Goal: Task Accomplishment & Management: Complete application form

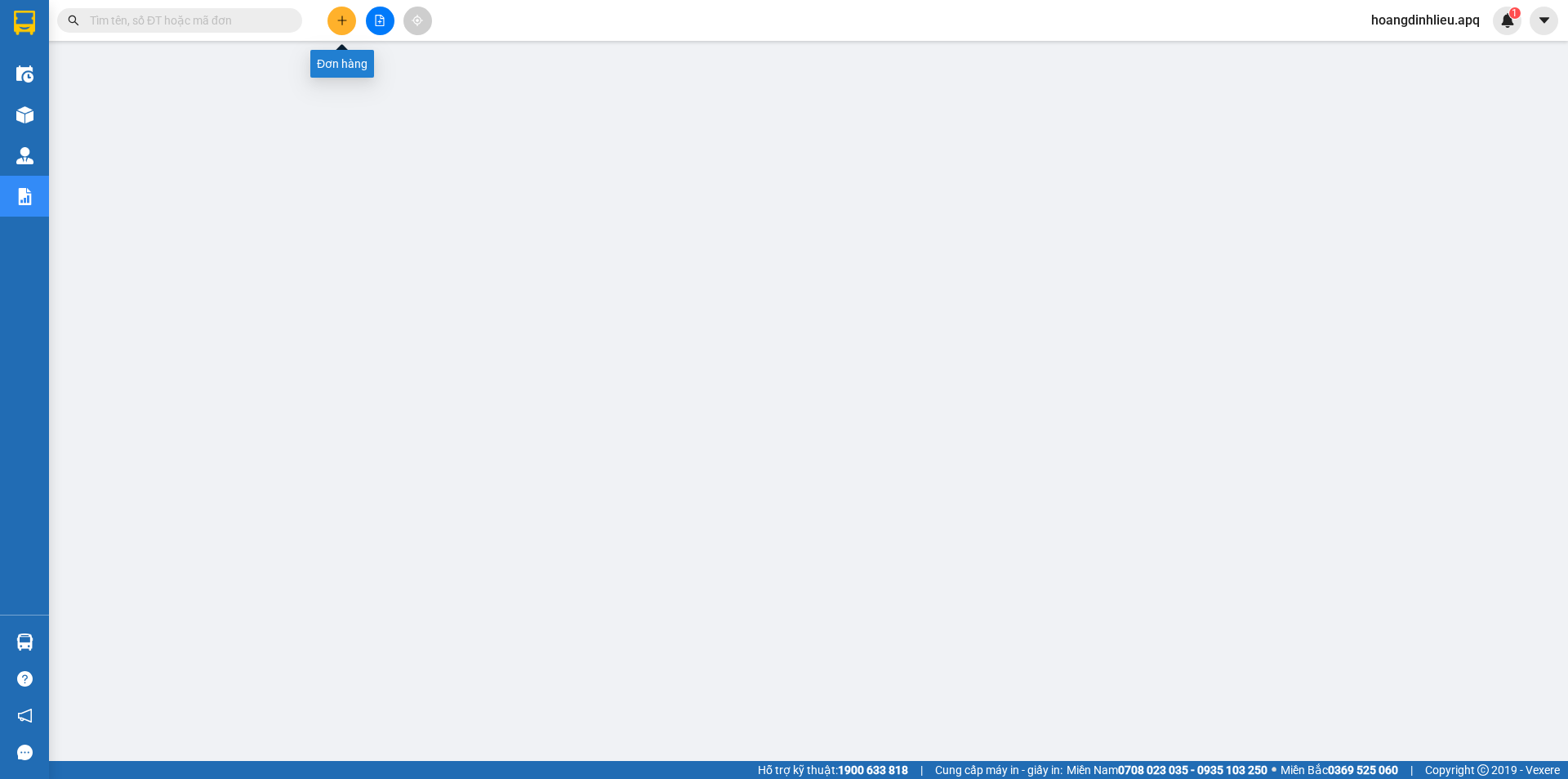
click at [340, 24] on icon "plus" at bounding box center [343, 21] width 12 height 12
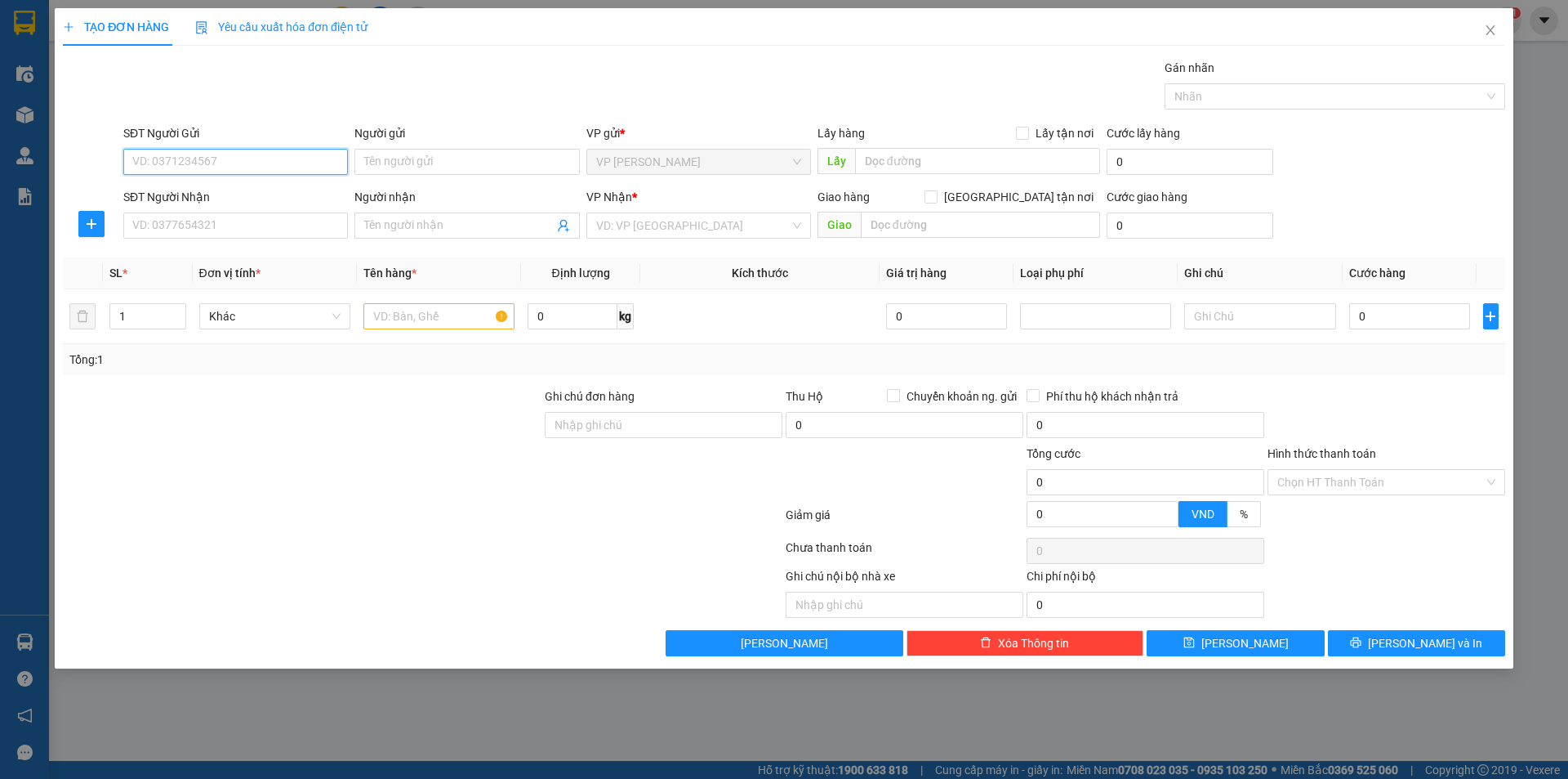
click at [185, 169] on input "SĐT Người Gửi" at bounding box center [235, 162] width 224 height 26
type input "0964576746"
click at [237, 191] on div "0964576746 - chú hồng" at bounding box center [235, 194] width 205 height 18
type input "chú hồng"
checkbox input "true"
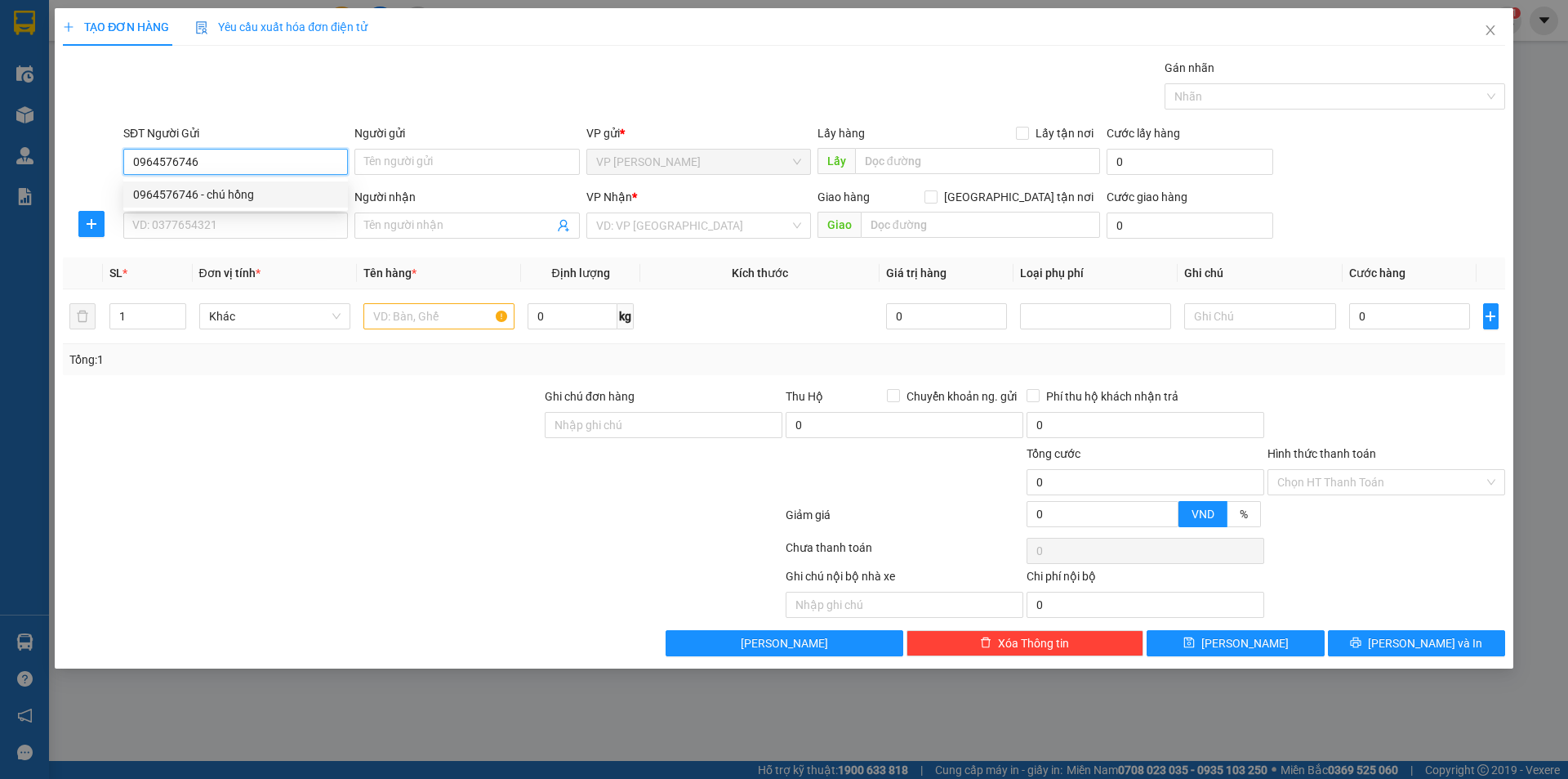
type input "TC"
type input "0964576746"
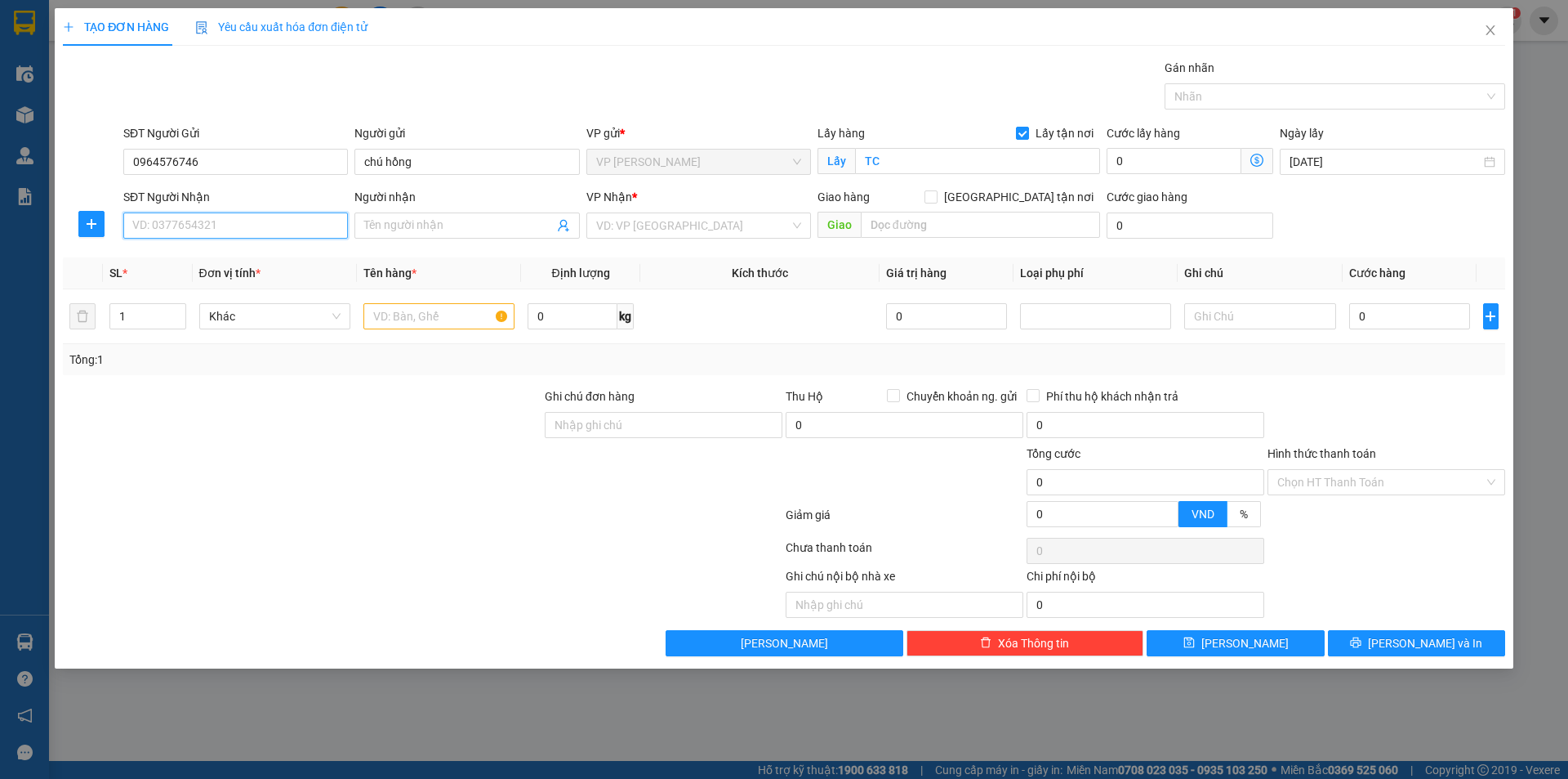
click at [246, 226] on input "SĐT Người Nhận" at bounding box center [235, 225] width 224 height 26
click at [285, 286] on div "0964697622 - NGUYỄN PHƯƠNG NHỊ" at bounding box center [235, 284] width 205 height 18
type input "0964697622"
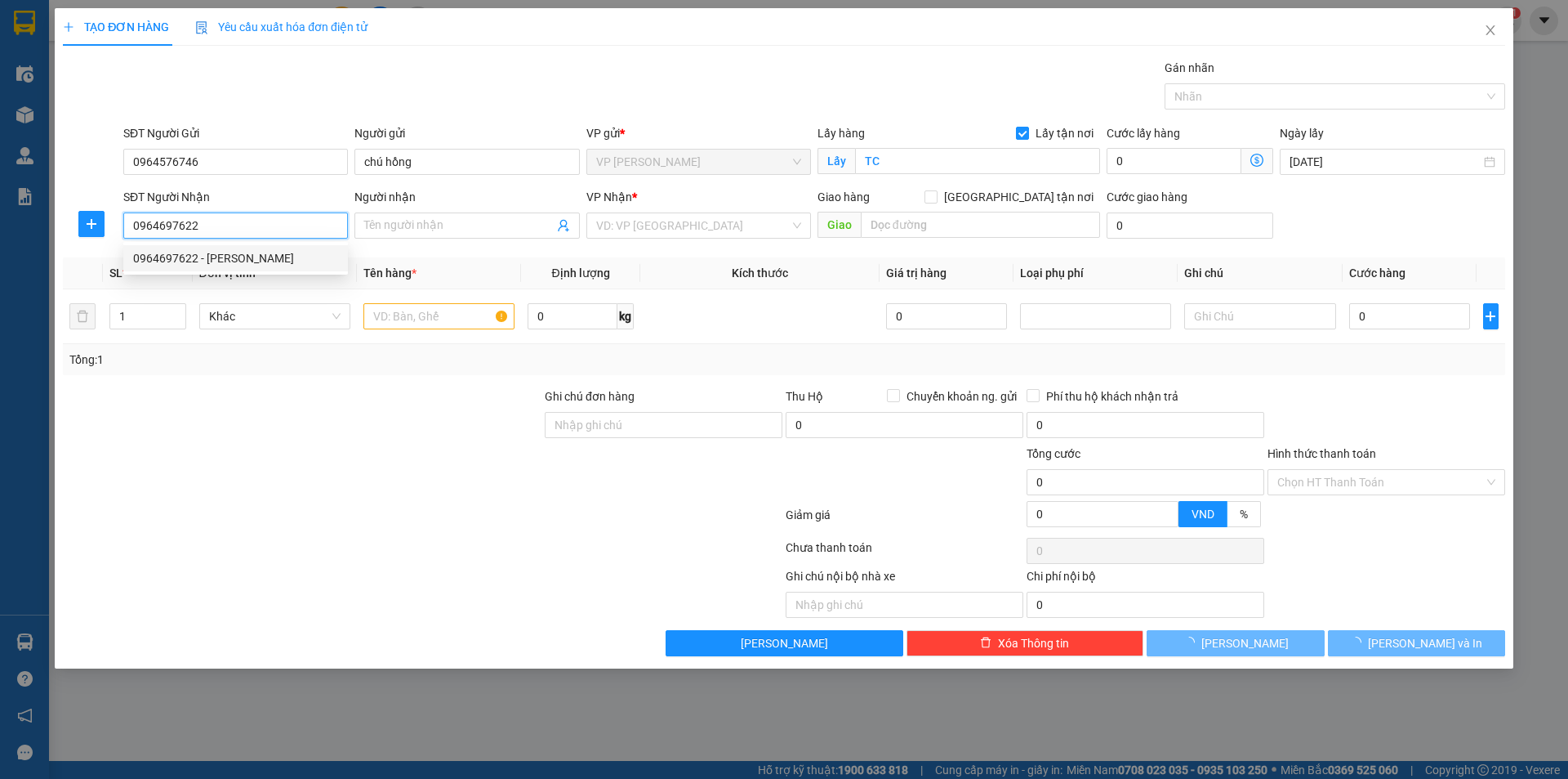
type input "NGUYỄN PHƯƠNG NHỊ"
type input "VP Ngọc Hồi"
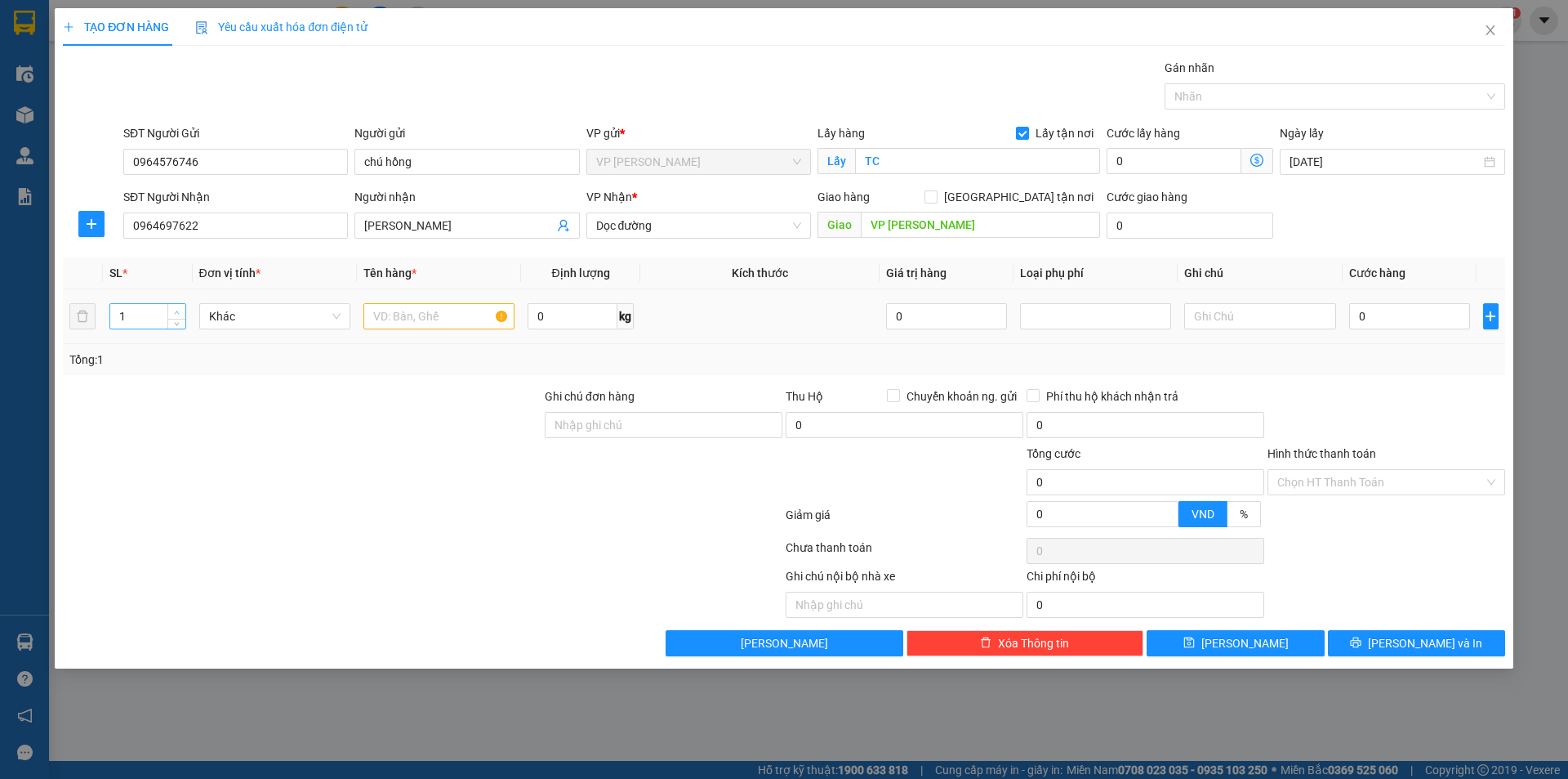
type input "2"
click at [177, 312] on icon "up" at bounding box center [176, 312] width 5 height 3
click at [401, 312] on input "text" at bounding box center [439, 316] width 151 height 26
type input "thực phẩm"
click at [1397, 316] on input "0" at bounding box center [1410, 316] width 121 height 26
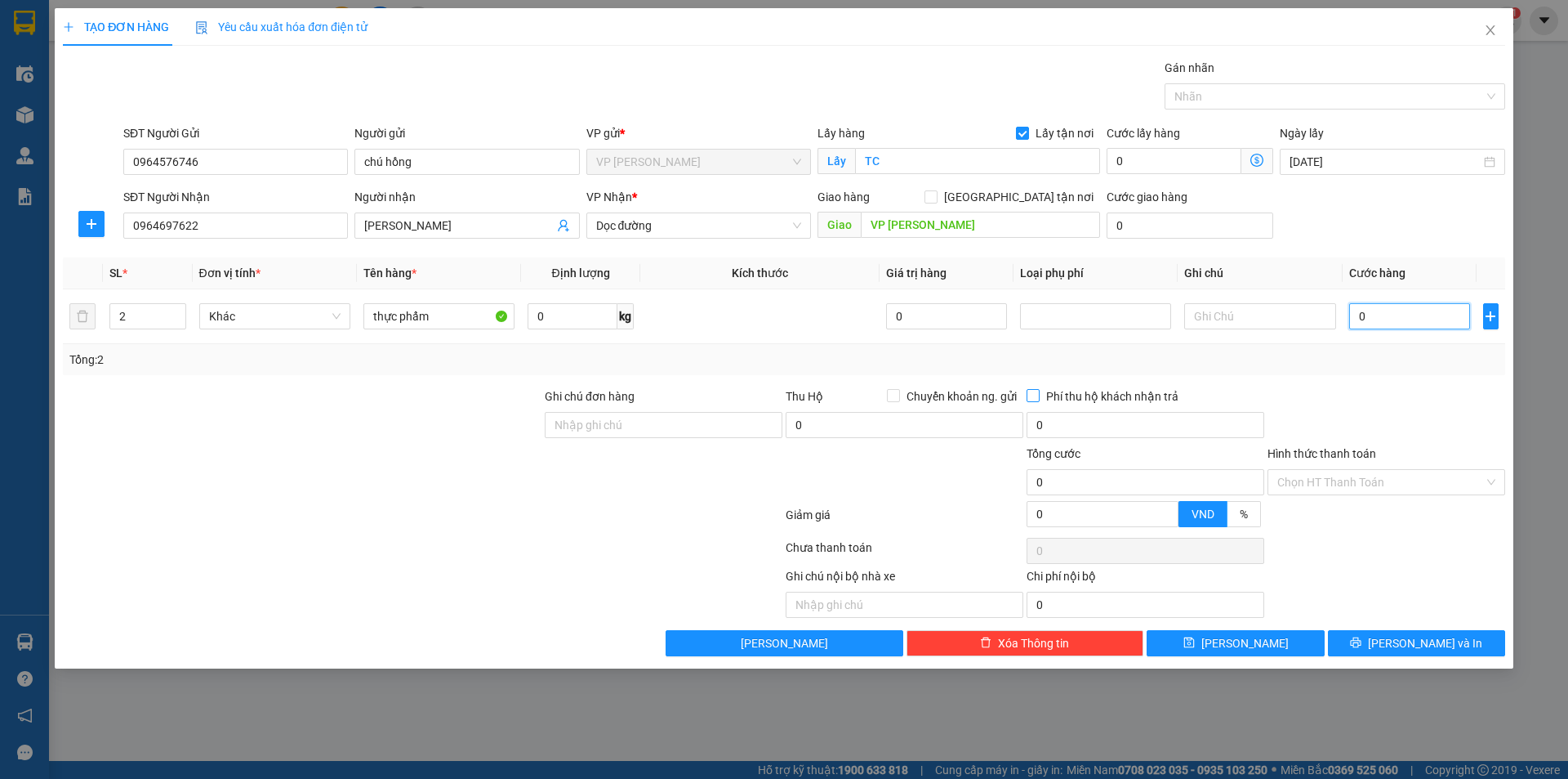
type input "8"
type input "80"
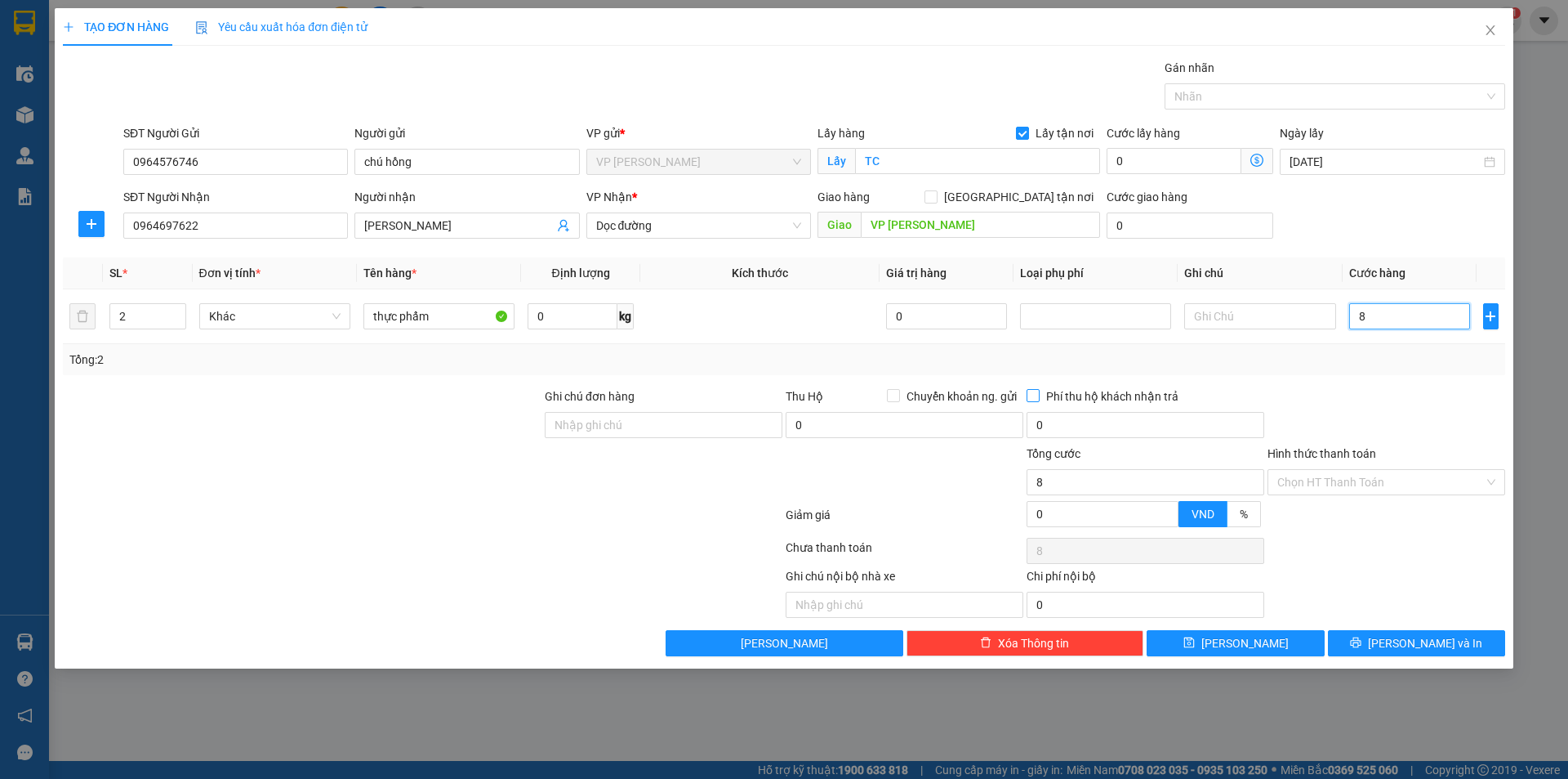
type input "80"
type input "800"
type input "8.000"
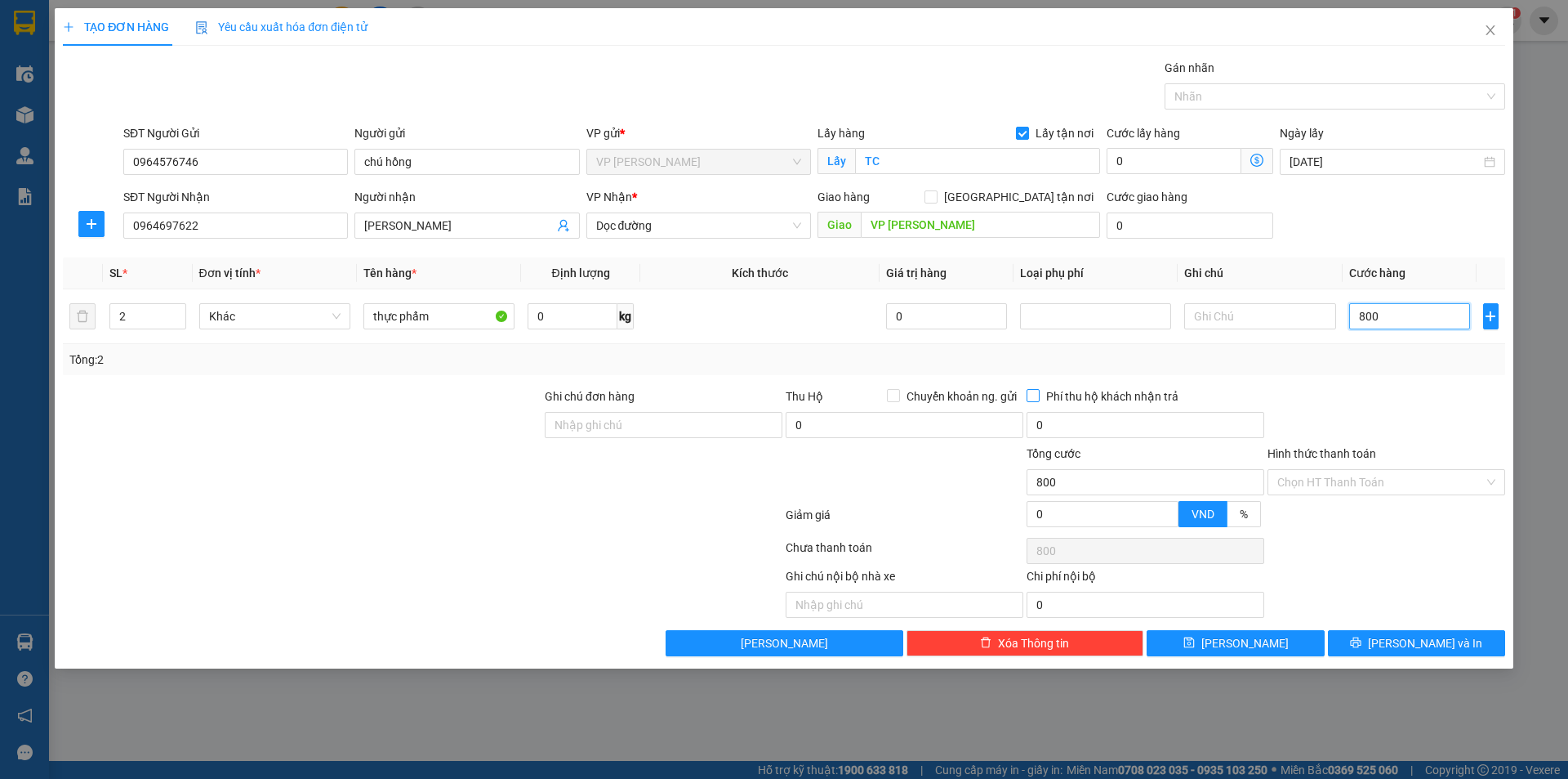
type input "8.000"
type input "80.000"
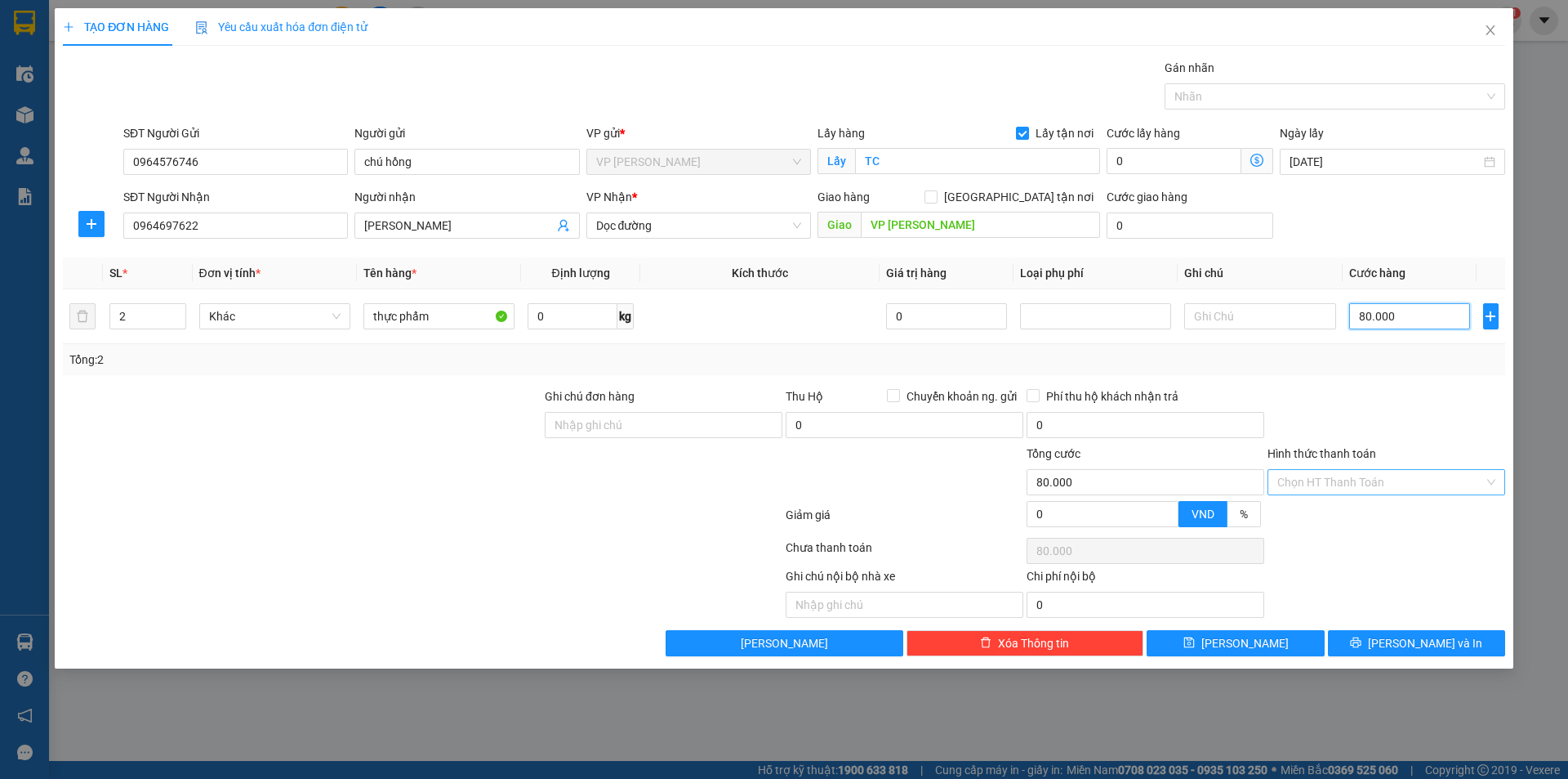
type input "80.000"
click at [1352, 489] on input "Hình thức thanh toán" at bounding box center [1380, 481] width 207 height 24
click at [1312, 511] on div "Tại văn phòng" at bounding box center [1386, 514] width 218 height 18
type input "0"
click at [1384, 639] on button "[PERSON_NAME] và In" at bounding box center [1416, 643] width 177 height 26
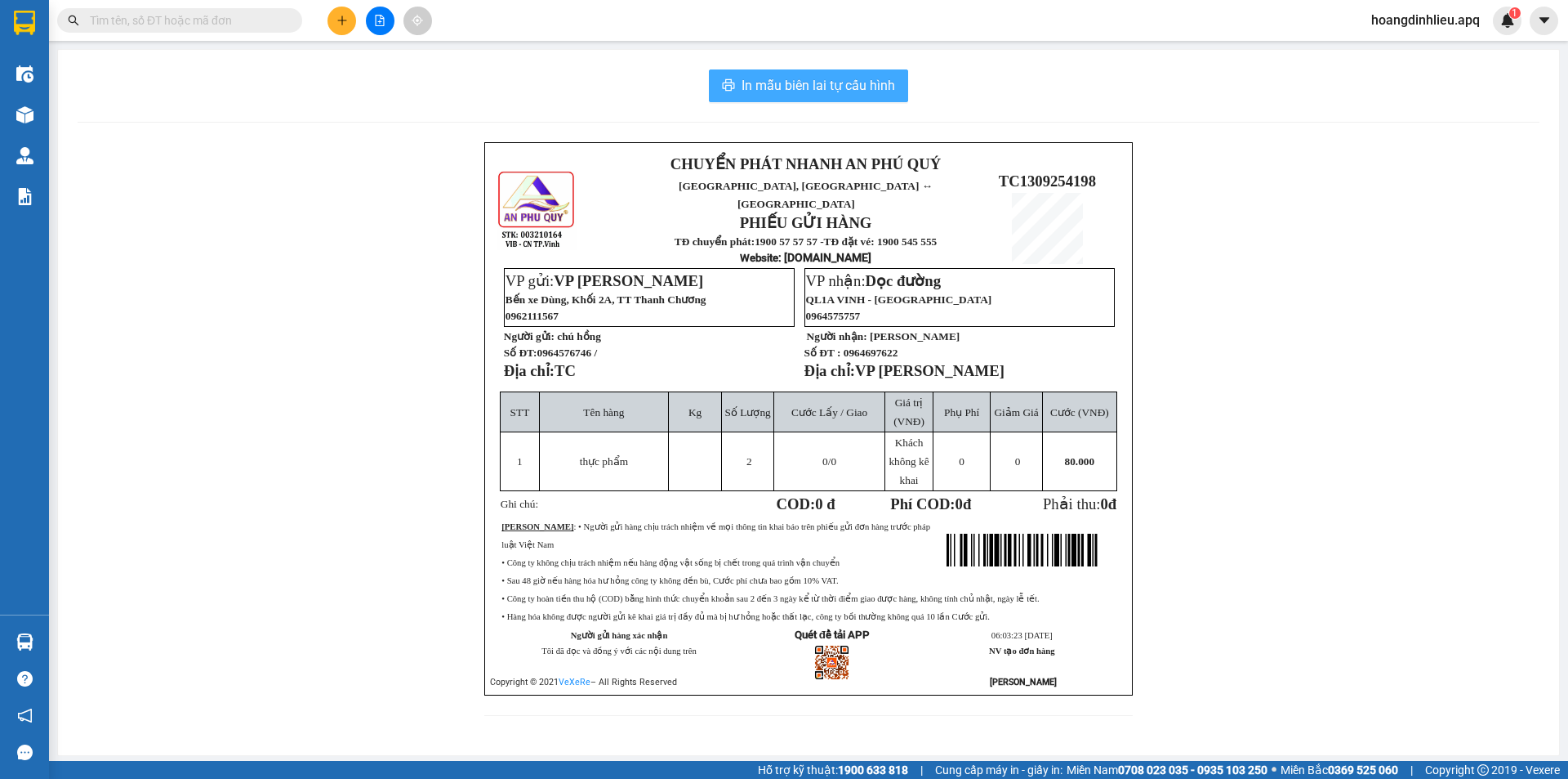
click at [775, 89] on span "In mẫu biên lai tự cấu hình" at bounding box center [818, 85] width 154 height 21
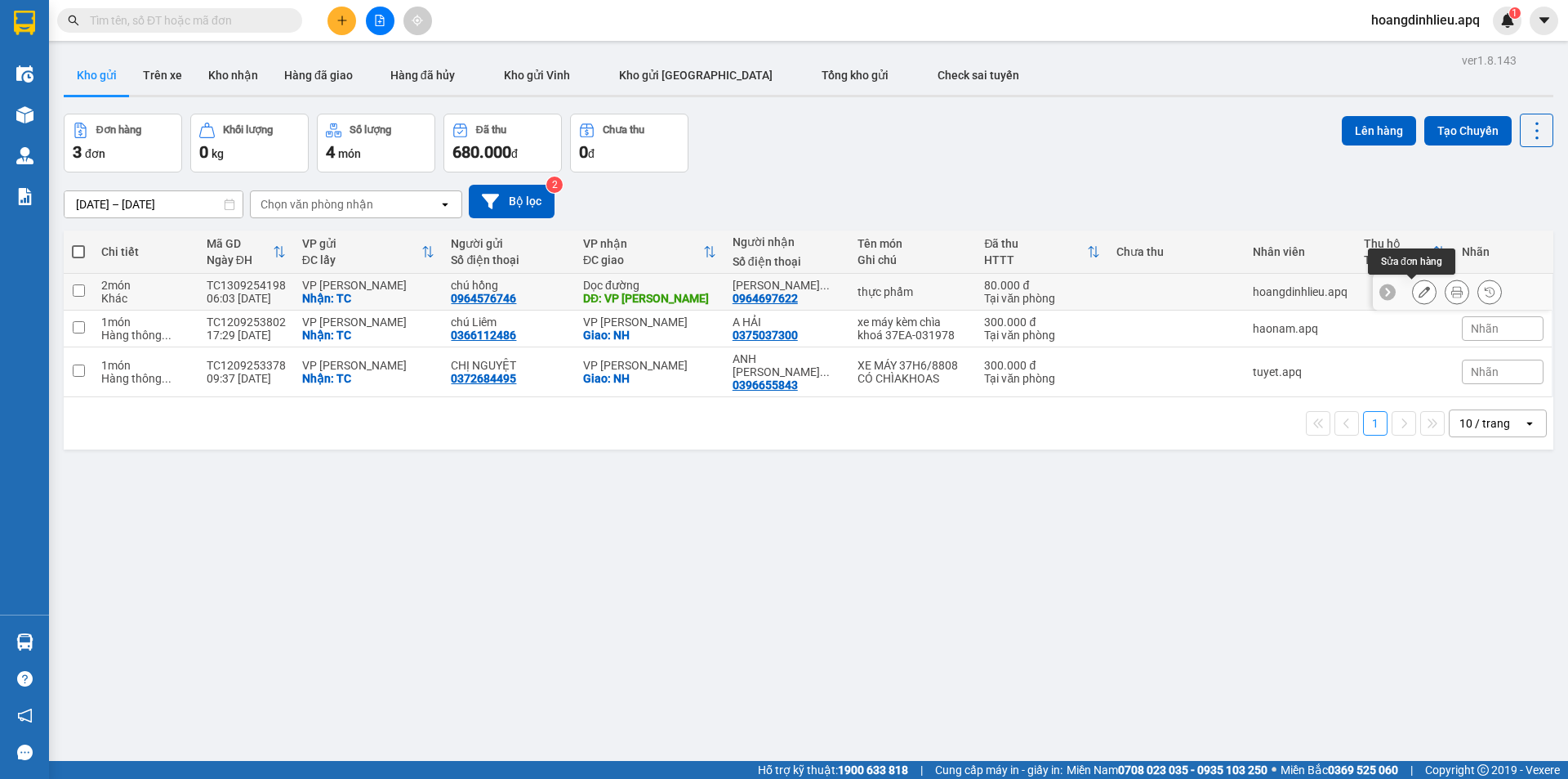
click at [1418, 295] on icon at bounding box center [1424, 292] width 12 height 12
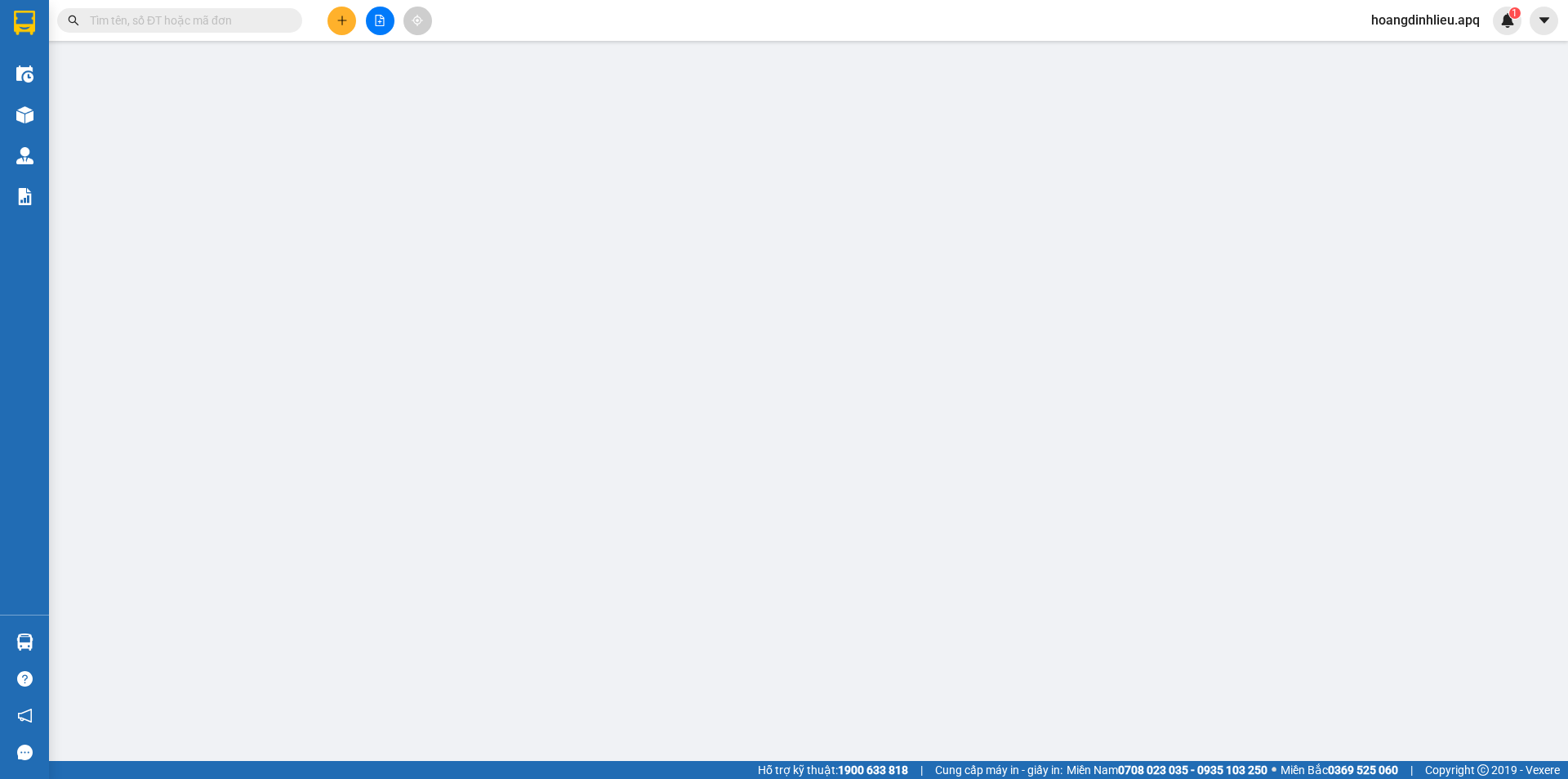
type input "0964576746"
type input "chú hồng"
checkbox input "true"
type input "TC"
type input "0964697622"
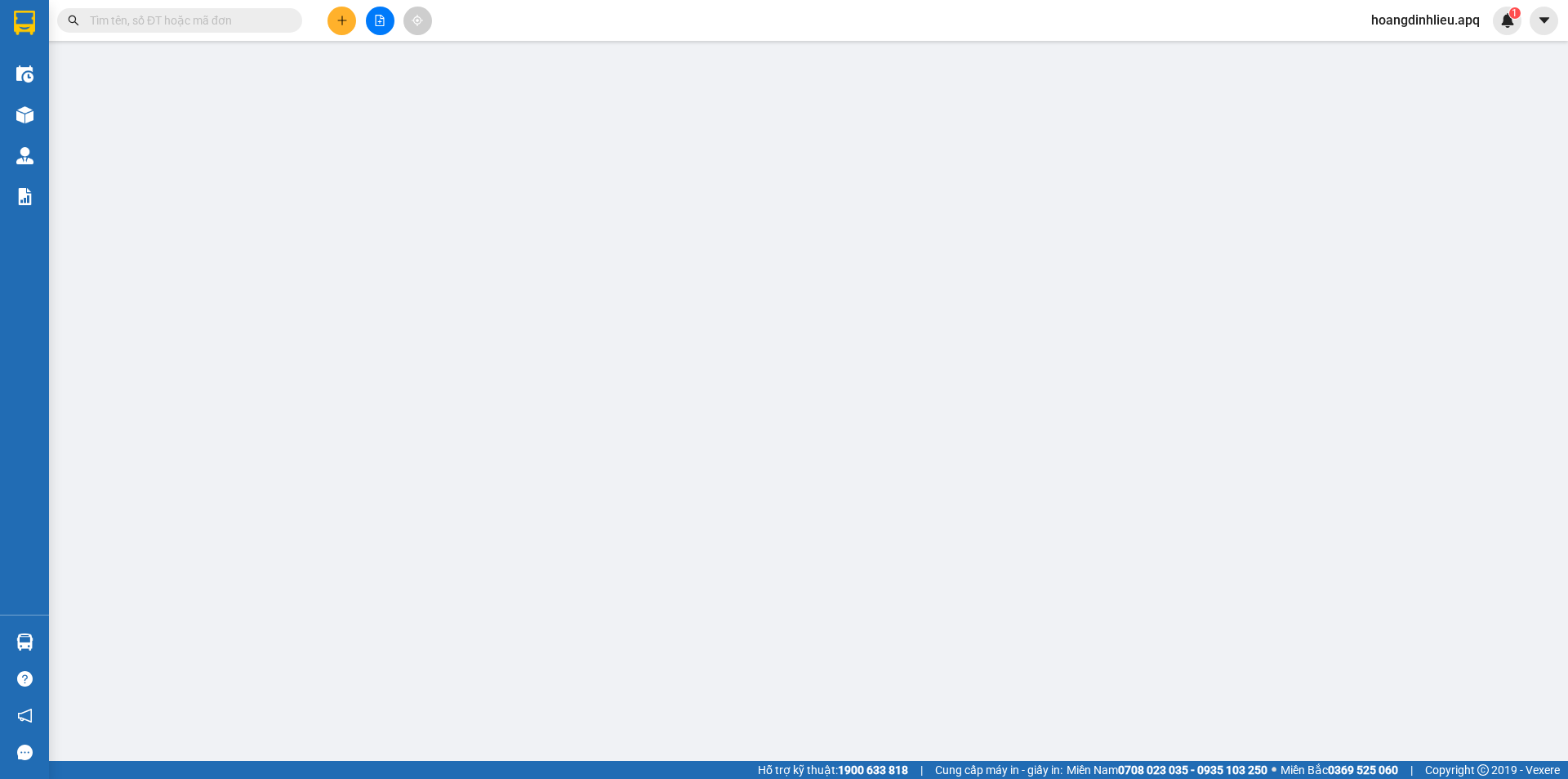
type input "NGUYỄN PHƯƠNG NHỊ"
type input "VP Ngọc Hồi"
type input "80.000"
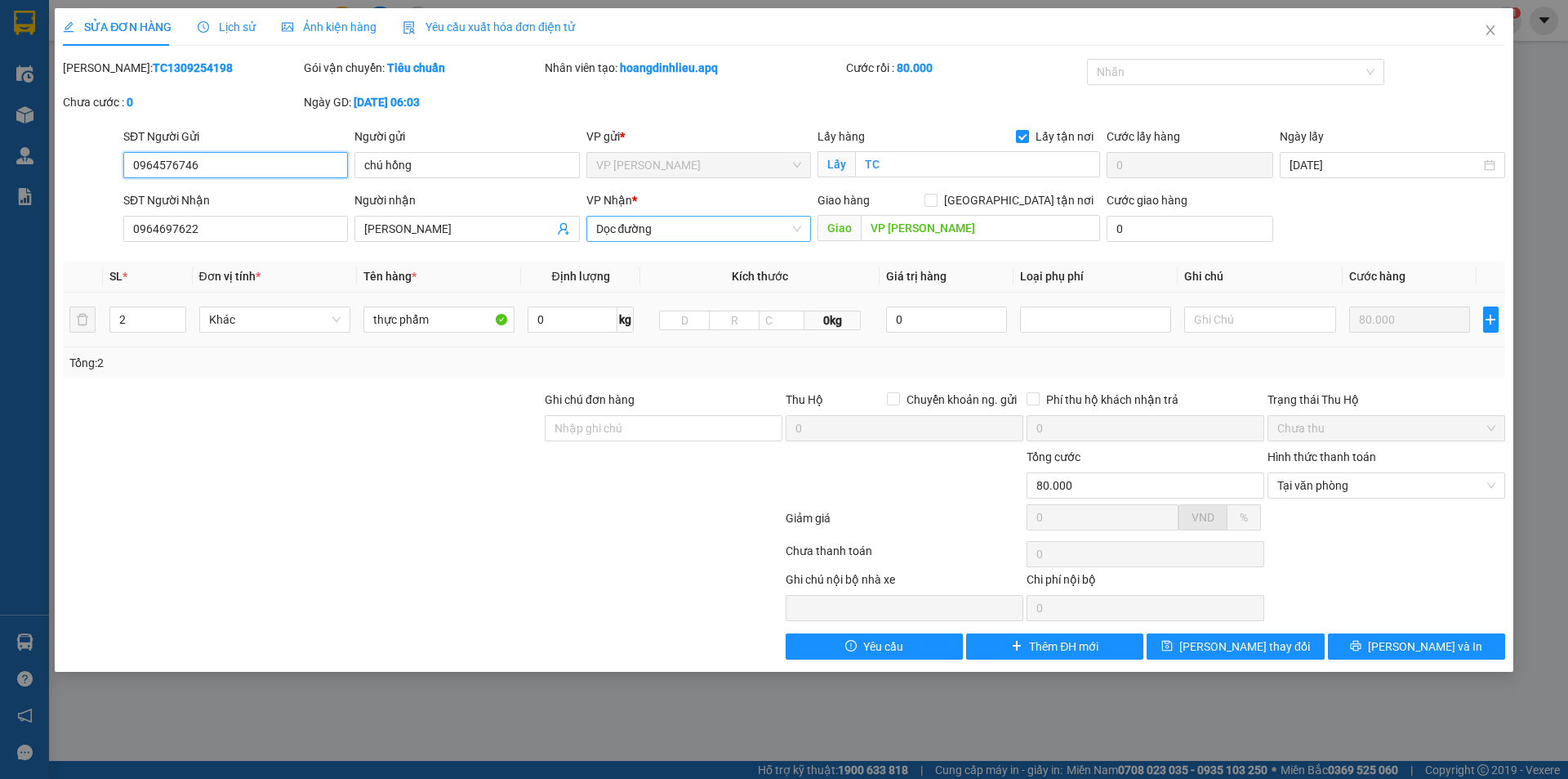
click at [671, 227] on span "Dọc đường" at bounding box center [698, 228] width 205 height 24
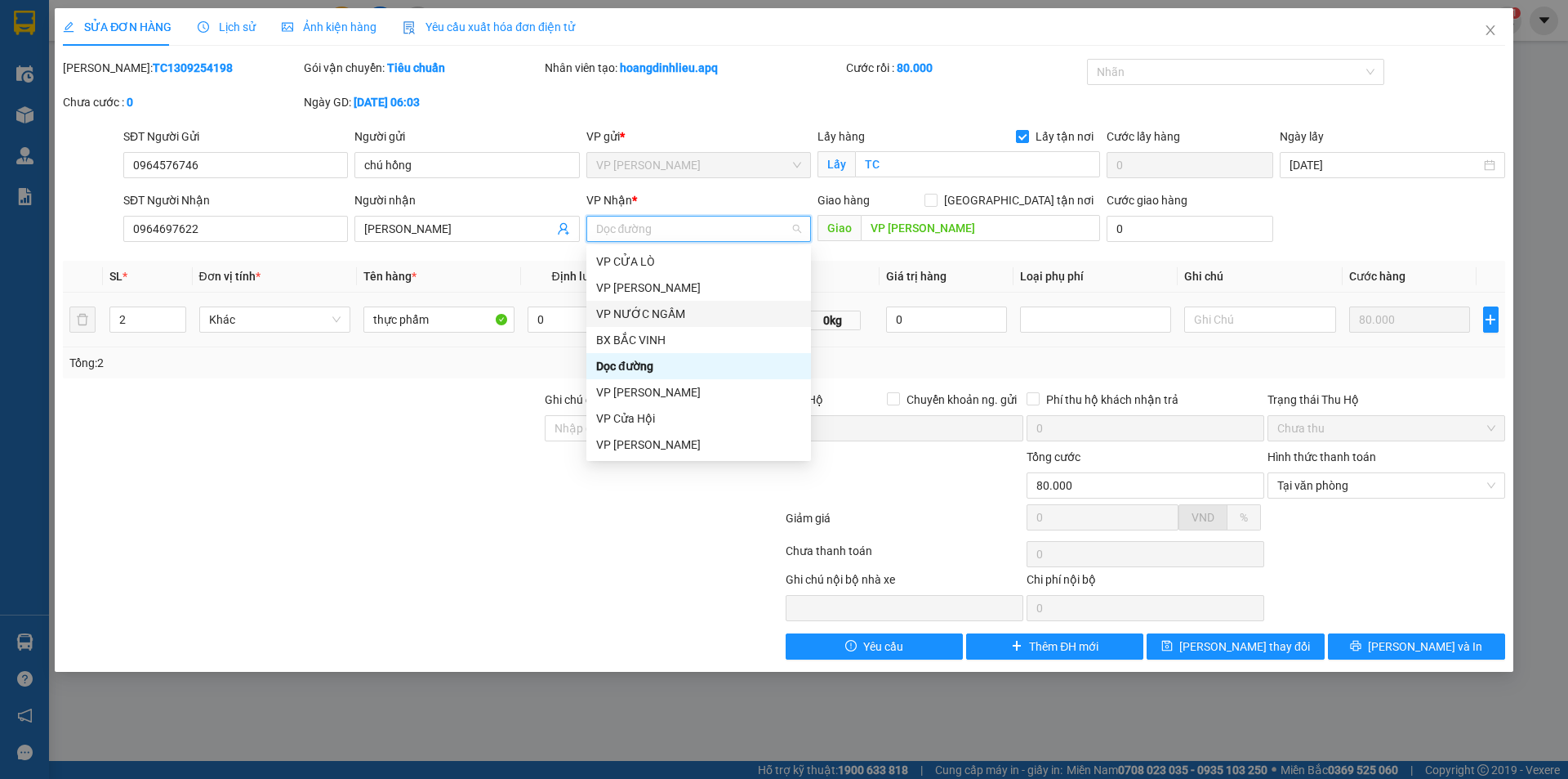
click at [672, 315] on div "VP NƯỚC NGẦM" at bounding box center [698, 314] width 205 height 18
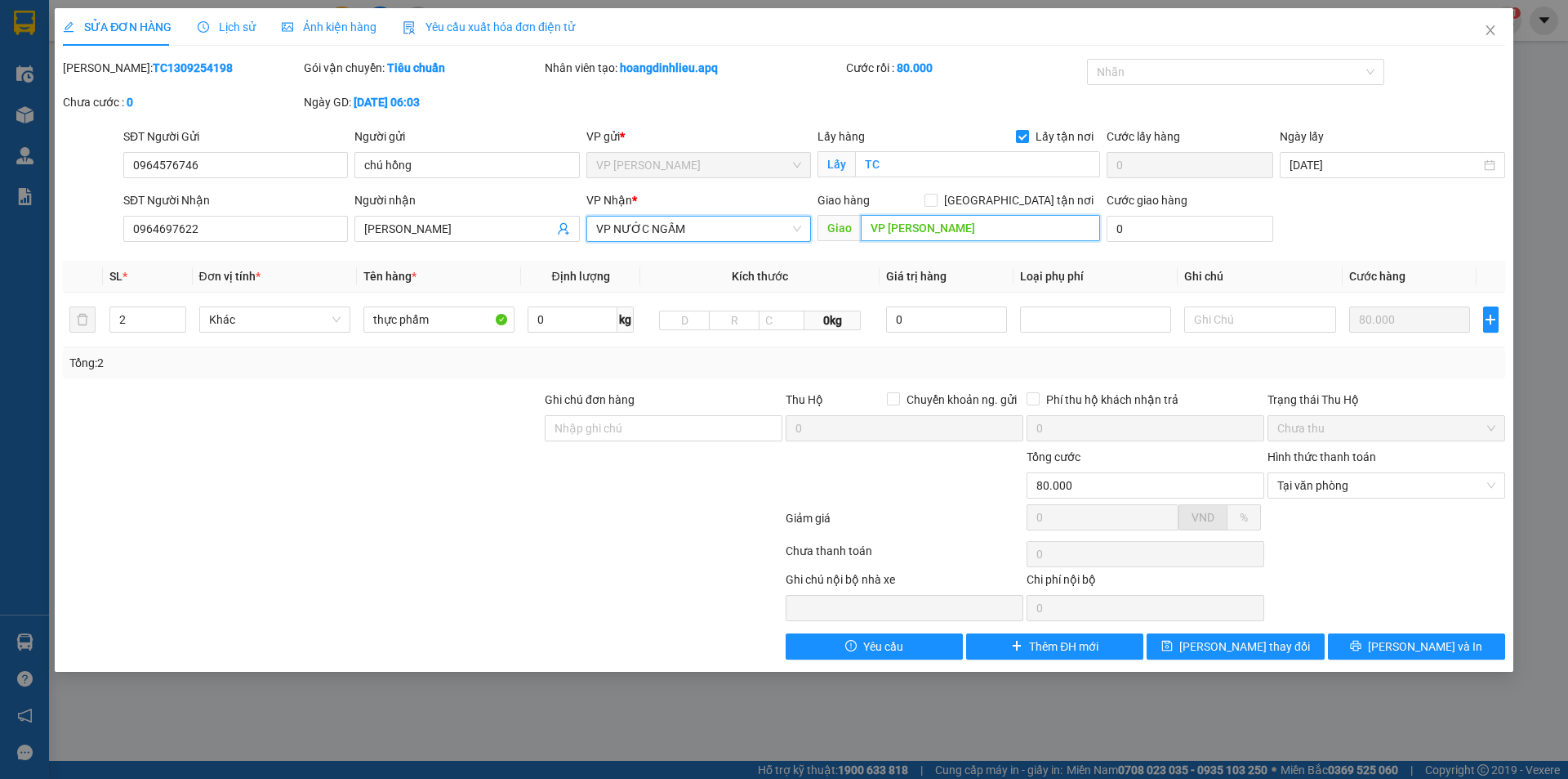
click at [943, 225] on input "VP Ngọc Hồi" at bounding box center [980, 227] width 239 height 26
type input "NH"
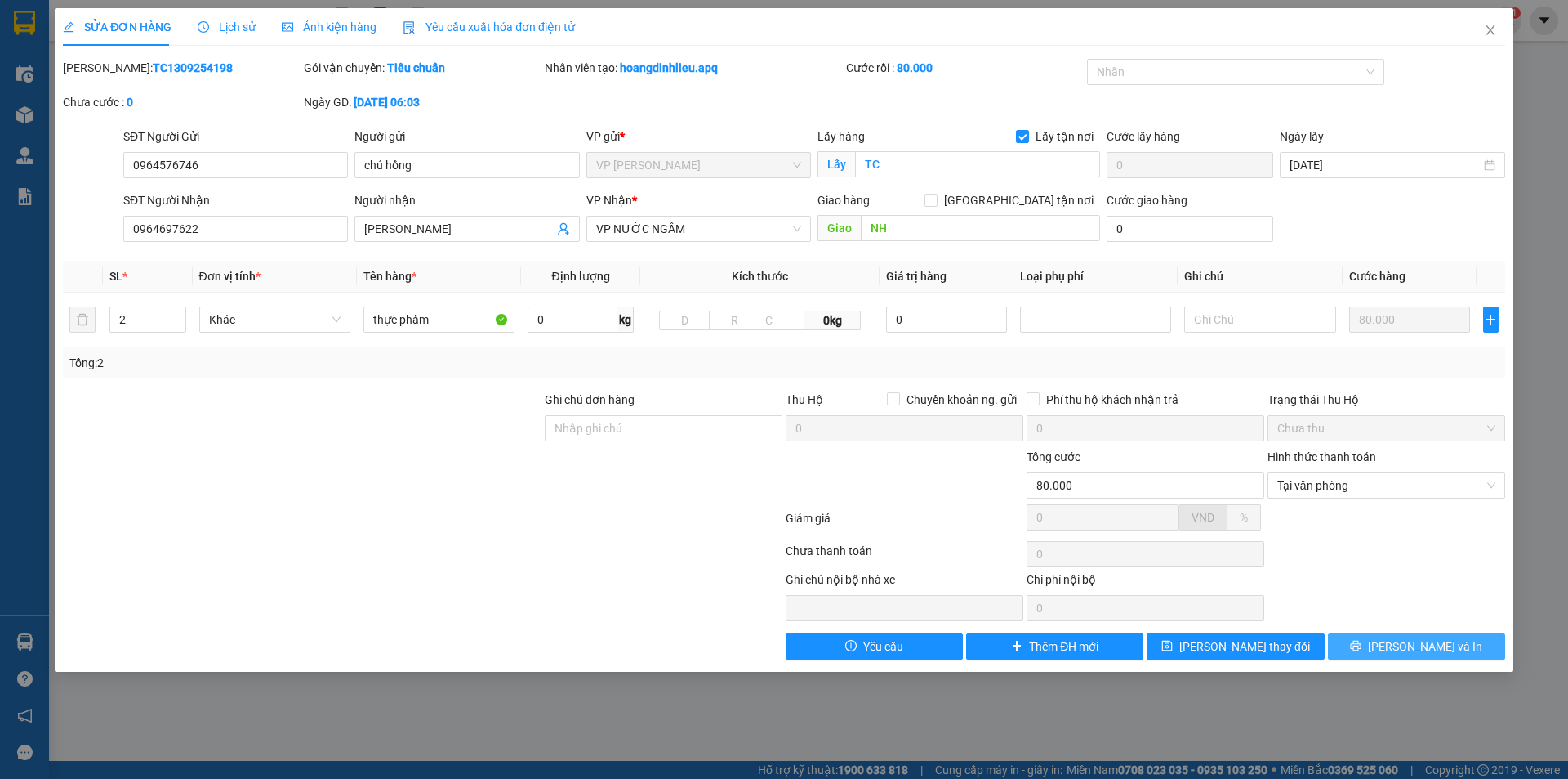
click at [1422, 652] on span "[PERSON_NAME] và In" at bounding box center [1425, 646] width 115 height 18
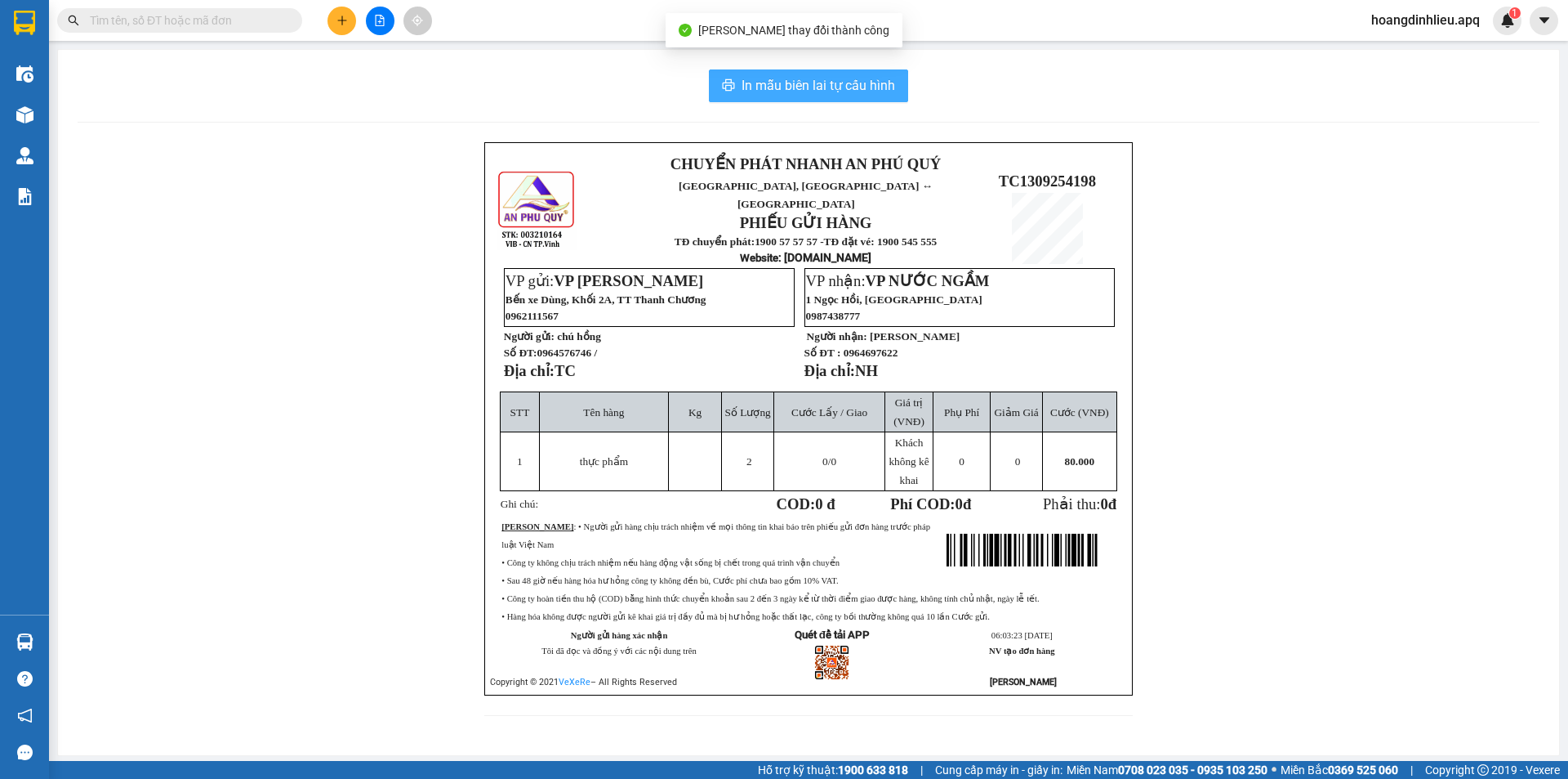
click at [815, 77] on span "In mẫu biên lai tự cấu hình" at bounding box center [818, 85] width 154 height 21
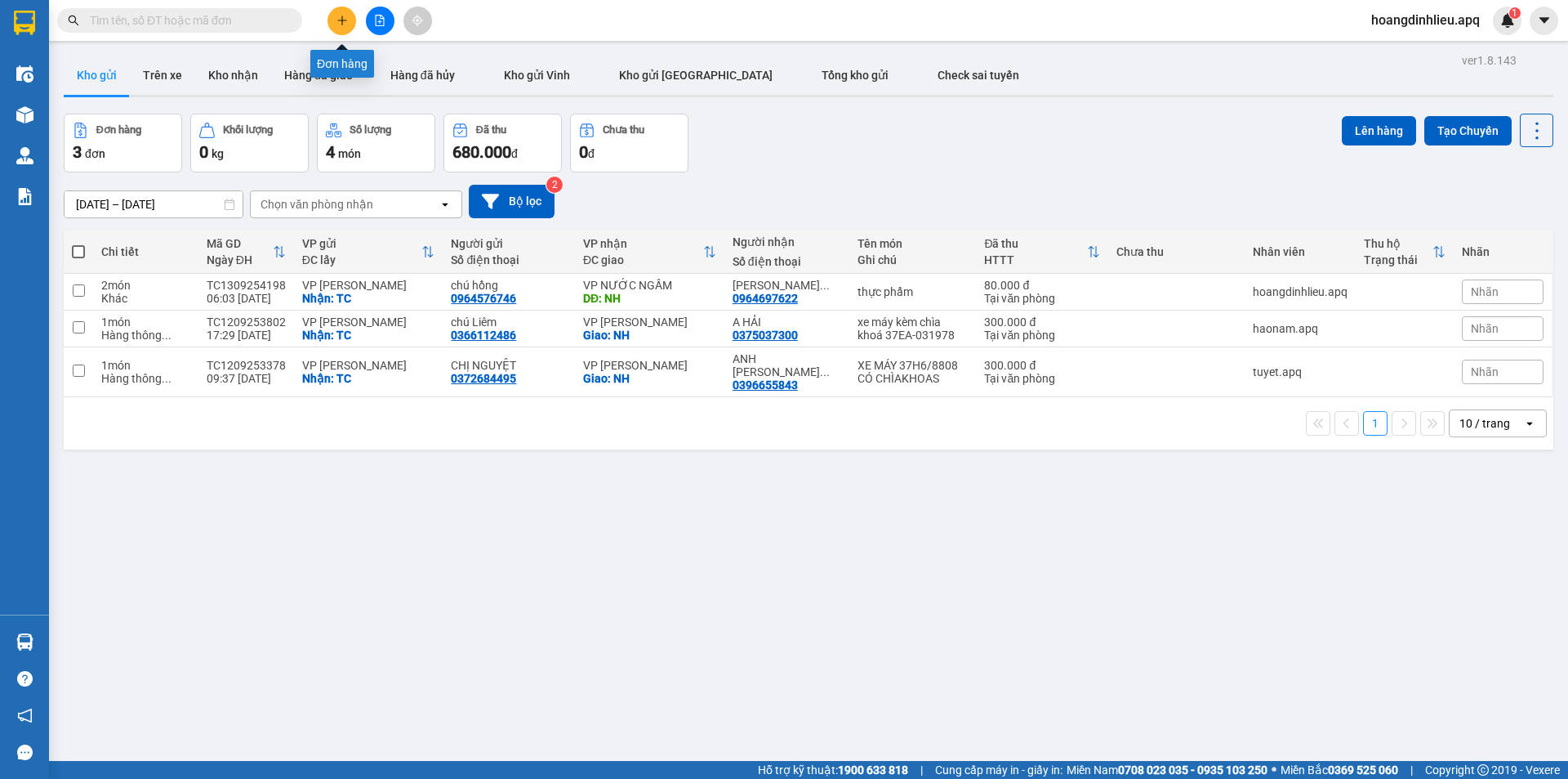
click at [349, 18] on button at bounding box center [341, 21] width 28 height 28
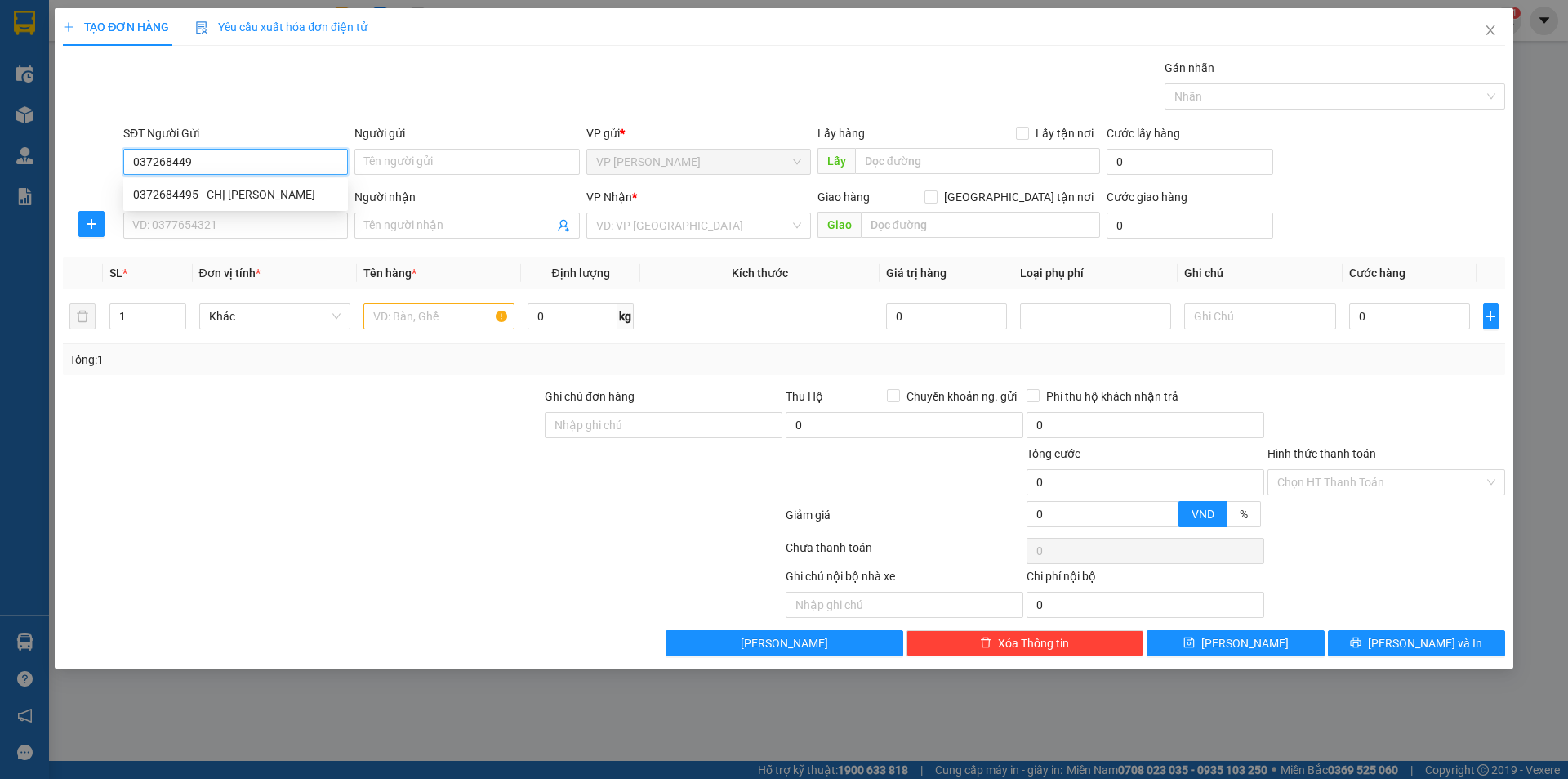
type input "0372684495"
click at [253, 192] on div "0372684495 - CHỊ NGUYỆT" at bounding box center [235, 194] width 205 height 18
type input "CHỊ NGUYỆT"
checkbox input "true"
type input "TC"
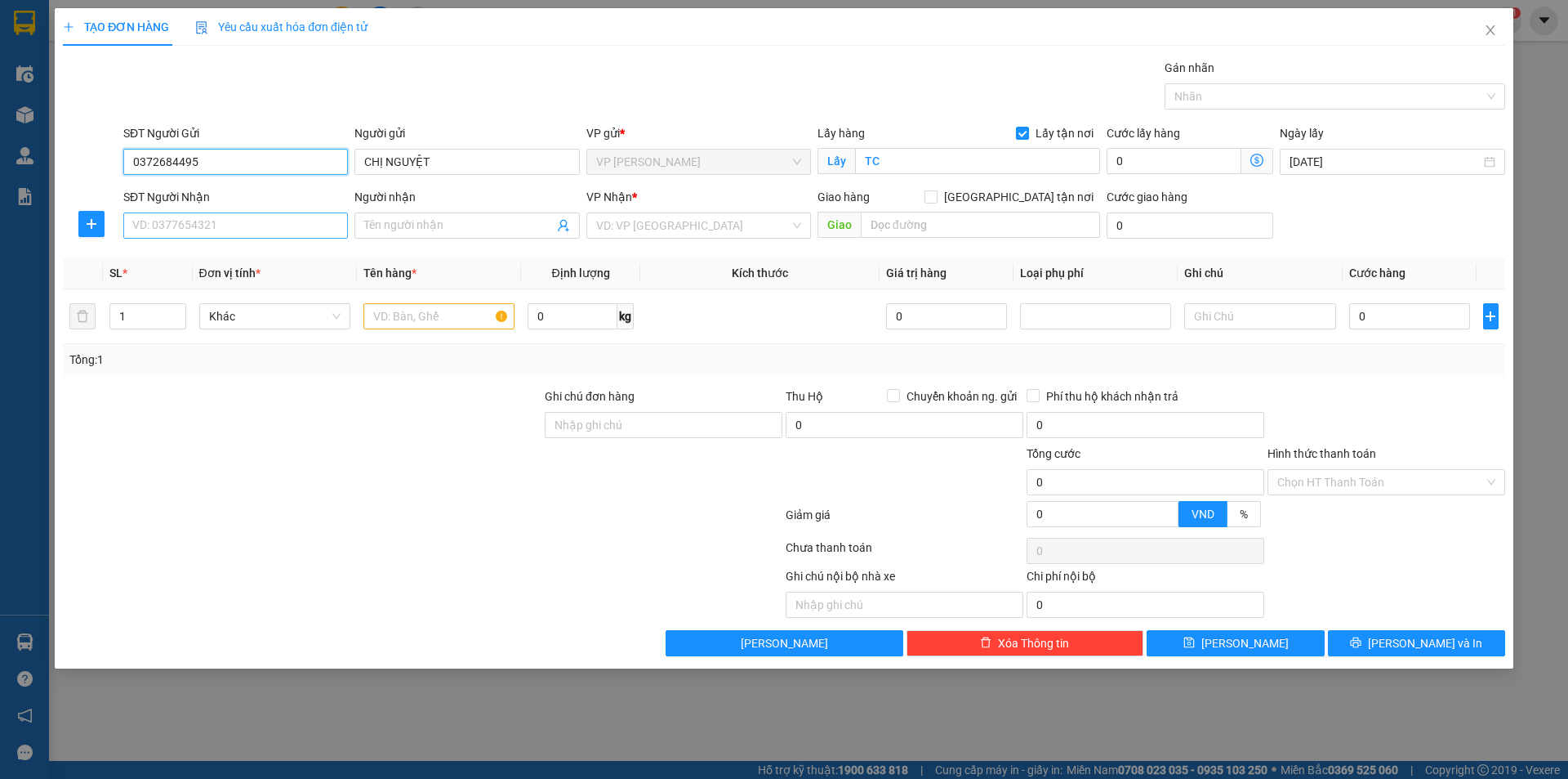
type input "0372684495"
click at [248, 227] on input "SĐT Người Nhận" at bounding box center [235, 225] width 224 height 26
click at [248, 258] on div "0396655843 - ANH NGUYỄN VIẾT SÁNG" at bounding box center [235, 258] width 205 height 18
type input "0396655843"
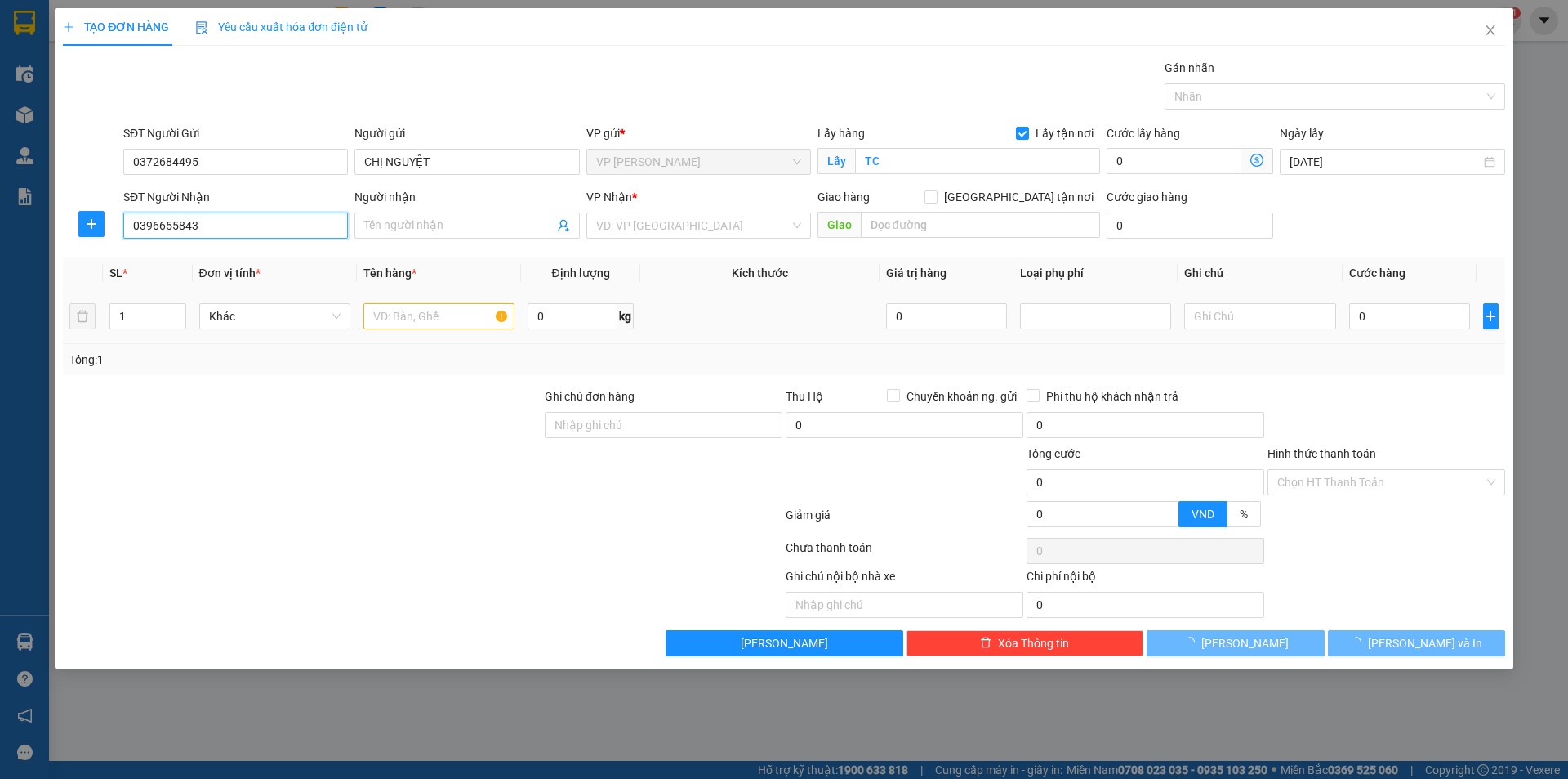
type input "ANH NGUYỄN VIẾT SÁNG"
checkbox input "true"
type input "NH"
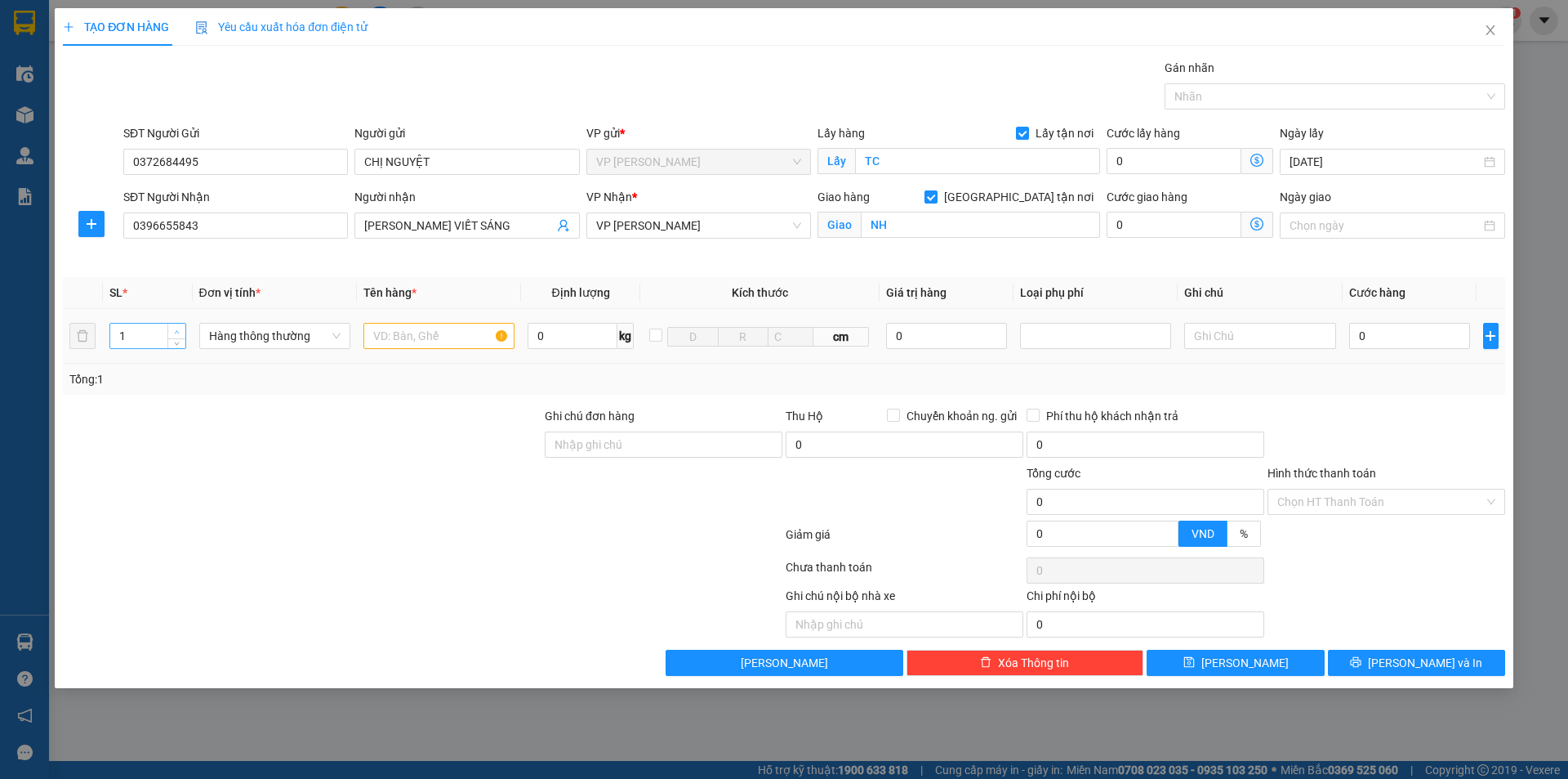
type input "2"
click at [173, 331] on span "up" at bounding box center [177, 332] width 10 height 10
click at [458, 342] on input "text" at bounding box center [439, 335] width 151 height 26
type input "THỰC PHẨM"
click at [1379, 349] on div "0" at bounding box center [1410, 335] width 121 height 32
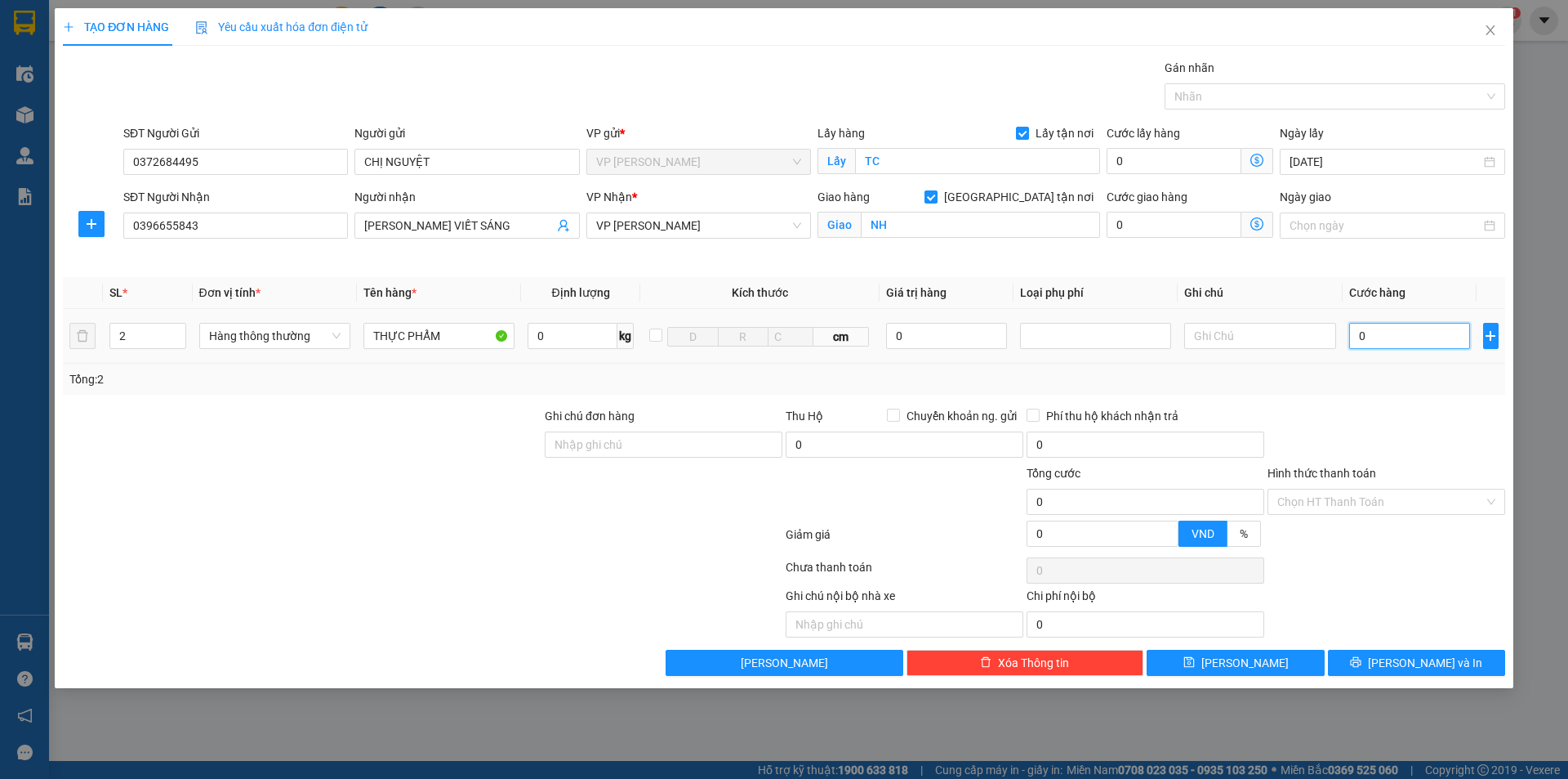
click at [1376, 340] on input "0" at bounding box center [1410, 335] width 121 height 26
type input "9"
type input "90"
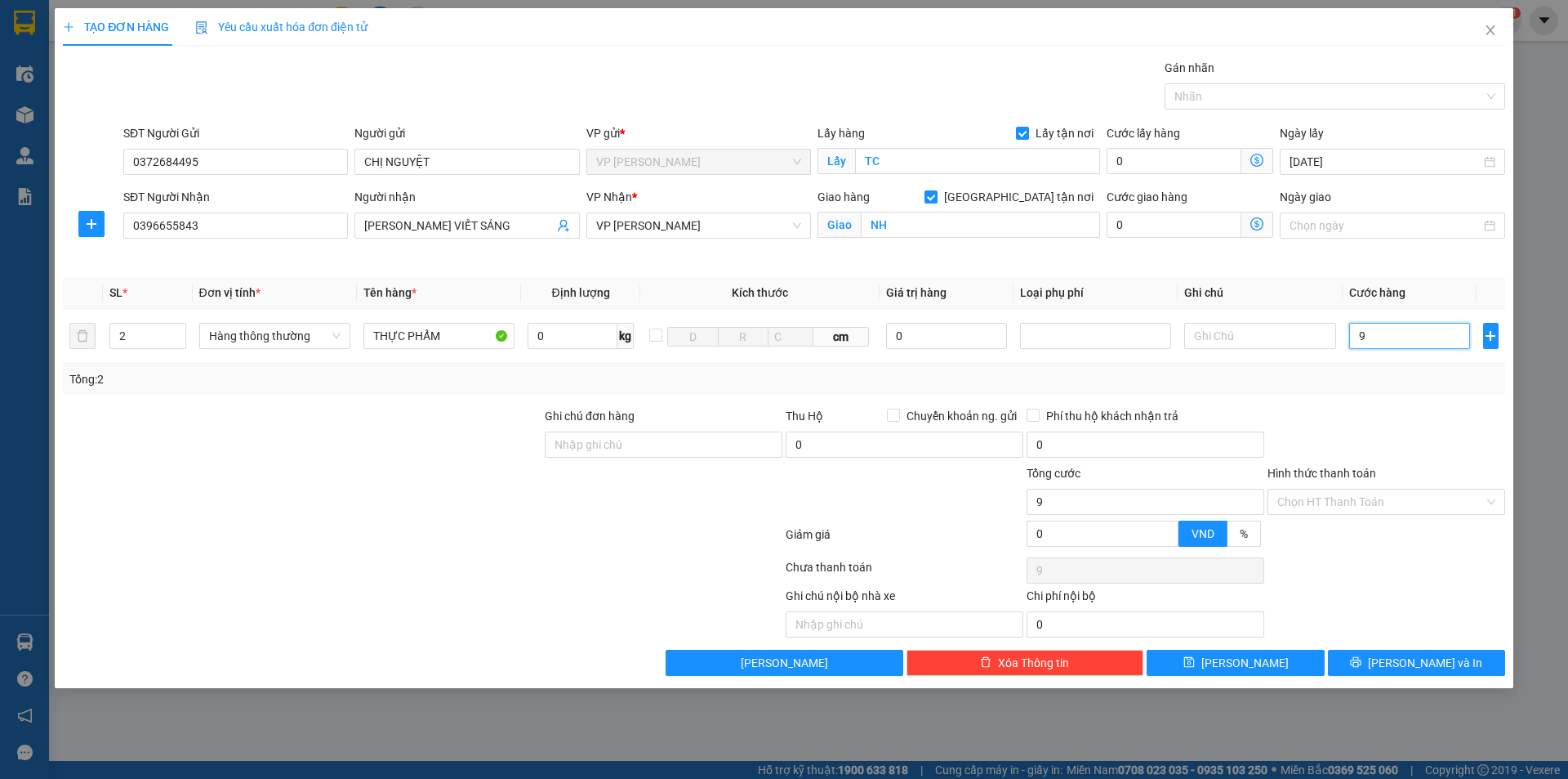
type input "90"
type input "900"
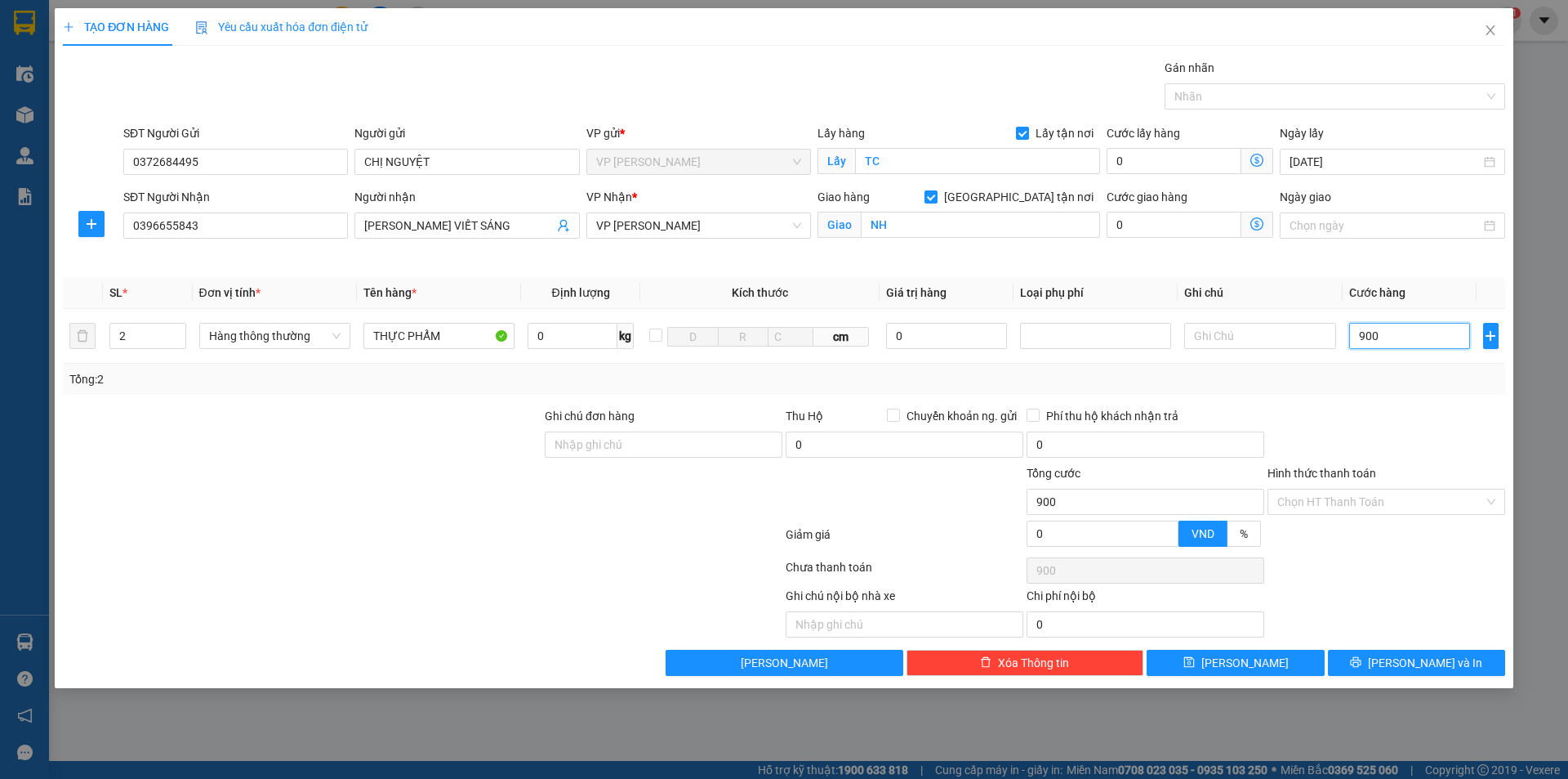
type input "9.000"
type input "90.000"
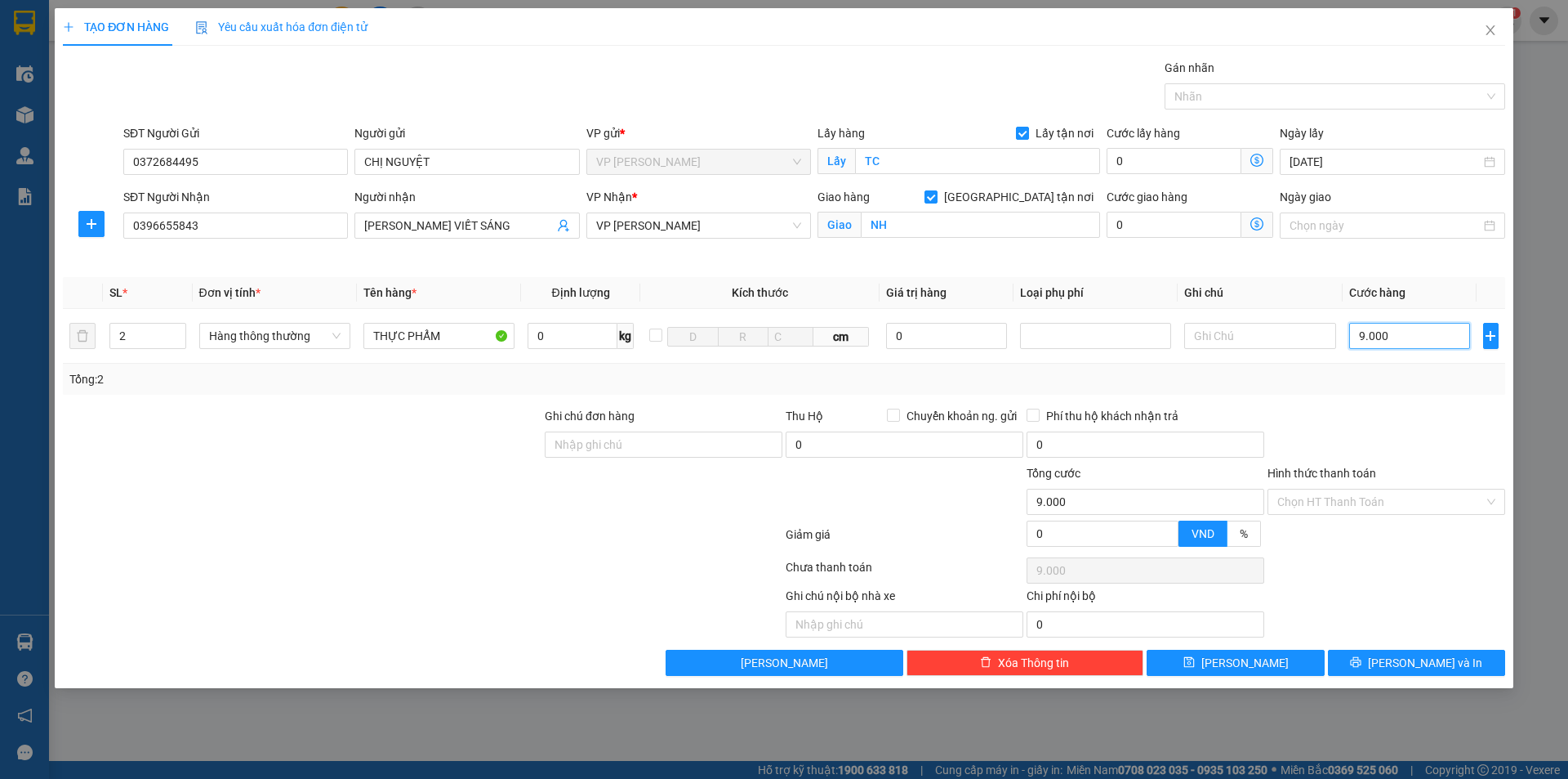
type input "90.000"
click at [1281, 504] on input "Hình thức thanh toán" at bounding box center [1380, 501] width 207 height 24
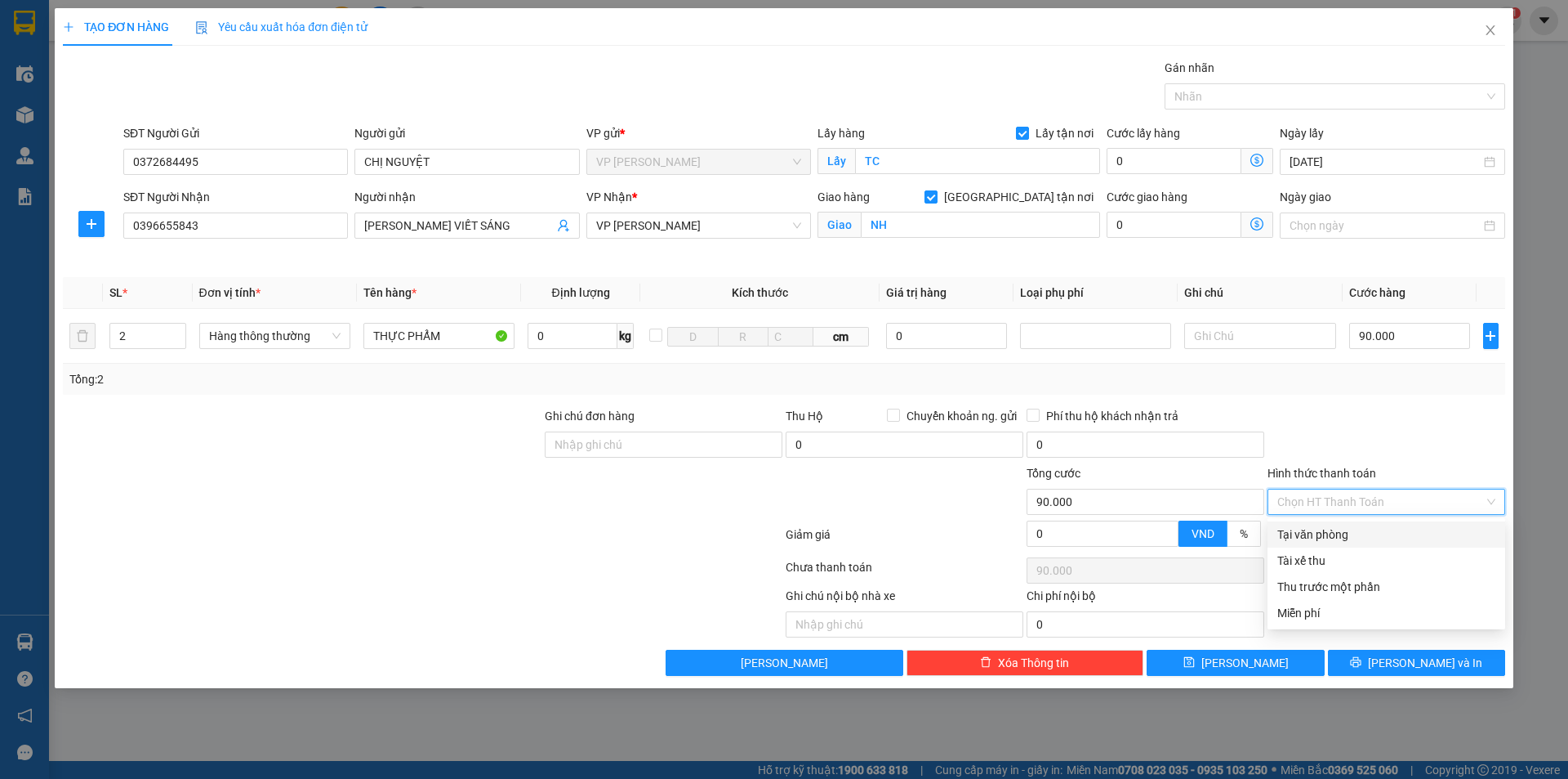
click at [1282, 532] on div "Tại văn phòng" at bounding box center [1386, 534] width 218 height 18
type input "0"
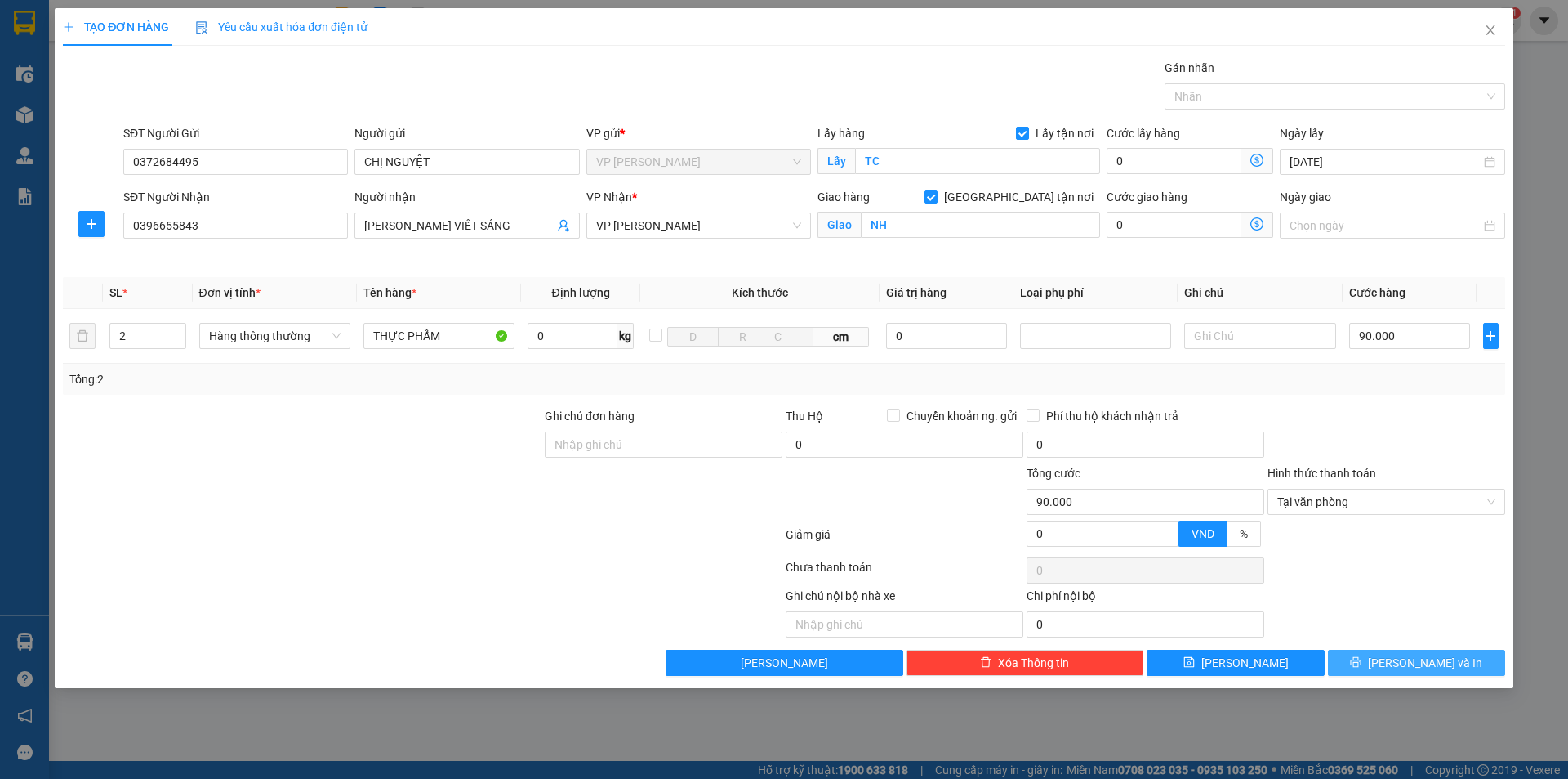
click at [1370, 659] on button "[PERSON_NAME] và In" at bounding box center [1416, 662] width 177 height 26
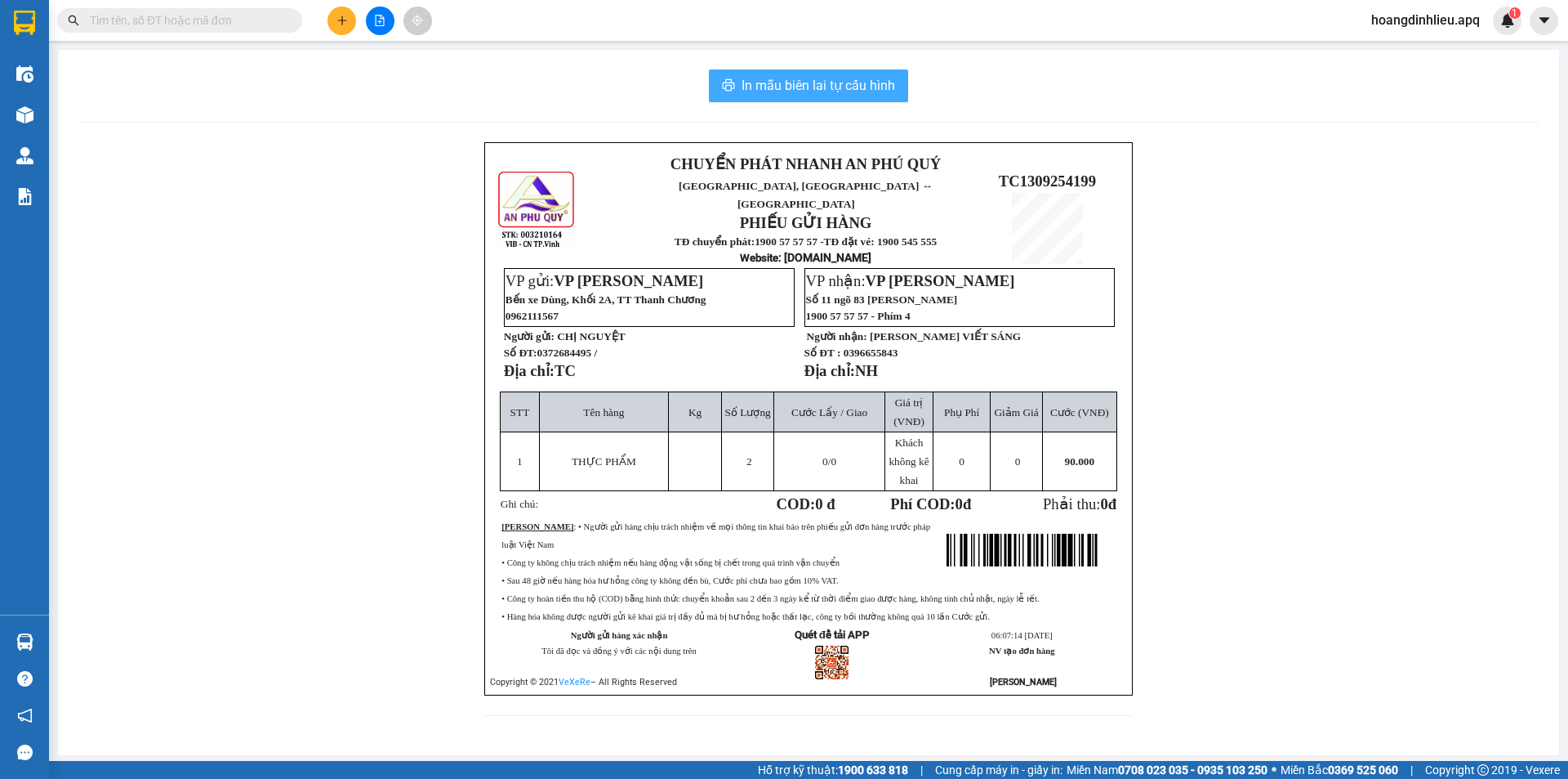
click at [826, 81] on span "In mẫu biên lai tự cấu hình" at bounding box center [818, 85] width 154 height 21
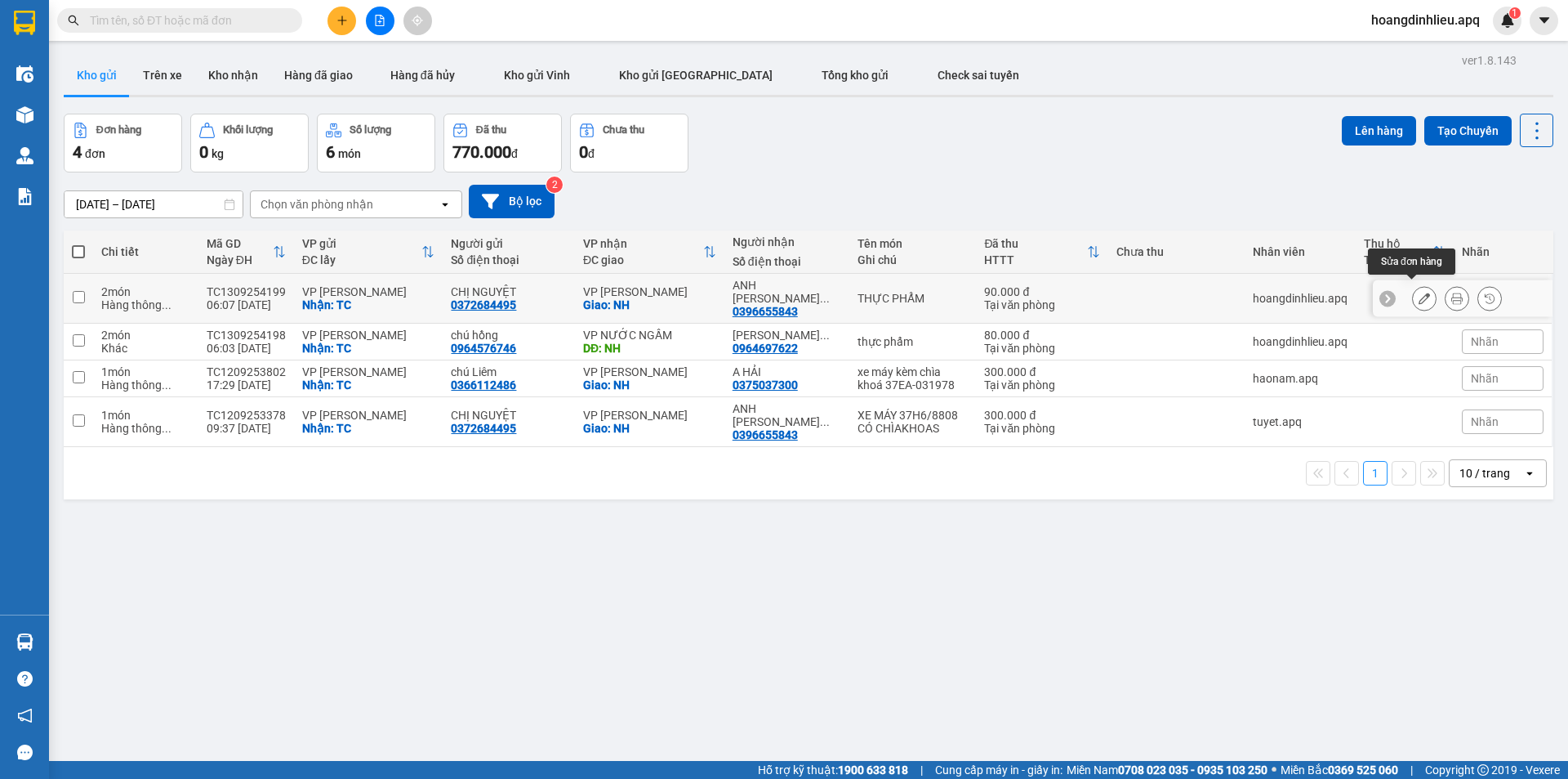
click at [1418, 294] on icon at bounding box center [1424, 299] width 12 height 12
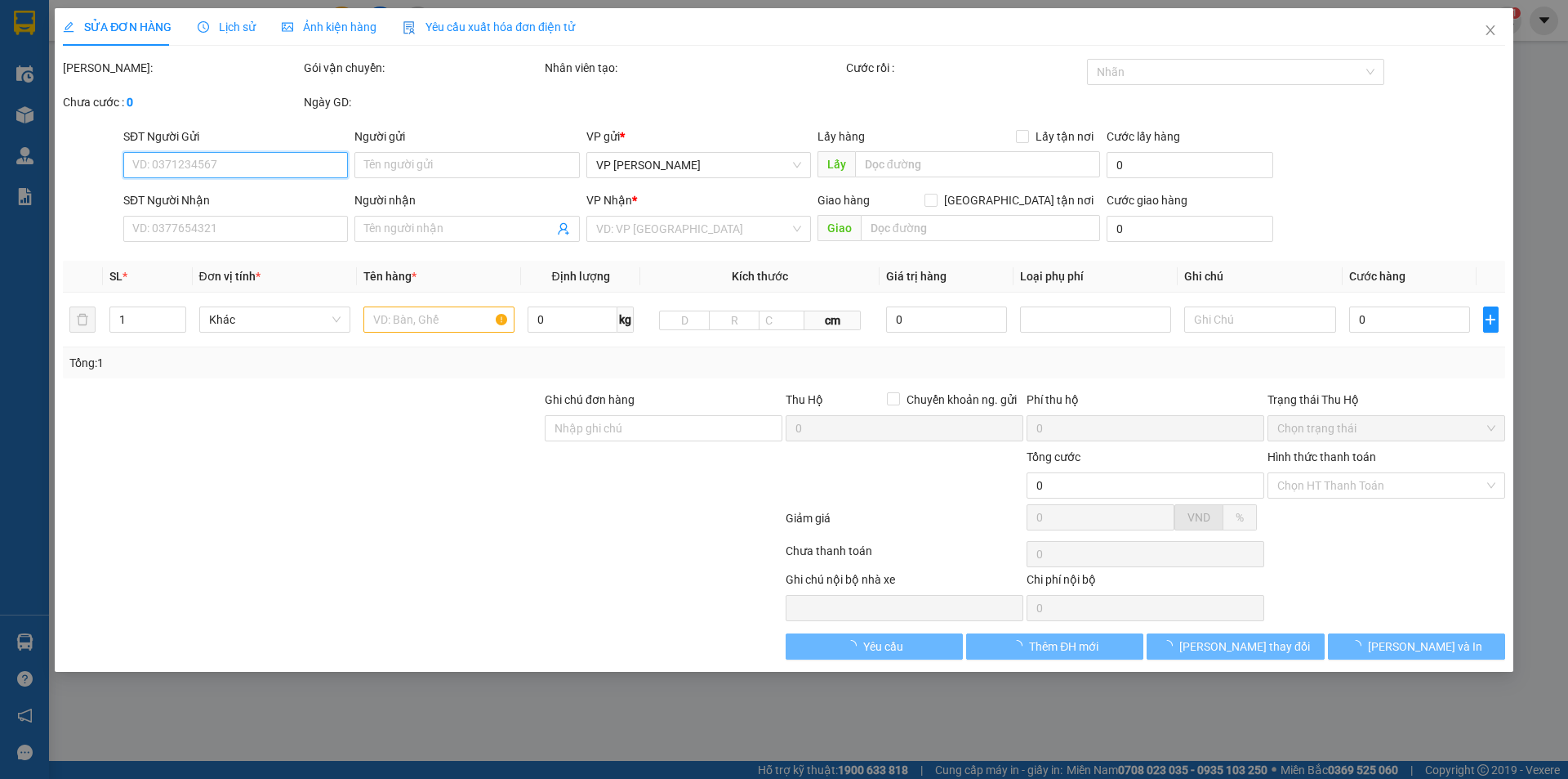
type input "0372684495"
type input "CHỊ NGUYỆT"
checkbox input "true"
type input "TC"
type input "0396655843"
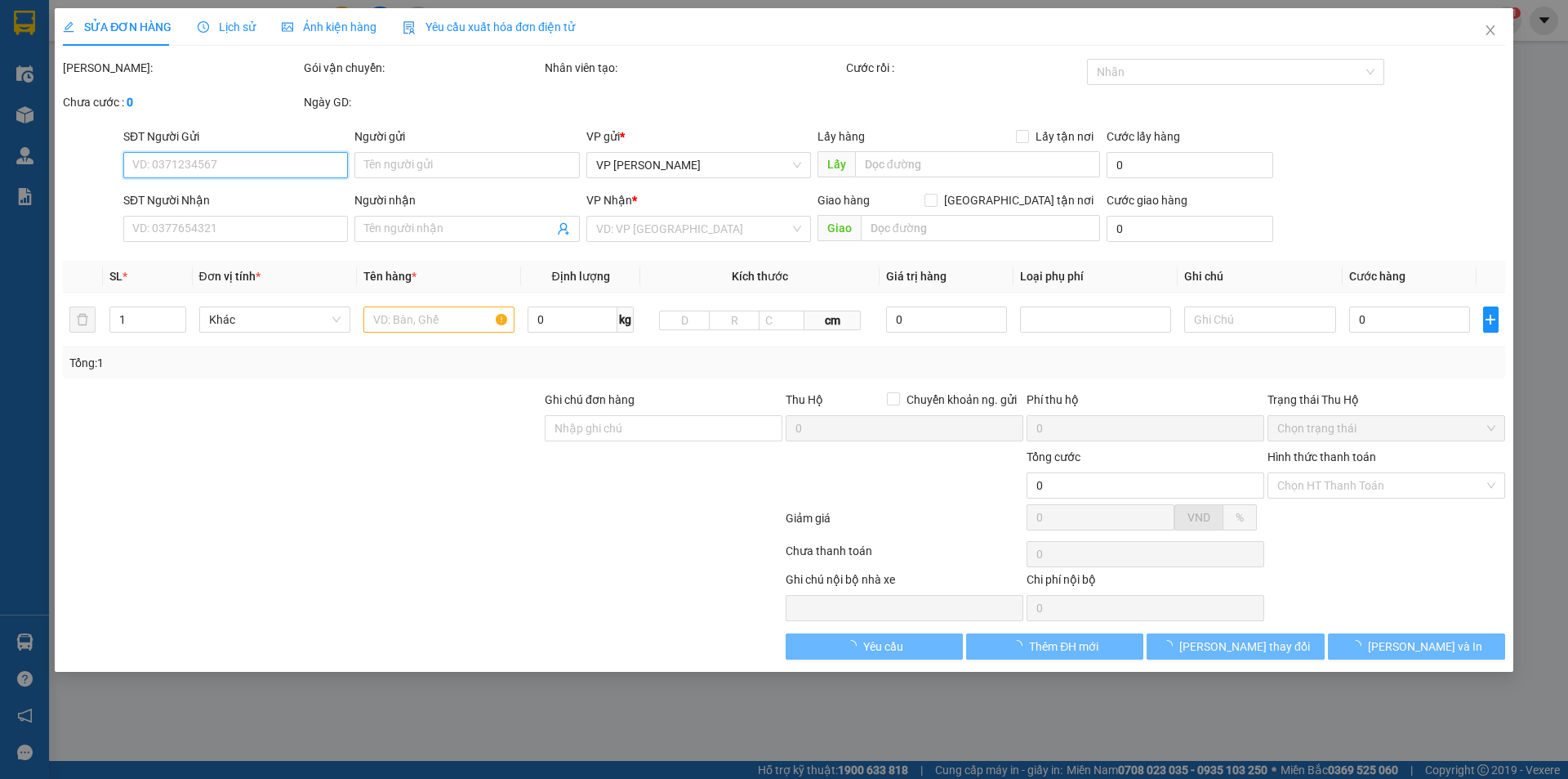
type input "ANH NGUYỄN VIẾT SÁNG"
checkbox input "true"
type input "NH"
type input "90.000"
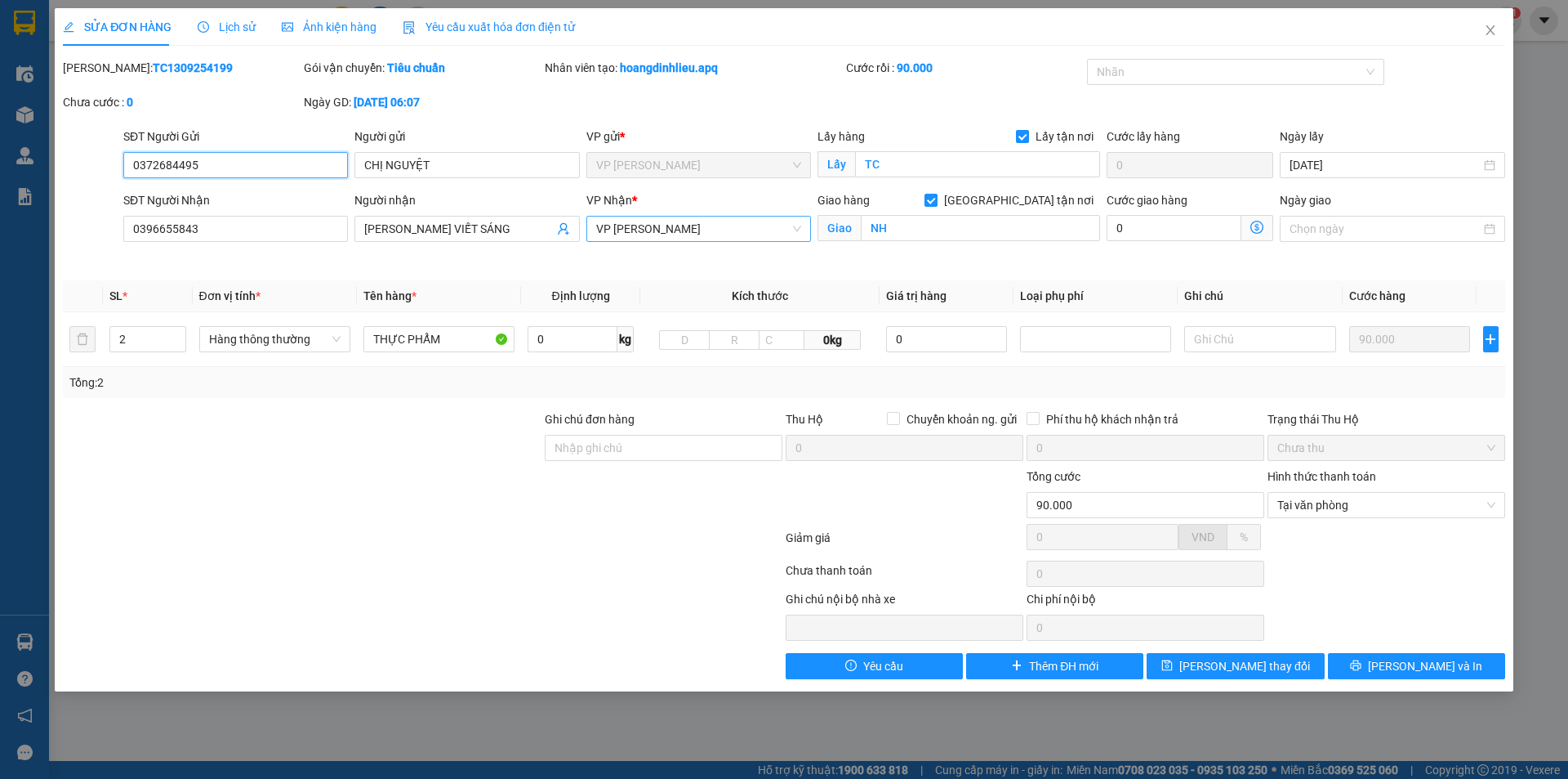
click at [798, 228] on span "VP [PERSON_NAME]" at bounding box center [698, 228] width 205 height 24
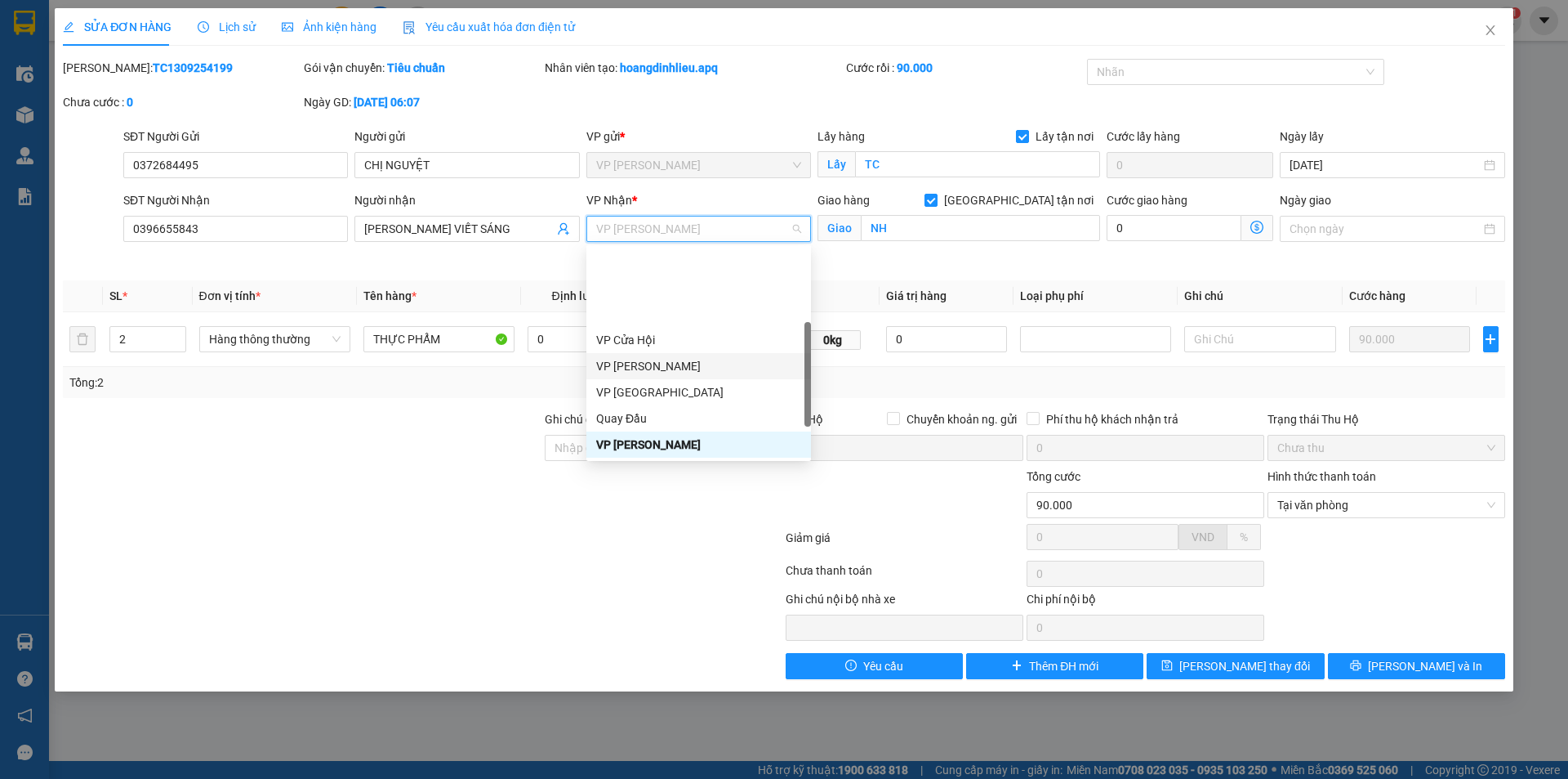
scroll to position [228, 0]
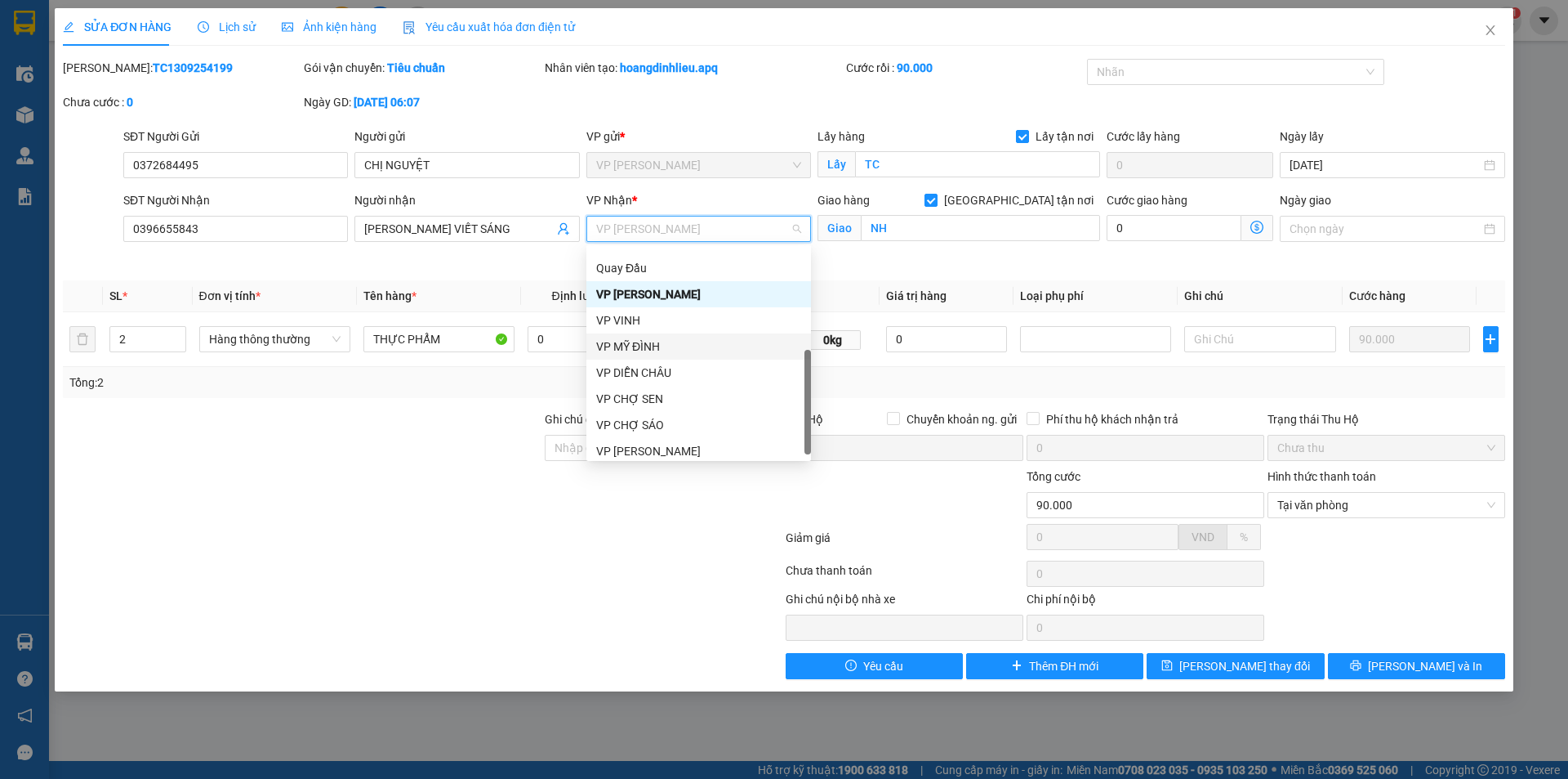
click at [651, 345] on div "VP MỸ ĐÌNH" at bounding box center [698, 346] width 205 height 18
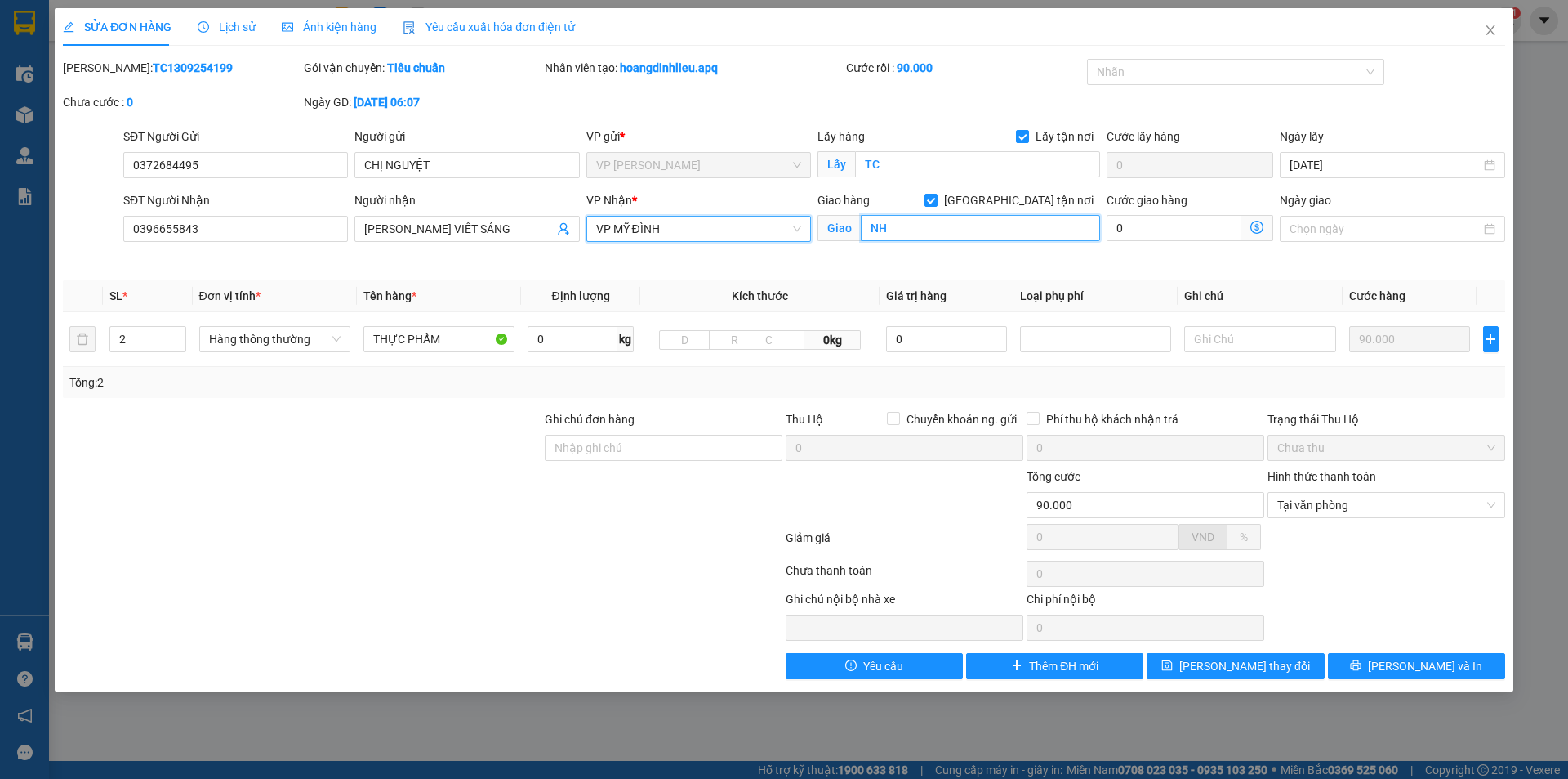
click at [924, 228] on input "NH" at bounding box center [980, 227] width 239 height 26
type input "MĐ"
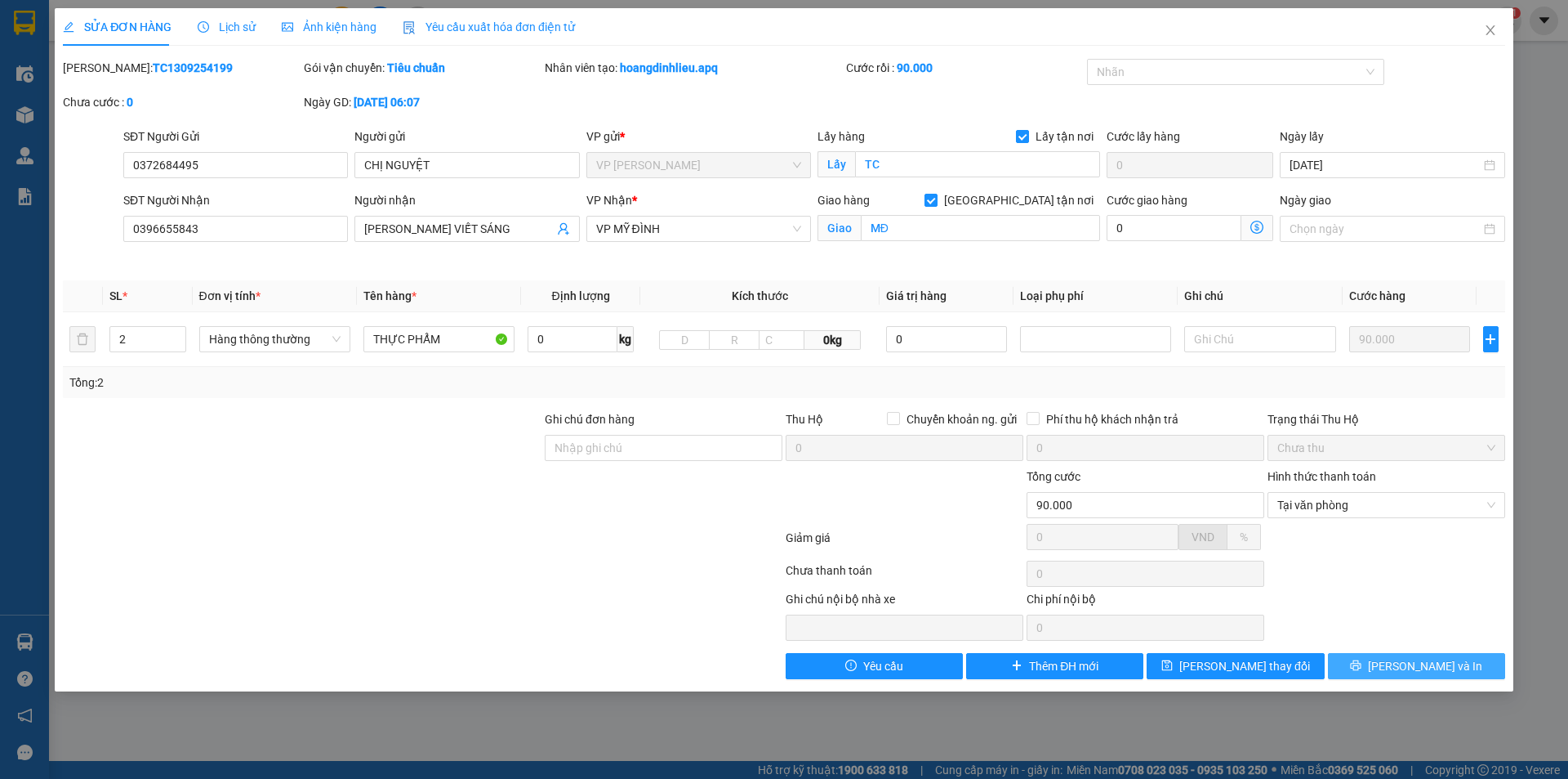
click at [1412, 671] on span "[PERSON_NAME] và In" at bounding box center [1425, 665] width 115 height 18
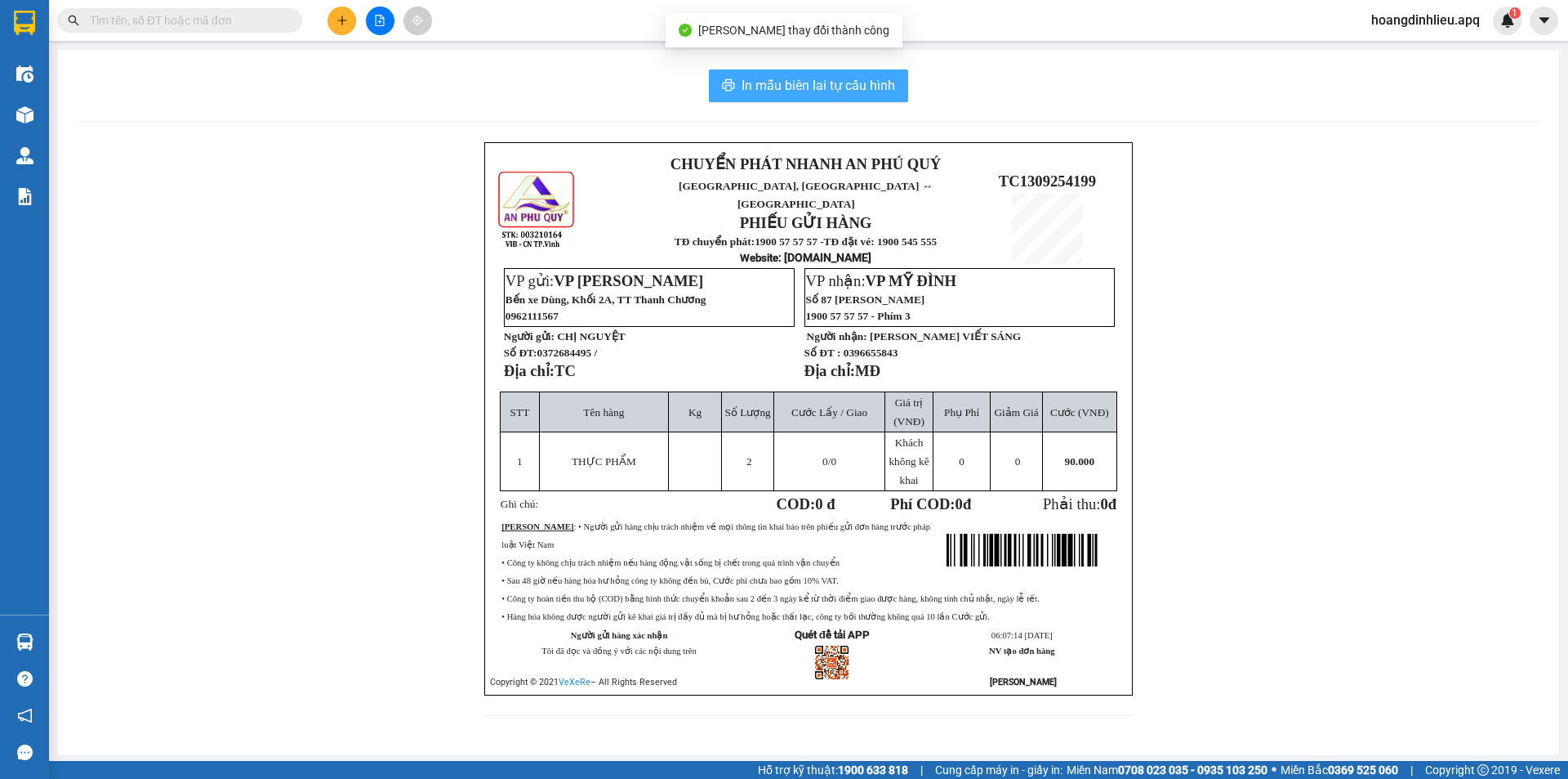
click at [836, 86] on span "In mẫu biên lai tự cấu hình" at bounding box center [818, 85] width 154 height 21
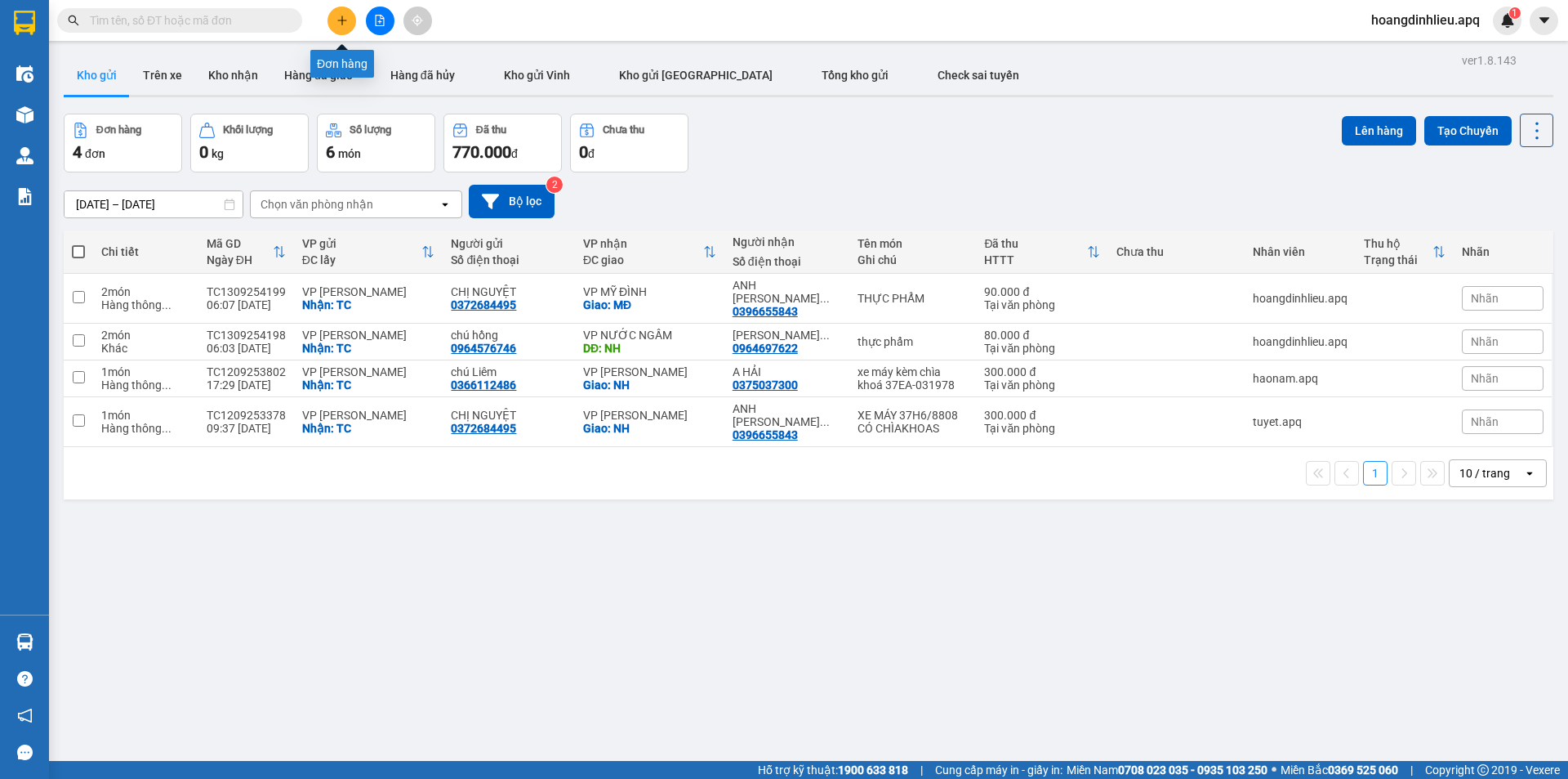
click at [340, 20] on icon "plus" at bounding box center [343, 21] width 12 height 12
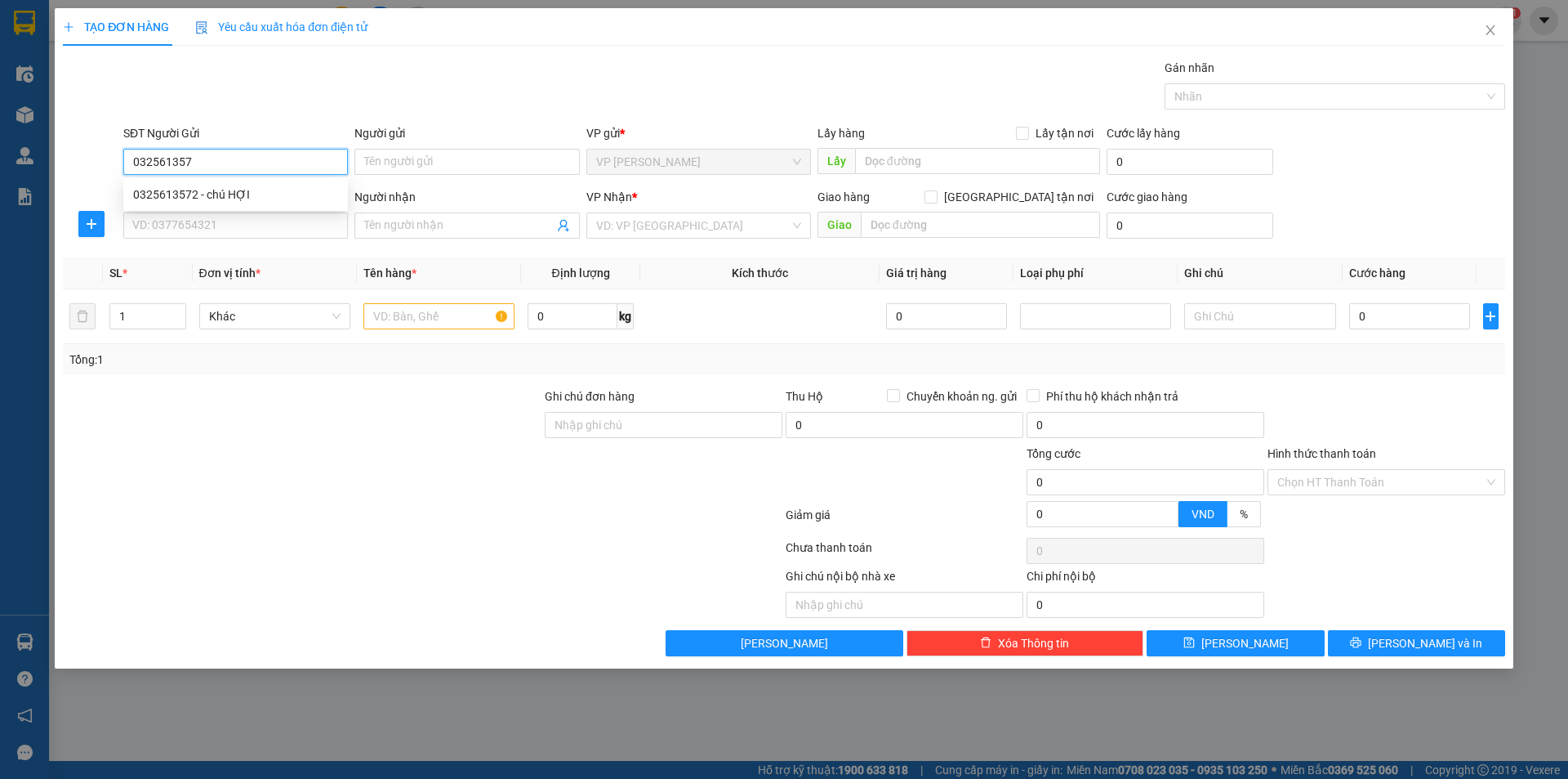
type input "0325613572"
click at [241, 196] on div "0325613572 - chú HỢI" at bounding box center [235, 194] width 205 height 18
type input "chú HỢI"
checkbox input "true"
type input "TC"
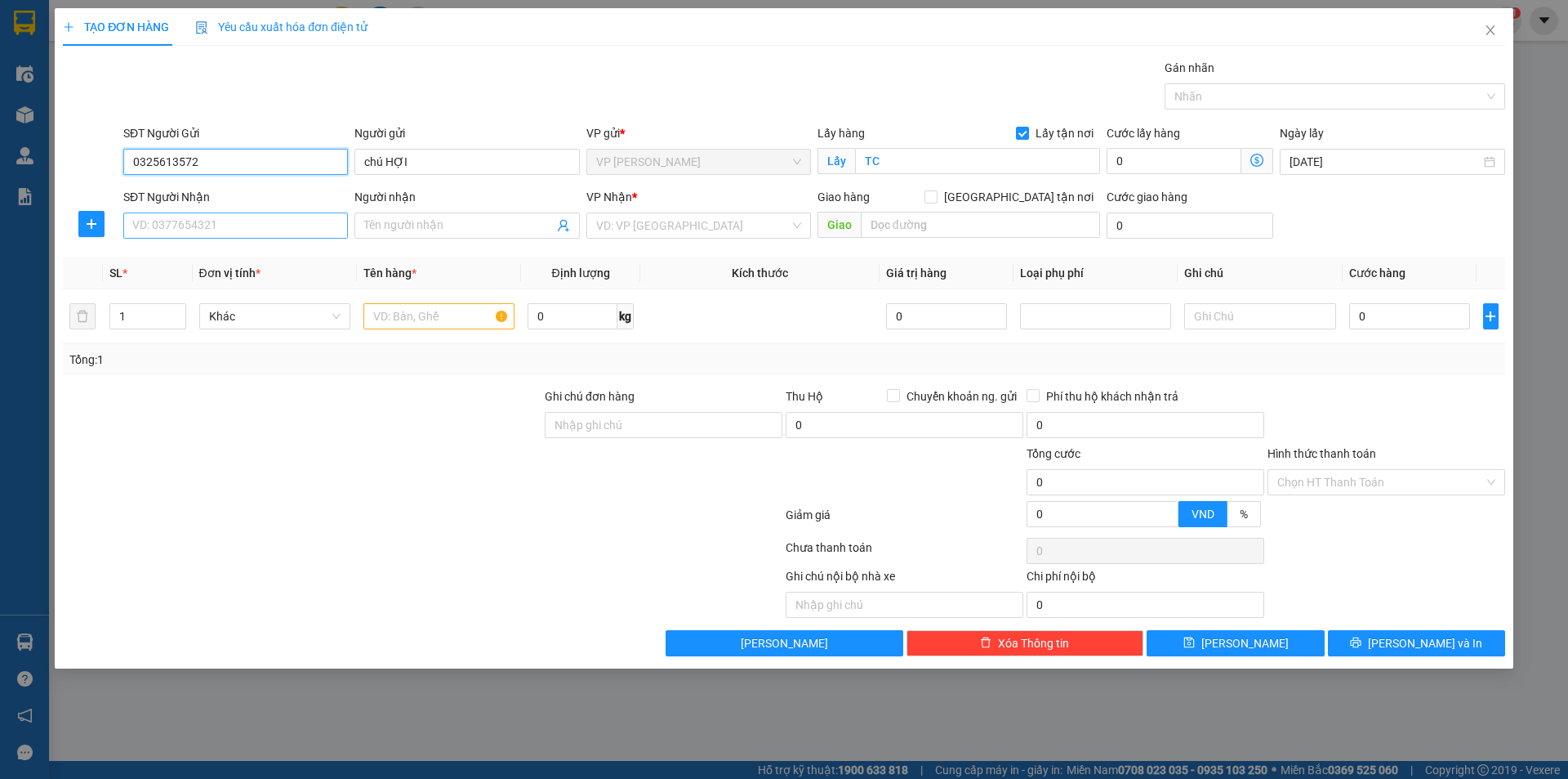
type input "0325613572"
click at [231, 219] on input "SĐT Người Nhận" at bounding box center [235, 225] width 224 height 26
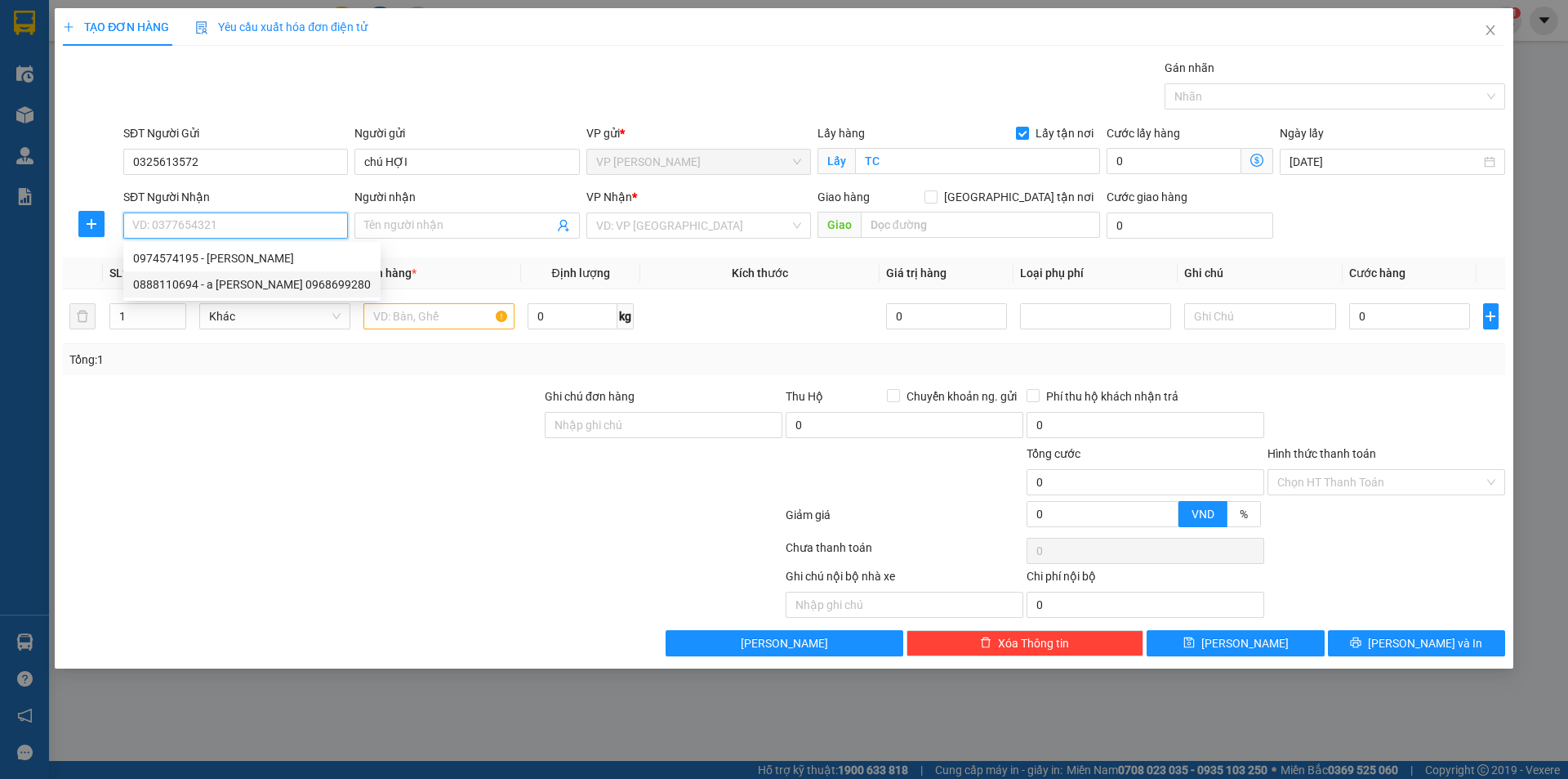
click at [269, 280] on div "0888110694 - a tuấn MINH 0968699280" at bounding box center [252, 284] width 238 height 18
type input "0888110694"
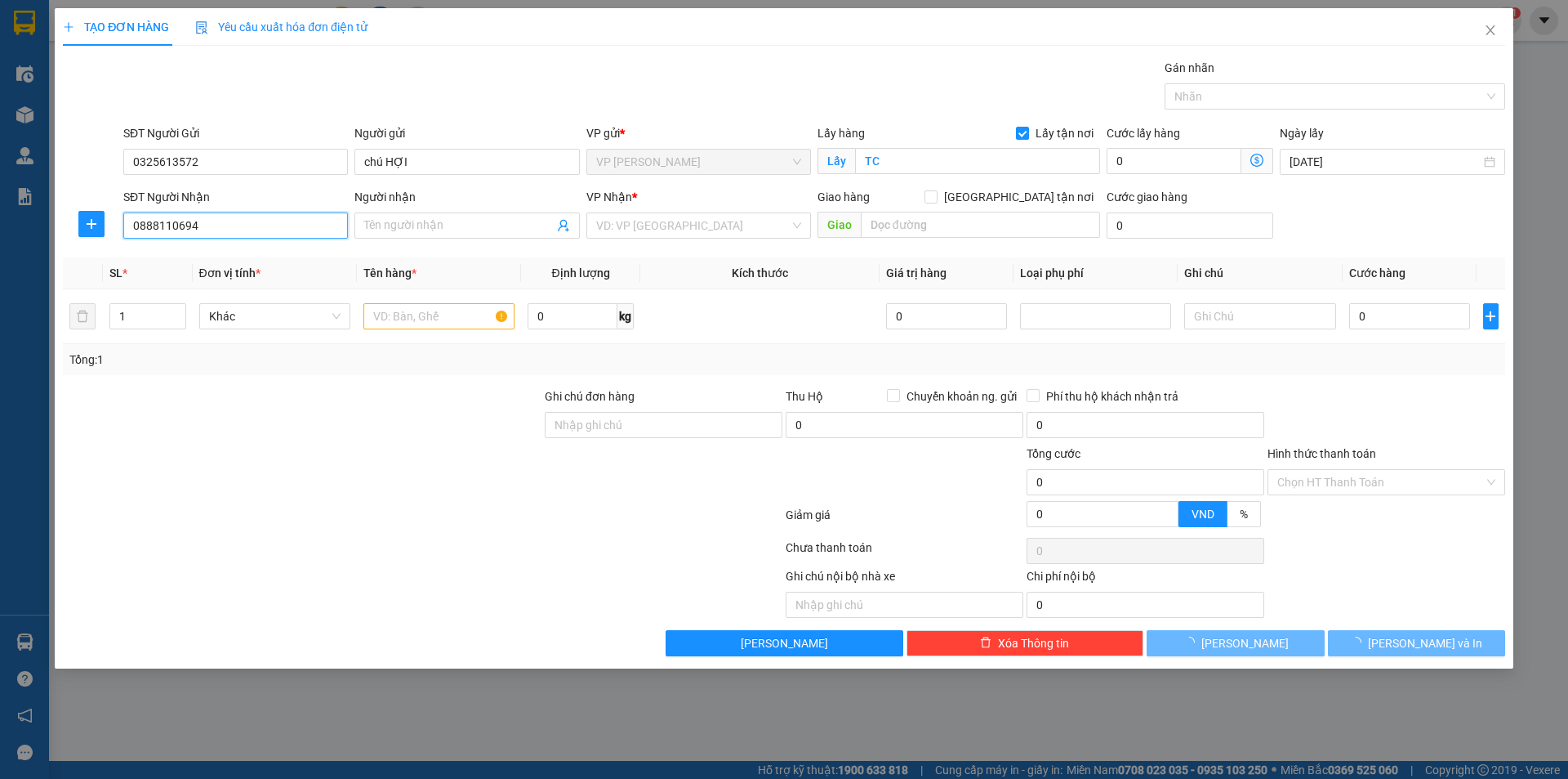
type input "a tuấn MINH 0968699280"
checkbox input "true"
type input "GL"
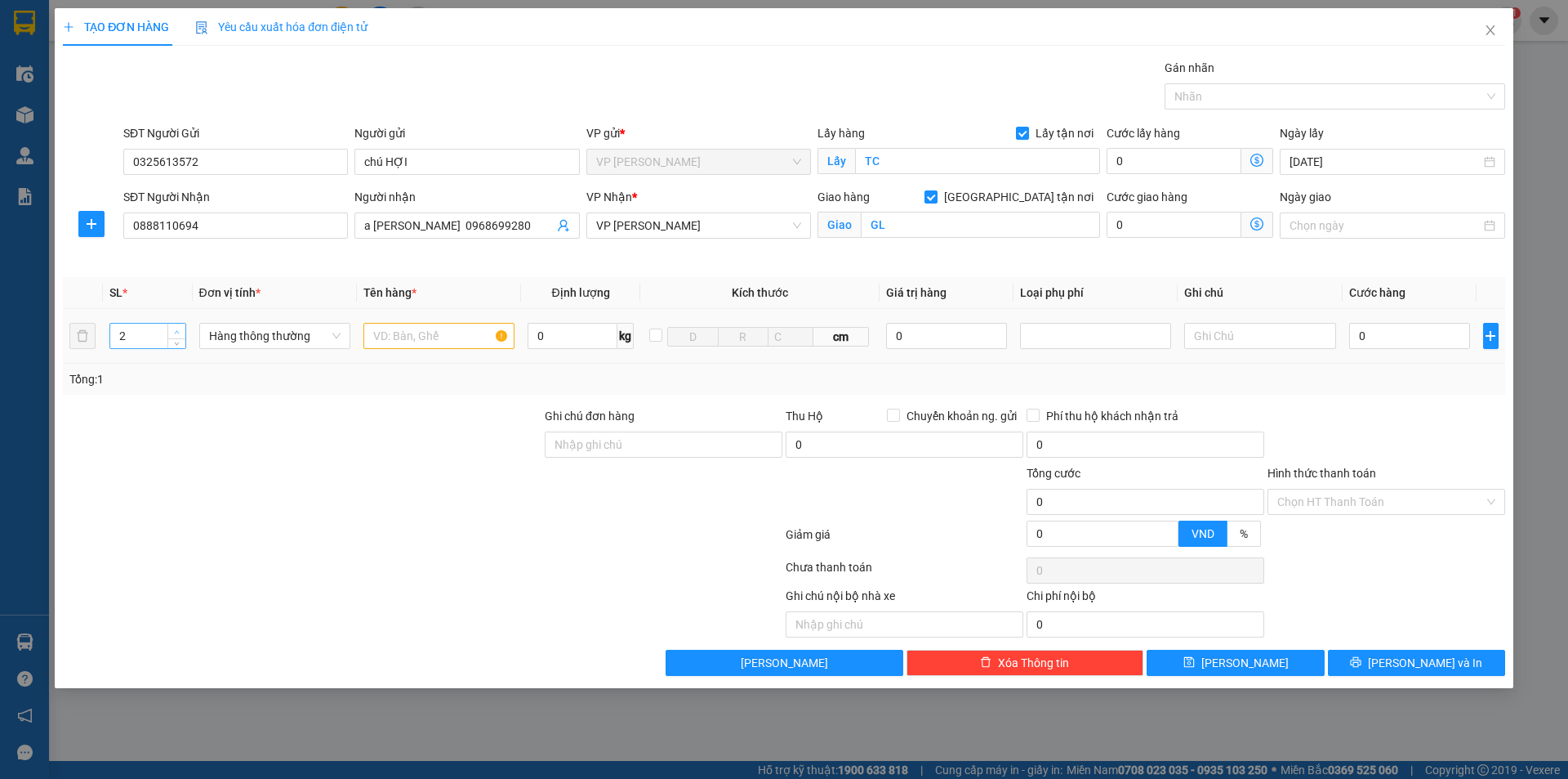
click at [178, 330] on icon "up" at bounding box center [177, 332] width 6 height 6
type input "1"
click at [178, 344] on span "down" at bounding box center [177, 342] width 10 height 10
click at [412, 338] on input "text" at bounding box center [439, 335] width 151 height 26
type input "THỰC PHẨM"
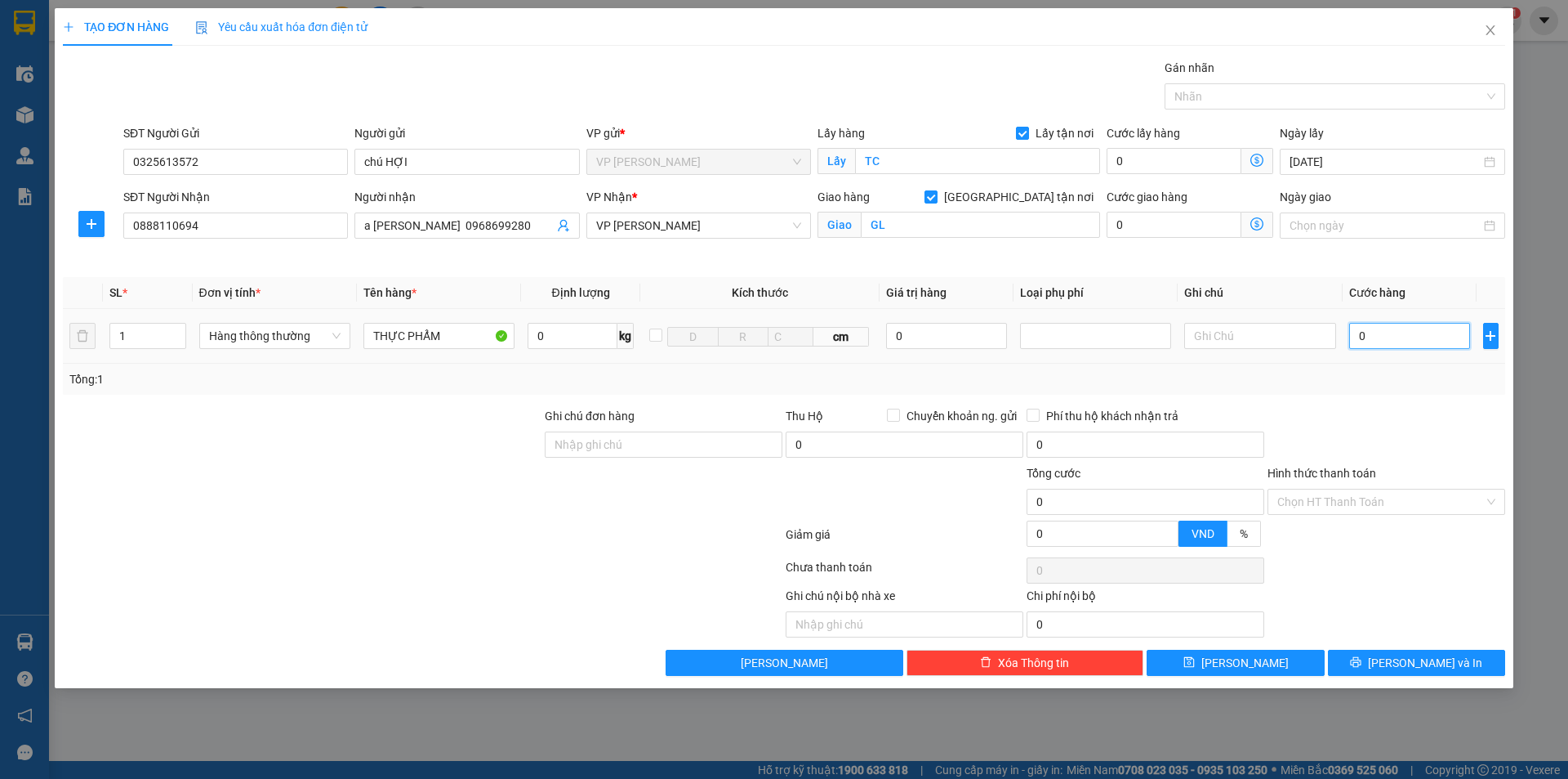
click at [1398, 338] on input "0" at bounding box center [1410, 335] width 121 height 26
type input "6"
type input "60"
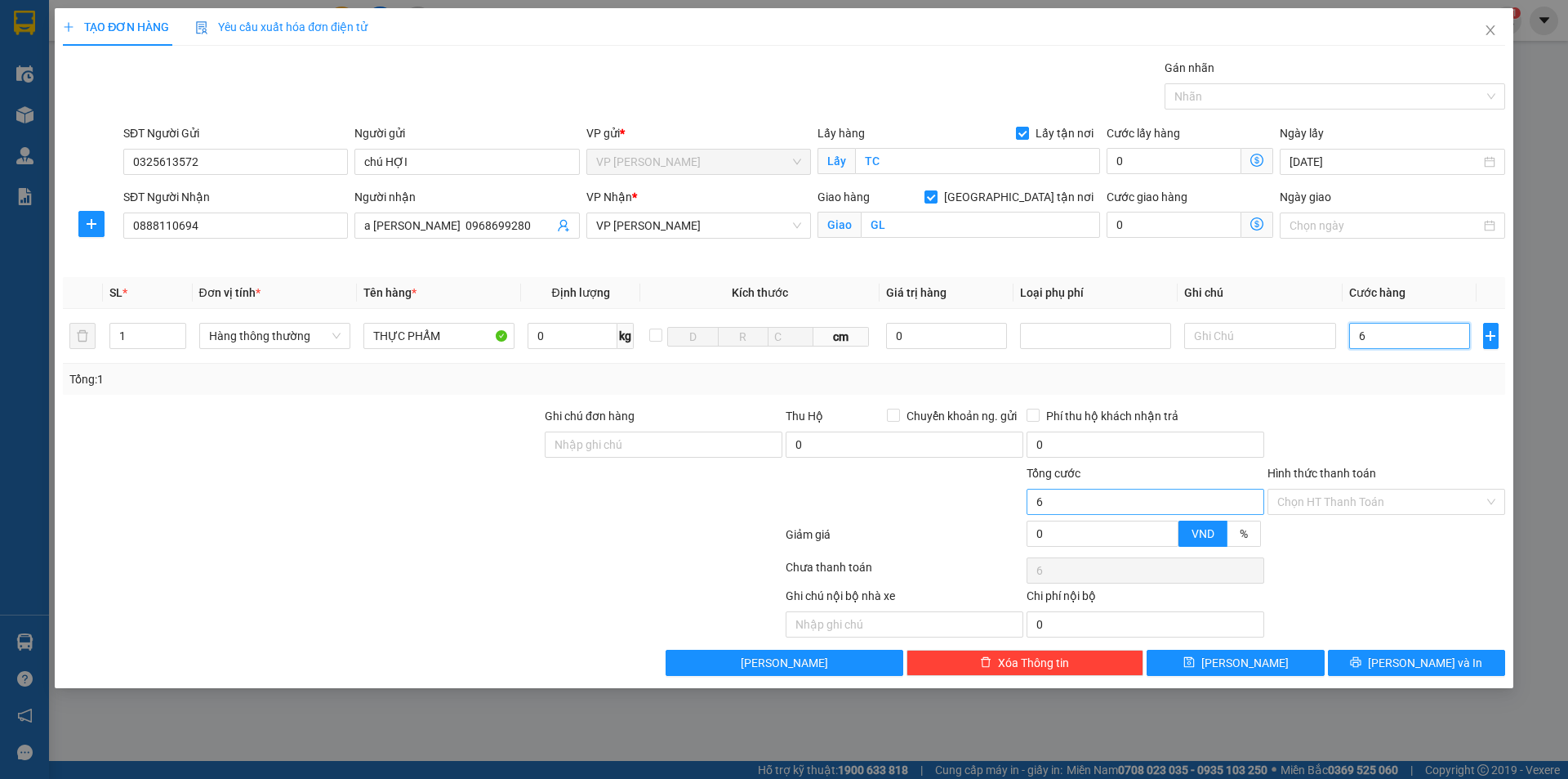
type input "60"
type input "600"
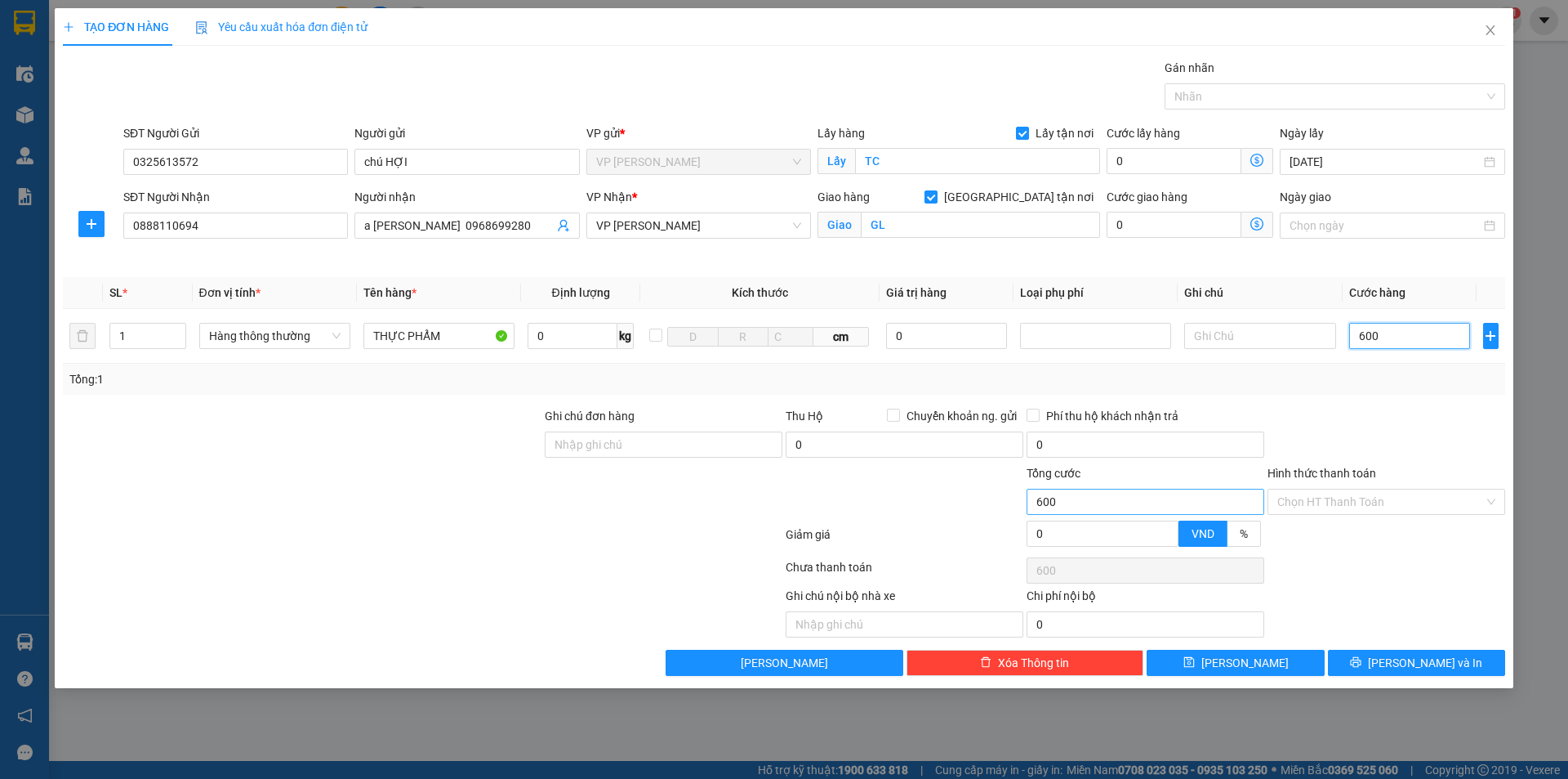
type input "6.000"
type input "60.000"
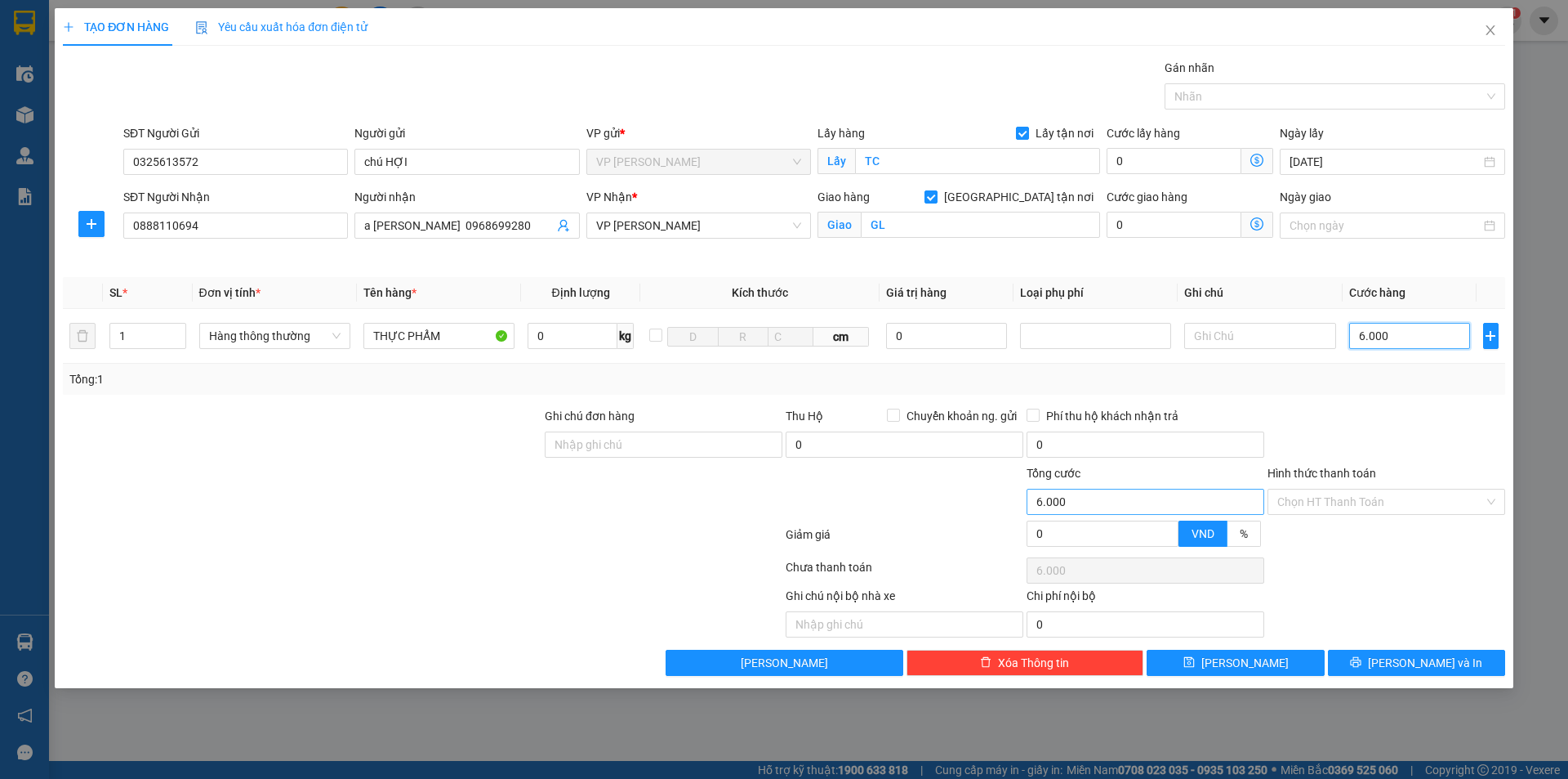
type input "60.000"
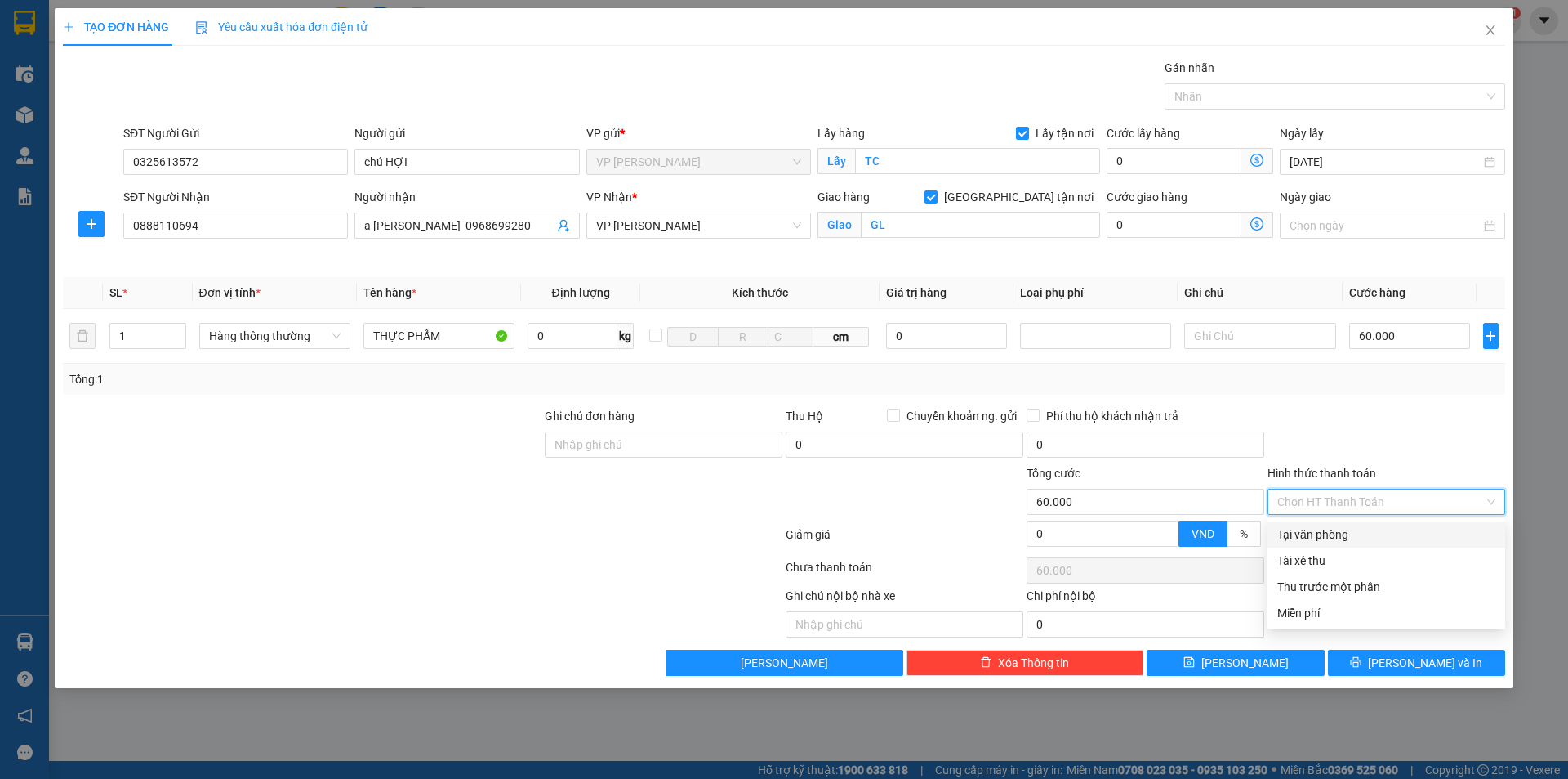
click at [1366, 506] on input "Hình thức thanh toán" at bounding box center [1380, 501] width 207 height 24
click at [1334, 535] on div "Tại văn phòng" at bounding box center [1386, 534] width 218 height 18
type input "0"
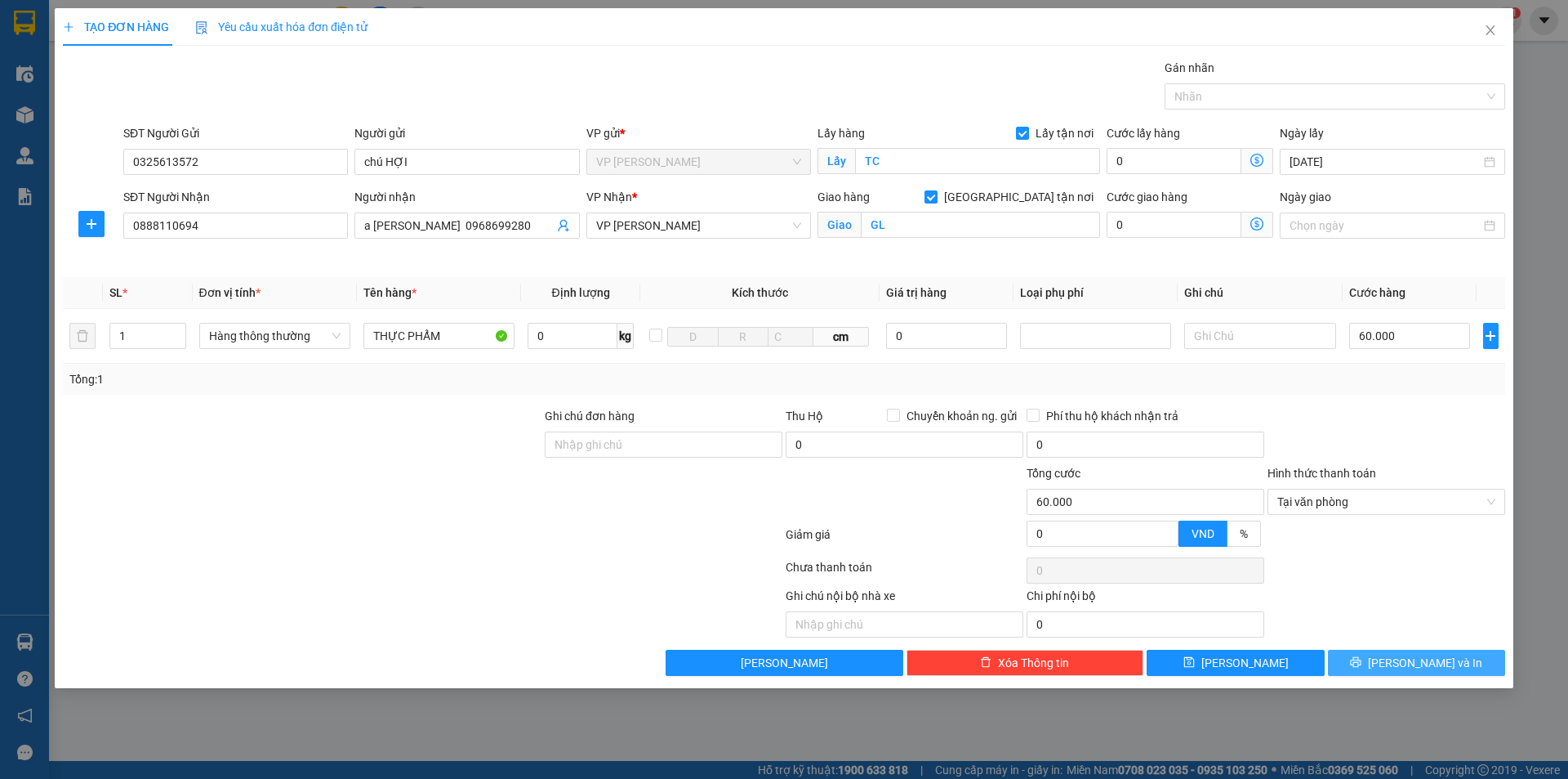
click at [1361, 664] on icon "printer" at bounding box center [1355, 661] width 11 height 11
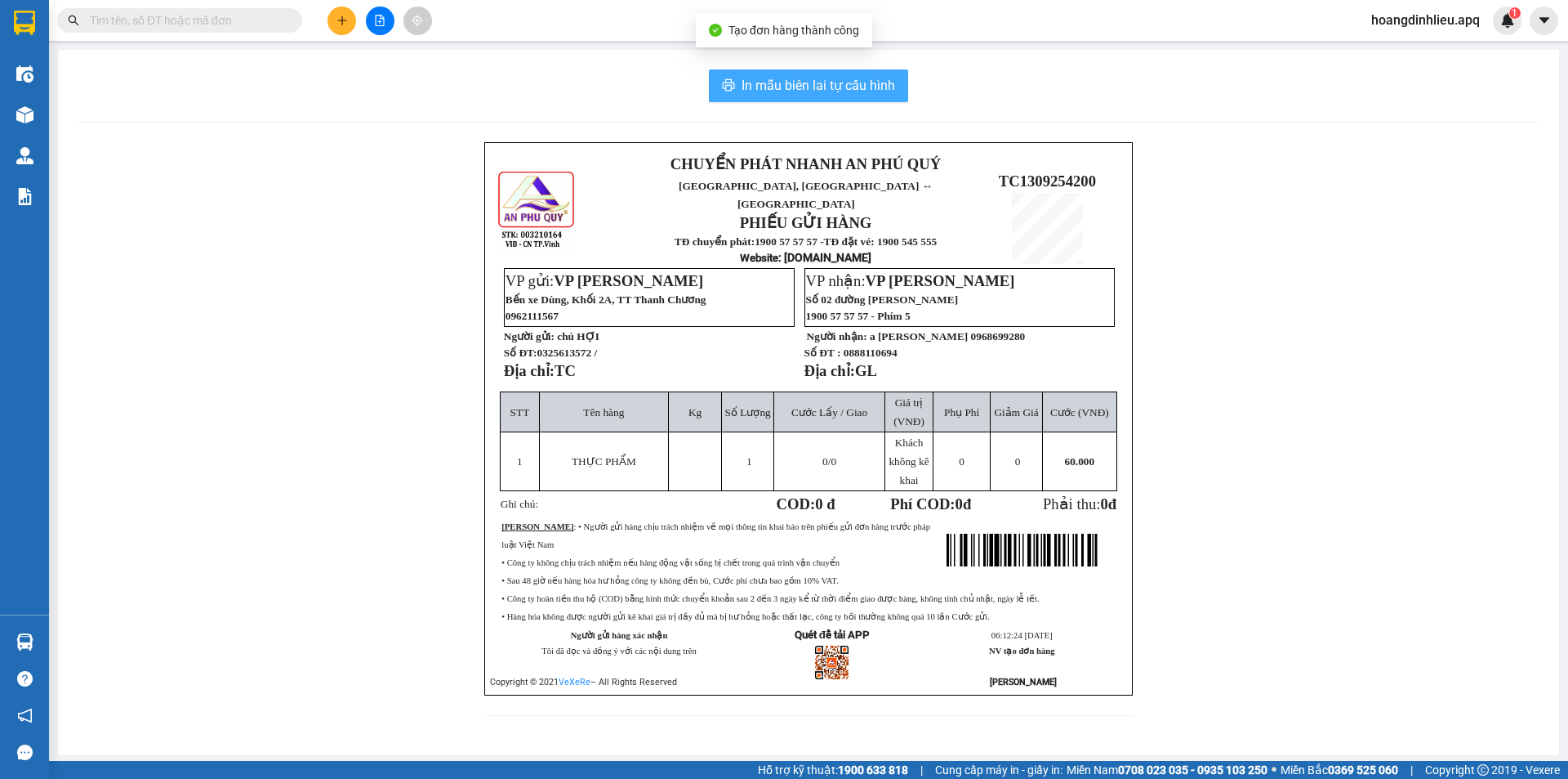
click at [826, 93] on span "In mẫu biên lai tự cấu hình" at bounding box center [818, 85] width 154 height 21
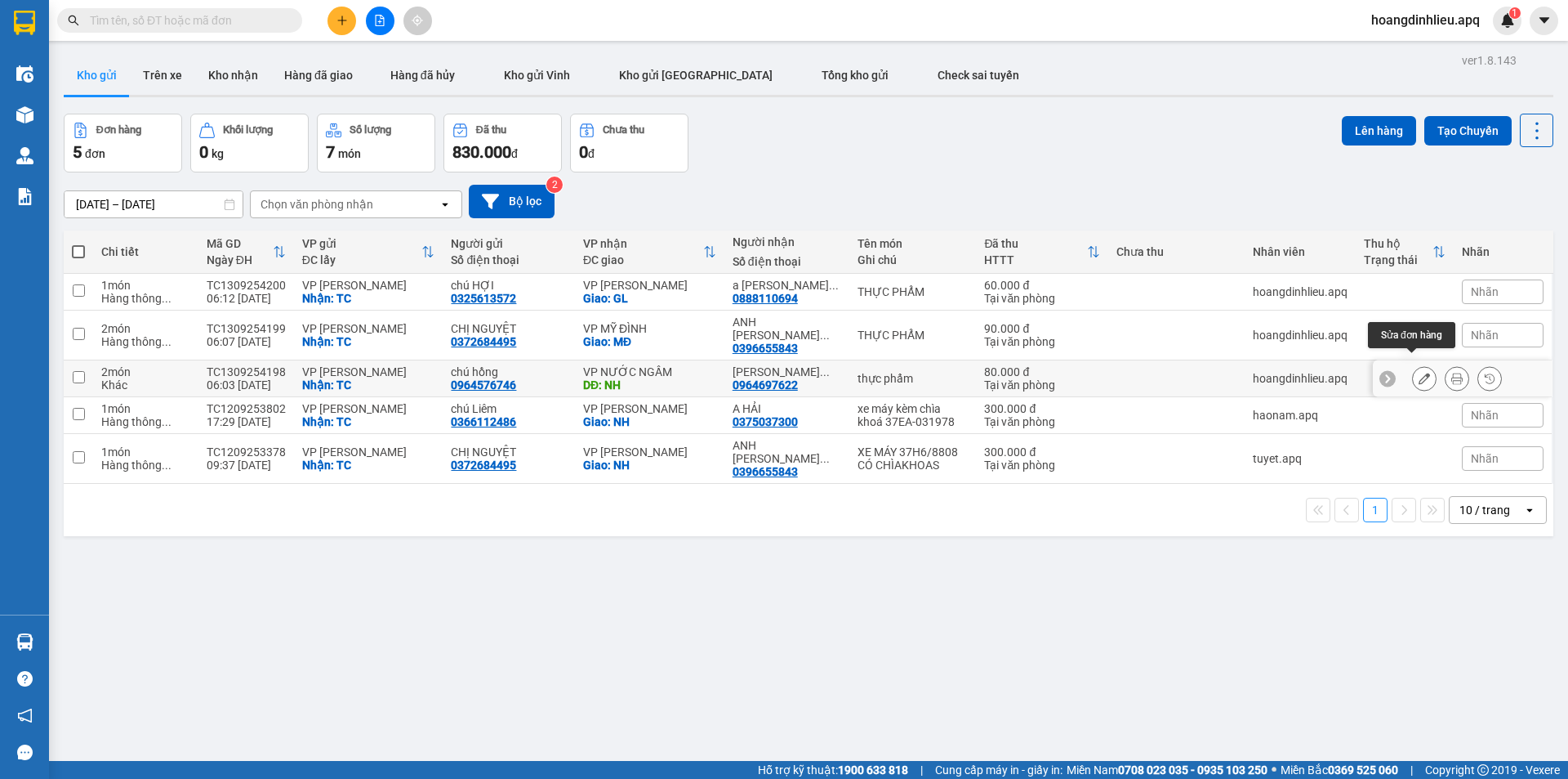
click at [1418, 372] on icon at bounding box center [1424, 378] width 12 height 12
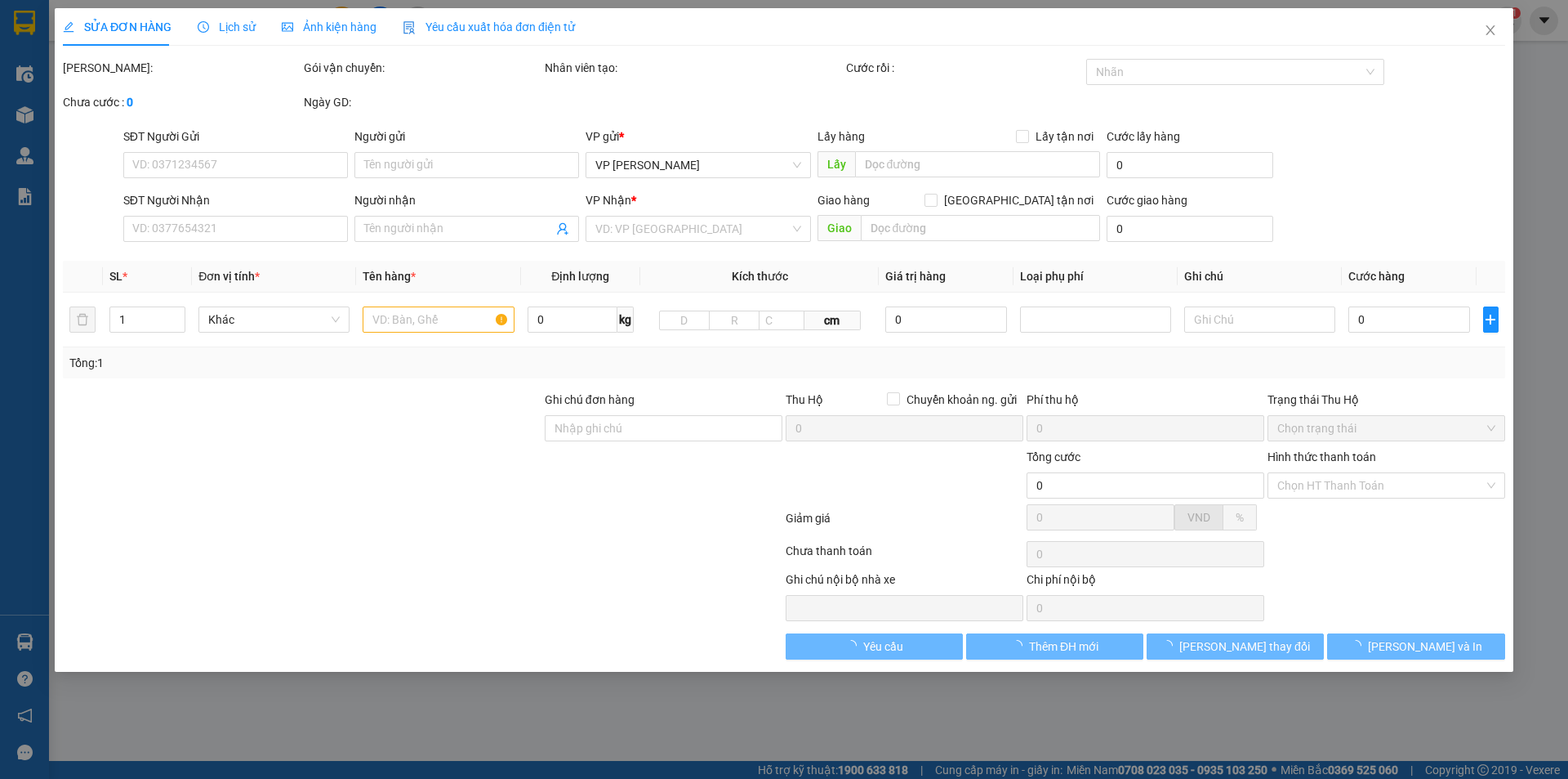
type input "0964576746"
type input "chú hồng"
checkbox input "true"
type input "TC"
type input "0964697622"
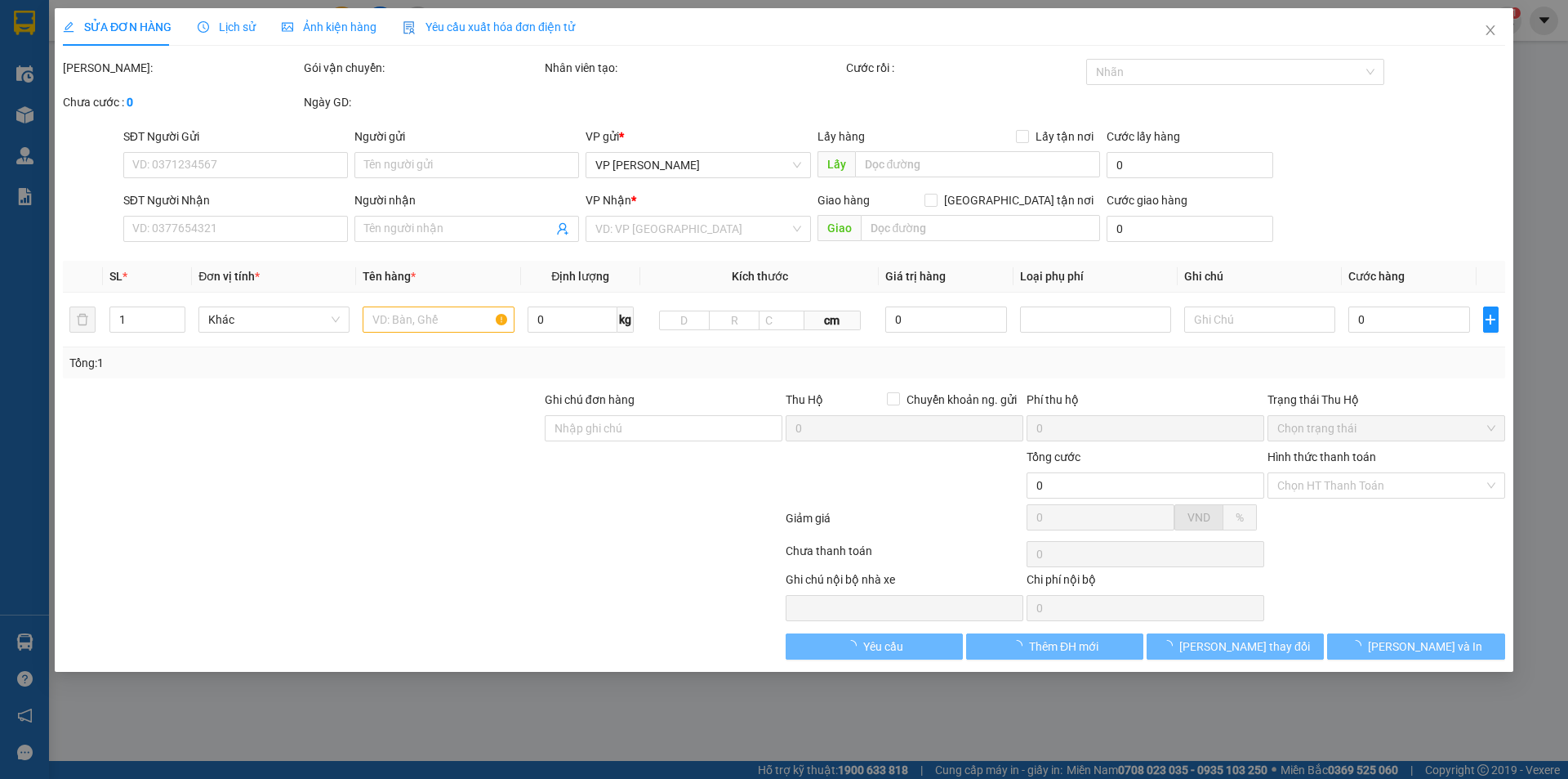
type input "NGUYỄN PHƯƠNG NHỊ"
type input "NH"
type input "80.000"
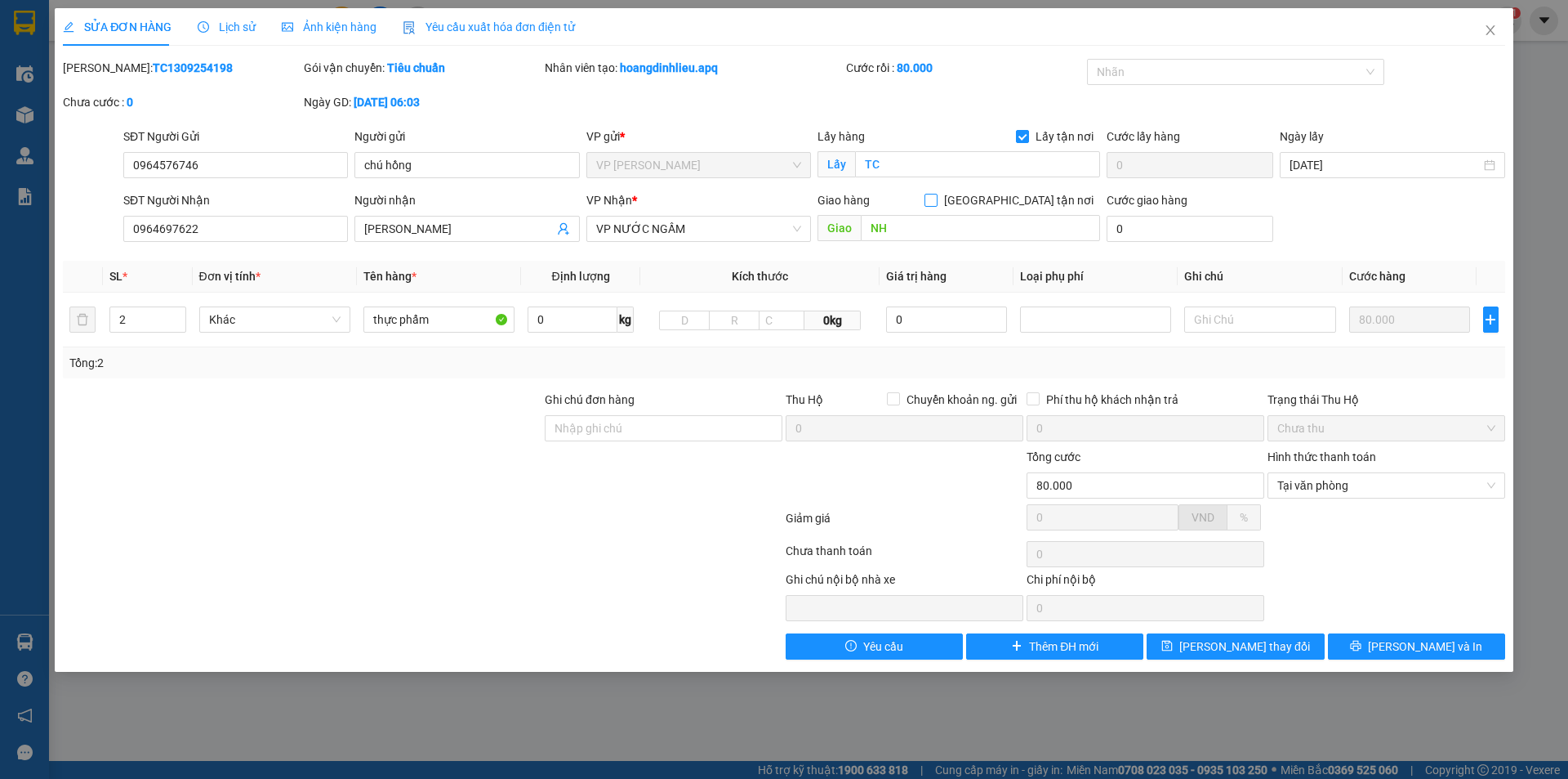
drag, startPoint x: 1018, startPoint y: 198, endPoint x: 1033, endPoint y: 214, distance: 21.9
click at [936, 198] on input "[GEOGRAPHIC_DATA] tận nơi" at bounding box center [930, 200] width 12 height 12
checkbox input "true"
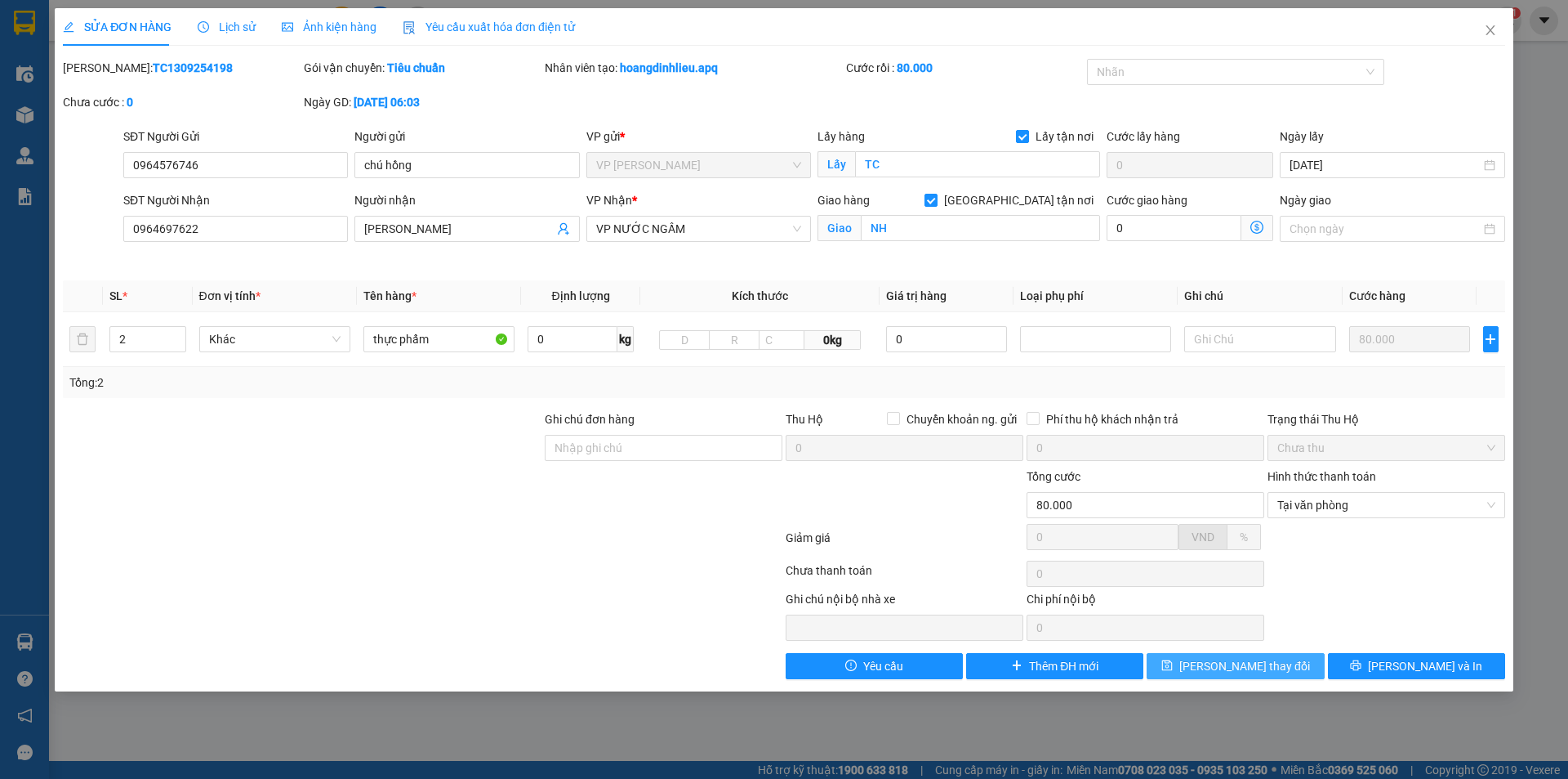
click at [1220, 662] on span "Lưu thay đổi" at bounding box center [1244, 665] width 130 height 18
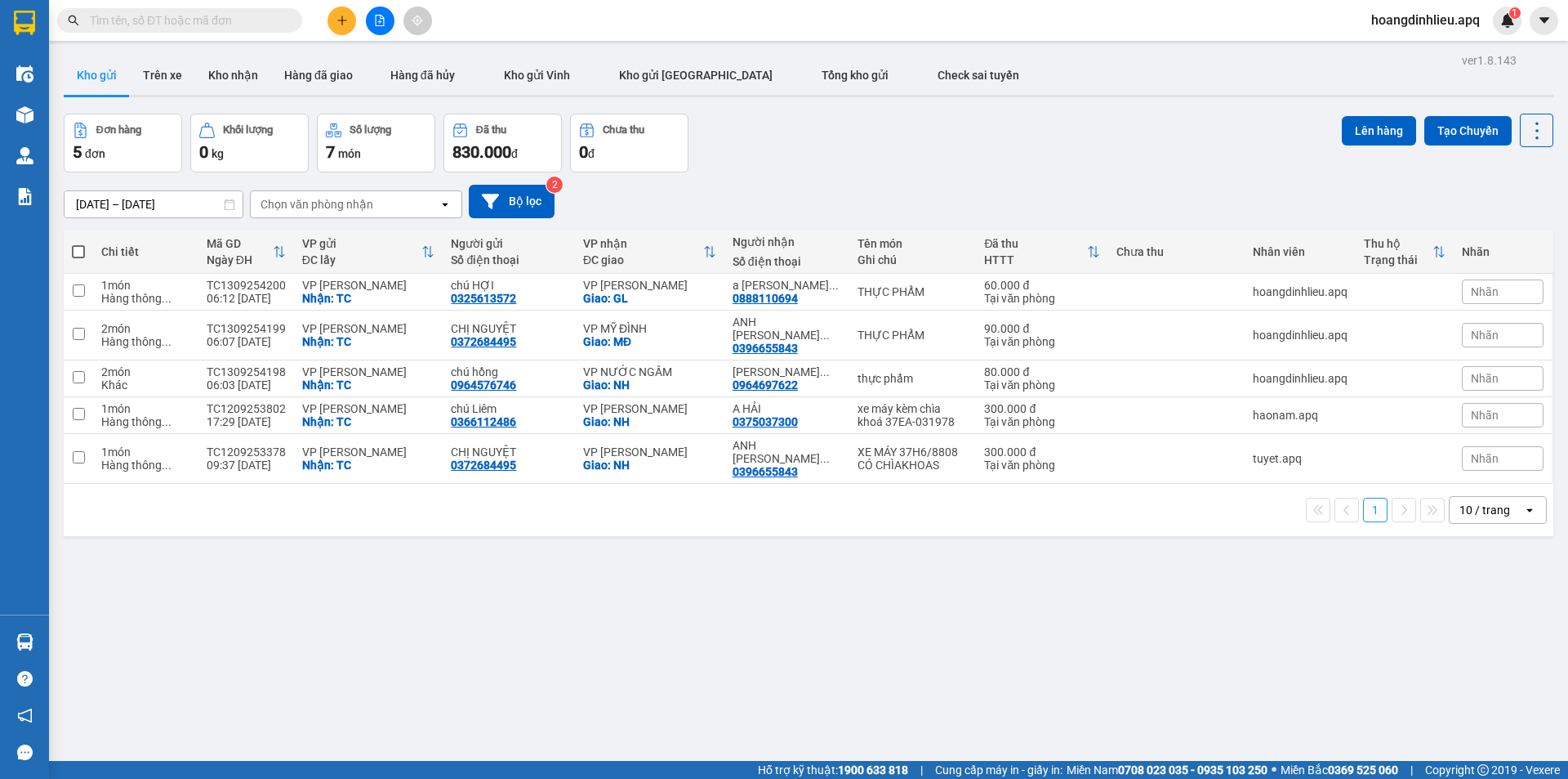
click at [1412, 21] on span "hoangdinhlieu.apq" at bounding box center [1426, 20] width 135 height 21
click at [1426, 46] on span "Đăng xuất" at bounding box center [1432, 51] width 101 height 18
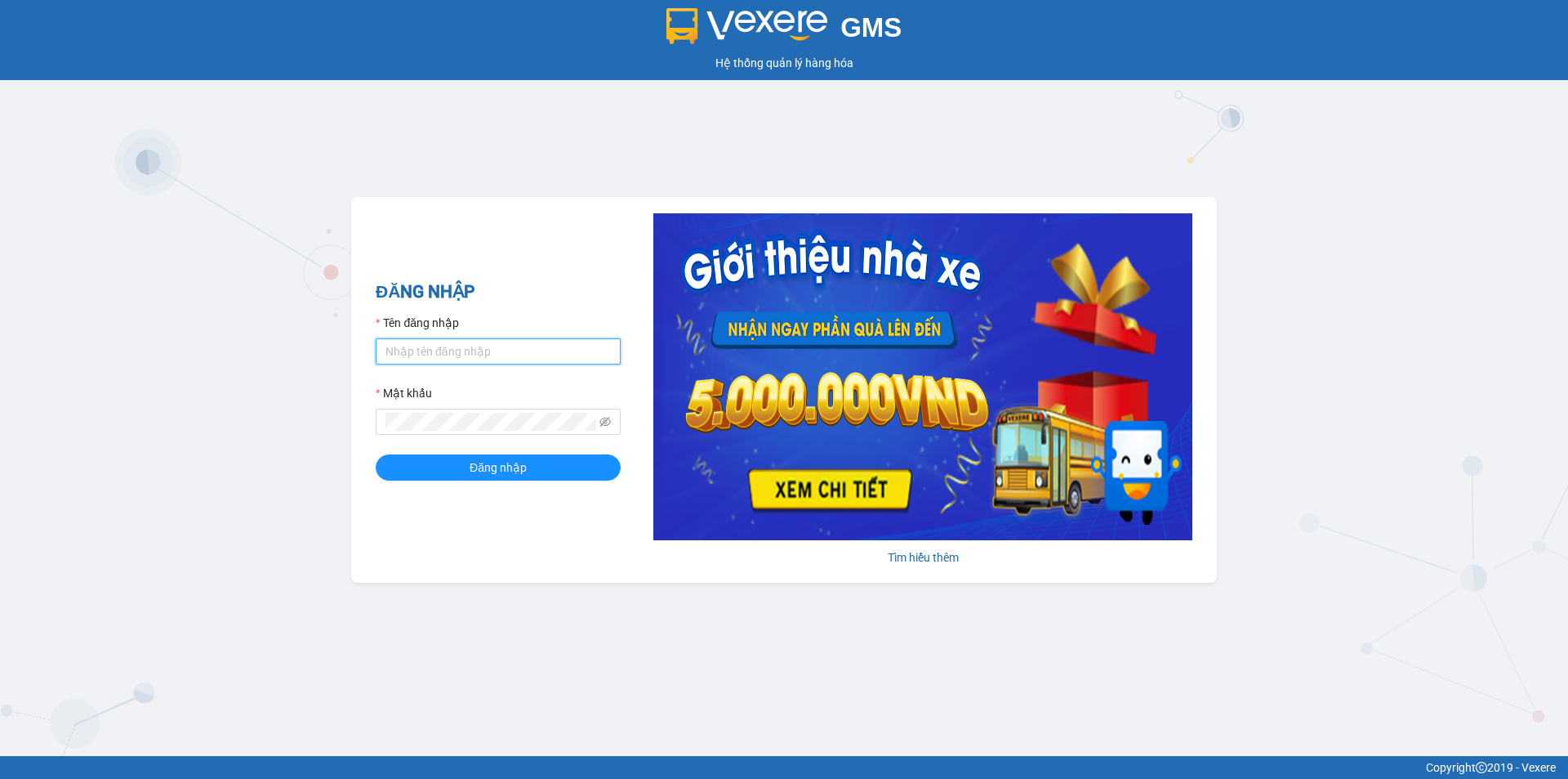
click at [481, 352] on input "Tên đăng nhập" at bounding box center [499, 351] width 245 height 26
drag, startPoint x: 435, startPoint y: 347, endPoint x: 445, endPoint y: 363, distance: 18.9
click at [435, 347] on input "Tên đăng nhập" at bounding box center [499, 351] width 245 height 26
type input "haonam.apq"
drag, startPoint x: 493, startPoint y: 469, endPoint x: 531, endPoint y: 475, distance: 38.5
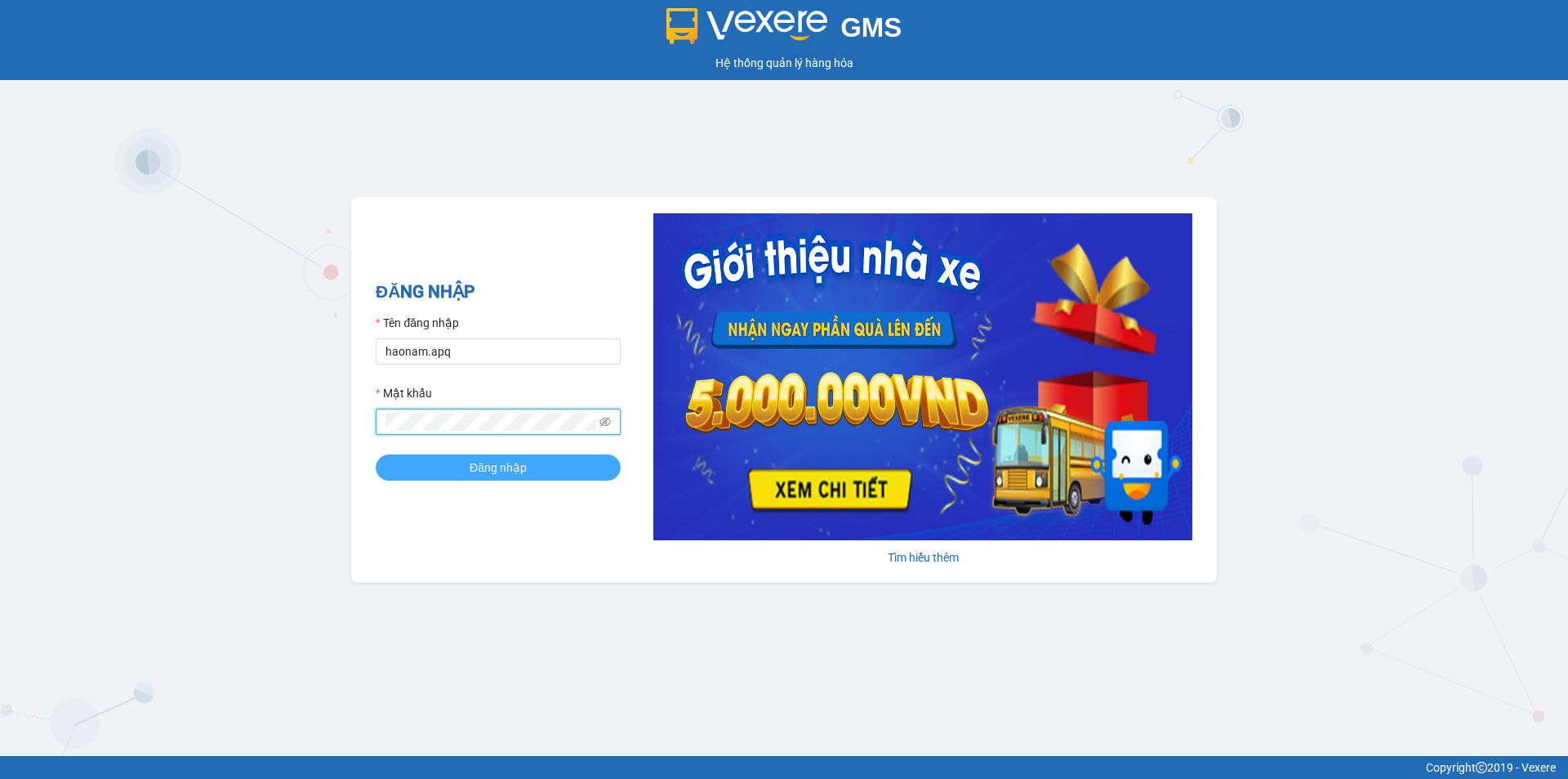
click at [494, 469] on span "Đăng nhập" at bounding box center [498, 467] width 57 height 18
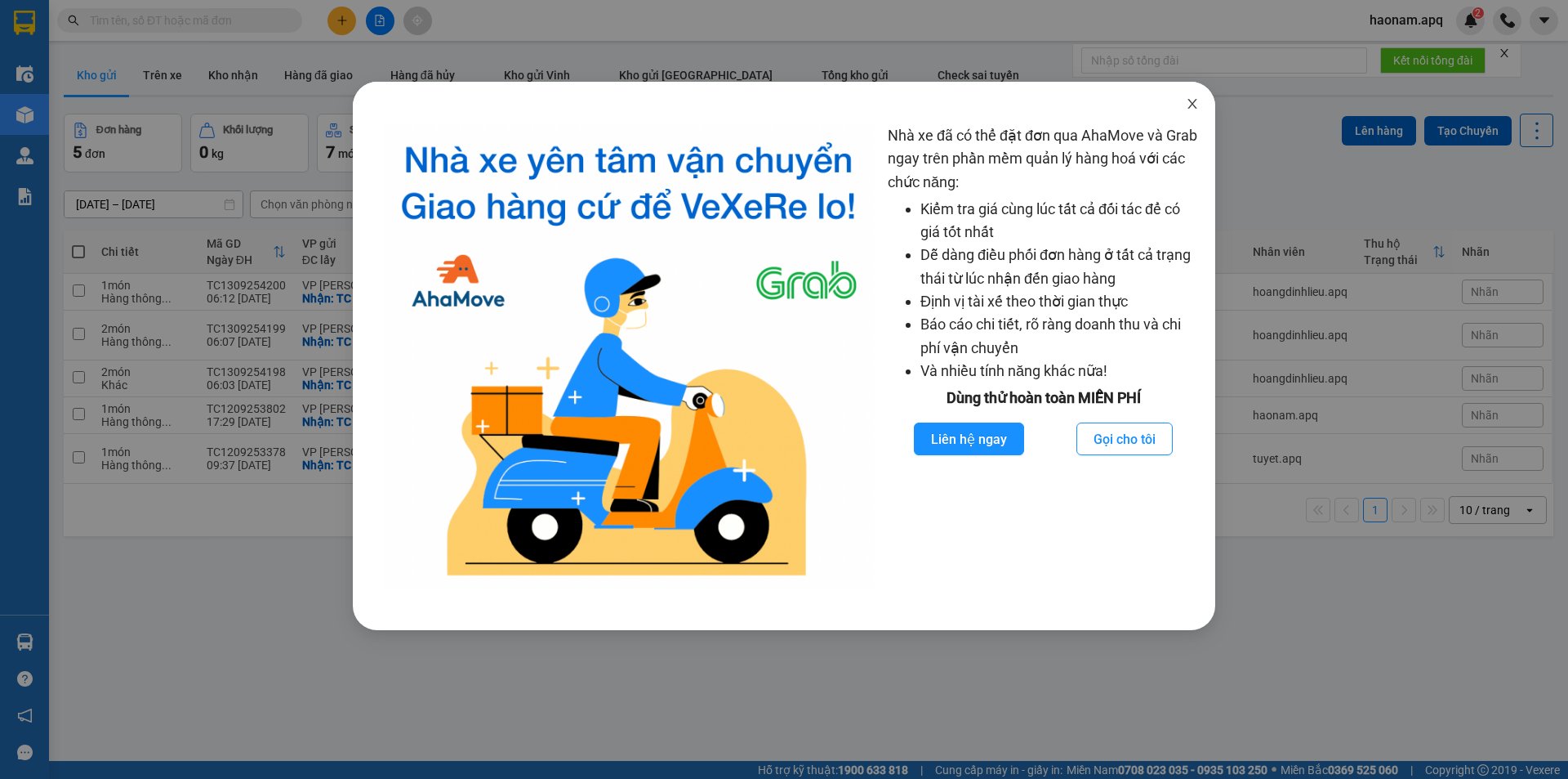
drag, startPoint x: 1202, startPoint y: 111, endPoint x: 1156, endPoint y: 96, distance: 48.4
click at [1202, 110] on span "Close" at bounding box center [1192, 104] width 46 height 46
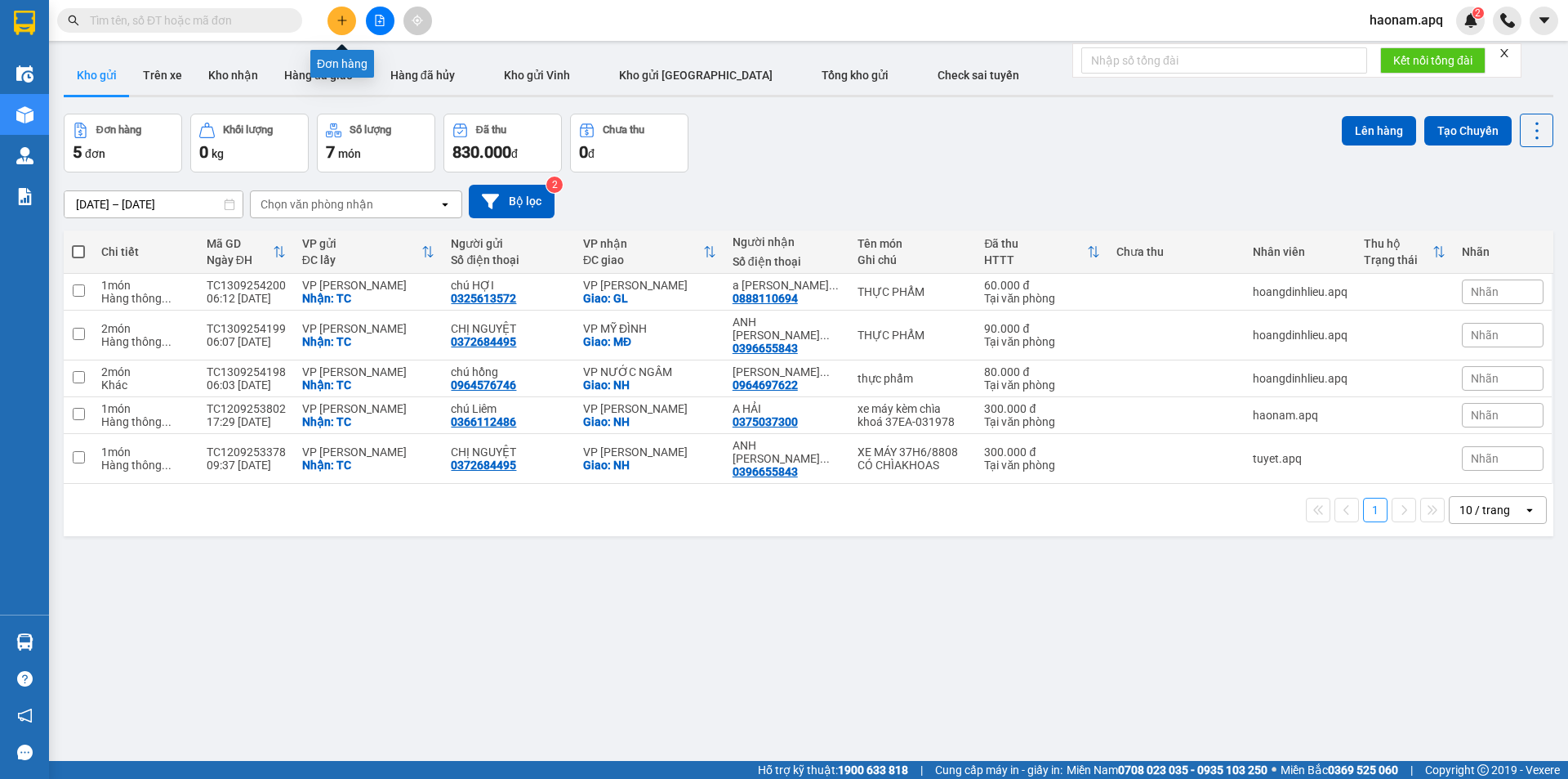
click at [338, 15] on icon "plus" at bounding box center [343, 21] width 12 height 12
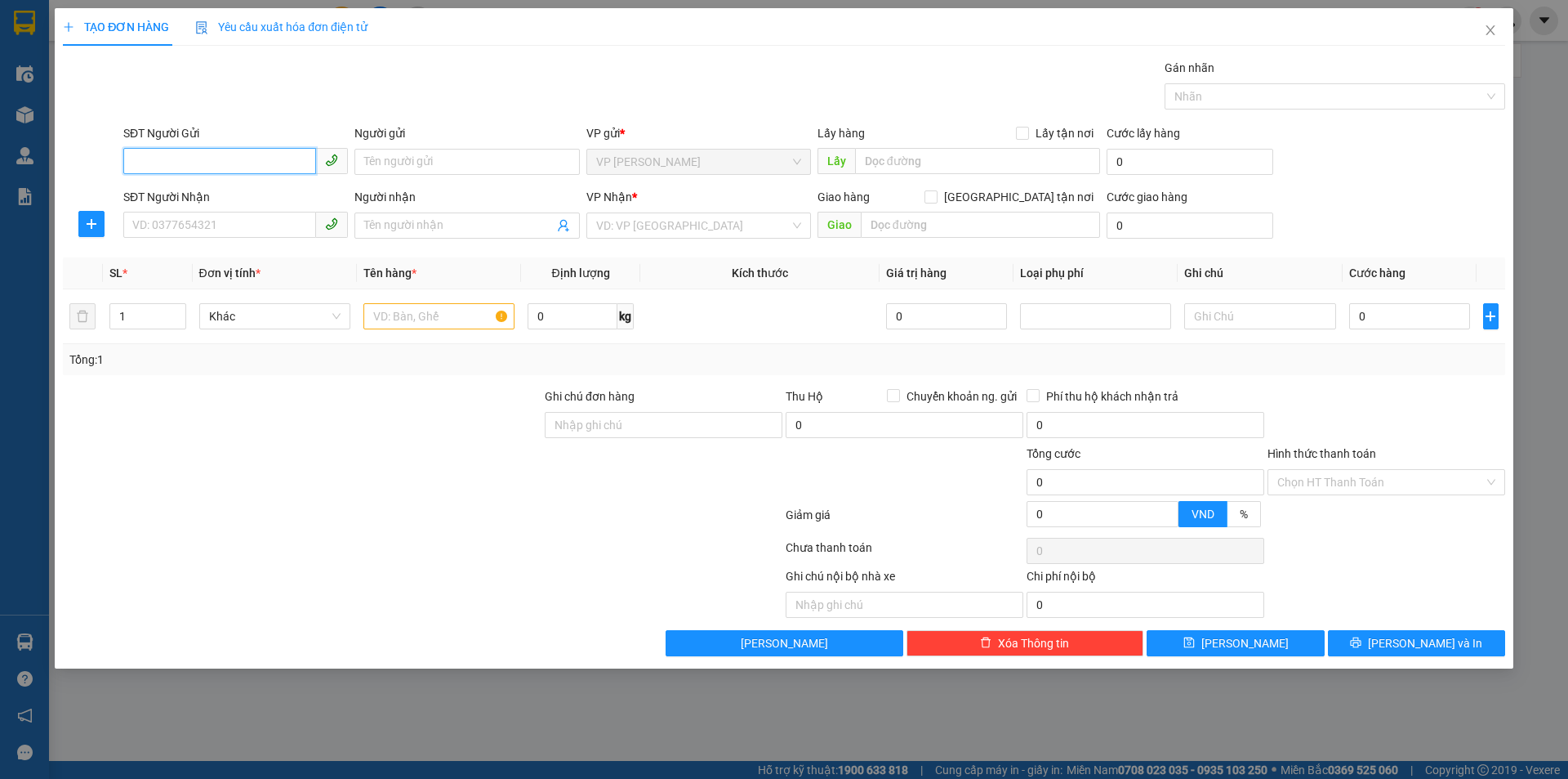
click at [270, 161] on input "SĐT Người Gửi" at bounding box center [219, 161] width 193 height 26
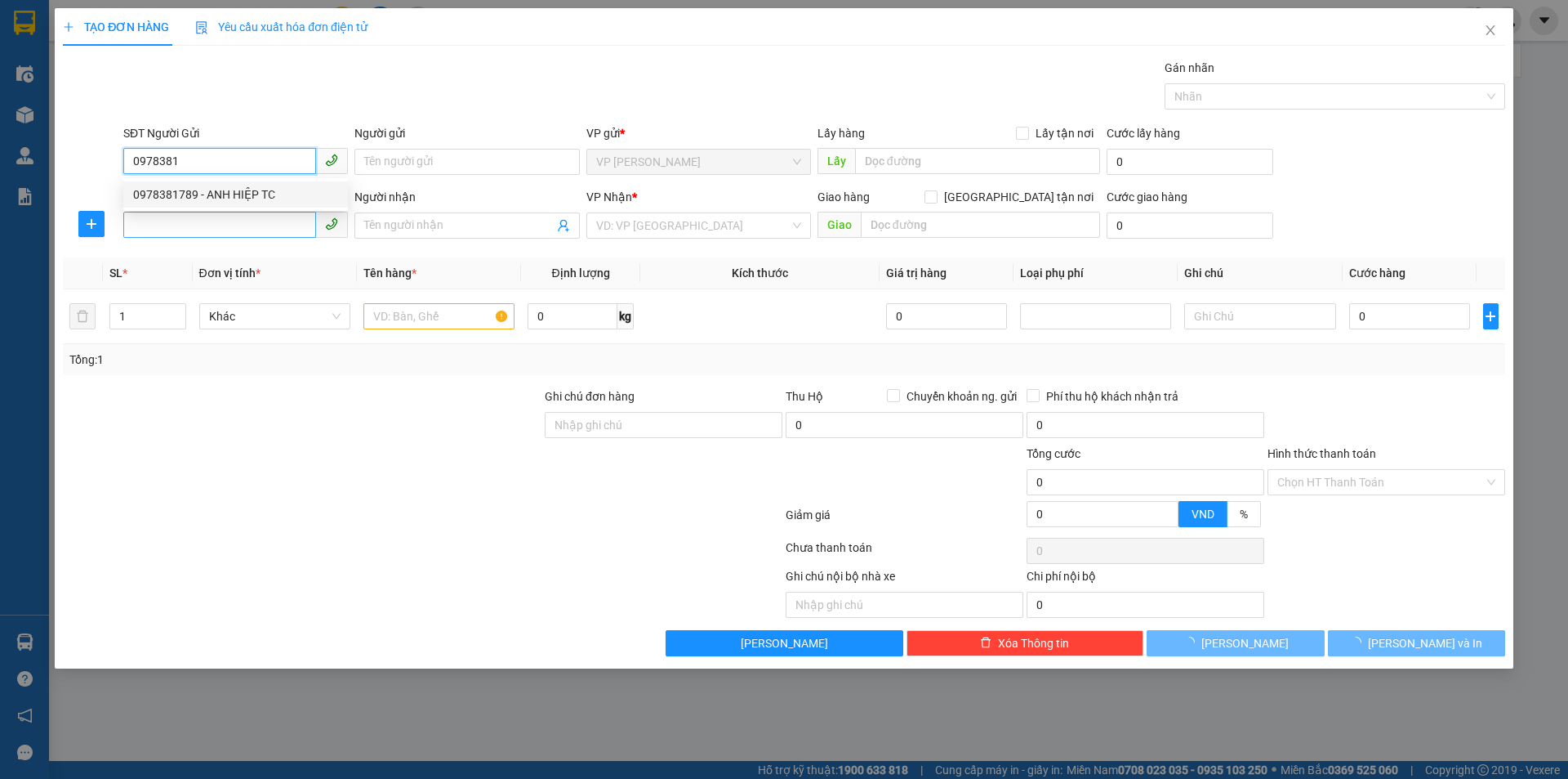
click at [274, 194] on div "0978381789 - ANH HIỆP TC" at bounding box center [235, 194] width 205 height 18
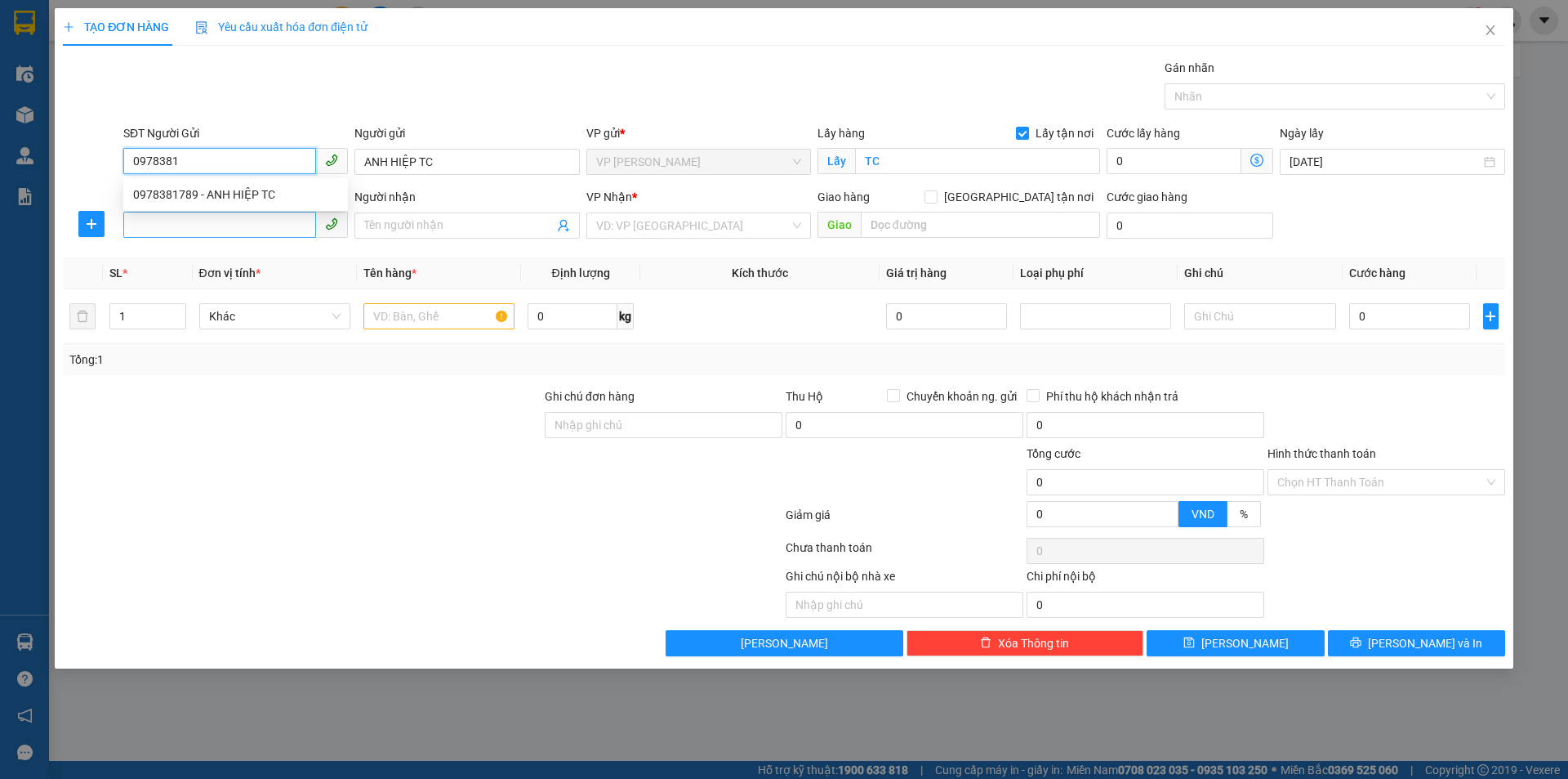
type input "0978381789"
type input "ANH HIỆP TC"
checkbox input "true"
type input "TC"
type input "0978381789"
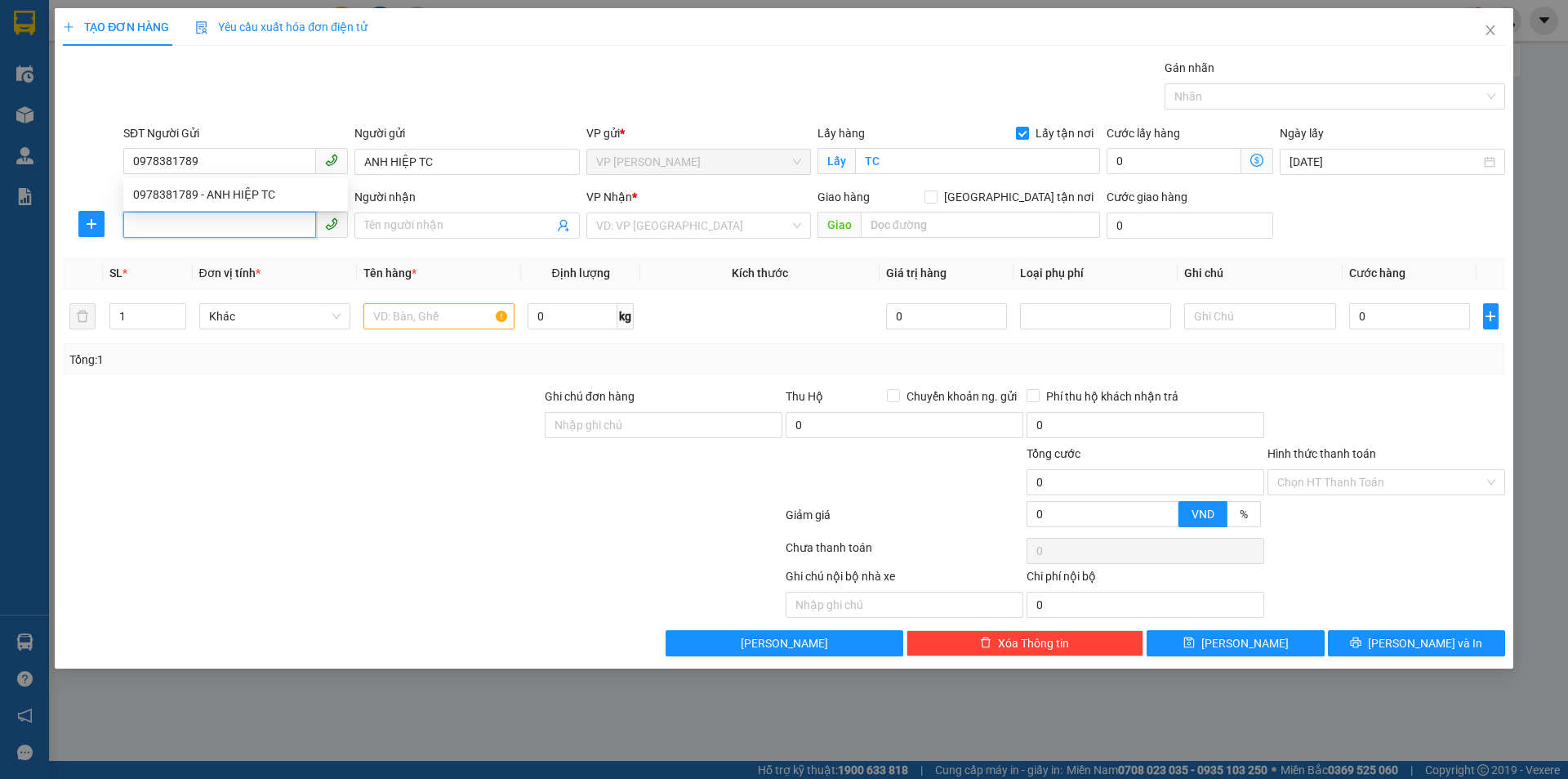
click at [263, 226] on input "SĐT Người Nhận" at bounding box center [219, 224] width 193 height 26
click at [265, 259] on div "0962851392 - EM HIỆU" at bounding box center [235, 258] width 205 height 18
type input "0962851392"
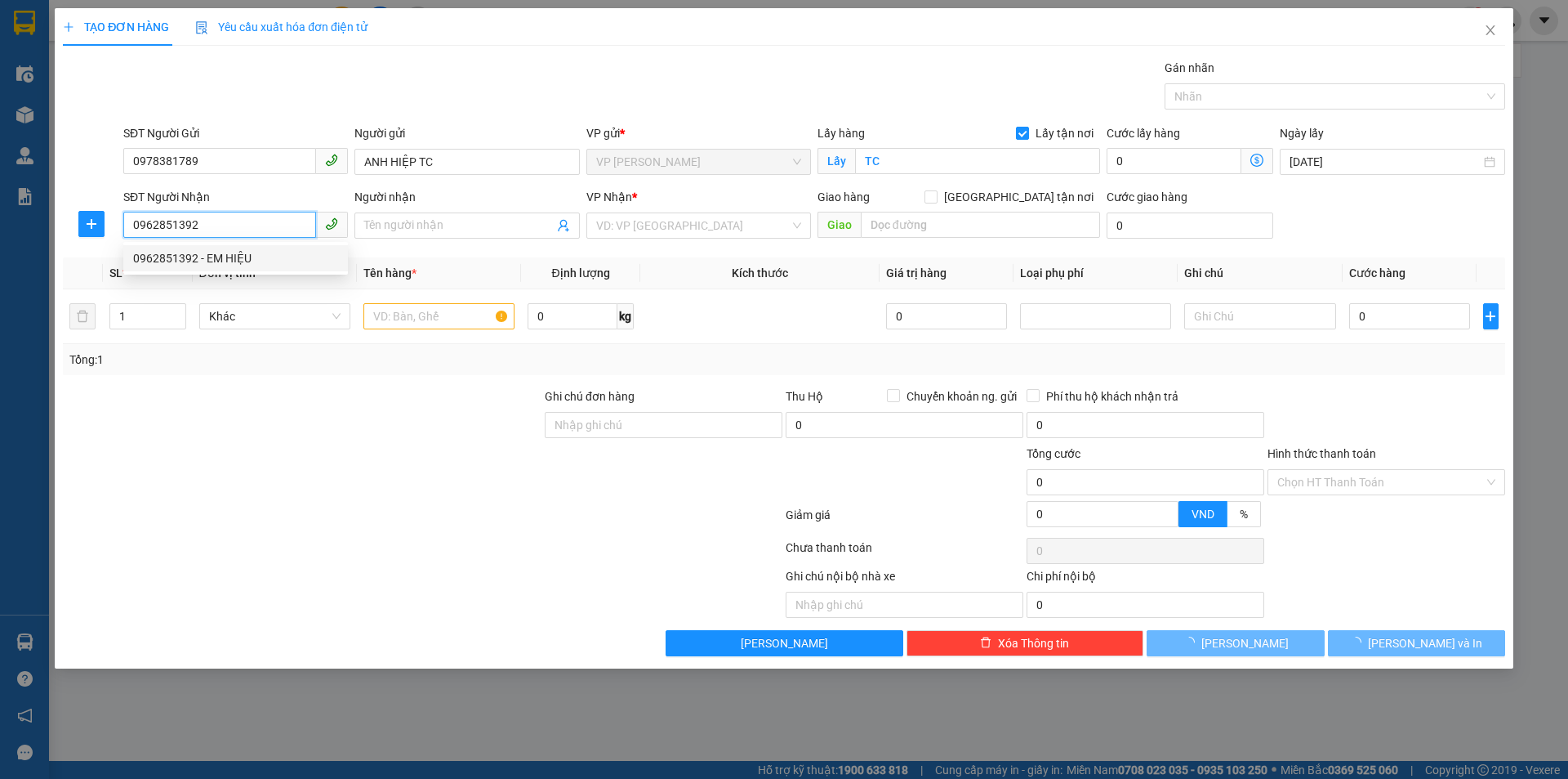
type input "EM HIỆU"
checkbox input "true"
type input "MĐ"
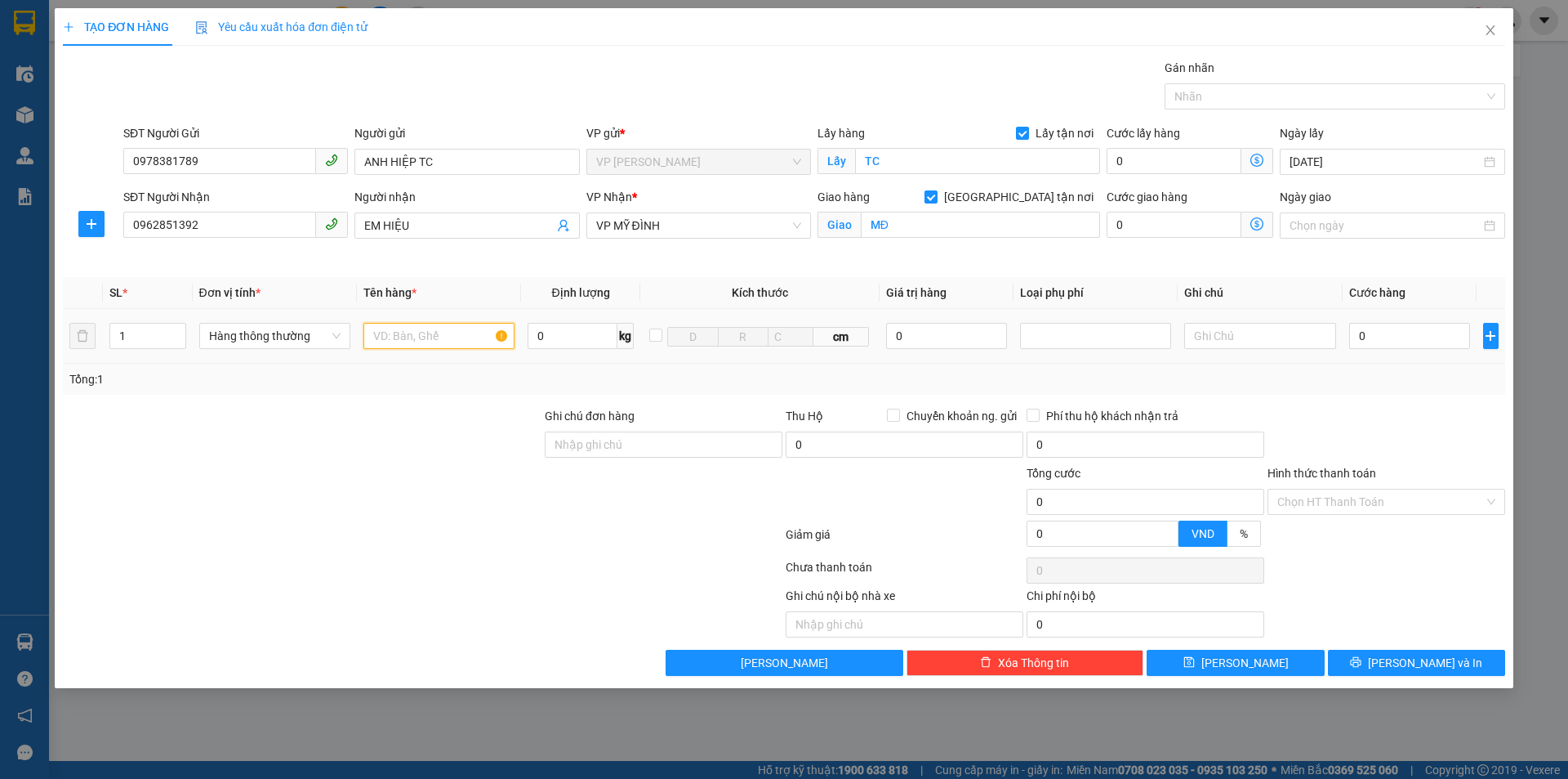
click at [430, 332] on input "text" at bounding box center [439, 335] width 151 height 26
type input "mẫu xn"
click at [1358, 334] on input "0" at bounding box center [1410, 335] width 121 height 26
type input "3.000"
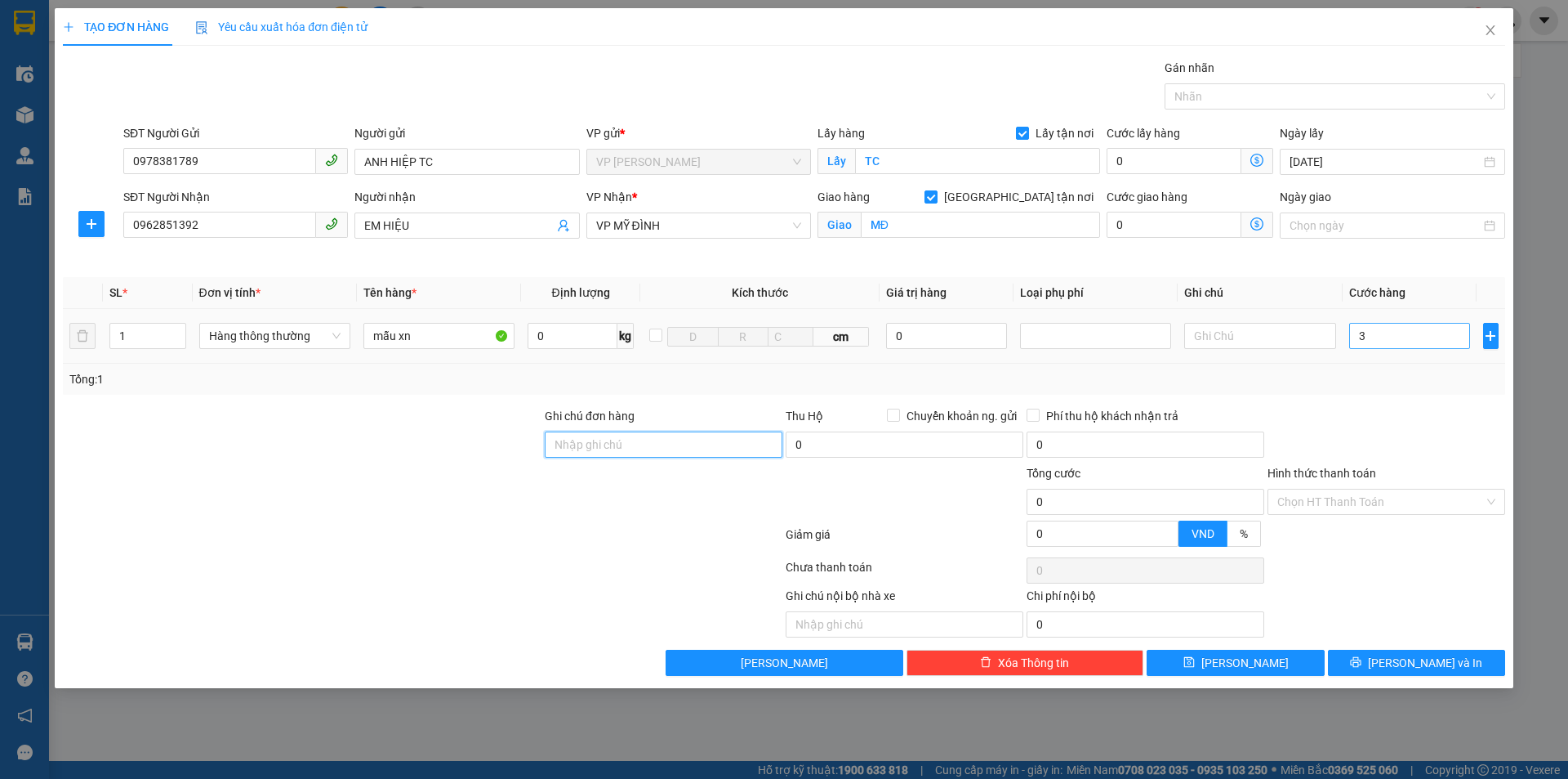
type input "3.000"
click at [1432, 344] on input "3.000" at bounding box center [1410, 335] width 121 height 26
type input "30.000"
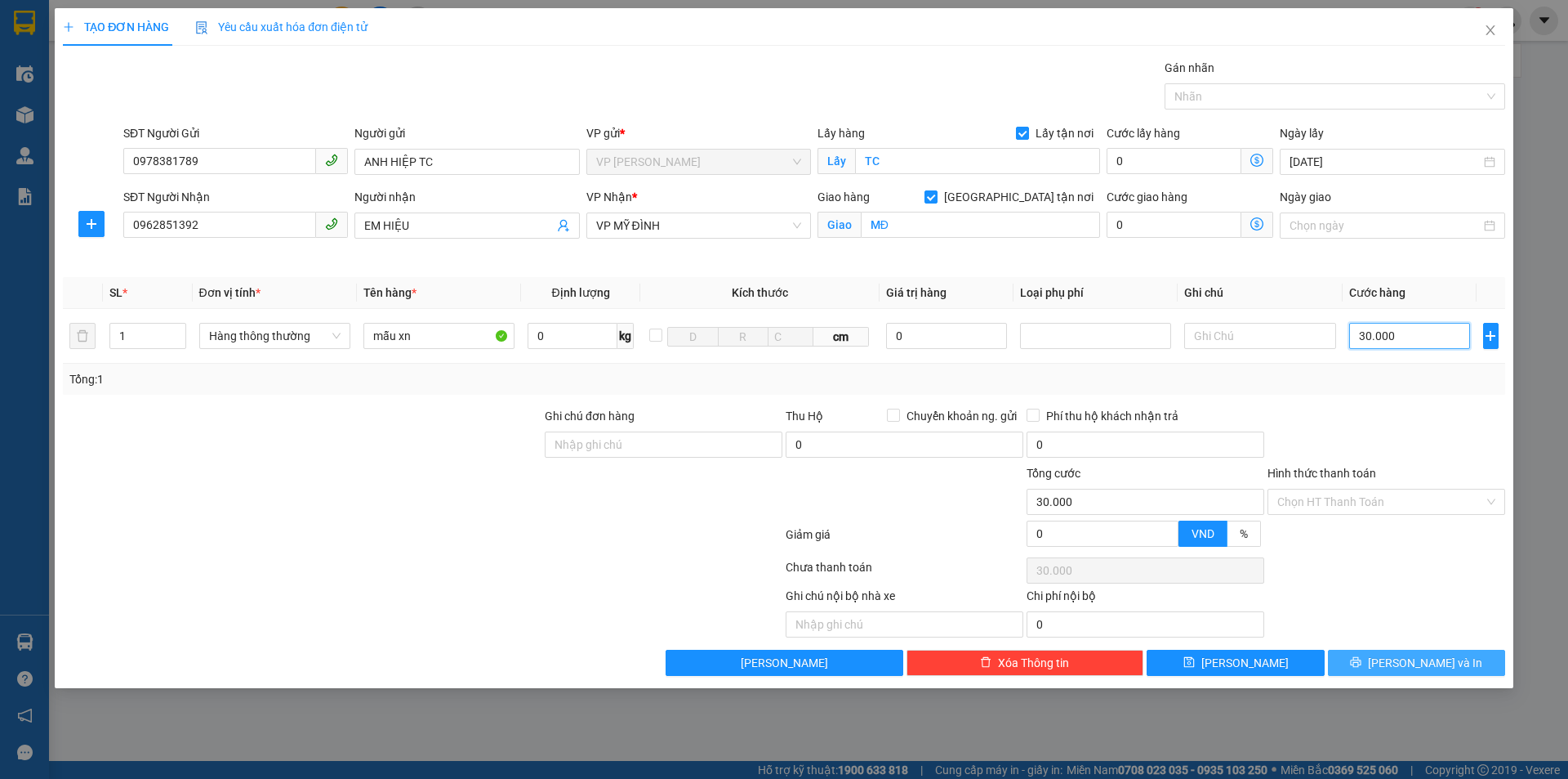
type input "30.000"
click at [1371, 674] on button "[PERSON_NAME] và In" at bounding box center [1416, 662] width 177 height 26
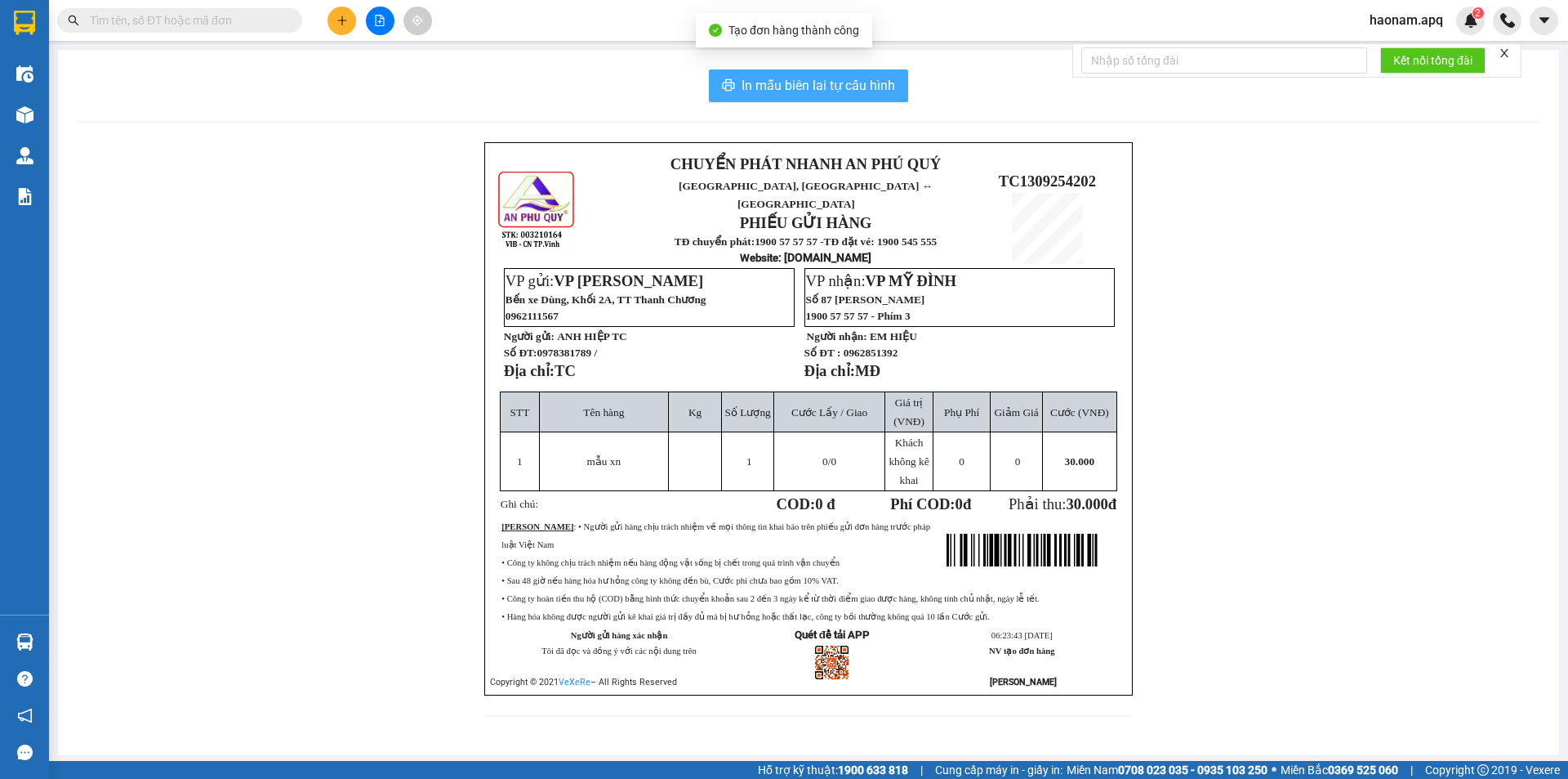
click at [867, 89] on span "In mẫu biên lai tự cấu hình" at bounding box center [818, 85] width 154 height 21
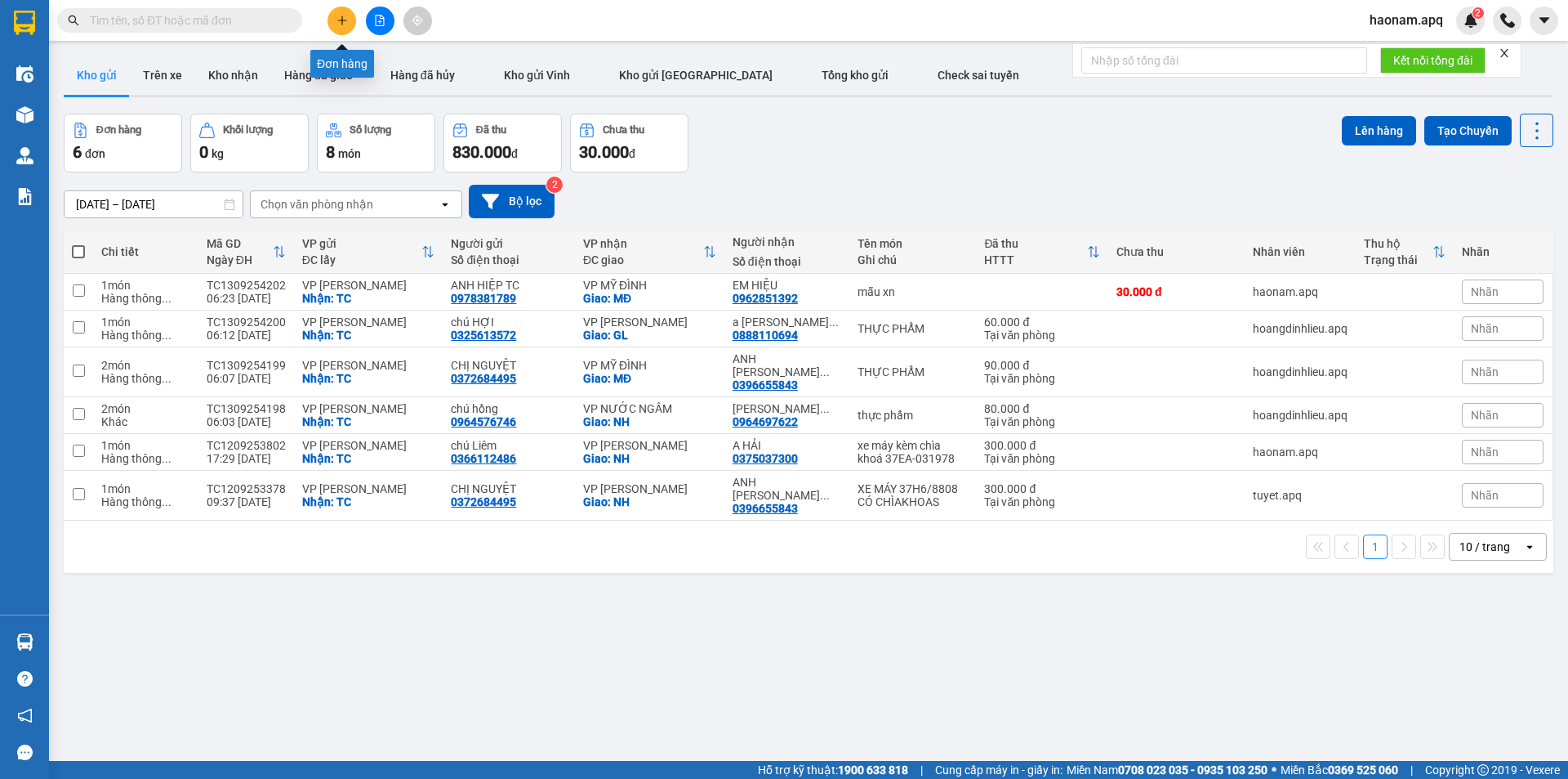
click at [343, 17] on icon "plus" at bounding box center [343, 21] width 12 height 12
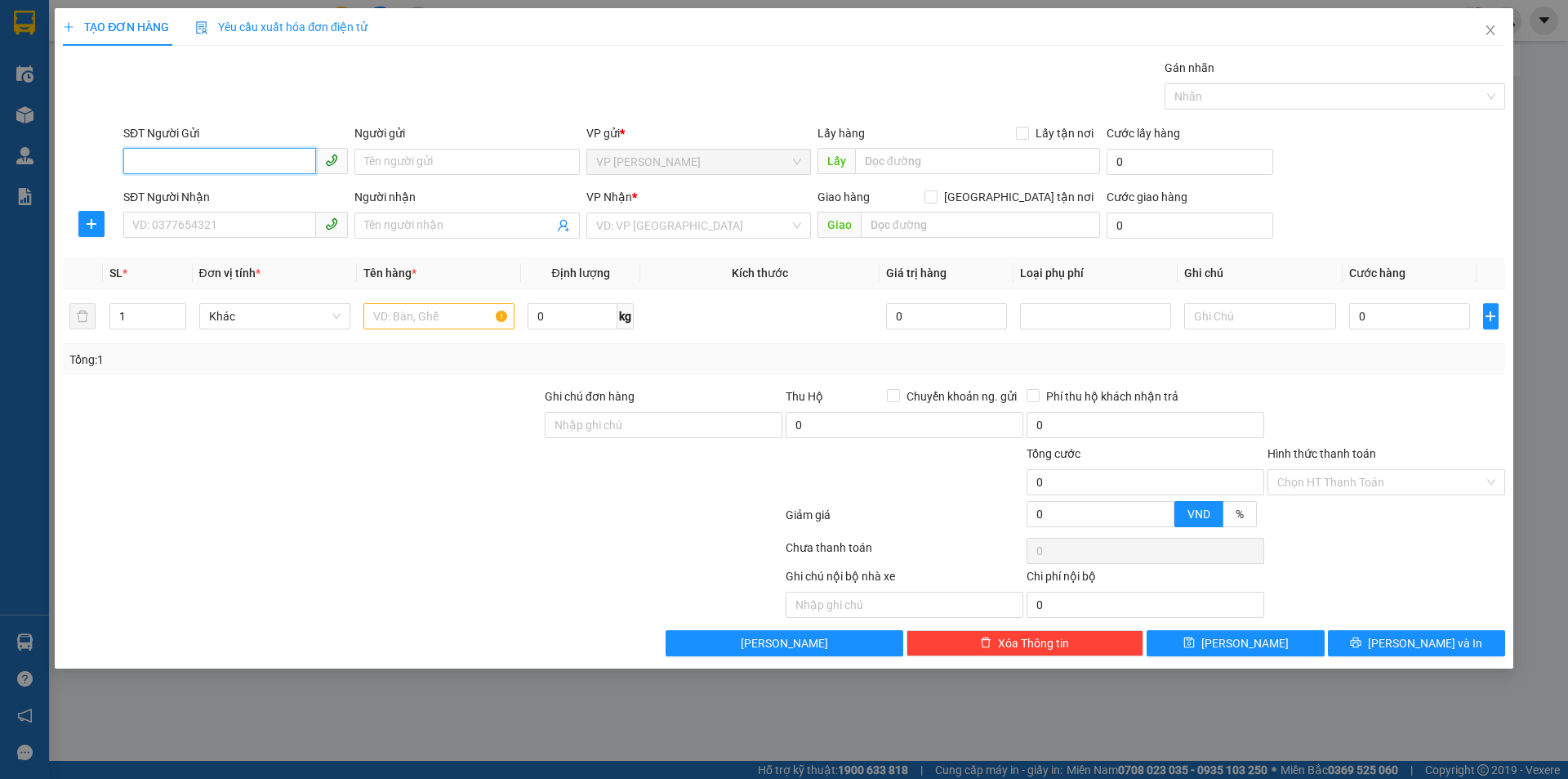
click at [273, 159] on input "SĐT Người Gửi" at bounding box center [219, 161] width 193 height 26
click at [263, 160] on input "SĐT Người Gửi" at bounding box center [219, 161] width 193 height 26
type input "0965788656"
click at [404, 167] on input "Người gửi" at bounding box center [466, 162] width 224 height 26
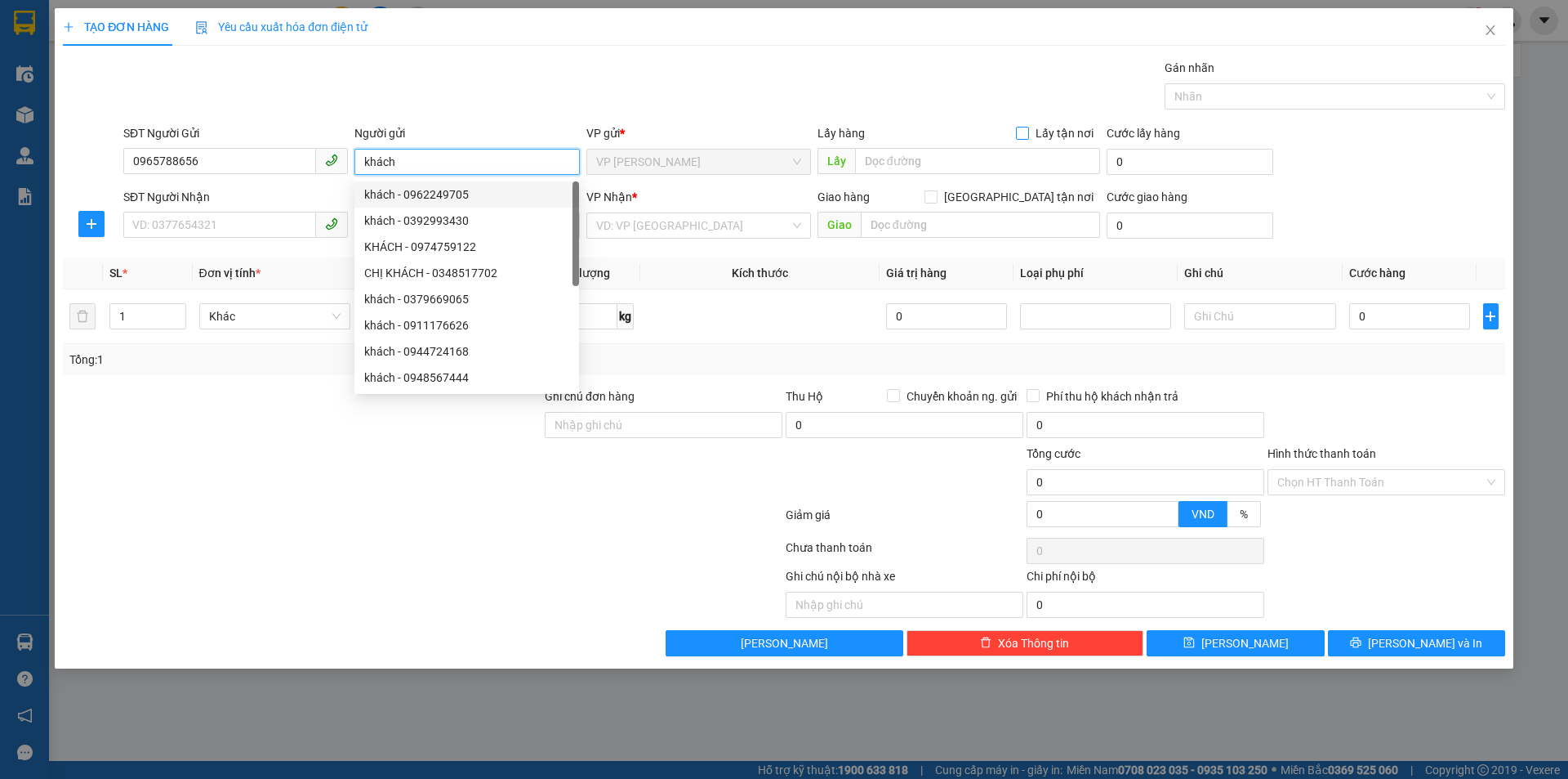
type input "khách"
click at [1022, 135] on input "Lấy tận nơi" at bounding box center [1022, 132] width 12 height 12
checkbox input "true"
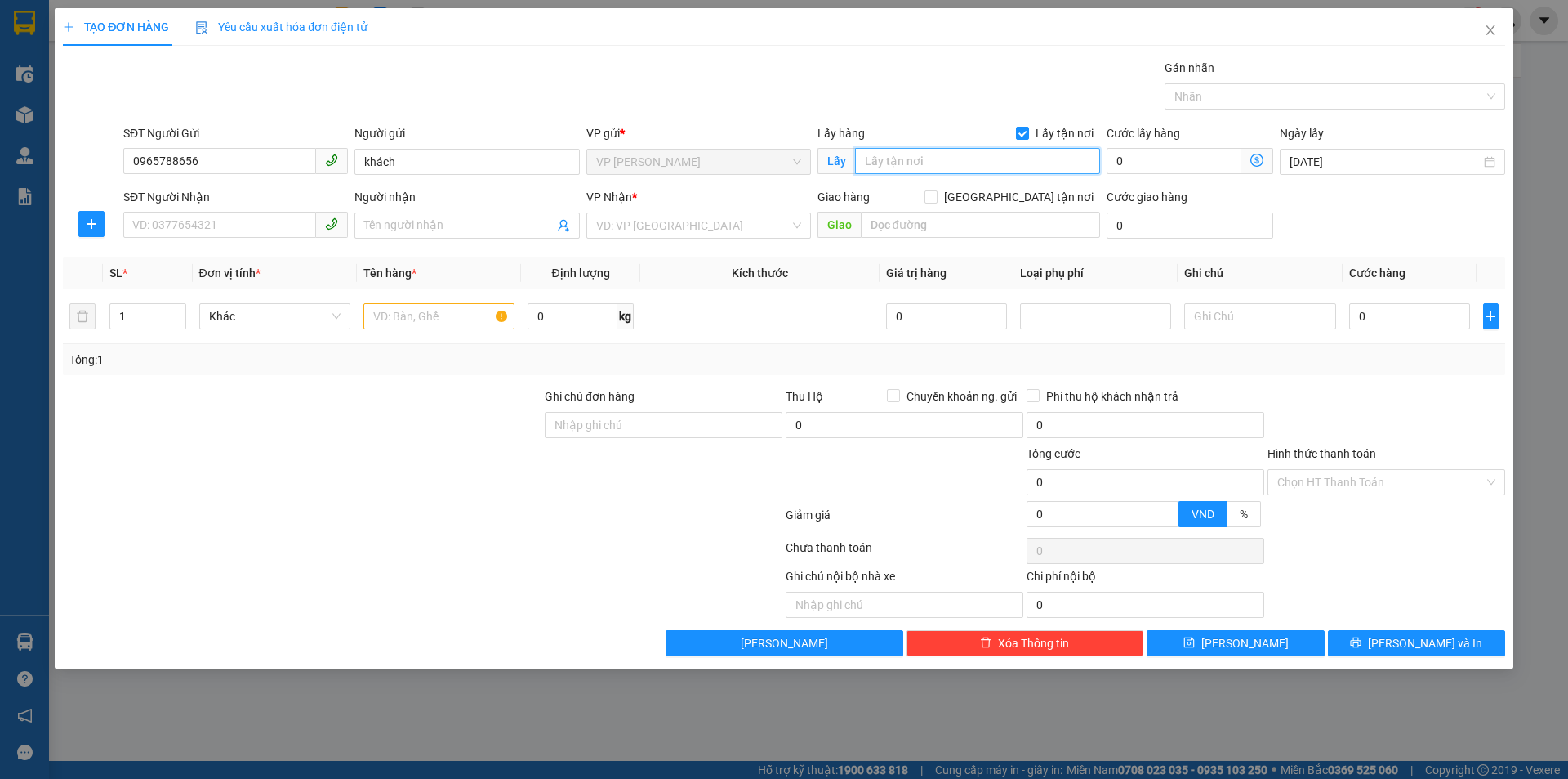
click at [965, 160] on input "text" at bounding box center [977, 161] width 245 height 26
type input "TC"
drag, startPoint x: 302, startPoint y: 218, endPoint x: 317, endPoint y: 237, distance: 24.2
click at [299, 219] on input "SĐT Người Nhận" at bounding box center [219, 224] width 193 height 26
type input "0967773279"
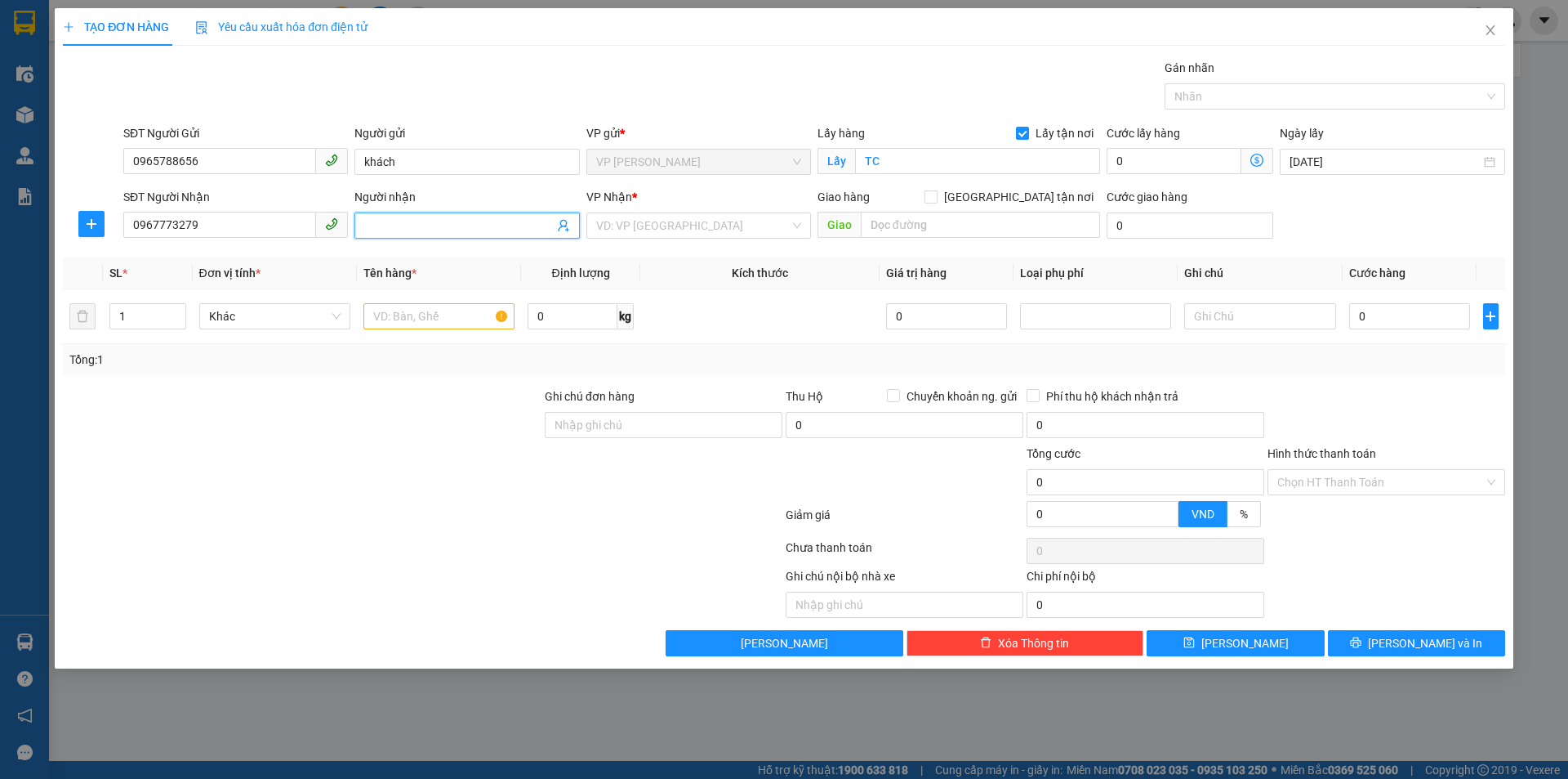
click at [442, 233] on input "Người nhận" at bounding box center [458, 225] width 189 height 18
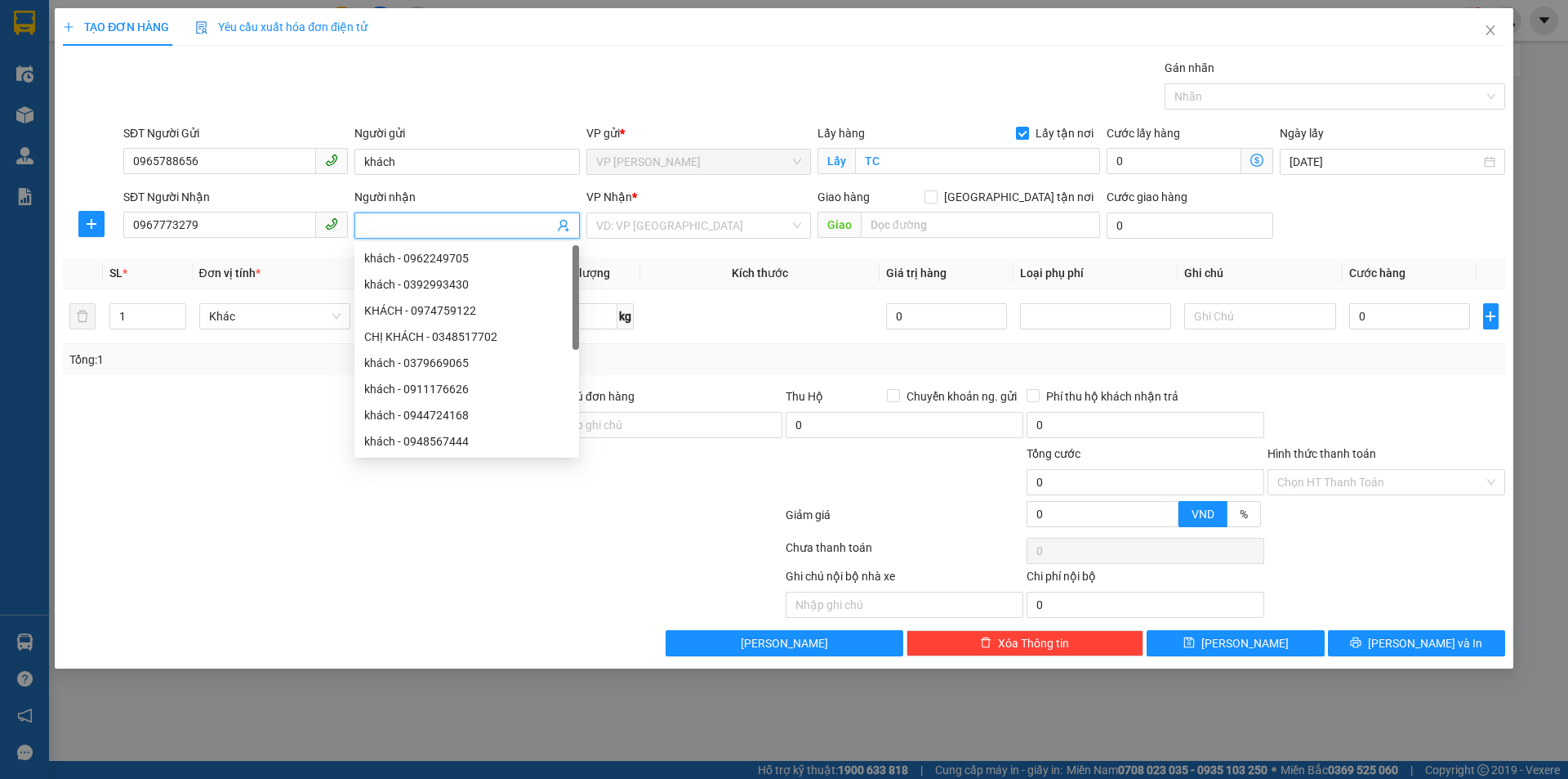
type input "K"
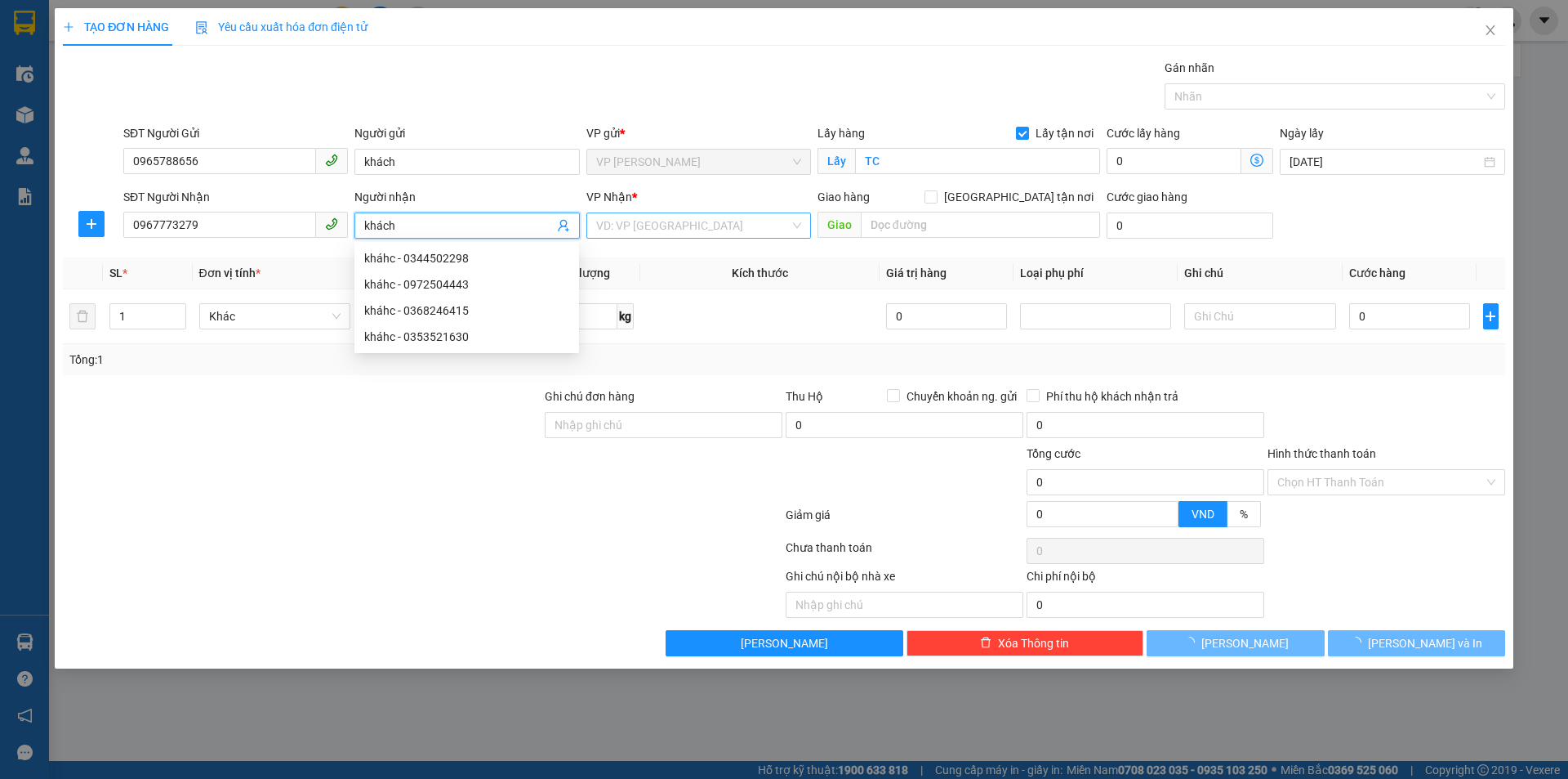
type input "khách"
drag, startPoint x: 649, startPoint y: 232, endPoint x: 667, endPoint y: 238, distance: 19.0
click at [654, 233] on input "search" at bounding box center [693, 225] width 194 height 24
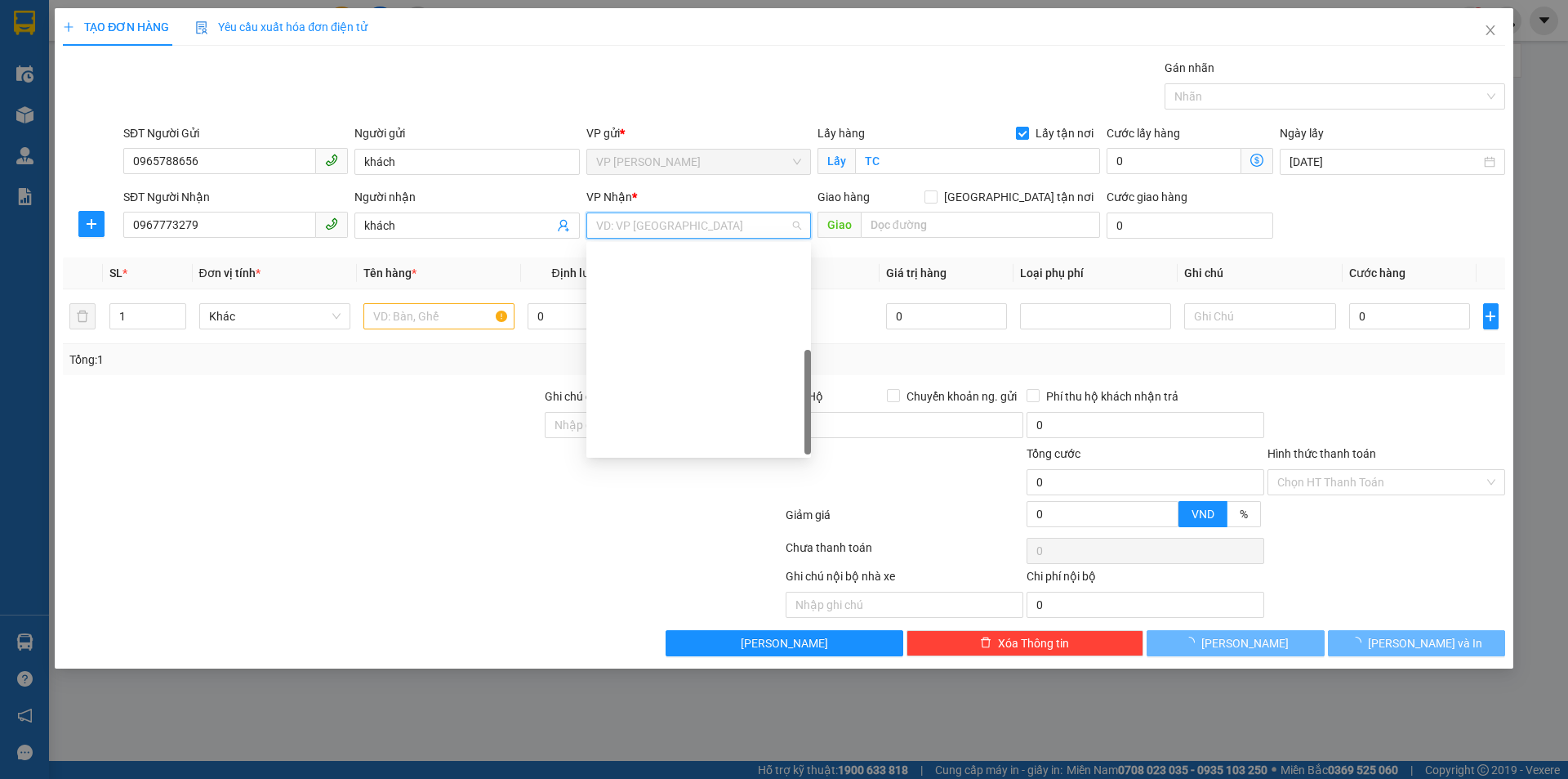
scroll to position [235, 0]
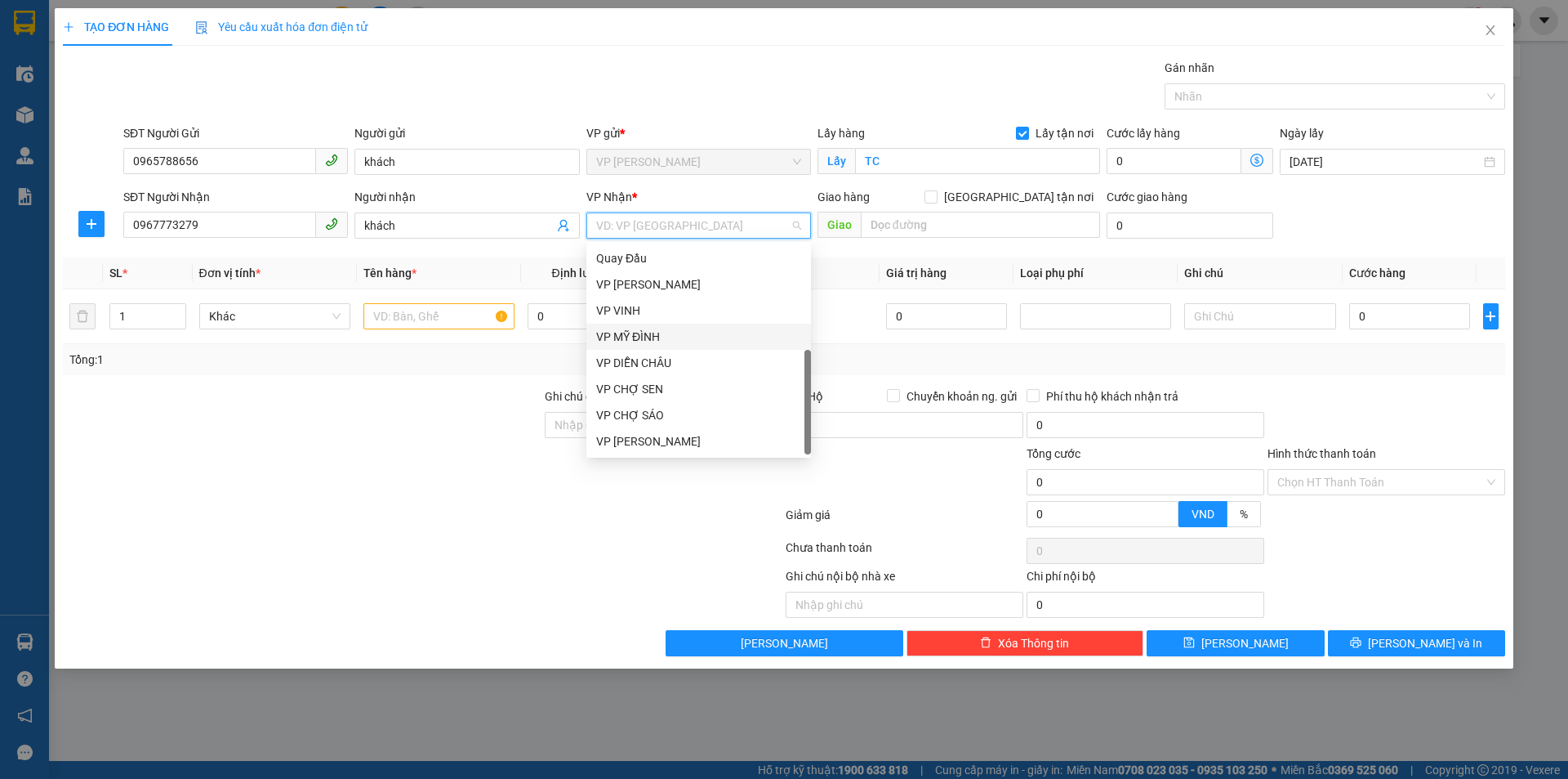
click at [698, 341] on div "VP MỸ ĐÌNH" at bounding box center [698, 336] width 205 height 18
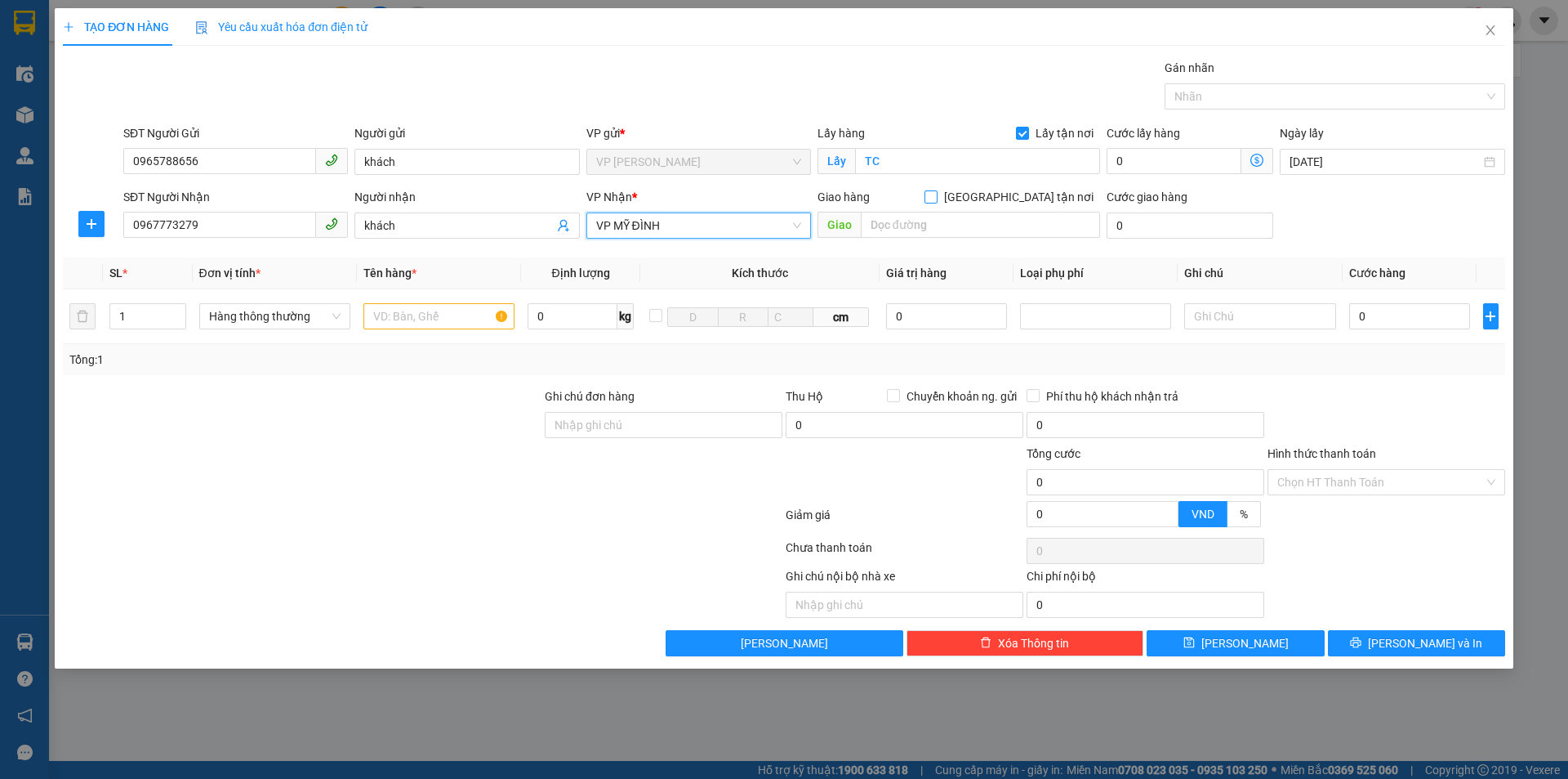
click at [1011, 196] on div "Giao hàng Giao tận nơi" at bounding box center [959, 197] width 283 height 18
click at [1015, 204] on label "[GEOGRAPHIC_DATA] tận nơi" at bounding box center [1012, 197] width 175 height 18
click at [936, 202] on input "[GEOGRAPHIC_DATA] tận nơi" at bounding box center [930, 196] width 12 height 12
checkbox input "true"
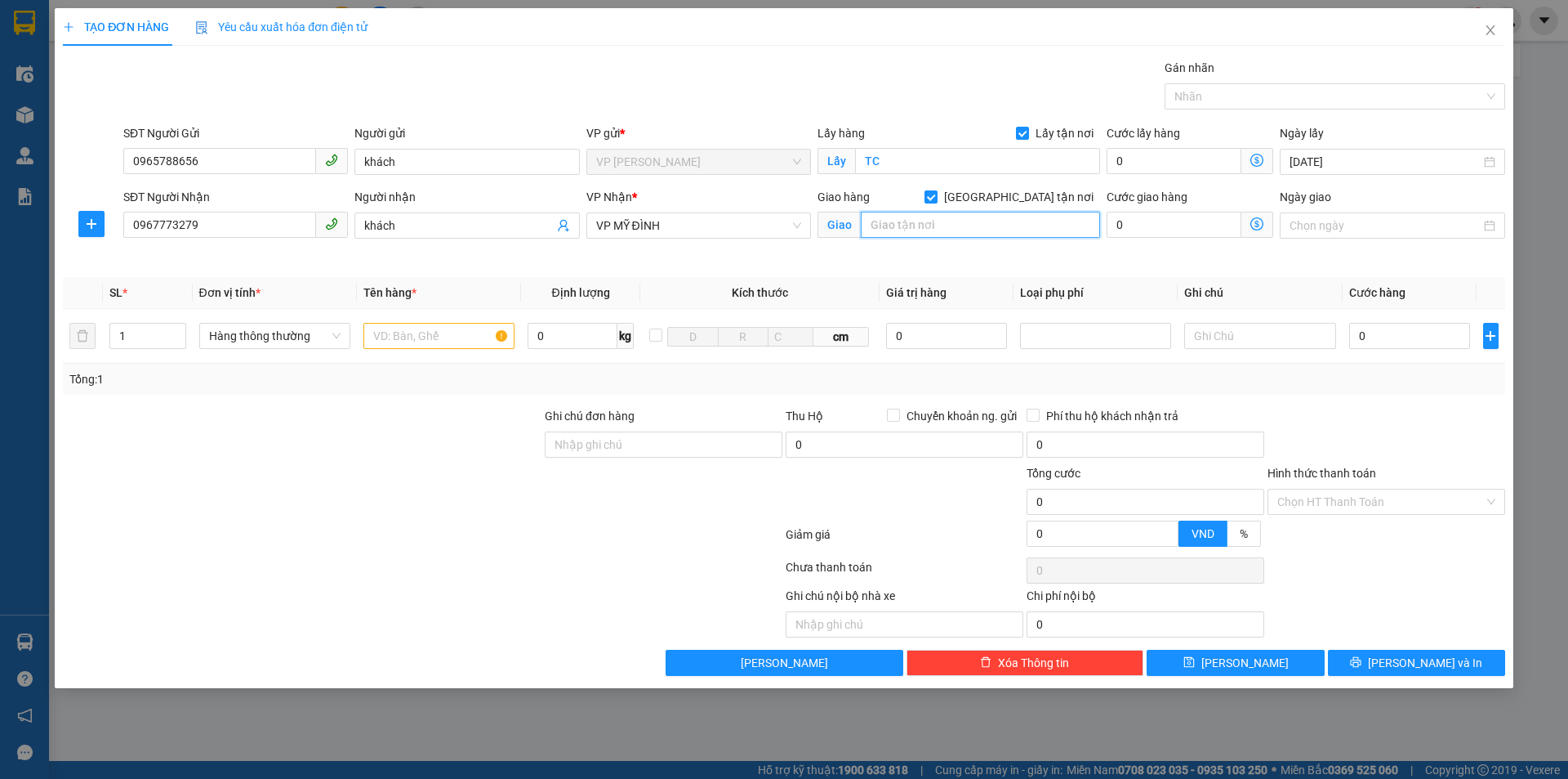
click at [967, 228] on input "text" at bounding box center [980, 224] width 239 height 26
type input "MĐ"
drag, startPoint x: 337, startPoint y: 411, endPoint x: 410, endPoint y: 371, distance: 83.2
click at [342, 411] on div at bounding box center [303, 435] width 482 height 57
click at [449, 346] on input "text" at bounding box center [439, 335] width 151 height 26
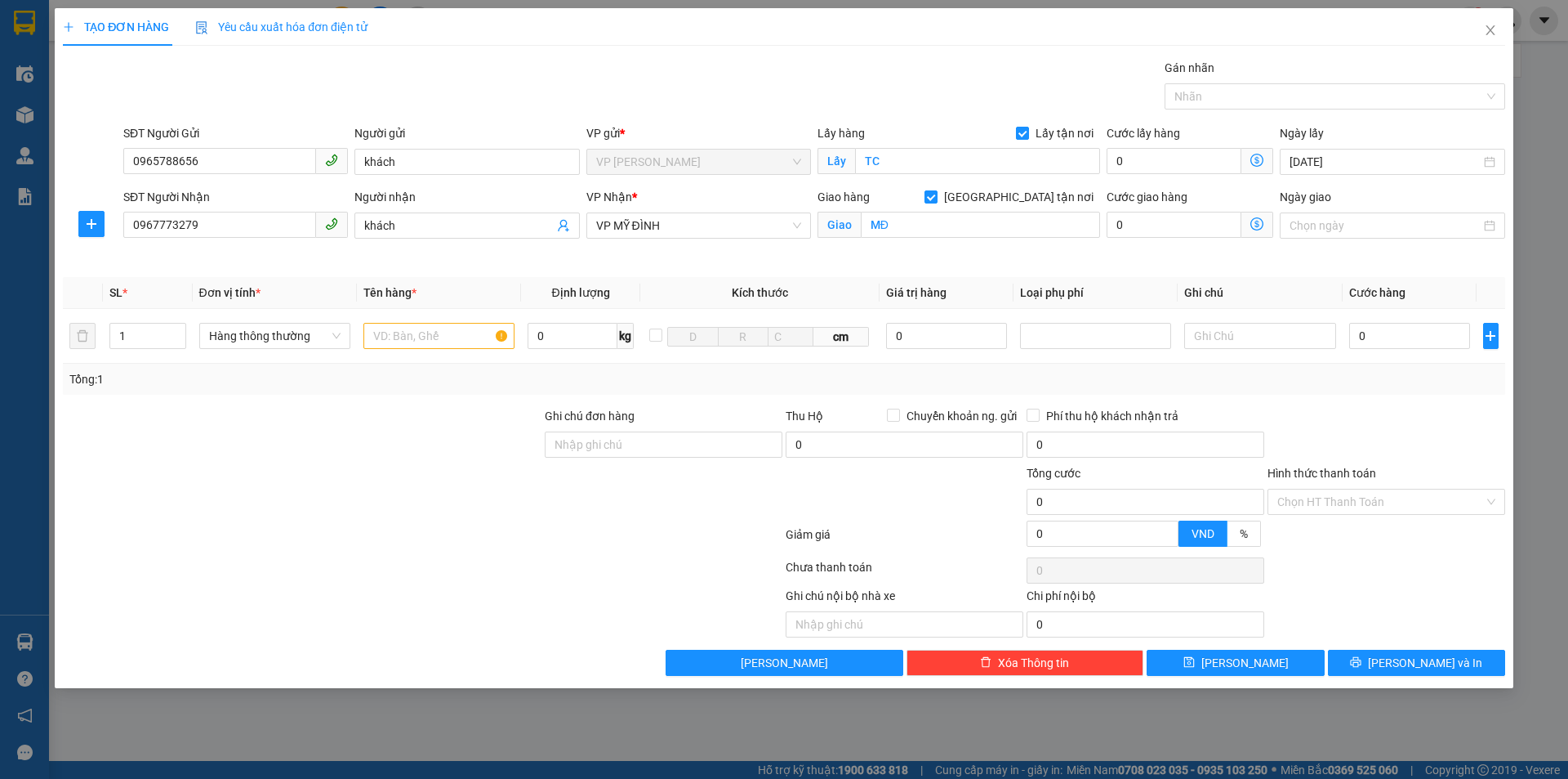
drag, startPoint x: 440, startPoint y: 450, endPoint x: 437, endPoint y: 415, distance: 35.1
click at [438, 445] on div at bounding box center [303, 435] width 482 height 57
click at [444, 337] on input "text" at bounding box center [439, 335] width 151 height 26
type input "bánh đa"
click at [1458, 455] on div at bounding box center [1386, 435] width 241 height 57
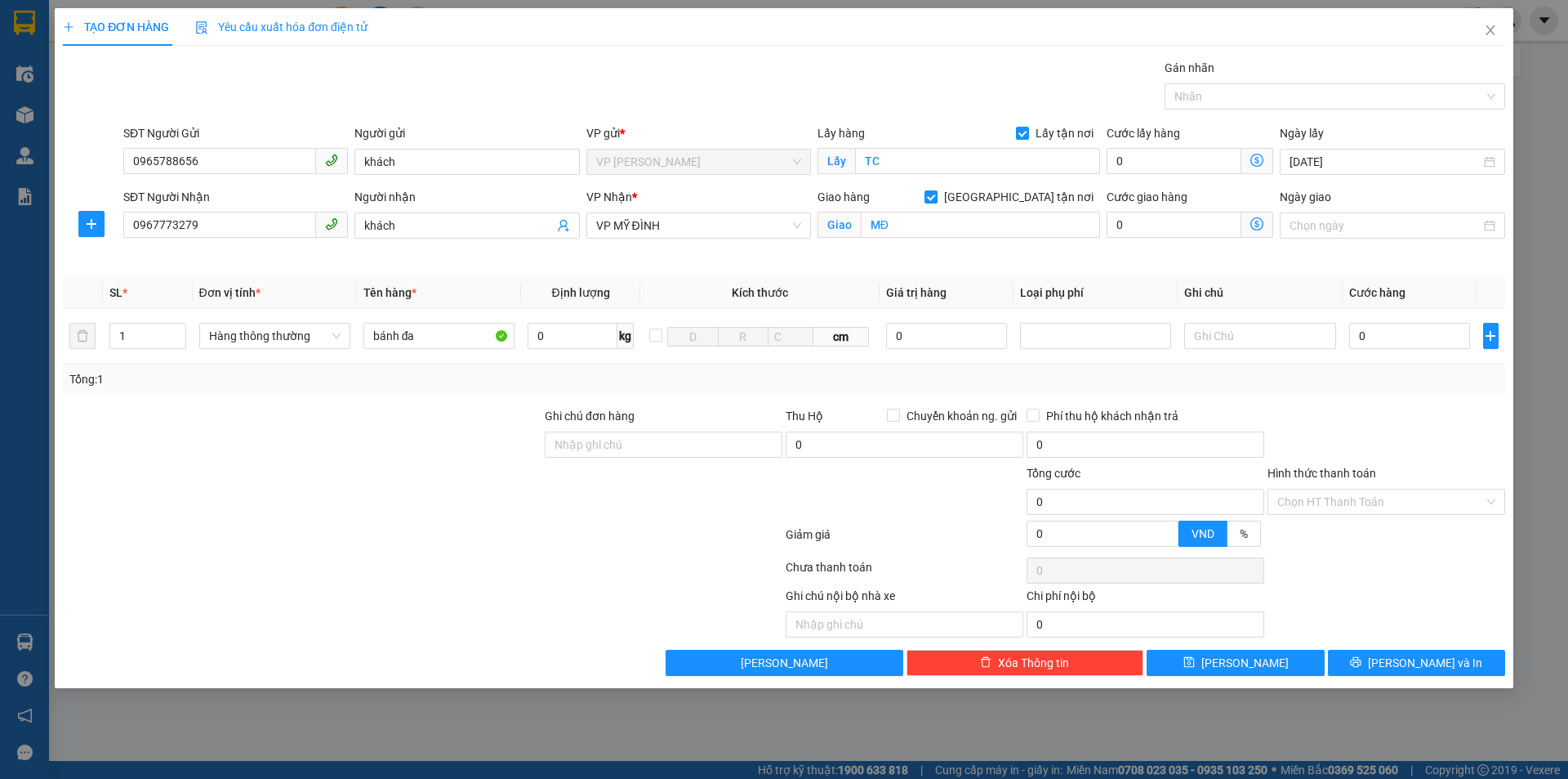
click at [1409, 288] on th "Cước hàng" at bounding box center [1410, 293] width 135 height 32
click at [1416, 335] on input "0" at bounding box center [1410, 335] width 121 height 26
type input "3.000"
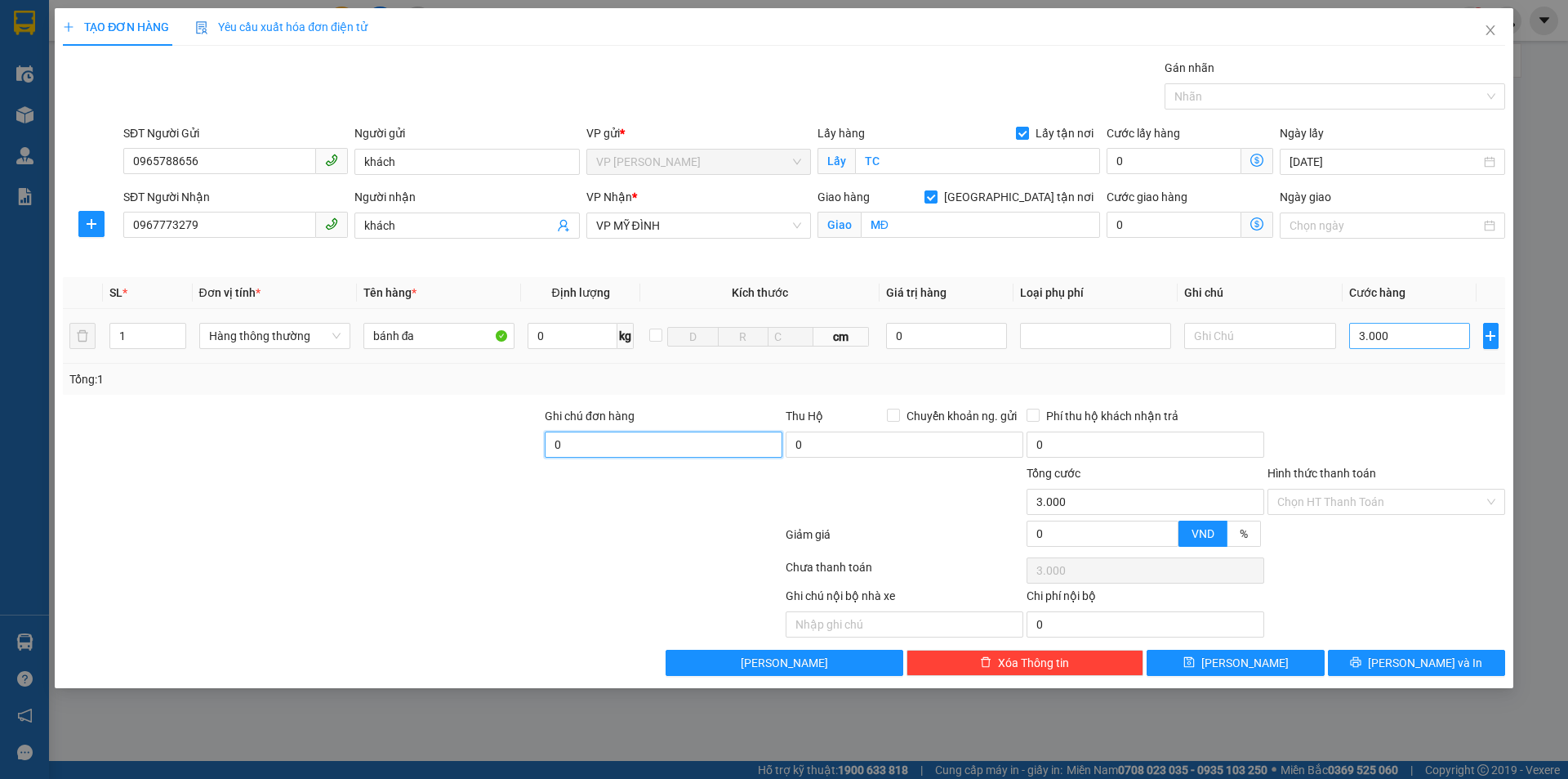
type input "0"
click at [1387, 330] on input "3.000" at bounding box center [1410, 335] width 121 height 26
type input "30.000"
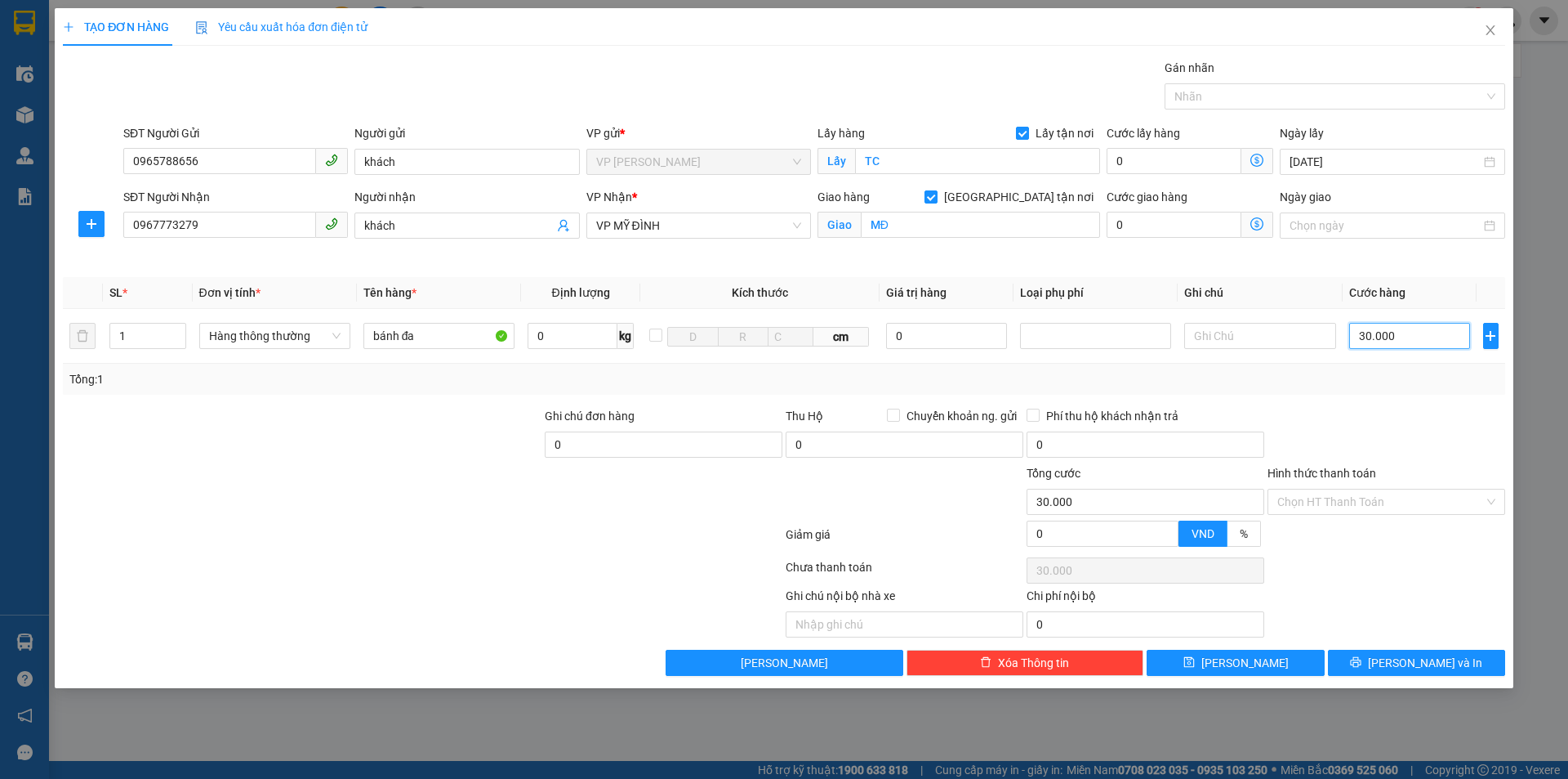
type input "30.000"
click at [1365, 431] on div at bounding box center [1386, 435] width 241 height 57
click at [1337, 496] on input "Hình thức thanh toán" at bounding box center [1380, 501] width 207 height 24
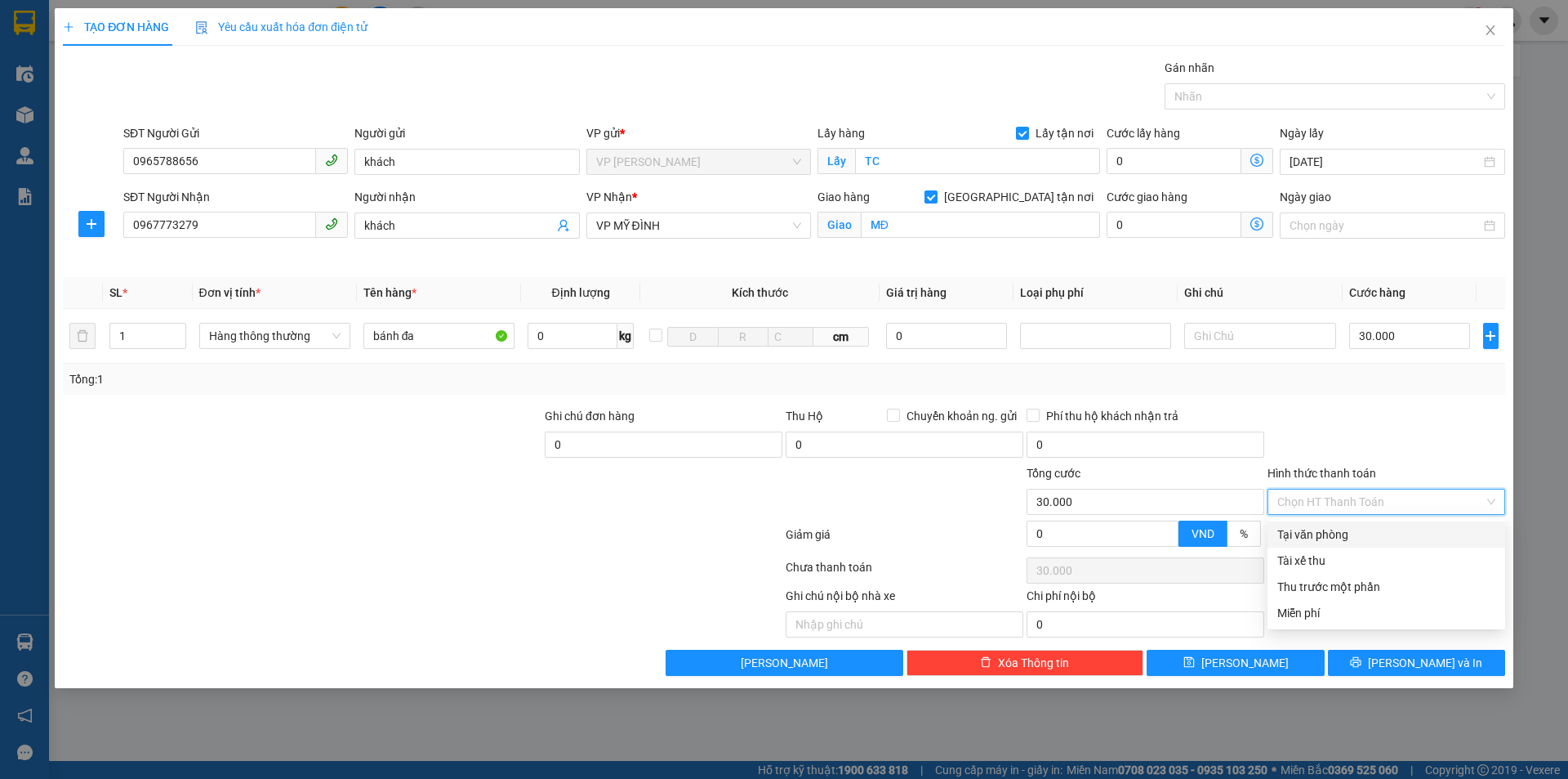
click at [1340, 523] on div "Tại văn phòng" at bounding box center [1386, 534] width 238 height 26
type input "0"
click at [1380, 410] on div at bounding box center [1386, 435] width 241 height 57
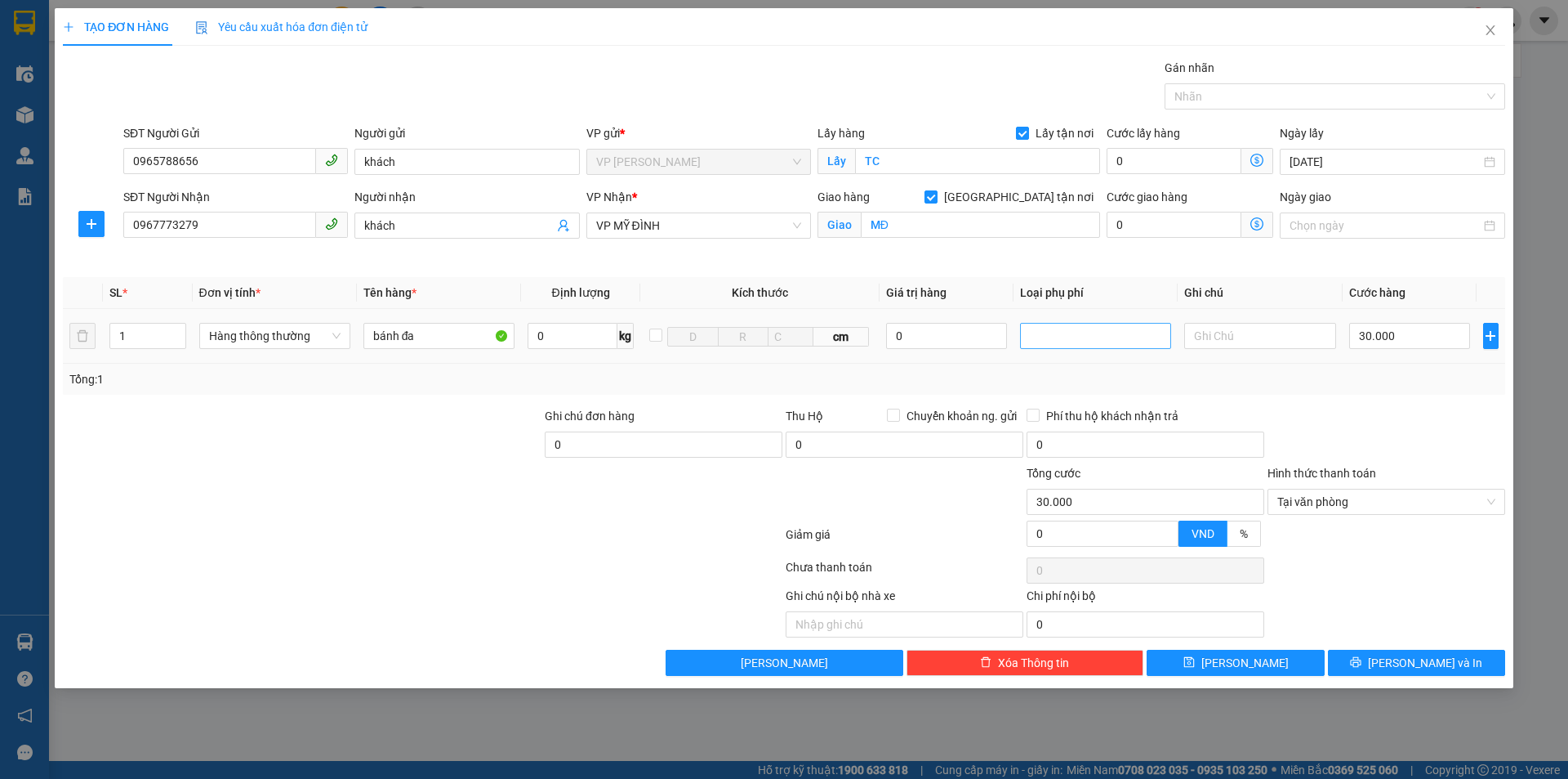
drag, startPoint x: 1402, startPoint y: 593, endPoint x: 1136, endPoint y: 332, distance: 372.7
click at [1402, 593] on div "Ghi chú nội bộ nhà xe Chi phí nội bộ 0" at bounding box center [784, 612] width 1446 height 51
drag, startPoint x: 1438, startPoint y: 657, endPoint x: 1430, endPoint y: 642, distance: 17.0
click at [1438, 658] on span "[PERSON_NAME] và In" at bounding box center [1425, 662] width 115 height 18
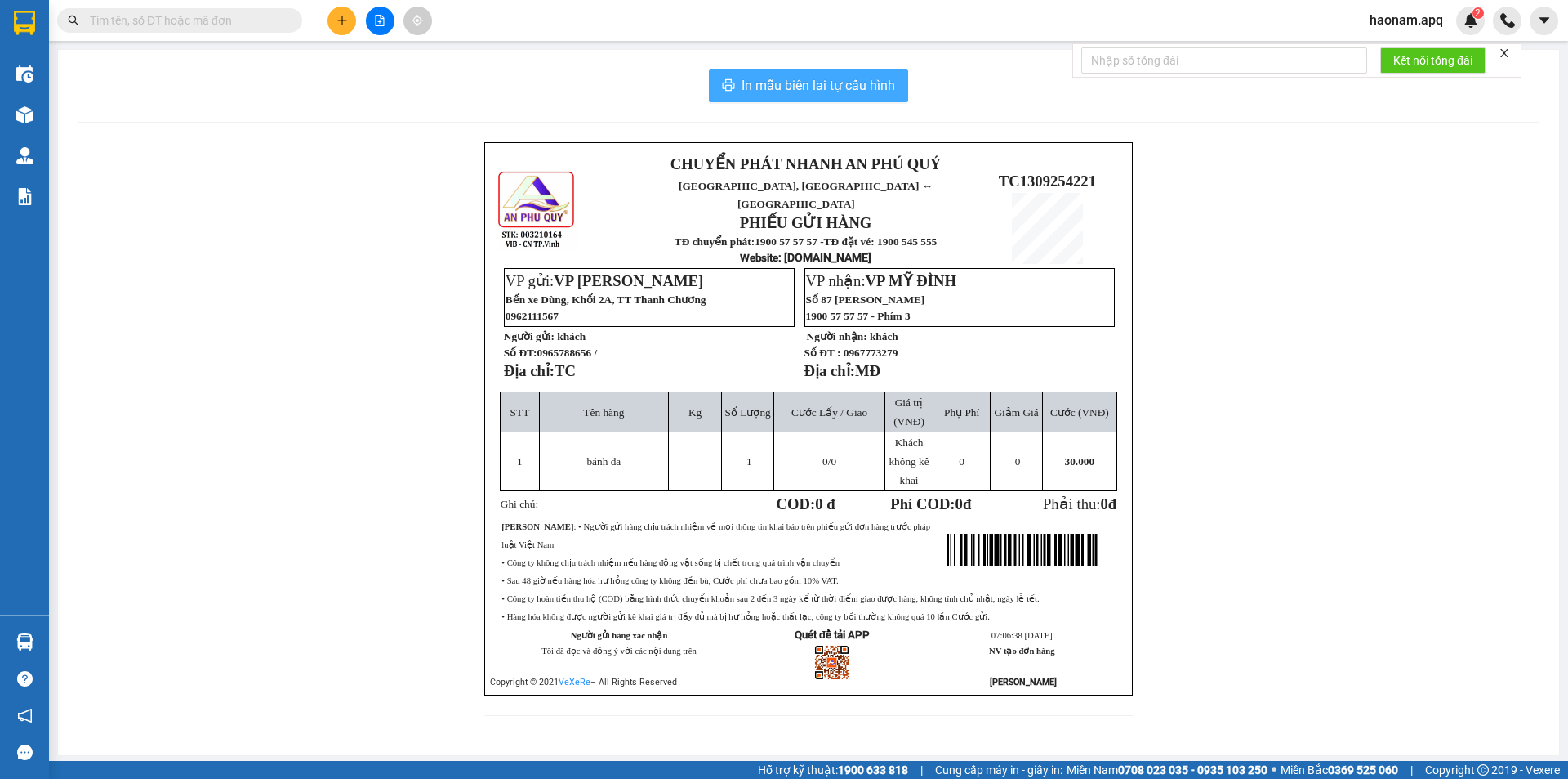
click at [819, 95] on span "In mẫu biên lai tự cấu hình" at bounding box center [818, 85] width 154 height 21
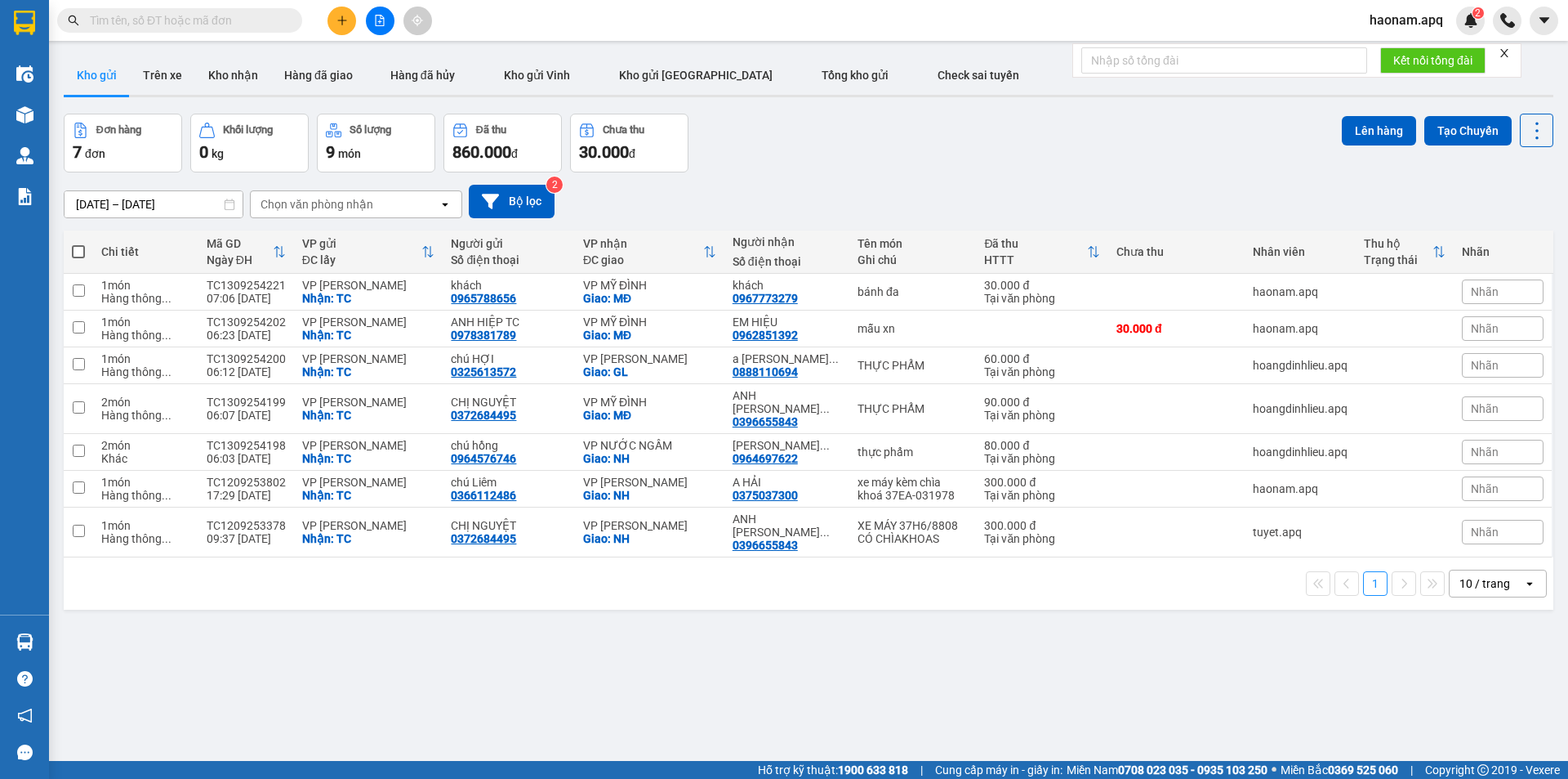
click at [79, 251] on span at bounding box center [77, 251] width 13 height 13
click at [78, 243] on input "checkbox" at bounding box center [78, 243] width 0 height 0
checkbox input "true"
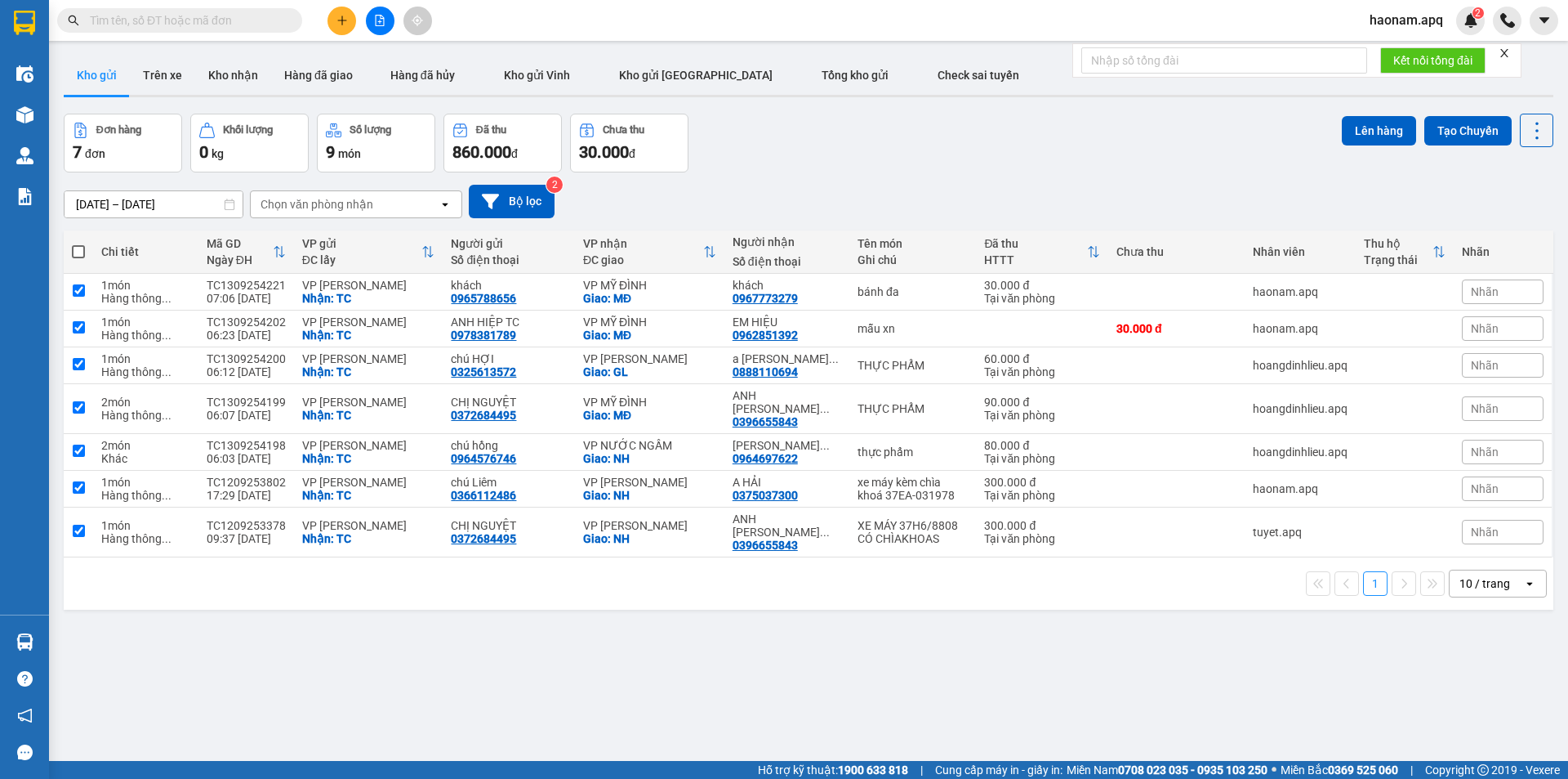
checkbox input "true"
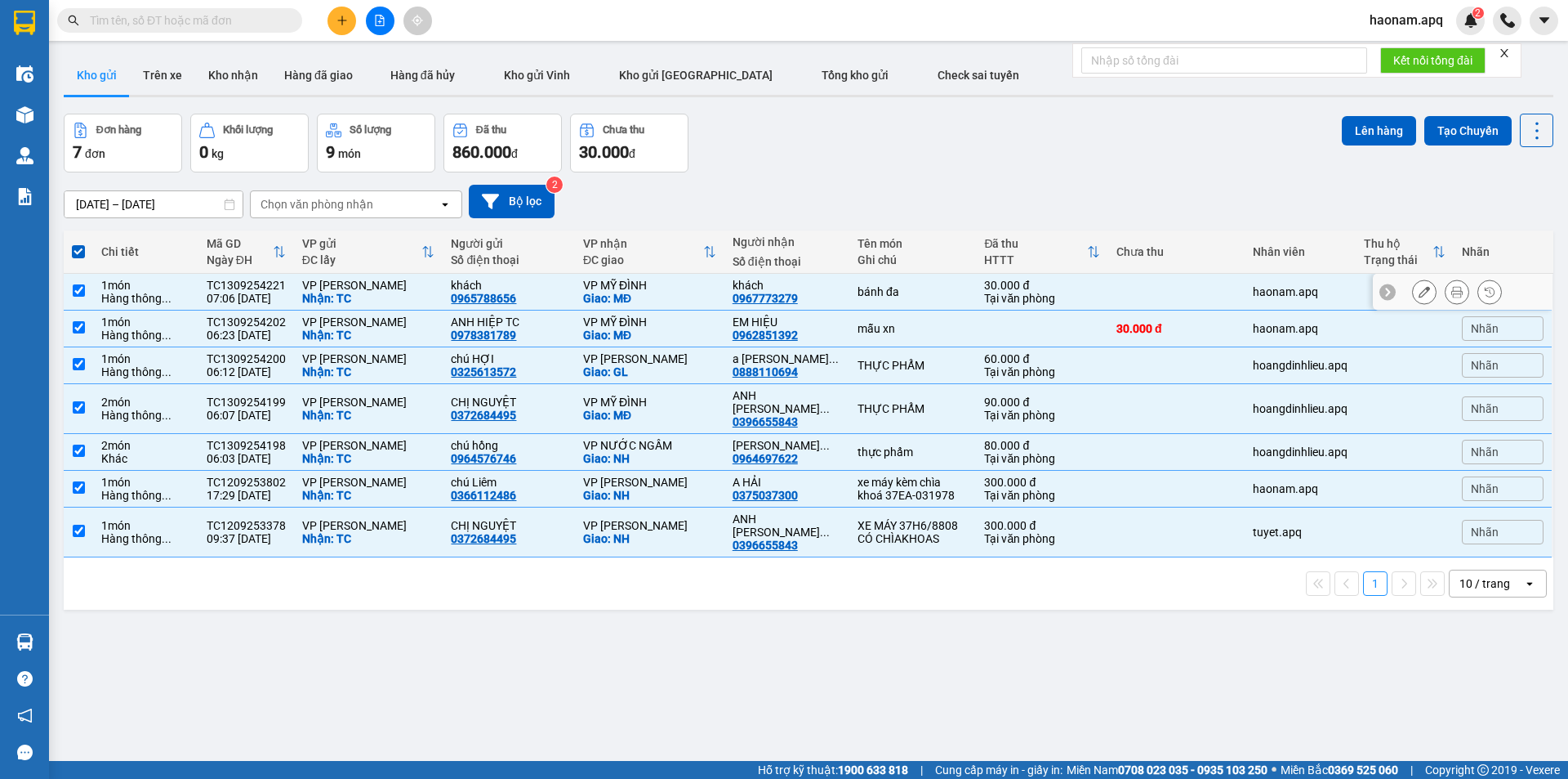
click at [76, 288] on input "checkbox" at bounding box center [78, 290] width 13 height 13
checkbox input "false"
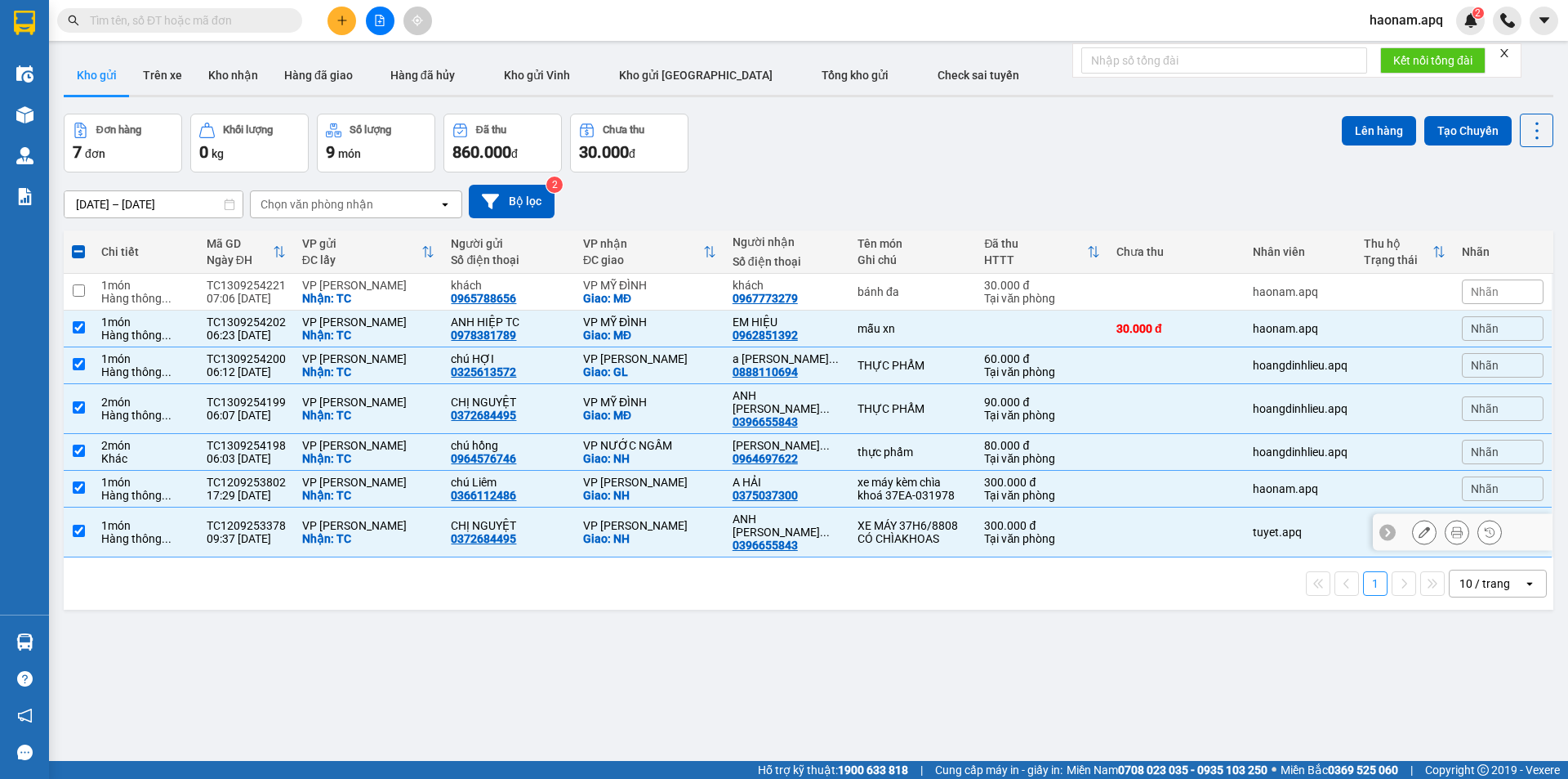
drag, startPoint x: 980, startPoint y: 513, endPoint x: 980, endPoint y: 489, distance: 24.0
click at [984, 532] on div "Tại văn phòng" at bounding box center [1042, 538] width 116 height 13
checkbox input "false"
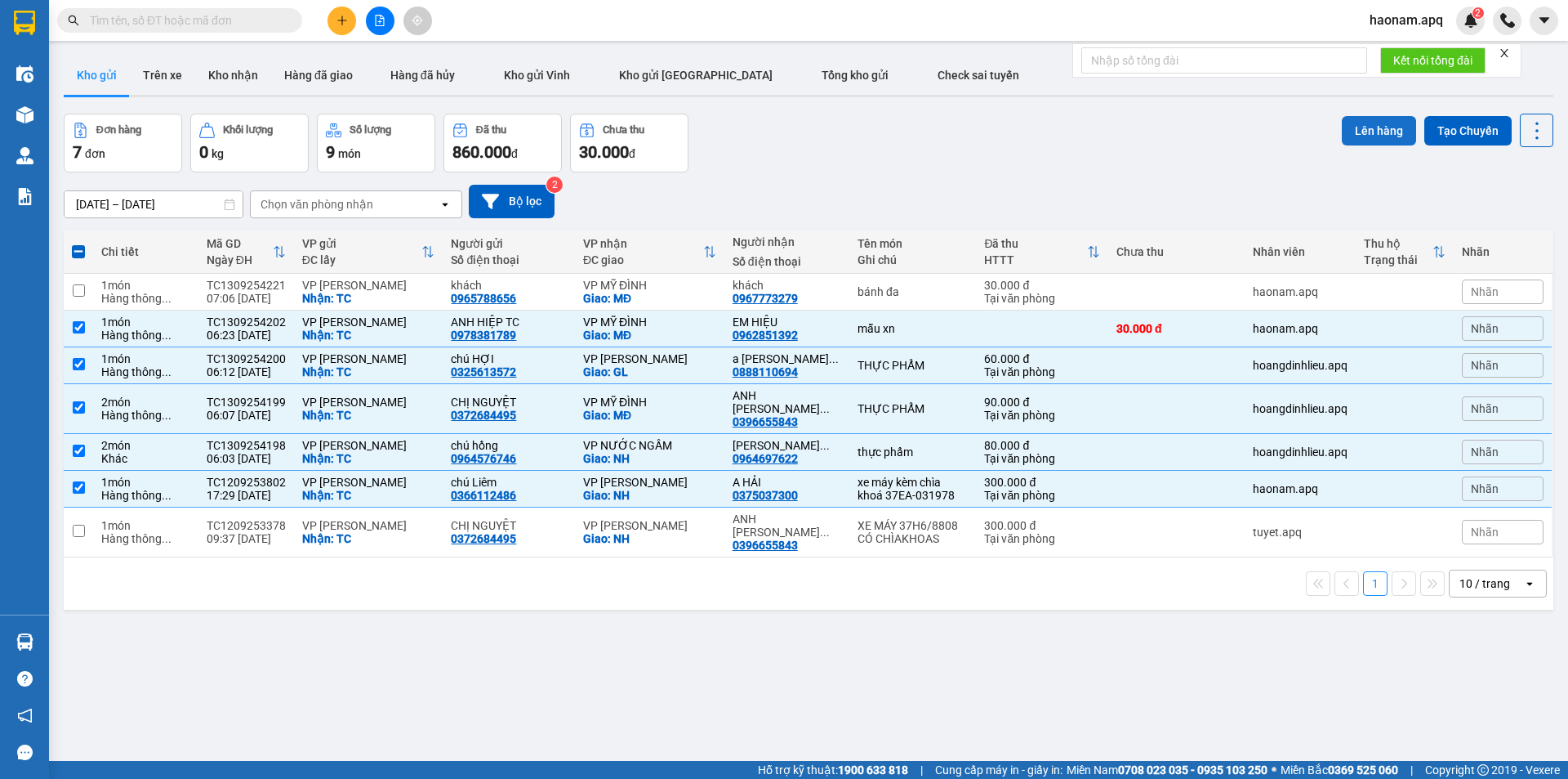
click at [1367, 125] on button "Lên hàng" at bounding box center [1379, 130] width 74 height 29
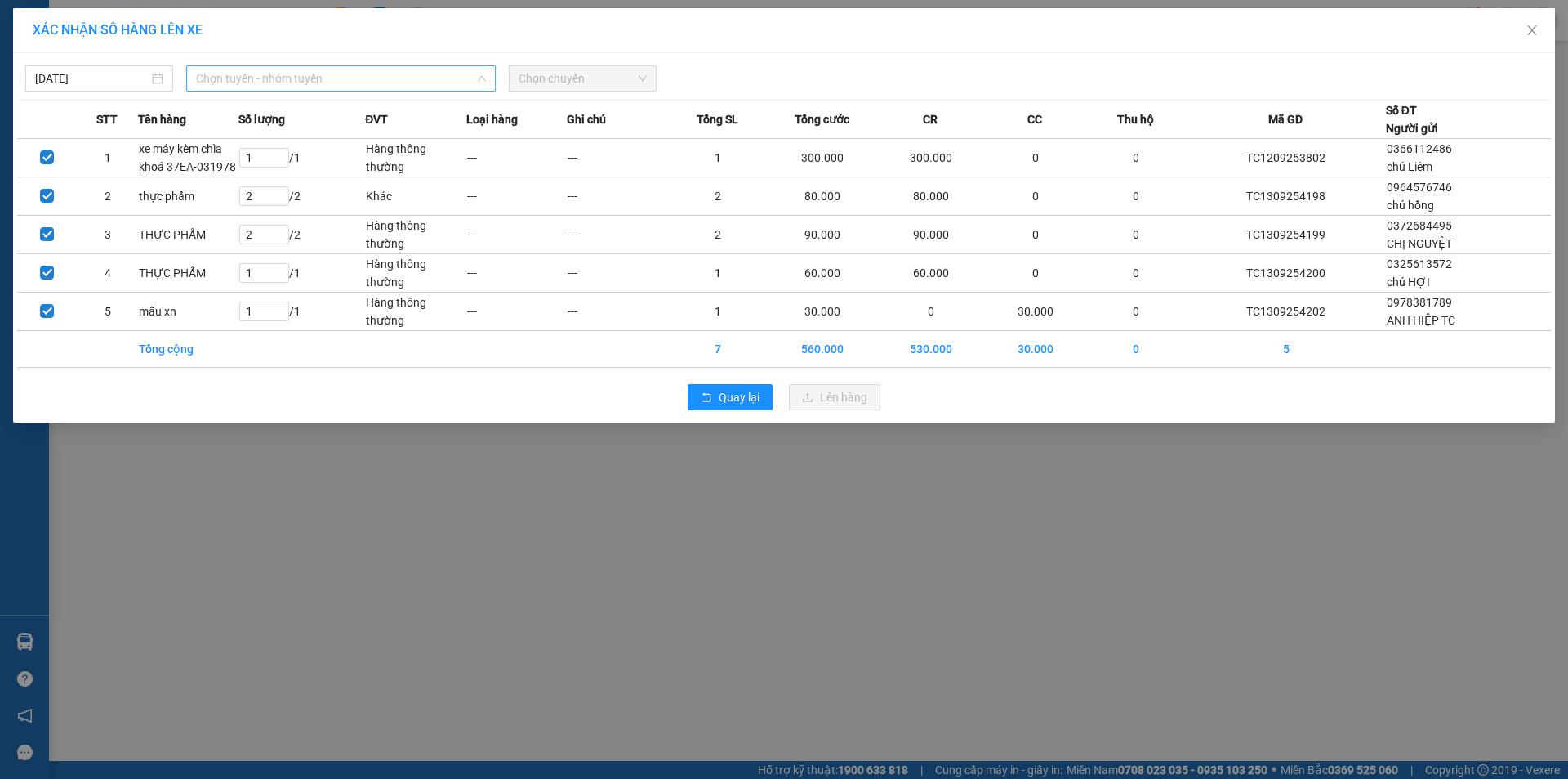
click at [386, 76] on span "Chọn tuyến - nhóm tuyến" at bounding box center [341, 78] width 290 height 24
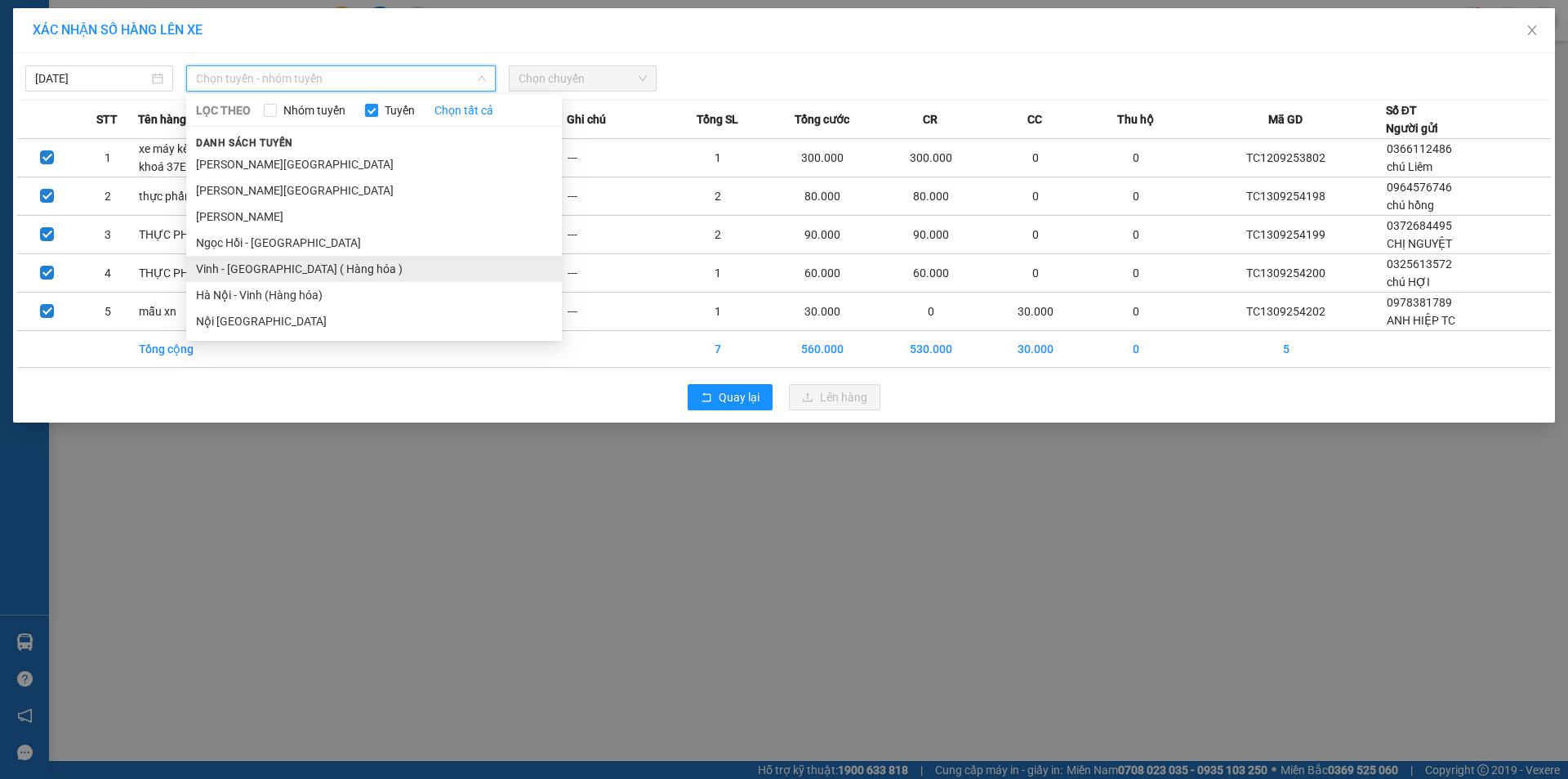
click at [371, 267] on li "Vinh - Hà Nội ( Hàng hóa )" at bounding box center [374, 268] width 376 height 26
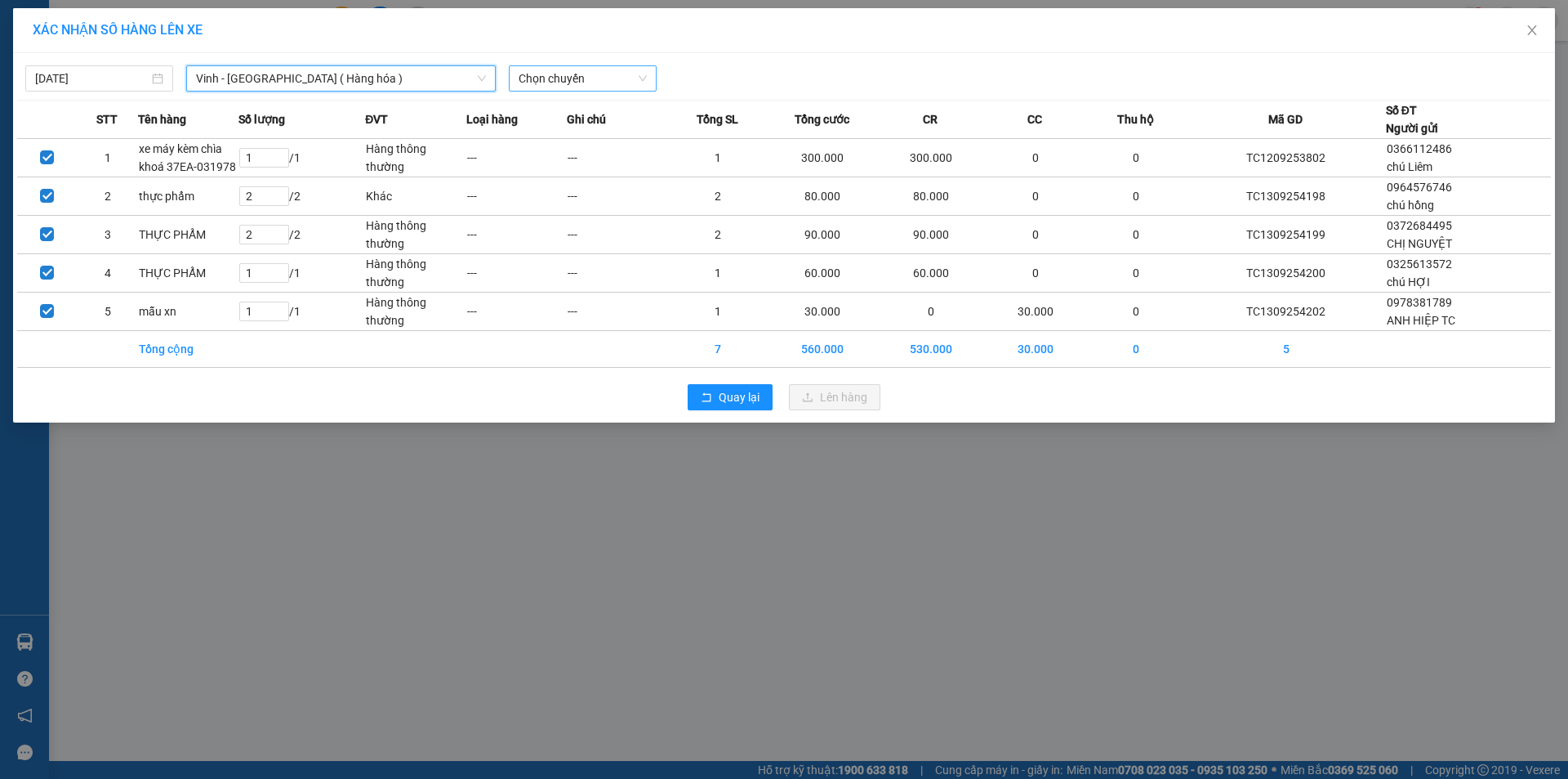
click at [607, 84] on span "Chọn chuyến" at bounding box center [583, 78] width 128 height 24
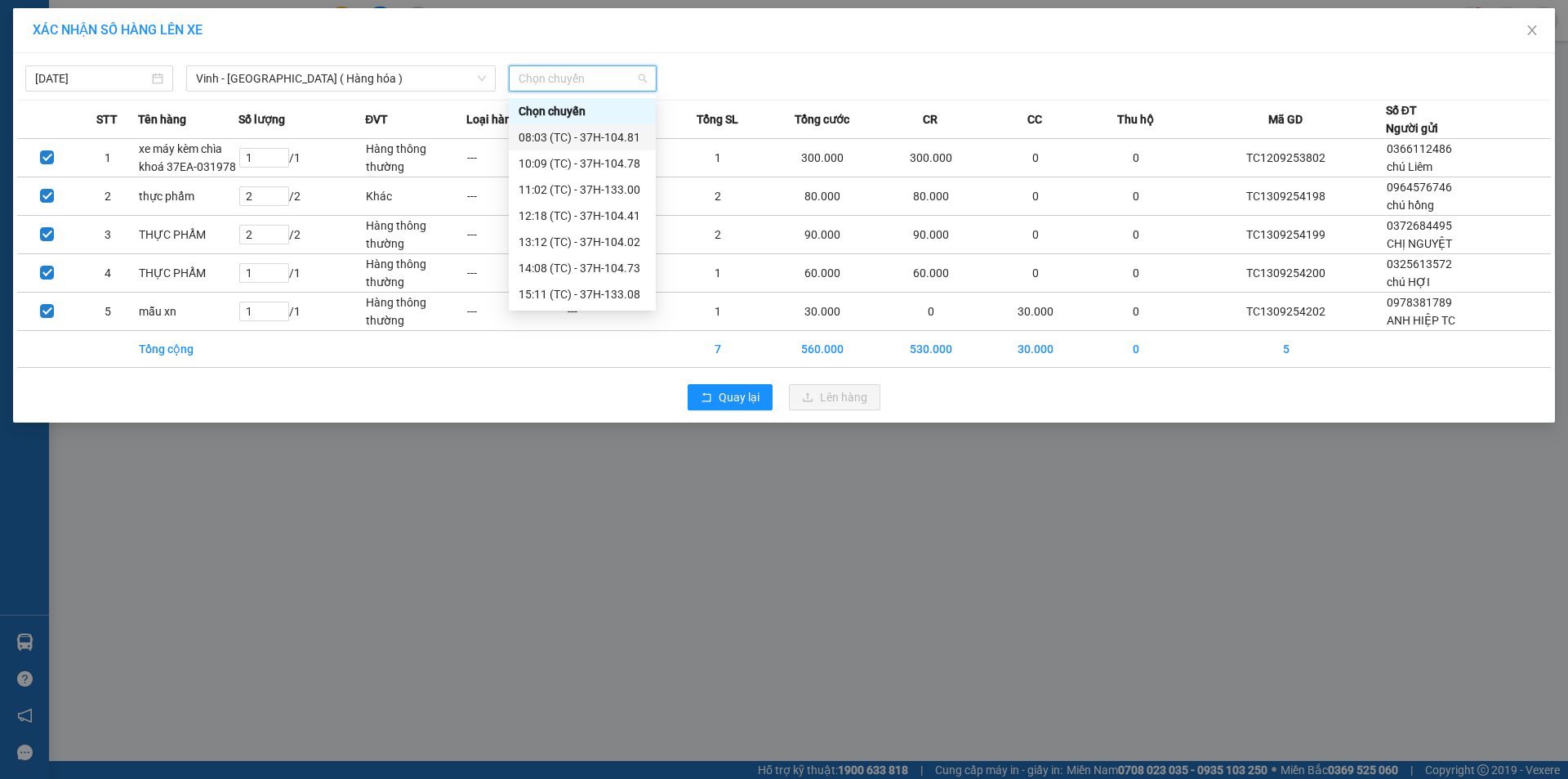
click at [622, 139] on div "08:03 (TC) - 37H-104.81" at bounding box center [583, 137] width 127 height 18
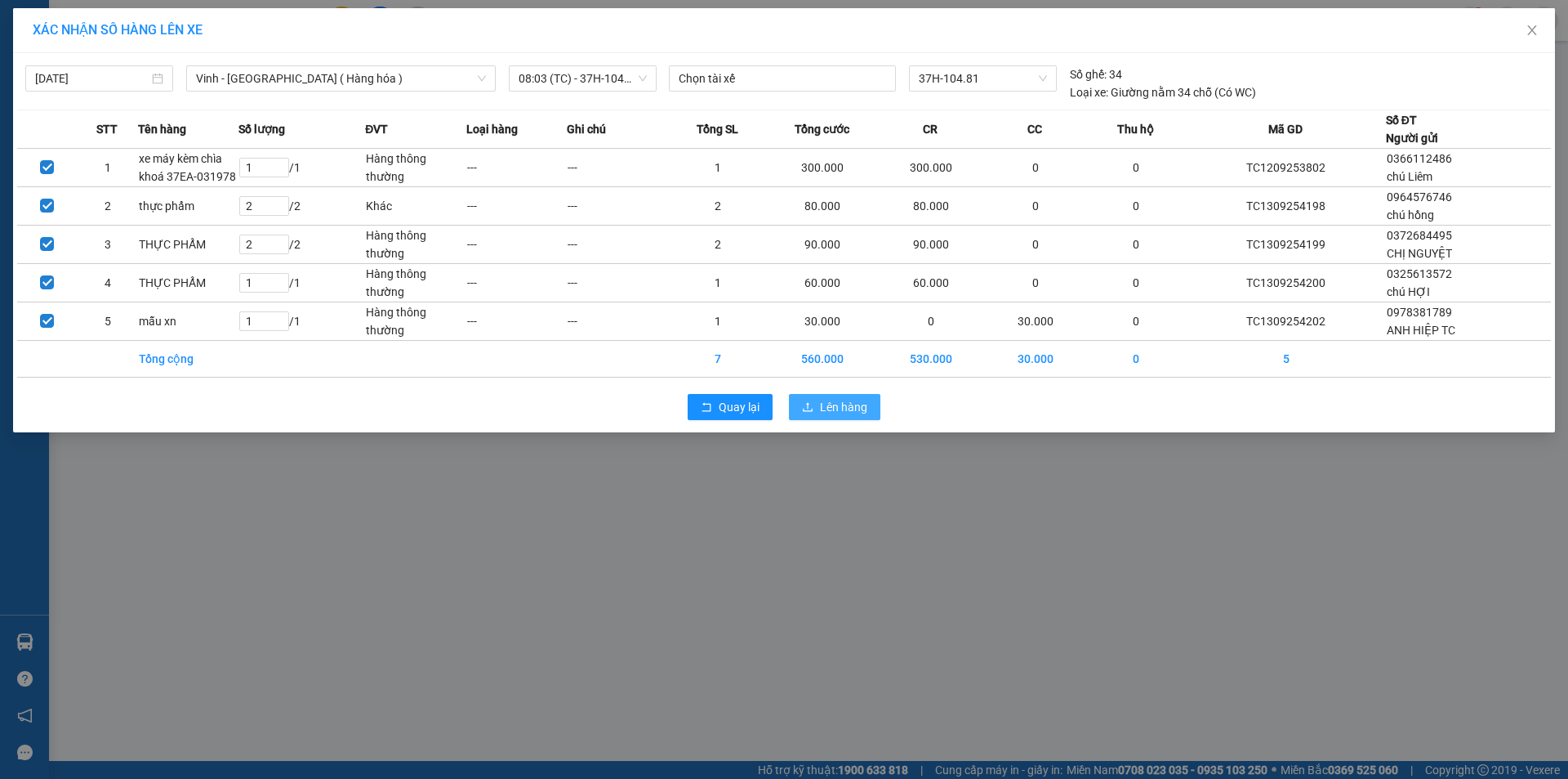
click at [865, 414] on span "Lên hàng" at bounding box center [843, 407] width 47 height 18
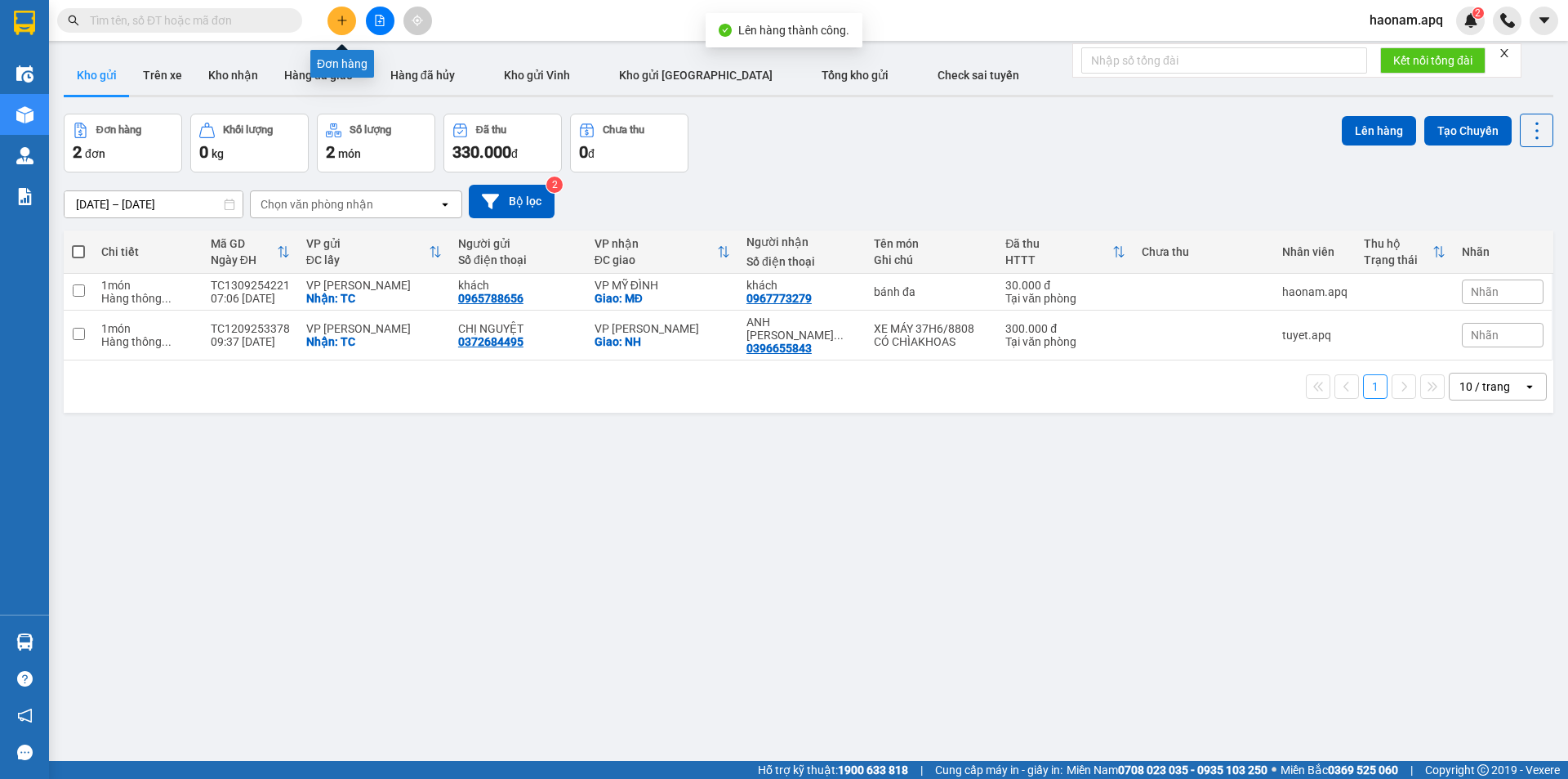
click at [348, 23] on button at bounding box center [341, 21] width 28 height 28
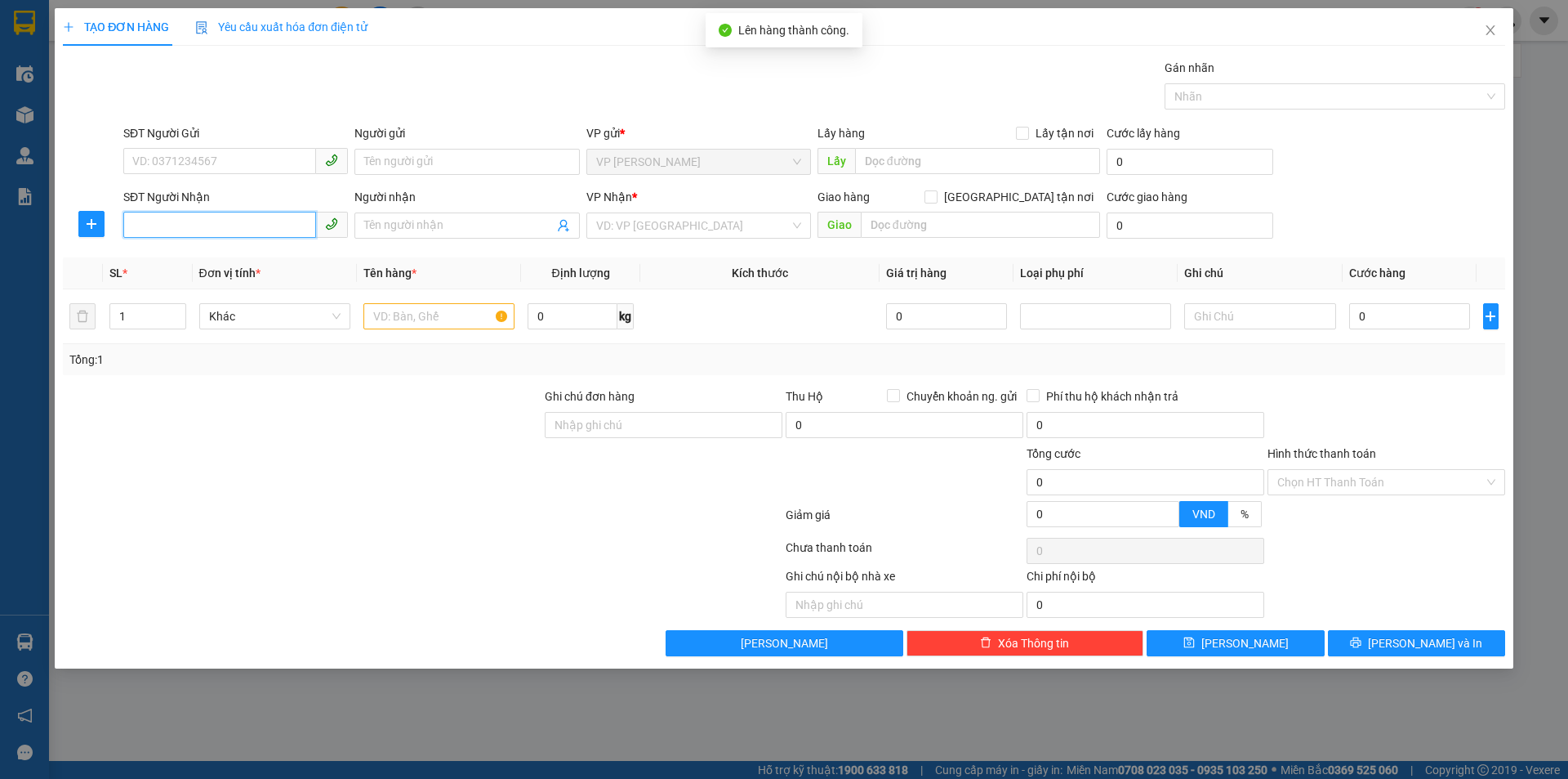
click at [272, 220] on input "SĐT Người Nhận" at bounding box center [219, 224] width 193 height 26
drag, startPoint x: 260, startPoint y: 218, endPoint x: 274, endPoint y: 226, distance: 16.1
click at [260, 218] on input "SĐT Người Nhận" at bounding box center [219, 224] width 193 height 26
type input "0385107499"
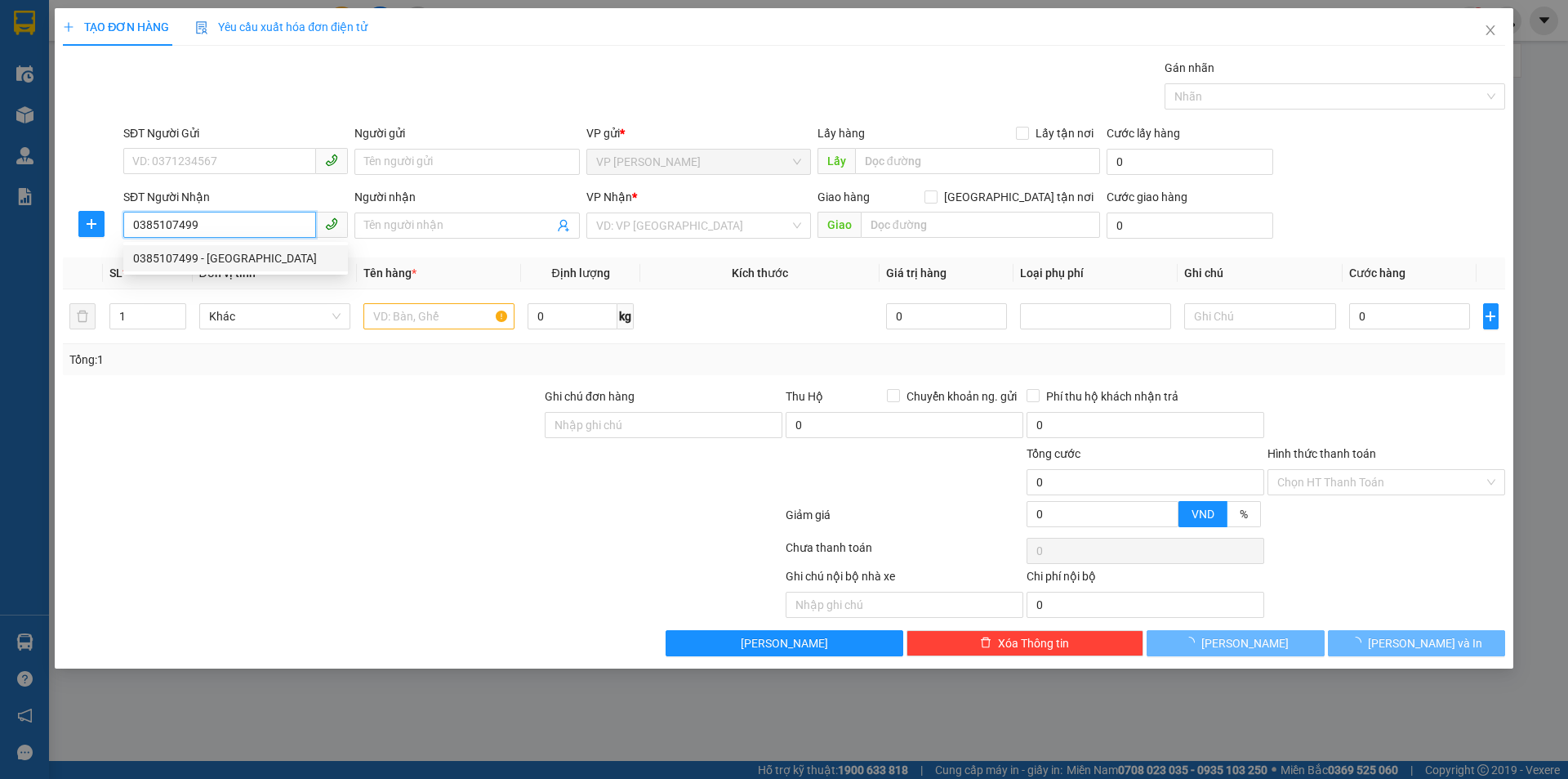
click at [252, 253] on div "0385107499 - Hải Triều" at bounding box center [235, 258] width 205 height 18
type input "Hải Triều"
checkbox input "true"
type input "ciputra tay hồ"
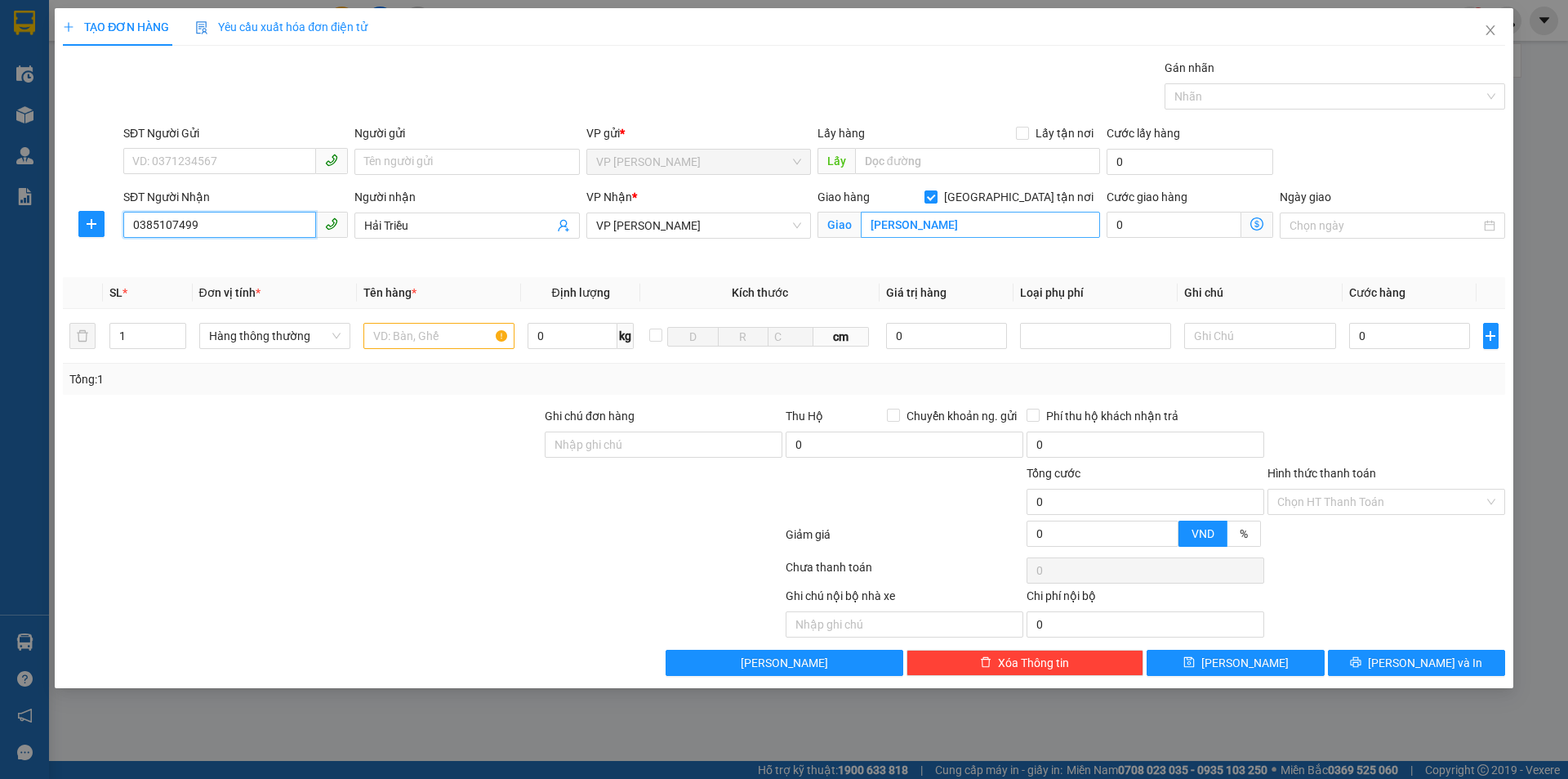
type input "0385107499"
click at [941, 223] on input "ciputra tay hồ" at bounding box center [980, 224] width 239 height 26
type input "NH"
click at [309, 420] on div at bounding box center [303, 435] width 482 height 57
click at [227, 168] on input "SĐT Người Gửi" at bounding box center [219, 161] width 193 height 26
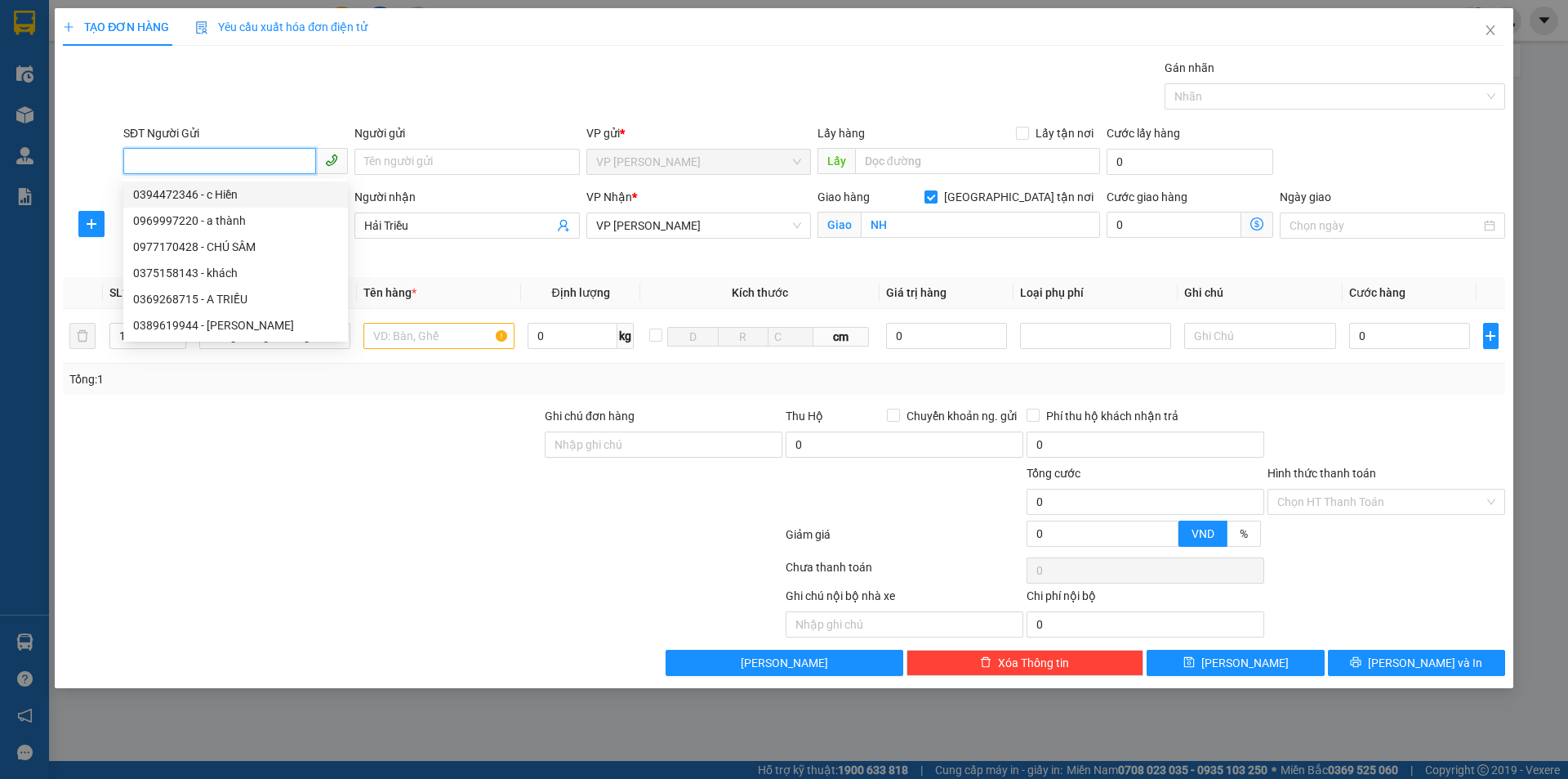
click at [204, 160] on input "SĐT Người Gửi" at bounding box center [219, 161] width 193 height 26
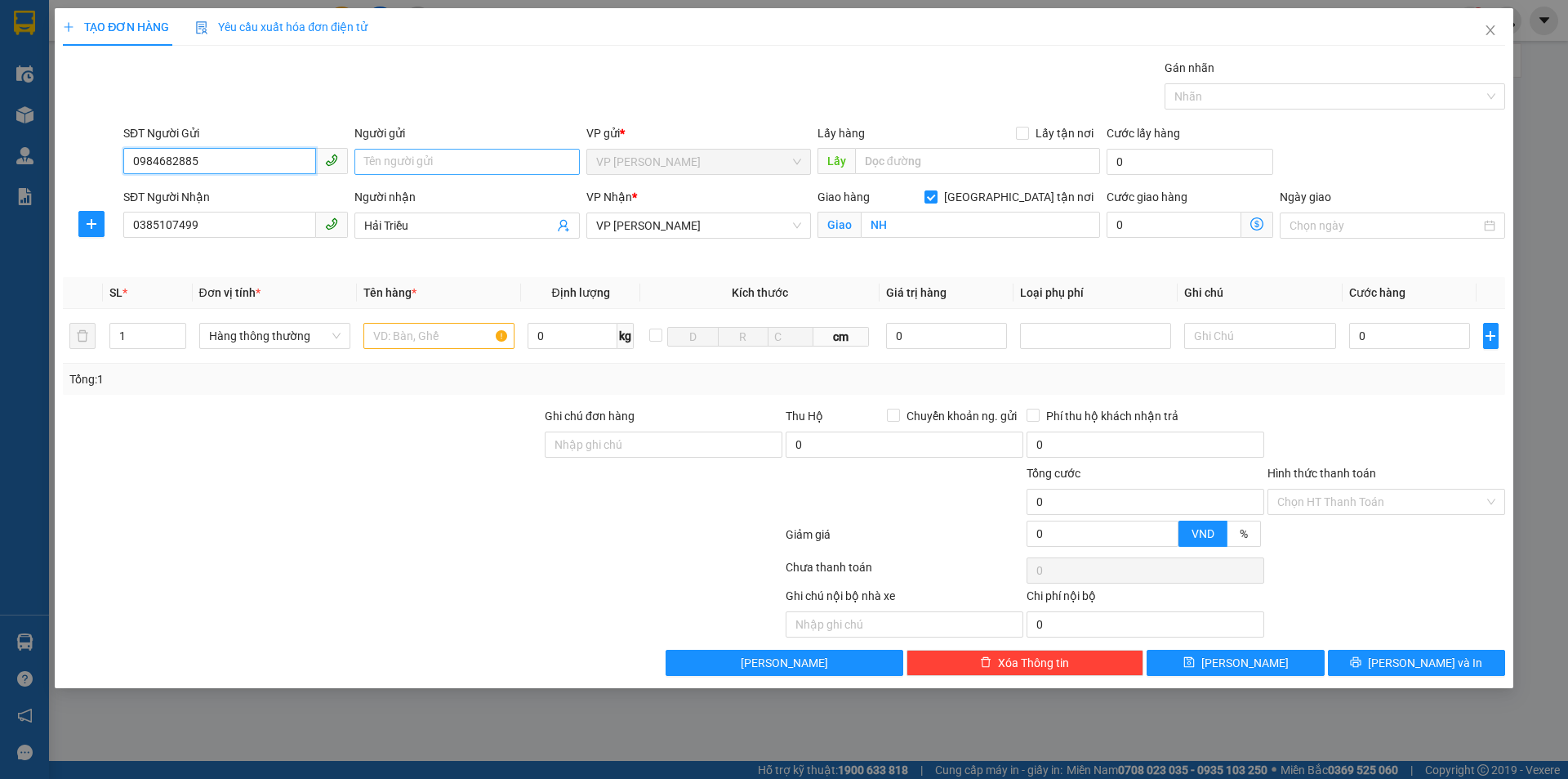
type input "0984682885"
click at [415, 161] on input "Người gửi" at bounding box center [466, 162] width 224 height 26
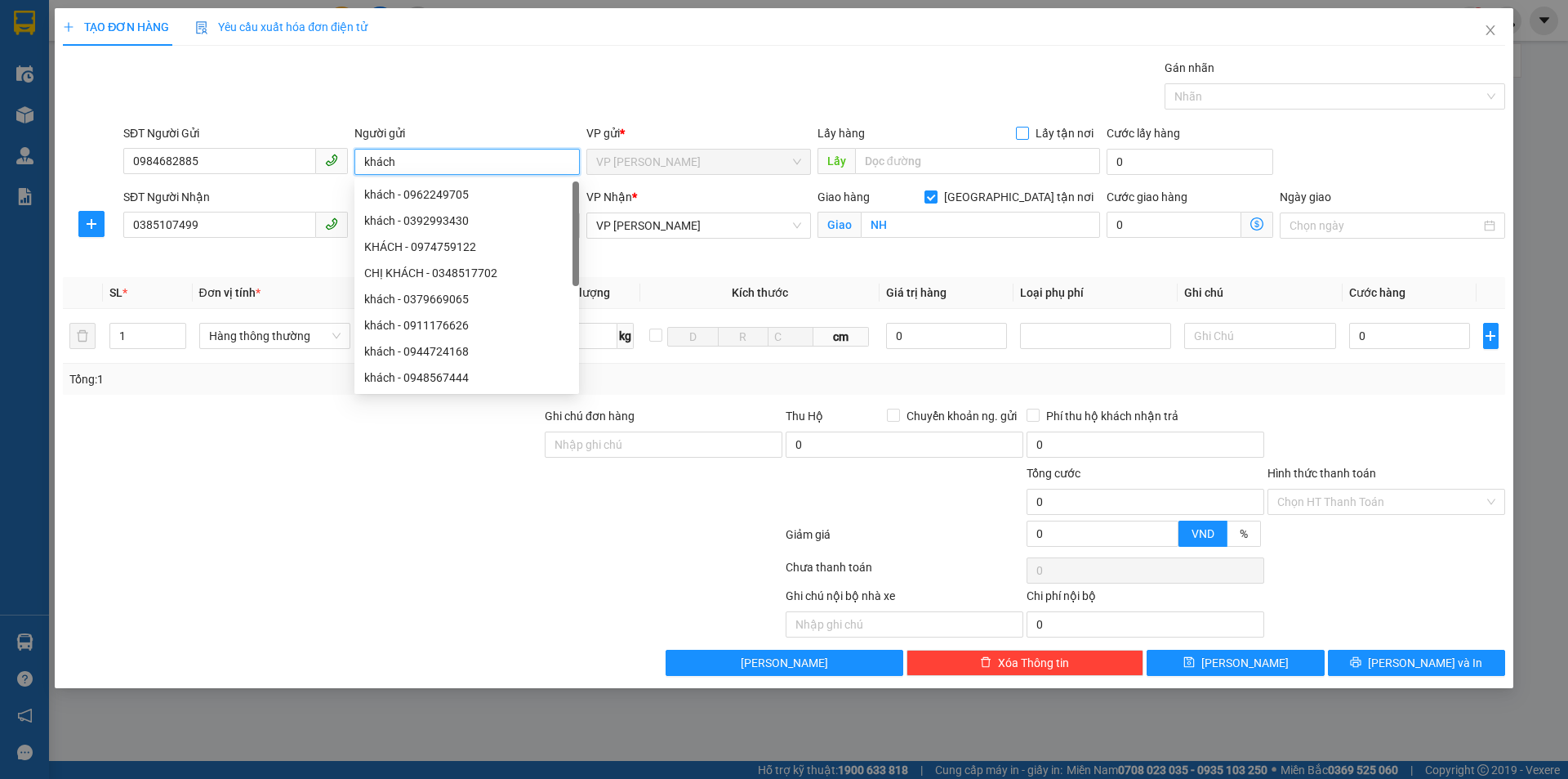
type input "khách"
click at [1023, 133] on input "Lấy tận nơi" at bounding box center [1022, 132] width 12 height 12
checkbox input "true"
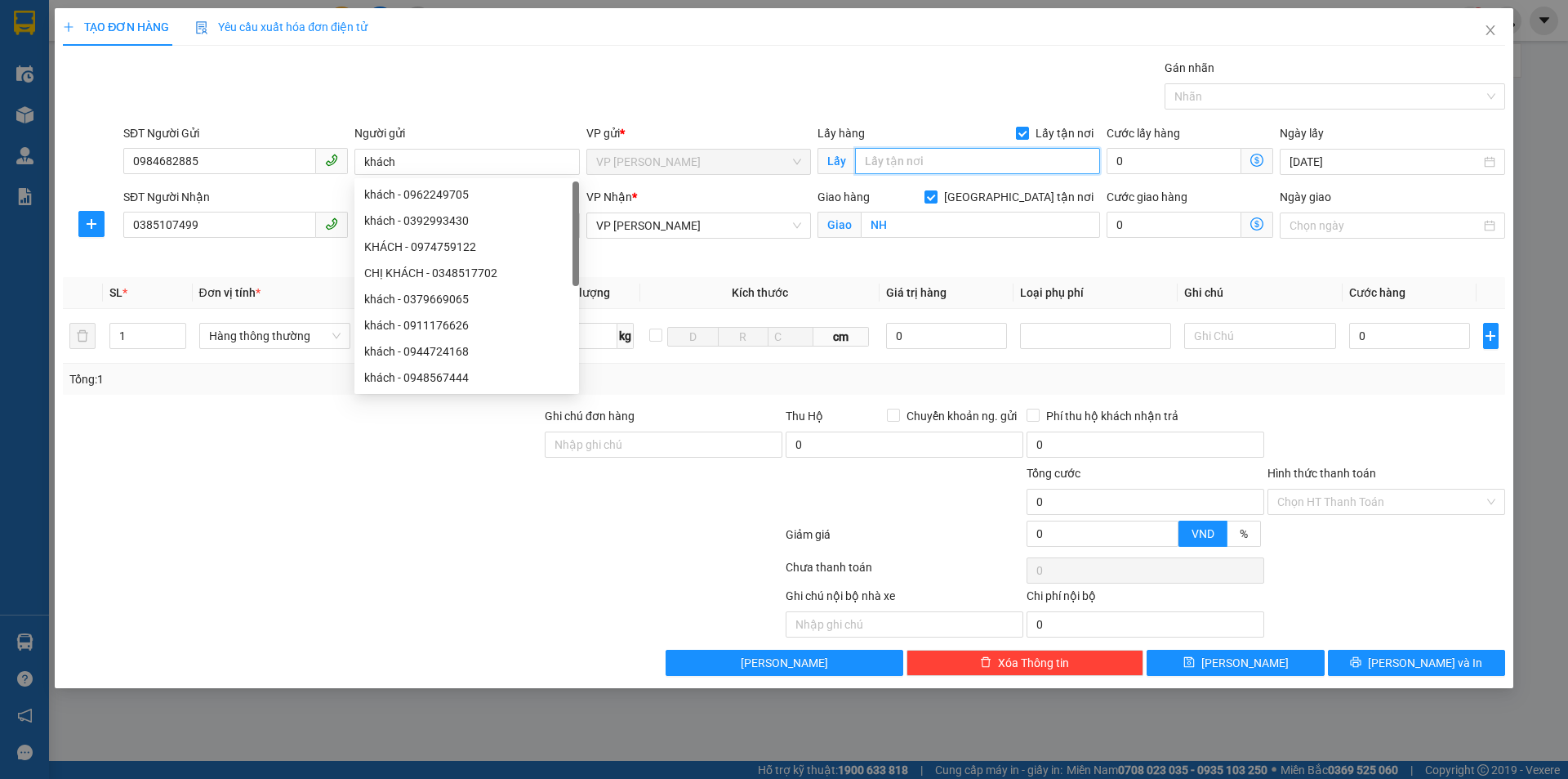
click at [924, 166] on input "text" at bounding box center [977, 161] width 245 height 26
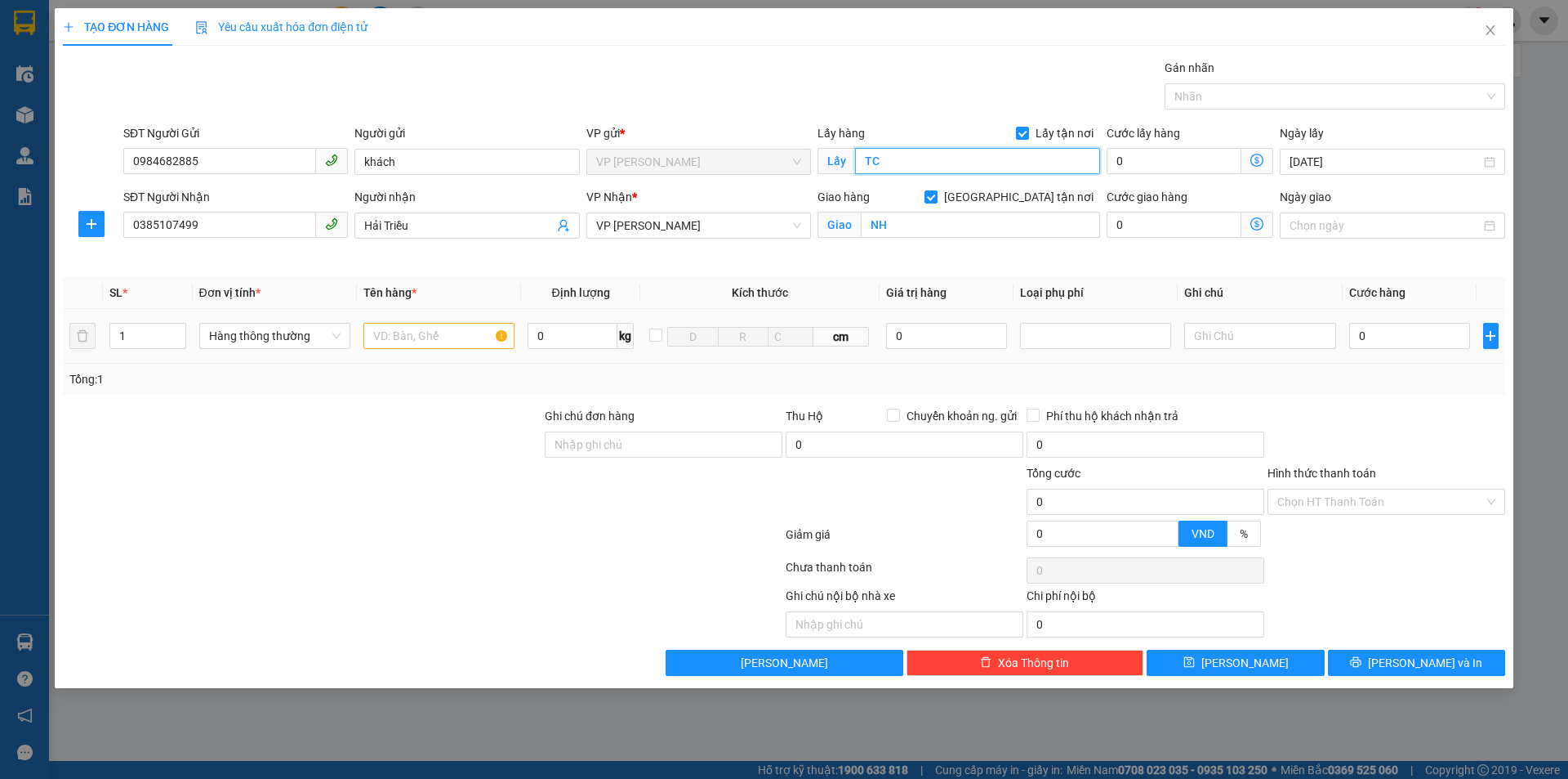
type input "TC"
click at [426, 435] on div at bounding box center [303, 435] width 482 height 57
click at [451, 347] on input "text" at bounding box center [439, 335] width 151 height 26
type input "nhung hưu"
click at [1405, 421] on div at bounding box center [1386, 435] width 241 height 57
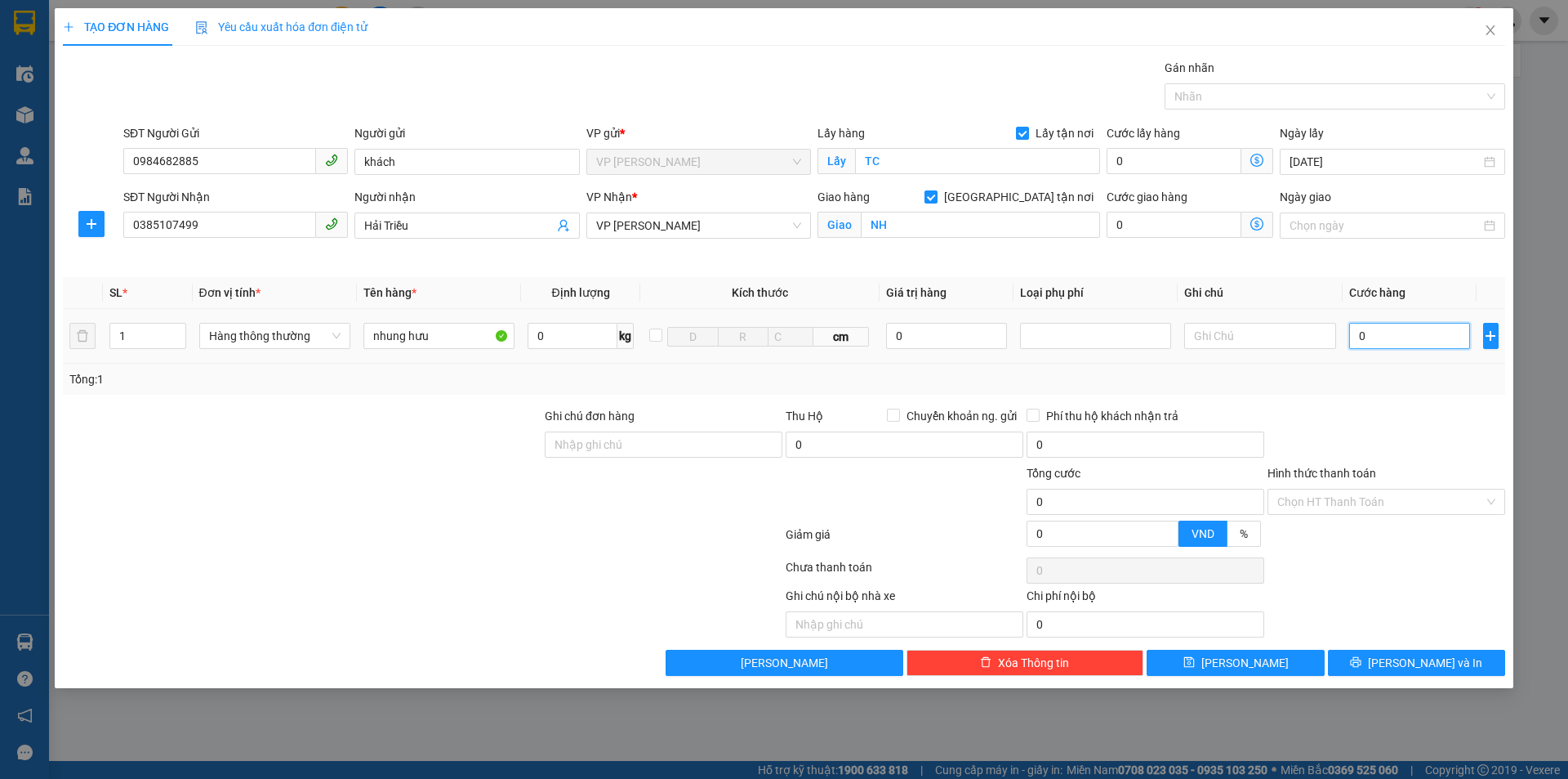
click at [1404, 325] on input "0" at bounding box center [1410, 335] width 121 height 26
click at [1428, 409] on div at bounding box center [1386, 435] width 241 height 57
click at [1396, 336] on input "0" at bounding box center [1410, 335] width 121 height 26
type input "3.000"
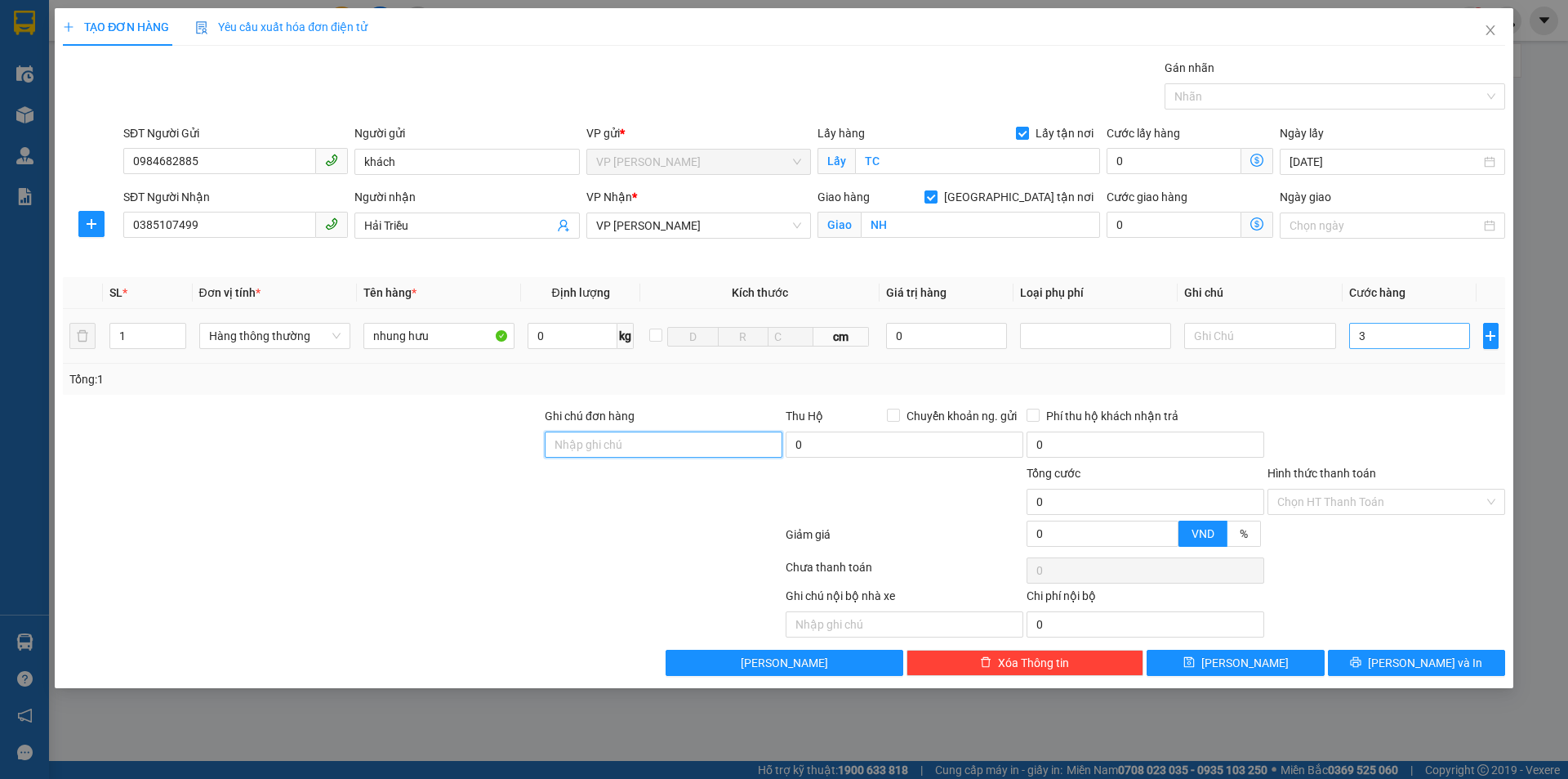
type input "3.000"
type input "0"
click at [1399, 340] on input "3.000" at bounding box center [1410, 335] width 121 height 26
type input "30.000"
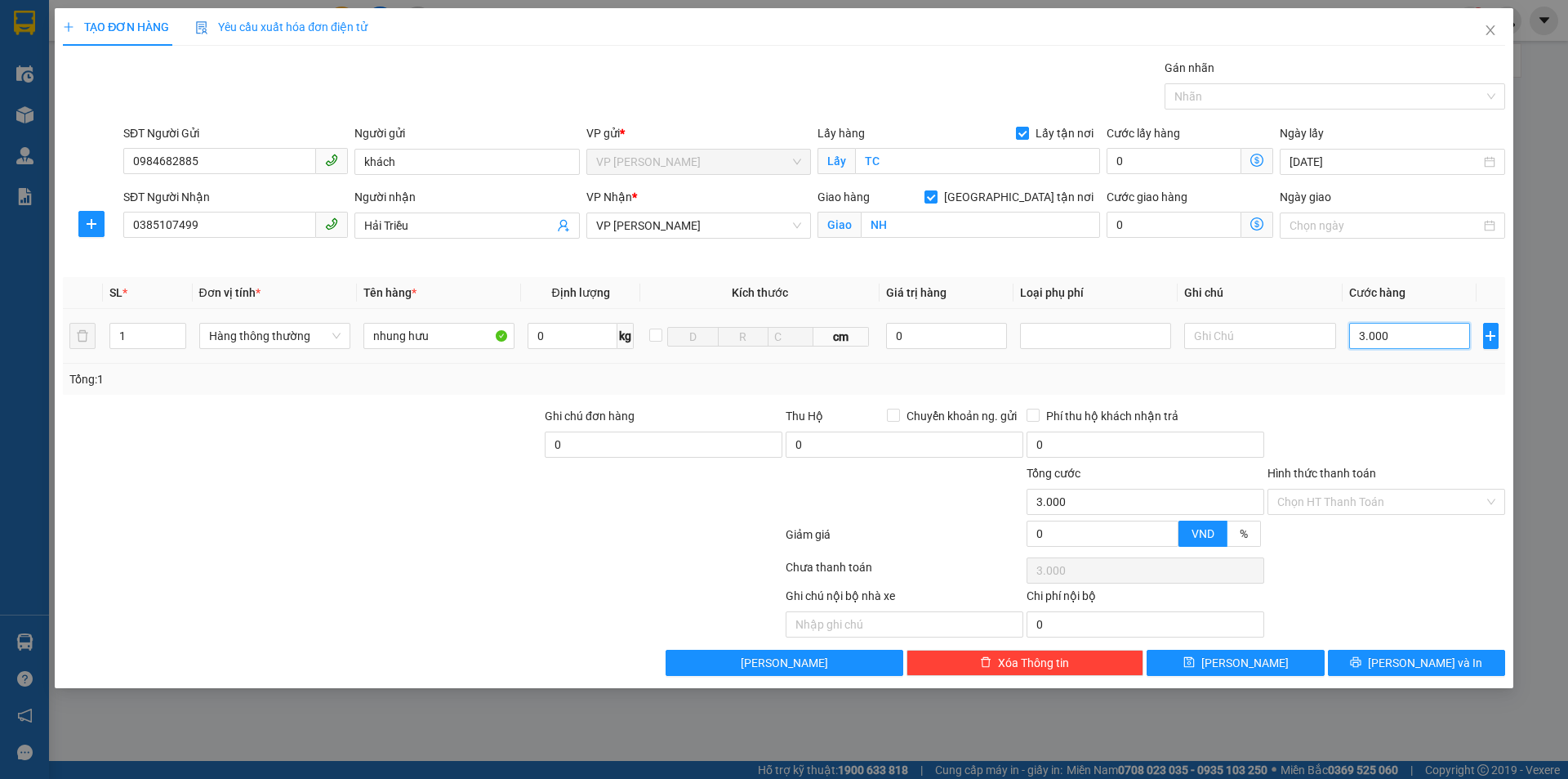
type input "30.000"
drag, startPoint x: 1402, startPoint y: 398, endPoint x: 1378, endPoint y: 453, distance: 60.0
click at [1402, 399] on div "Transit Pickup Surcharge Ids Transit Deliver Surcharge Ids Transit Deliver Surc…" at bounding box center [784, 367] width 1443 height 617
click at [1423, 668] on span "[PERSON_NAME] và In" at bounding box center [1425, 662] width 115 height 18
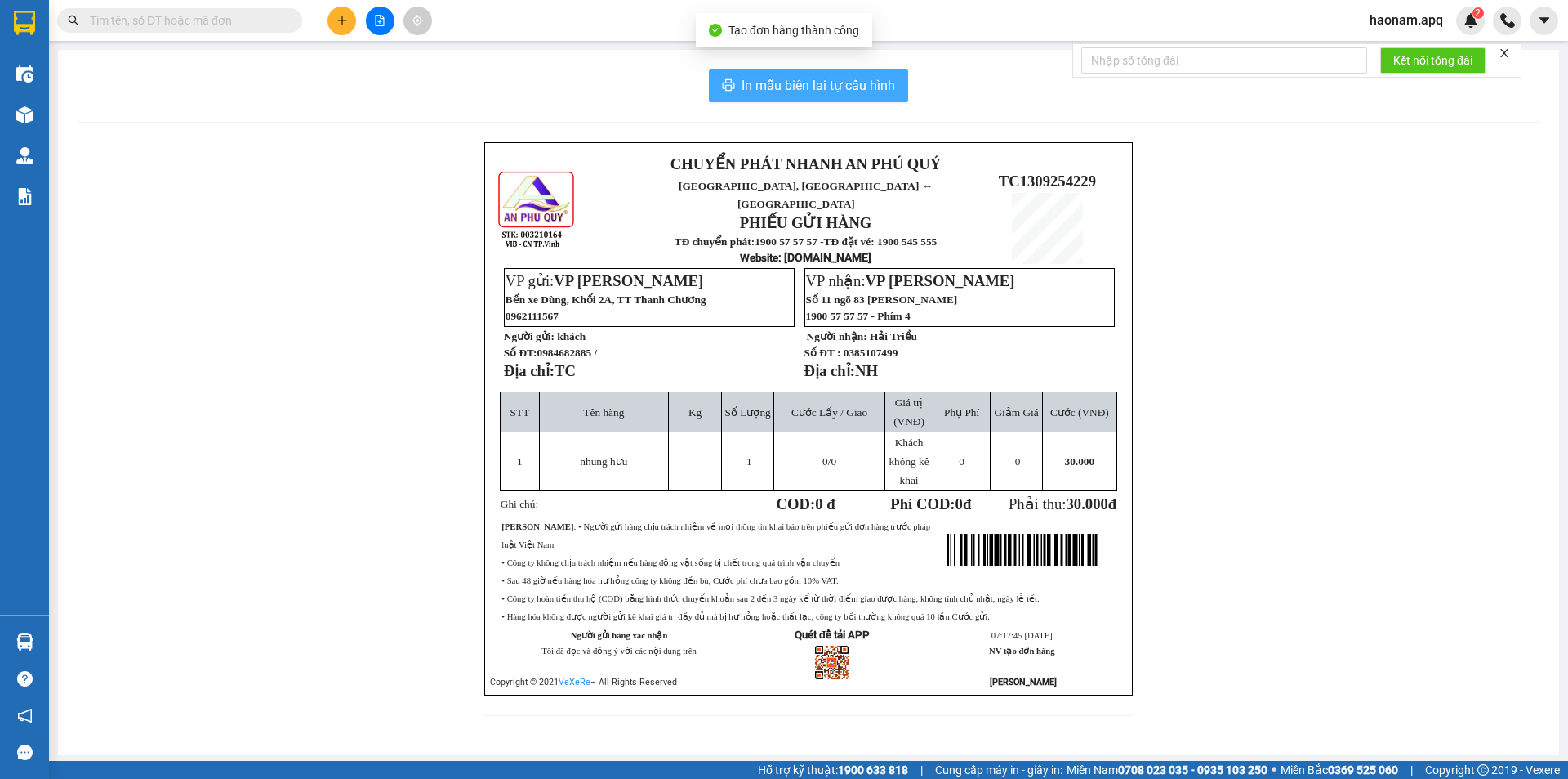
click at [892, 85] on span "In mẫu biên lai tự cấu hình" at bounding box center [818, 85] width 154 height 21
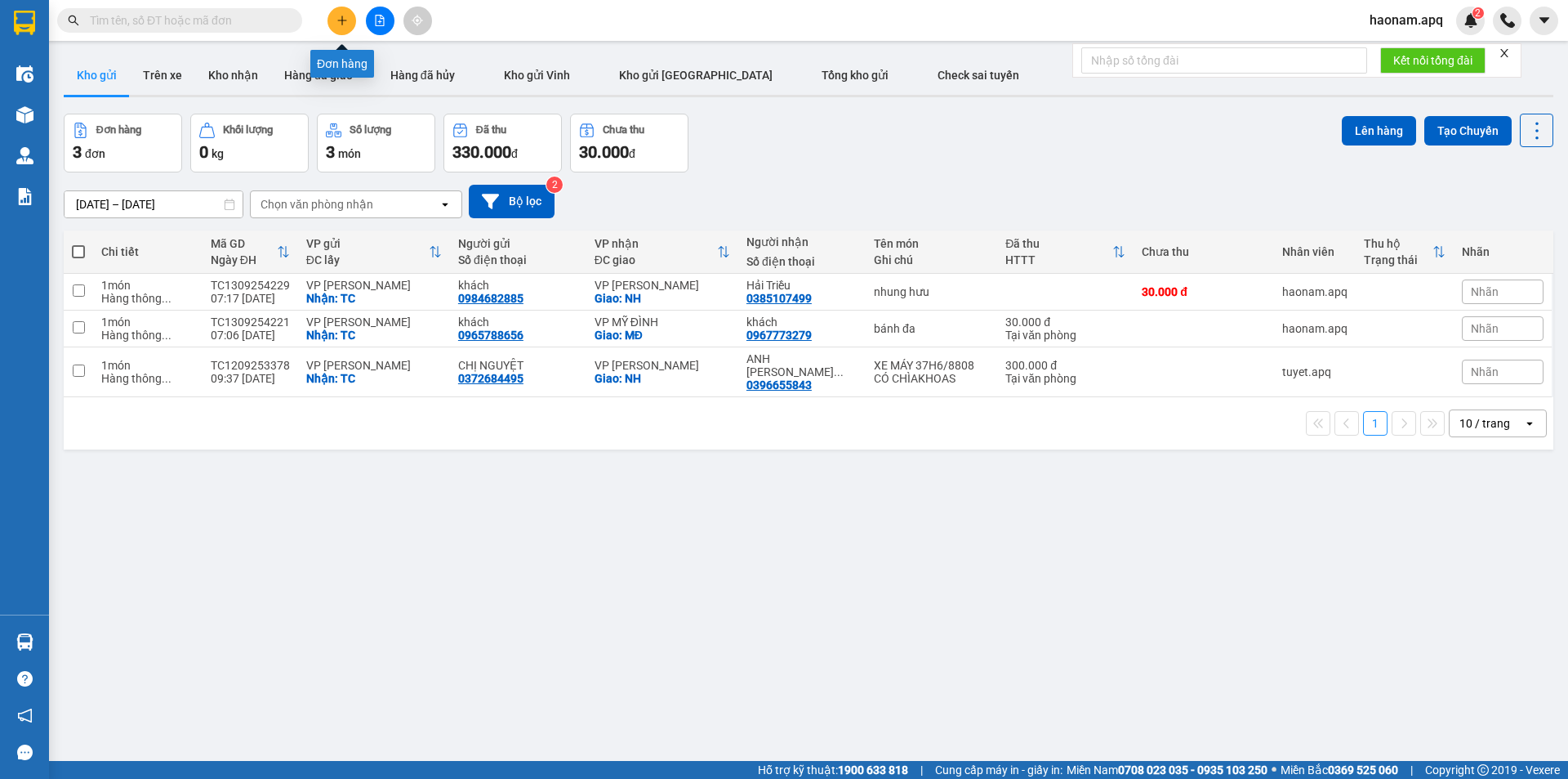
click at [347, 18] on icon "plus" at bounding box center [343, 21] width 12 height 12
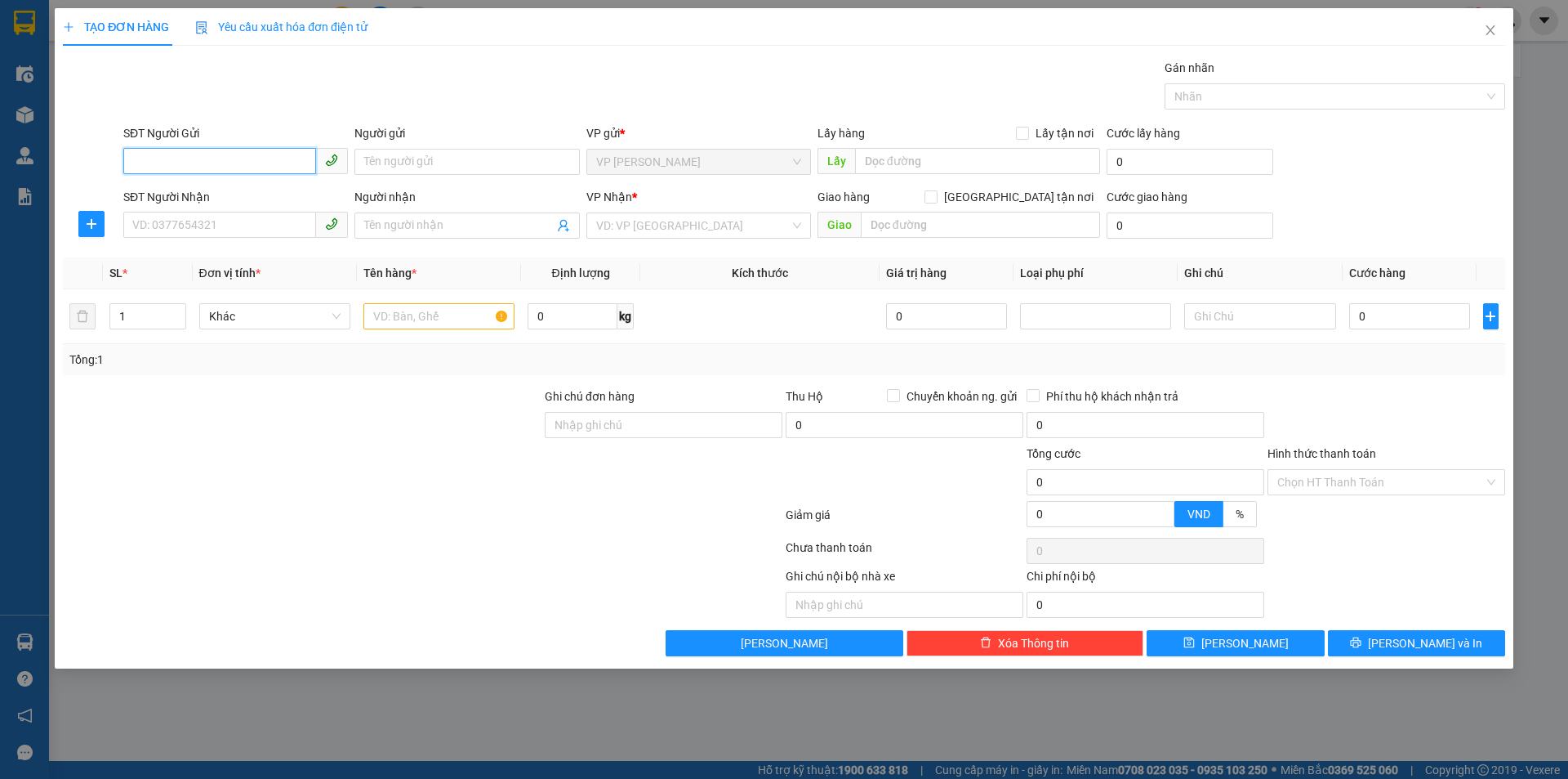
click at [246, 156] on input "SĐT Người Gửi" at bounding box center [219, 161] width 193 height 26
click at [257, 155] on input "SĐT Người Gửi" at bounding box center [219, 161] width 193 height 26
type input "0987195676"
click at [422, 166] on input "Người gửi" at bounding box center [466, 162] width 224 height 26
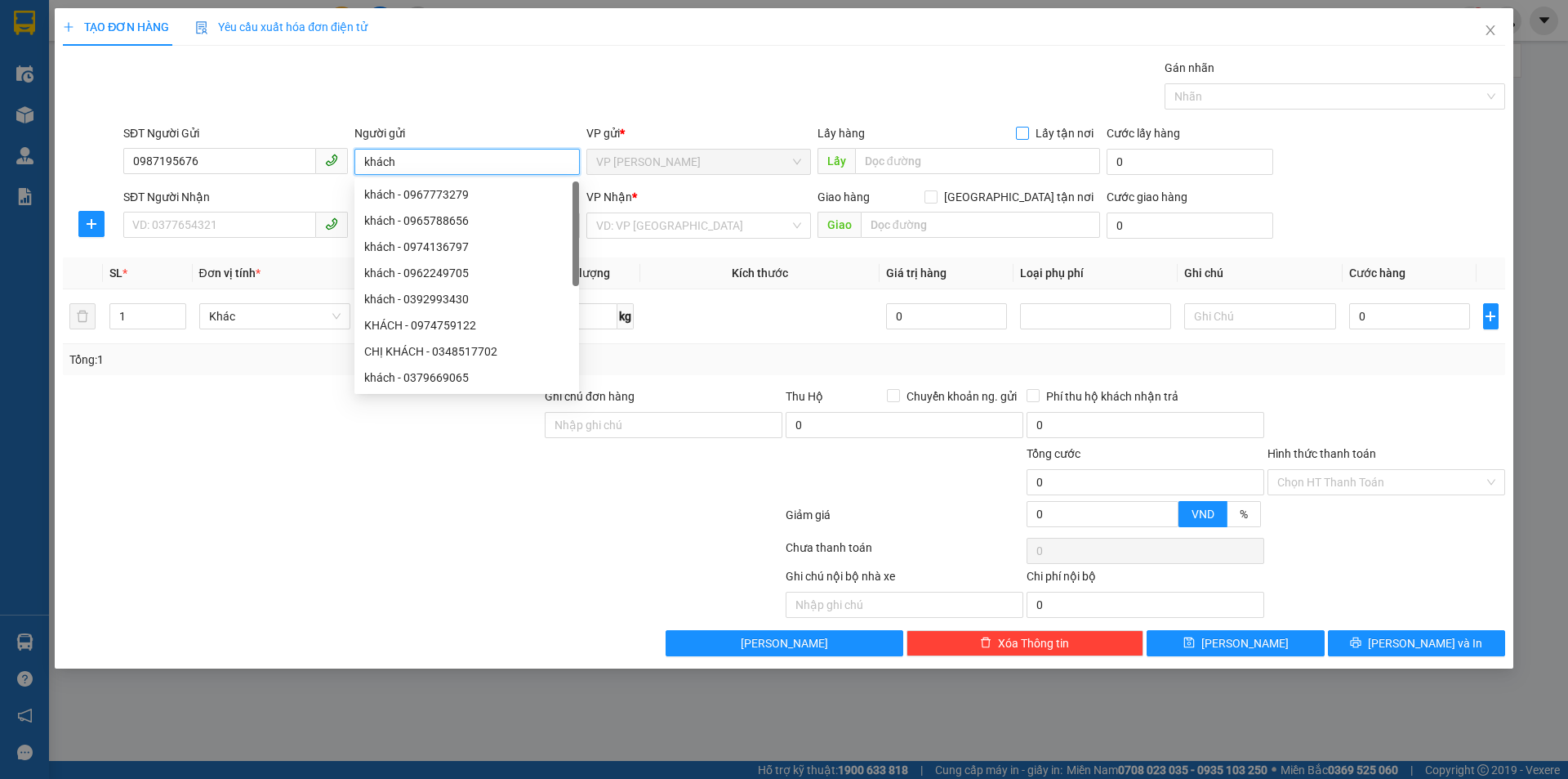
type input "khách"
drag, startPoint x: 1029, startPoint y: 135, endPoint x: 949, endPoint y: 160, distance: 83.8
click at [1027, 135] on input "Lấy tận nơi" at bounding box center [1022, 132] width 12 height 12
checkbox input "true"
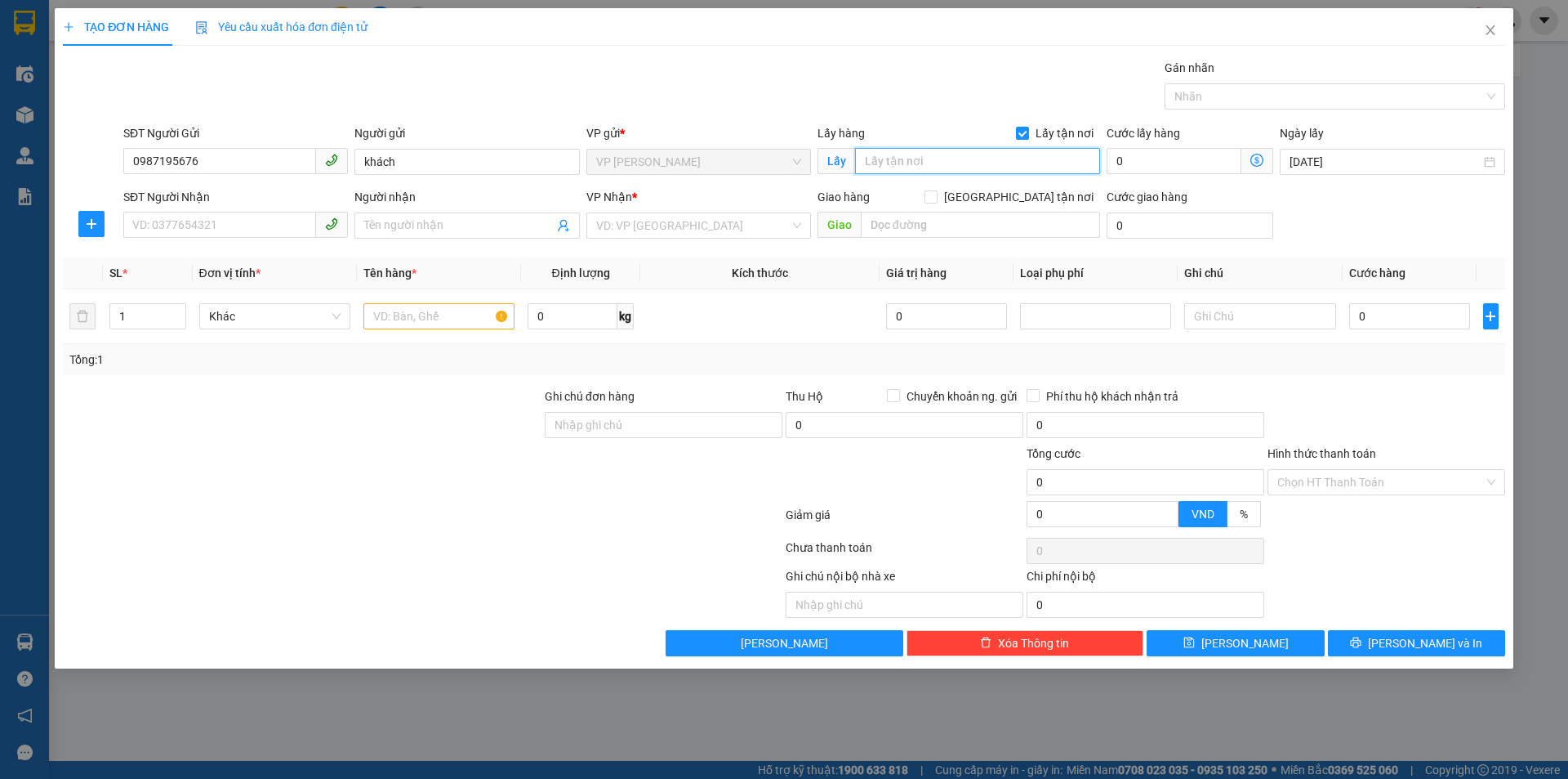
click at [922, 168] on input "text" at bounding box center [977, 161] width 245 height 26
type input "TC"
drag, startPoint x: 228, startPoint y: 366, endPoint x: 205, endPoint y: 224, distance: 143.9
click at [228, 366] on div "Tổng: 1" at bounding box center [337, 360] width 536 height 18
click at [206, 221] on input "SĐT Người Nhận" at bounding box center [219, 224] width 193 height 26
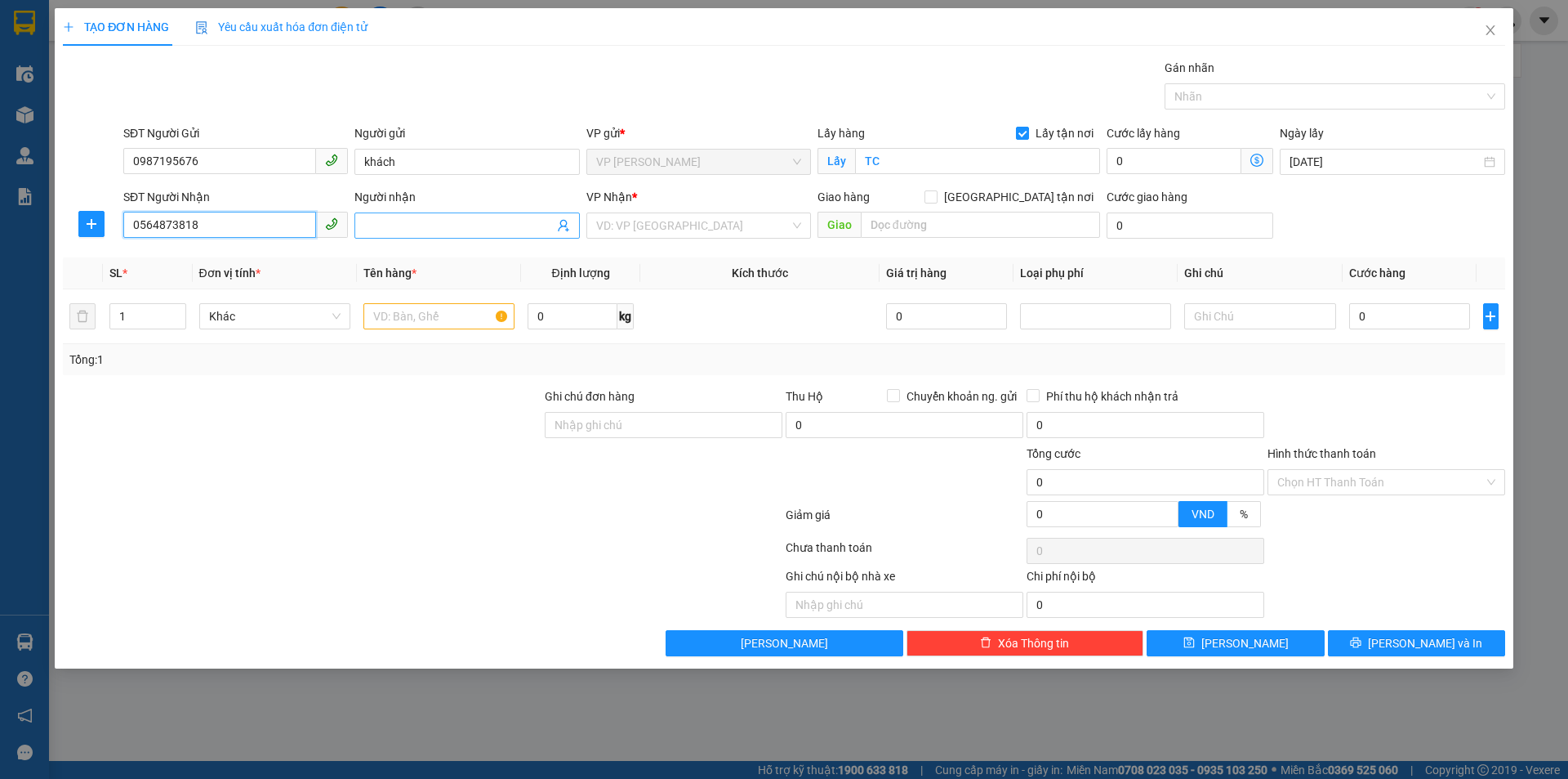
type input "0564873818"
click at [437, 230] on input "Người nhận" at bounding box center [458, 225] width 189 height 18
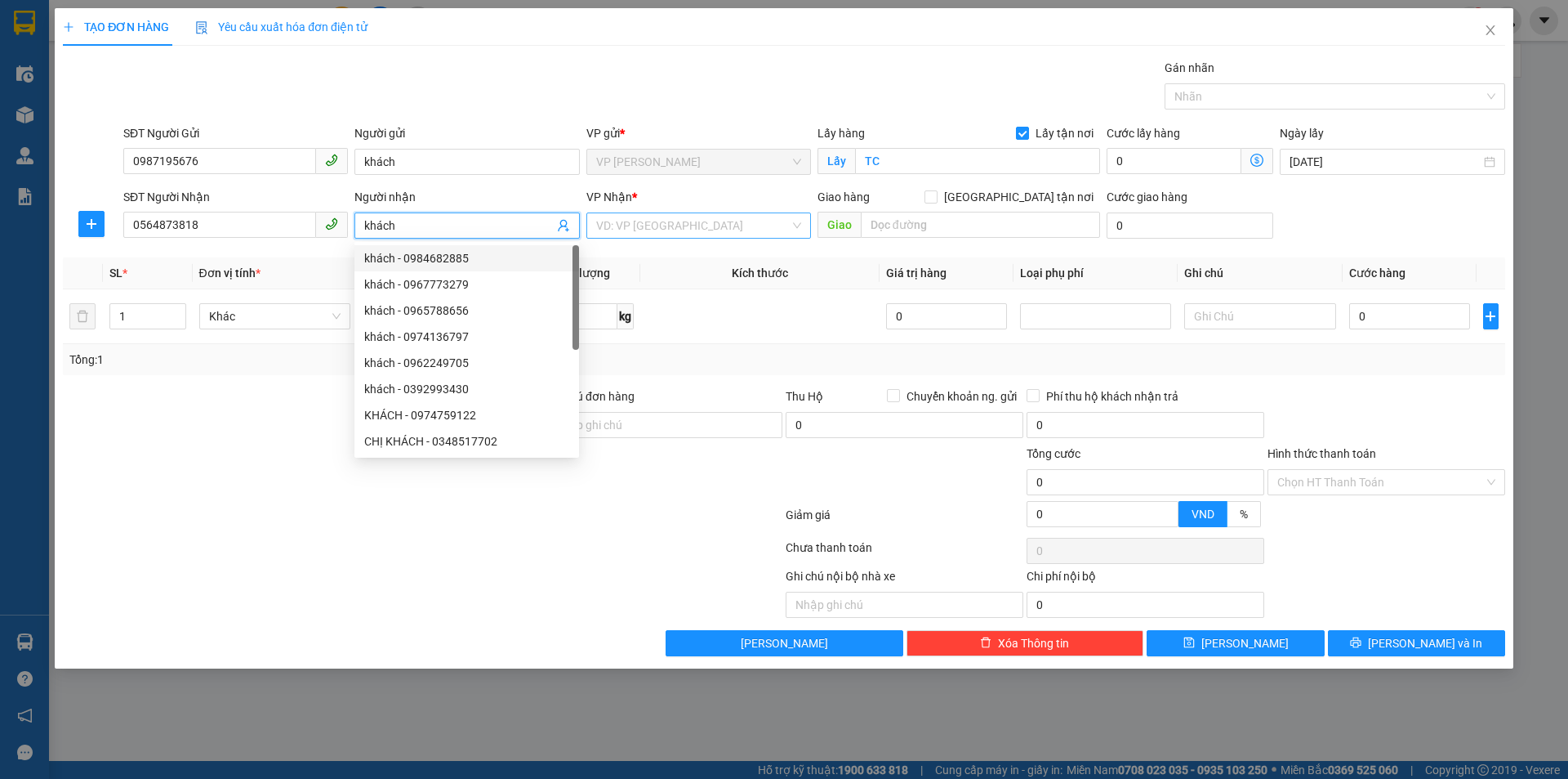
type input "khách"
click at [700, 219] on input "search" at bounding box center [693, 225] width 194 height 24
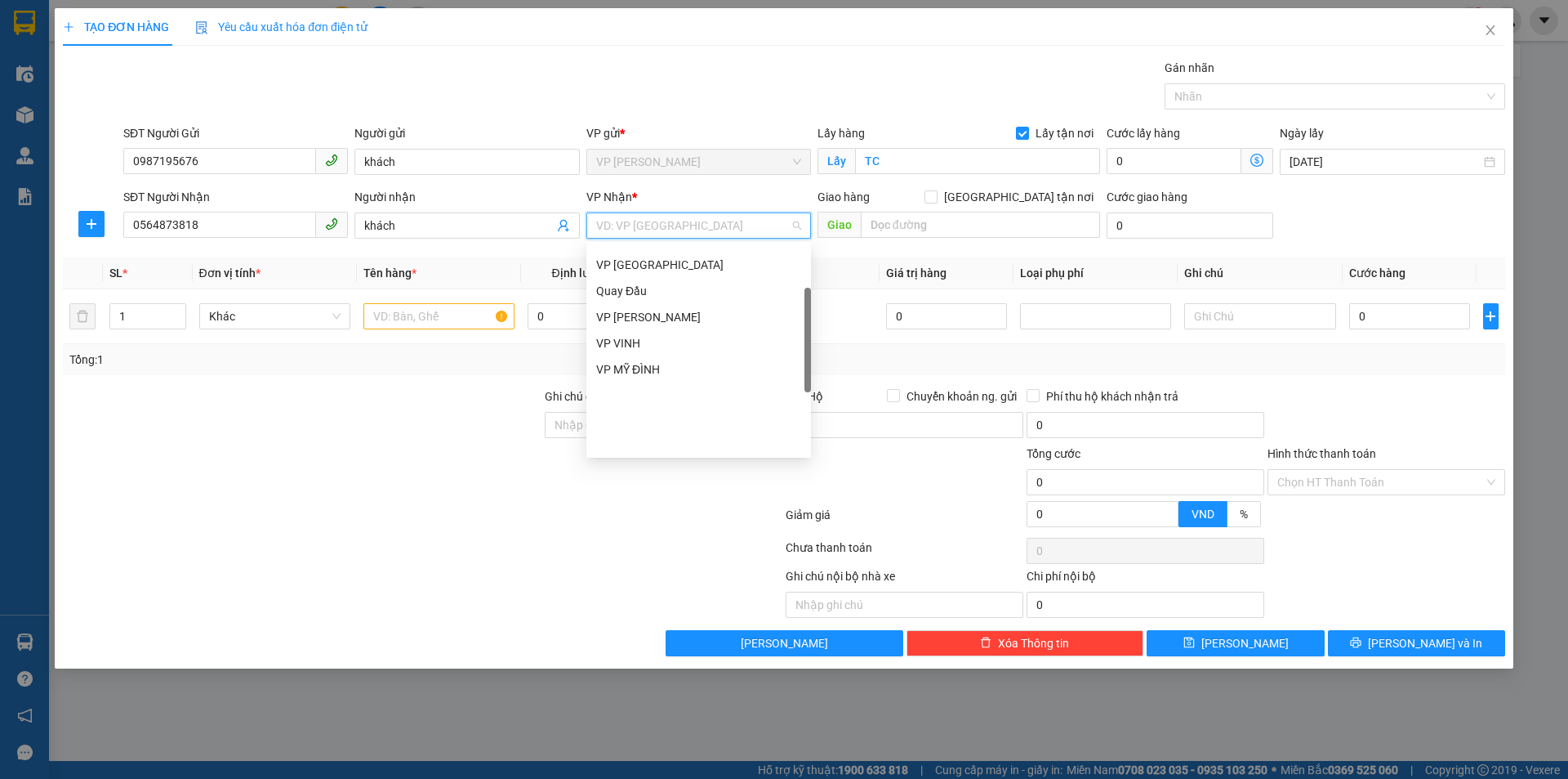
scroll to position [235, 0]
click at [744, 286] on div "VP [PERSON_NAME]" at bounding box center [698, 284] width 205 height 18
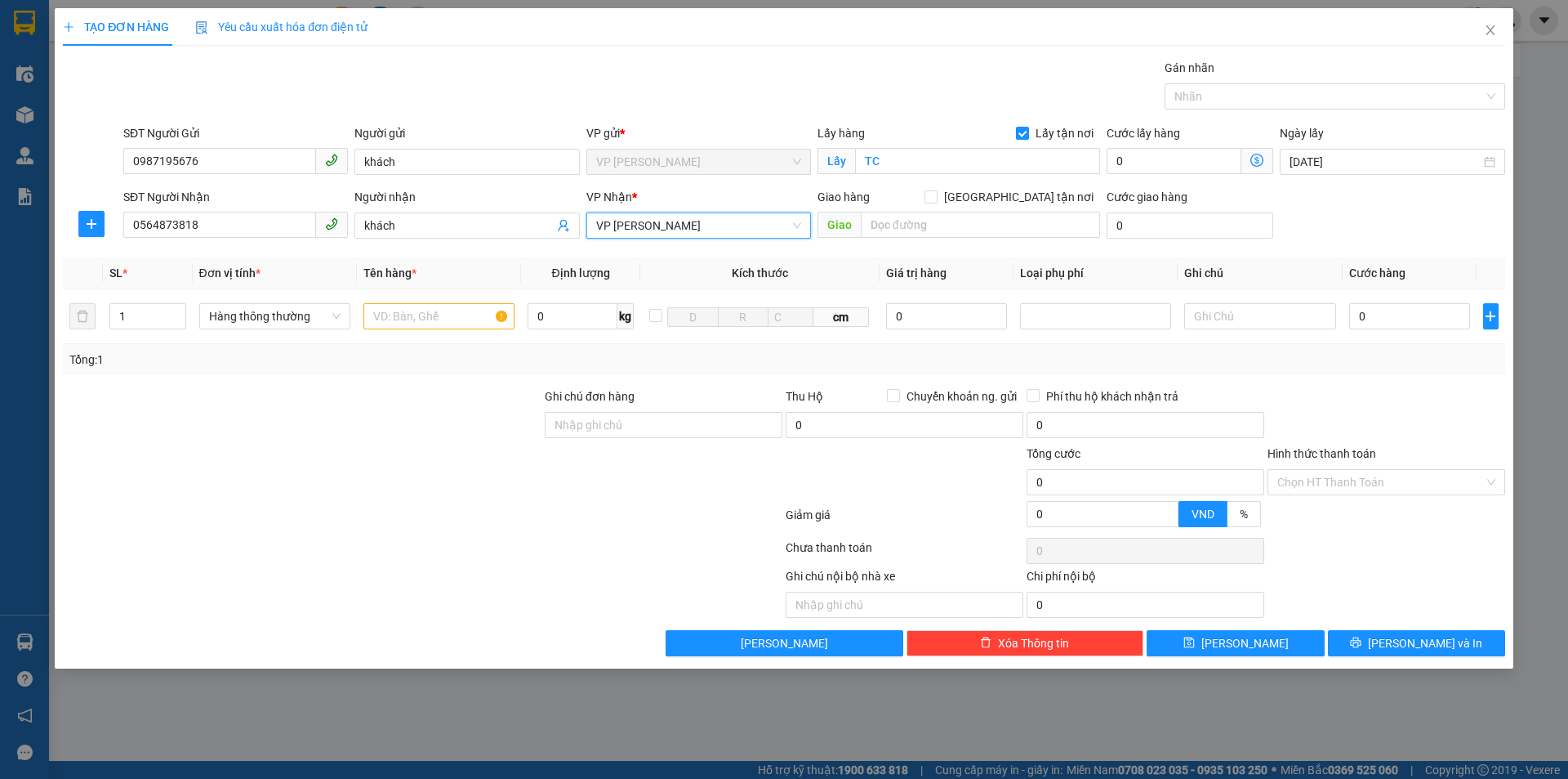
click at [738, 230] on span "VP [PERSON_NAME]" at bounding box center [698, 225] width 205 height 24
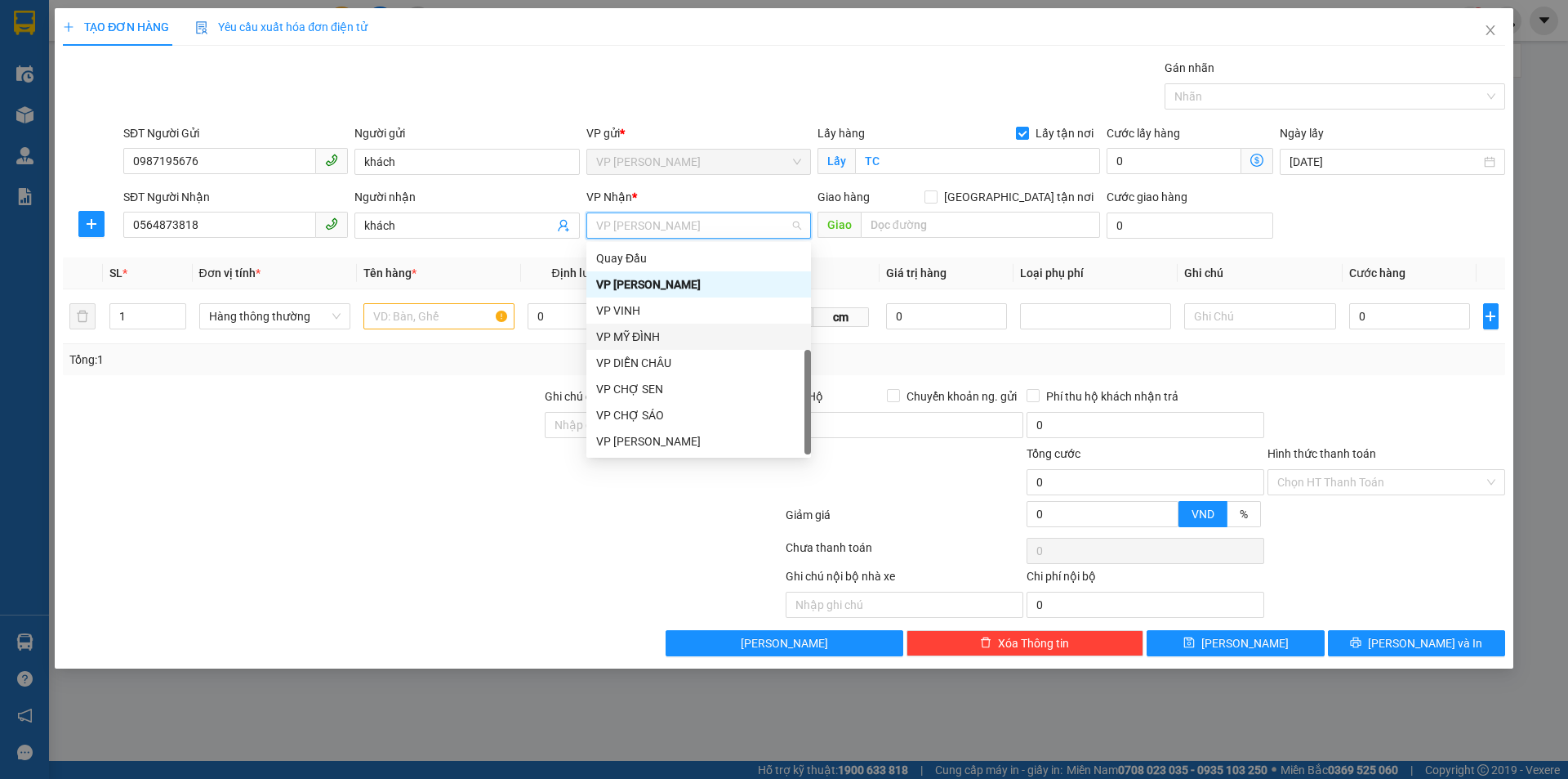
click at [717, 327] on div "VP MỸ ĐÌNH" at bounding box center [698, 336] width 224 height 26
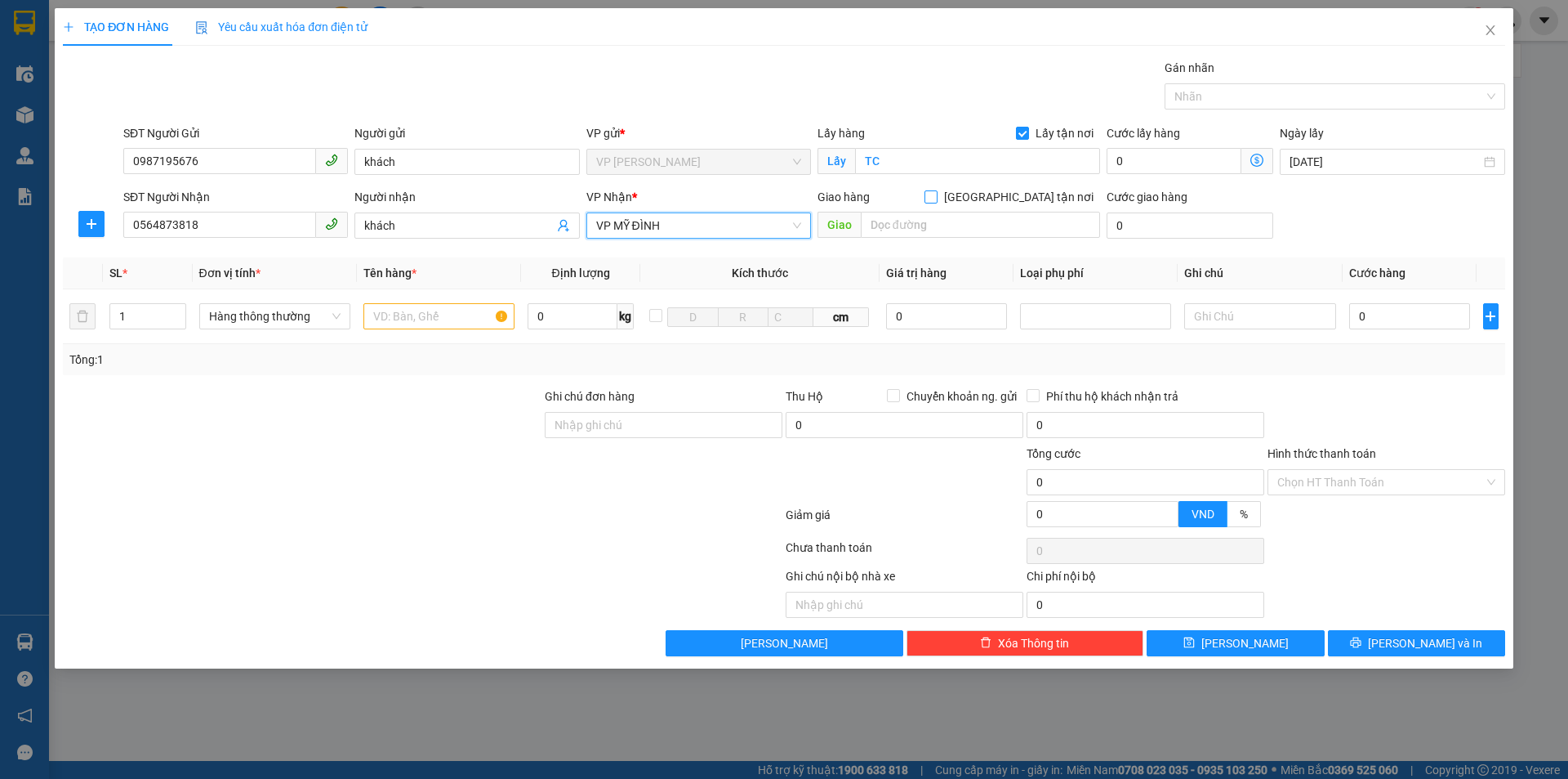
click at [936, 199] on input "[GEOGRAPHIC_DATA] tận nơi" at bounding box center [930, 196] width 12 height 12
checkbox input "true"
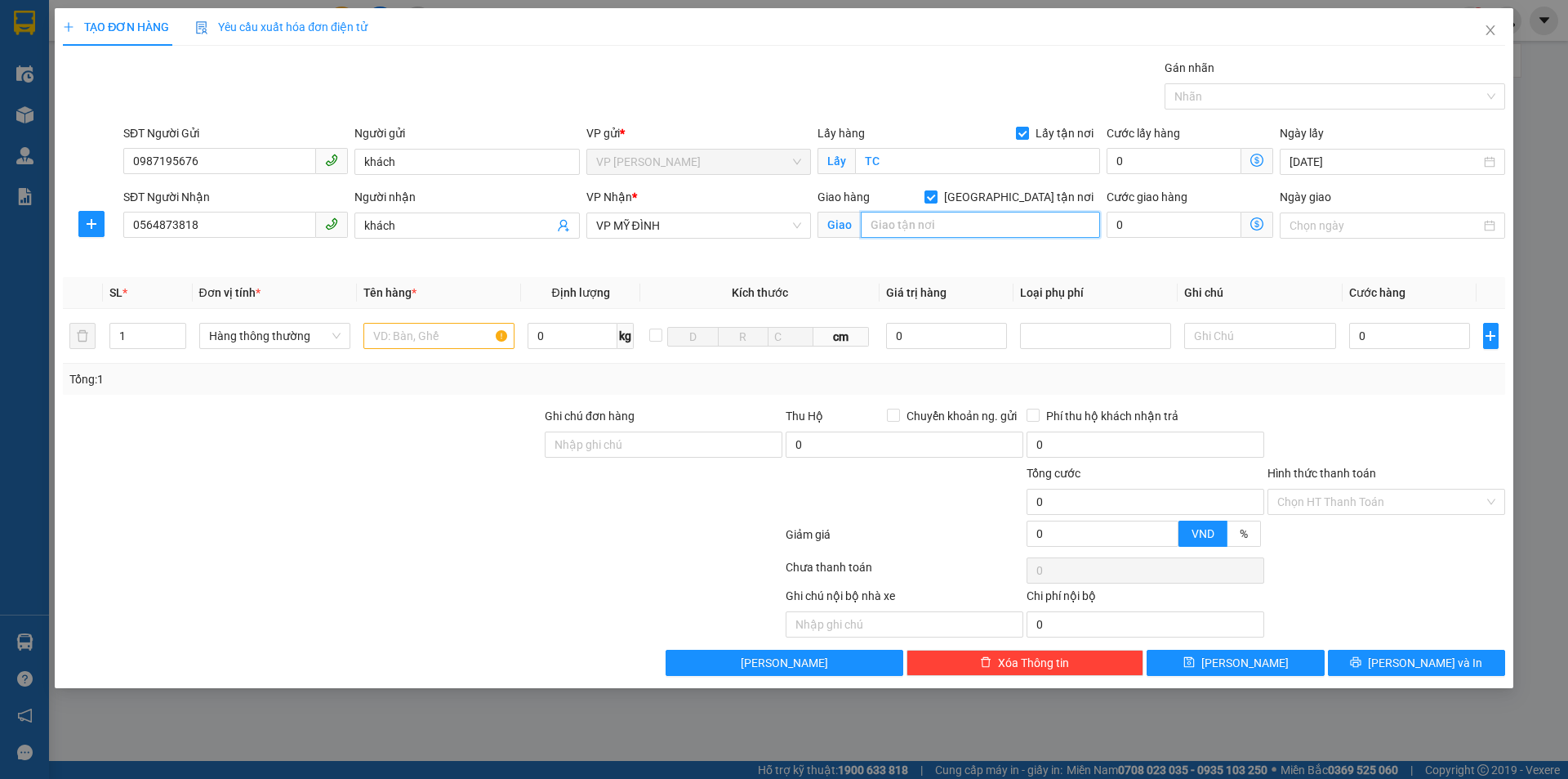
click at [980, 220] on input "text" at bounding box center [980, 224] width 239 height 26
type input "MĐ"
drag, startPoint x: 392, startPoint y: 396, endPoint x: 427, endPoint y: 332, distance: 72.9
click at [392, 391] on div "Transit Pickup Surcharge Ids Transit Deliver Surcharge Ids Transit Deliver Surc…" at bounding box center [784, 367] width 1443 height 617
click at [435, 321] on div at bounding box center [439, 335] width 151 height 32
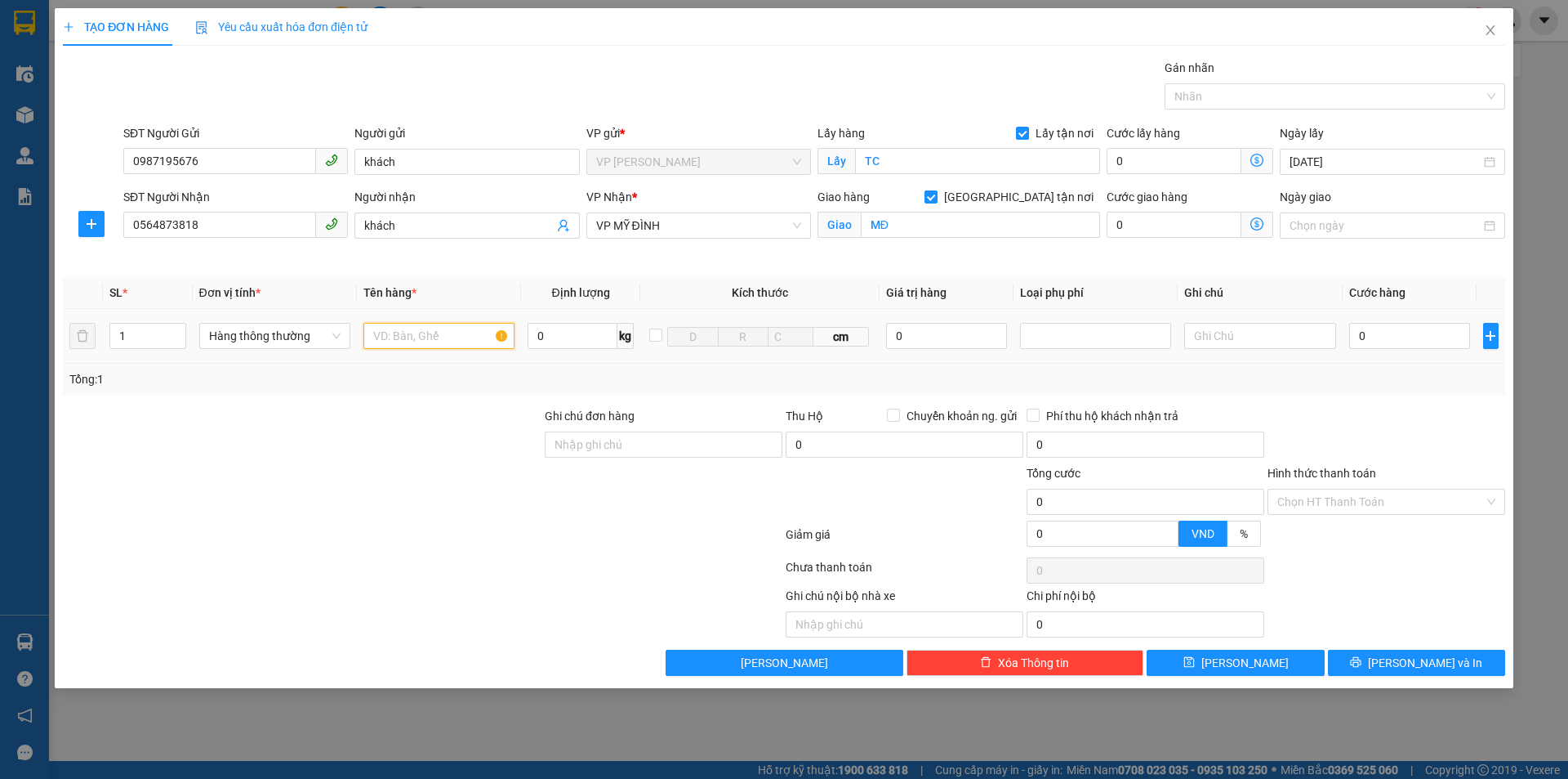
click at [445, 338] on input "text" at bounding box center [439, 335] width 151 height 26
click at [395, 472] on div at bounding box center [303, 493] width 482 height 57
type input "2"
drag, startPoint x: 179, startPoint y: 330, endPoint x: 187, endPoint y: 332, distance: 8.2
click at [179, 330] on icon "up" at bounding box center [177, 330] width 6 height 6
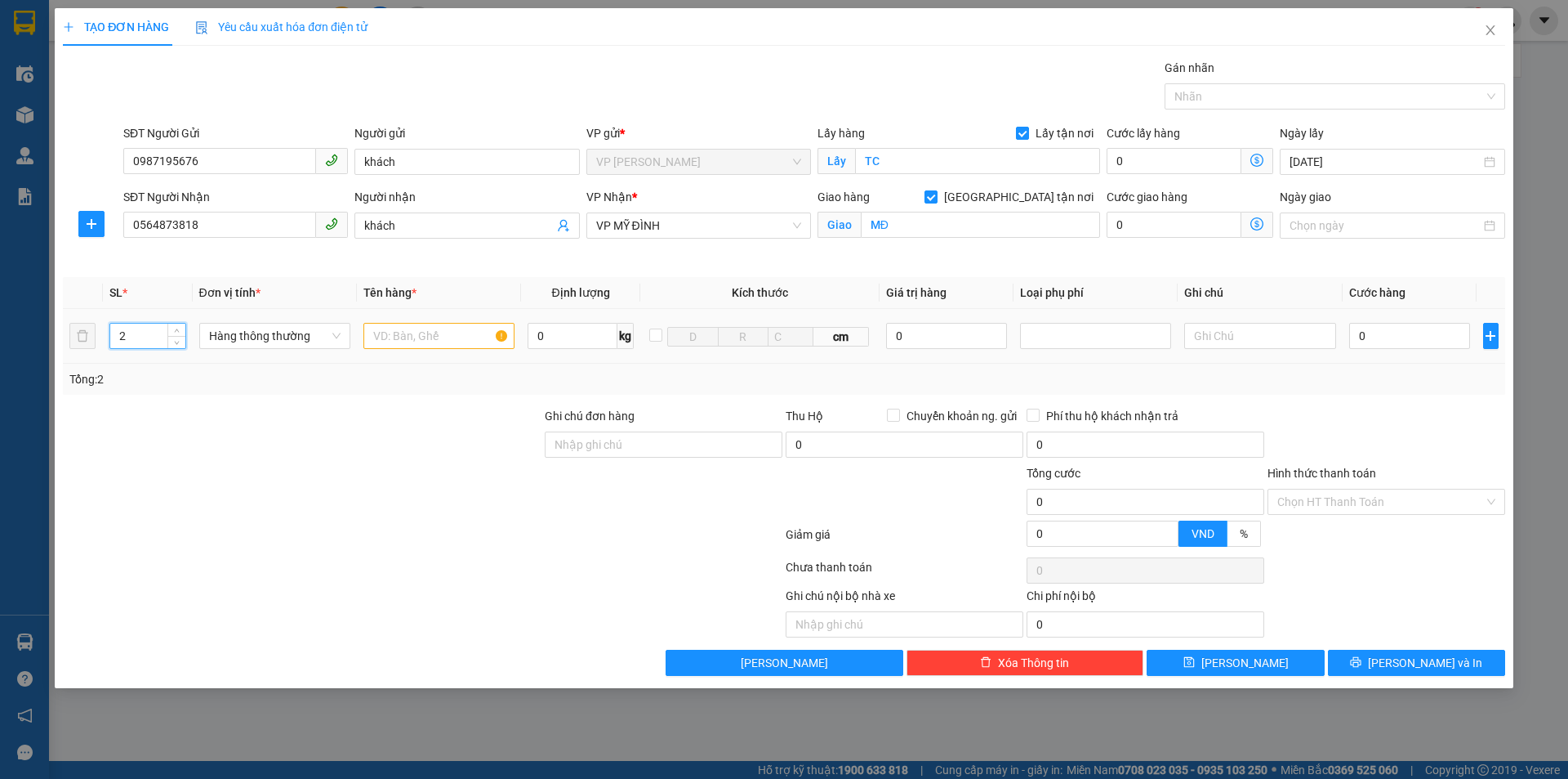
click at [316, 439] on div at bounding box center [303, 435] width 482 height 57
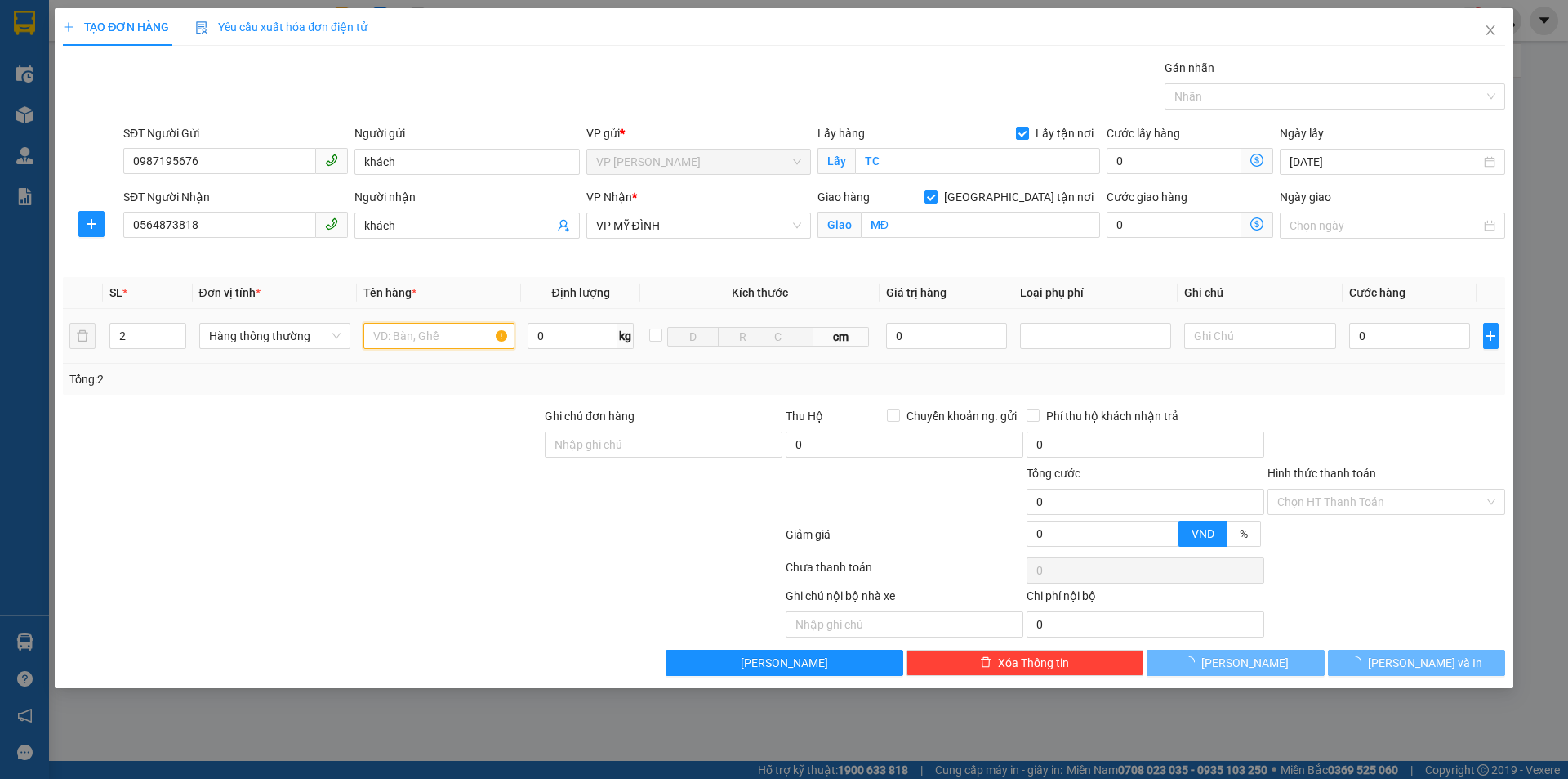
click at [454, 334] on input "text" at bounding box center [439, 335] width 151 height 26
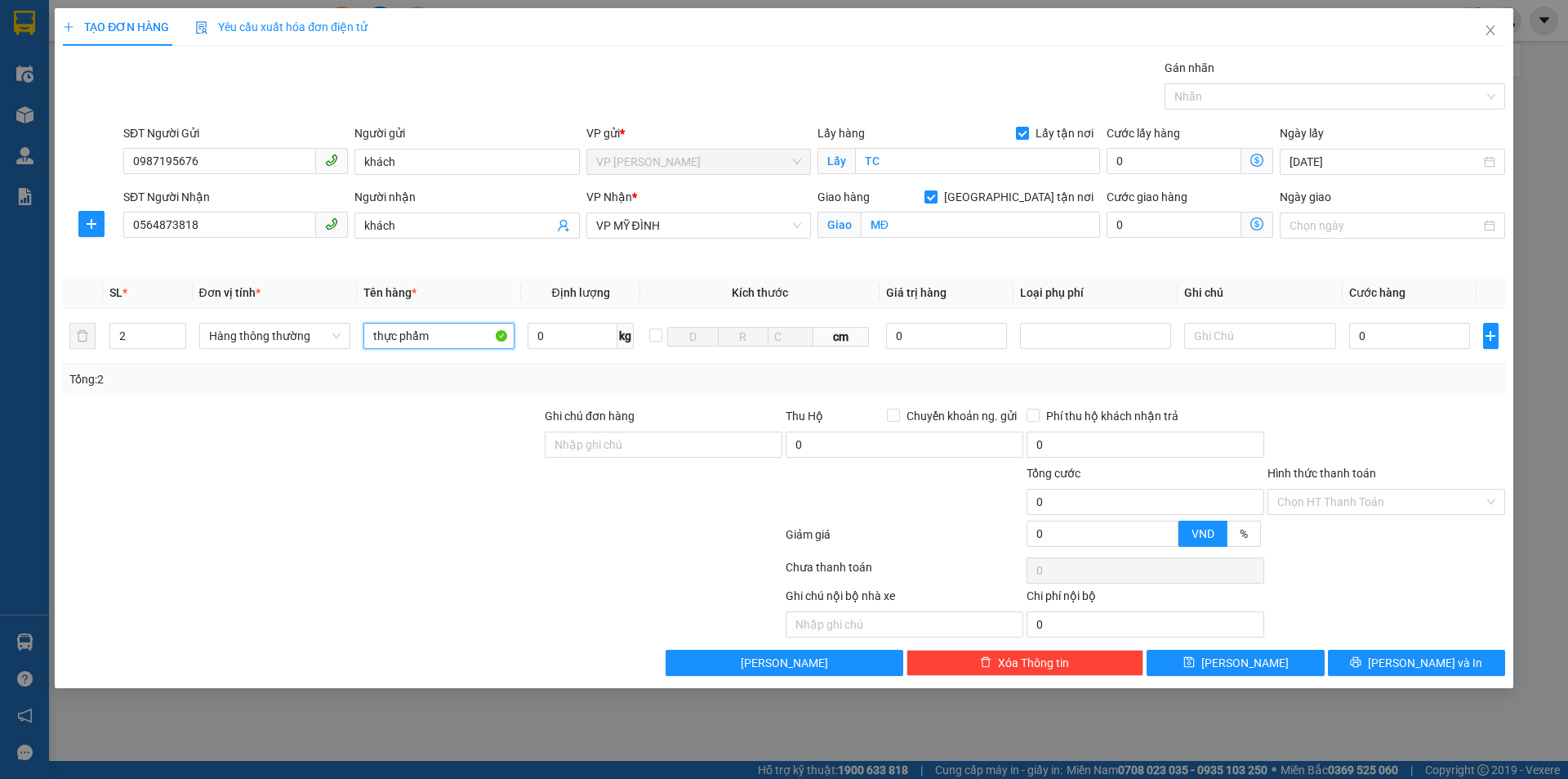
type input "thực phẩm"
drag, startPoint x: 1408, startPoint y: 421, endPoint x: 1406, endPoint y: 322, distance: 99.0
click at [1408, 420] on div at bounding box center [1386, 435] width 241 height 57
click at [1405, 321] on div "0" at bounding box center [1410, 335] width 121 height 32
drag, startPoint x: 1402, startPoint y: 337, endPoint x: 1408, endPoint y: 328, distance: 10.8
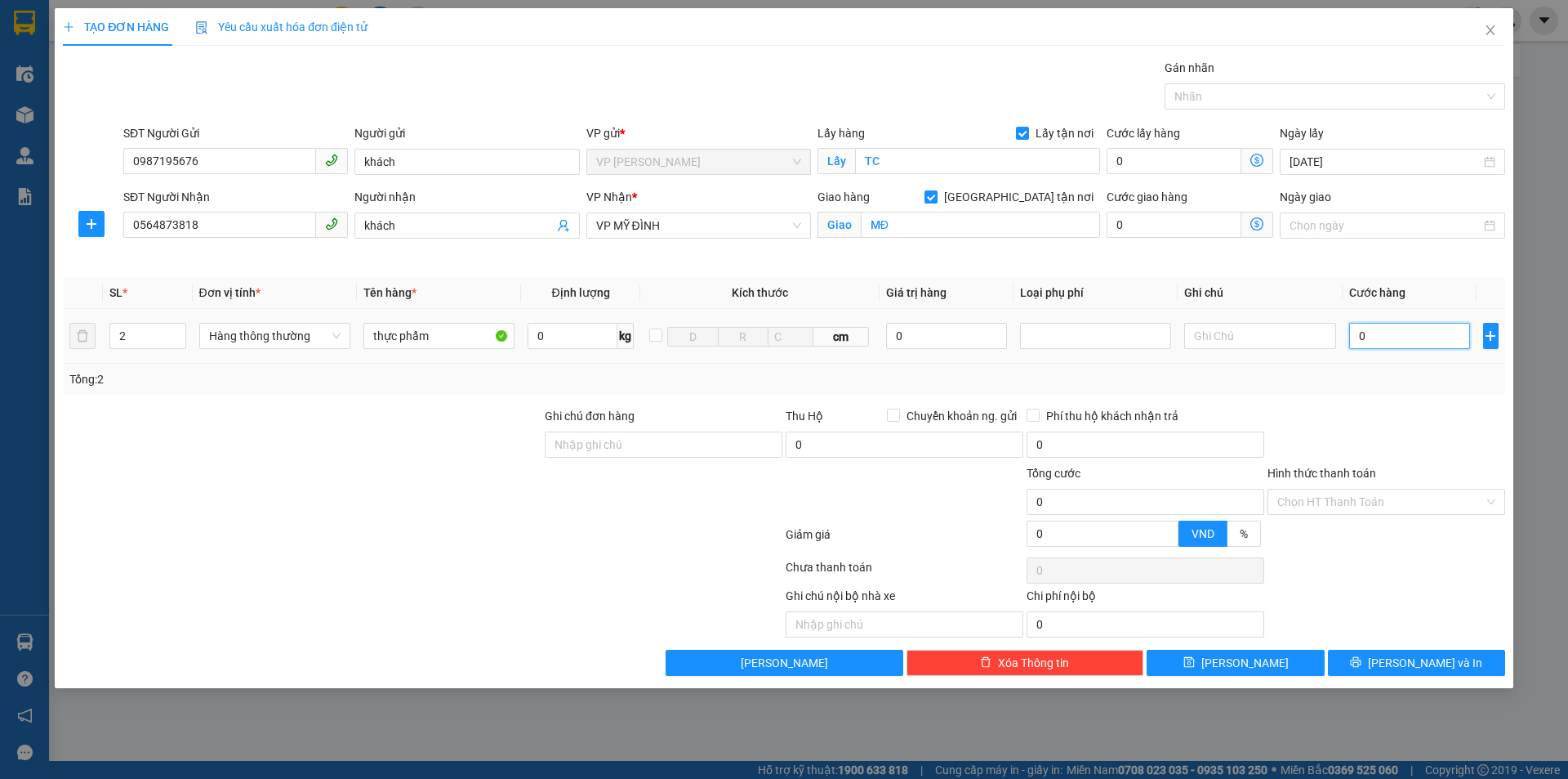
click at [1399, 334] on input "0" at bounding box center [1410, 335] width 121 height 26
type input "8"
type input "80"
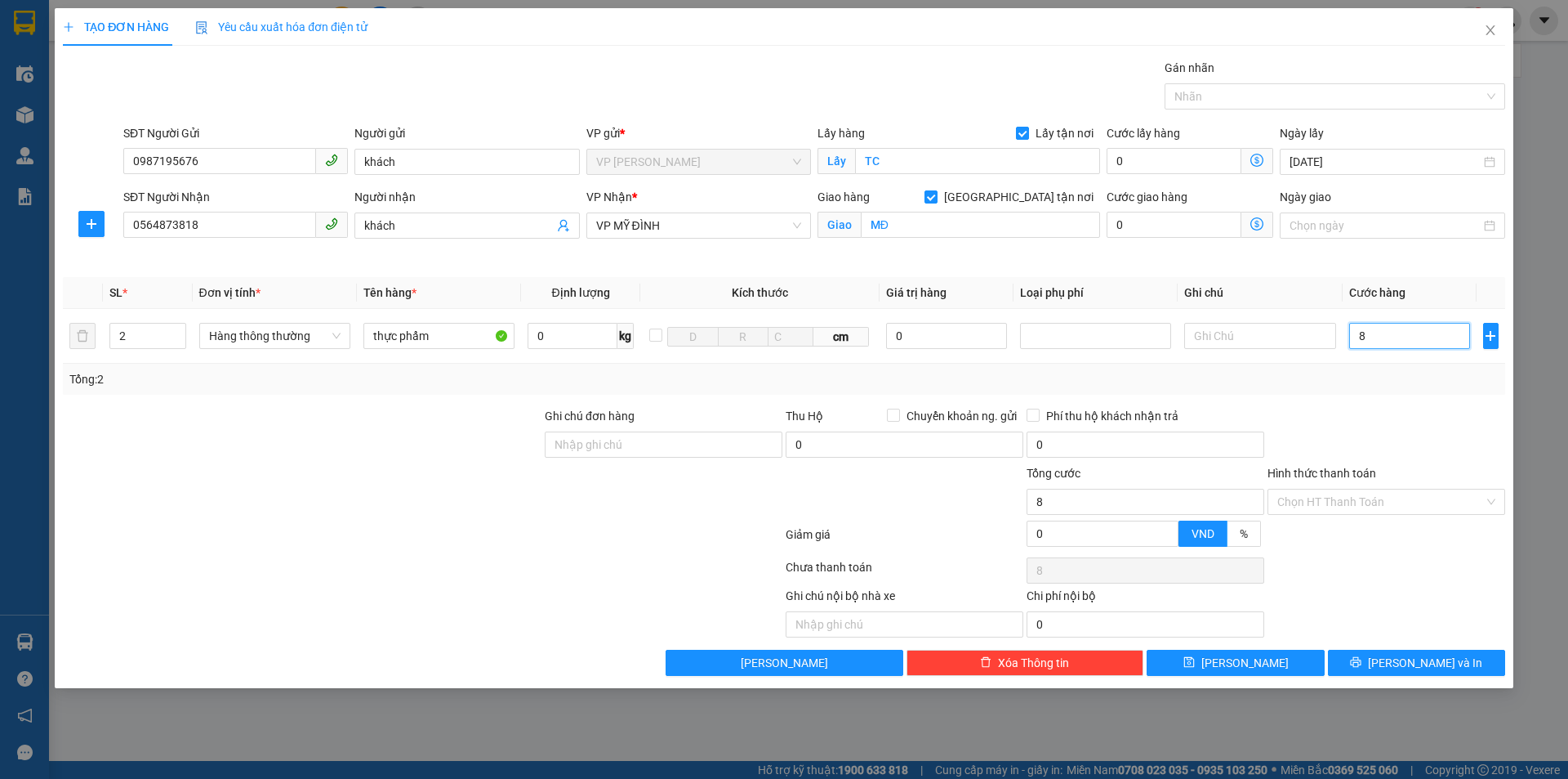
type input "80"
type input "800"
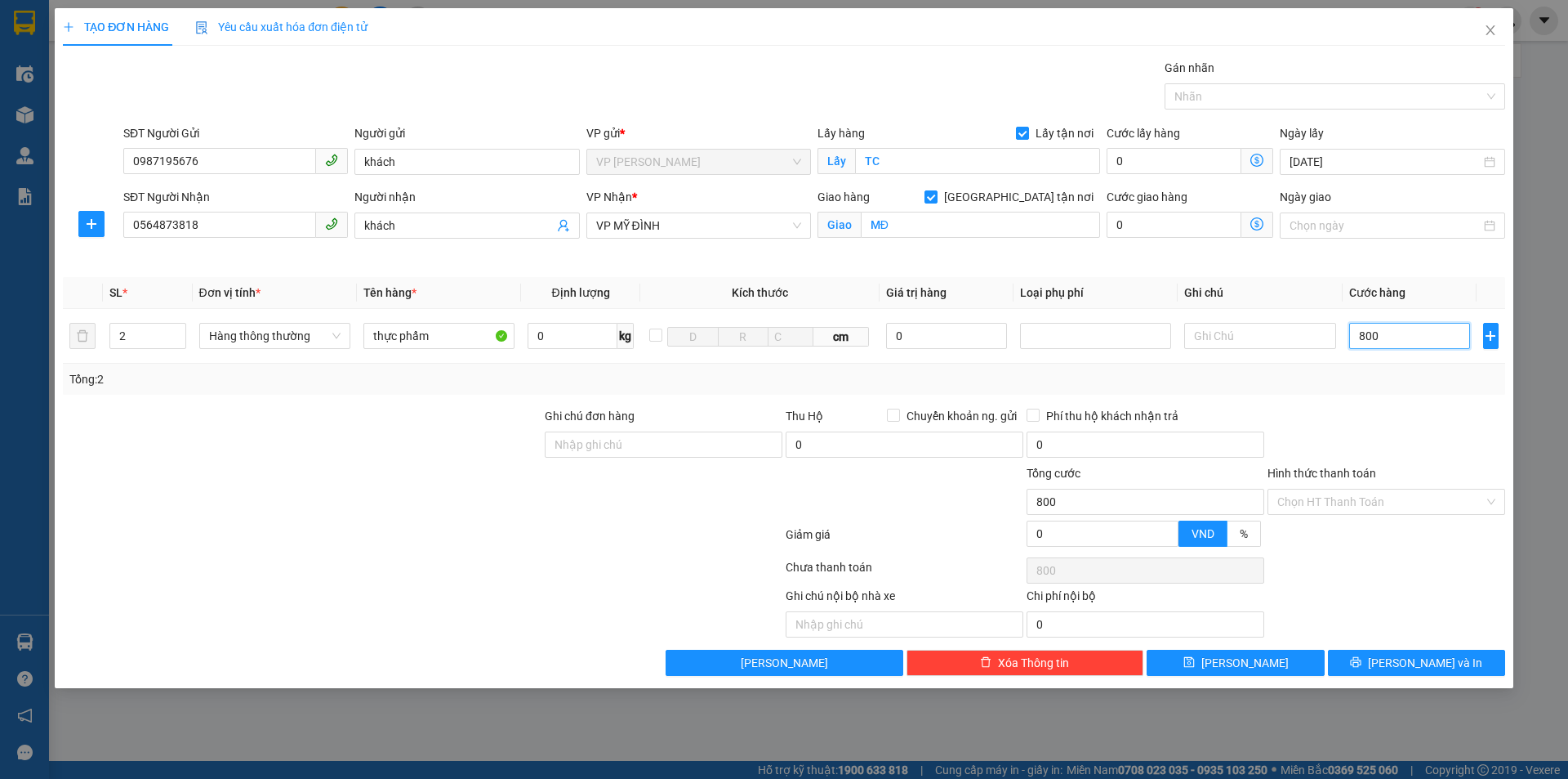
type input "8.000"
type input "80.000"
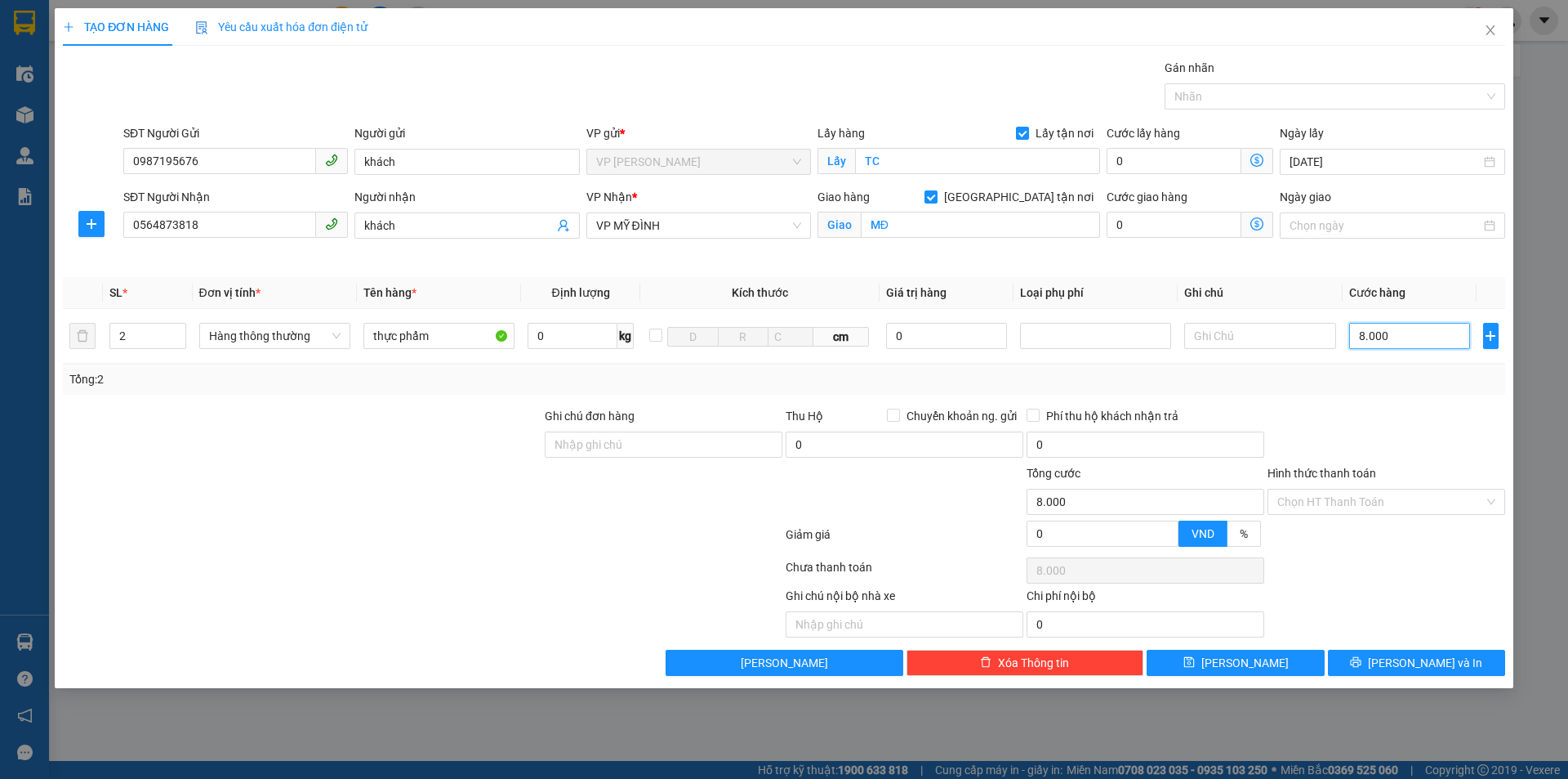
type input "80.000"
click at [1435, 564] on div "Chọn HT Thanh Toán" at bounding box center [1386, 569] width 241 height 32
click at [1426, 506] on input "Hình thức thanh toán" at bounding box center [1380, 501] width 207 height 24
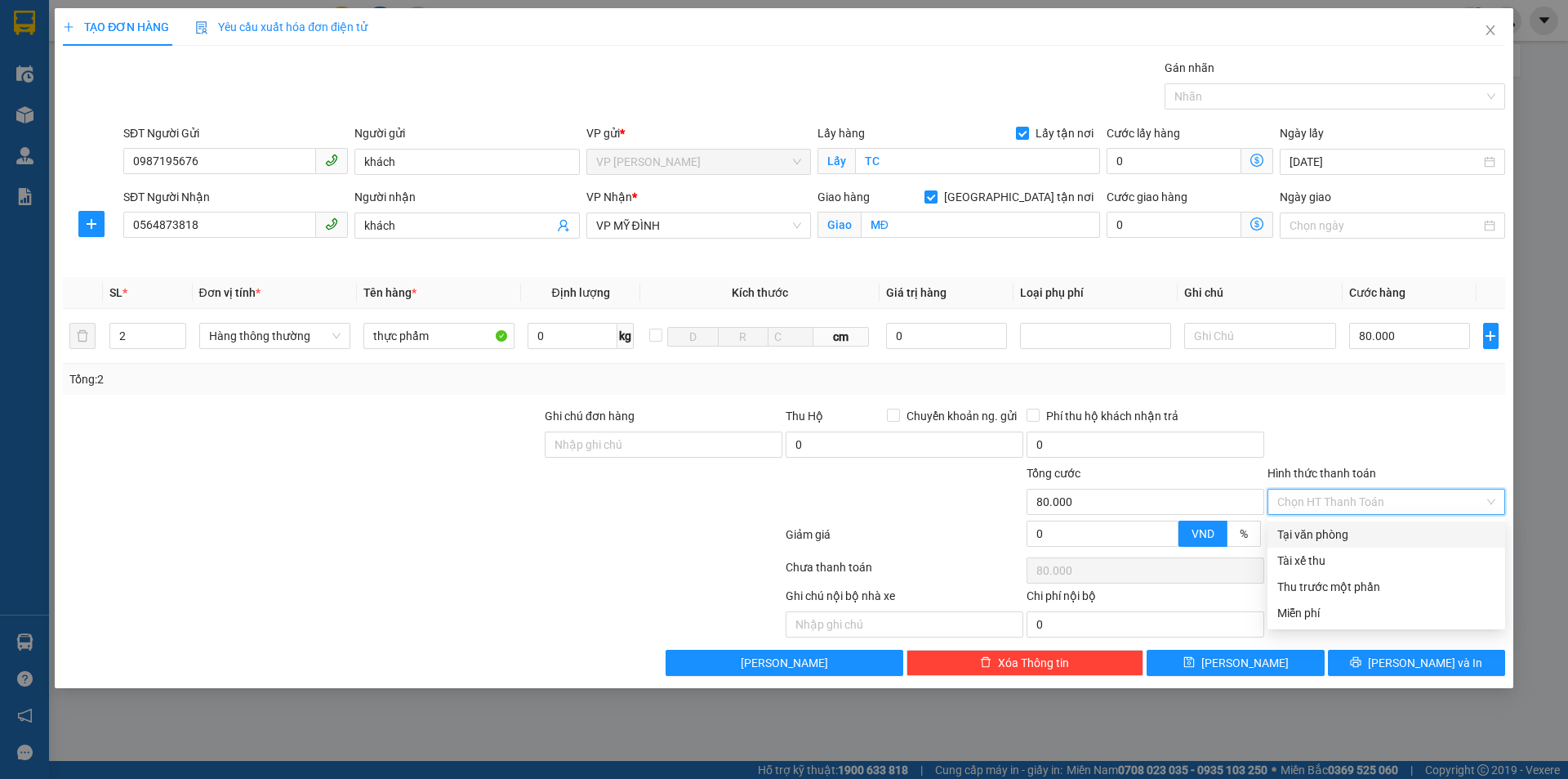
drag, startPoint x: 1386, startPoint y: 542, endPoint x: 1396, endPoint y: 597, distance: 55.9
click at [1386, 540] on div "Tại văn phòng" at bounding box center [1386, 534] width 218 height 18
type input "0"
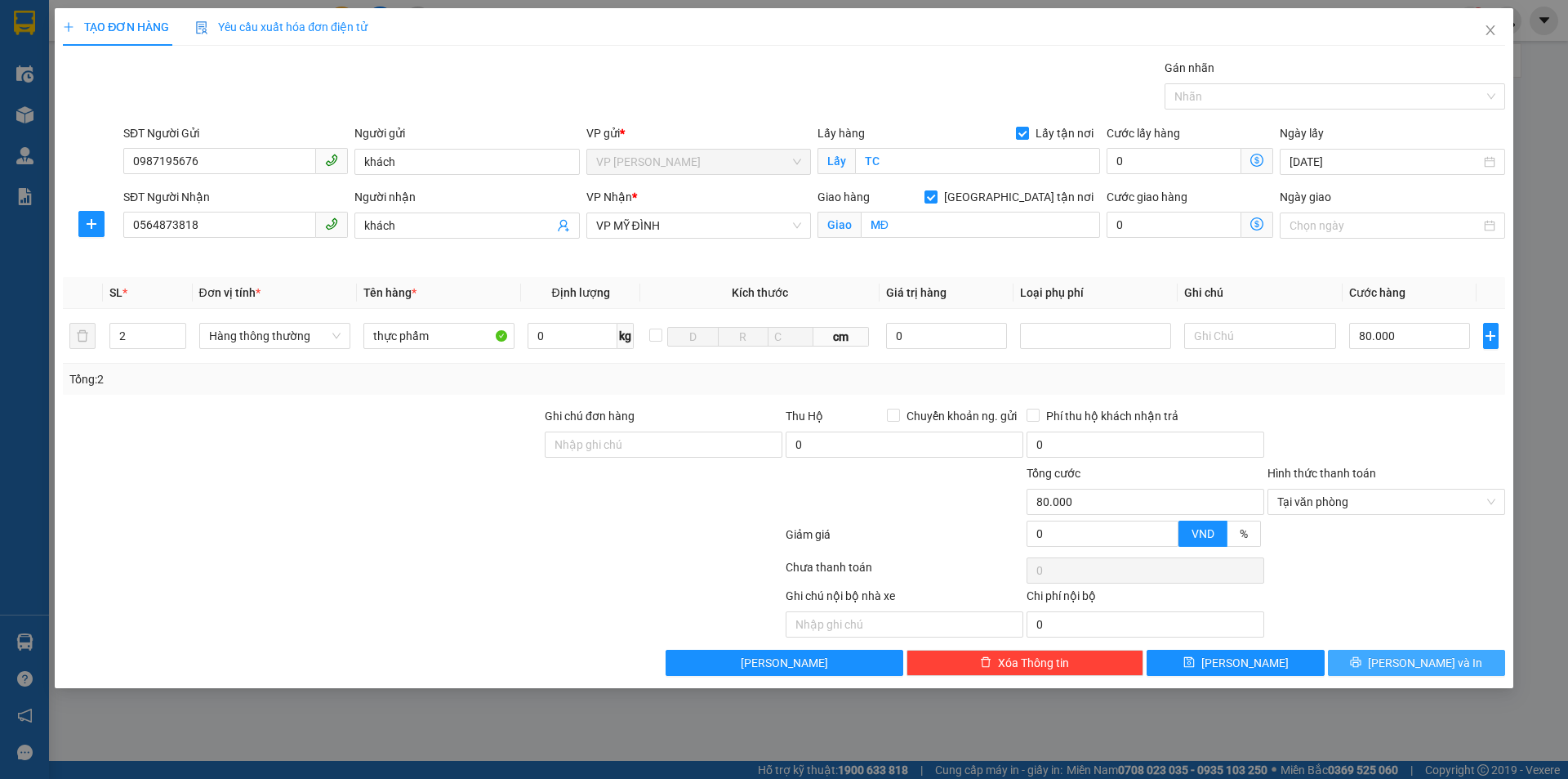
click at [1406, 666] on span "[PERSON_NAME] và In" at bounding box center [1425, 662] width 115 height 18
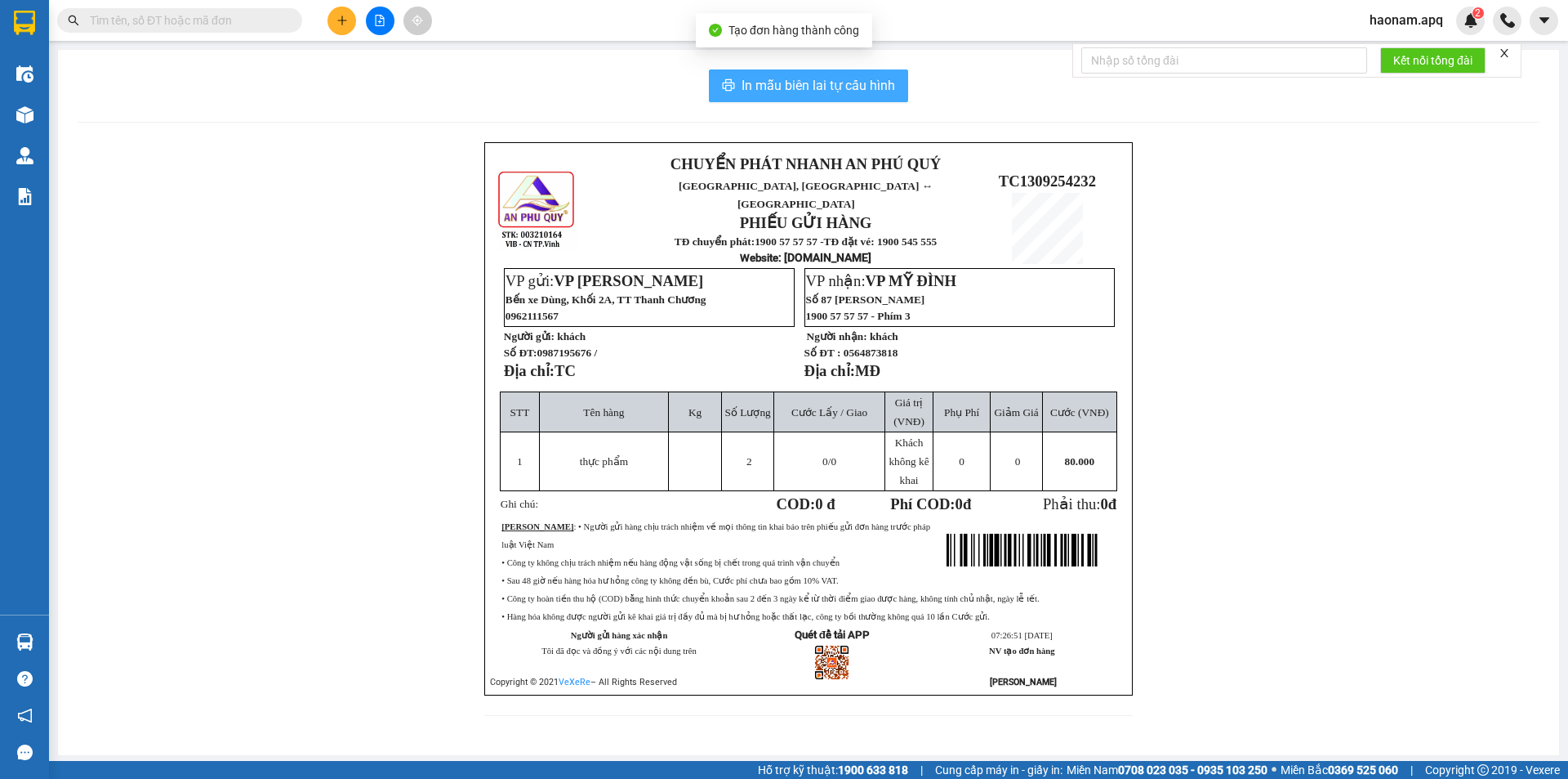
click at [818, 81] on span "In mẫu biên lai tự cấu hình" at bounding box center [818, 85] width 154 height 21
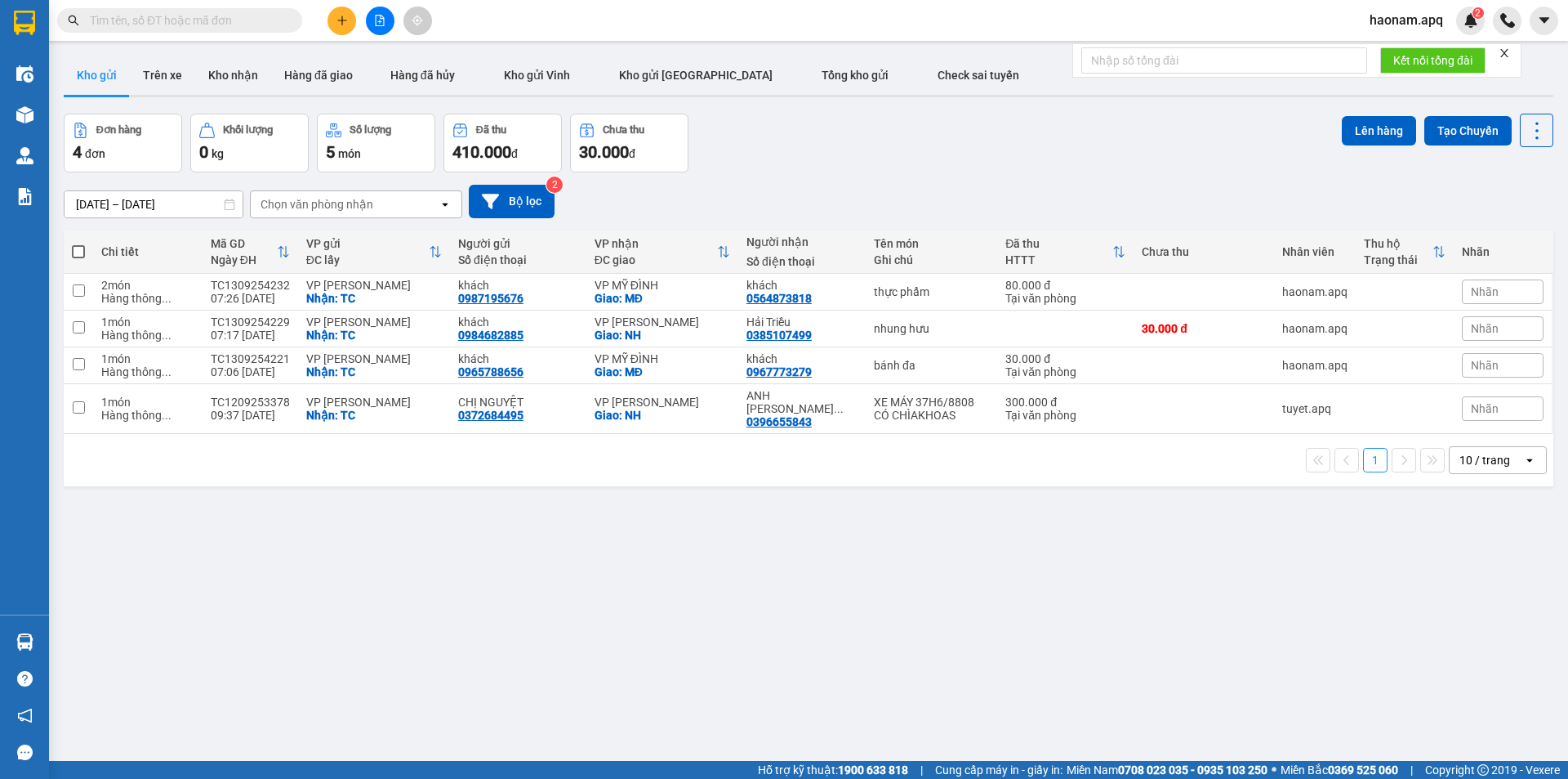
click at [347, 27] on button at bounding box center [341, 21] width 28 height 28
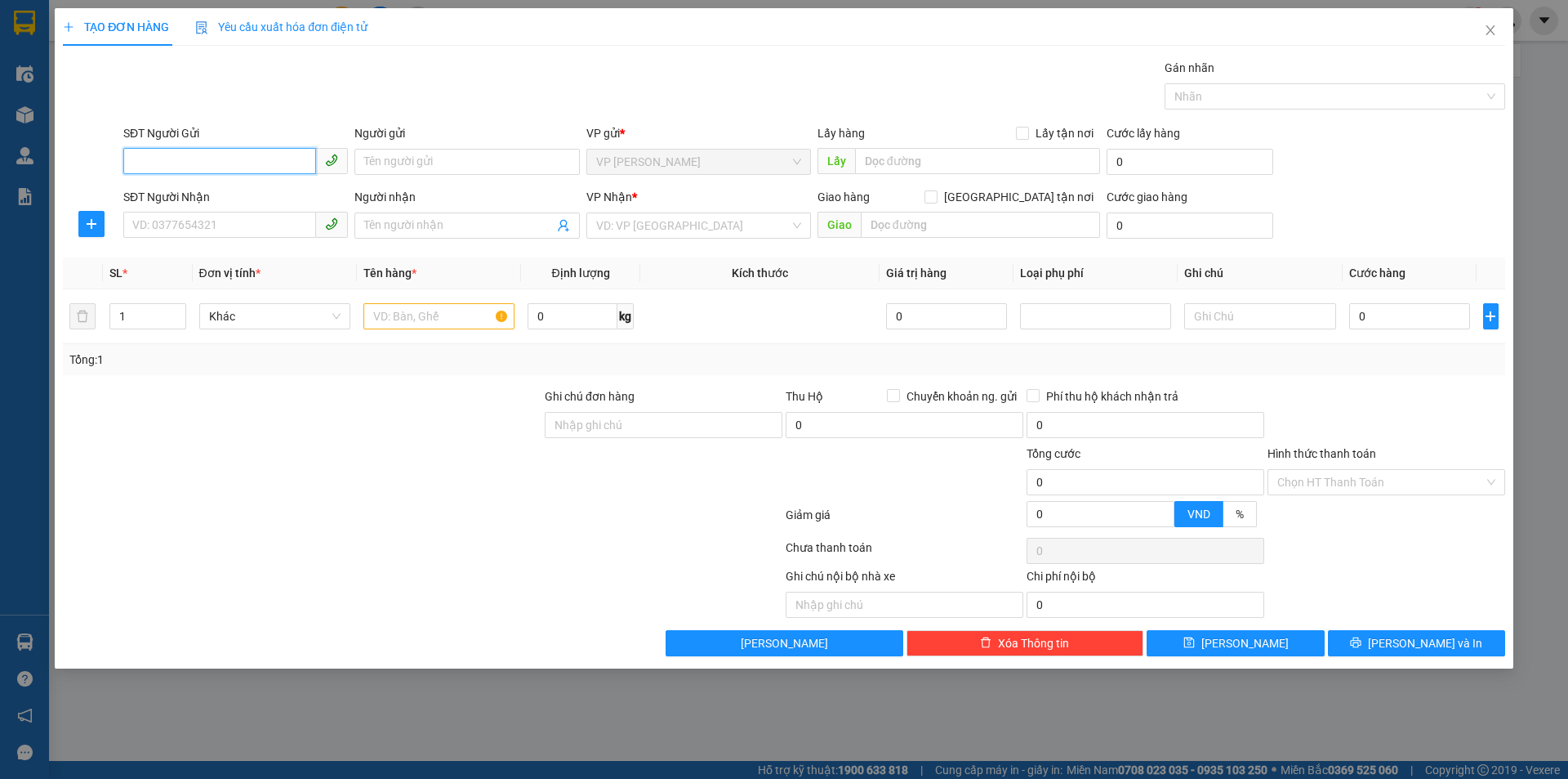
drag, startPoint x: 286, startPoint y: 152, endPoint x: 298, endPoint y: 258, distance: 106.7
click at [285, 152] on input "SĐT Người Gửi" at bounding box center [219, 161] width 193 height 26
click at [261, 165] on input "SĐT Người Gửi" at bounding box center [219, 161] width 193 height 26
type input "0913355731"
click at [283, 198] on div "0913355731 - A BÀNH ĐỨC ANH" at bounding box center [247, 194] width 227 height 18
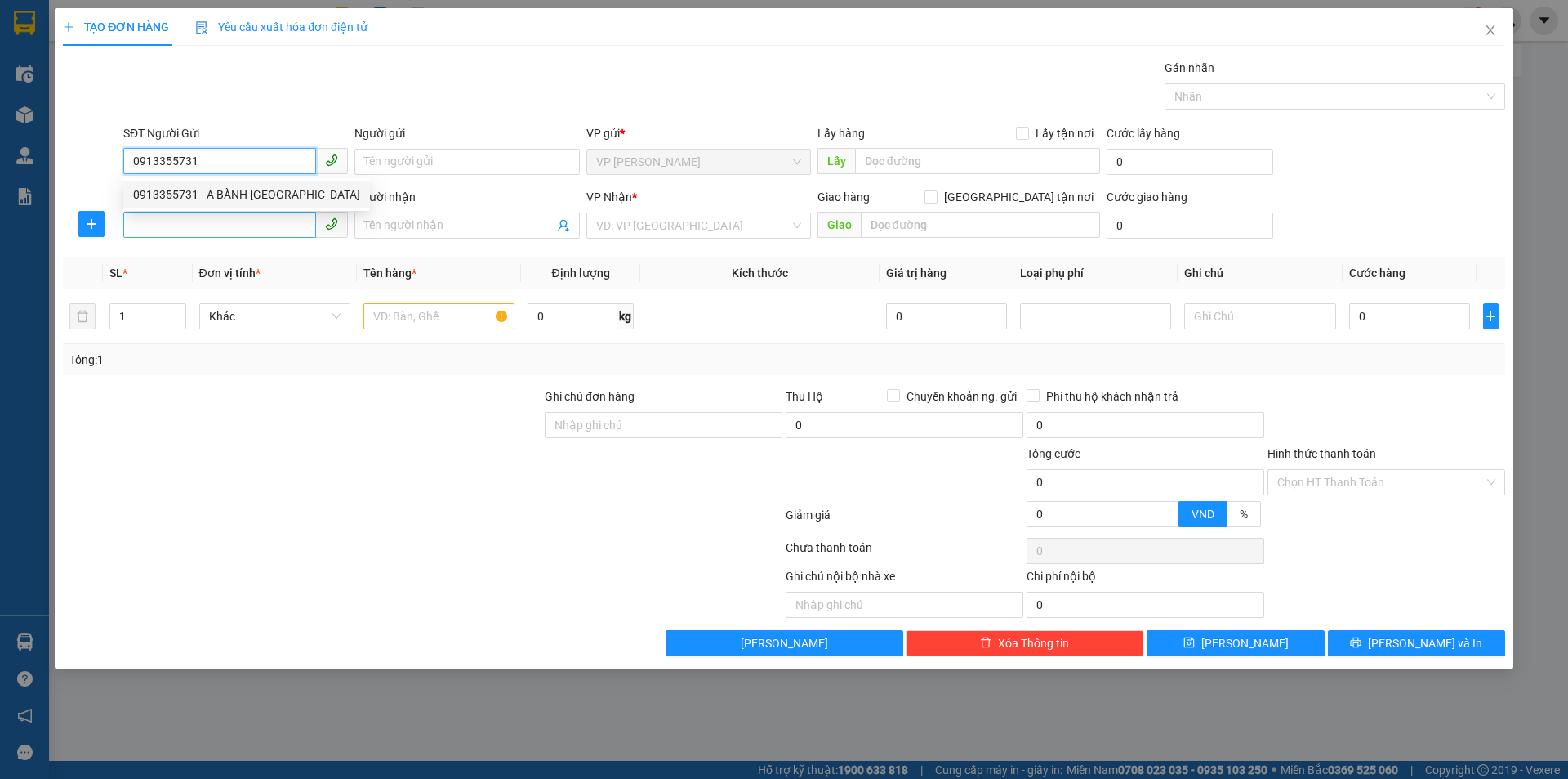
type input "A BÀNH ĐỨC ANH"
checkbox input "true"
type input "TC"
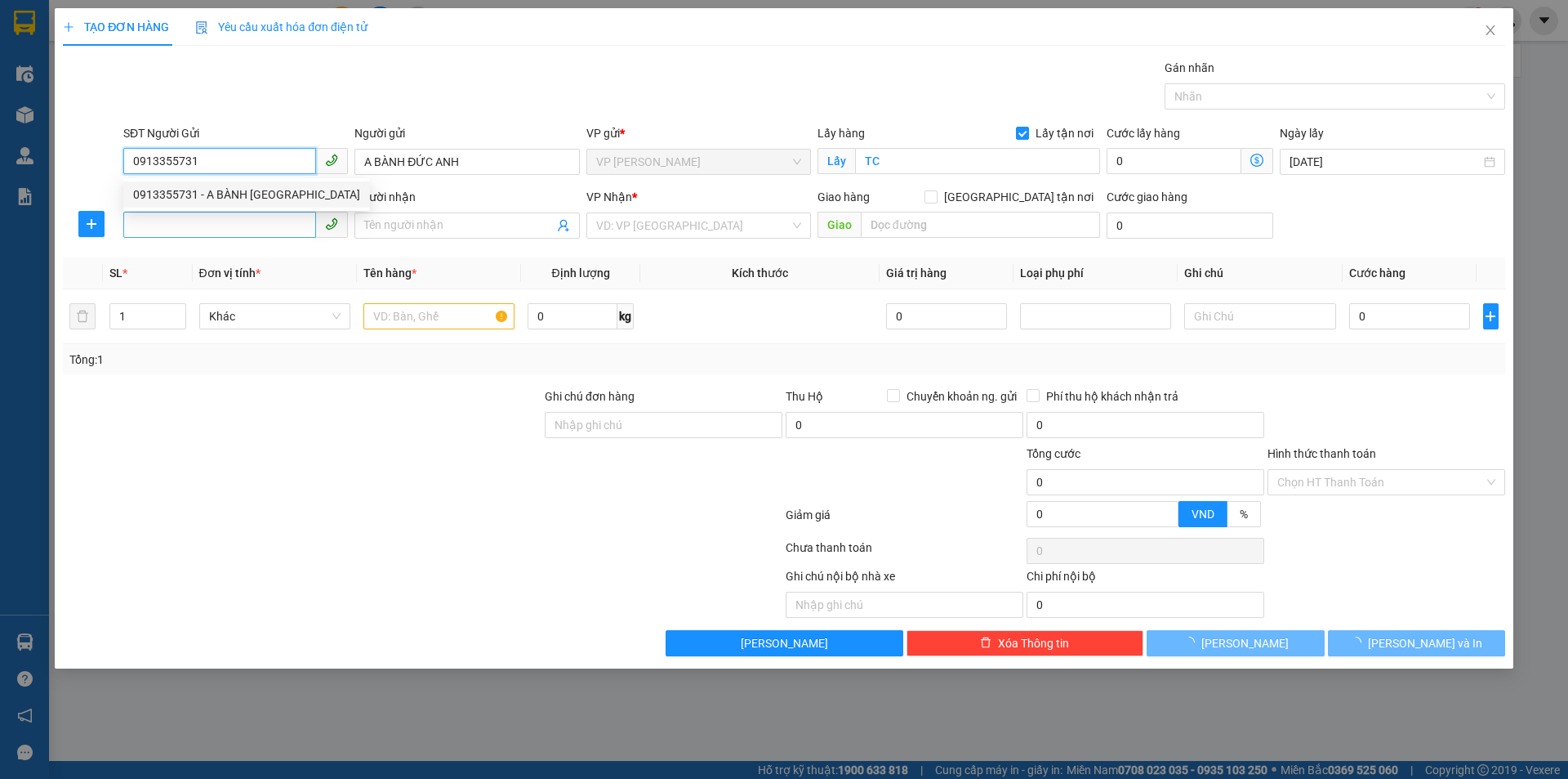
type input "0913355731"
click at [268, 221] on input "SĐT Người Nhận" at bounding box center [219, 224] width 193 height 26
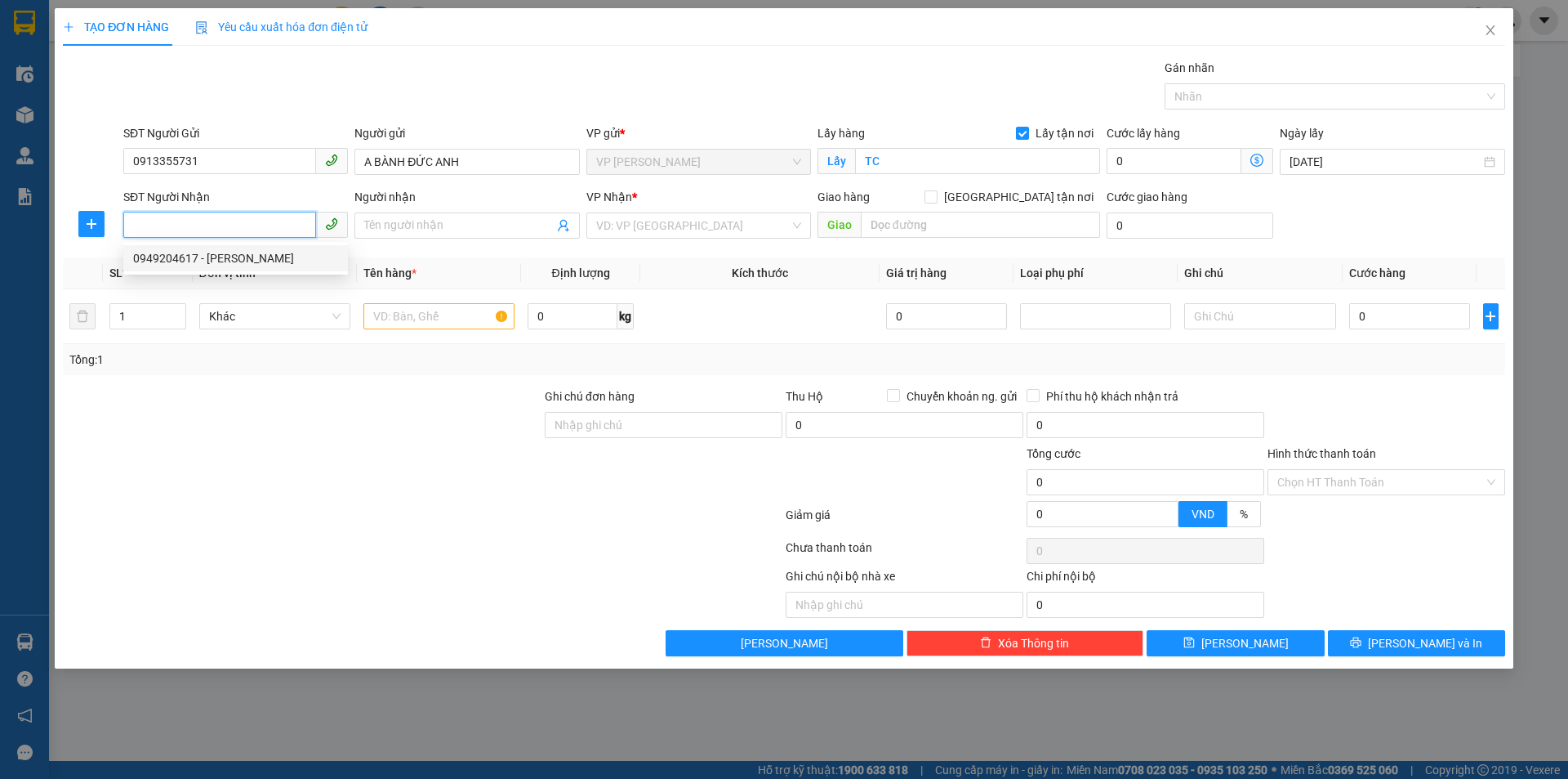
click at [283, 264] on div "0949204617 - BÀNH HỒNG QUÂN" at bounding box center [235, 258] width 205 height 18
type input "0949204617"
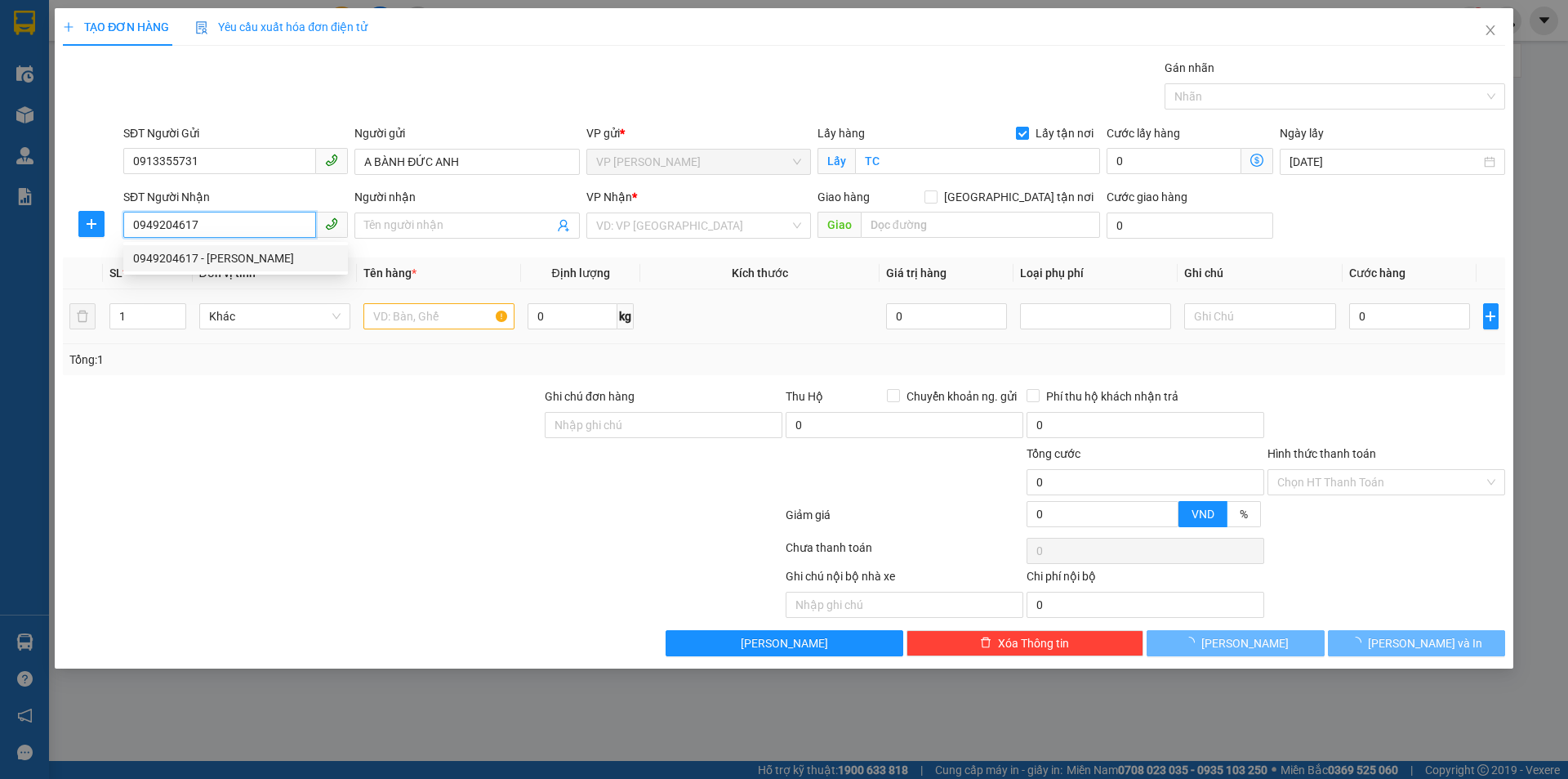
type input "[PERSON_NAME]"
checkbox input "true"
type input "số 31 ,hẻm 21 ngách 137 , ngõ 22 tôn thất tùng , đống đa ,hà nội"
type input "70.000"
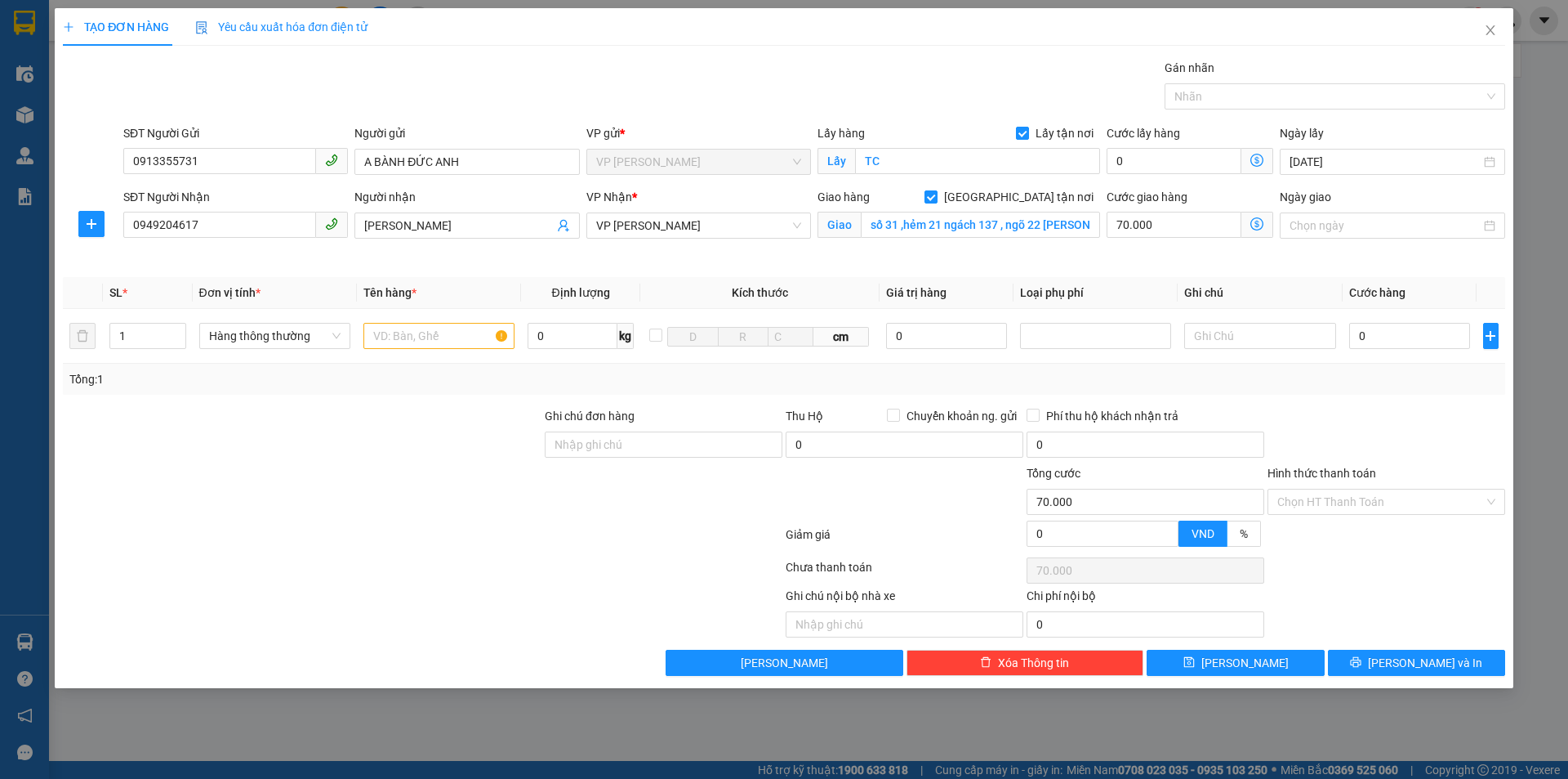
drag, startPoint x: 494, startPoint y: 465, endPoint x: 468, endPoint y: 371, distance: 97.5
click at [491, 456] on form "Ghi chú đơn hàng Thu Hộ Chuyển khoản ng. gửi 0 Phí thu hộ khách nhận trả 0 Tổng…" at bounding box center [784, 480] width 1443 height 147
click at [448, 341] on input "text" at bounding box center [439, 335] width 151 height 26
type input "thực phẩm"
drag, startPoint x: 1354, startPoint y: 432, endPoint x: 1402, endPoint y: 369, distance: 79.2
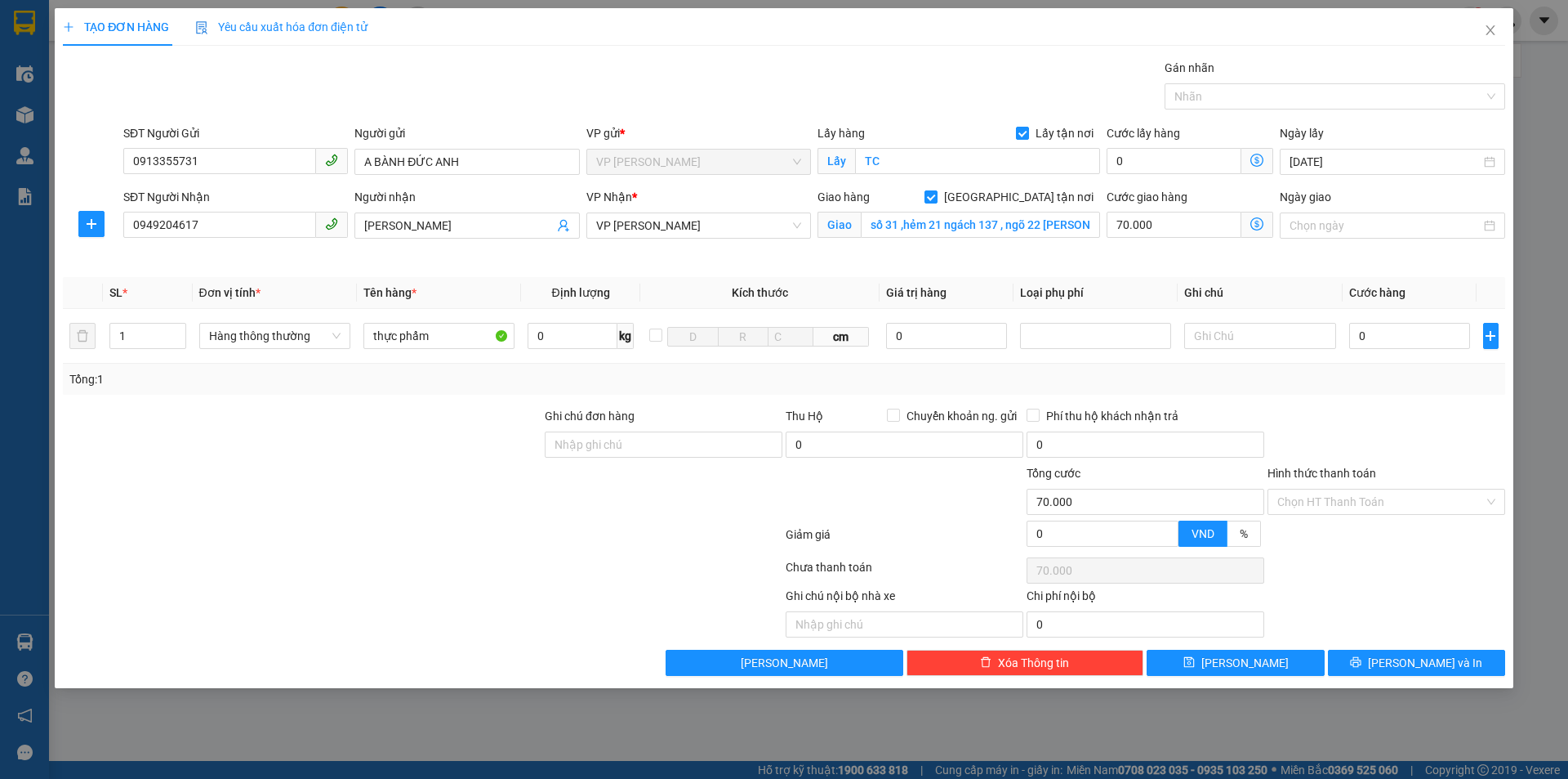
click at [1354, 431] on div at bounding box center [1386, 435] width 241 height 57
click at [1403, 342] on input "0" at bounding box center [1410, 335] width 121 height 26
type input "4f"
type input "70.000"
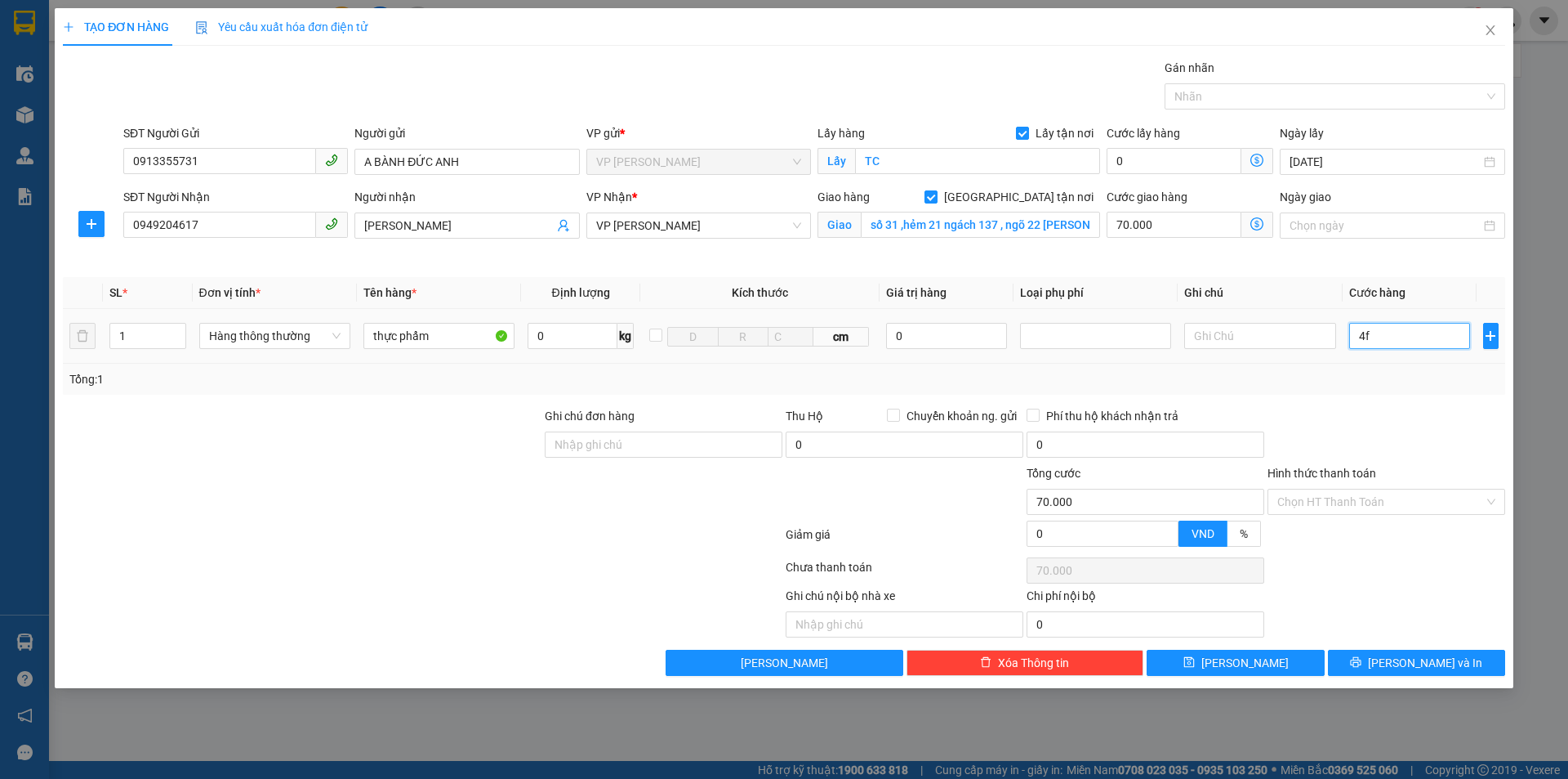
type input "4"
type input "70.004"
type input "40"
type input "70.040"
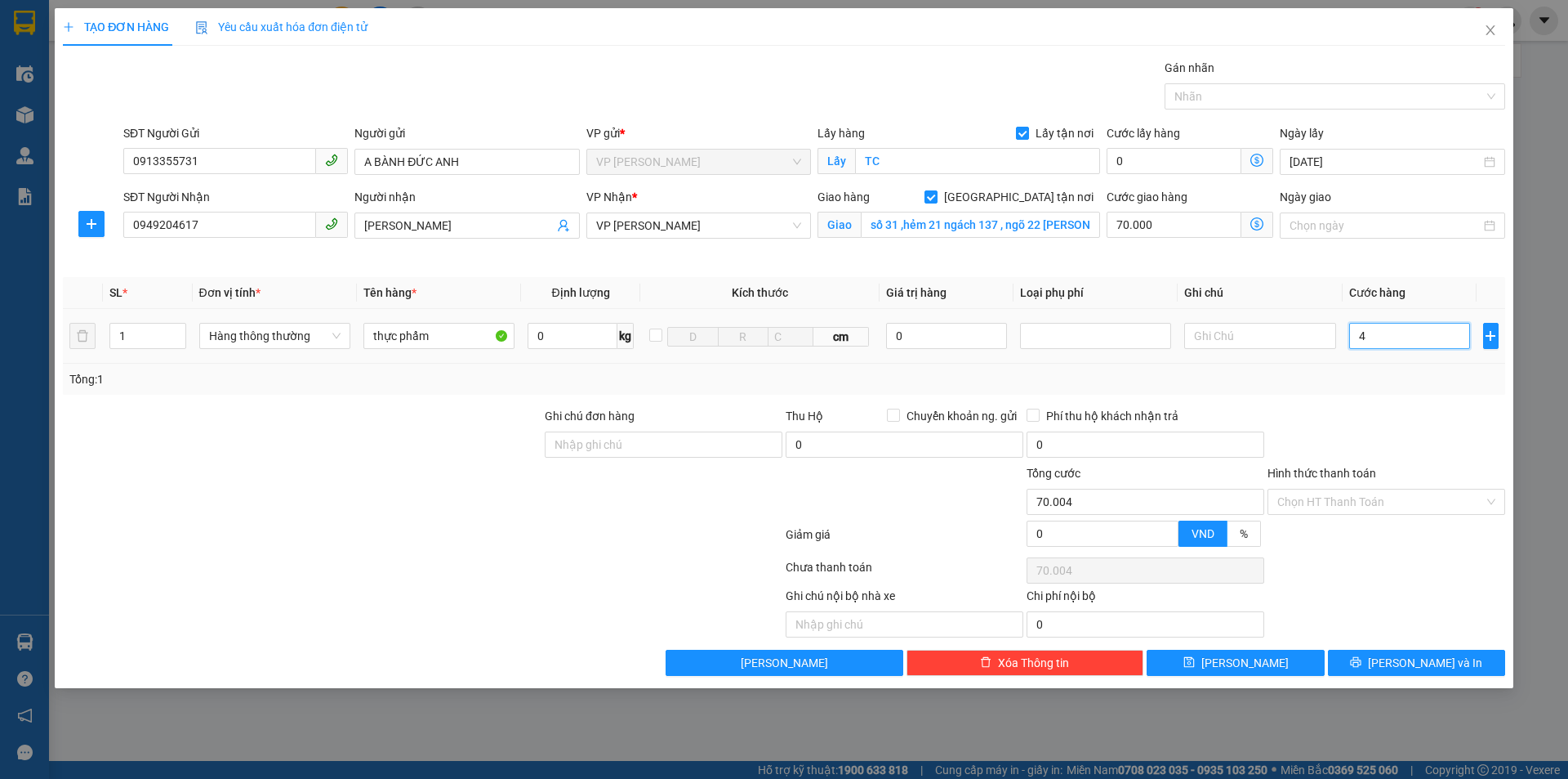
type input "70.040"
type input "400"
type input "70.400"
type input "4.000"
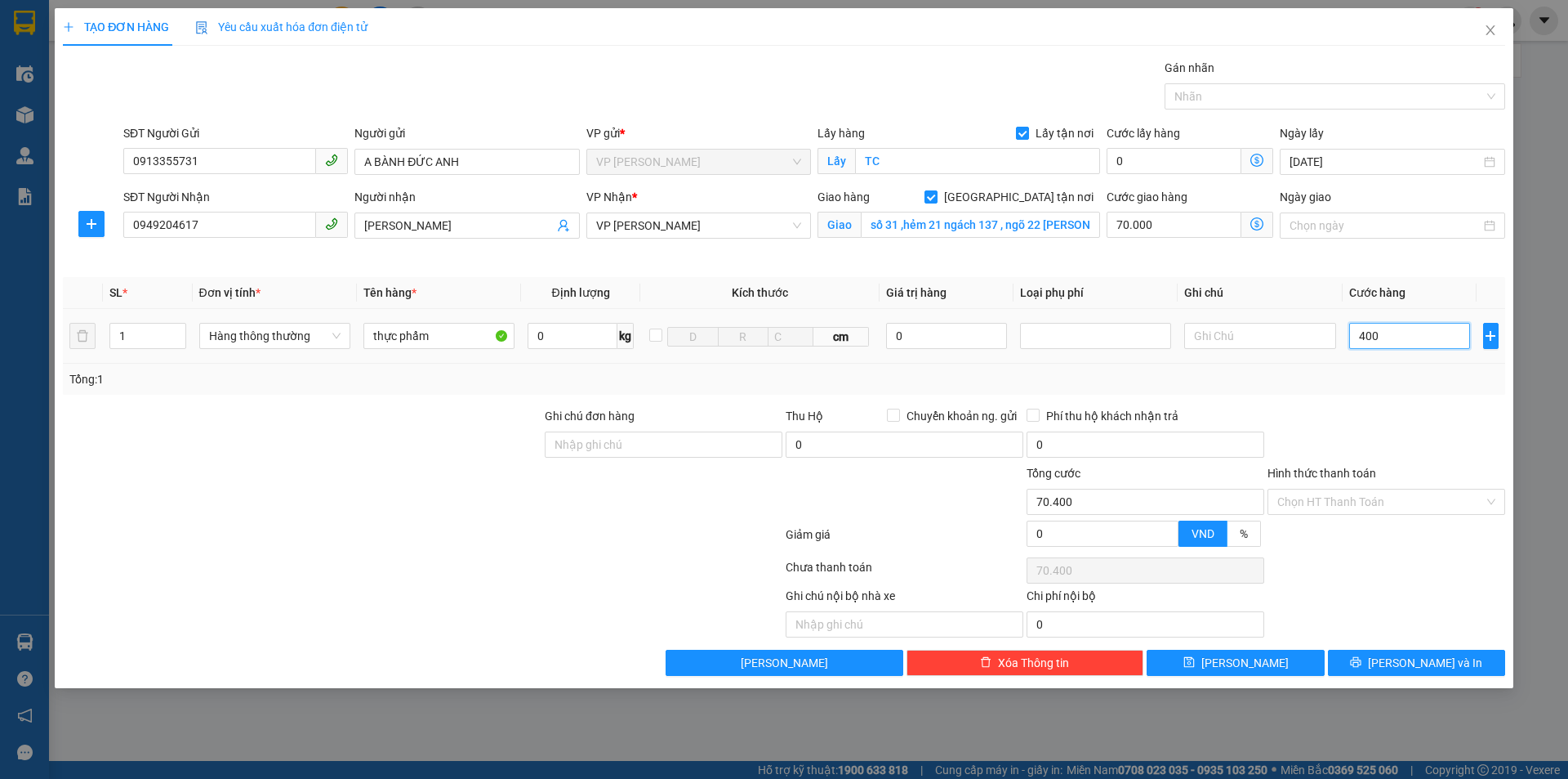
type input "74.000"
type input "40.000"
type input "110.000"
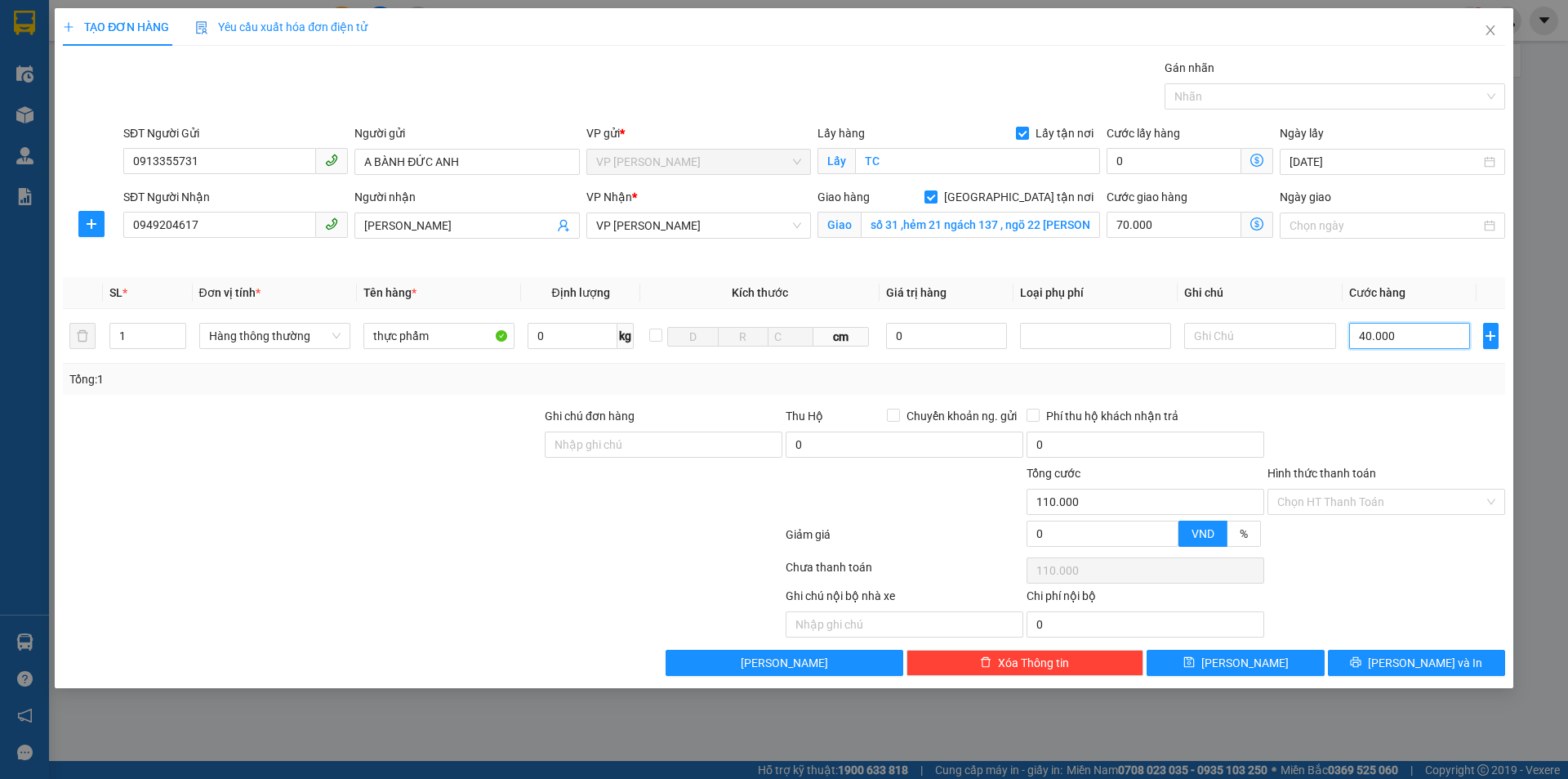
type input "40.000"
click at [1428, 415] on div at bounding box center [1386, 435] width 241 height 57
click at [1428, 445] on div at bounding box center [1386, 435] width 241 height 57
click at [1365, 505] on input "Hình thức thanh toán" at bounding box center [1380, 501] width 207 height 24
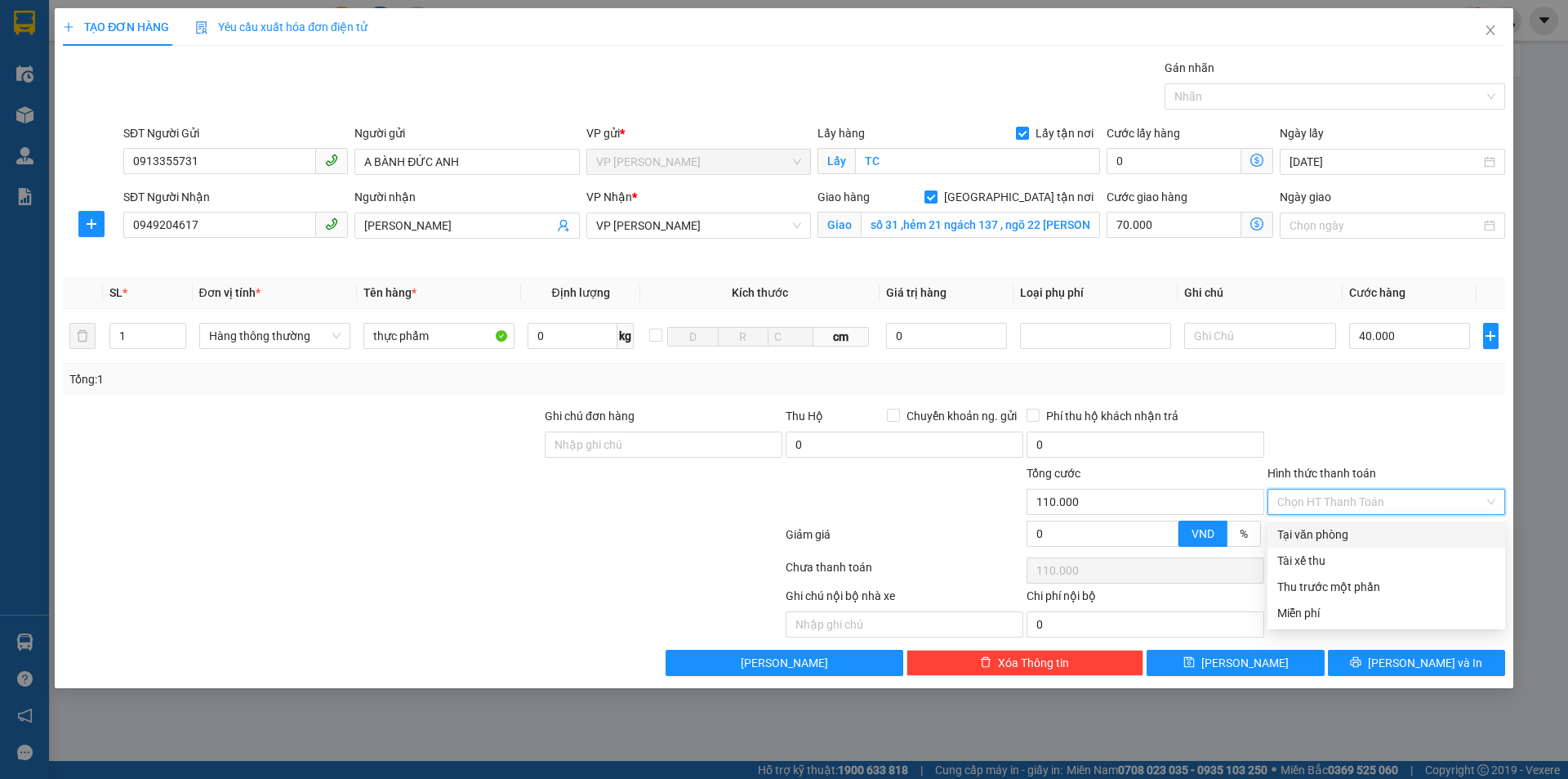
click at [1370, 529] on div "Tại văn phòng" at bounding box center [1386, 534] width 218 height 18
type input "0"
click at [1403, 420] on div at bounding box center [1386, 435] width 241 height 57
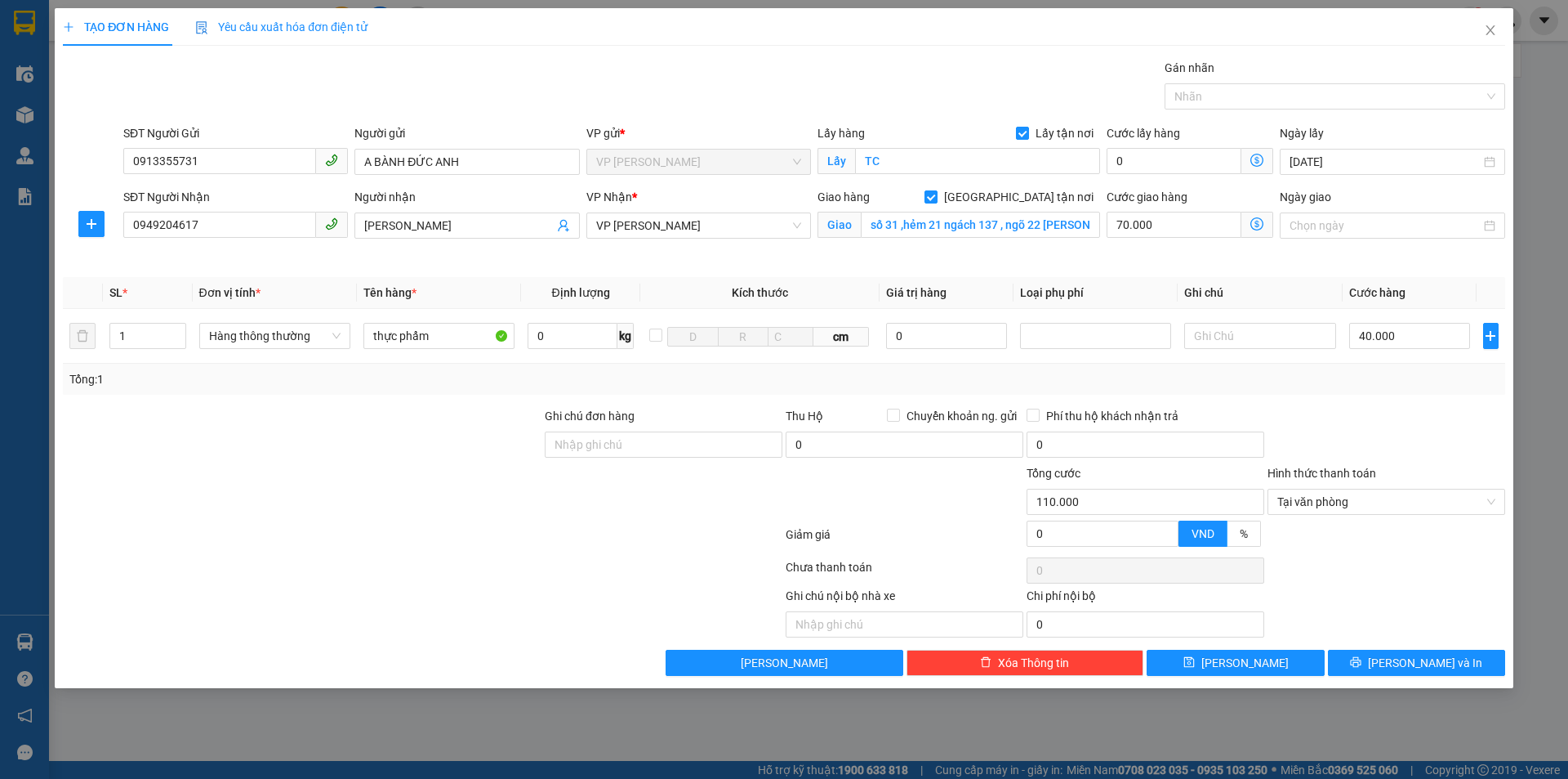
click at [1386, 580] on div at bounding box center [1386, 569] width 241 height 32
click at [1448, 668] on span "[PERSON_NAME] và In" at bounding box center [1425, 662] width 115 height 18
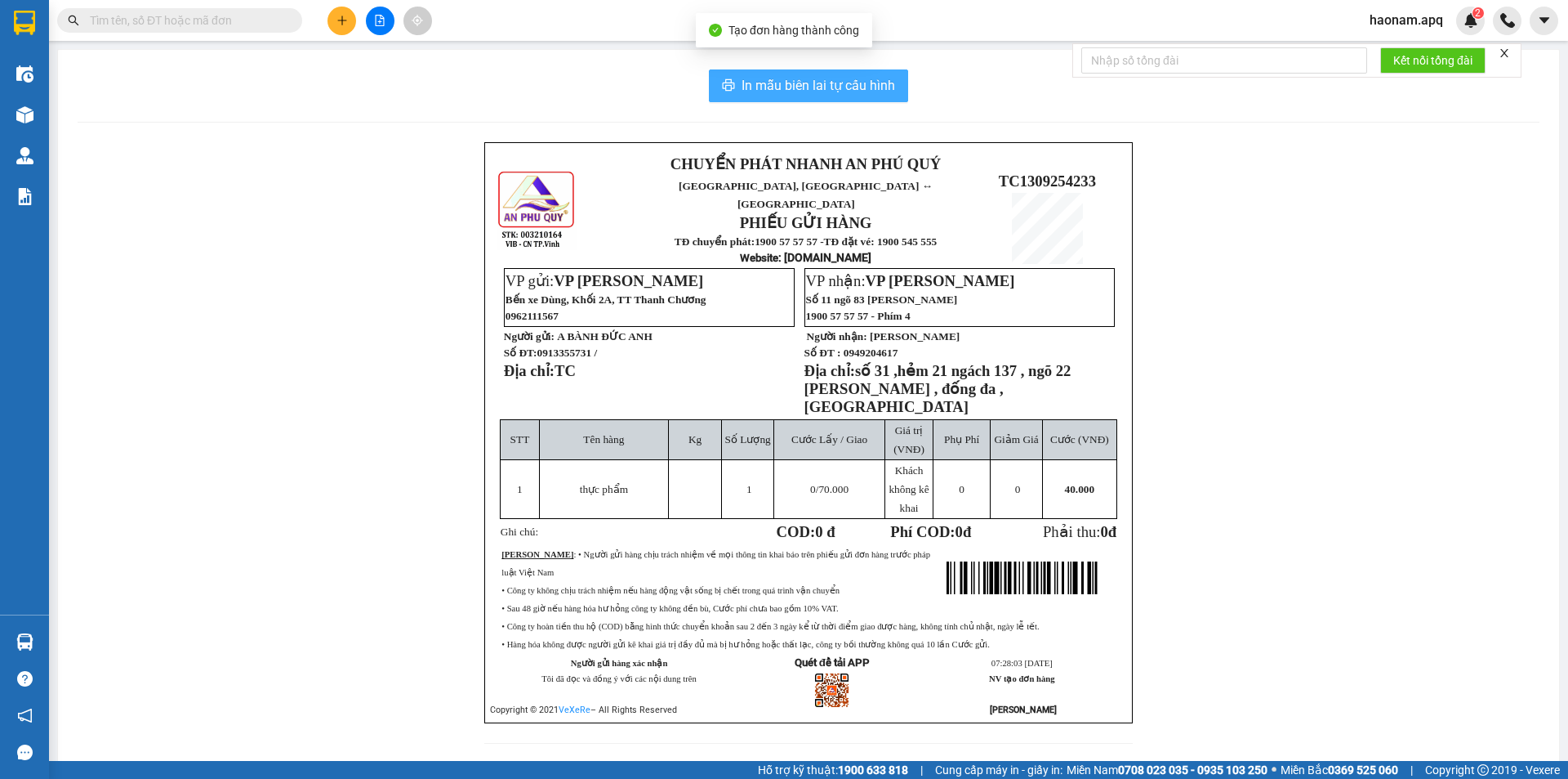
click at [788, 78] on span "In mẫu biên lai tự cấu hình" at bounding box center [818, 85] width 154 height 21
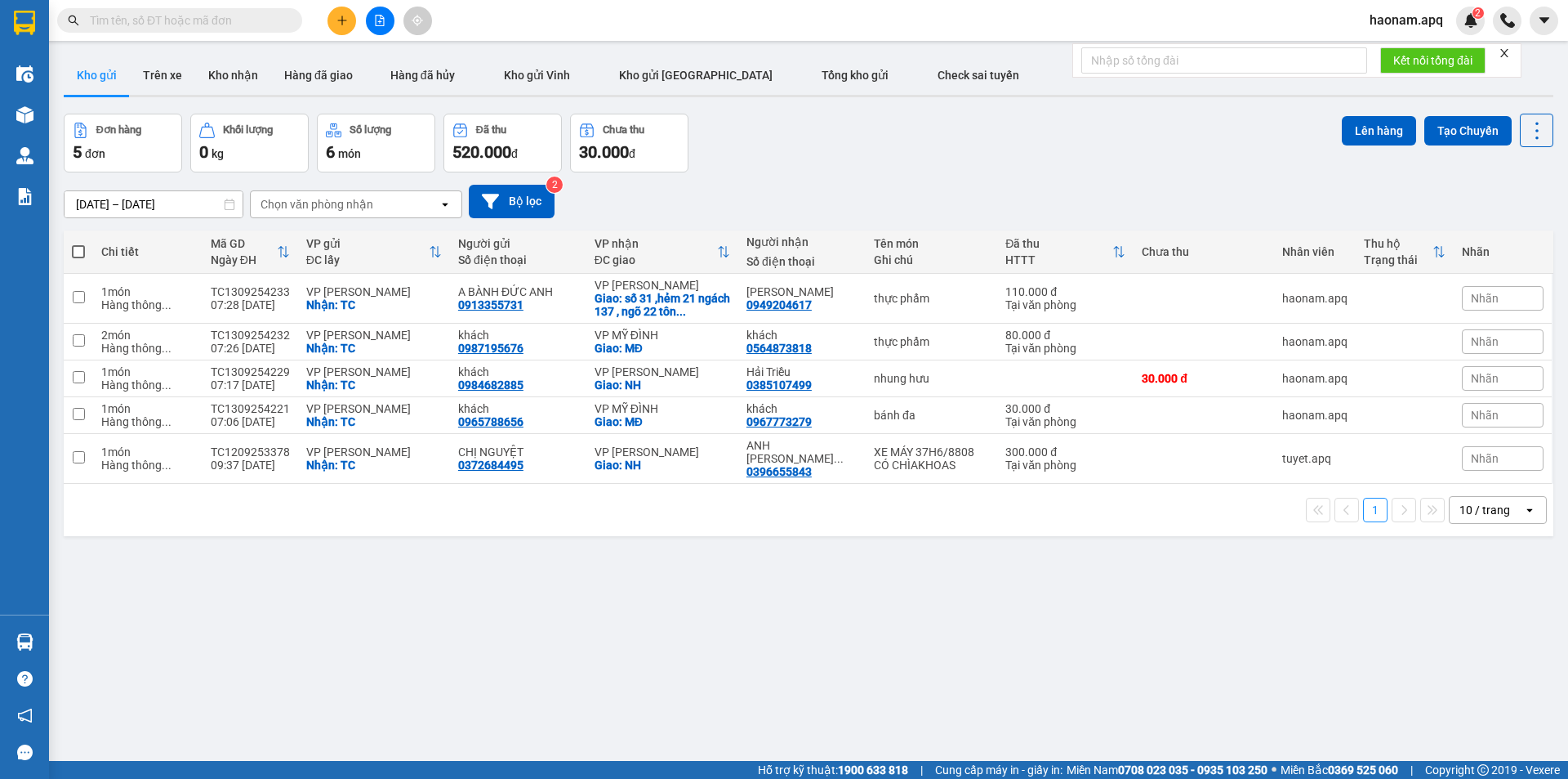
click at [347, 24] on icon "plus" at bounding box center [343, 21] width 12 height 12
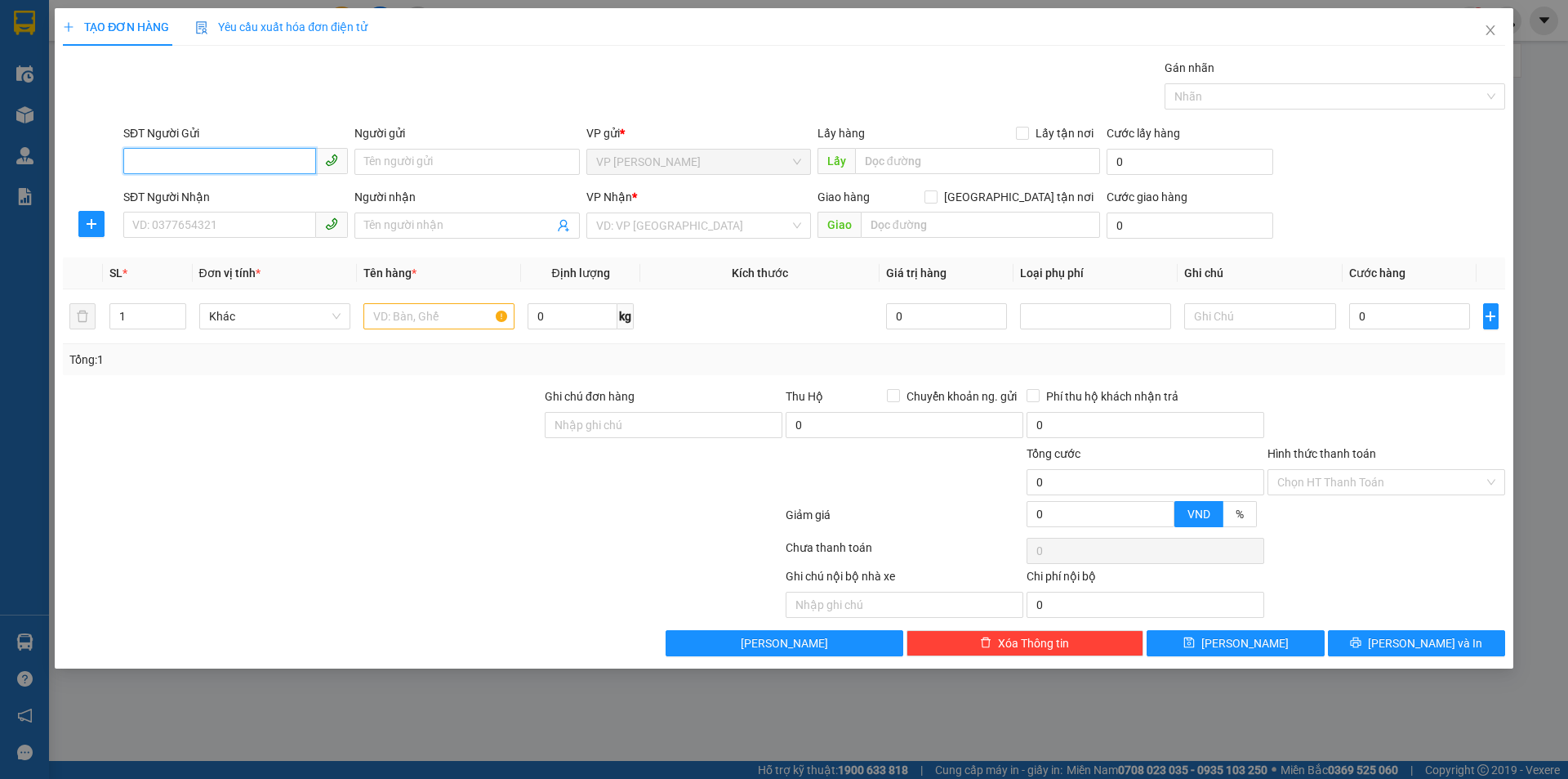
click at [250, 160] on input "SĐT Người Gửi" at bounding box center [219, 161] width 193 height 26
type input "0978666836"
drag, startPoint x: 446, startPoint y: 166, endPoint x: 454, endPoint y: 174, distance: 11.3
click at [447, 166] on input "Người gửi" at bounding box center [466, 162] width 224 height 26
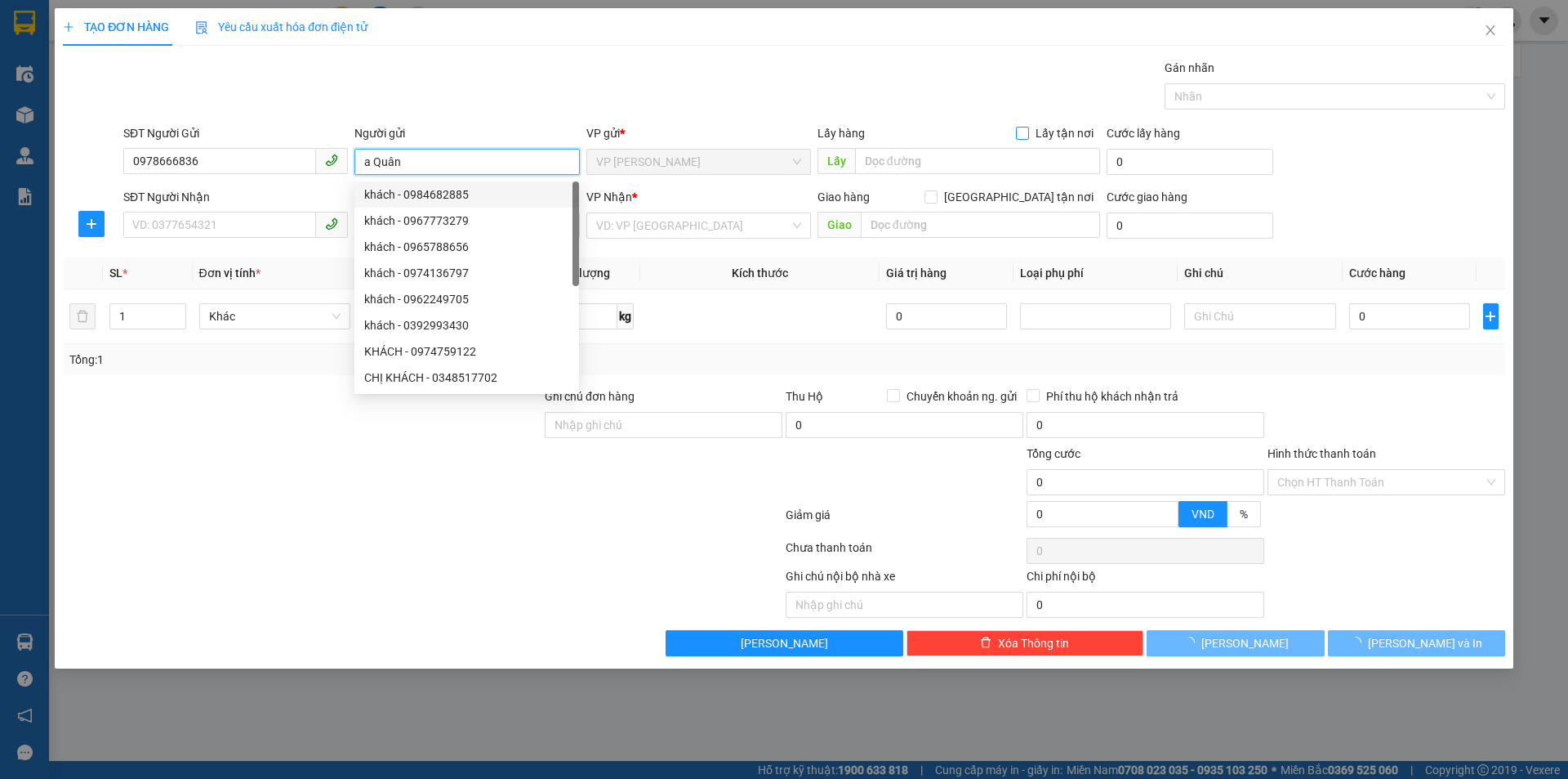
type input "a Quân"
click at [1021, 136] on input "Lấy tận nơi" at bounding box center [1022, 132] width 12 height 12
checkbox input "true"
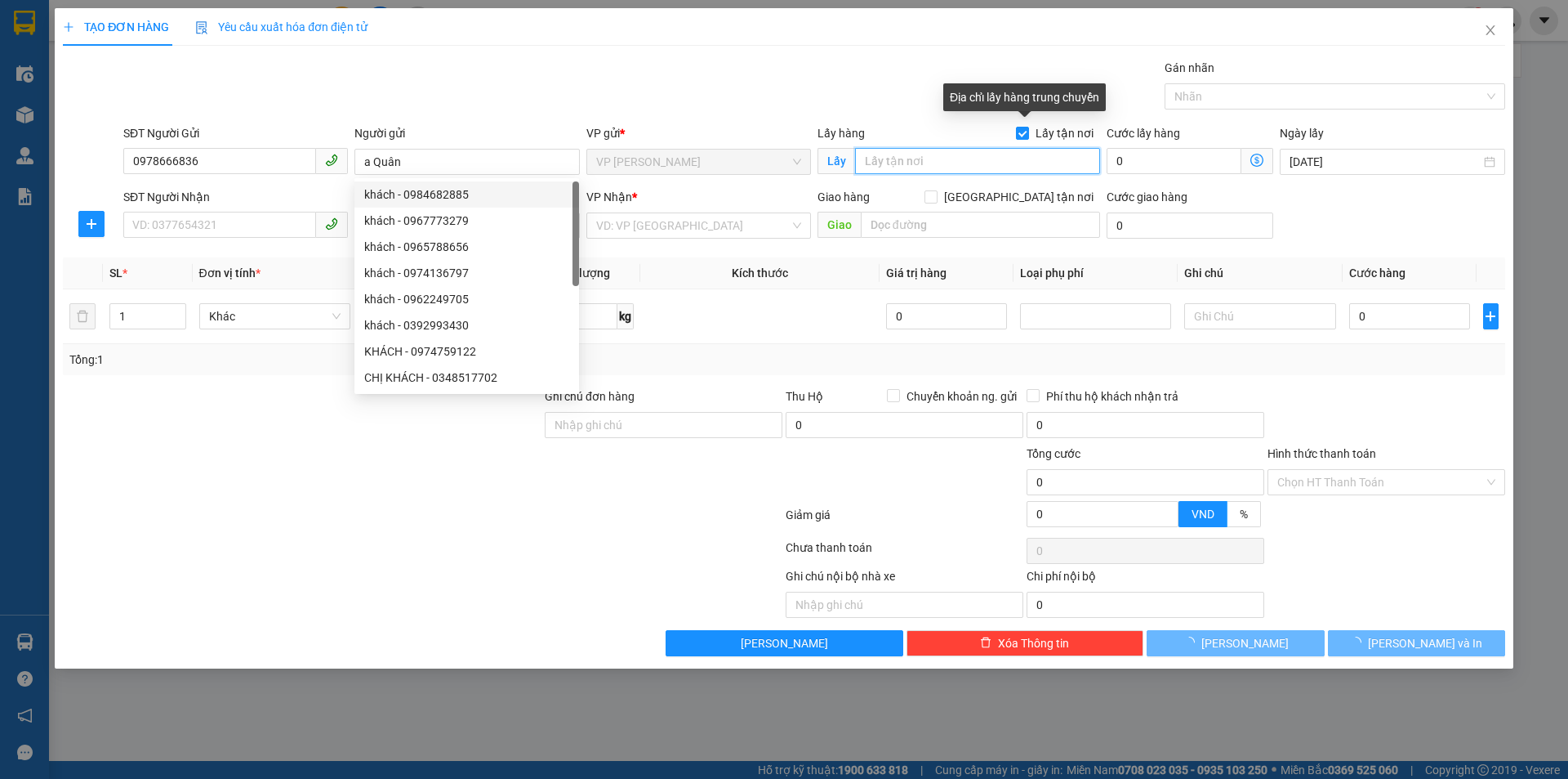
click at [937, 155] on input "text" at bounding box center [977, 161] width 245 height 26
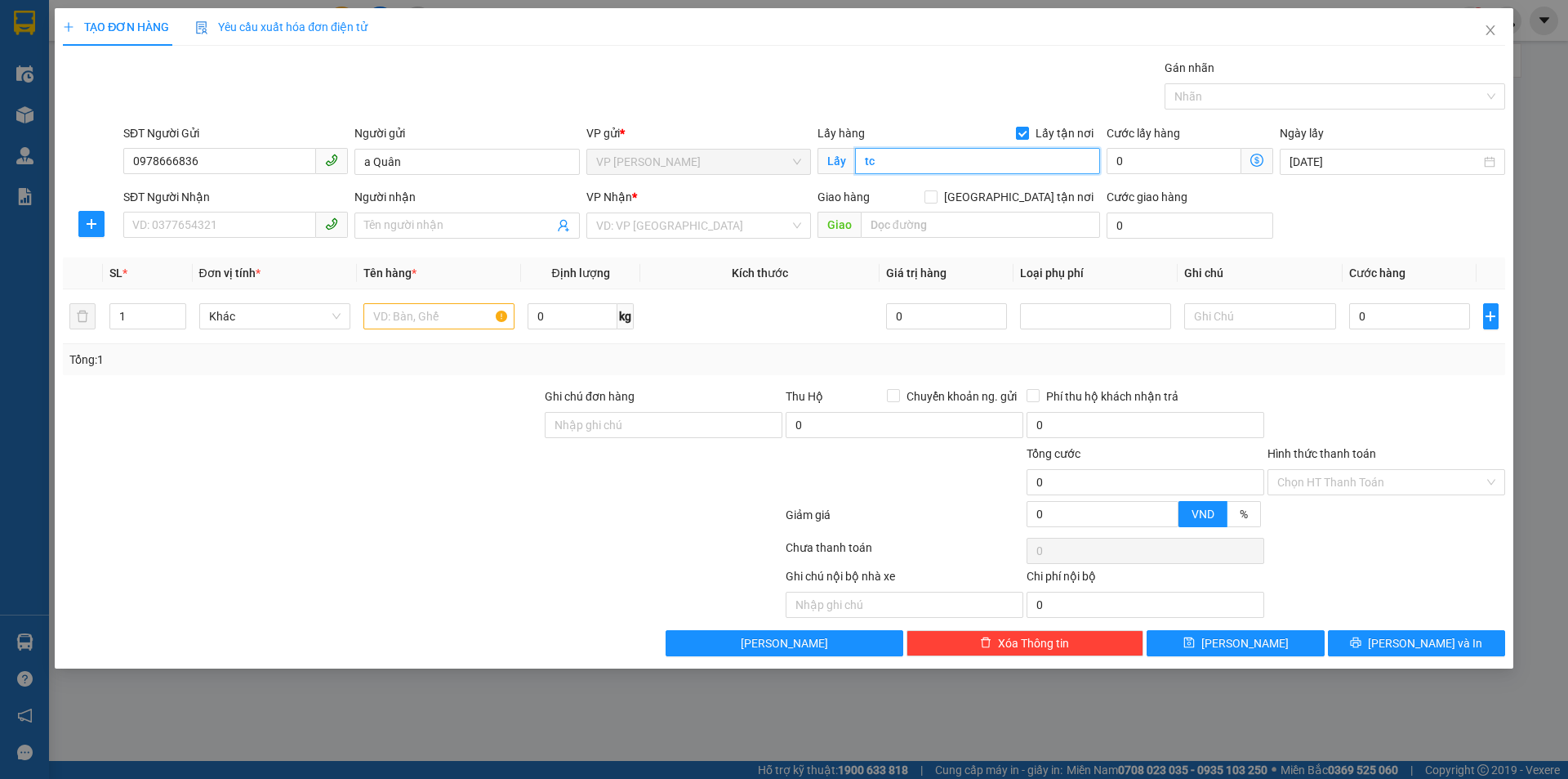
drag, startPoint x: 898, startPoint y: 162, endPoint x: 848, endPoint y: 170, distance: 50.6
click at [844, 170] on span "Lấy tc" at bounding box center [959, 161] width 283 height 26
drag, startPoint x: 917, startPoint y: 163, endPoint x: 840, endPoint y: 165, distance: 77.0
click at [840, 165] on span "Lấy t" at bounding box center [959, 161] width 283 height 26
type input "TC"
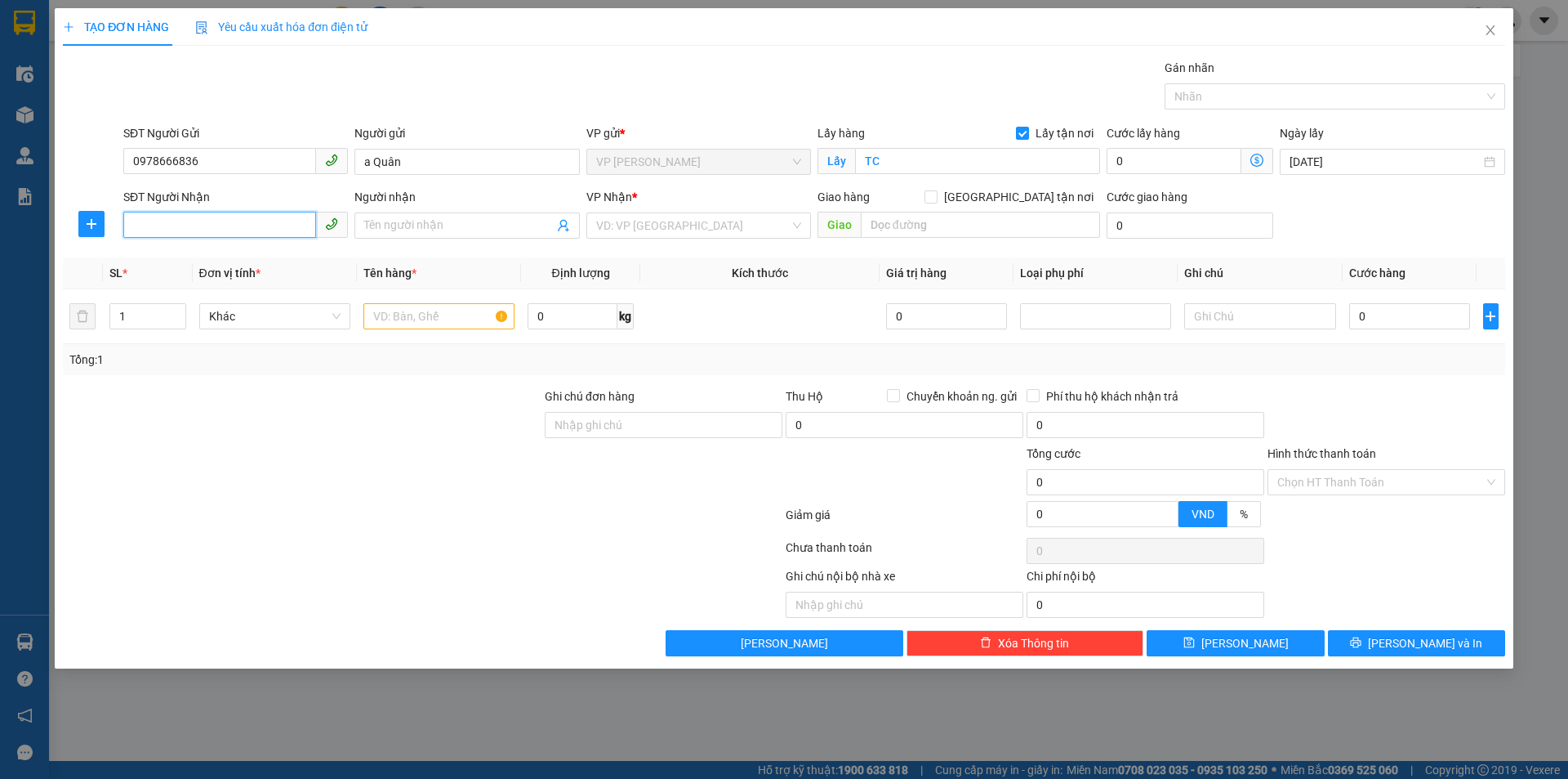
click at [213, 225] on input "SĐT Người Nhận" at bounding box center [219, 224] width 193 height 26
type input "0329607133"
click at [426, 218] on input "Người nhận" at bounding box center [458, 225] width 189 height 18
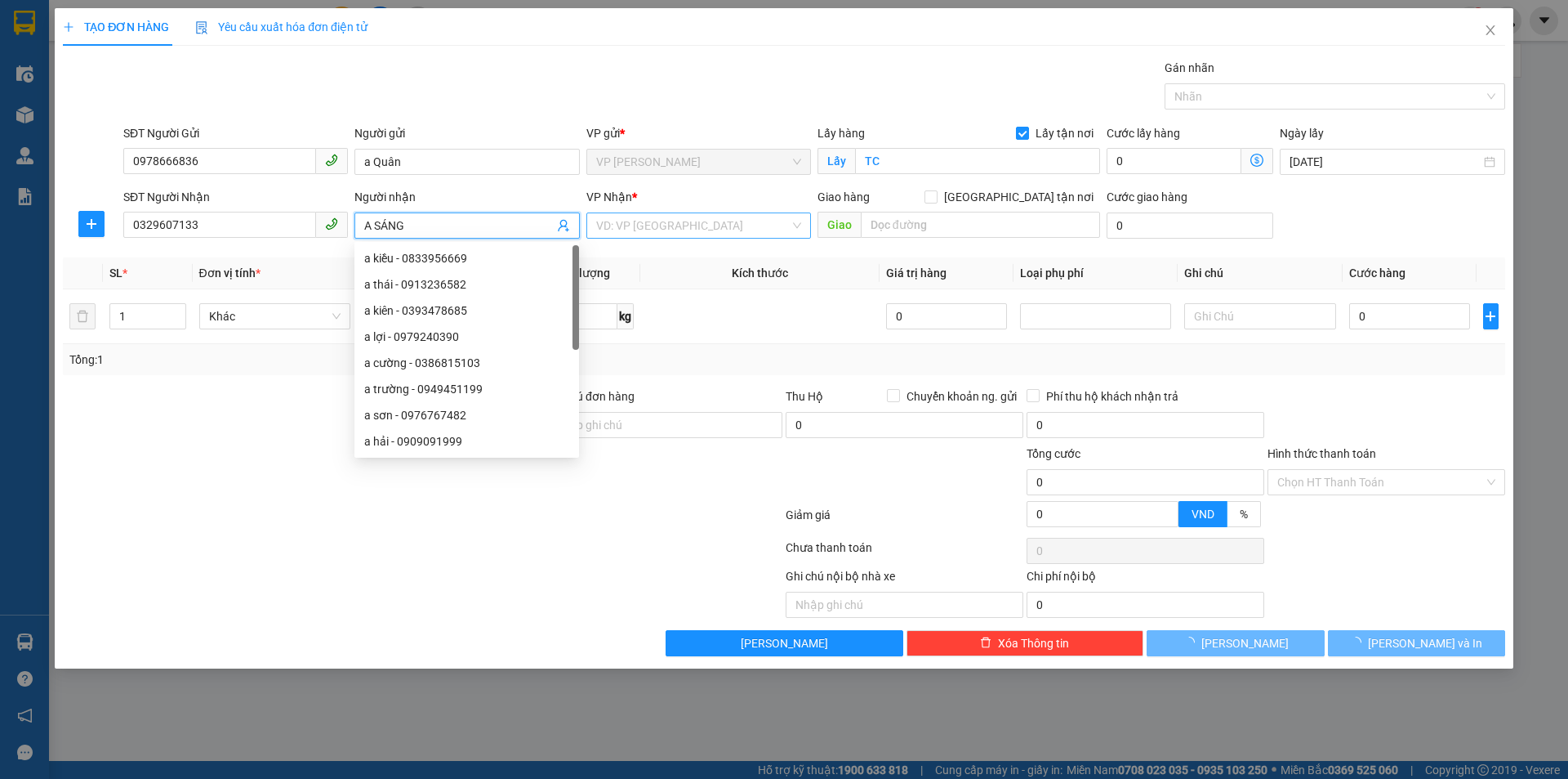
type input "A SÁNG"
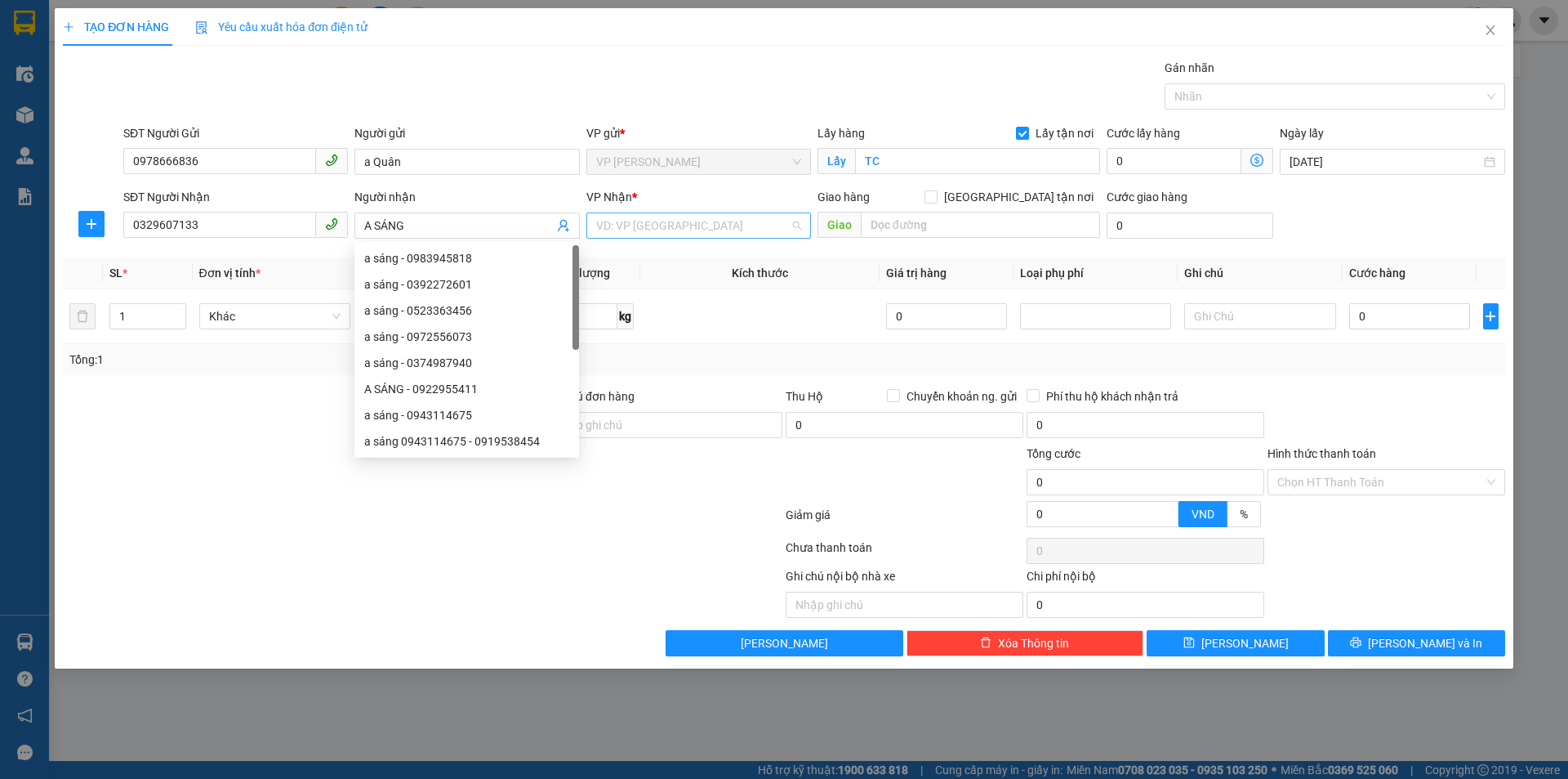
click at [670, 224] on input "search" at bounding box center [693, 225] width 194 height 24
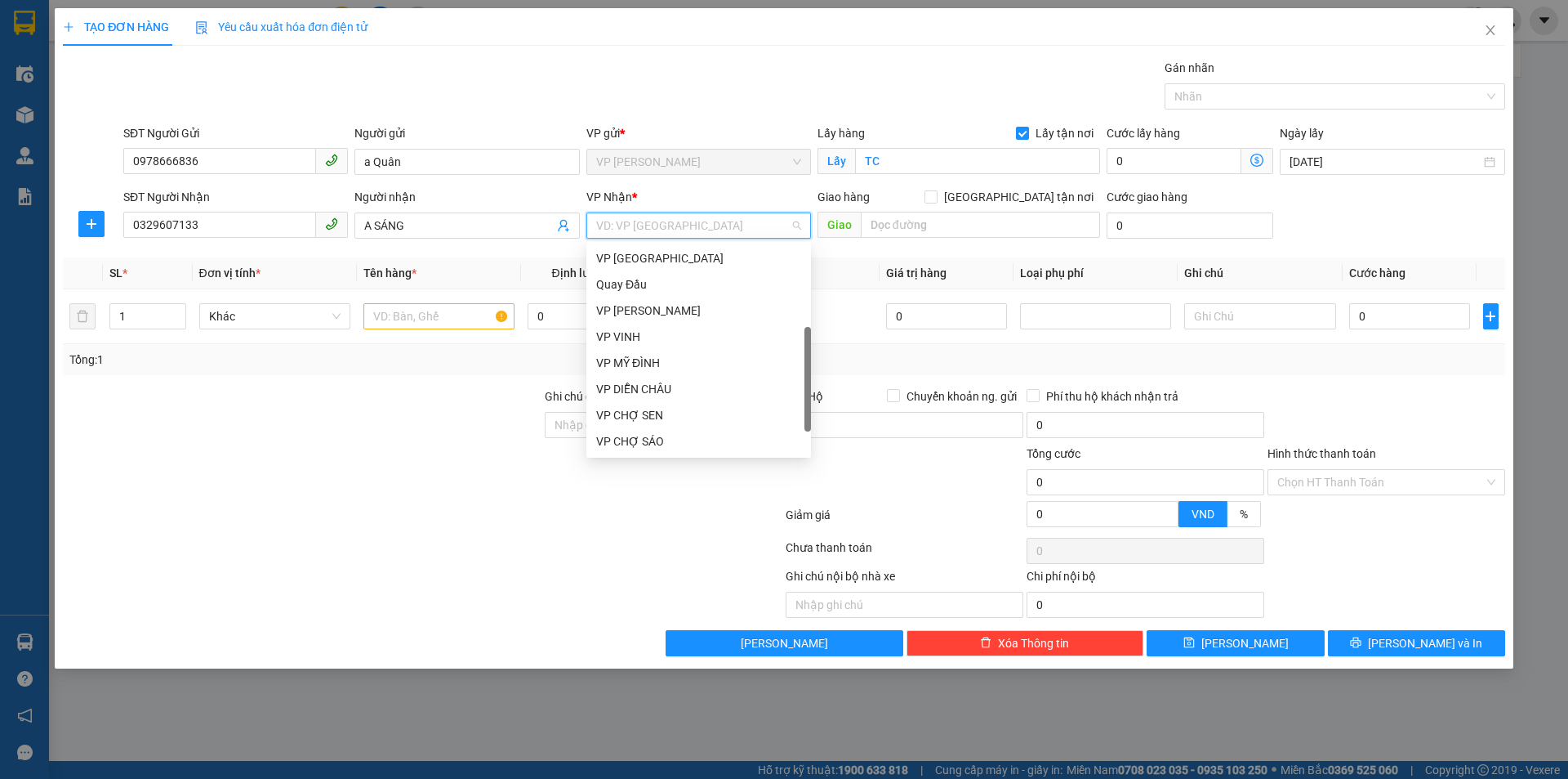
scroll to position [235, 0]
drag, startPoint x: 735, startPoint y: 279, endPoint x: 865, endPoint y: 264, distance: 130.9
click at [736, 279] on div "VP [PERSON_NAME]" at bounding box center [698, 284] width 205 height 18
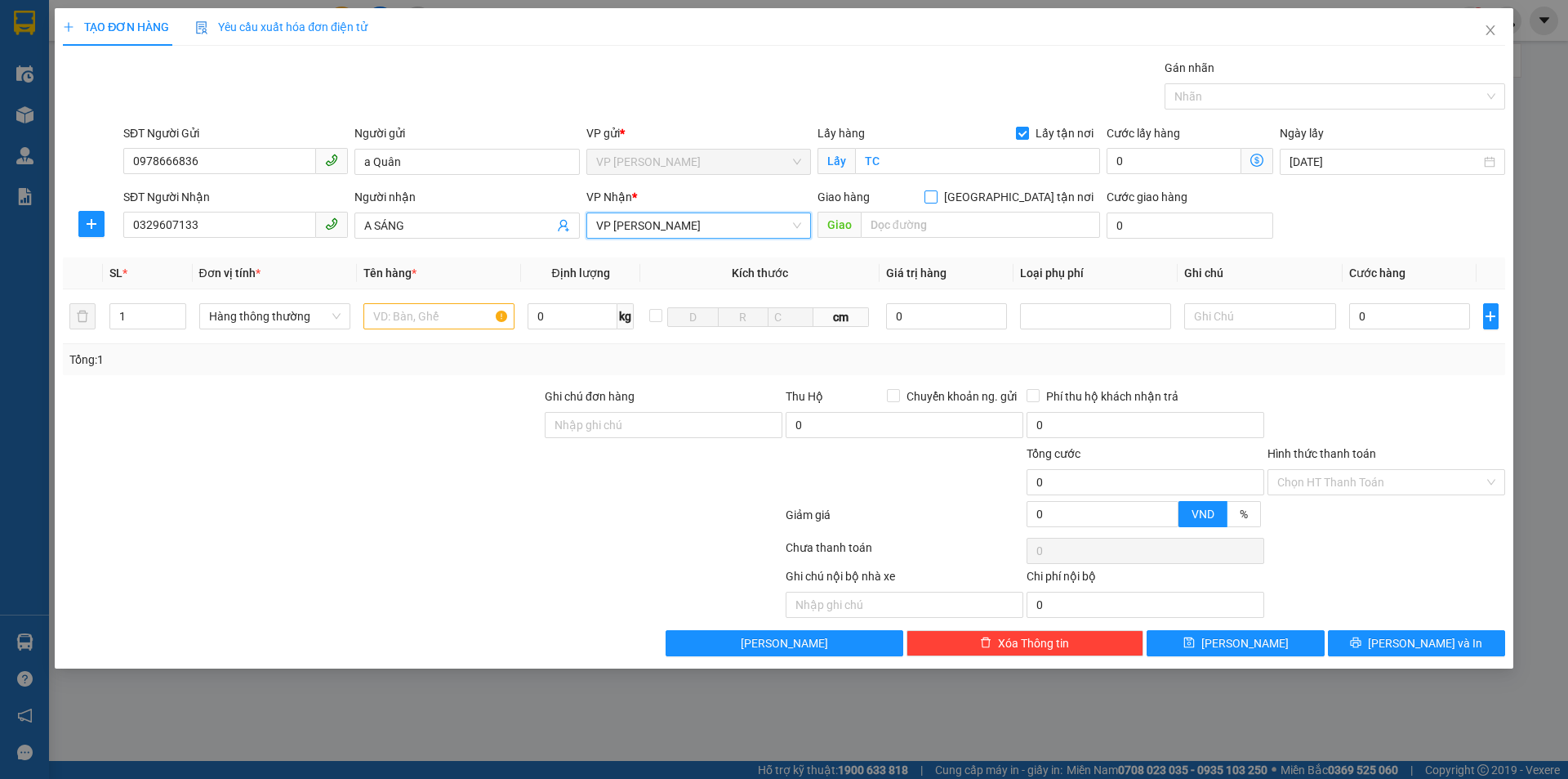
click at [936, 194] on input "[GEOGRAPHIC_DATA] tận nơi" at bounding box center [930, 196] width 12 height 12
checkbox input "true"
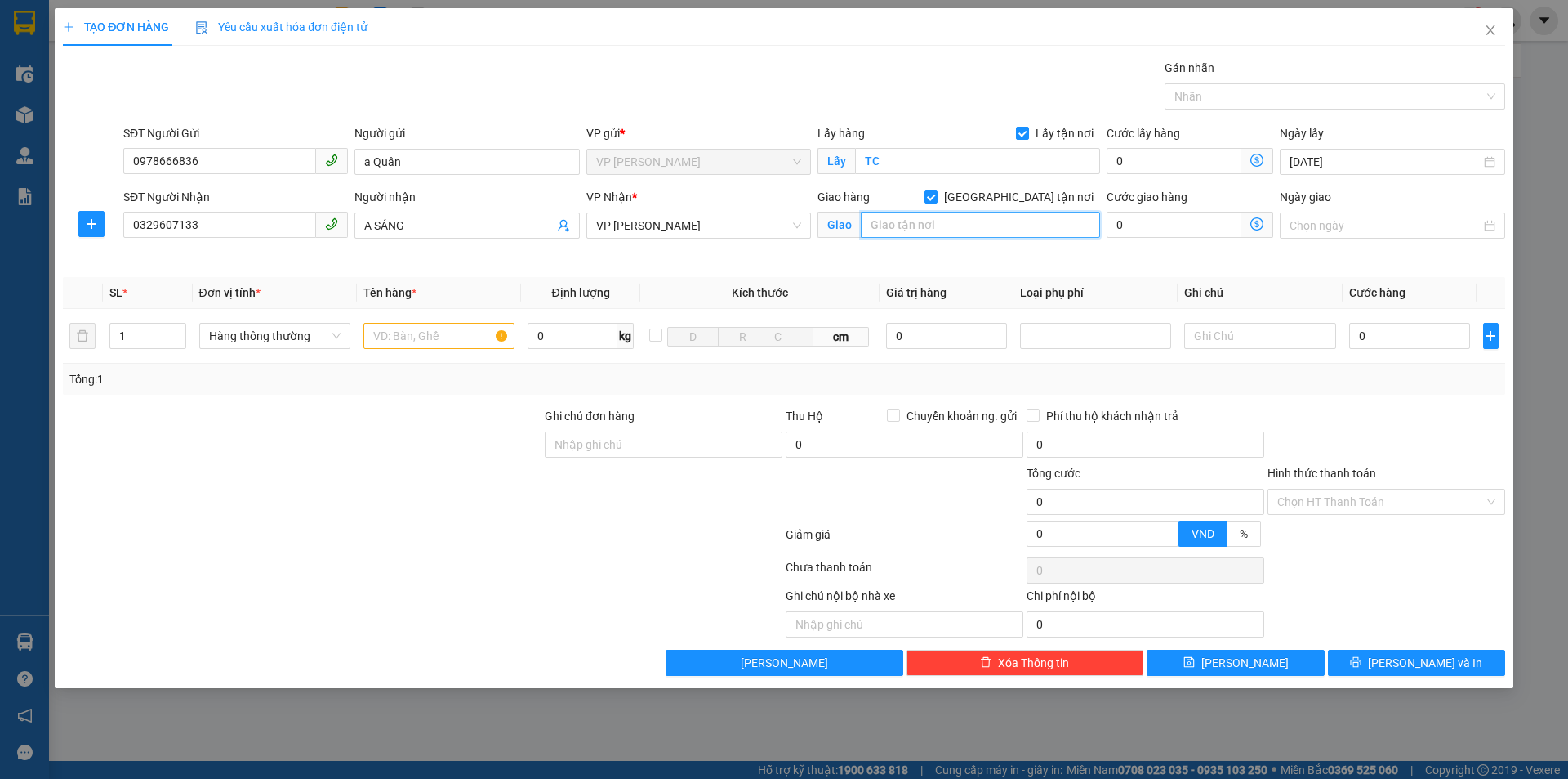
click at [961, 222] on input "text" at bounding box center [980, 224] width 239 height 26
type input "NH"
drag, startPoint x: 335, startPoint y: 443, endPoint x: 415, endPoint y: 355, distance: 118.9
click at [366, 404] on div "Transit Pickup Surcharge Ids Transit Deliver Surcharge Ids Transit Deliver Surc…" at bounding box center [784, 367] width 1443 height 617
click at [429, 338] on input "text" at bounding box center [439, 335] width 151 height 26
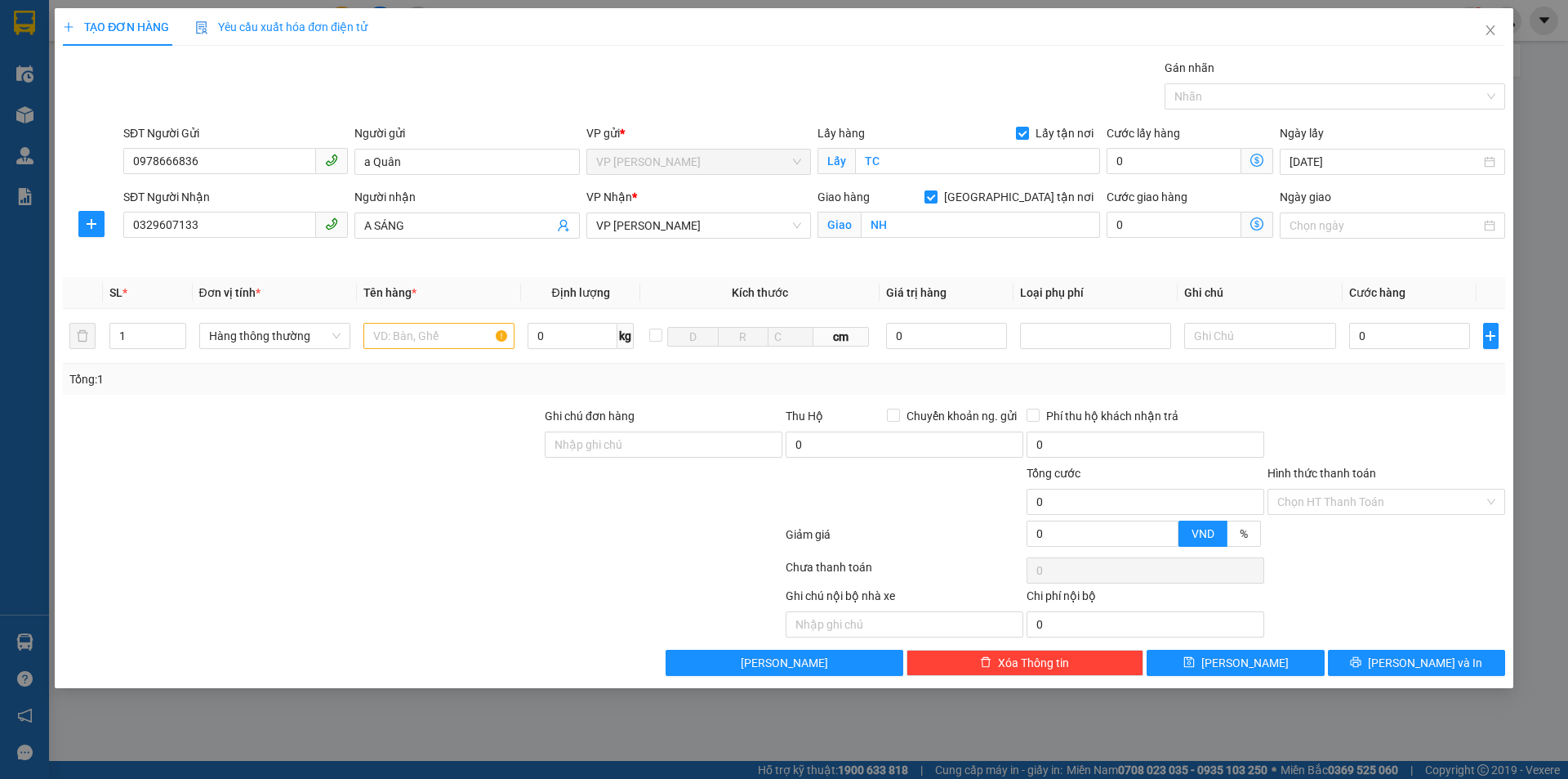
click at [487, 473] on div at bounding box center [303, 493] width 482 height 57
click at [448, 340] on input "text" at bounding box center [439, 335] width 151 height 26
type input "bơm xe"
click at [1365, 407] on div at bounding box center [1386, 435] width 241 height 57
click at [1384, 327] on input "0" at bounding box center [1410, 335] width 121 height 26
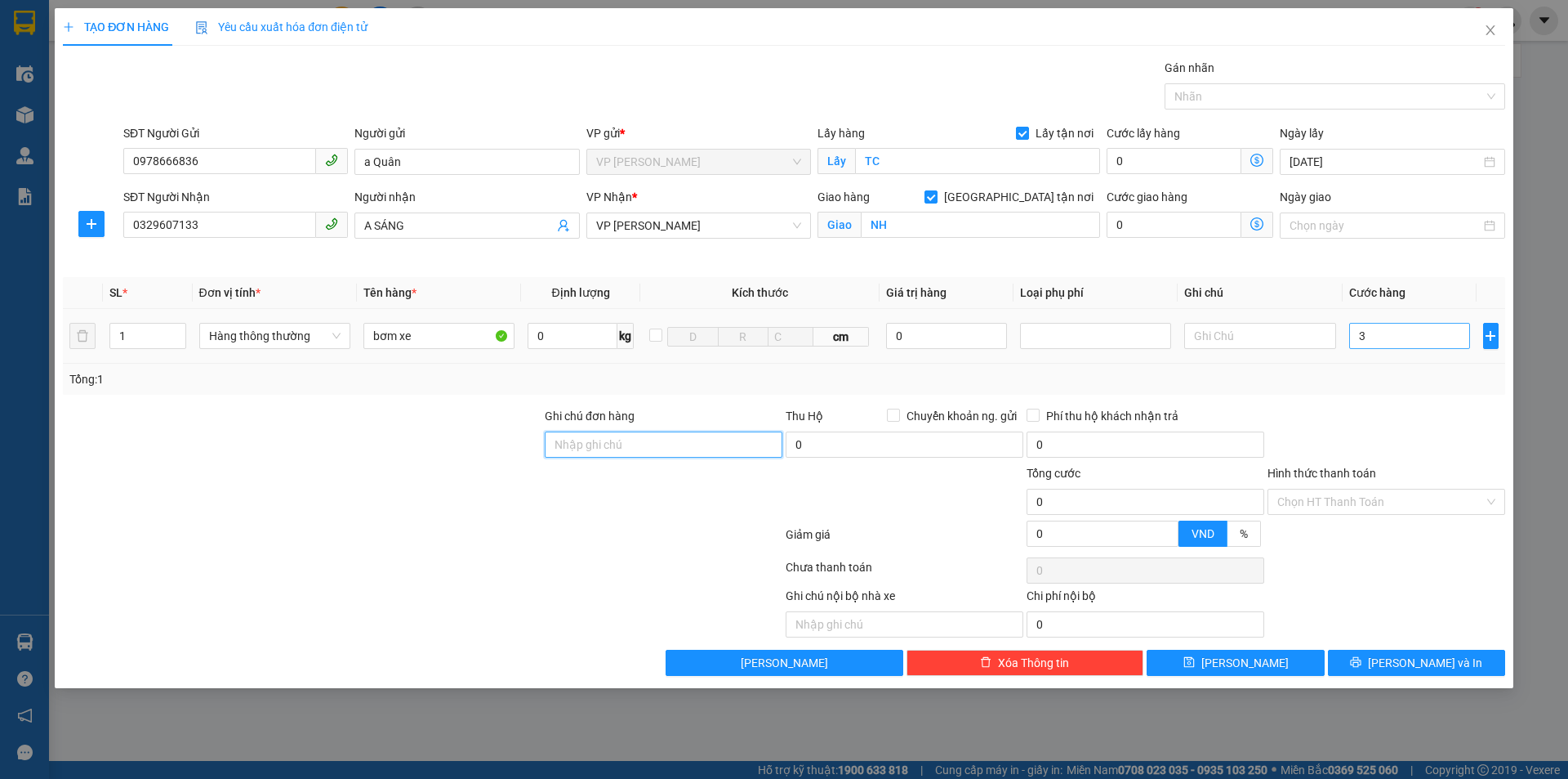
type input "3.000"
click at [1415, 337] on input "3.000" at bounding box center [1410, 335] width 121 height 26
type input "30.000"
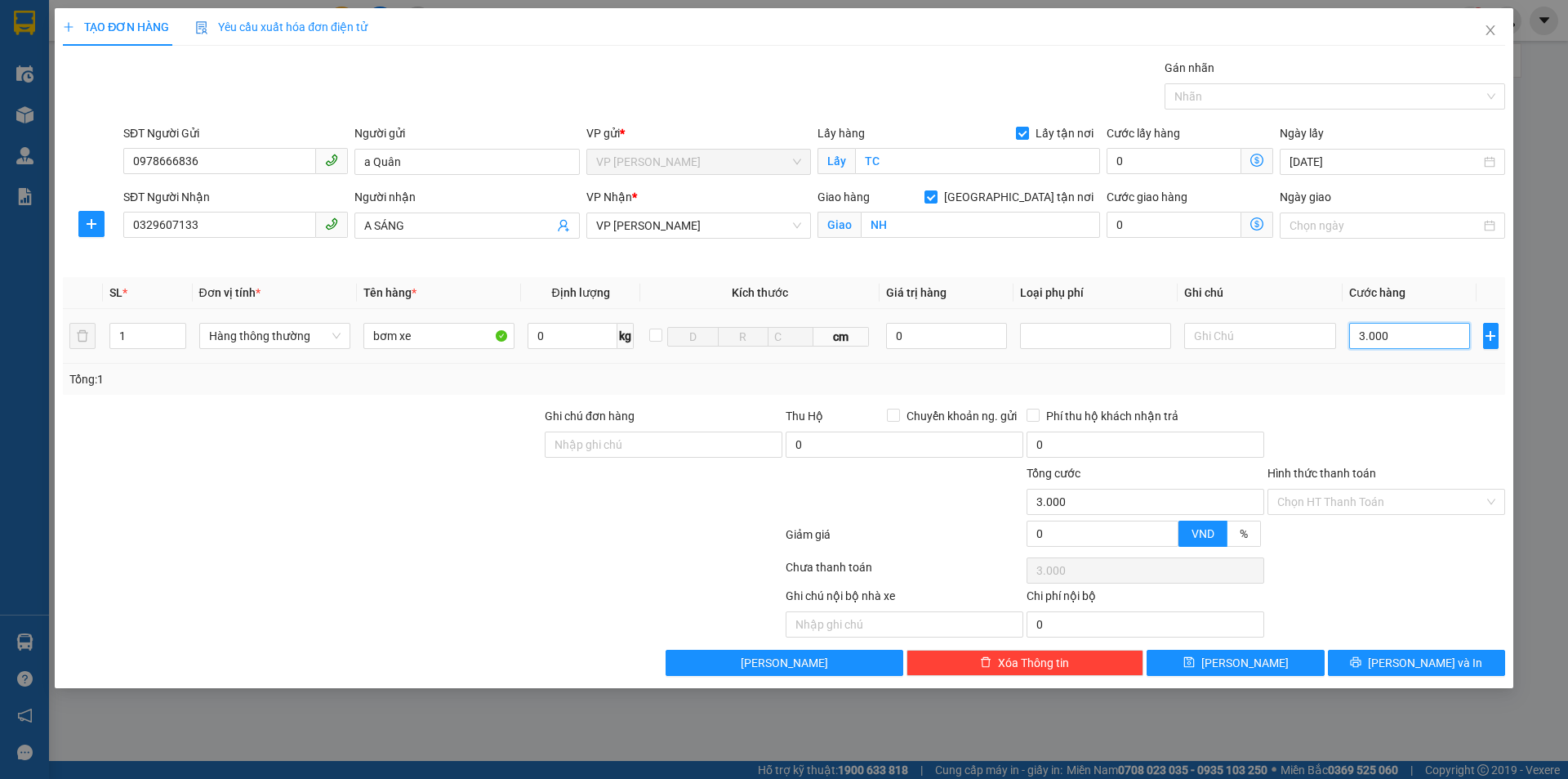
type input "30.000"
click at [1454, 444] on div at bounding box center [1386, 435] width 241 height 57
click at [1423, 496] on input "Hình thức thanh toán" at bounding box center [1380, 501] width 207 height 24
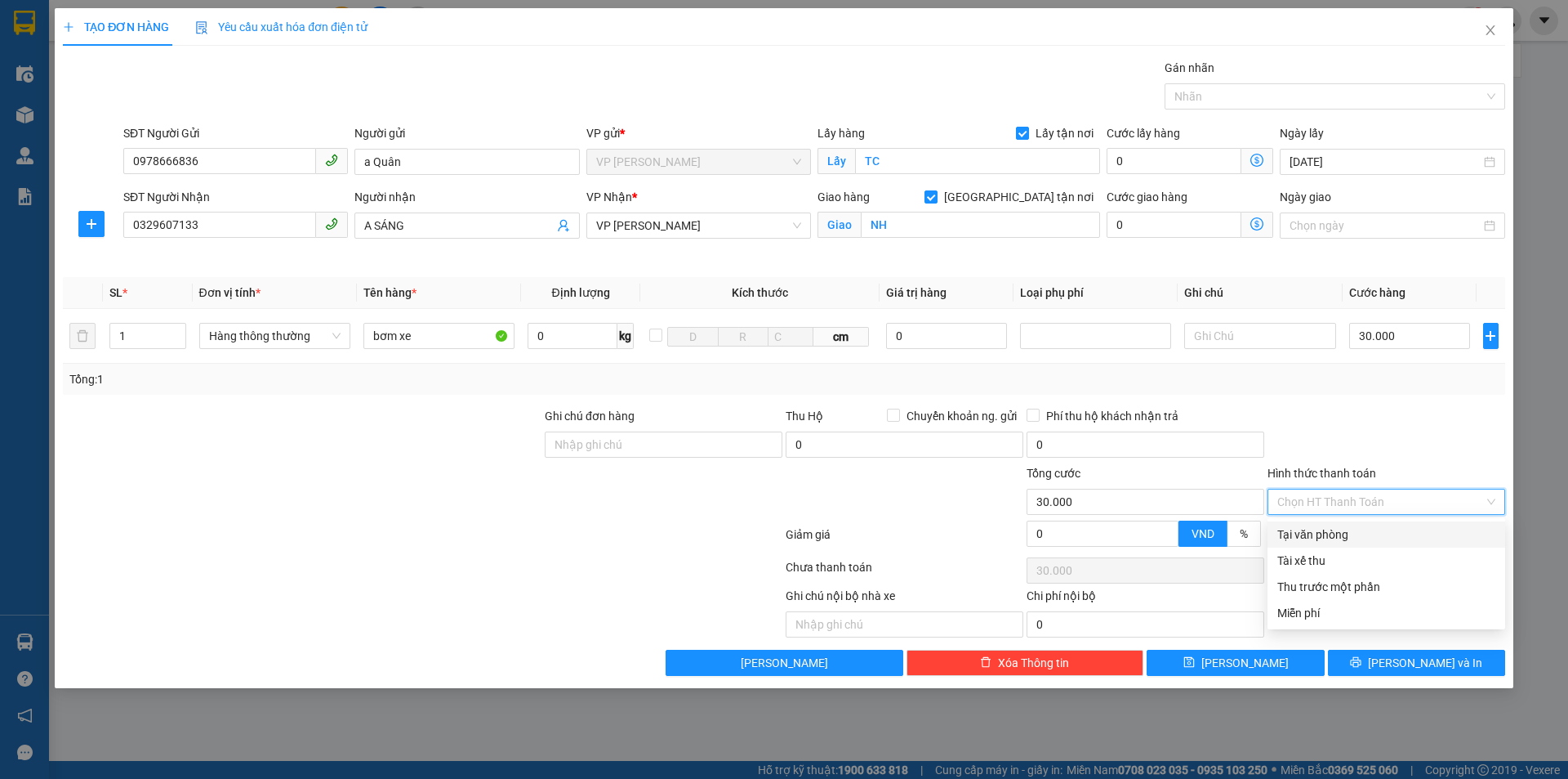
click at [1433, 445] on div at bounding box center [1386, 435] width 241 height 57
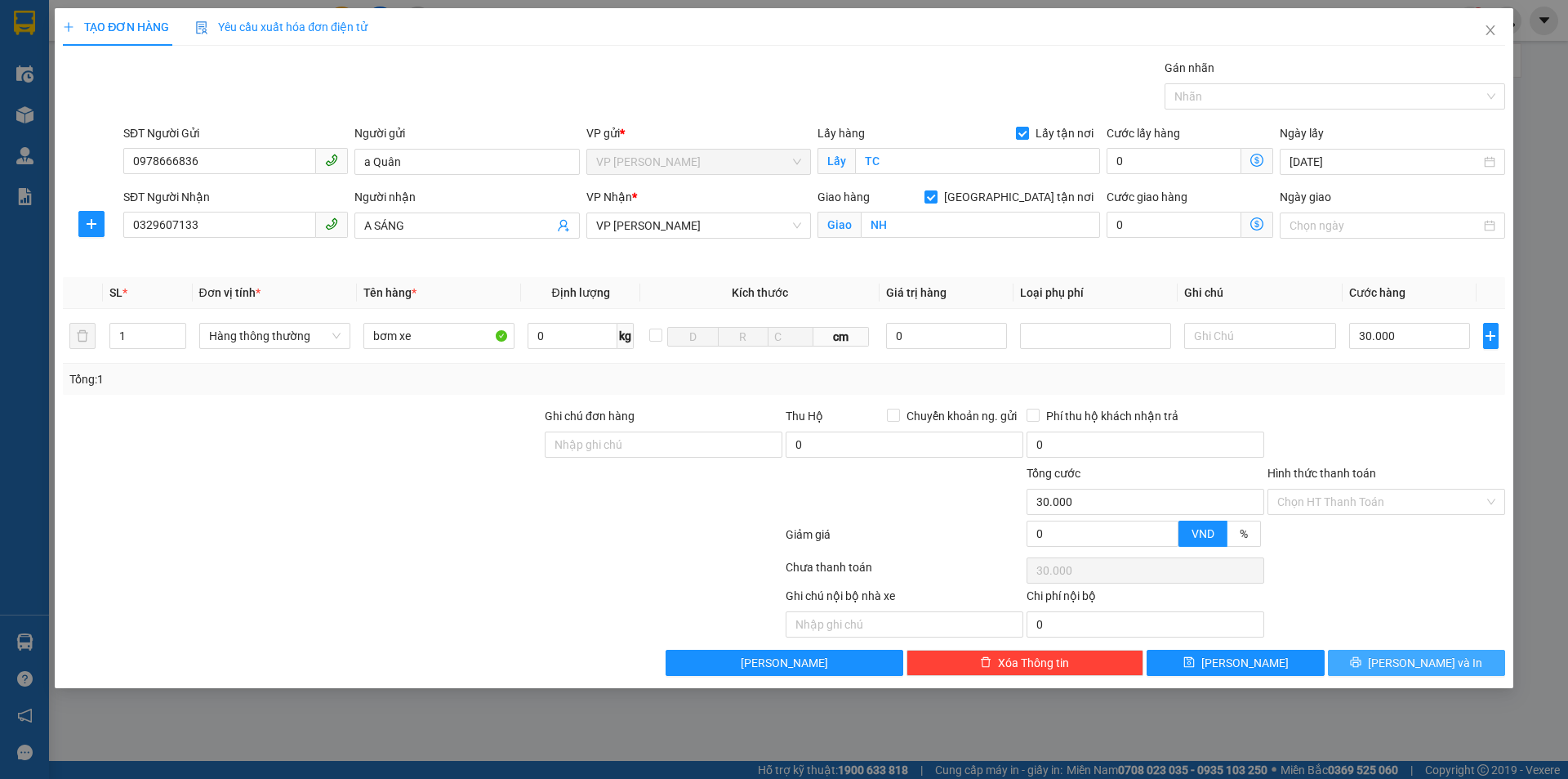
click at [1404, 670] on span "[PERSON_NAME] và In" at bounding box center [1425, 662] width 115 height 18
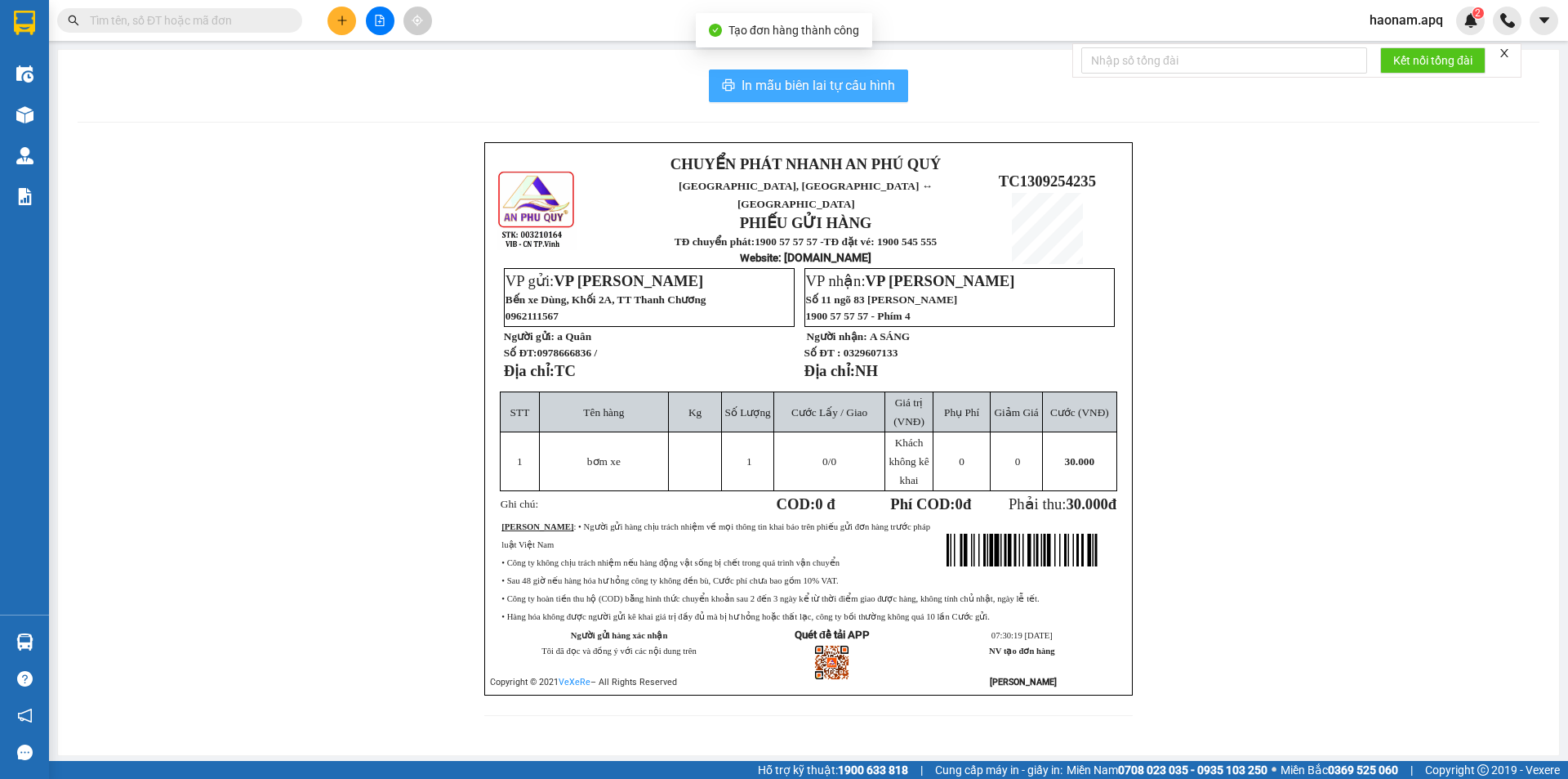
click at [857, 77] on span "In mẫu biên lai tự cấu hình" at bounding box center [818, 85] width 154 height 21
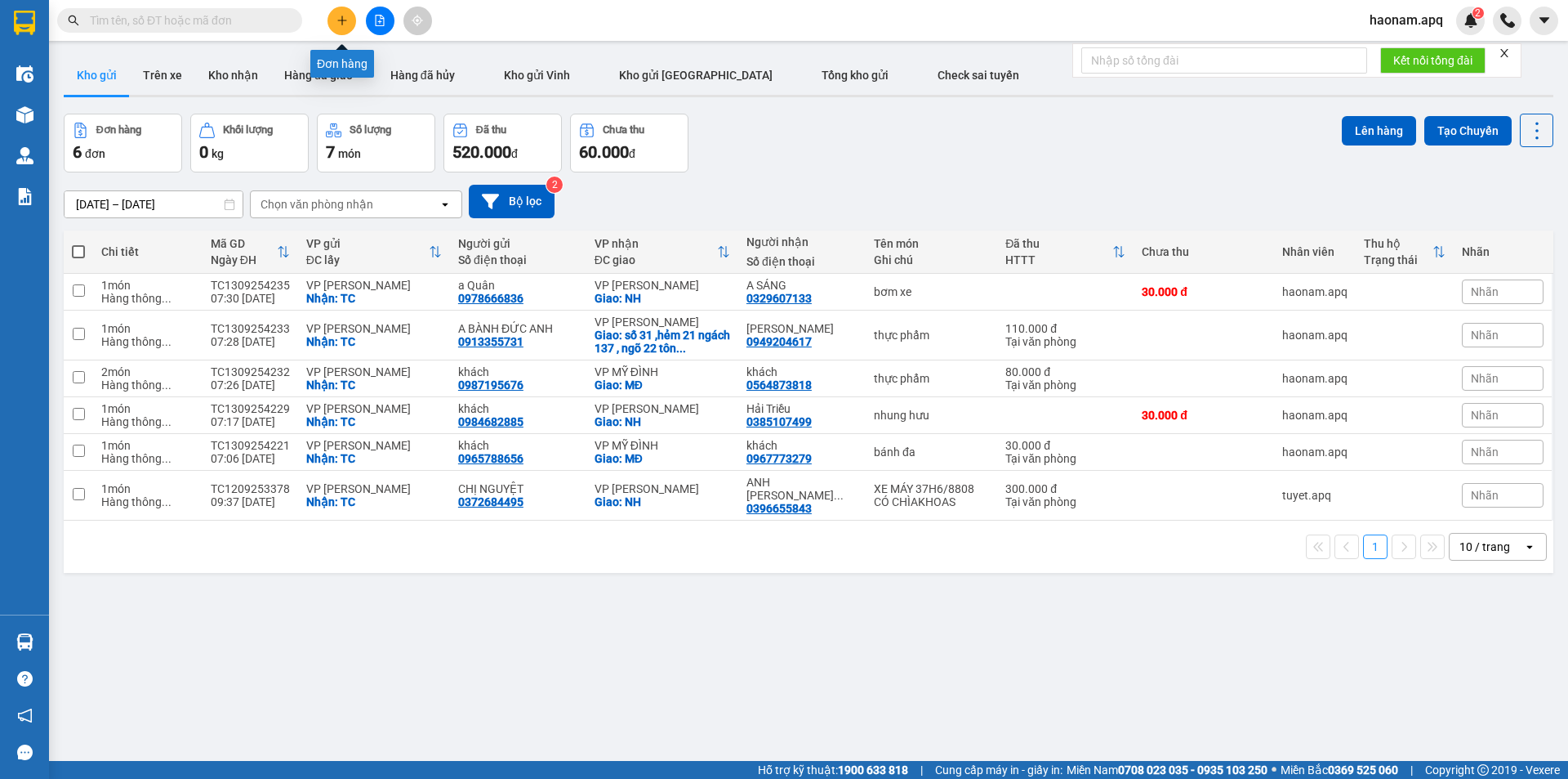
click at [329, 20] on button at bounding box center [341, 21] width 28 height 28
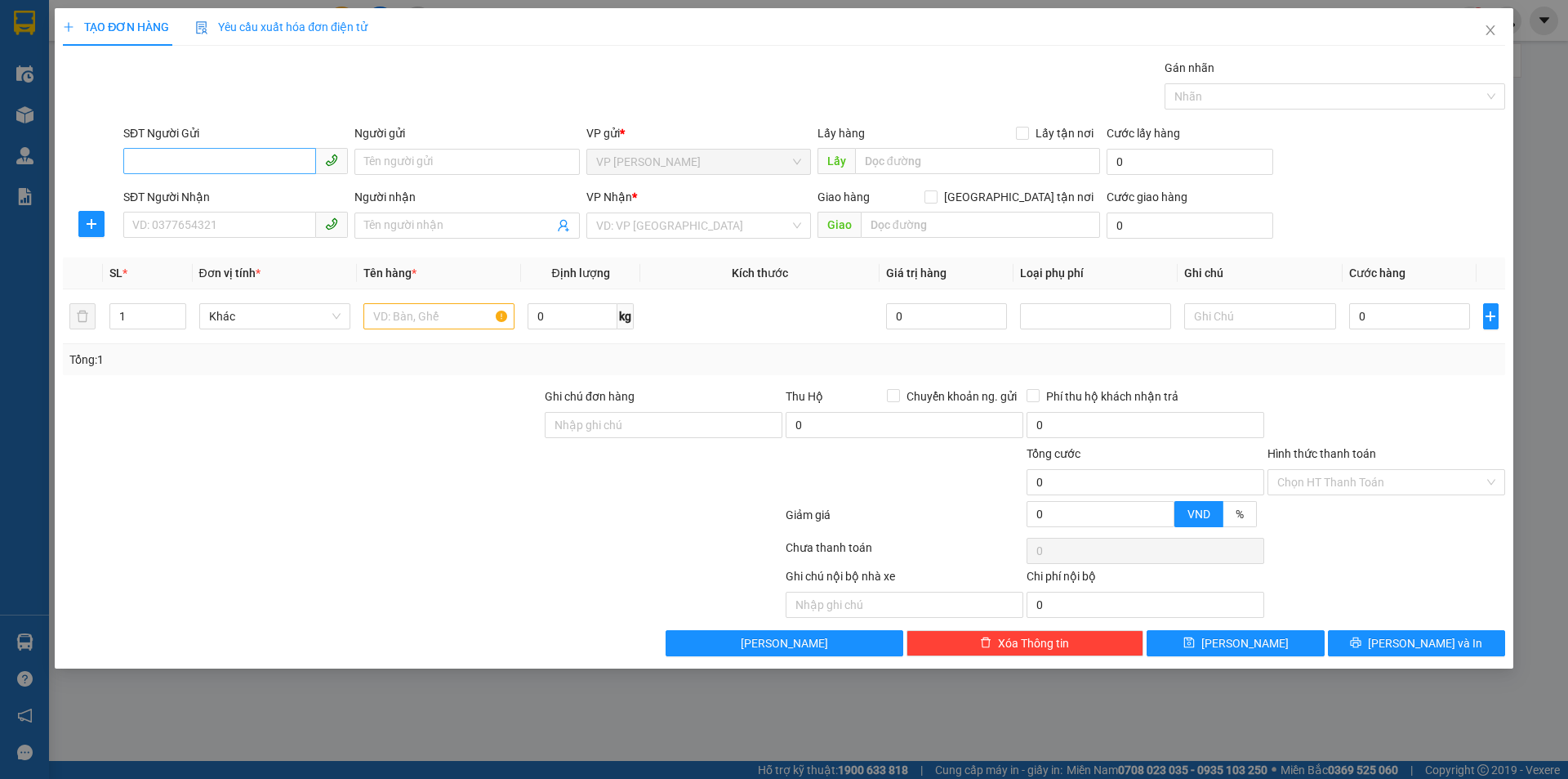
drag, startPoint x: 261, startPoint y: 141, endPoint x: 267, endPoint y: 163, distance: 22.8
click at [261, 142] on div "SĐT Người Gửi" at bounding box center [235, 136] width 224 height 24
click at [274, 164] on input "SĐT Người Gửi" at bounding box center [219, 161] width 193 height 26
click at [288, 155] on input "SĐT Người Gửi" at bounding box center [219, 161] width 193 height 26
type input "0343007009"
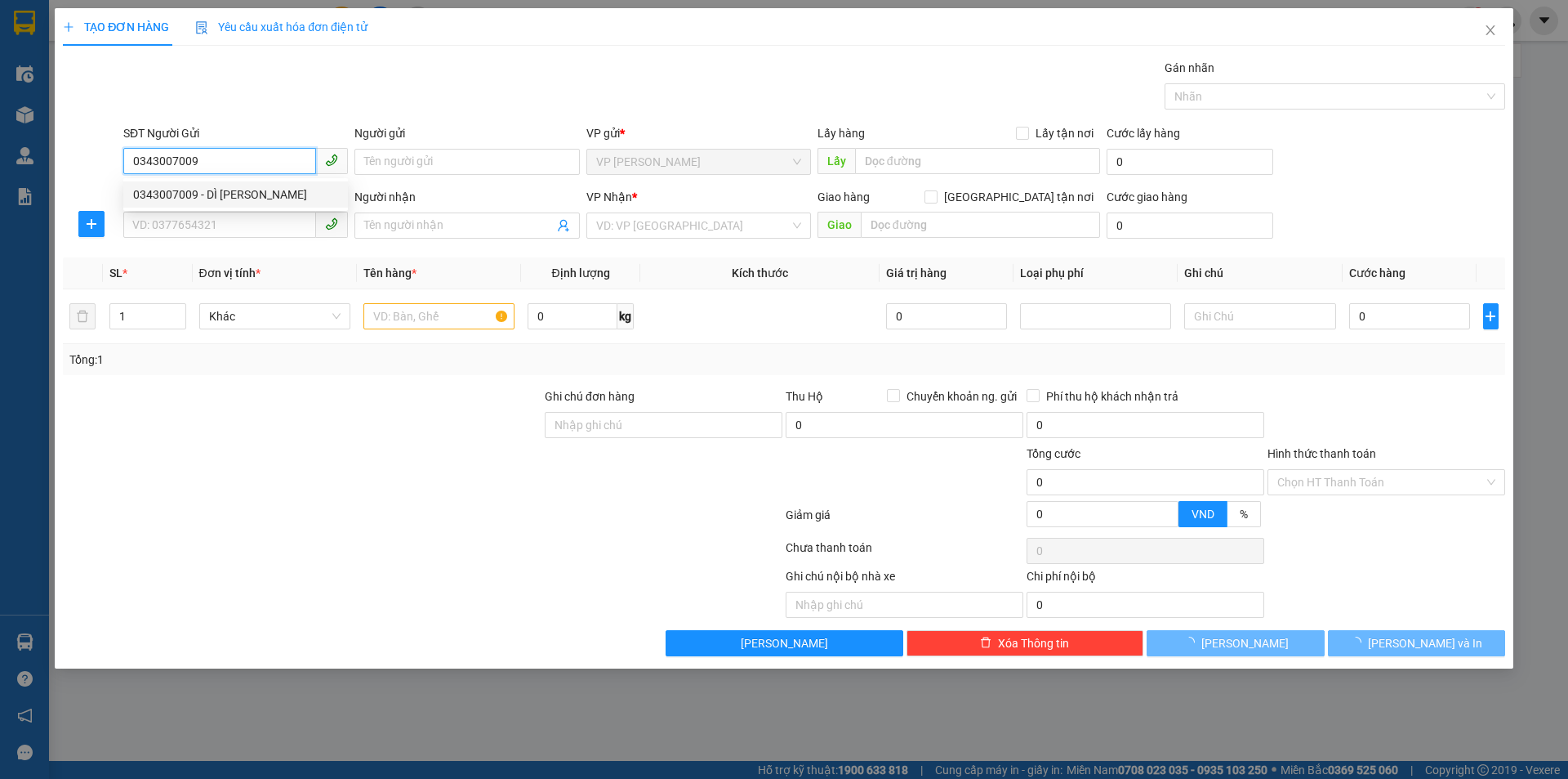
click at [275, 191] on div "0343007009 - DÌ NGUYỄN THỊ HÀO" at bounding box center [235, 194] width 205 height 18
type input "DÌ [PERSON_NAME]"
checkbox input "true"
type input "TC"
type input "0343007009"
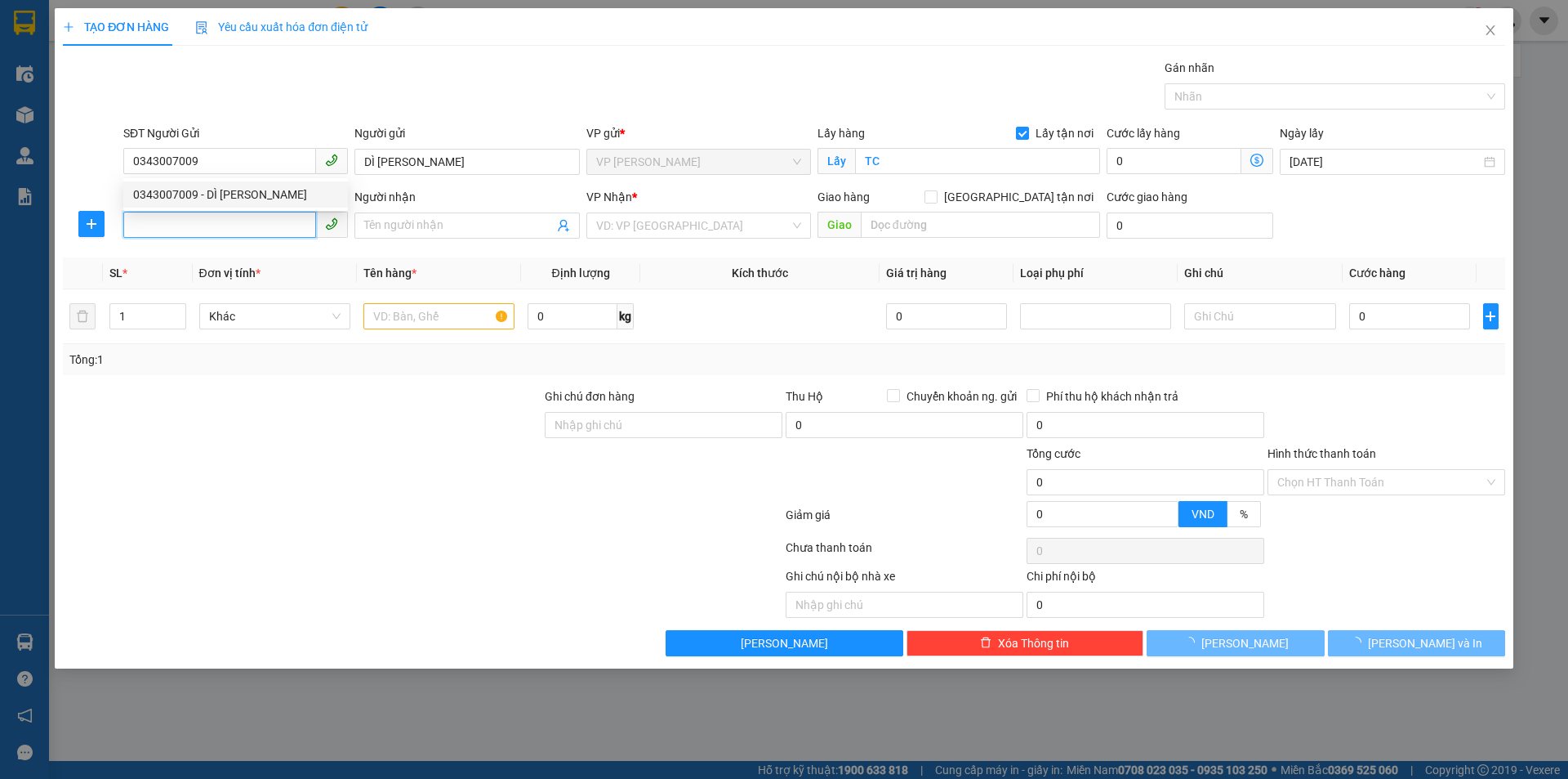
click at [266, 228] on input "SĐT Người Nhận" at bounding box center [219, 224] width 193 height 26
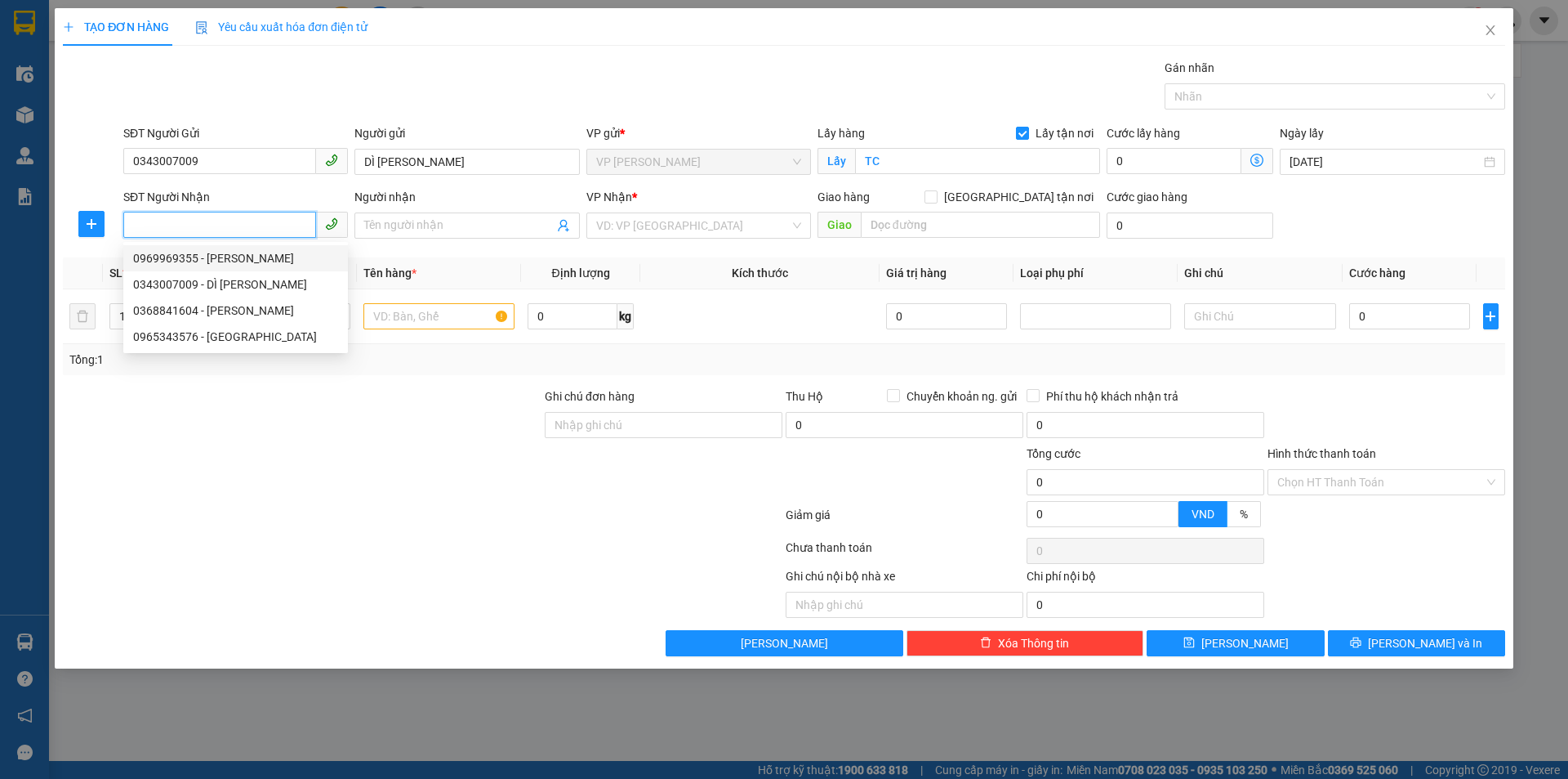
click at [283, 254] on div "0969969355 - LÊ TRUNG SAO" at bounding box center [235, 258] width 205 height 18
type input "0969969355"
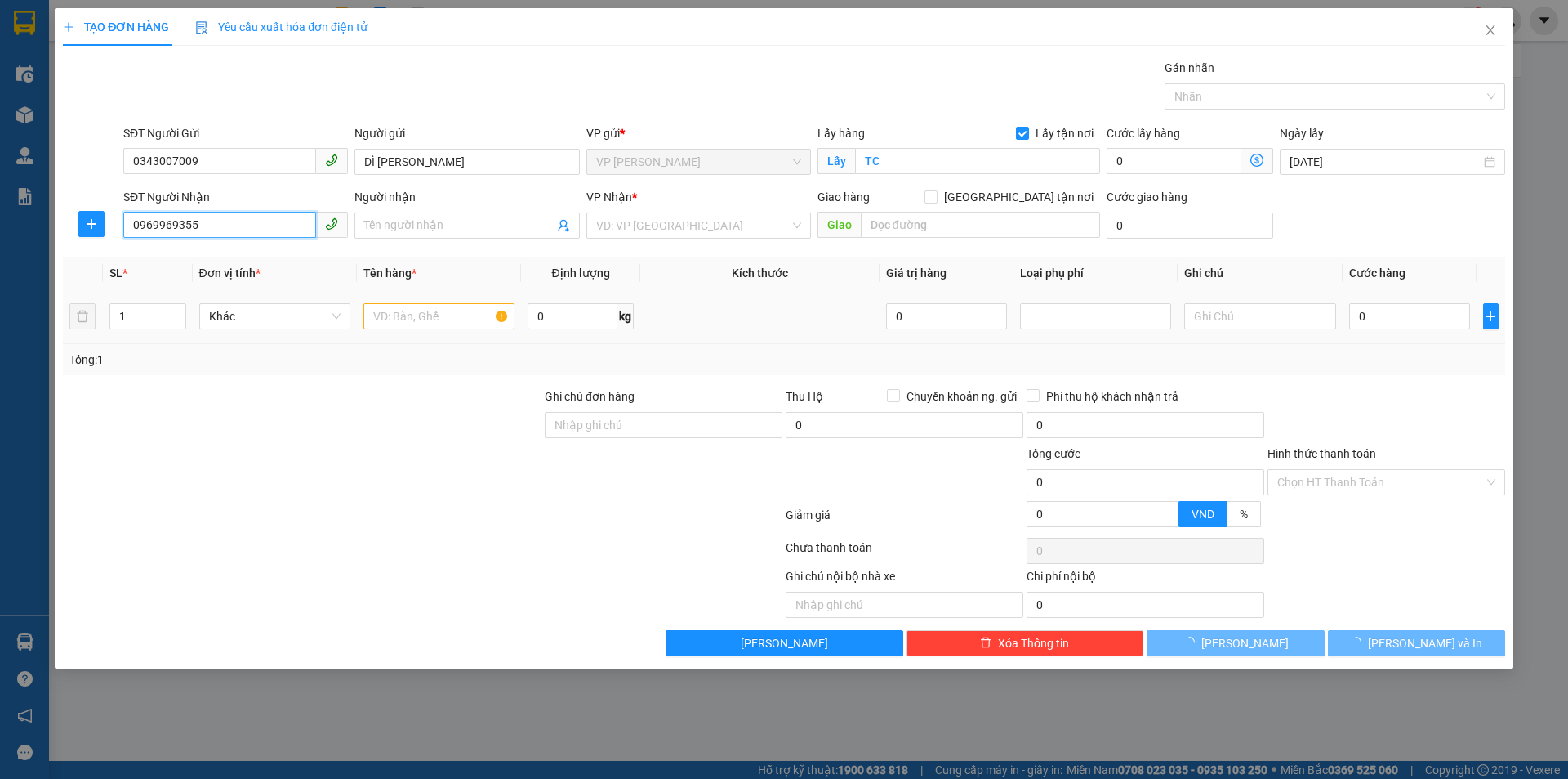
type input "[PERSON_NAME]"
checkbox input "true"
type input "NH"
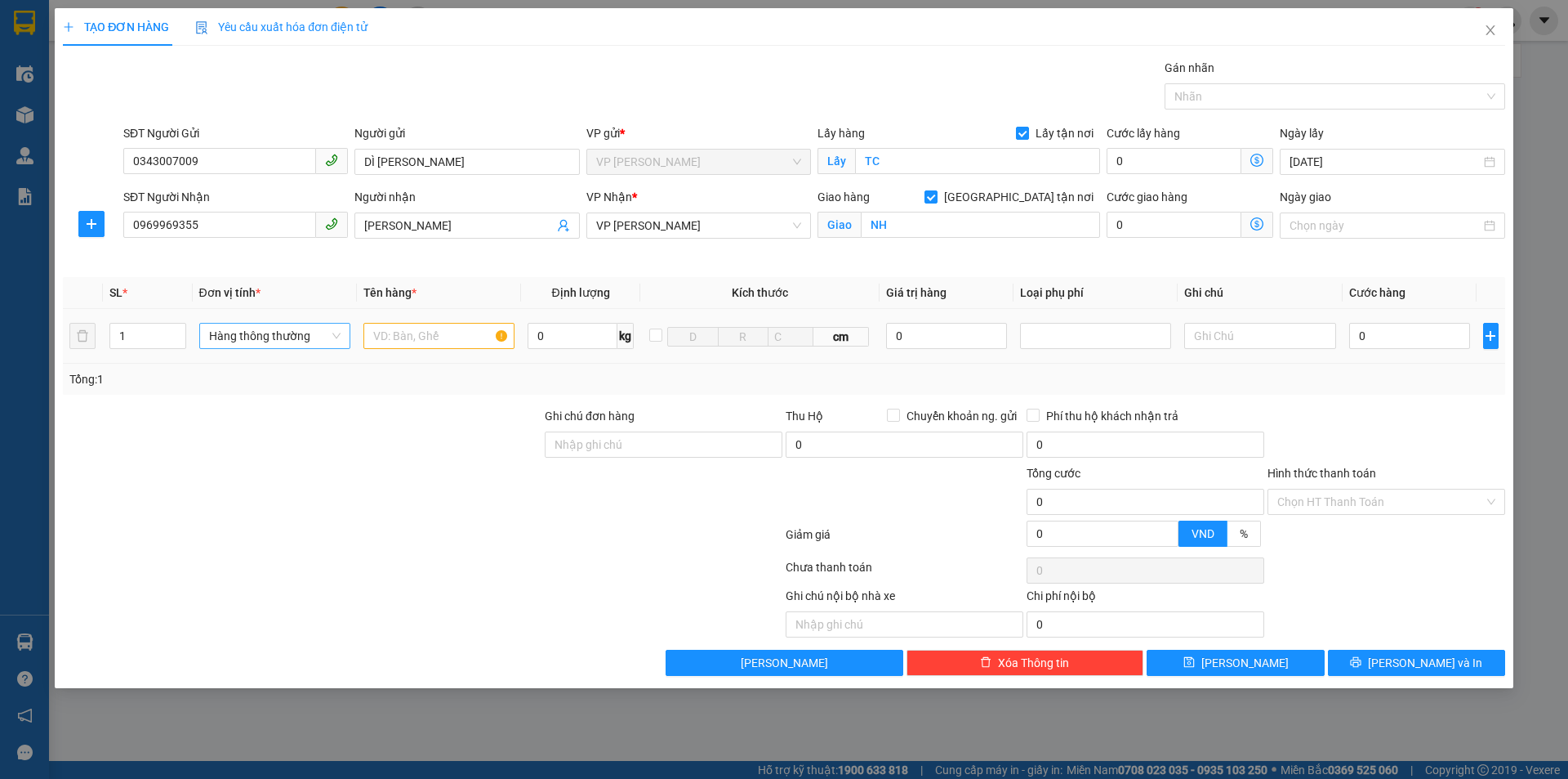
drag, startPoint x: 415, startPoint y: 420, endPoint x: 311, endPoint y: 336, distance: 133.7
click at [415, 420] on div at bounding box center [303, 435] width 482 height 57
click at [433, 426] on div at bounding box center [303, 435] width 482 height 57
click at [444, 326] on input "text" at bounding box center [439, 335] width 151 height 26
type input "a"
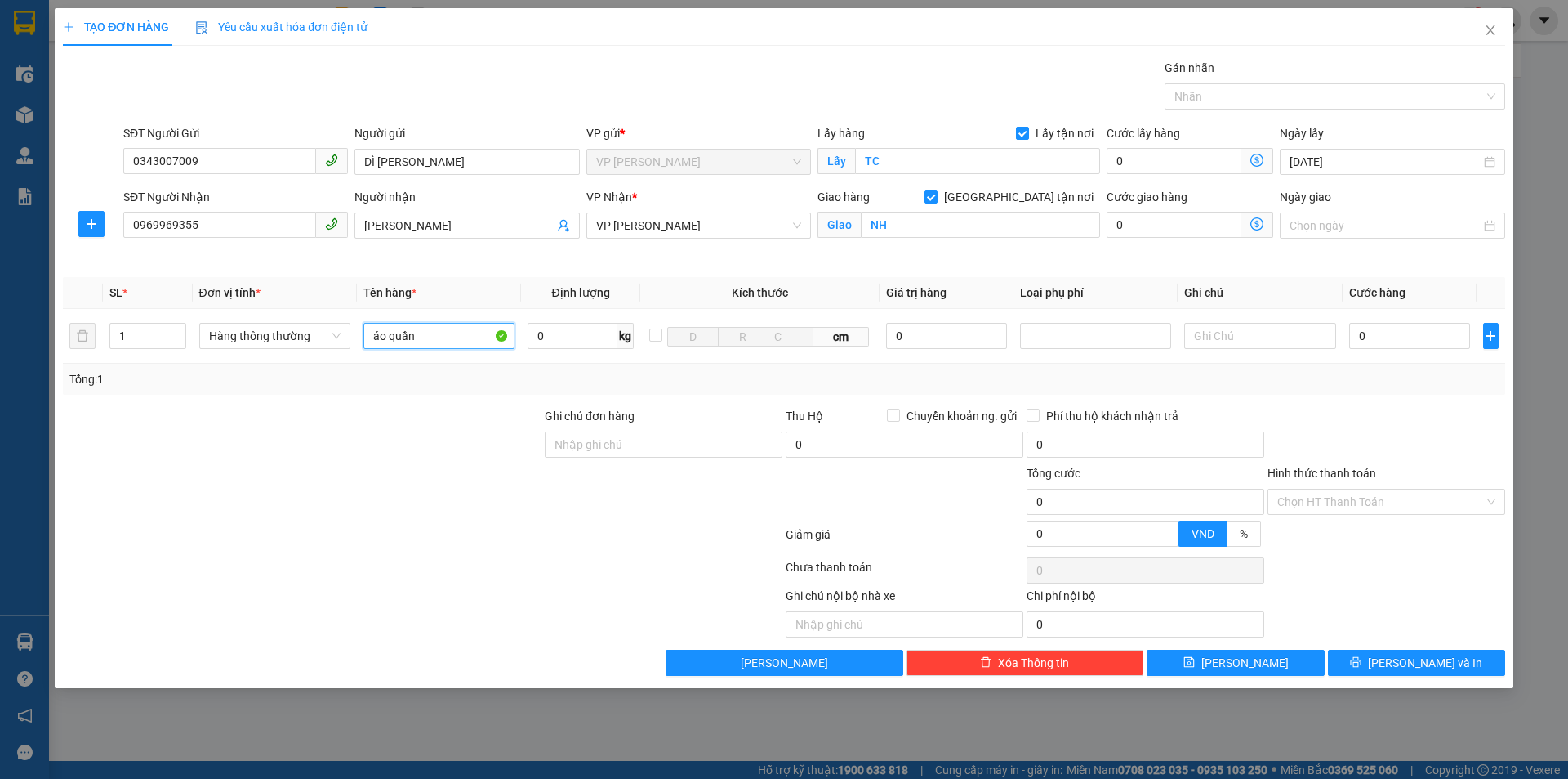
type input "áo quần"
drag, startPoint x: 1457, startPoint y: 462, endPoint x: 1443, endPoint y: 353, distance: 109.9
click at [1452, 448] on div at bounding box center [1386, 435] width 241 height 57
click at [1413, 338] on input "0" at bounding box center [1410, 335] width 121 height 26
type input "3.000"
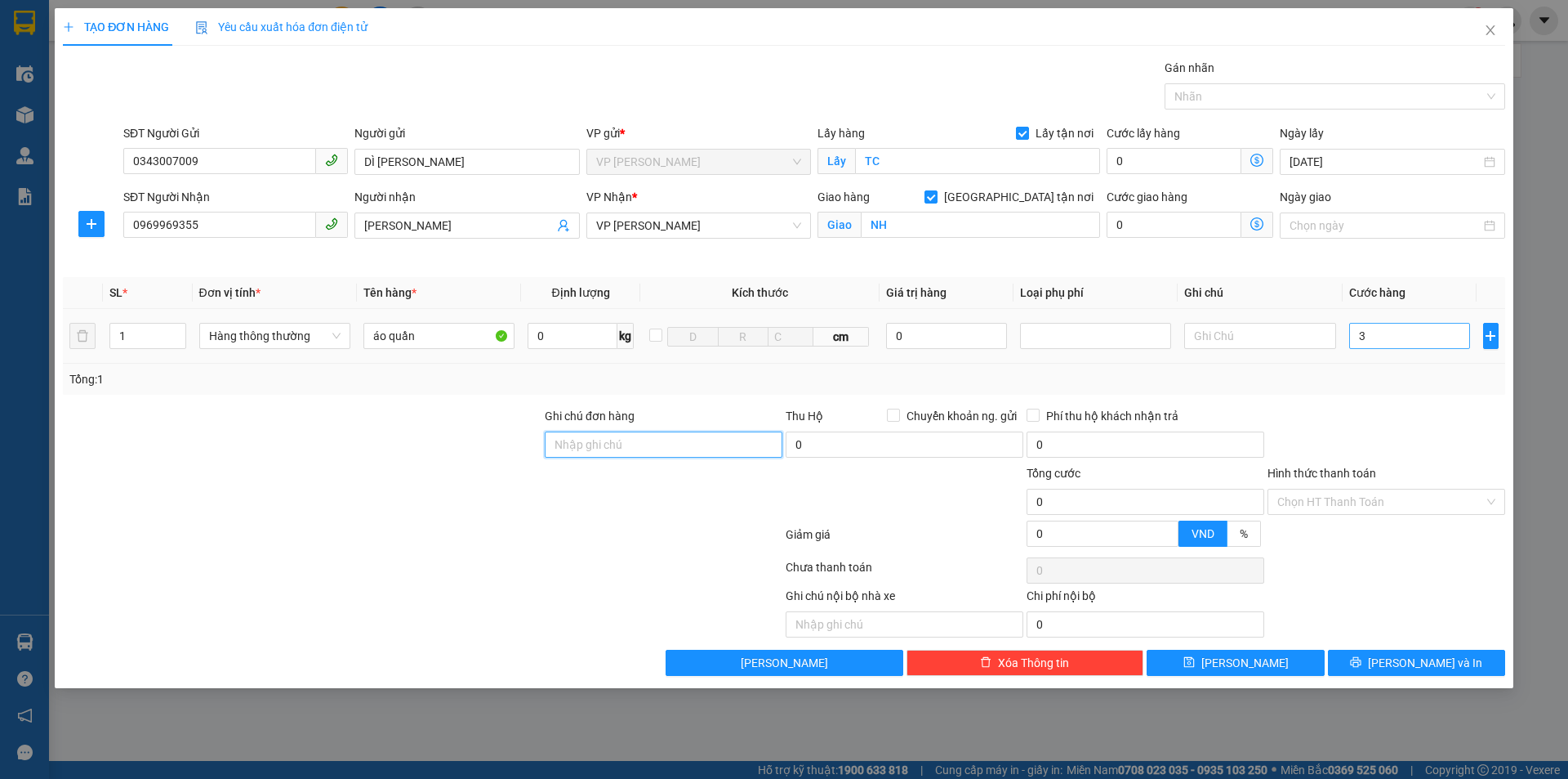
type input "3.000"
click at [1423, 342] on input "3.000" at bounding box center [1410, 335] width 121 height 26
type input "30.000"
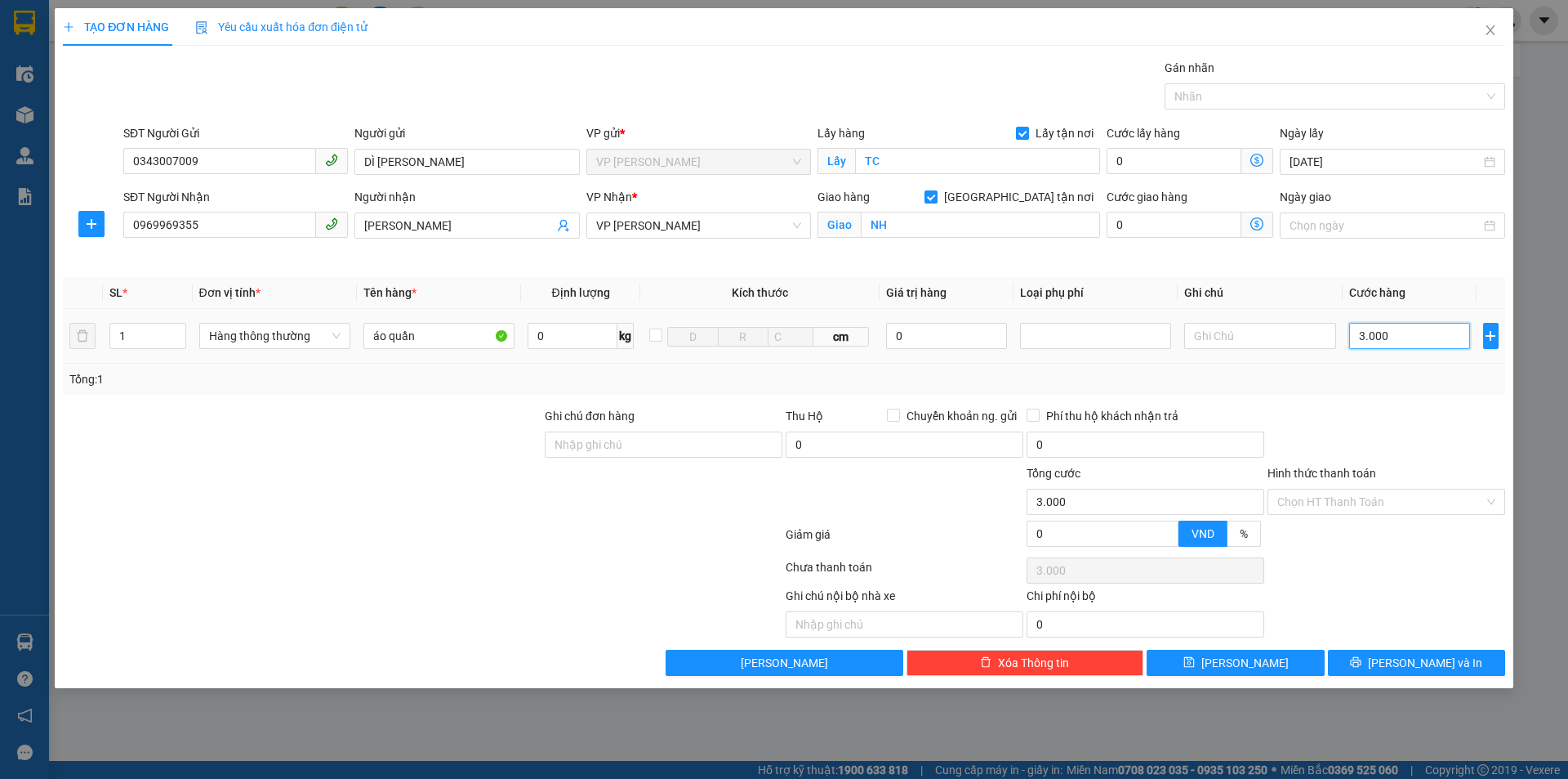
type input "30.000"
click at [1418, 392] on div "Tổng: 1" at bounding box center [784, 379] width 1443 height 31
click at [1404, 397] on div "Transit Pickup Surcharge Ids Transit Deliver Surcharge Ids Transit Deliver Surc…" at bounding box center [784, 367] width 1443 height 617
drag, startPoint x: 1415, startPoint y: 496, endPoint x: 1388, endPoint y: 512, distance: 31.4
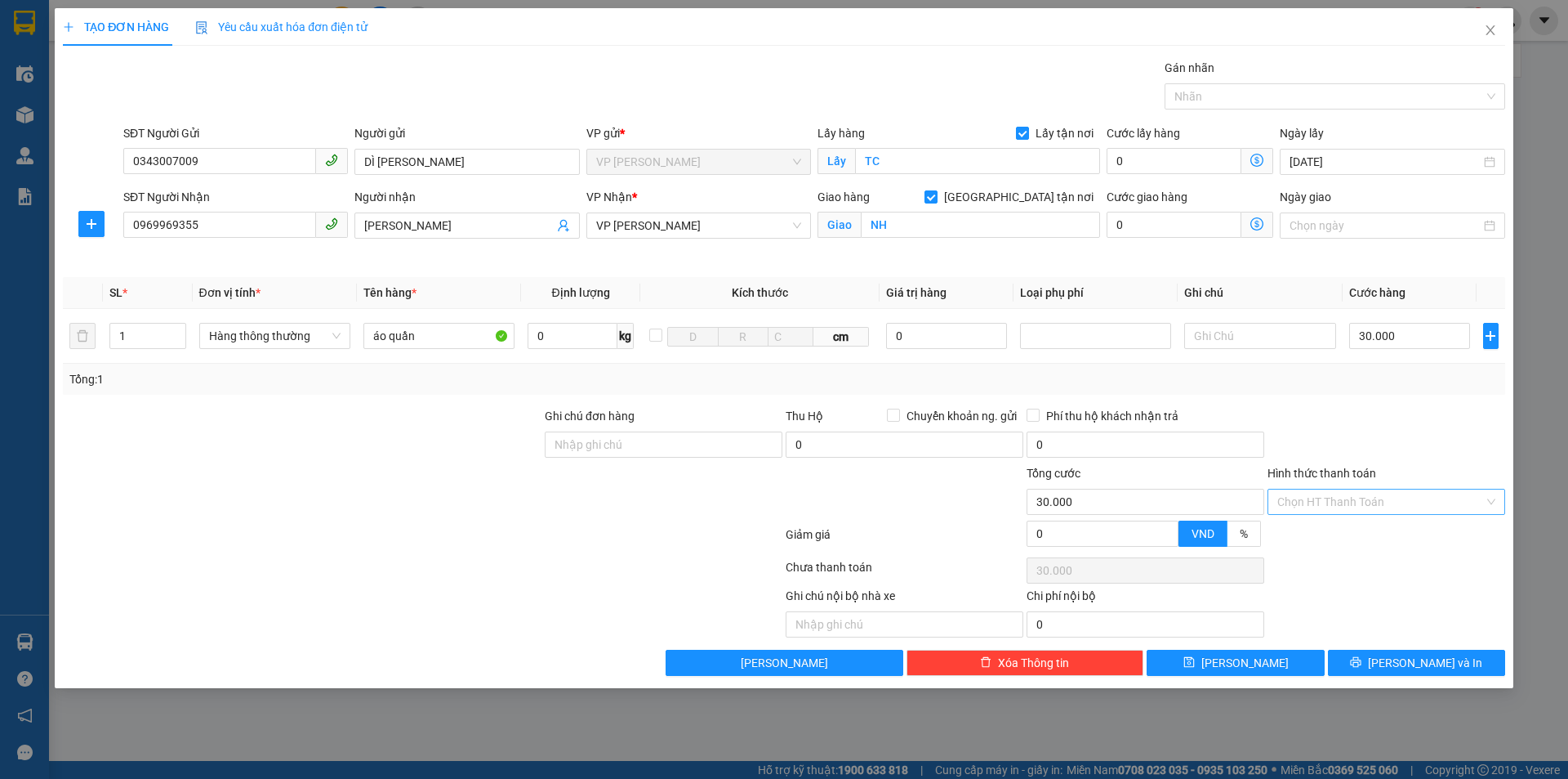
click at [1413, 496] on input "Hình thức thanh toán" at bounding box center [1380, 501] width 207 height 24
click at [1368, 522] on div "Tại văn phòng" at bounding box center [1386, 534] width 238 height 26
type input "0"
click at [1422, 652] on button "[PERSON_NAME] và In" at bounding box center [1416, 662] width 177 height 26
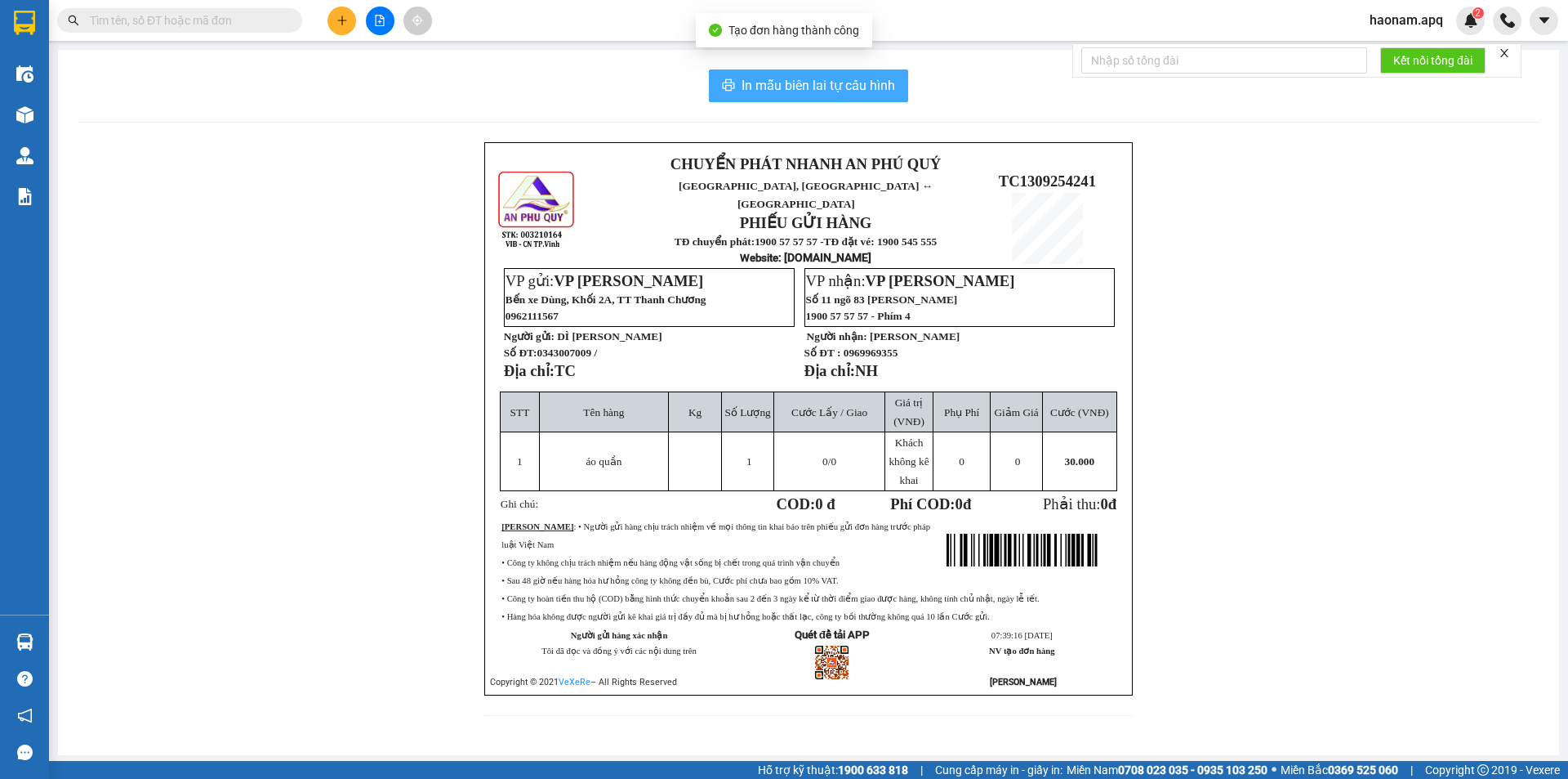
click at [820, 80] on span "In mẫu biên lai tự cấu hình" at bounding box center [818, 85] width 154 height 21
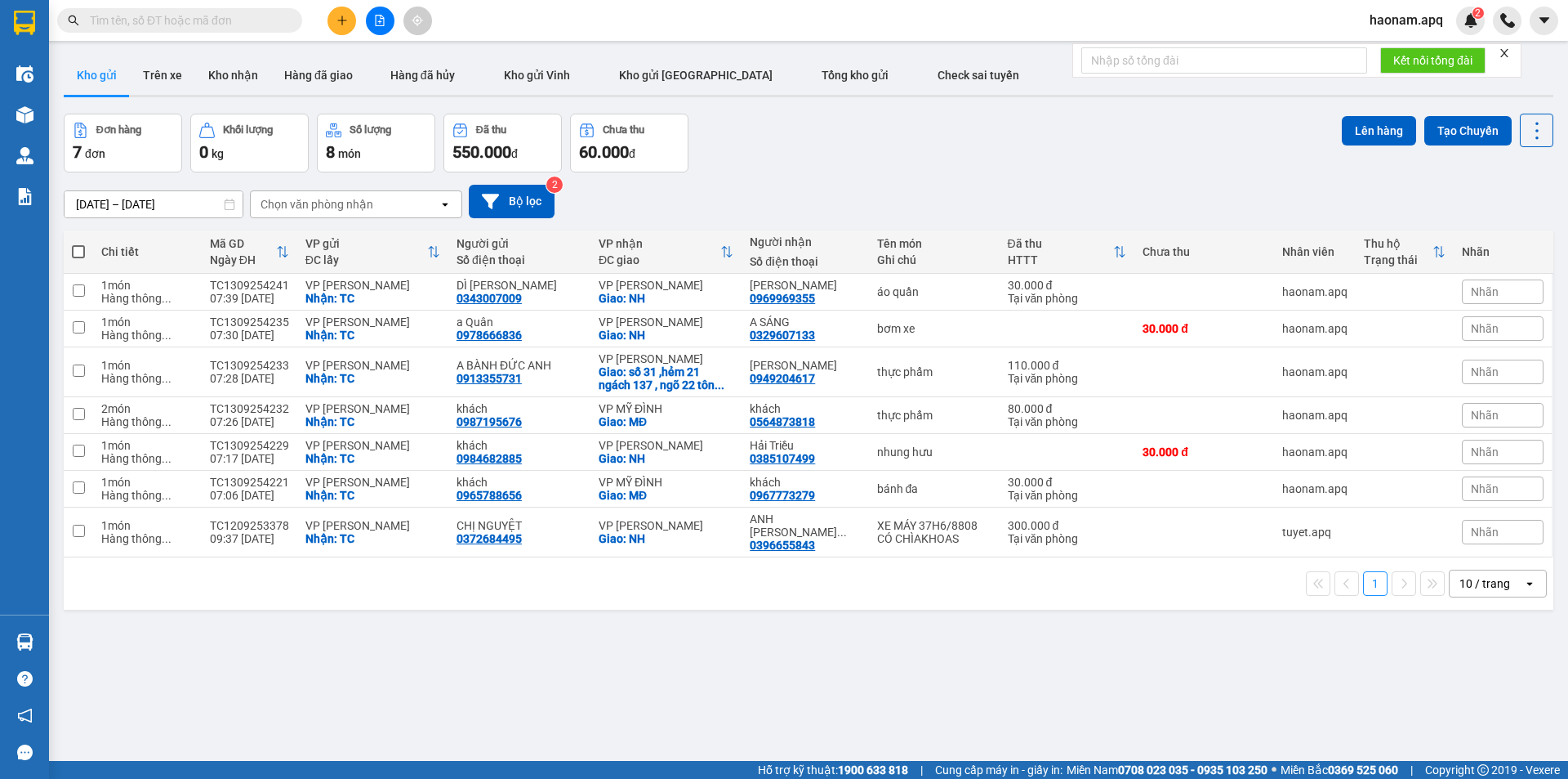
click at [337, 26] on button at bounding box center [341, 21] width 28 height 28
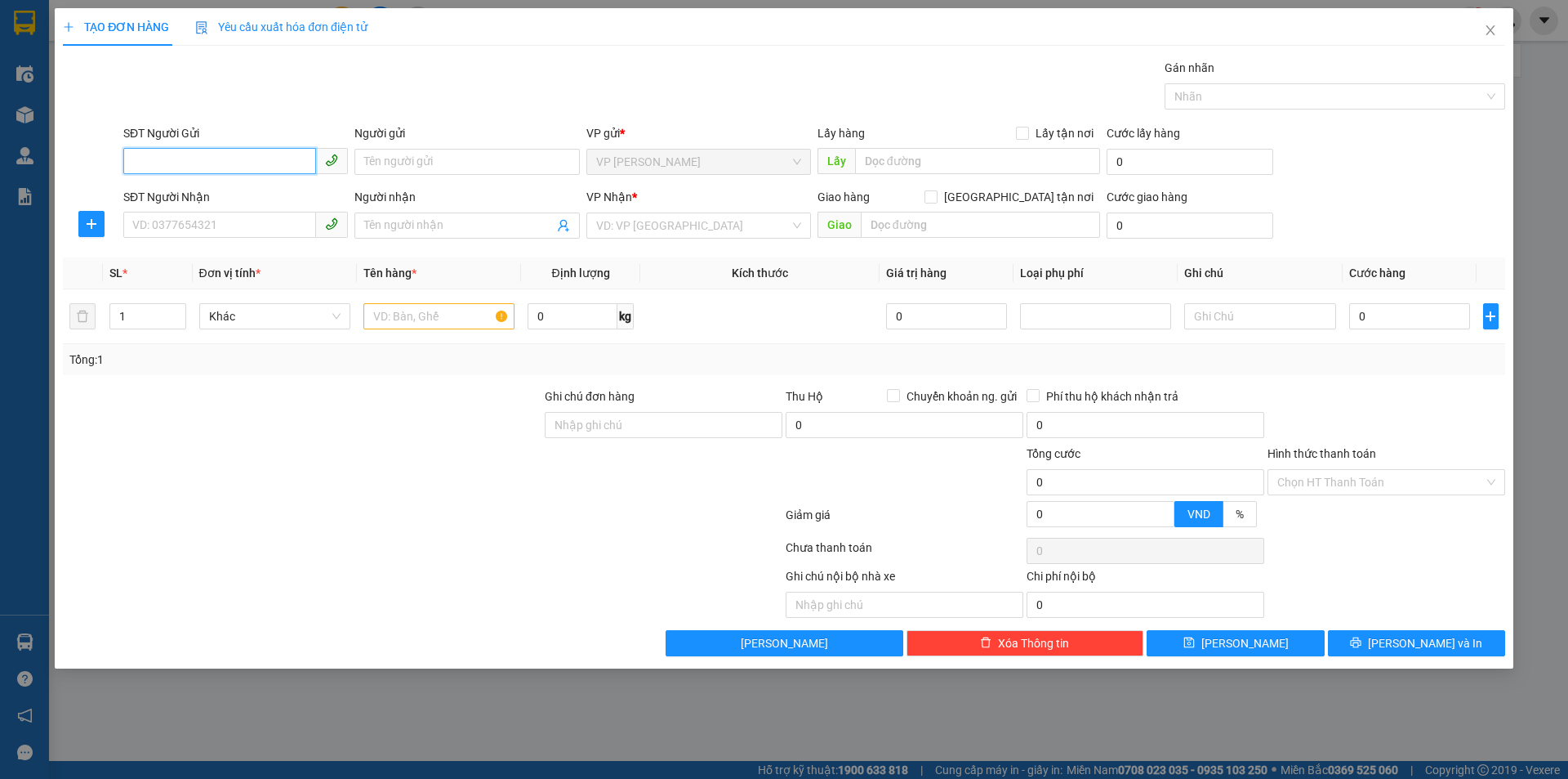
click at [273, 160] on input "SĐT Người Gửi" at bounding box center [219, 161] width 193 height 26
drag, startPoint x: 284, startPoint y: 159, endPoint x: 347, endPoint y: 232, distance: 96.4
click at [284, 158] on input "SĐT Người Gửi" at bounding box center [219, 161] width 193 height 26
type input "0395894144"
click at [294, 191] on div "0395894144 - CHỊ LÊ THỊ NHUNG" at bounding box center [235, 194] width 205 height 18
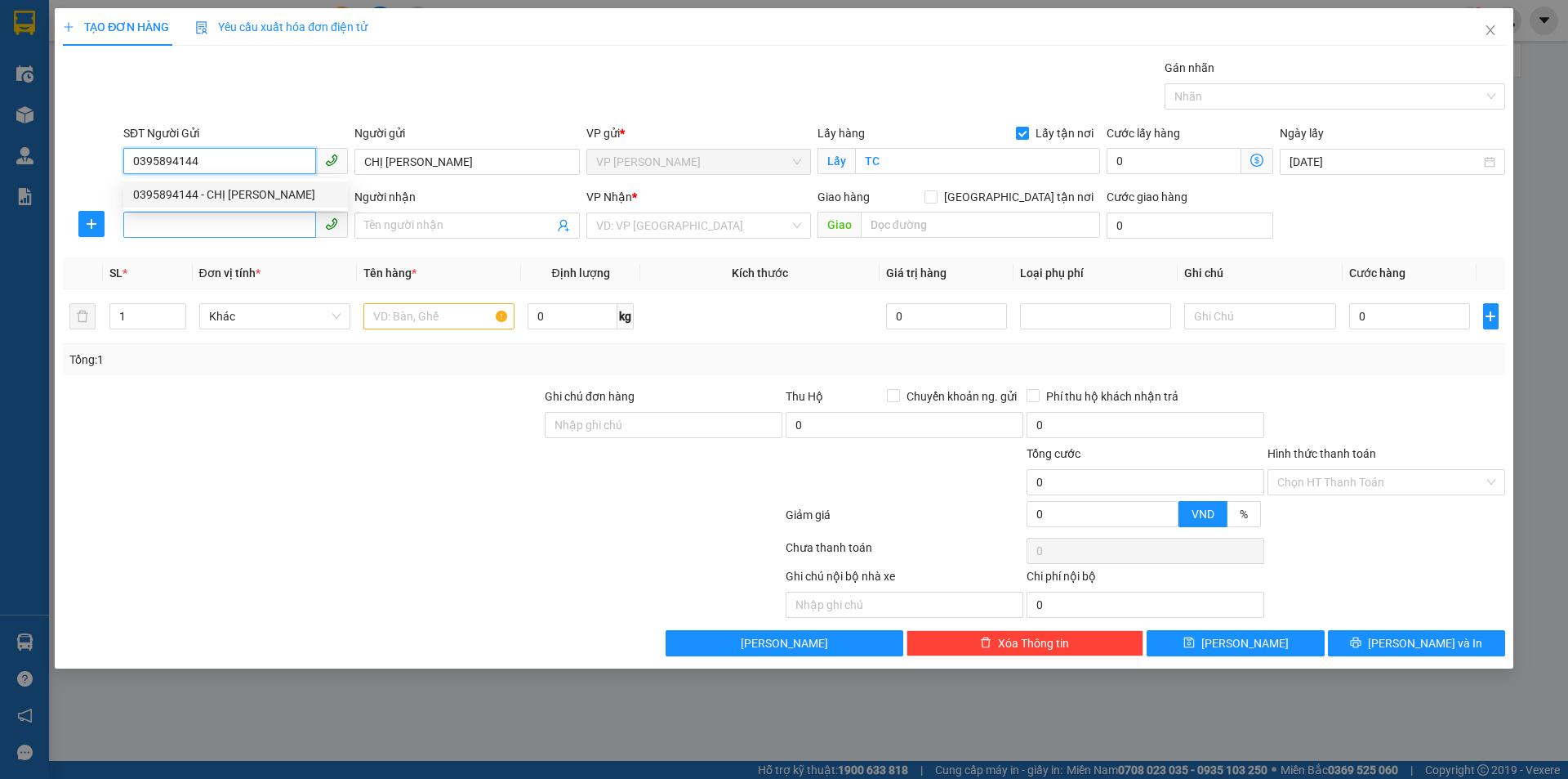
type input "CHỊ LÊ THỊ NHUNG"
checkbox input "true"
type input "TC"
type input "0395894144"
click at [282, 229] on input "SĐT Người Nhận" at bounding box center [219, 224] width 193 height 26
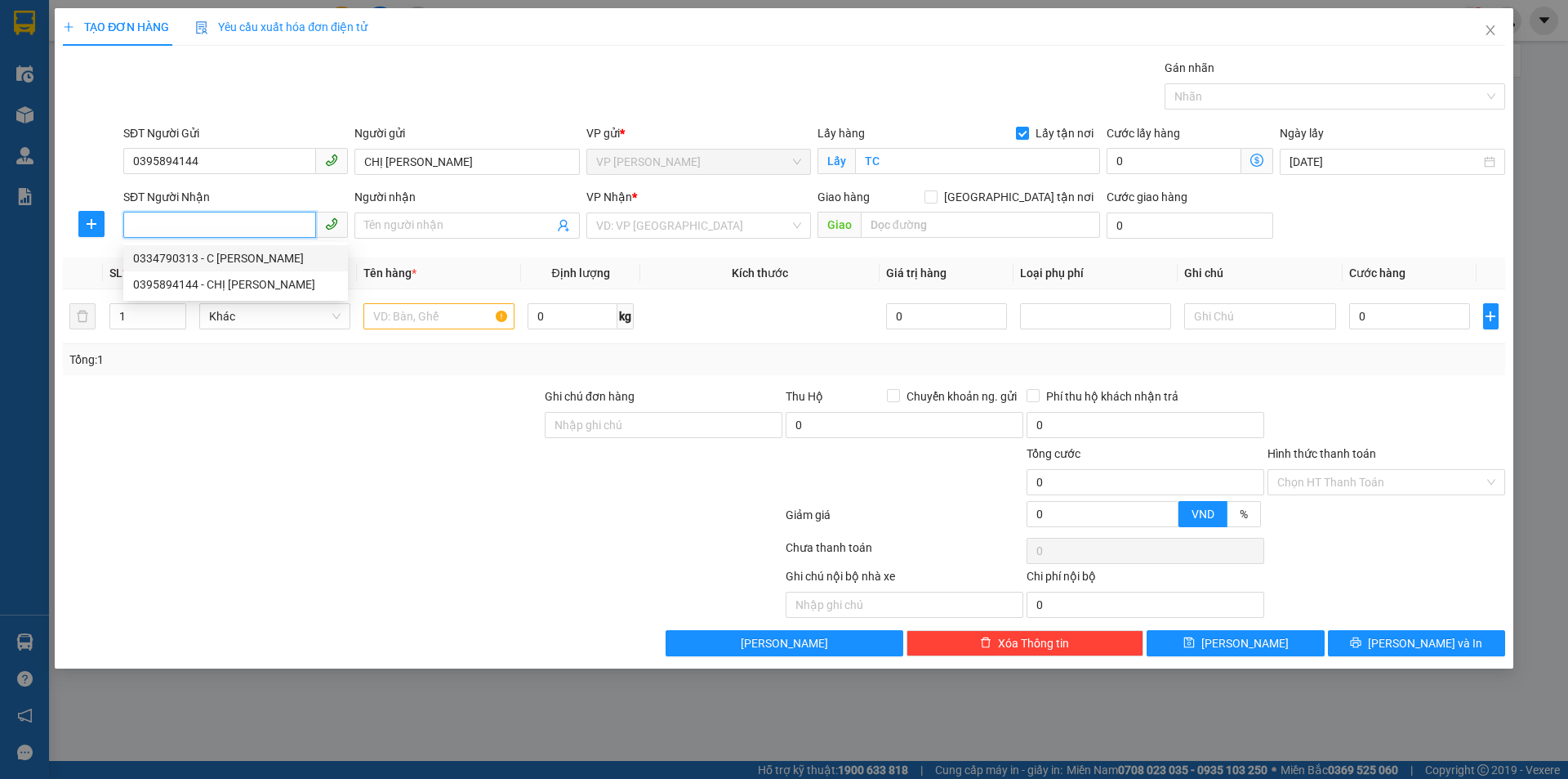
click at [302, 258] on div "0334790313 - C TRẦN THỊ TRÀ" at bounding box center [235, 258] width 205 height 18
type input "0334790313"
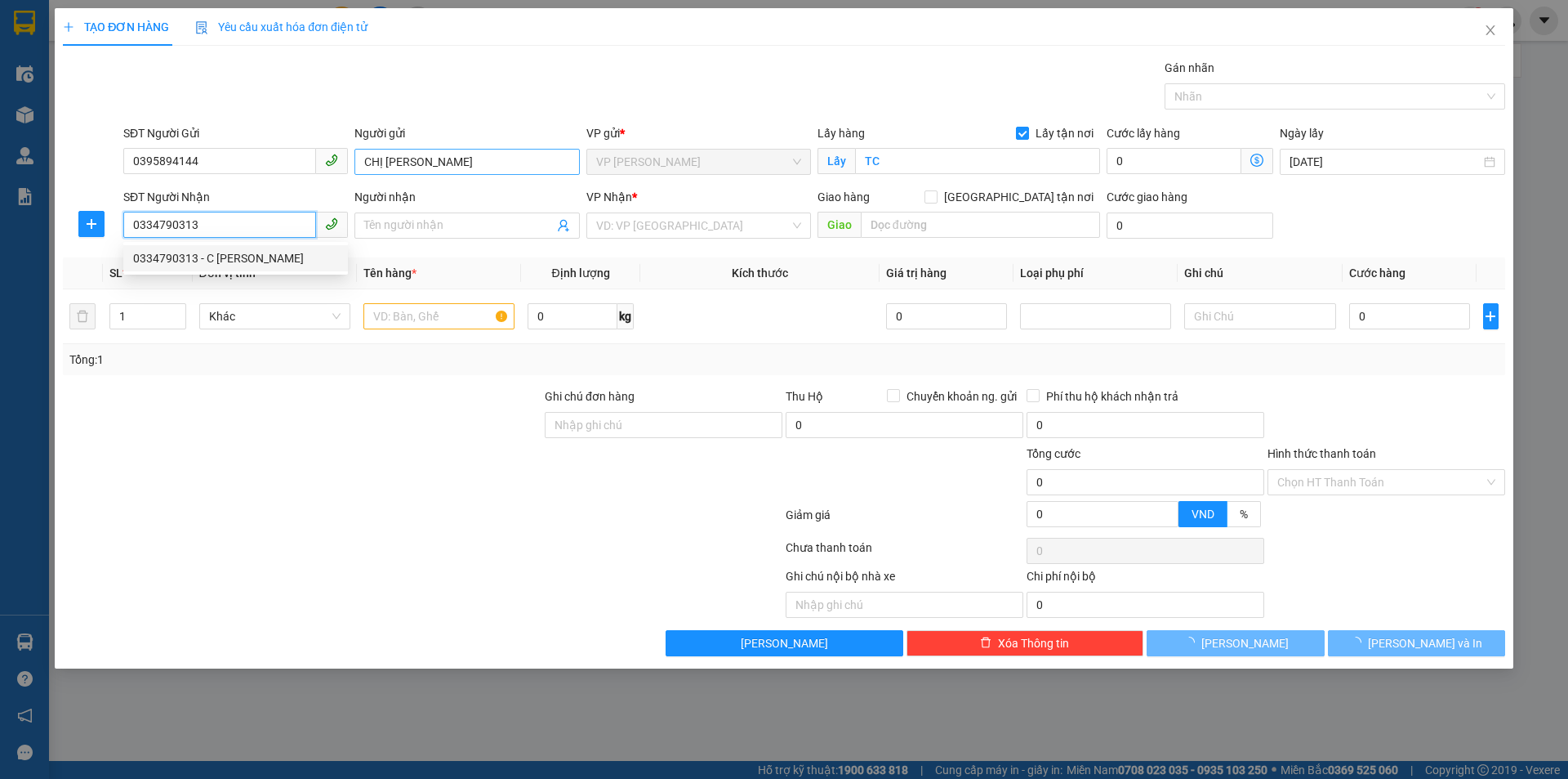
type input "C [PERSON_NAME]"
checkbox input "true"
type input "NH"
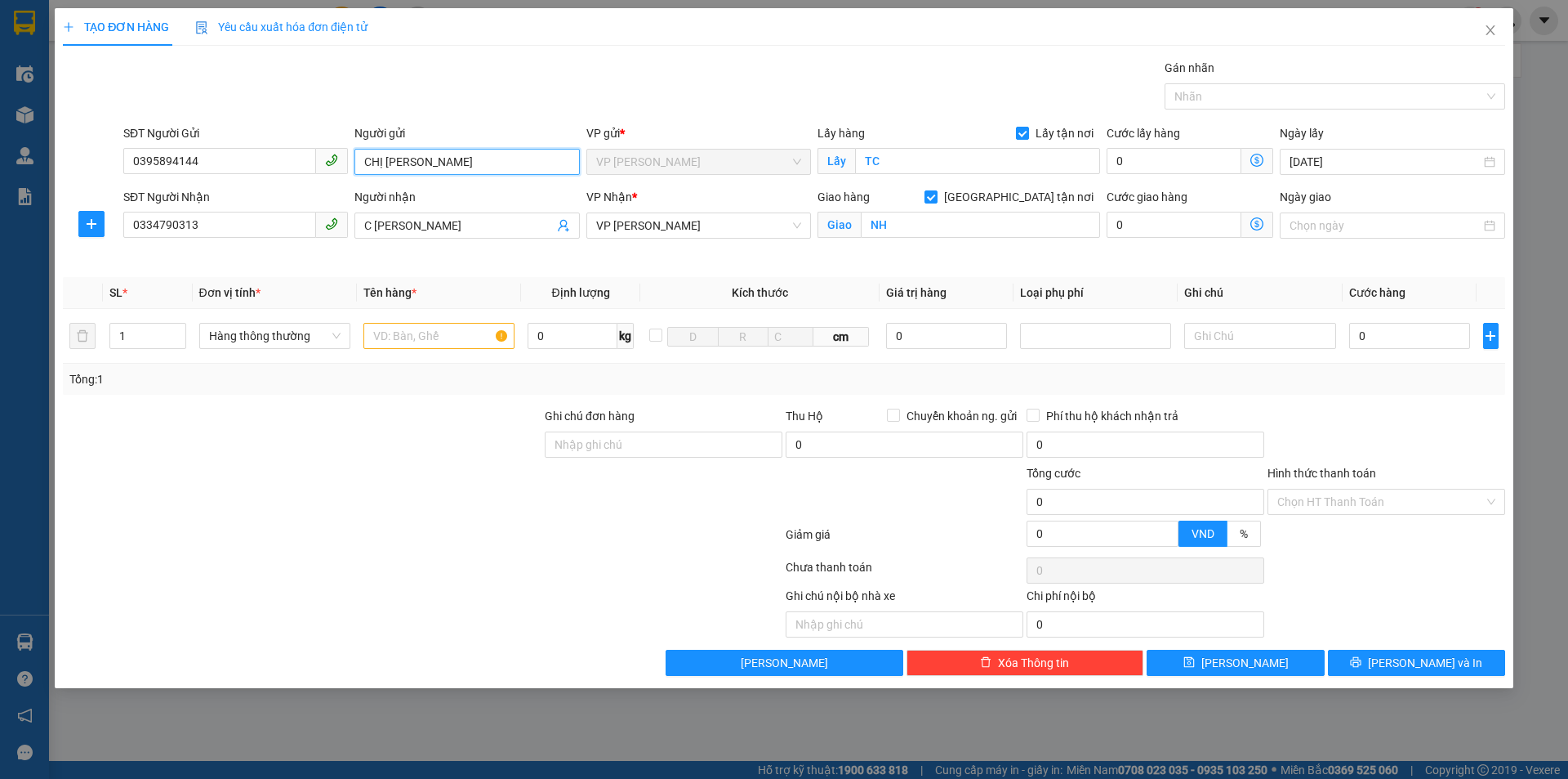
drag, startPoint x: 383, startPoint y: 165, endPoint x: 315, endPoint y: 174, distance: 68.6
click at [317, 174] on div "SĐT Người Gửi 0395894144 Người gửi CHỊ LÊ THỊ NHUNG CHỊ LÊ THỊ NHUNG VP gửi * V…" at bounding box center [815, 153] width 1389 height 57
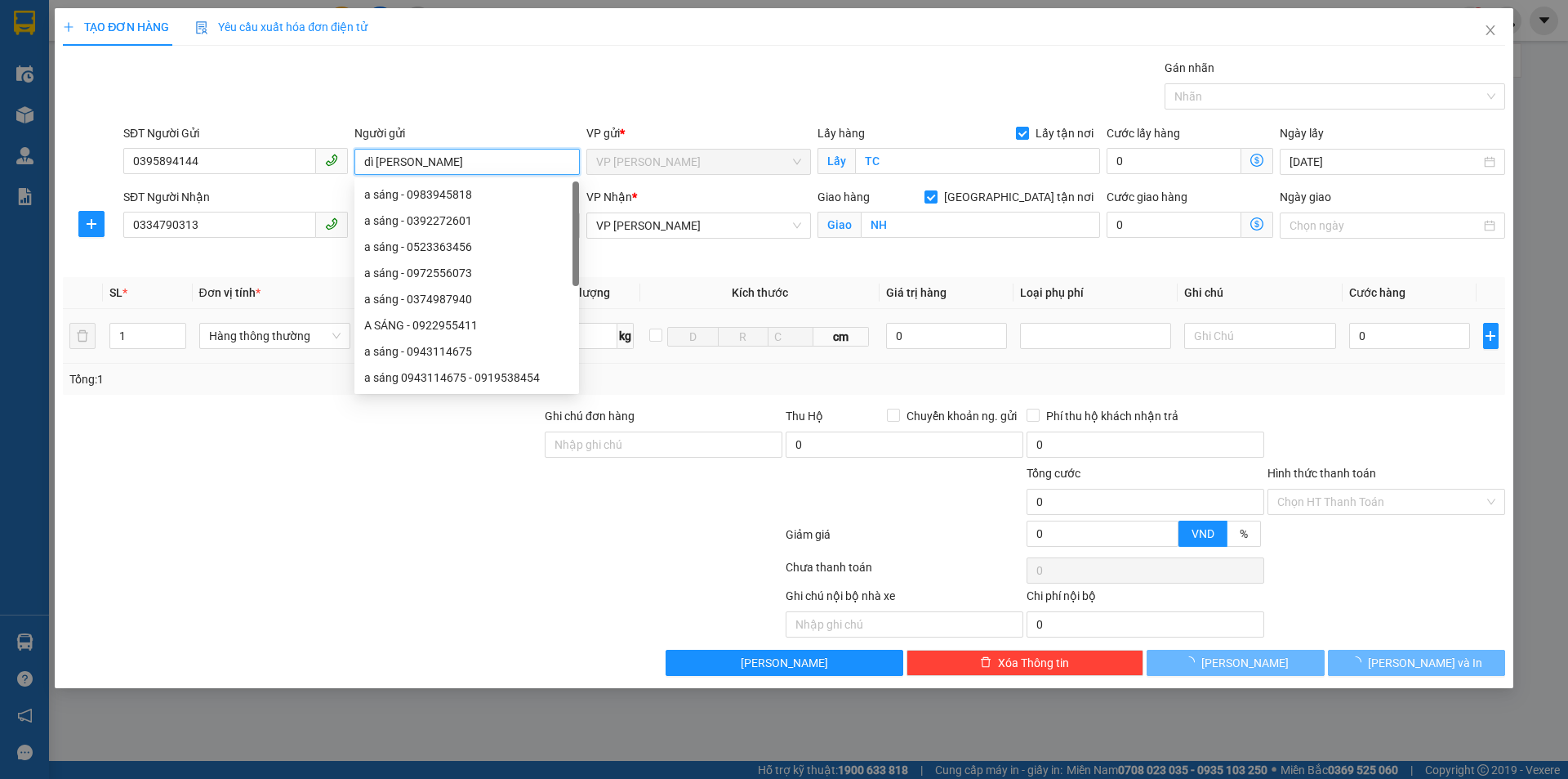
type input "dì [PERSON_NAME]"
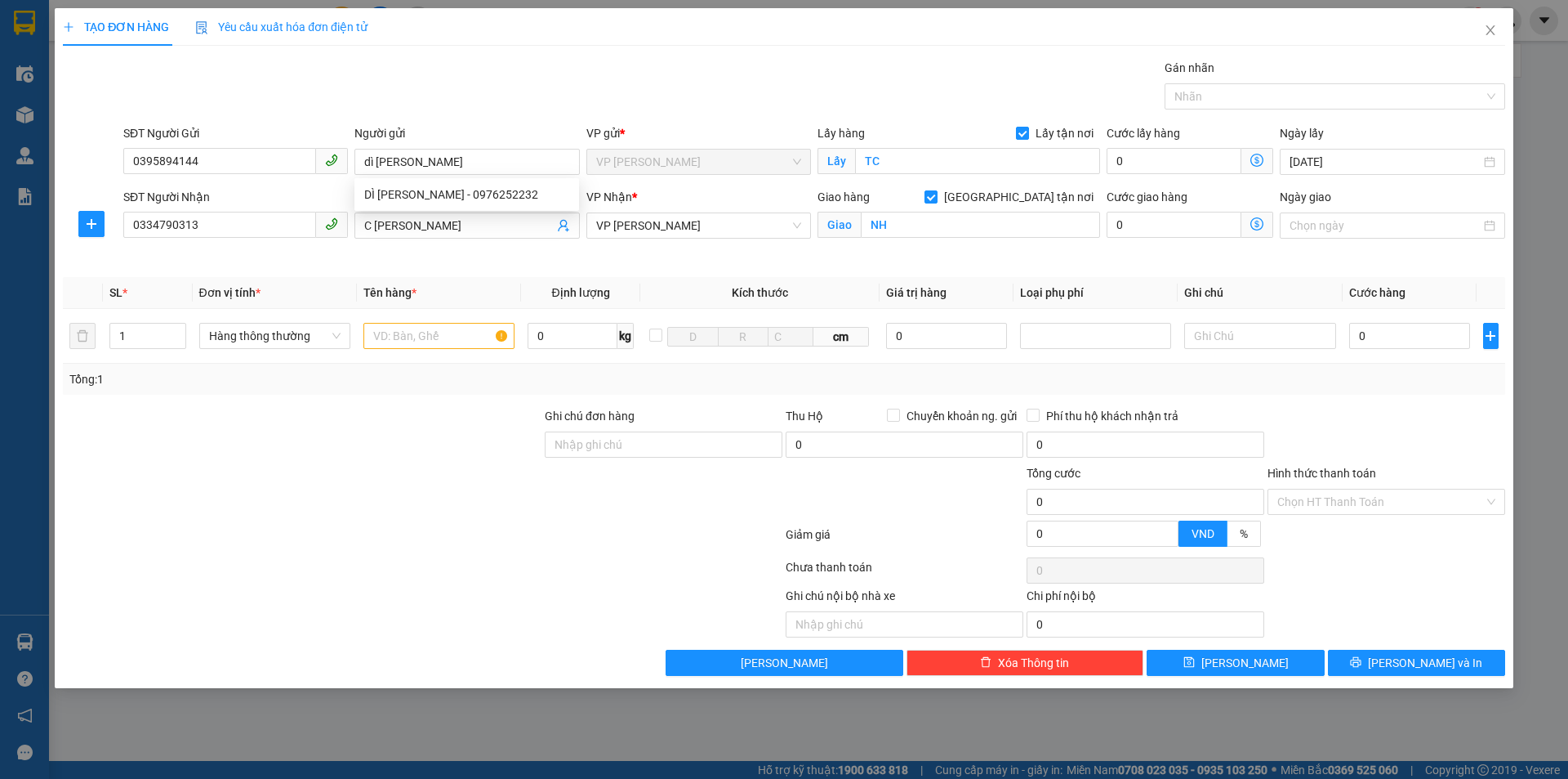
click at [297, 410] on div at bounding box center [303, 435] width 482 height 57
click at [440, 400] on div "Transit Pickup Surcharge Ids Transit Deliver Surcharge Ids Transit Deliver Surc…" at bounding box center [784, 367] width 1443 height 617
click at [451, 347] on input "text" at bounding box center [439, 335] width 151 height 26
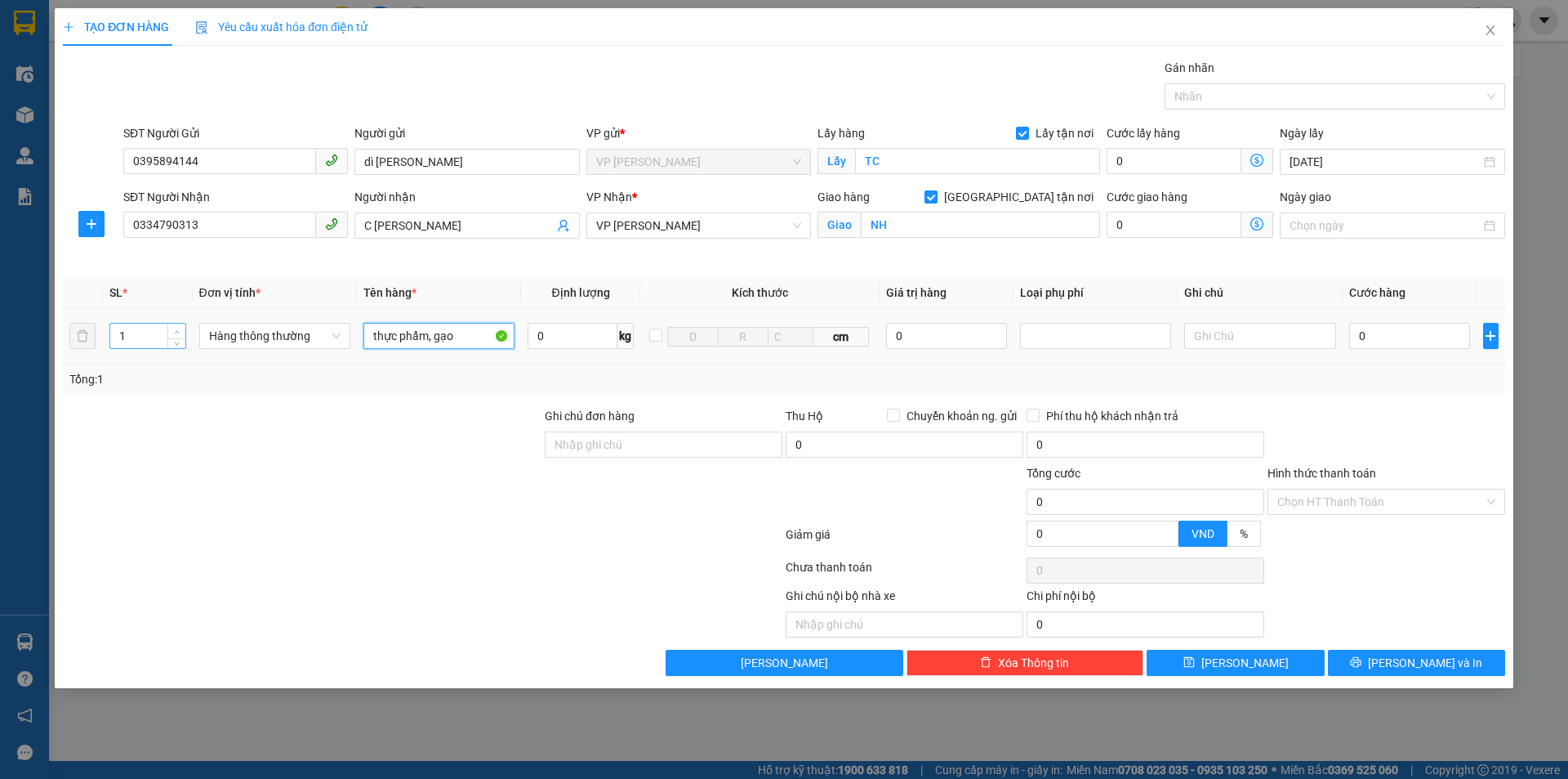
type input "thực phẩm, gạo"
type input "2"
click at [182, 331] on span "Increase Value" at bounding box center [176, 330] width 18 height 15
click at [334, 397] on div "Transit Pickup Surcharge Ids Transit Deliver Surcharge Ids Transit Deliver Surc…" at bounding box center [784, 367] width 1443 height 617
click at [1390, 344] on input "0" at bounding box center [1410, 335] width 121 height 26
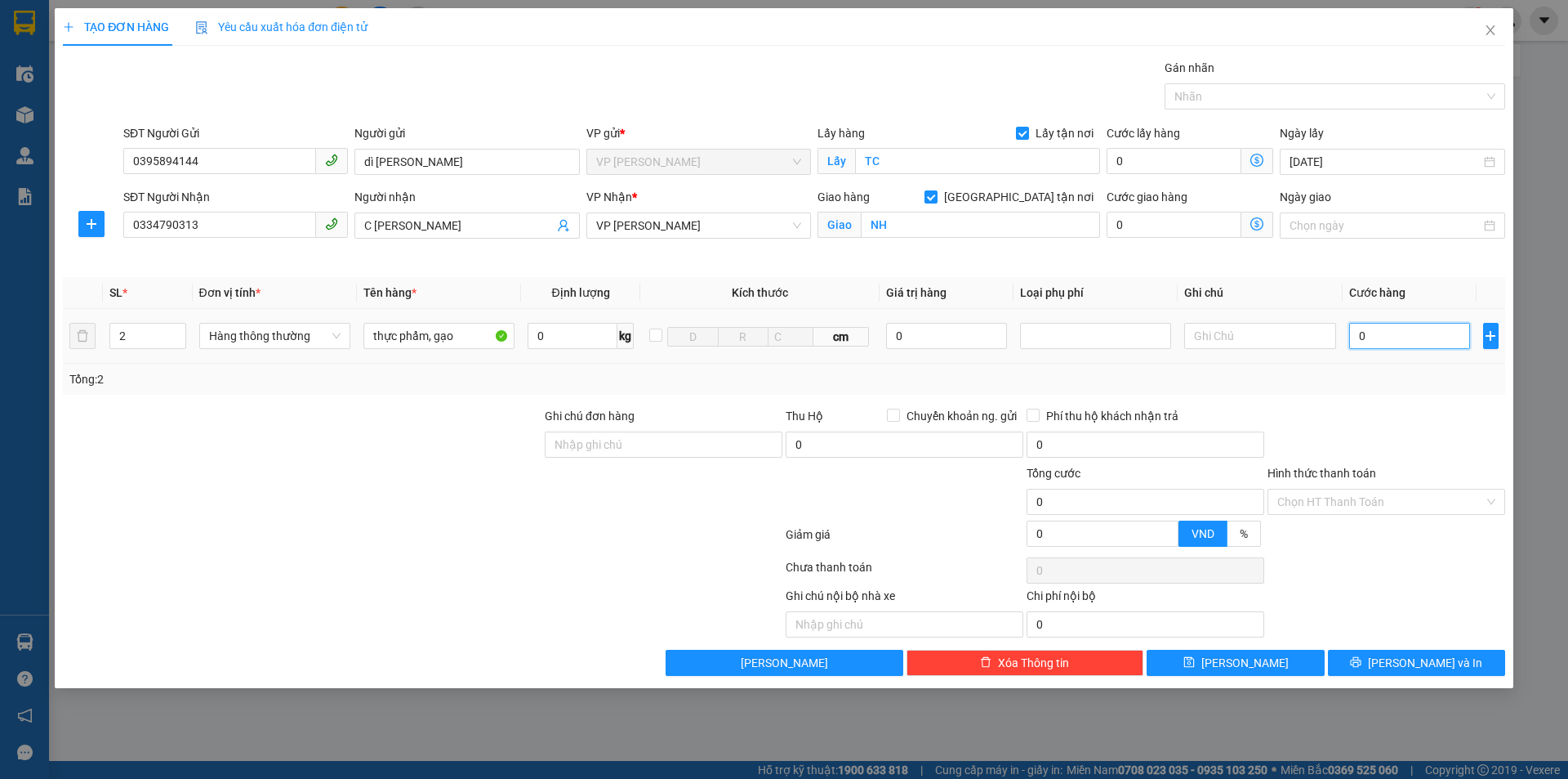
type input "8"
type input "80"
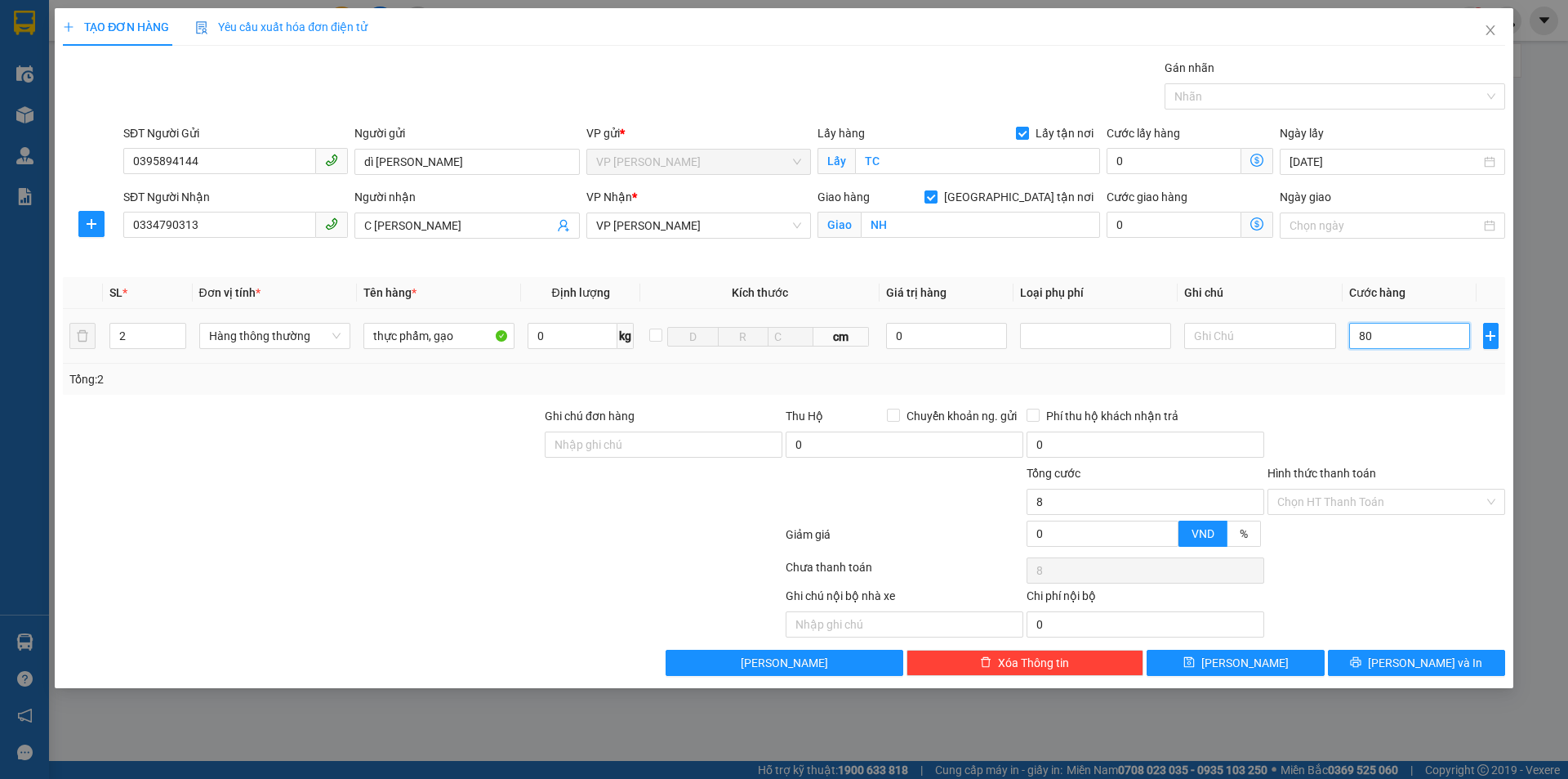
type input "80"
type input "800"
type input "8.000"
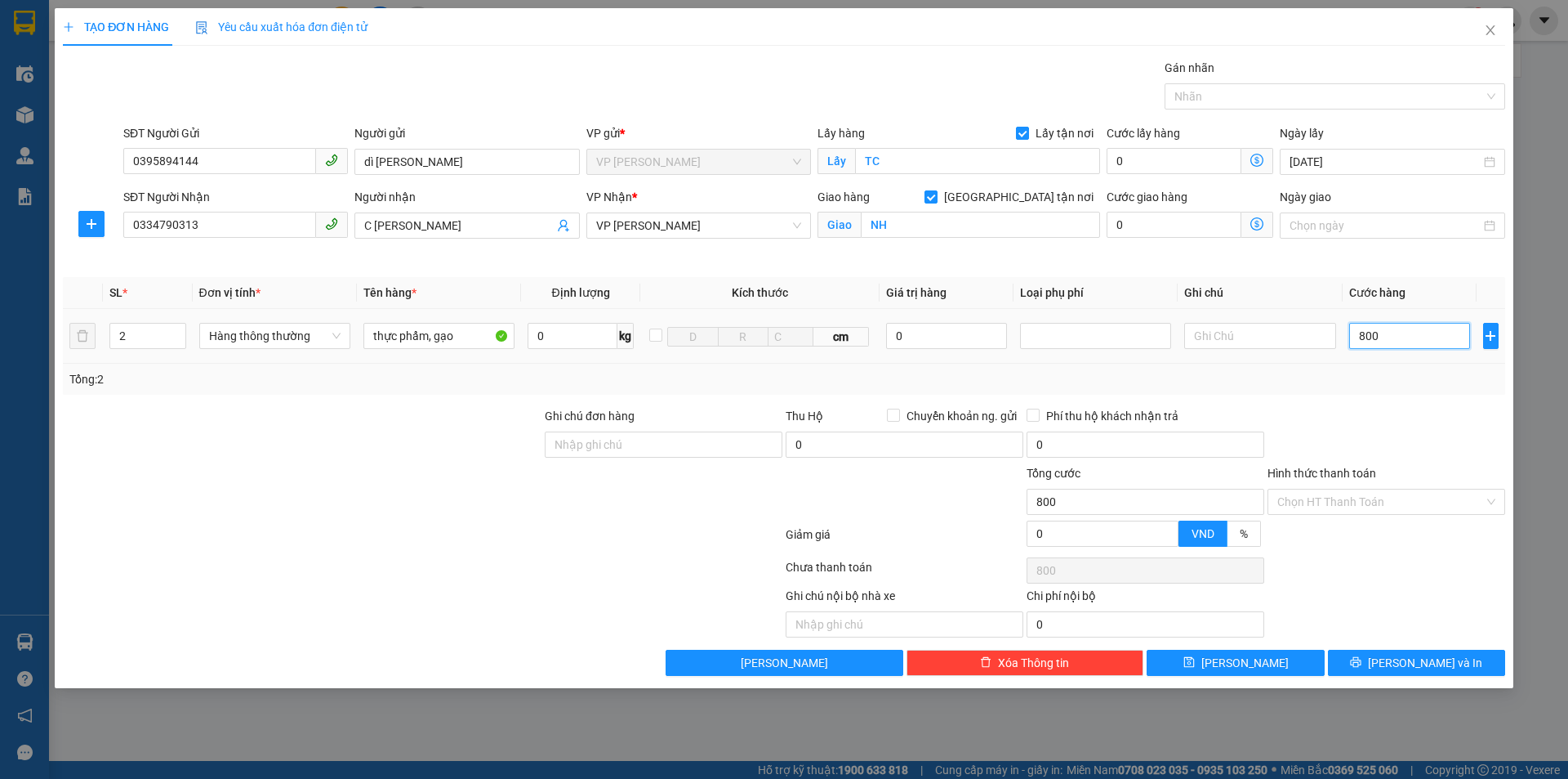
type input "8.000"
type input "80.000"
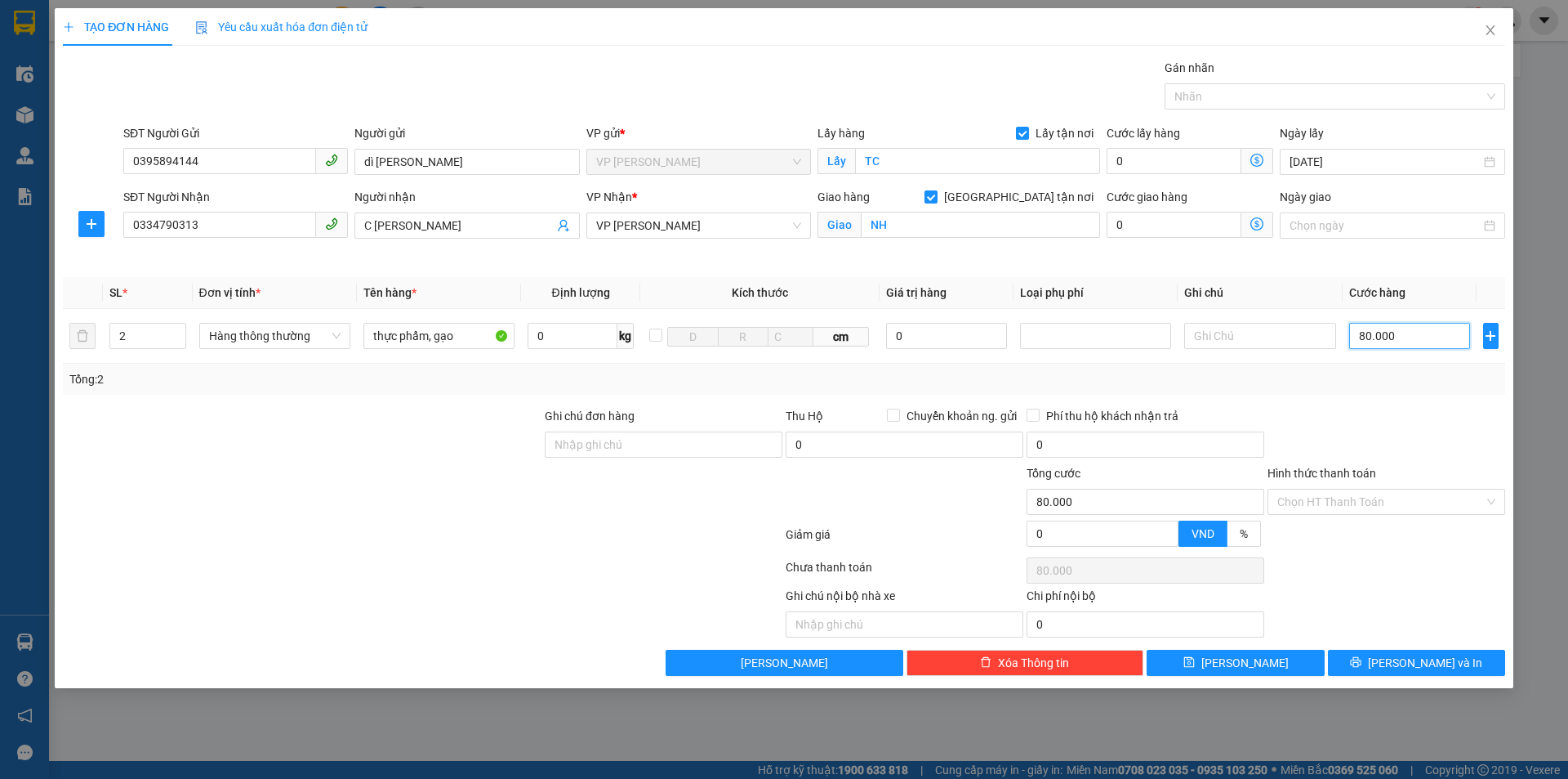
type input "80.000"
click at [1402, 415] on div at bounding box center [1386, 435] width 241 height 57
drag, startPoint x: 1338, startPoint y: 507, endPoint x: 1348, endPoint y: 513, distance: 11.7
click at [1340, 508] on input "Hình thức thanh toán" at bounding box center [1380, 501] width 207 height 24
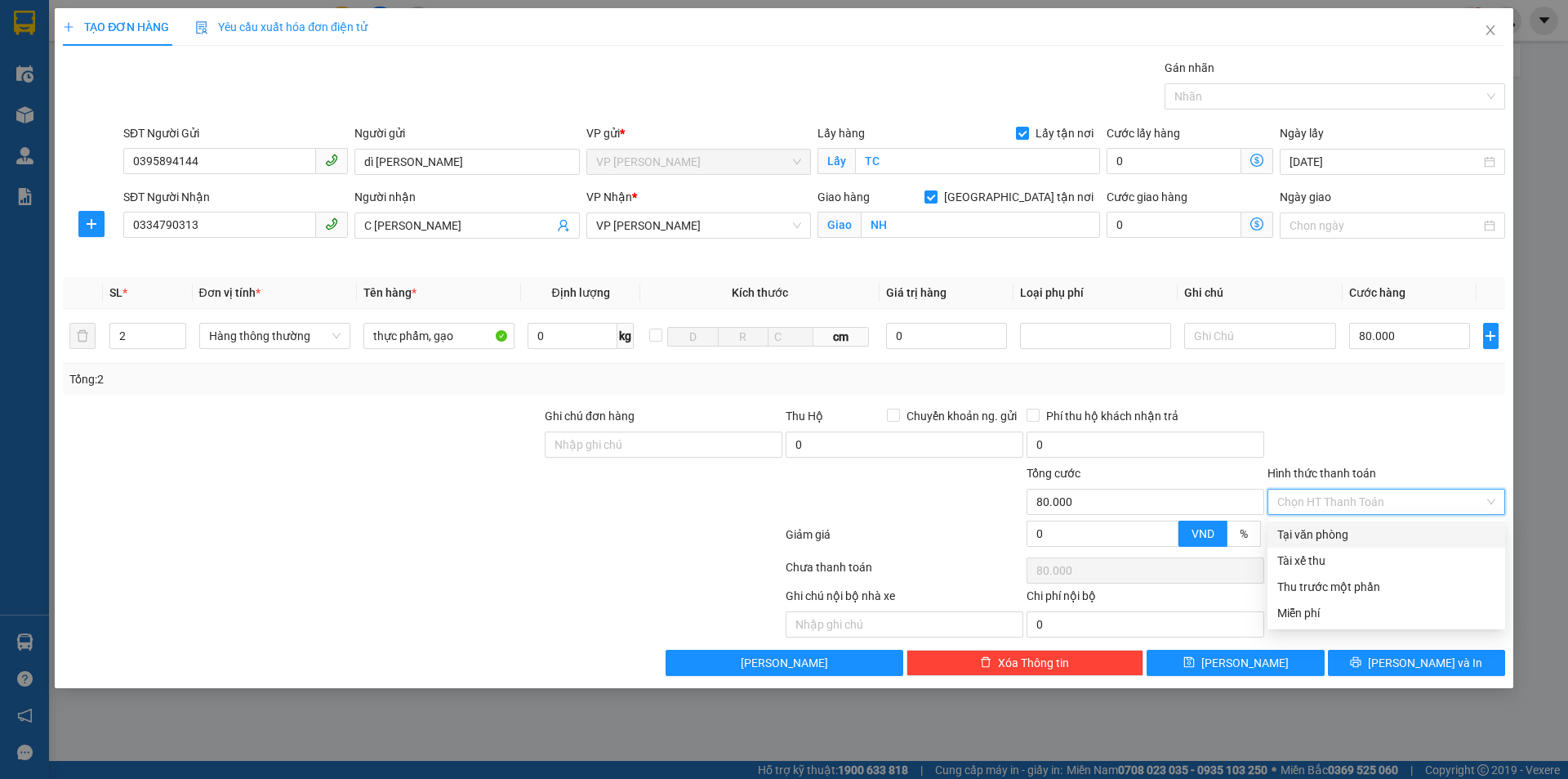
click at [1358, 536] on div "Tại văn phòng" at bounding box center [1386, 534] width 218 height 18
type input "0"
click at [1398, 534] on div "Tại văn phòng" at bounding box center [1386, 534] width 218 height 18
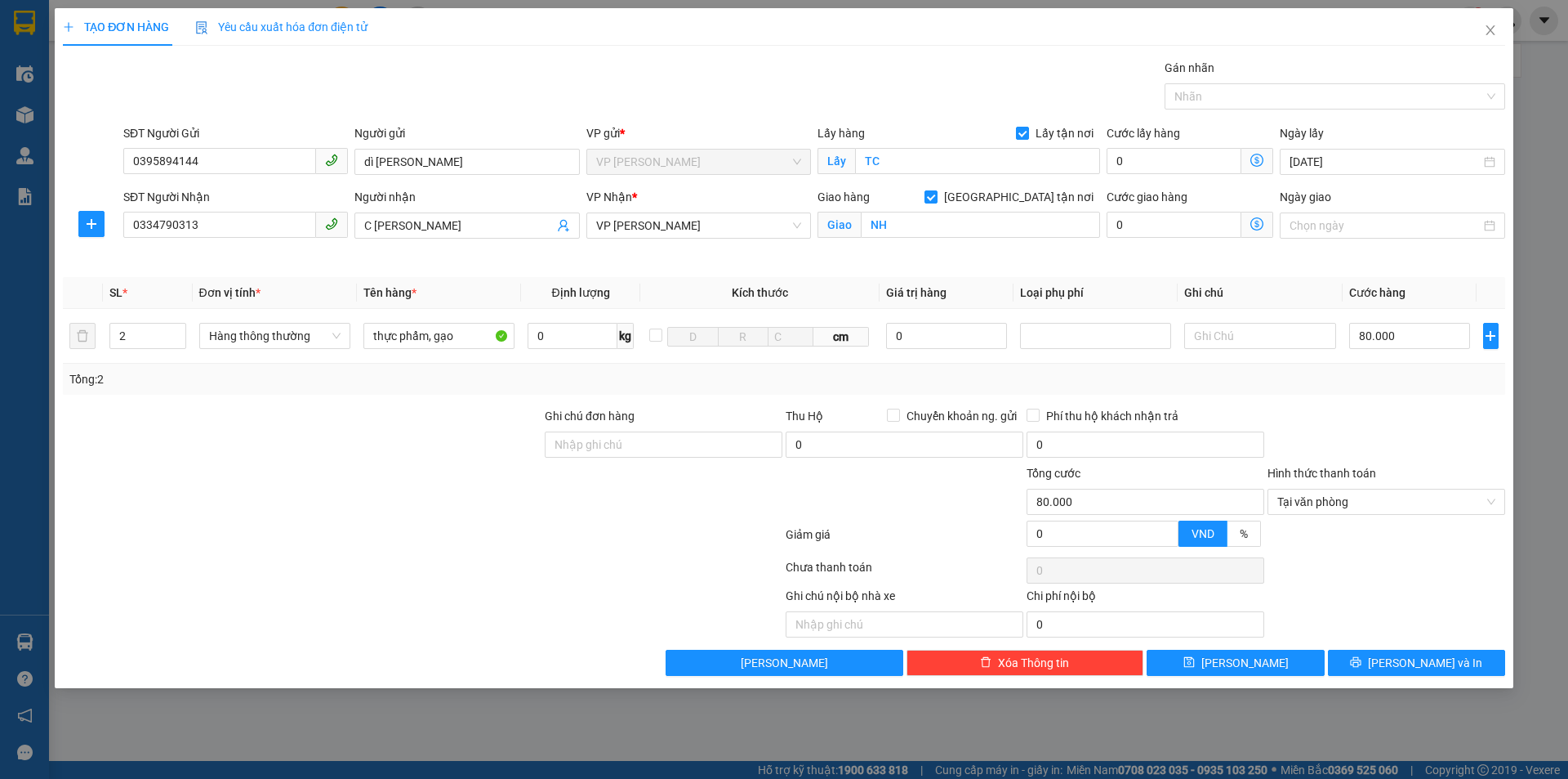
drag, startPoint x: 1422, startPoint y: 428, endPoint x: 1396, endPoint y: 582, distance: 156.2
click at [1423, 429] on div at bounding box center [1386, 435] width 241 height 57
click at [1391, 593] on div "Ghi chú nội bộ nhà xe Chi phí nội bộ 0" at bounding box center [784, 612] width 1446 height 51
click at [1438, 662] on span "[PERSON_NAME] và In" at bounding box center [1425, 662] width 115 height 18
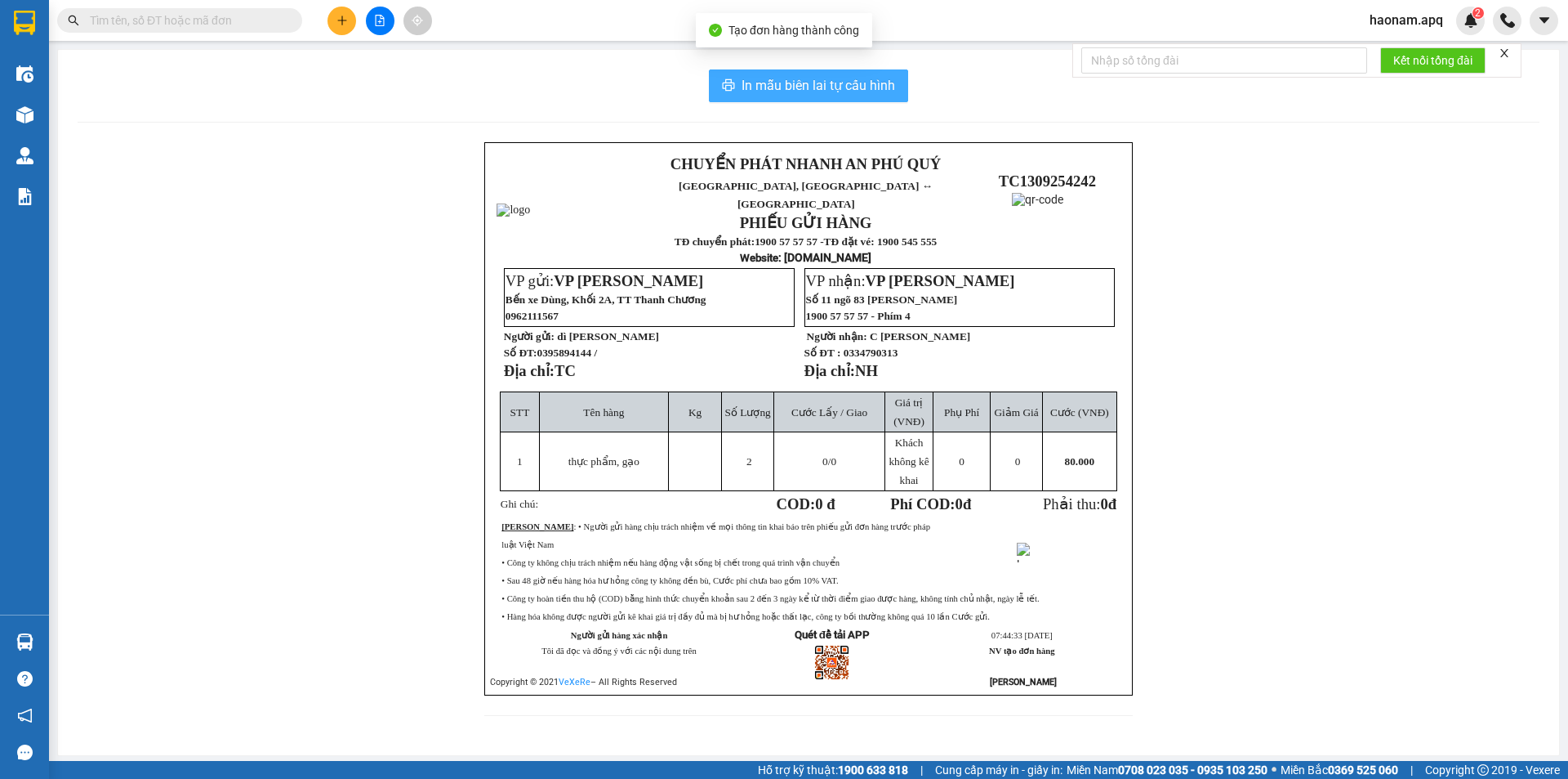
click at [829, 77] on span "In mẫu biên lai tự cấu hình" at bounding box center [818, 85] width 154 height 21
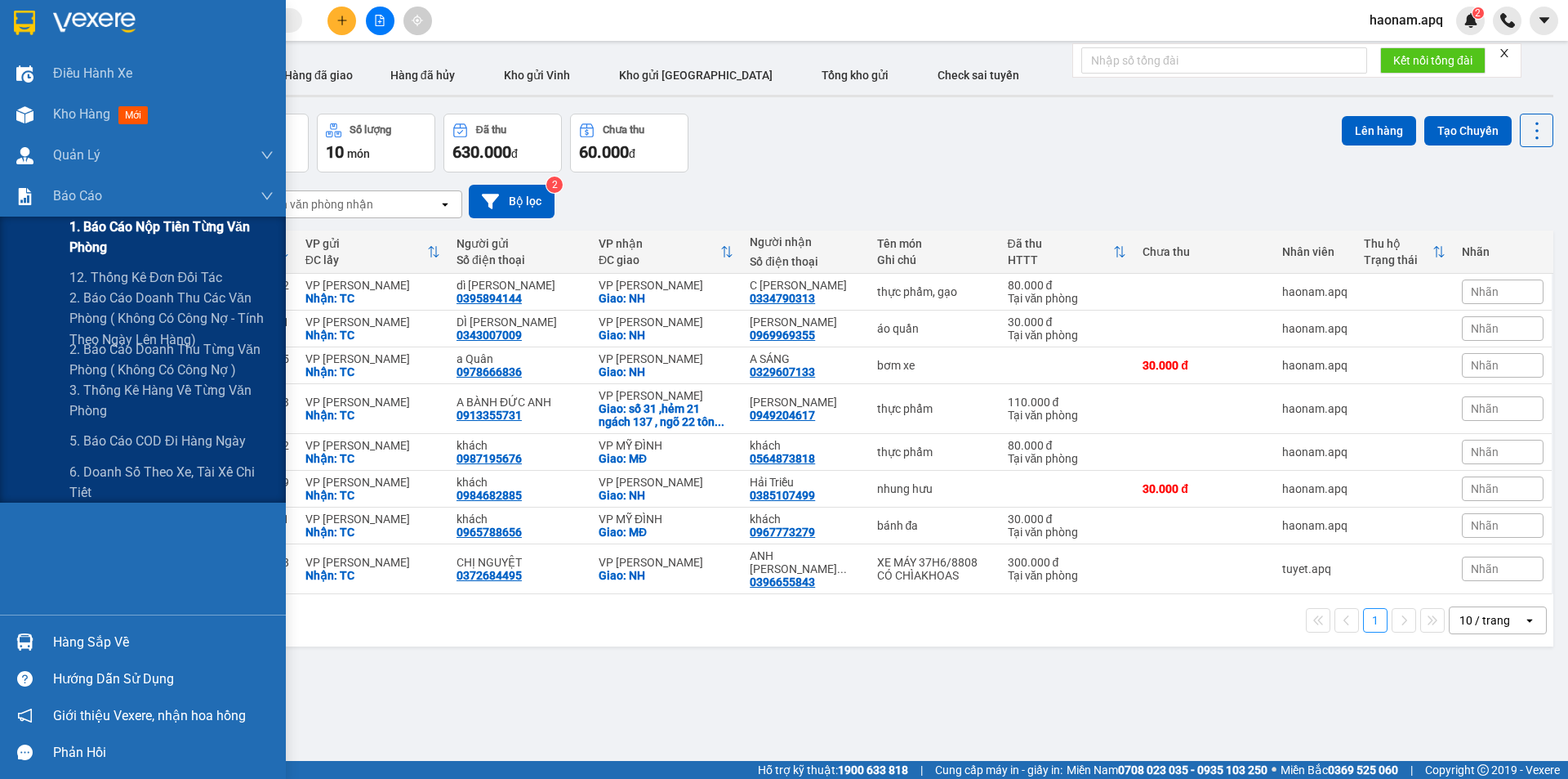
drag, startPoint x: 174, startPoint y: 223, endPoint x: 206, endPoint y: 231, distance: 33.0
click at [179, 227] on span "1. Báo cáo nộp tiền từng văn phòng" at bounding box center [171, 237] width 204 height 41
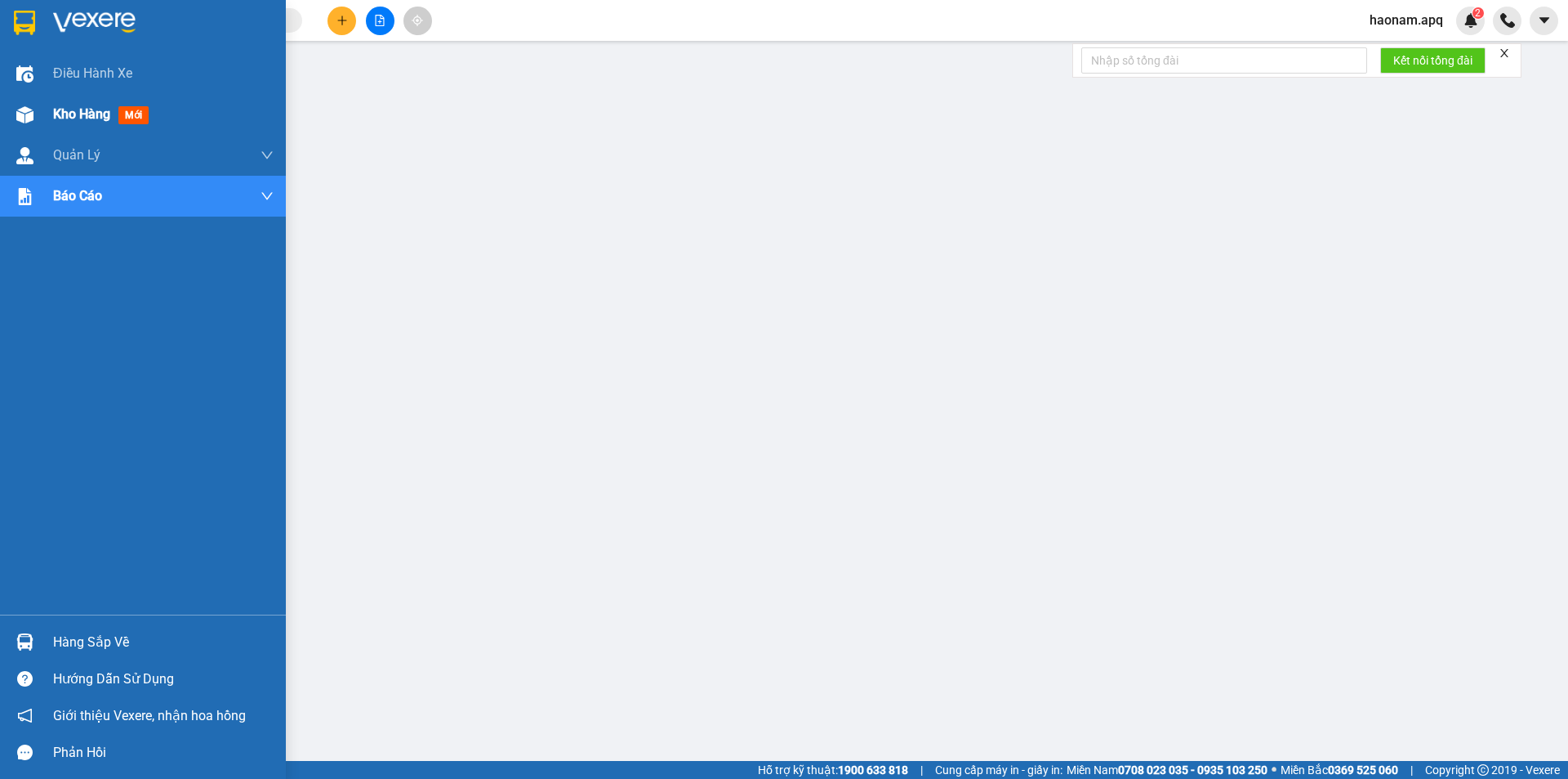
drag, startPoint x: 73, startPoint y: 101, endPoint x: 75, endPoint y: 121, distance: 20.1
click at [74, 103] on div "Kho hàng mới" at bounding box center [163, 115] width 220 height 41
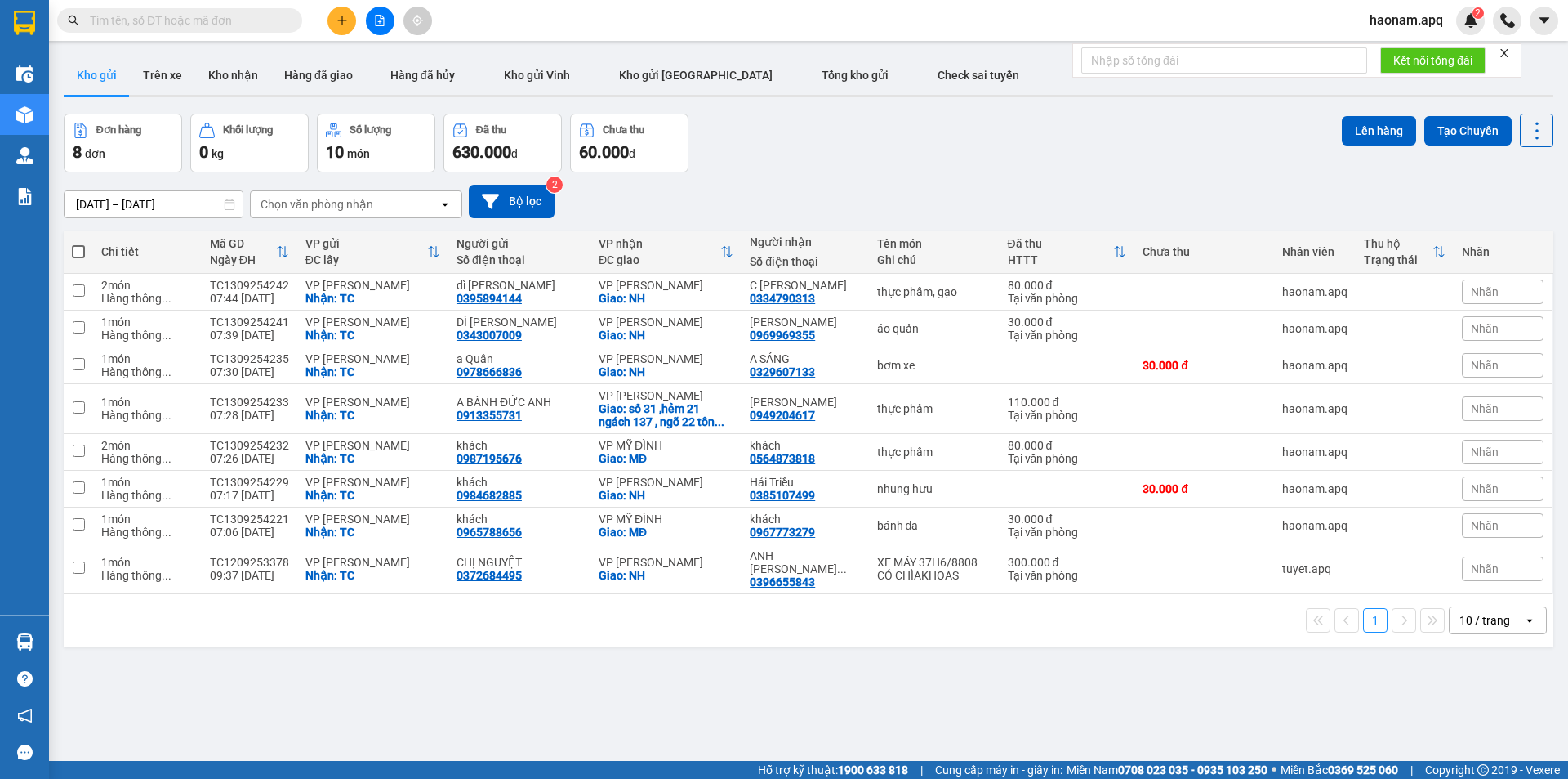
click at [251, 27] on input "text" at bounding box center [186, 21] width 193 height 18
click at [265, 22] on input "text" at bounding box center [186, 21] width 193 height 18
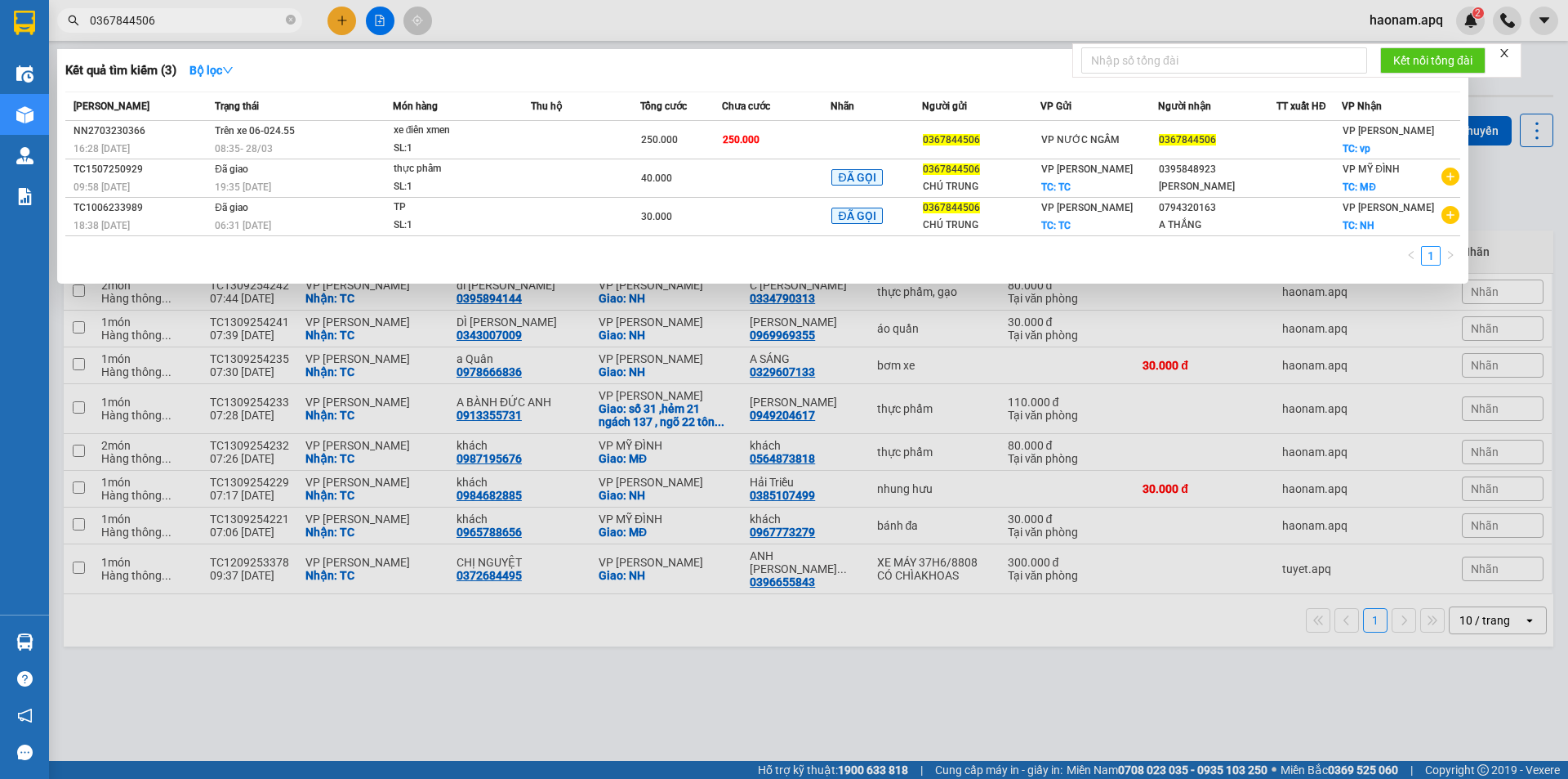
type input "0367844506"
drag, startPoint x: 1127, startPoint y: 657, endPoint x: 928, endPoint y: 380, distance: 341.1
click at [1126, 657] on div at bounding box center [784, 389] width 1568 height 779
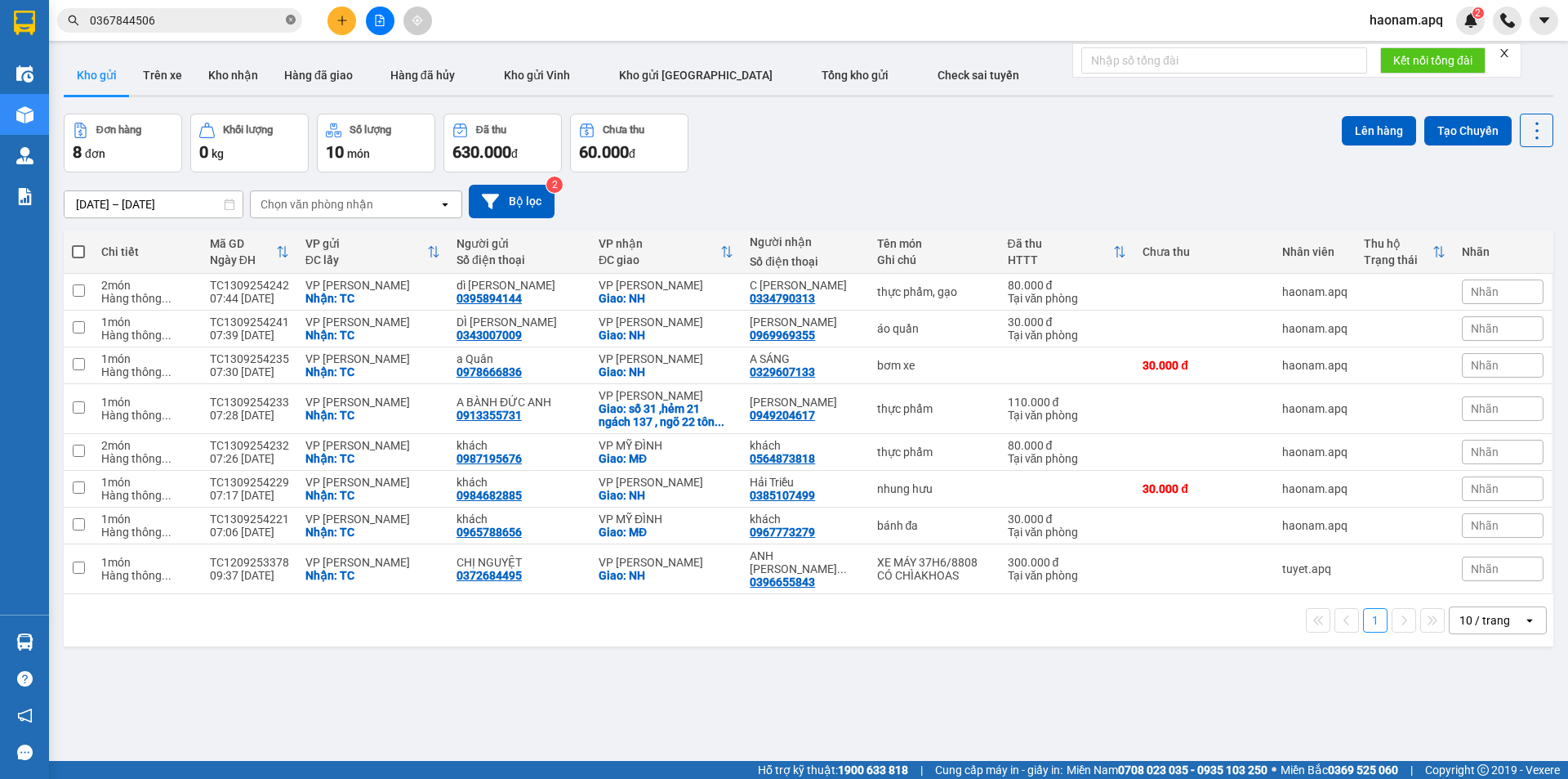
click at [291, 18] on icon "close-circle" at bounding box center [291, 20] width 10 height 10
click at [335, 27] on button at bounding box center [341, 21] width 28 height 28
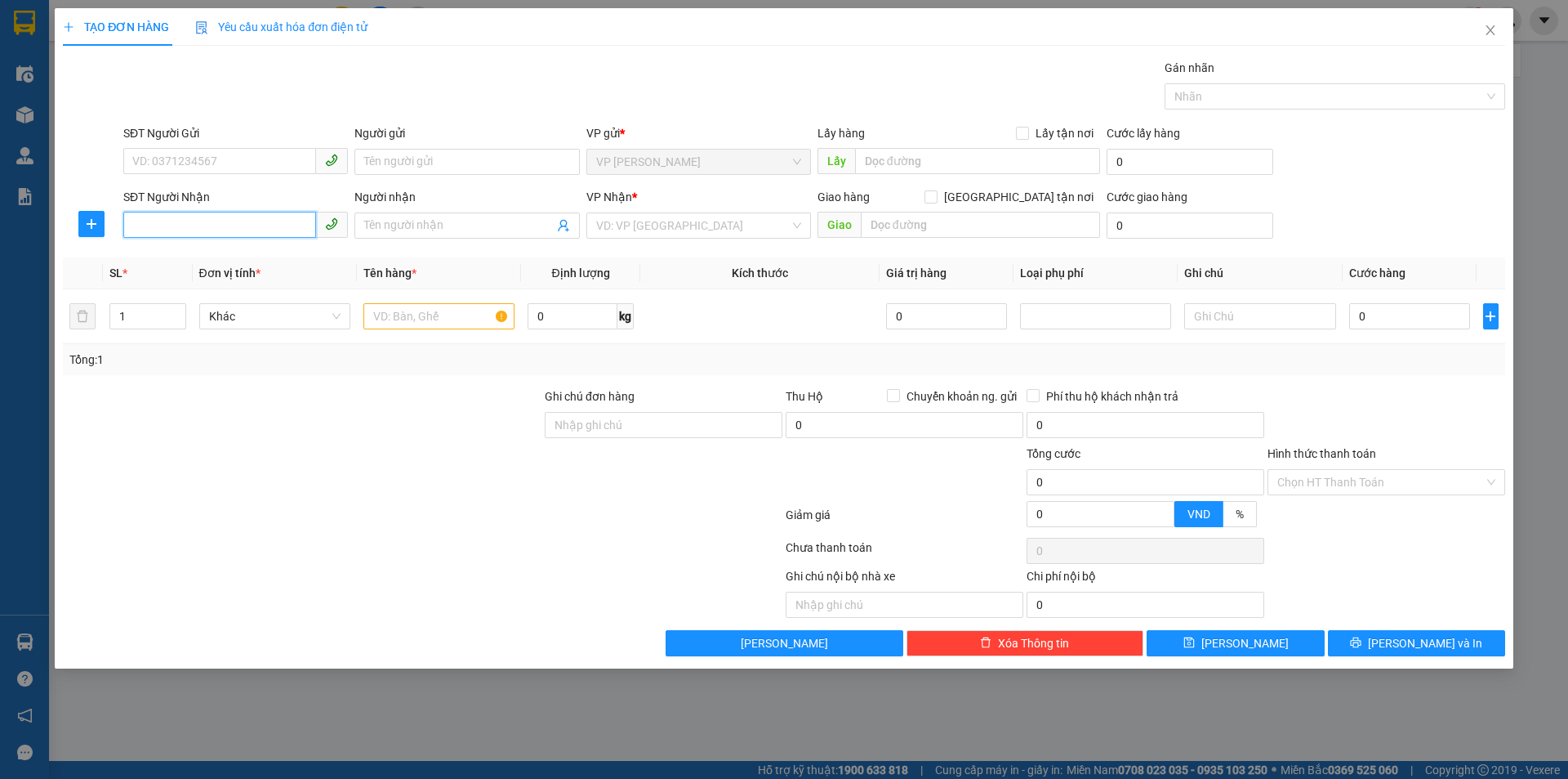
click at [272, 214] on input "SĐT Người Nhận" at bounding box center [219, 224] width 193 height 26
click at [1480, 29] on span "Close" at bounding box center [1490, 30] width 46 height 46
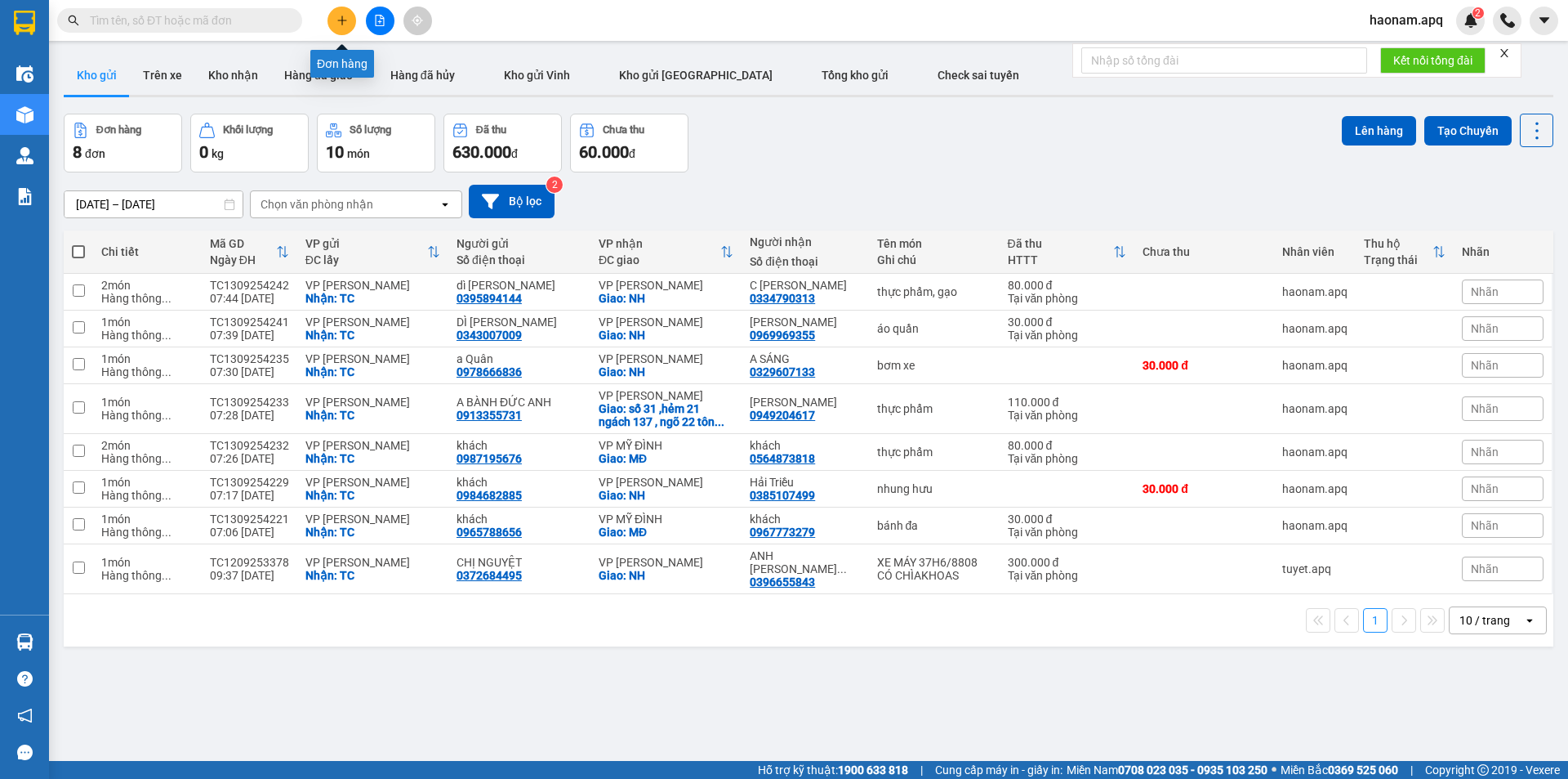
click at [347, 14] on button at bounding box center [341, 21] width 28 height 28
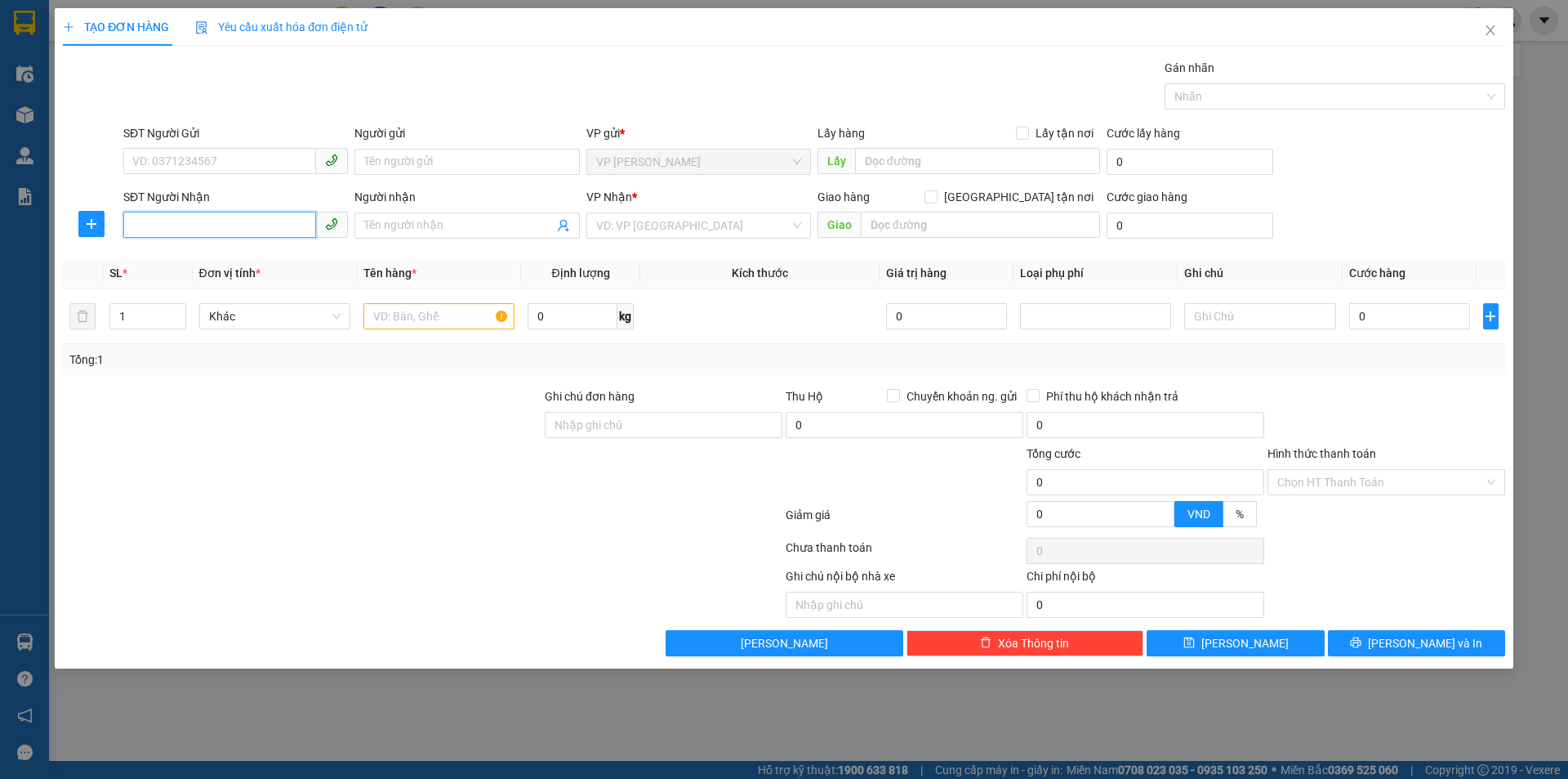
click at [240, 224] on input "SĐT Người Nhận" at bounding box center [219, 224] width 193 height 26
click at [223, 240] on div "SĐT Người Nhận VD: 0377654321" at bounding box center [235, 217] width 224 height 57
click at [223, 231] on input "SĐT Người Nhận" at bounding box center [219, 224] width 193 height 26
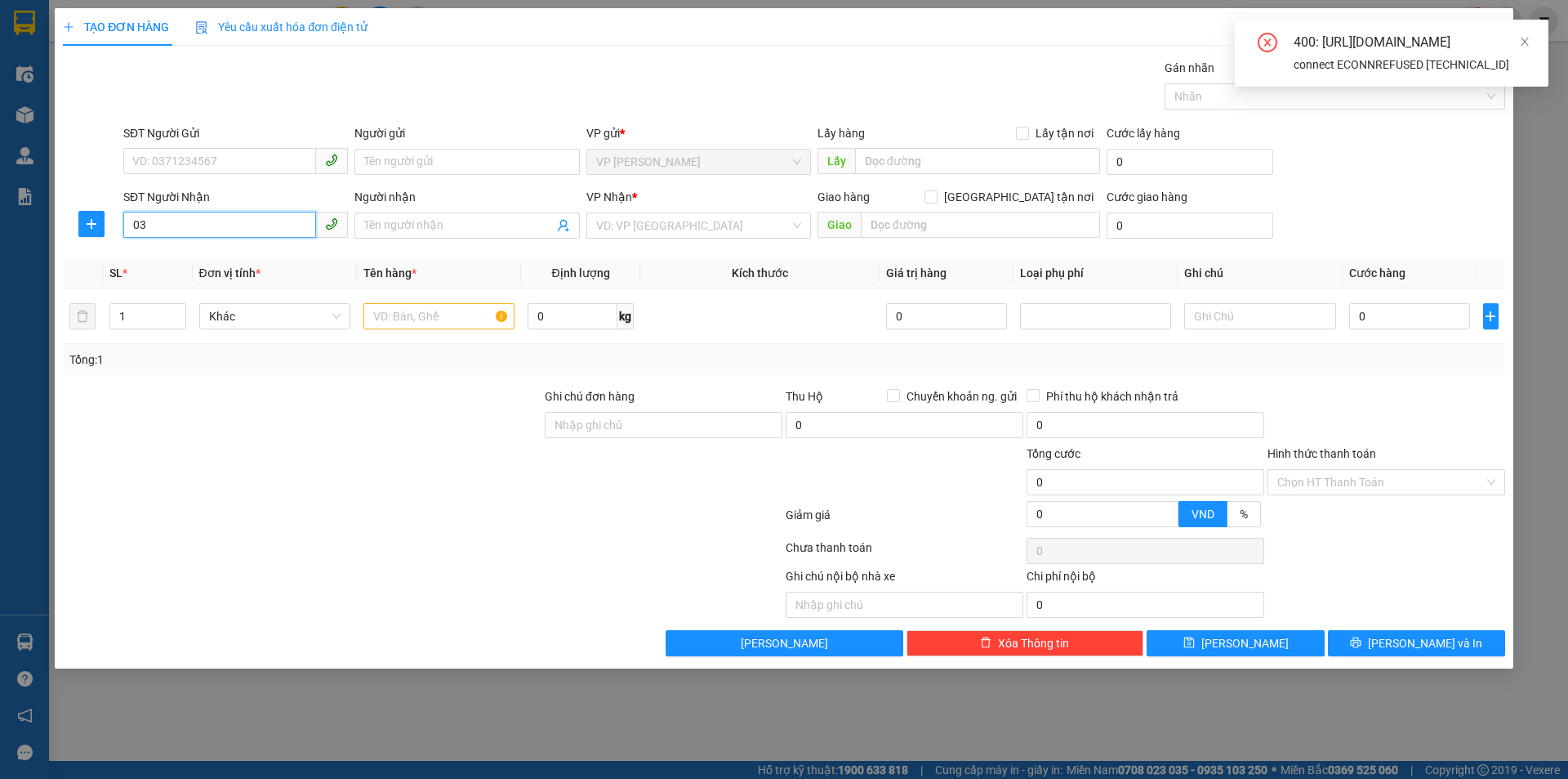
type input "0"
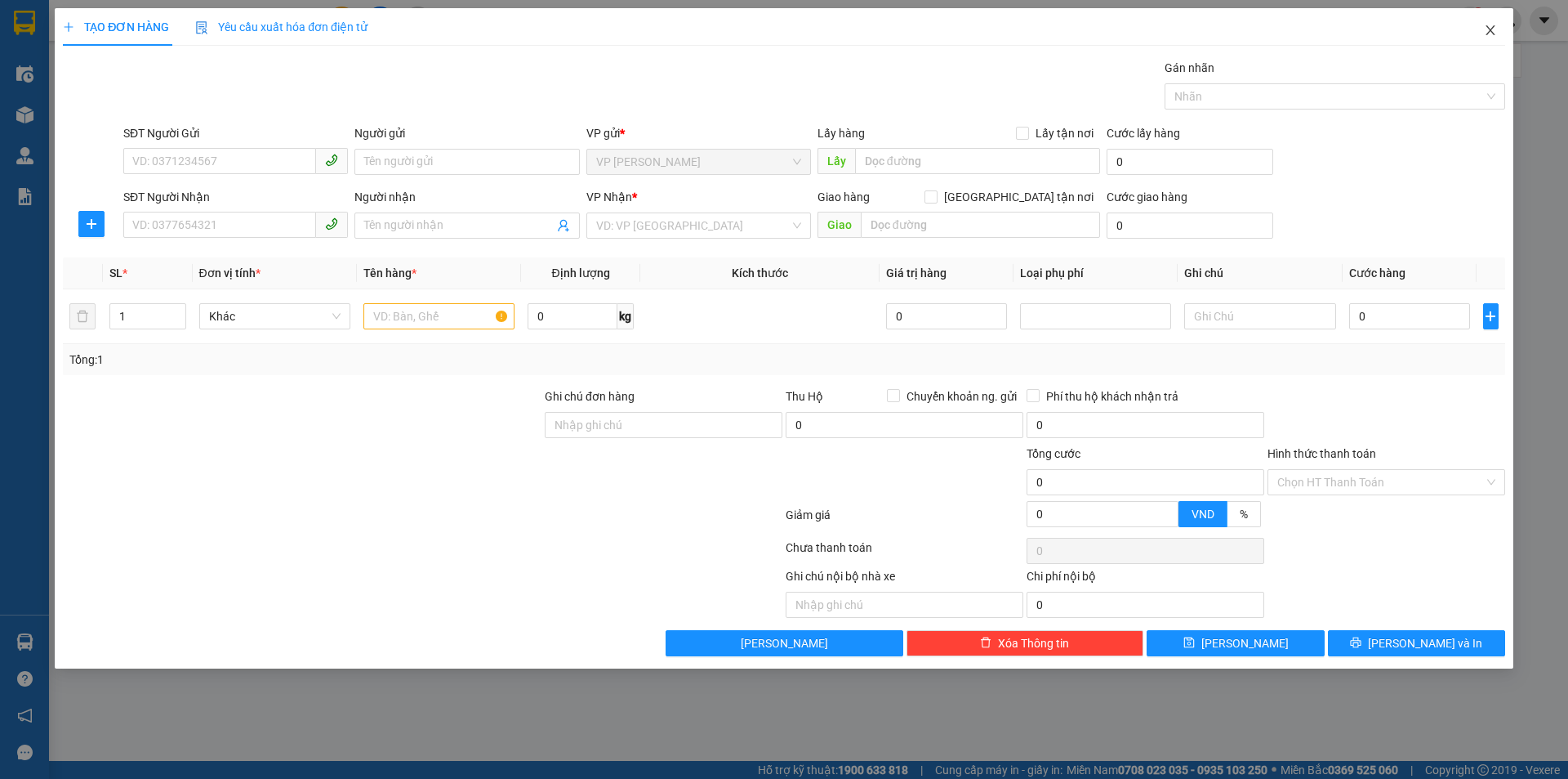
click at [1496, 32] on icon "close" at bounding box center [1490, 29] width 13 height 13
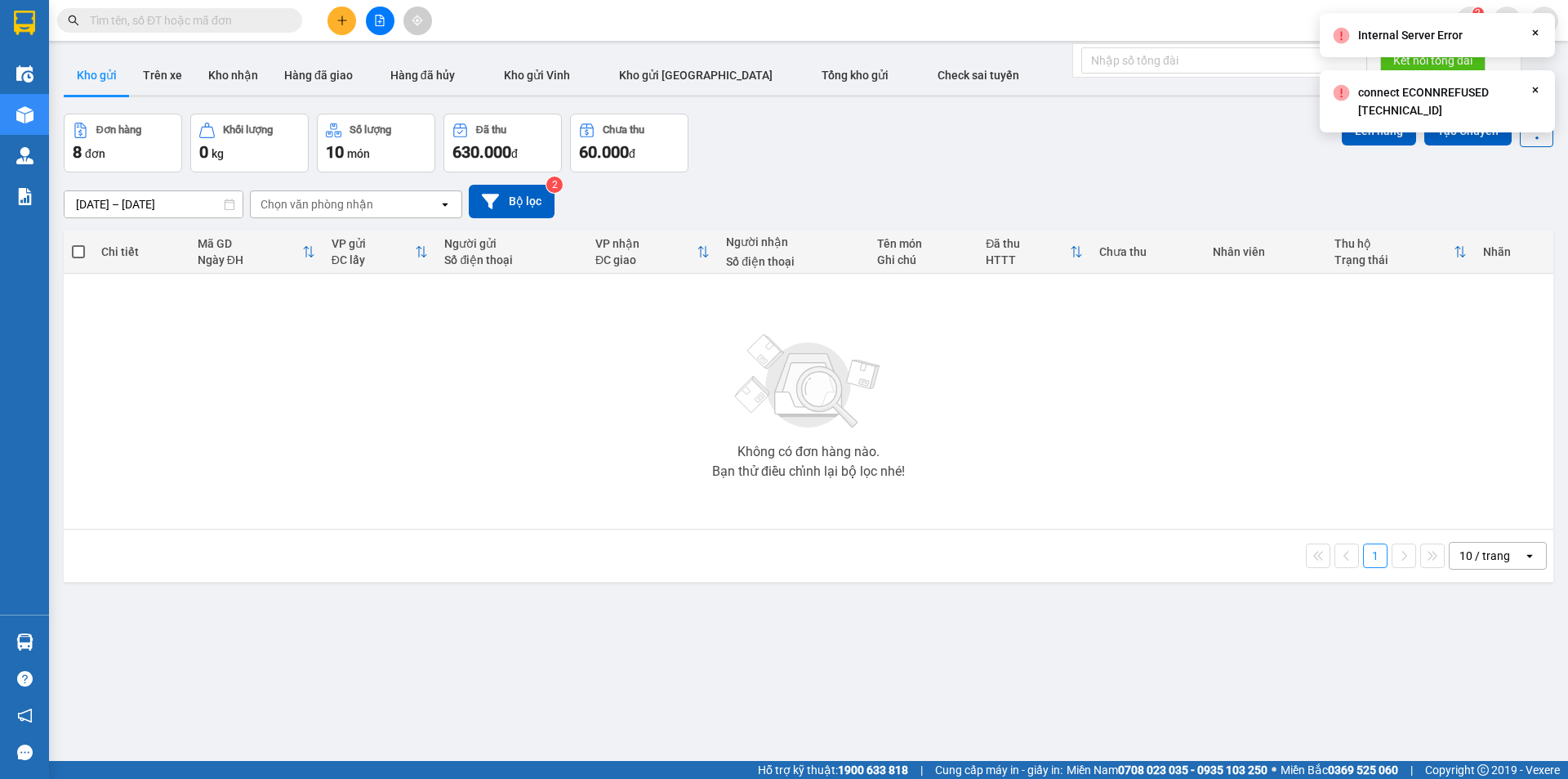
click at [264, 20] on input "text" at bounding box center [186, 21] width 193 height 18
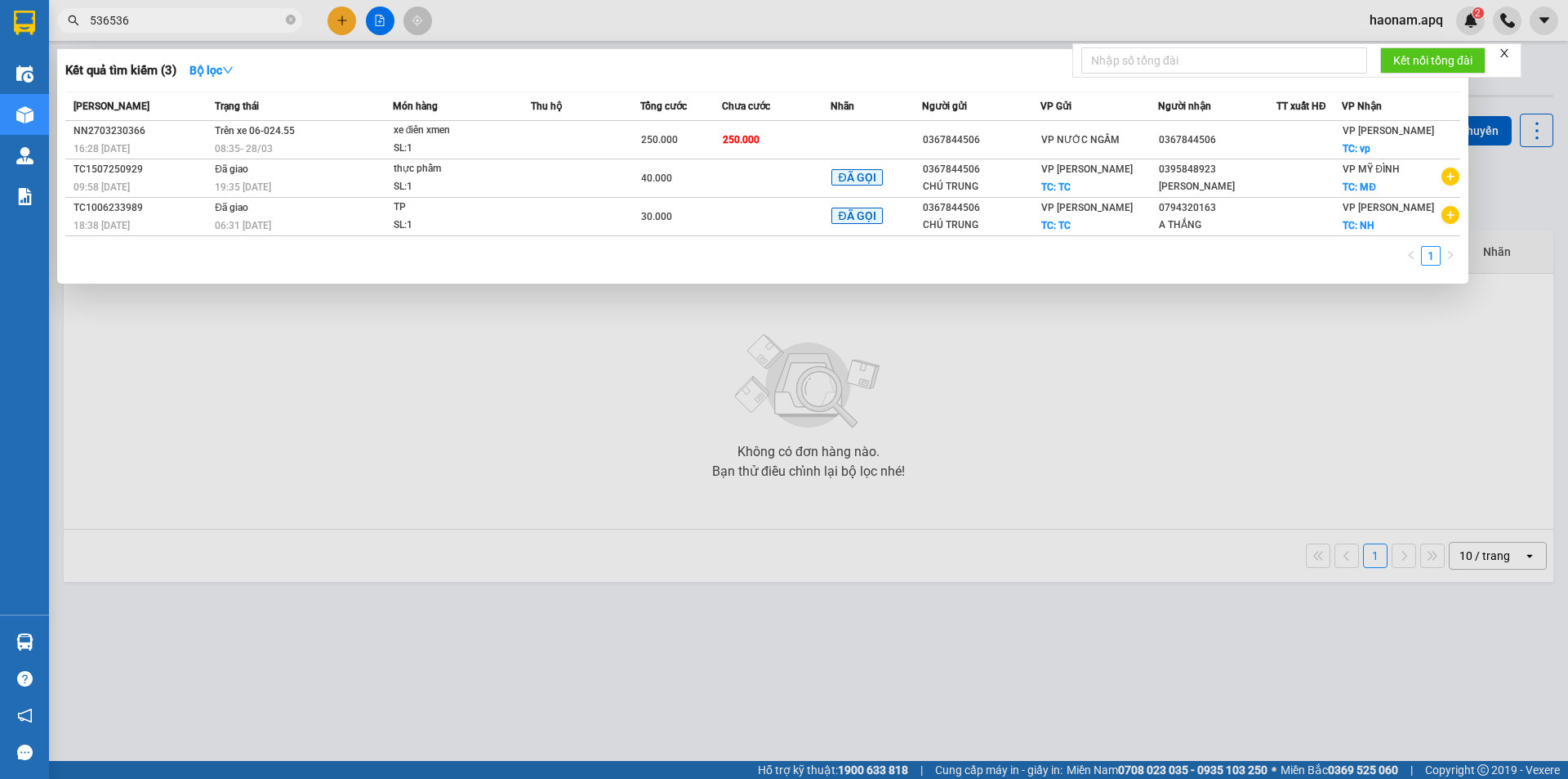
type input "536536"
click at [288, 18] on icon "close-circle" at bounding box center [291, 20] width 10 height 10
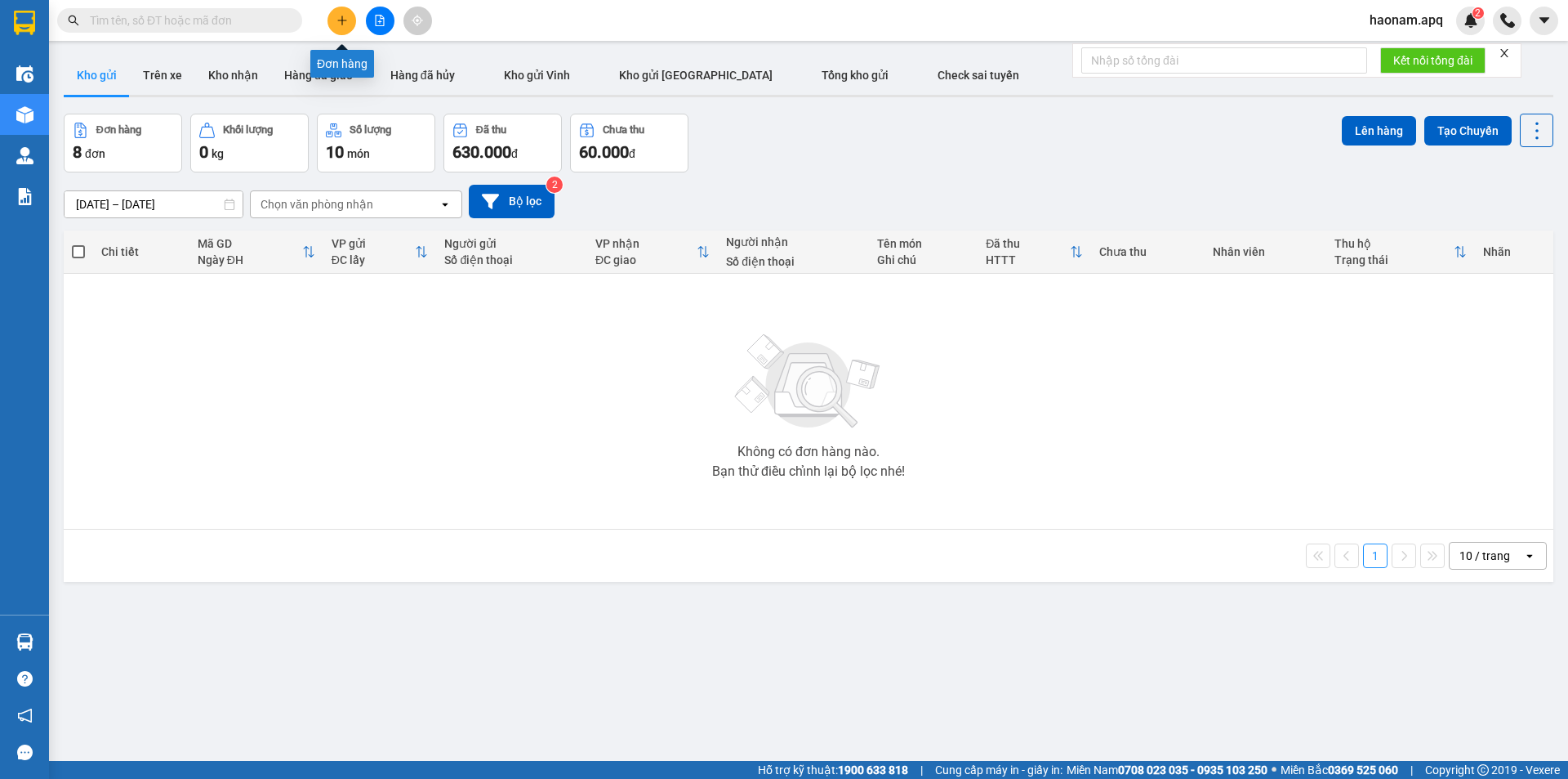
click at [336, 28] on button at bounding box center [341, 21] width 28 height 28
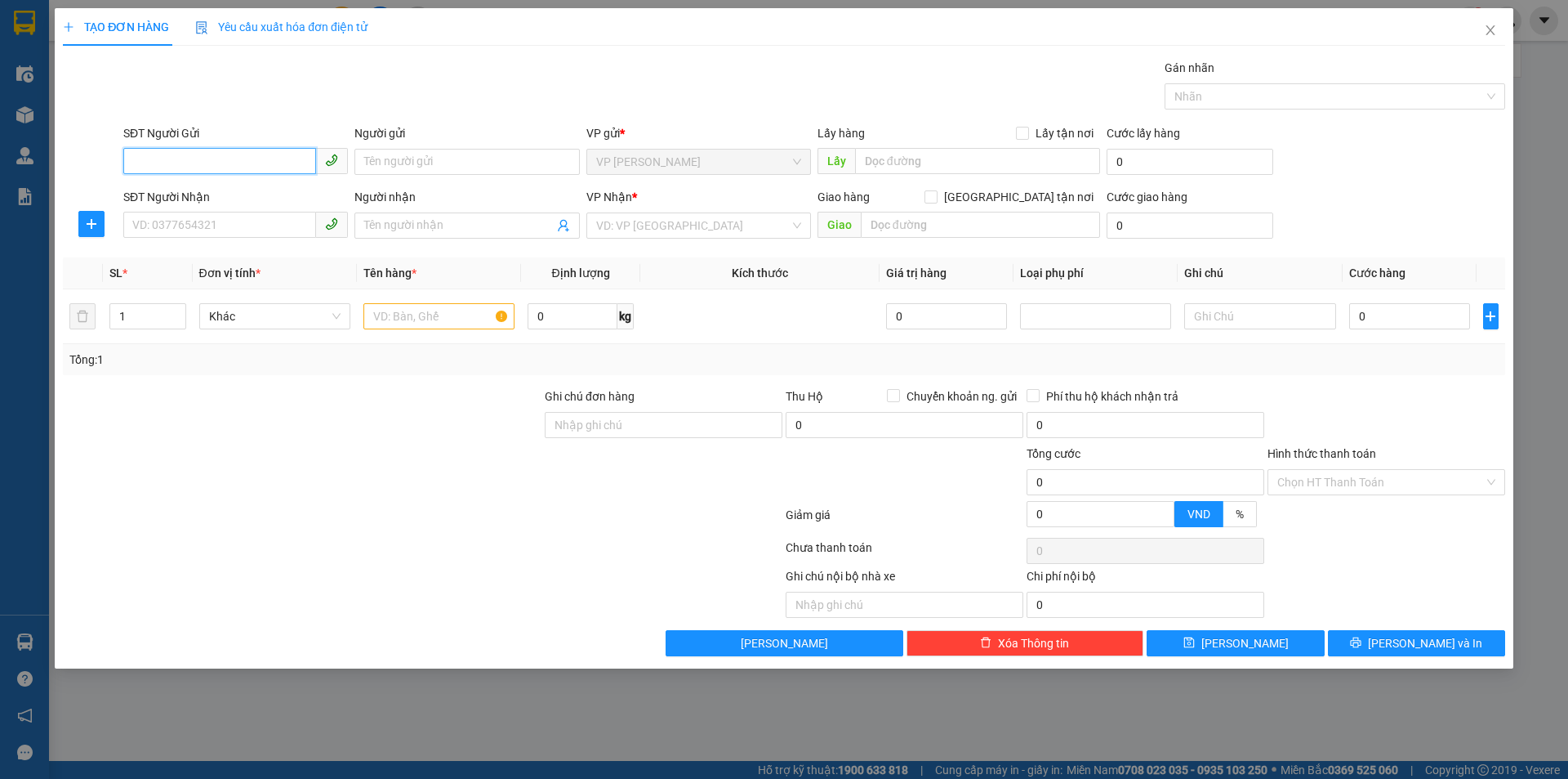
click at [239, 159] on input "SĐT Người Gửi" at bounding box center [219, 161] width 193 height 26
click at [277, 171] on input "SĐT Người Gửi" at bounding box center [219, 161] width 193 height 26
click at [239, 221] on input "SĐT Người Nhận" at bounding box center [219, 224] width 193 height 26
click at [247, 155] on input "SĐT Người Gửi" at bounding box center [219, 161] width 193 height 26
click at [250, 153] on input "SĐT Người Gửi" at bounding box center [219, 161] width 193 height 26
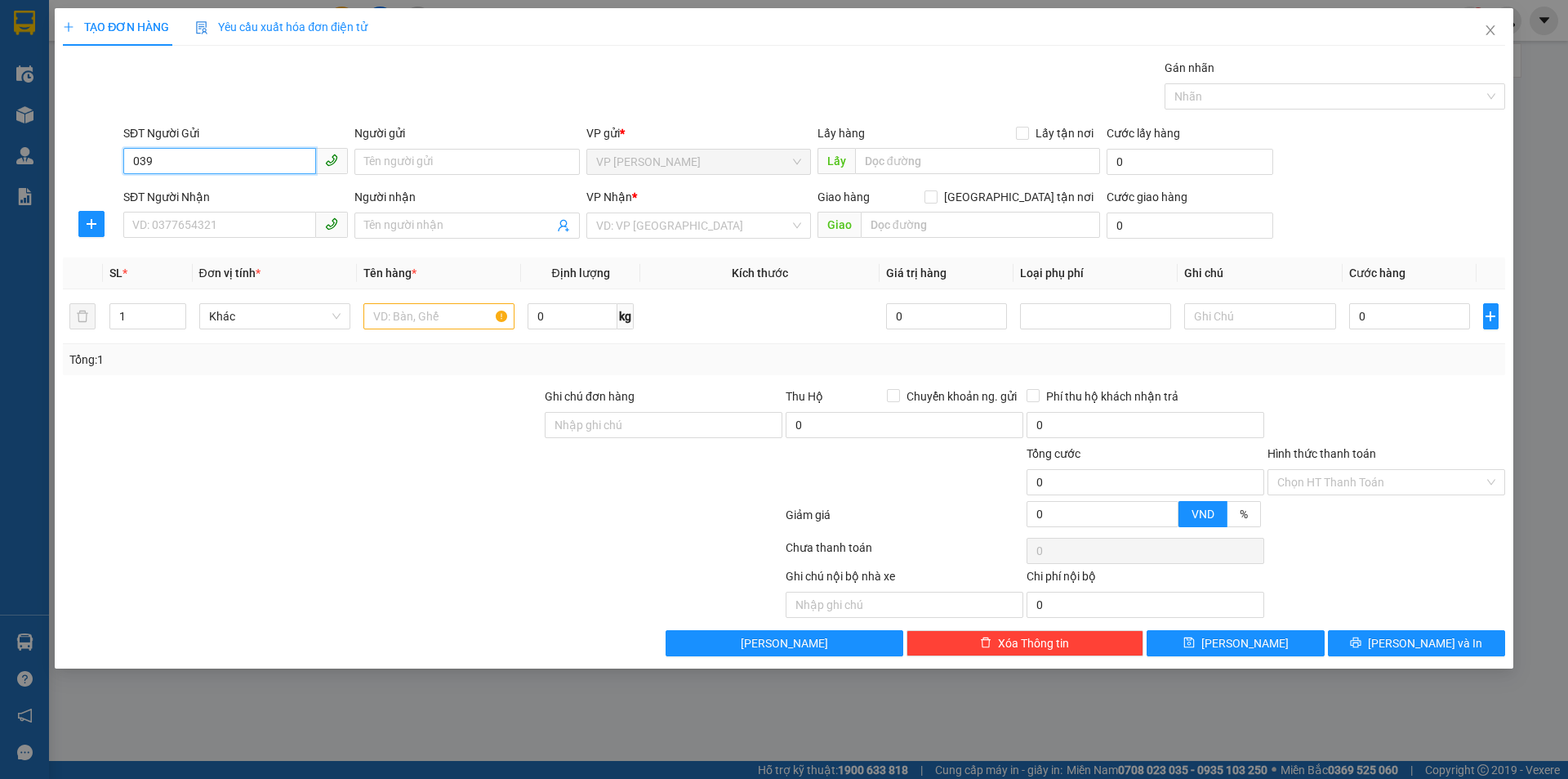
click at [251, 164] on input "039" at bounding box center [219, 161] width 193 height 26
click at [252, 165] on input "039" at bounding box center [219, 161] width 193 height 26
type input "0389235975"
click at [277, 199] on div "0389235975 - CHÚ HẢO LIÊN" at bounding box center [235, 194] width 205 height 18
type input "CHÚ HẢO LIÊN"
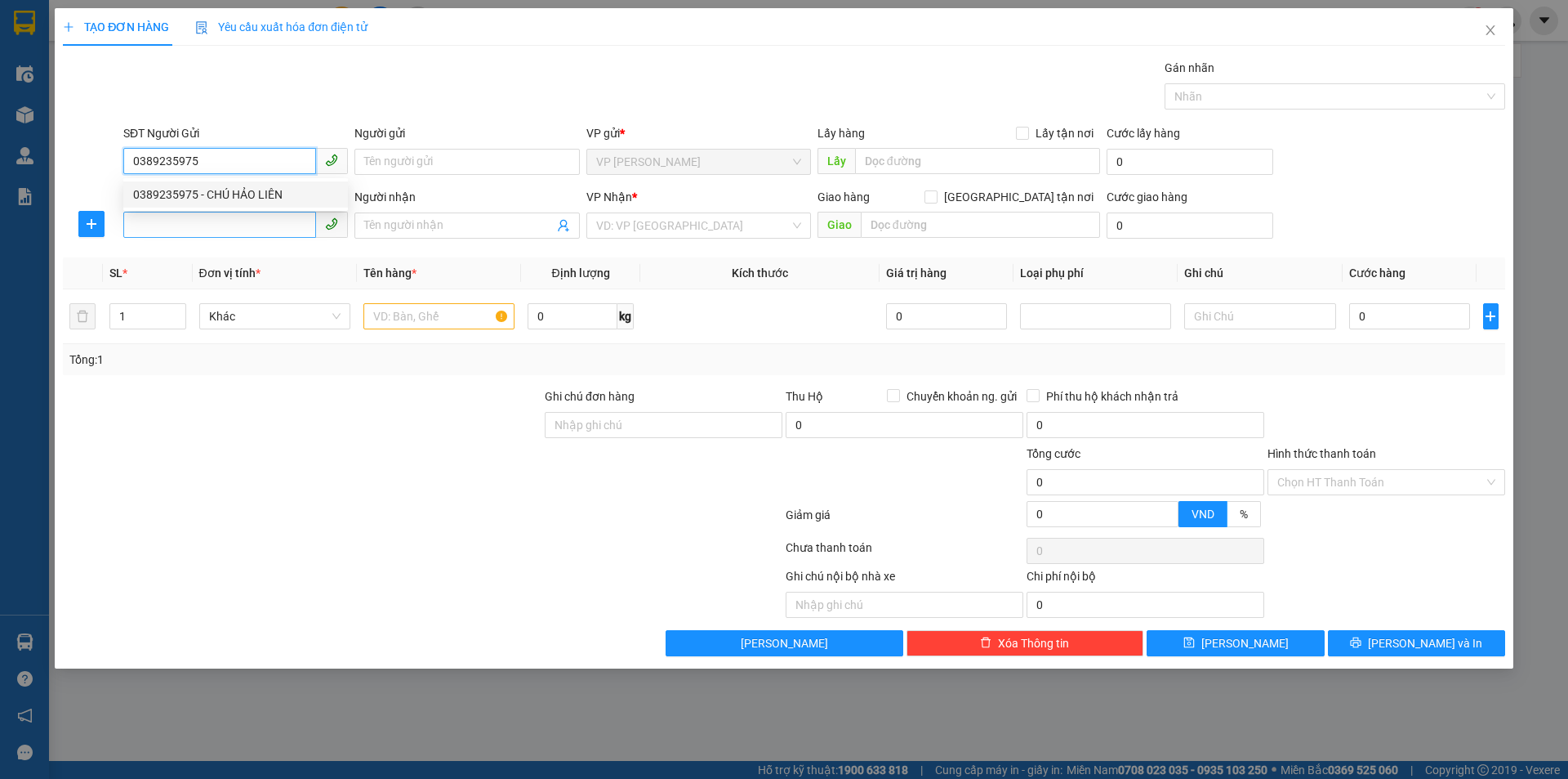
checkbox input "true"
type input "TC"
type input "0389235975"
click at [269, 219] on input "SĐT Người Nhận" at bounding box center [219, 224] width 193 height 26
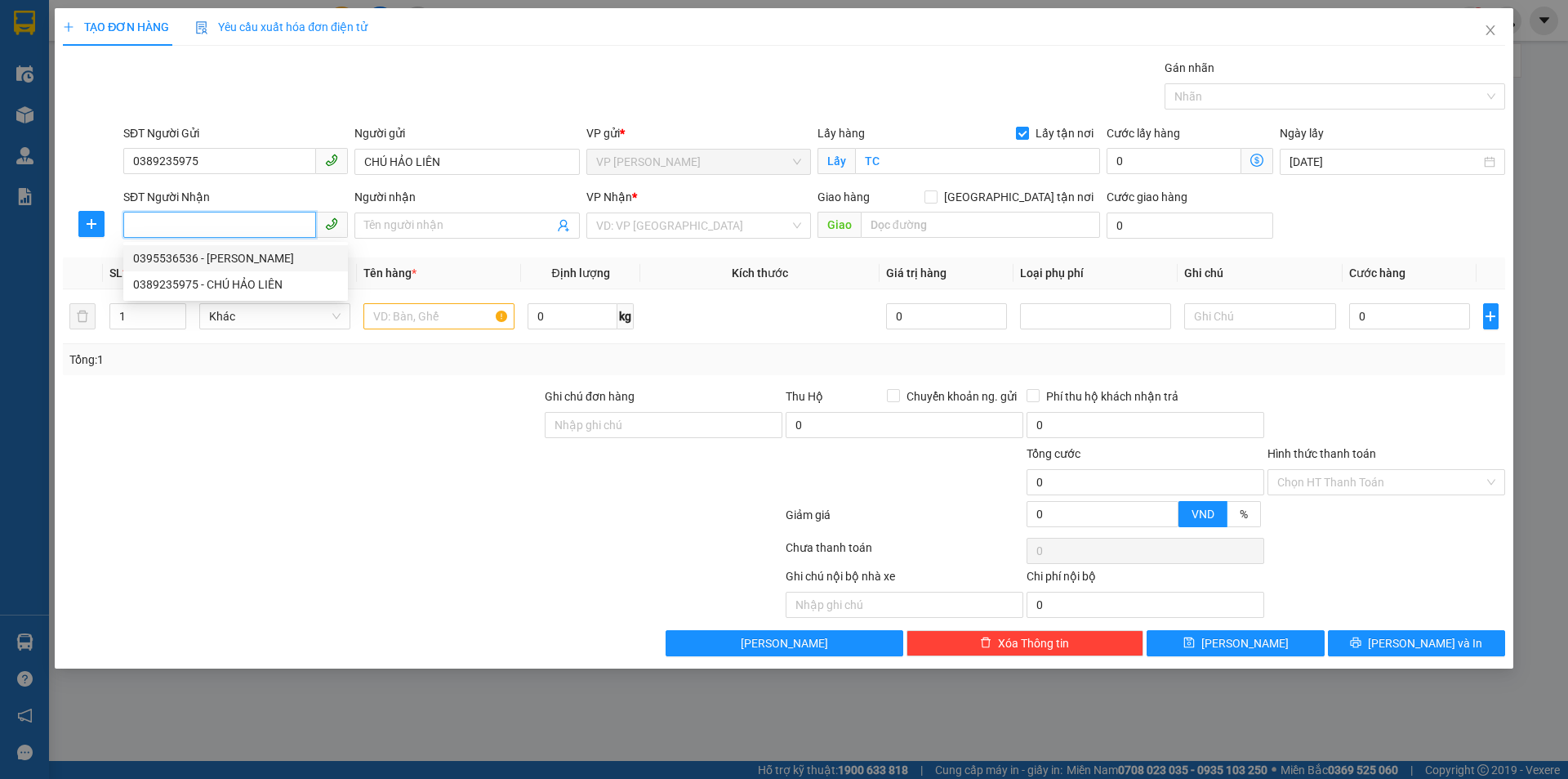
click at [296, 260] on div "0395536536 - Xuân Tâm" at bounding box center [235, 258] width 205 height 18
type input "0395536536"
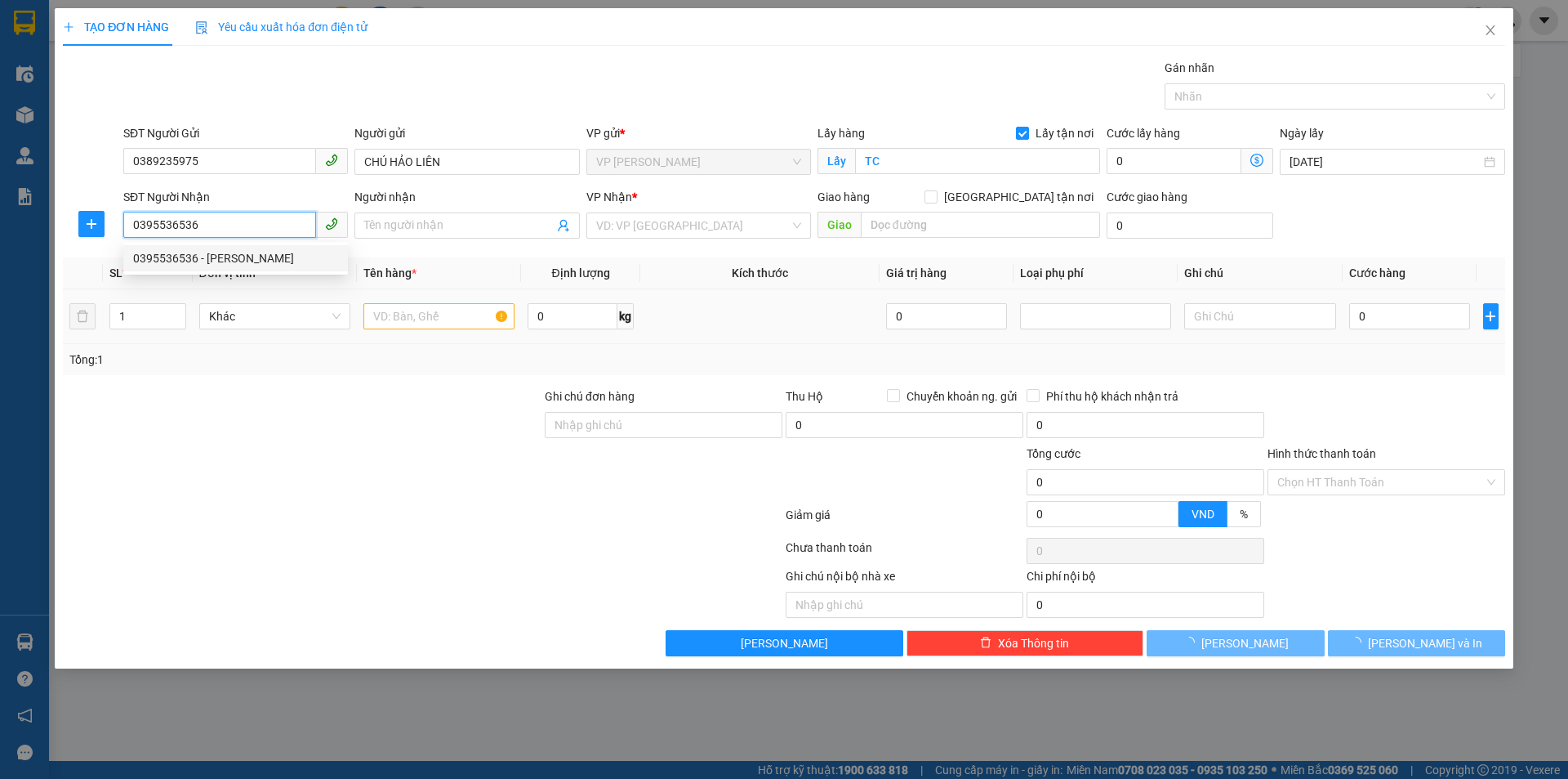
type input "[PERSON_NAME]"
checkbox input "true"
type input "NH"
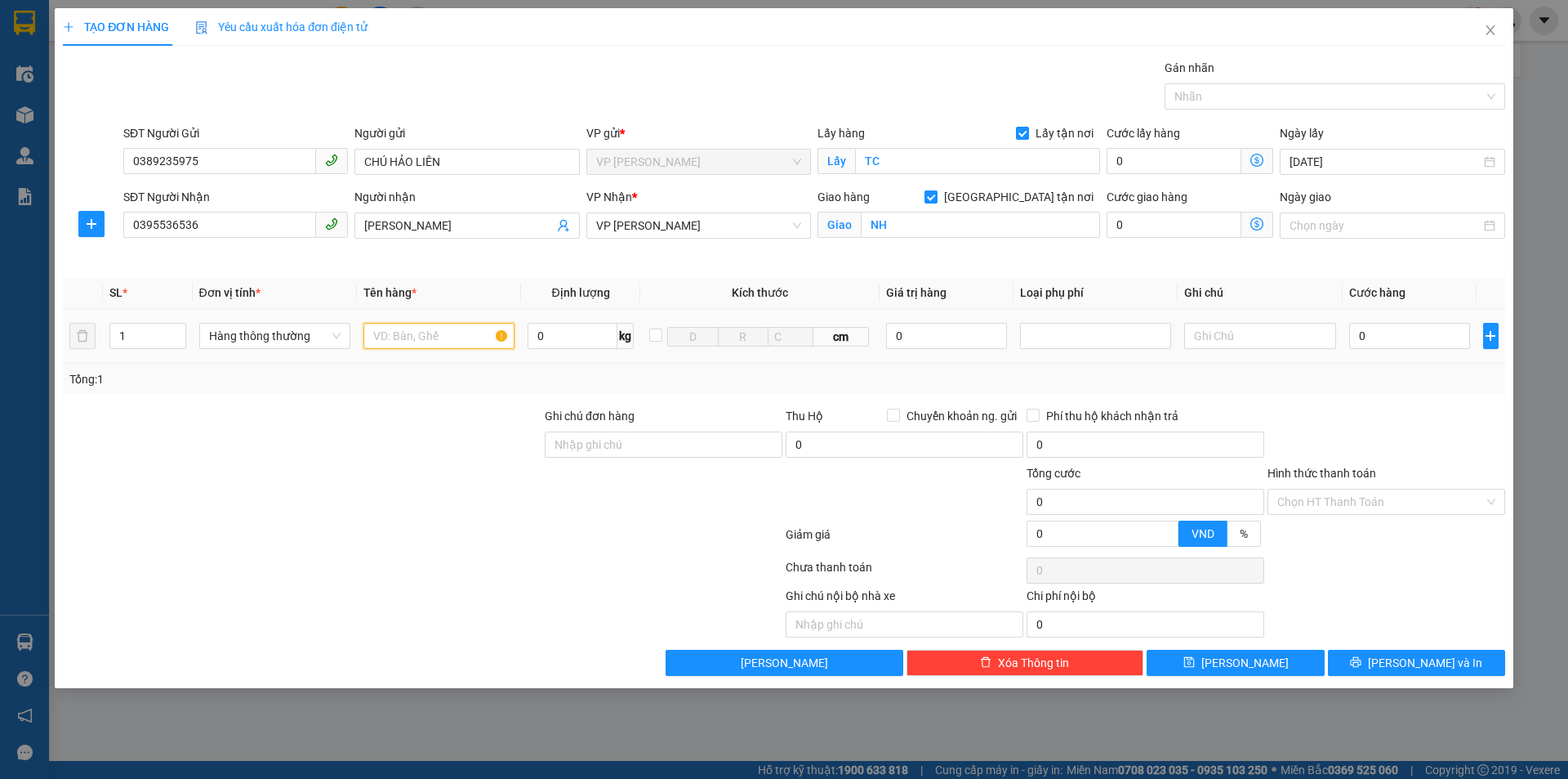
click at [430, 347] on input "text" at bounding box center [439, 335] width 151 height 26
type input "2"
click at [173, 328] on span "up" at bounding box center [177, 332] width 10 height 10
click at [256, 418] on div at bounding box center [303, 435] width 482 height 57
click at [418, 335] on input "text" at bounding box center [439, 335] width 151 height 26
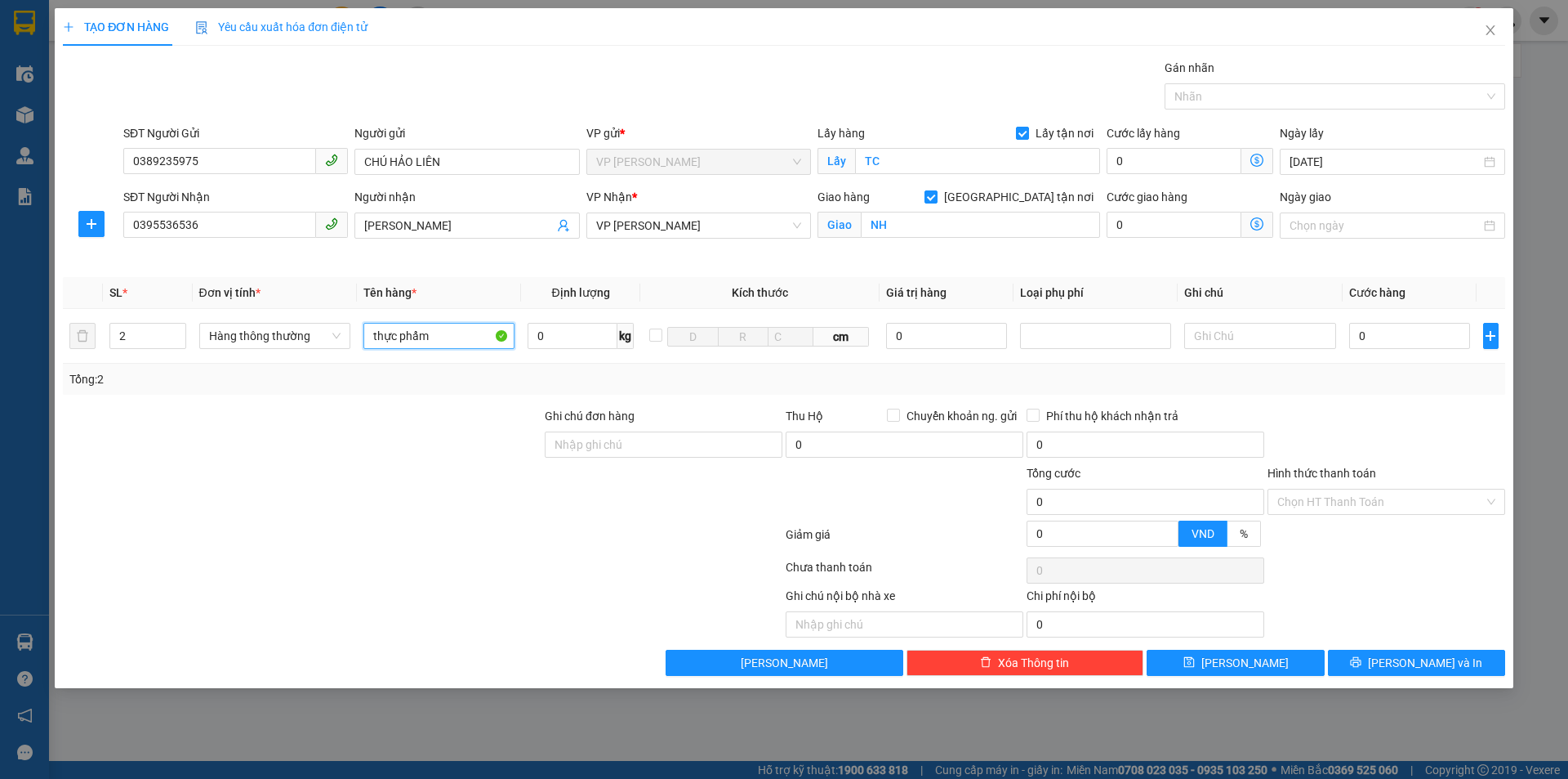
type input "thực phẩm"
drag, startPoint x: 1400, startPoint y: 432, endPoint x: 1407, endPoint y: 418, distance: 15.7
click at [1402, 430] on div at bounding box center [1386, 435] width 241 height 57
click at [1411, 345] on input "0" at bounding box center [1410, 335] width 121 height 26
type input "6"
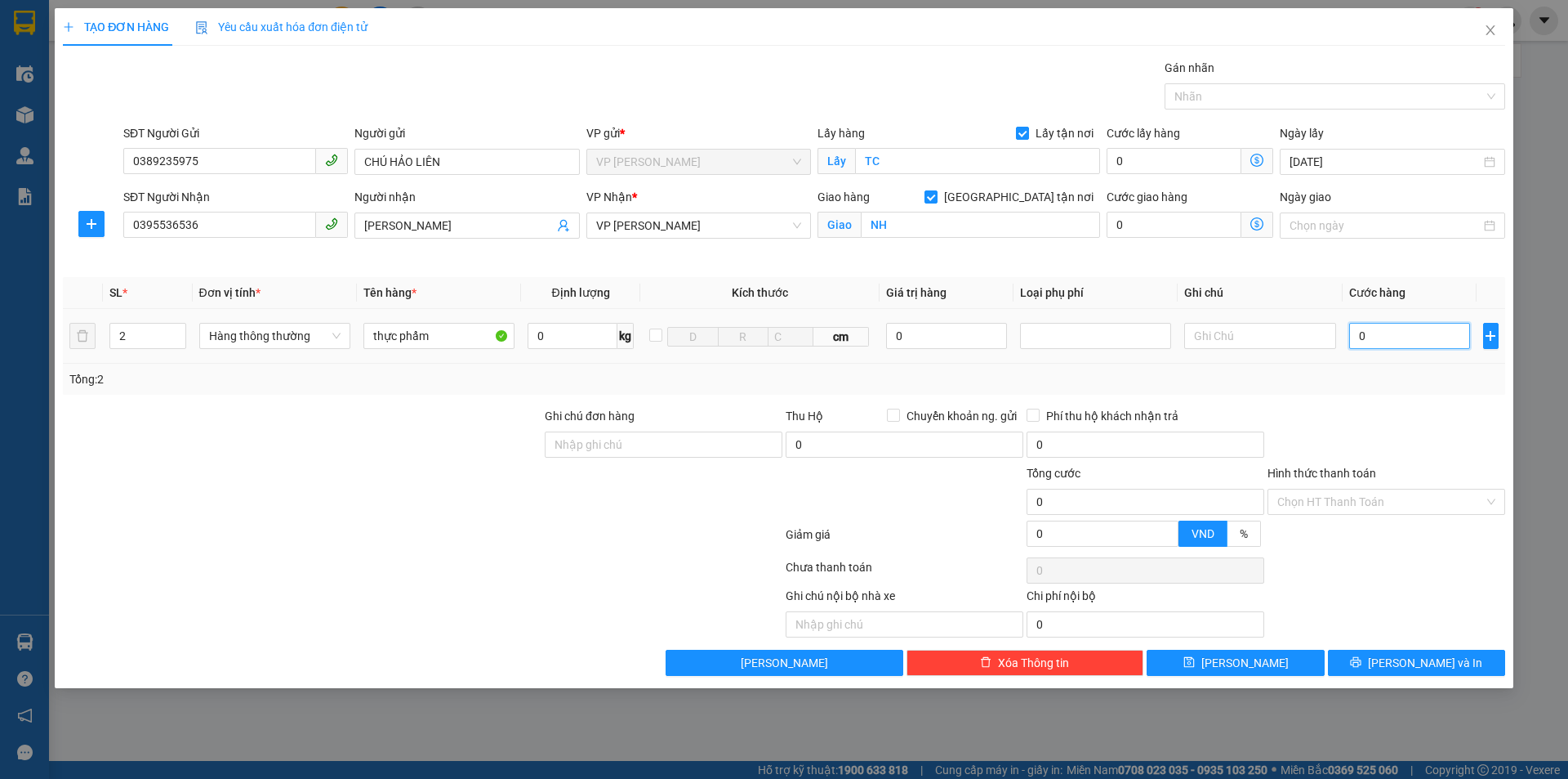
type input "6"
type input "60"
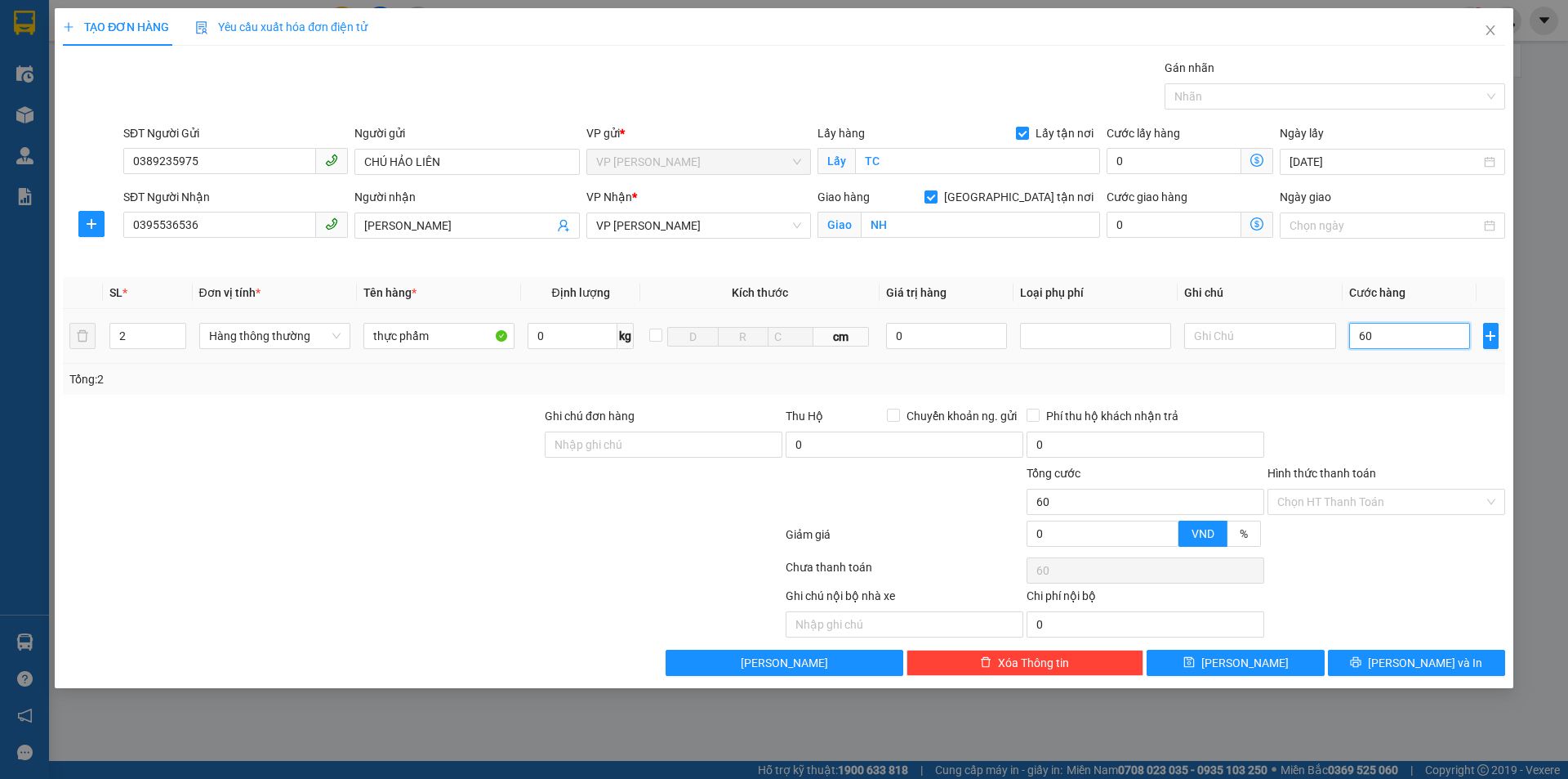
type input "600"
type input "6.000"
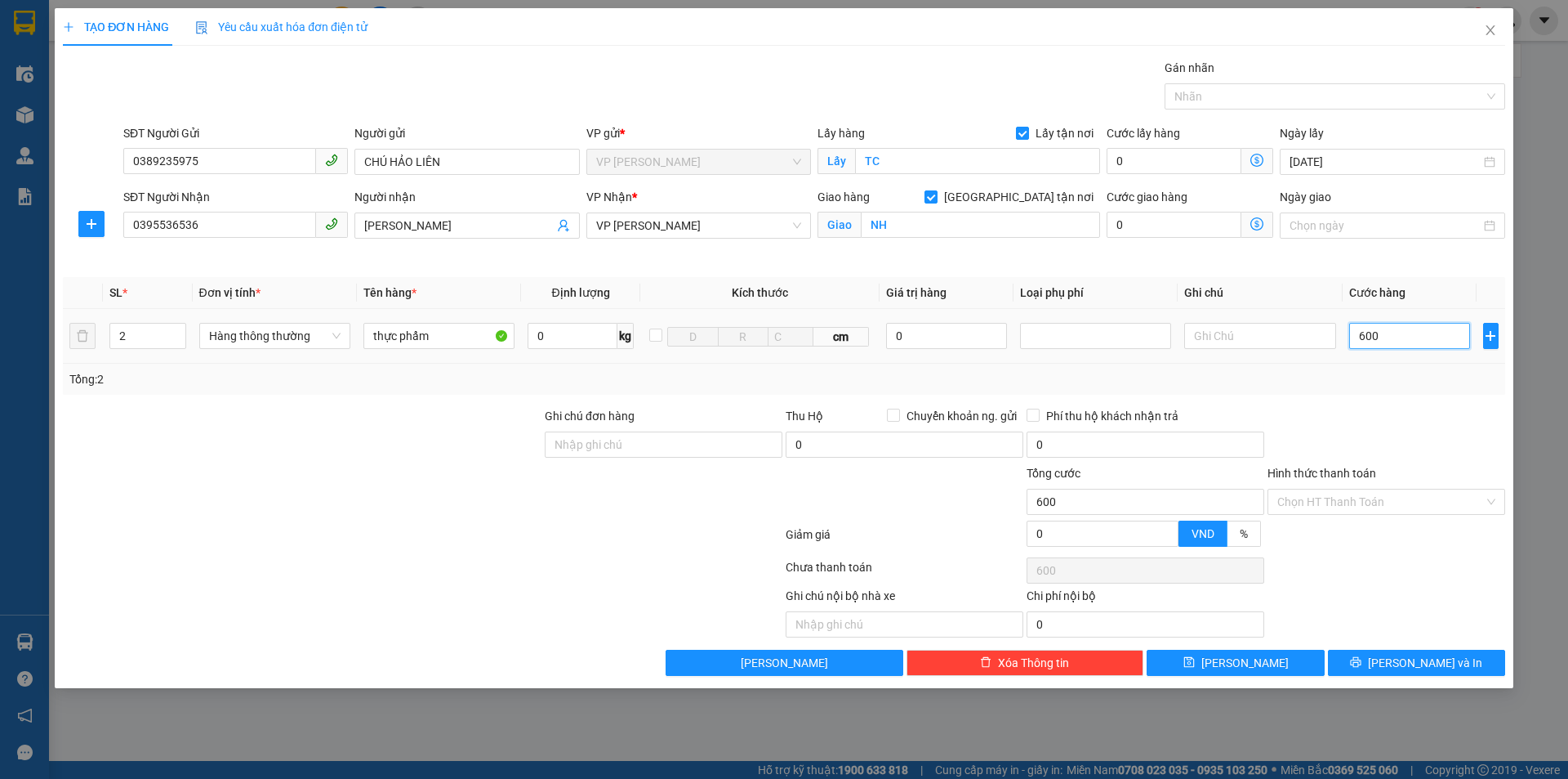
type input "6.000"
type input "60.000"
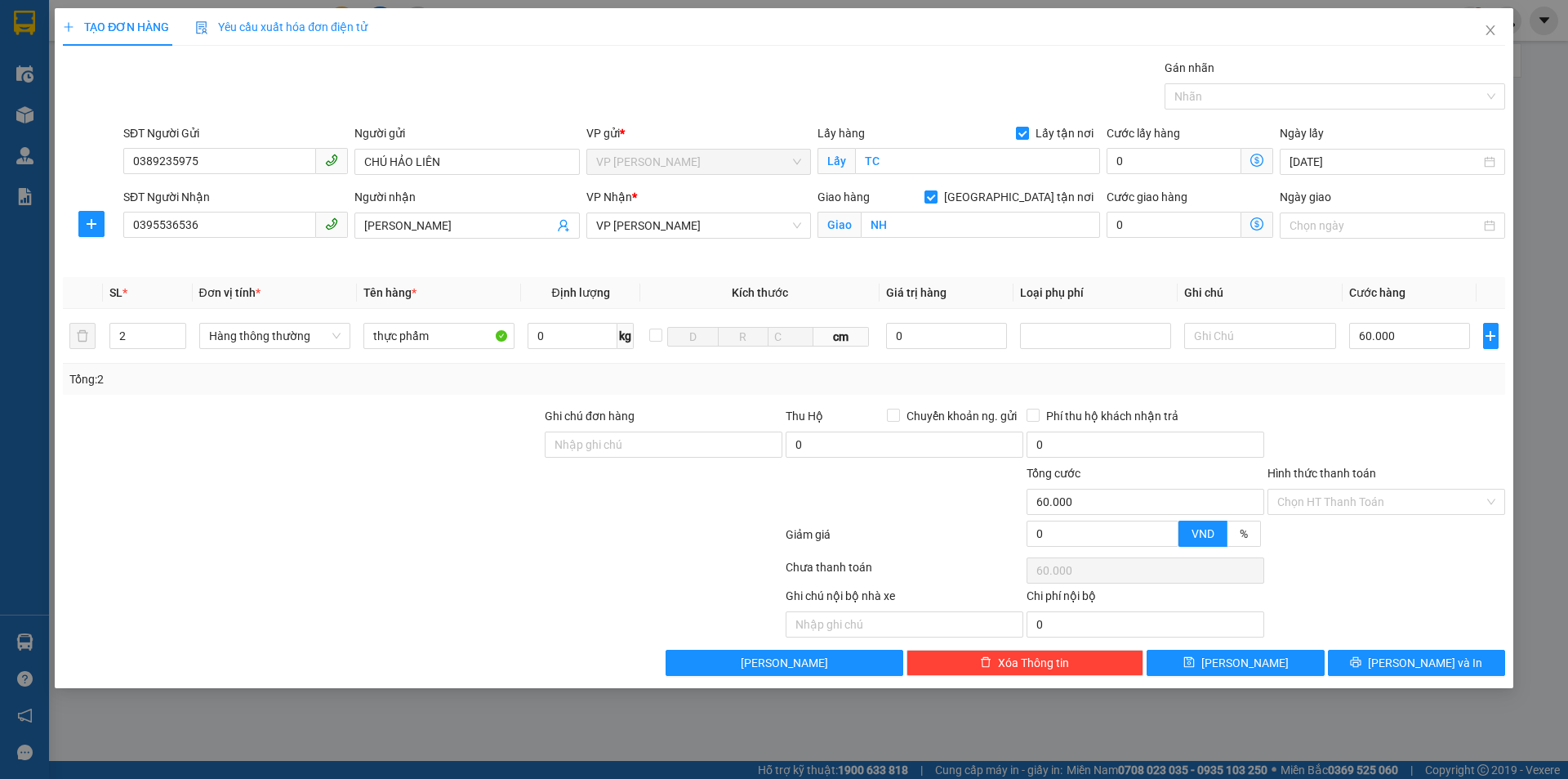
click at [1430, 413] on div at bounding box center [1386, 435] width 241 height 57
click at [1386, 494] on input "Hình thức thanh toán" at bounding box center [1380, 501] width 207 height 24
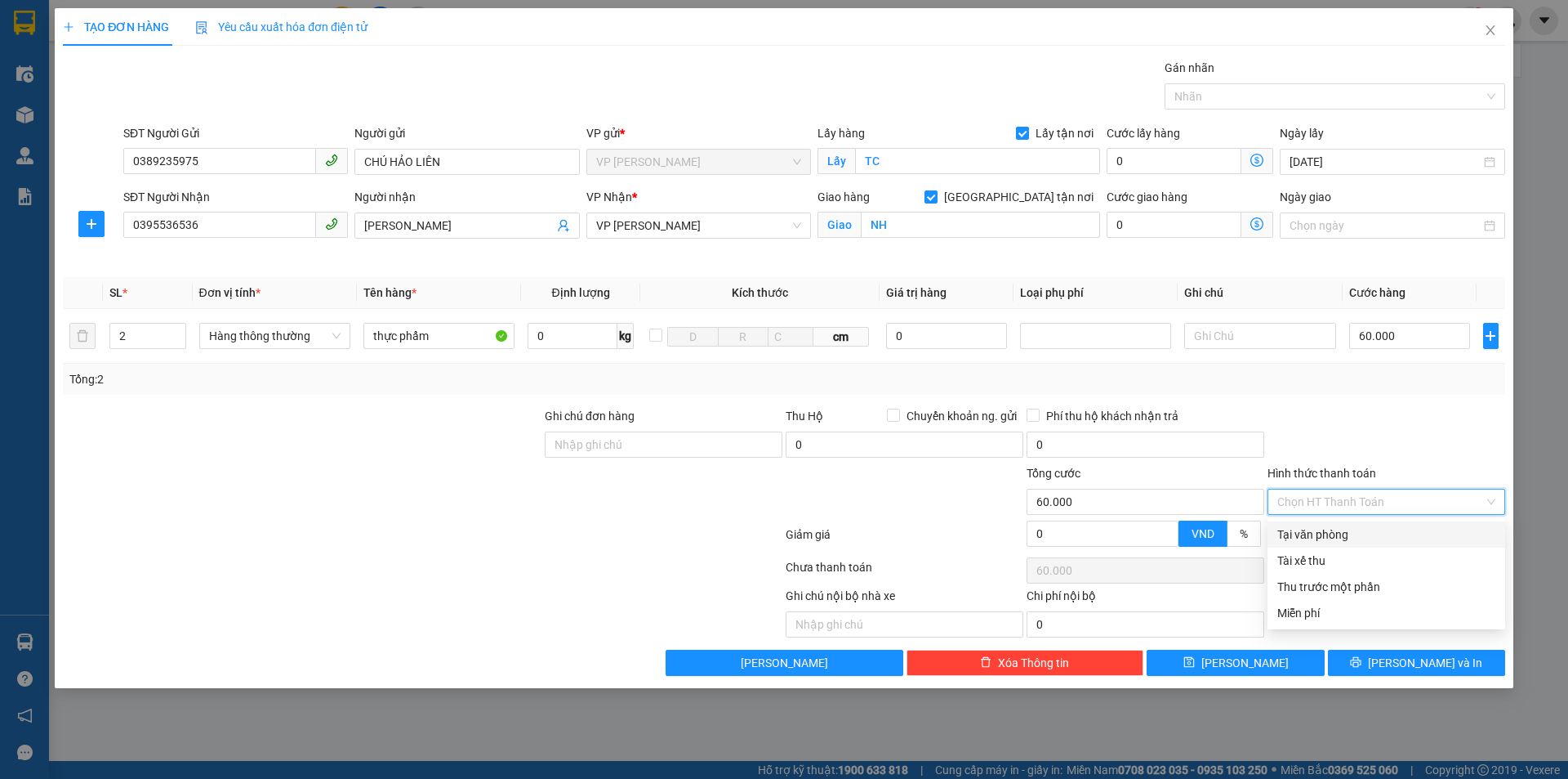
click at [1372, 525] on div "Tại văn phòng" at bounding box center [1386, 534] width 218 height 18
type input "0"
click at [1411, 449] on div at bounding box center [1386, 435] width 241 height 57
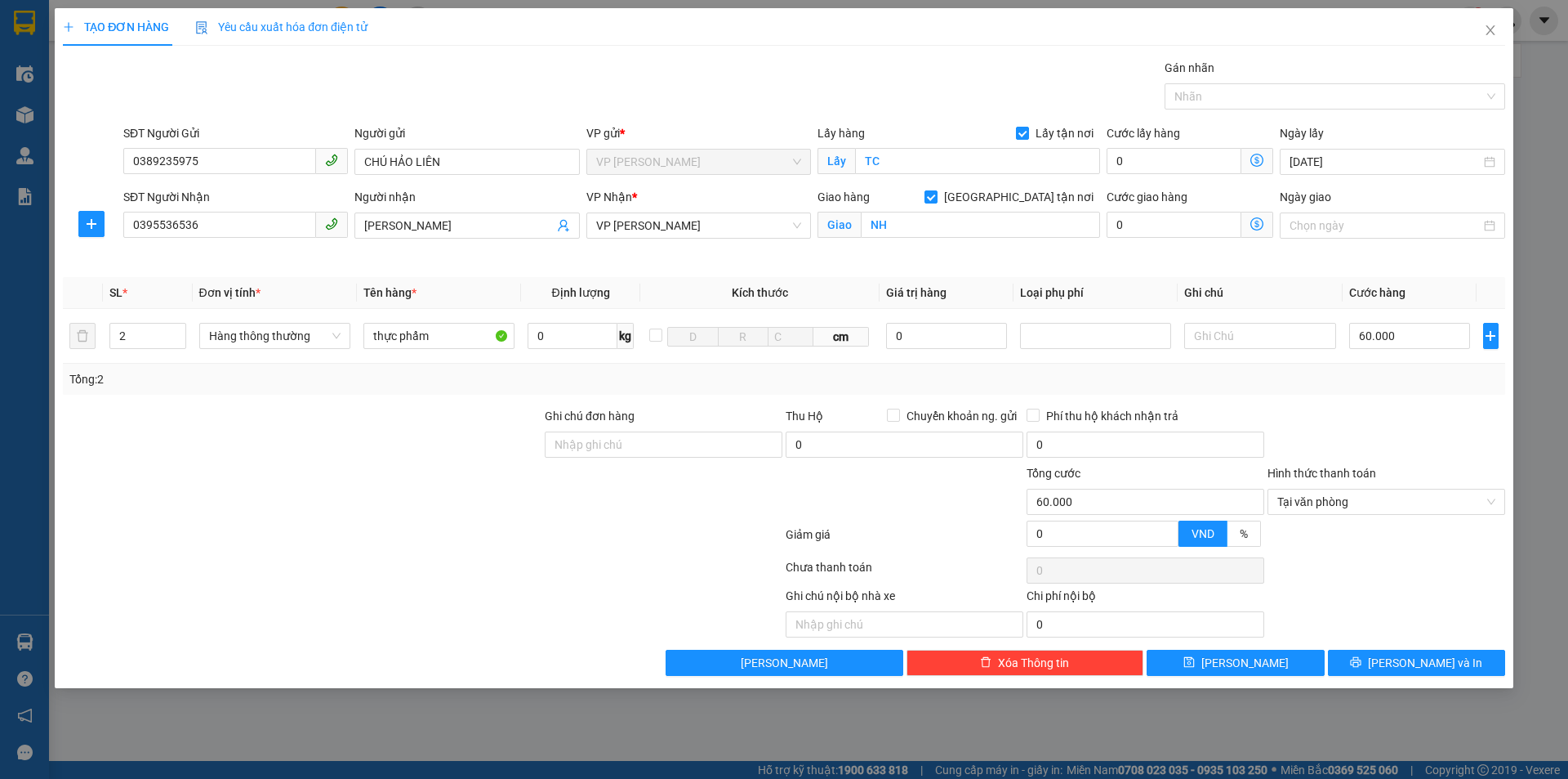
click at [1407, 567] on div at bounding box center [1386, 569] width 241 height 32
click at [1406, 649] on div "Transit Pickup Surcharge Ids Transit Deliver Surcharge Ids Transit Deliver Surc…" at bounding box center [784, 367] width 1443 height 617
click at [1408, 659] on span "[PERSON_NAME] và In" at bounding box center [1425, 662] width 115 height 18
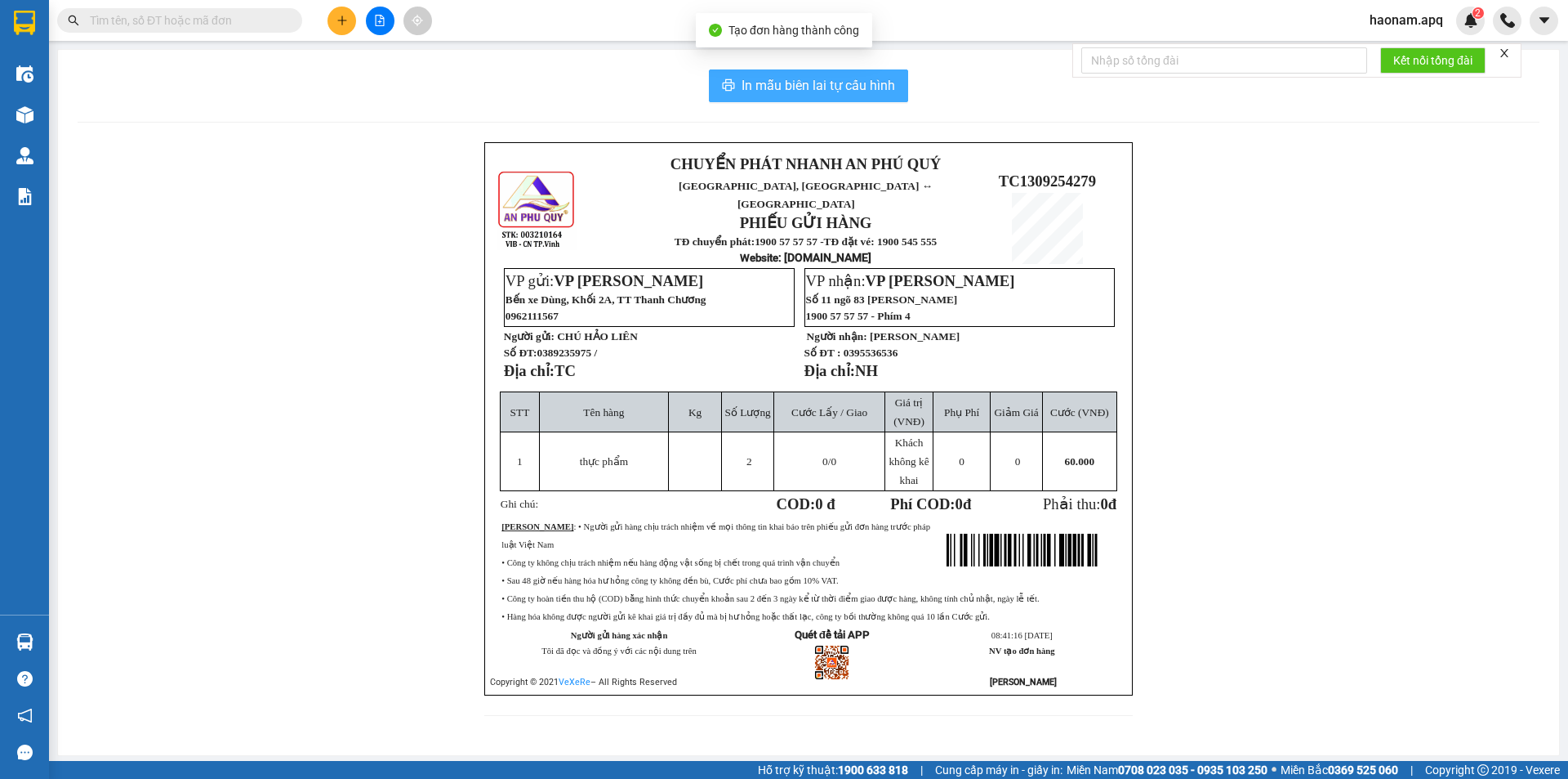
drag, startPoint x: 859, startPoint y: 83, endPoint x: 799, endPoint y: 109, distance: 65.4
click at [857, 83] on span "In mẫu biên lai tự cấu hình" at bounding box center [818, 85] width 154 height 21
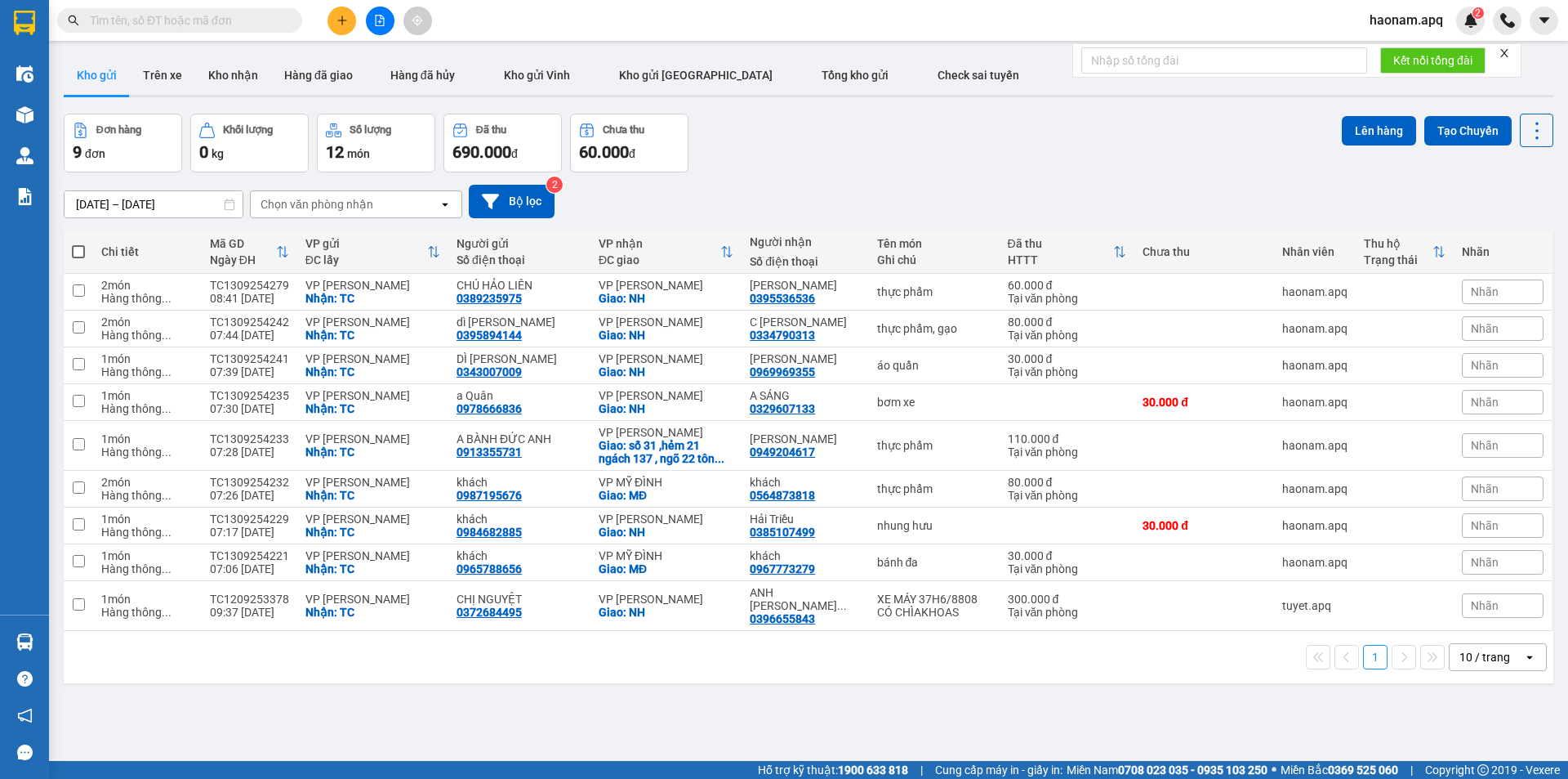
click at [342, 23] on icon "plus" at bounding box center [343, 21] width 12 height 12
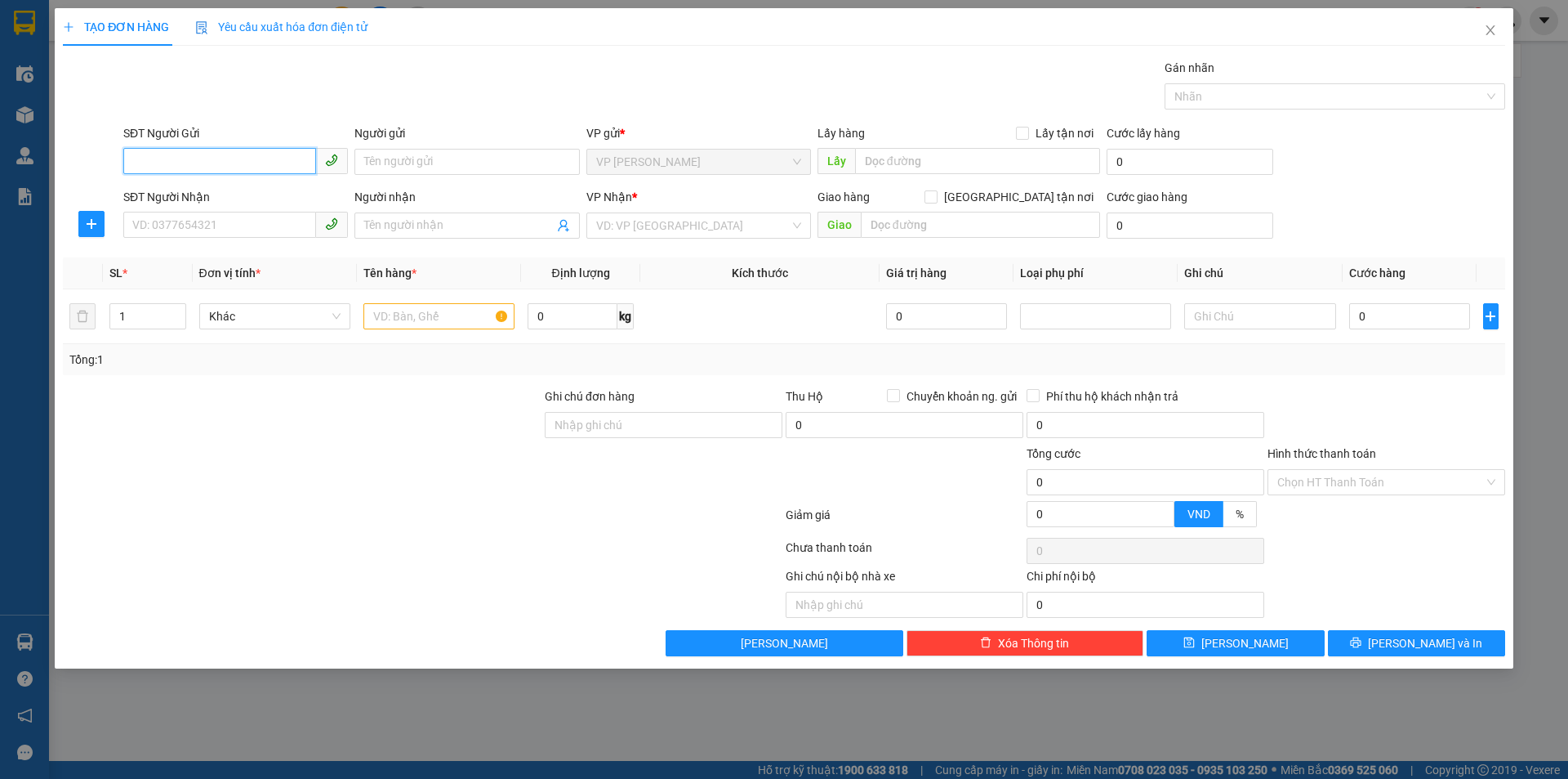
drag, startPoint x: 278, startPoint y: 157, endPoint x: 278, endPoint y: 190, distance: 33.0
click at [278, 159] on input "SĐT Người Gửi" at bounding box center [219, 161] width 193 height 26
type input "0902037779"
click at [263, 218] on input "SĐT Người Nhận" at bounding box center [219, 224] width 193 height 26
click at [1020, 133] on input "Lấy tận nơi" at bounding box center [1022, 132] width 12 height 12
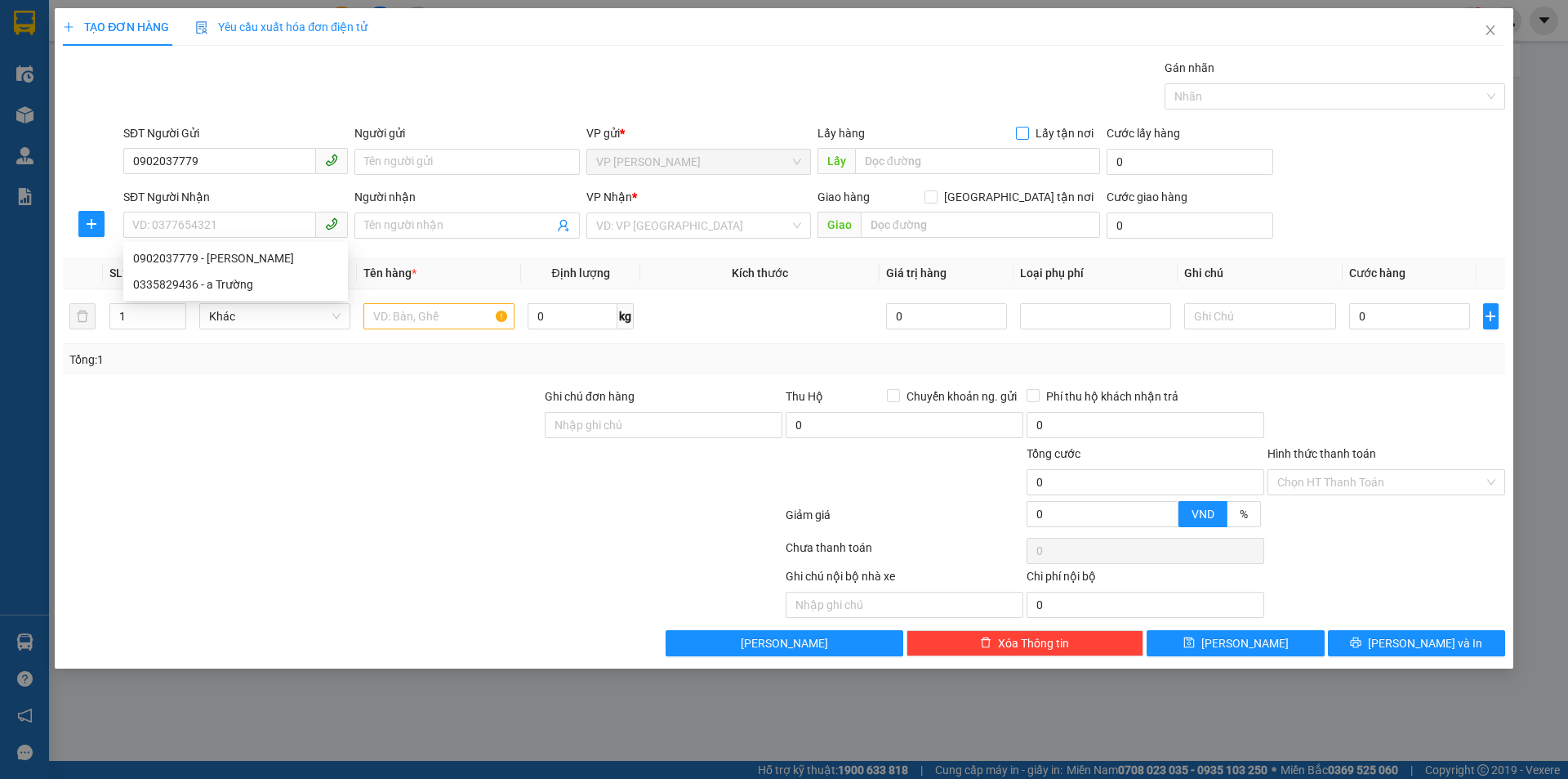
checkbox input "true"
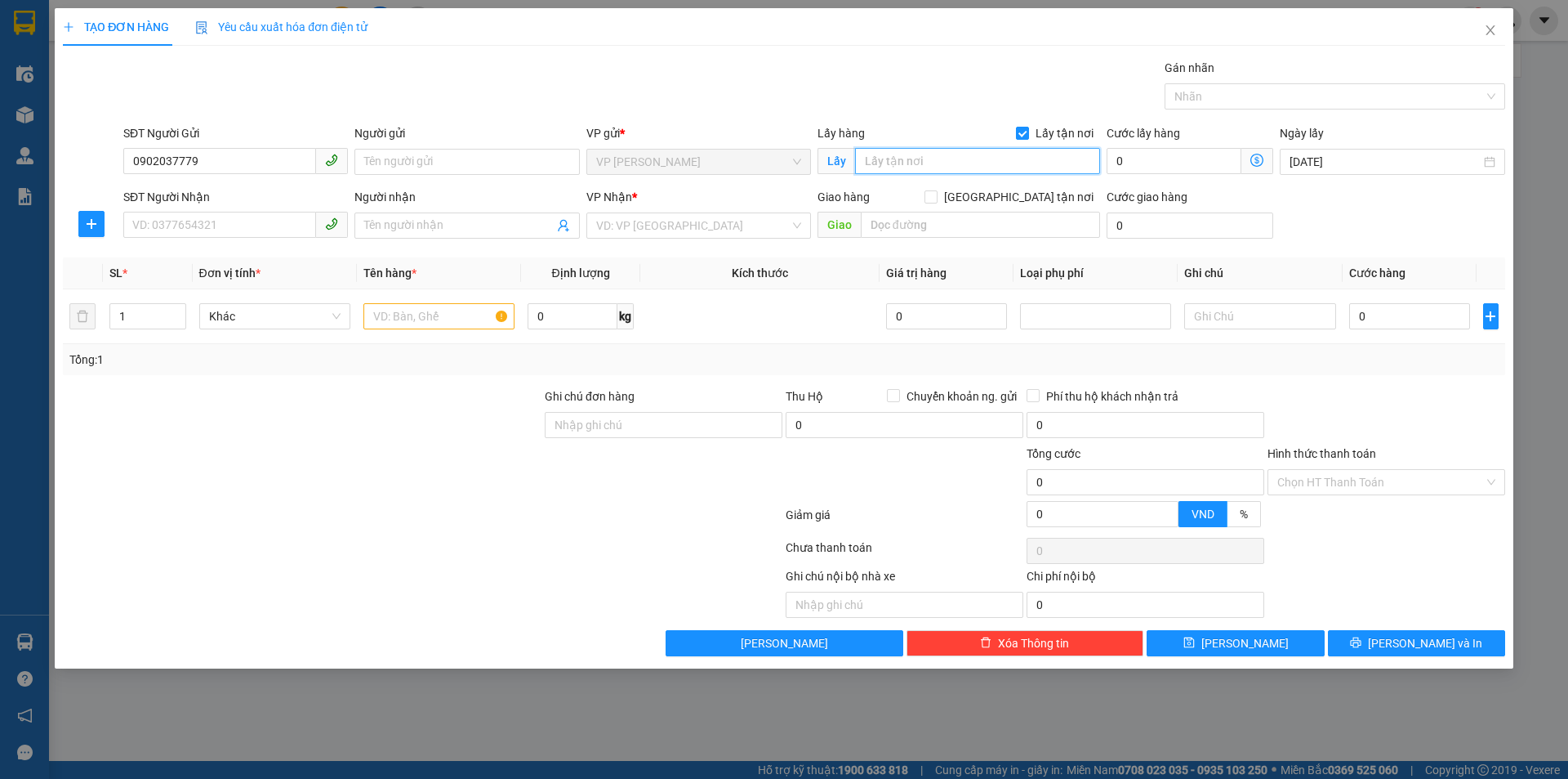
click at [977, 167] on input "text" at bounding box center [977, 161] width 245 height 26
drag, startPoint x: 892, startPoint y: 170, endPoint x: 821, endPoint y: 174, distance: 71.1
click at [821, 174] on div "Lấy R" at bounding box center [959, 162] width 283 height 26
type input "TC"
click at [253, 230] on input "SĐT Người Nhận" at bounding box center [219, 224] width 193 height 26
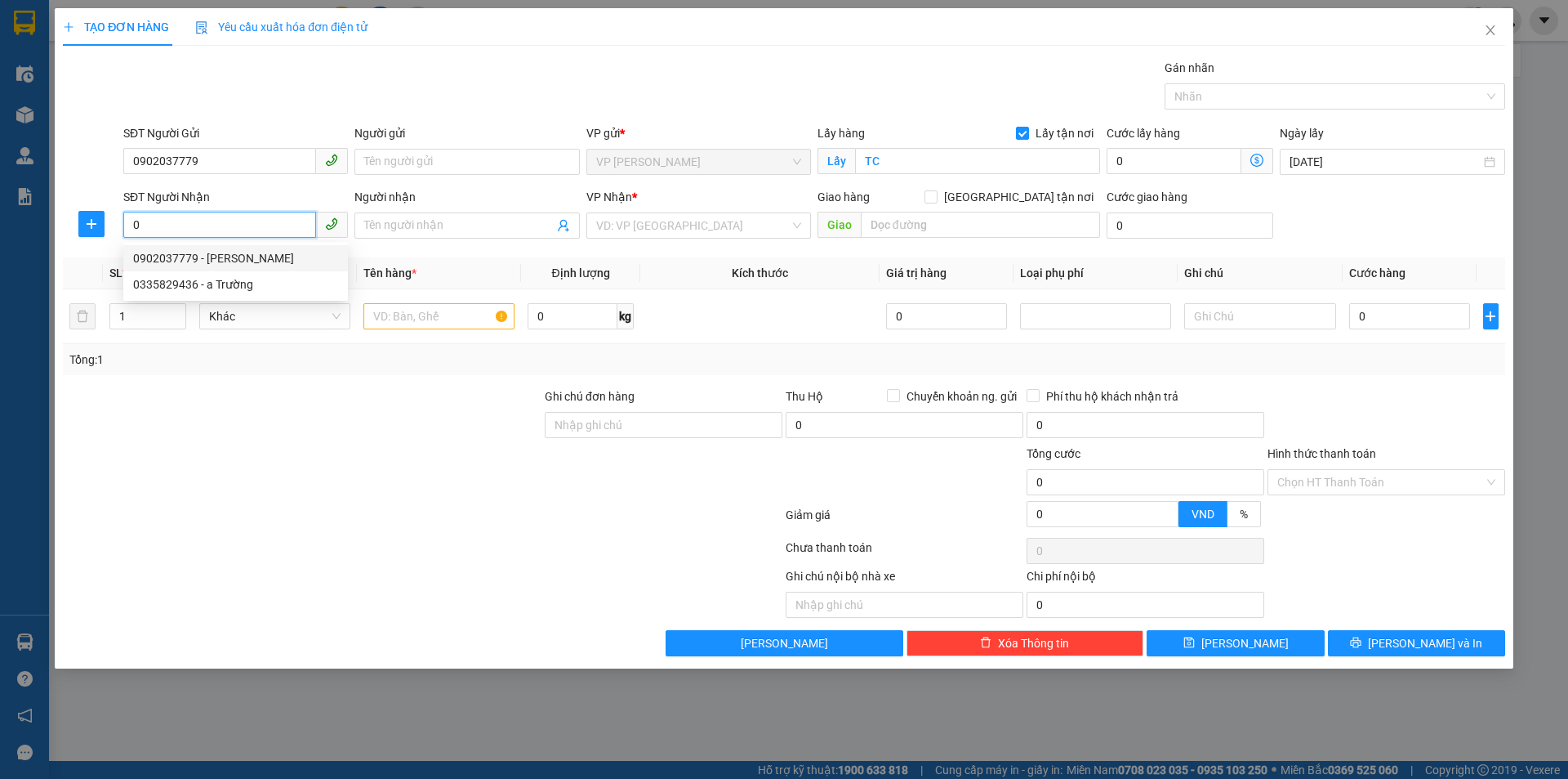
click at [260, 231] on input "0" at bounding box center [219, 224] width 193 height 26
type input "0376978377"
click at [445, 229] on input "Người nhận" at bounding box center [458, 225] width 189 height 18
drag, startPoint x: 747, startPoint y: 213, endPoint x: 742, endPoint y: 223, distance: 11.2
click at [746, 213] on div "VD: VP [GEOGRAPHIC_DATA]" at bounding box center [698, 225] width 224 height 26
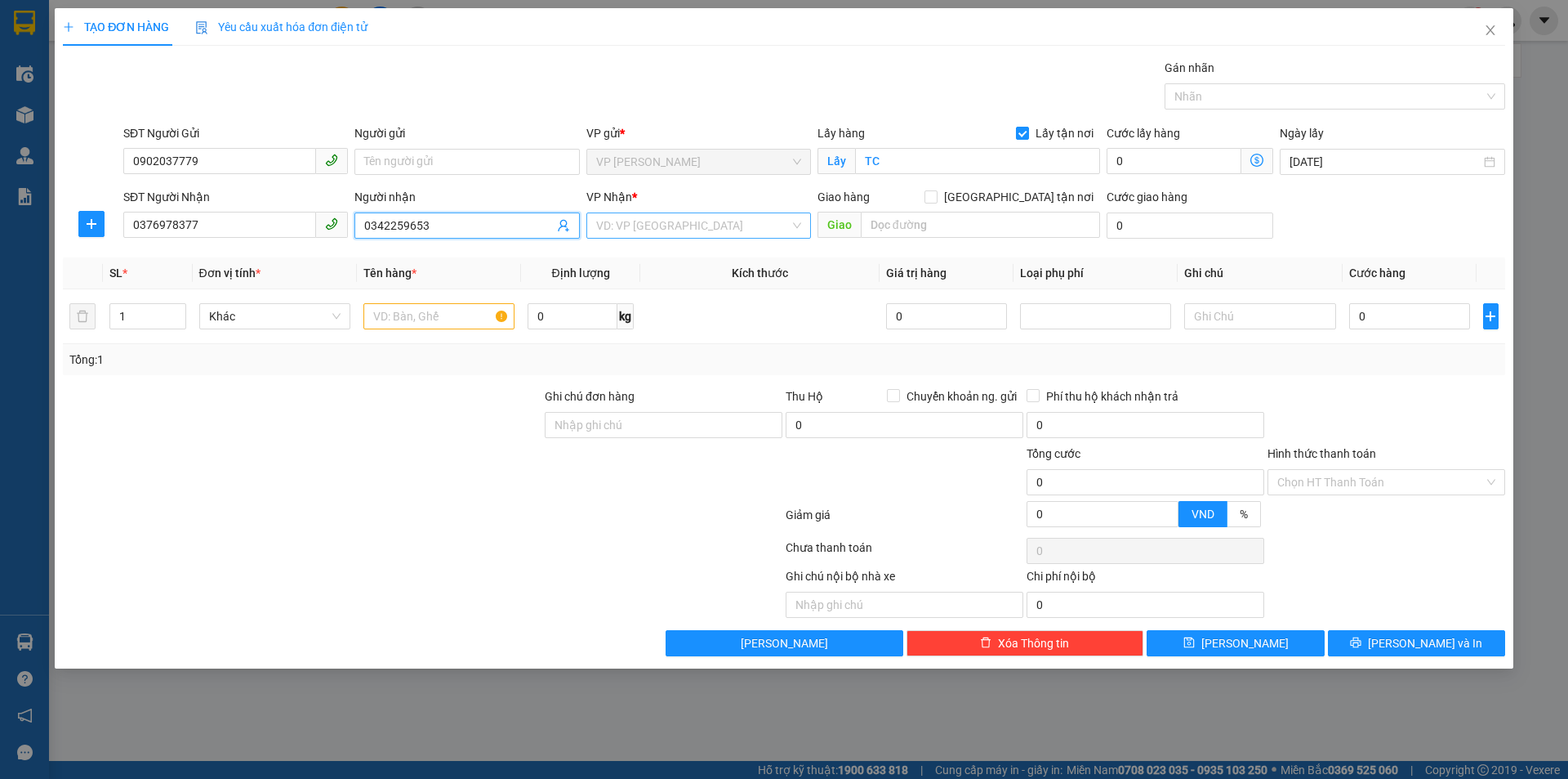
type input "0342259653"
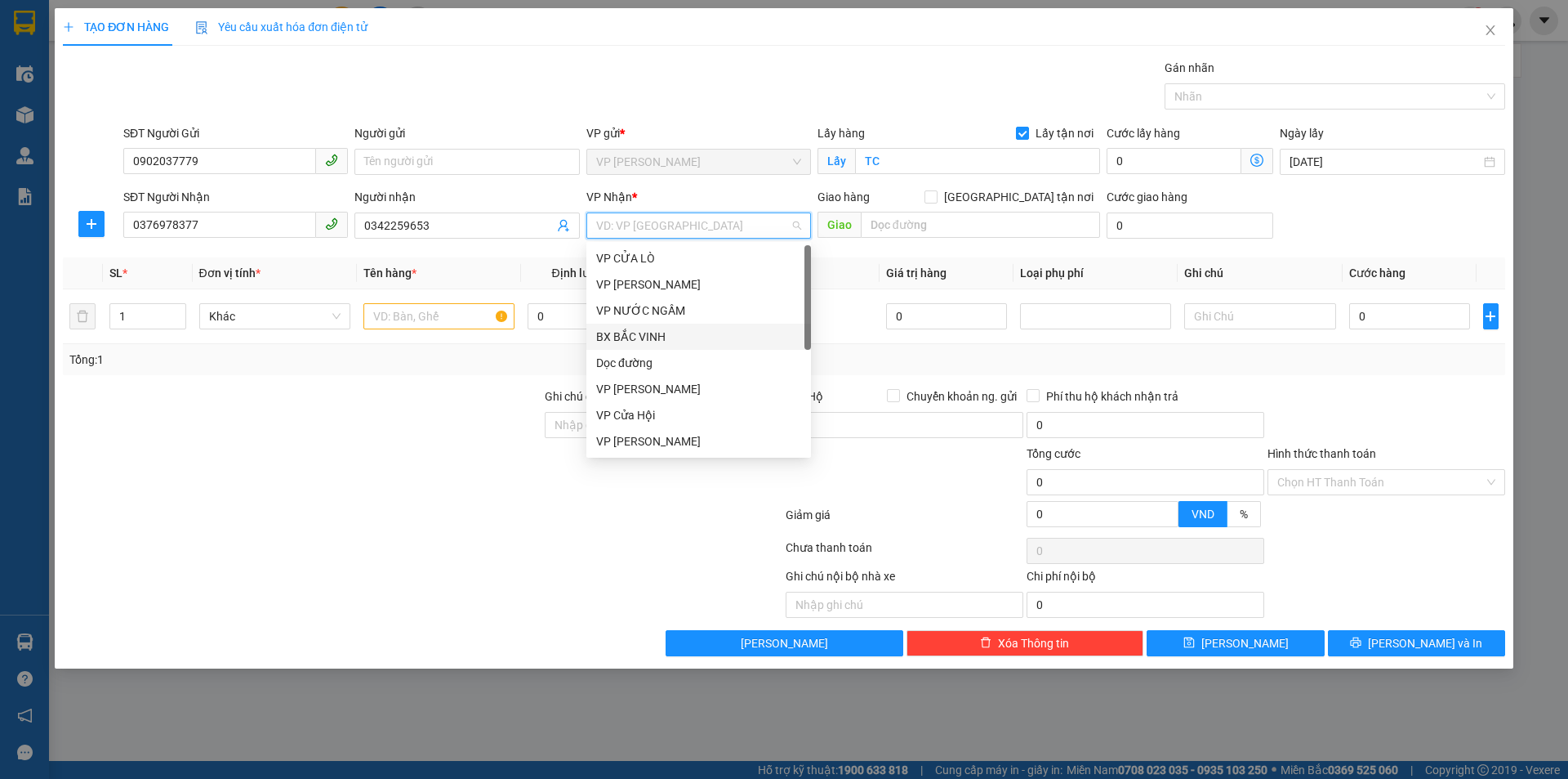
scroll to position [235, 0]
click at [915, 222] on input "text" at bounding box center [980, 224] width 239 height 26
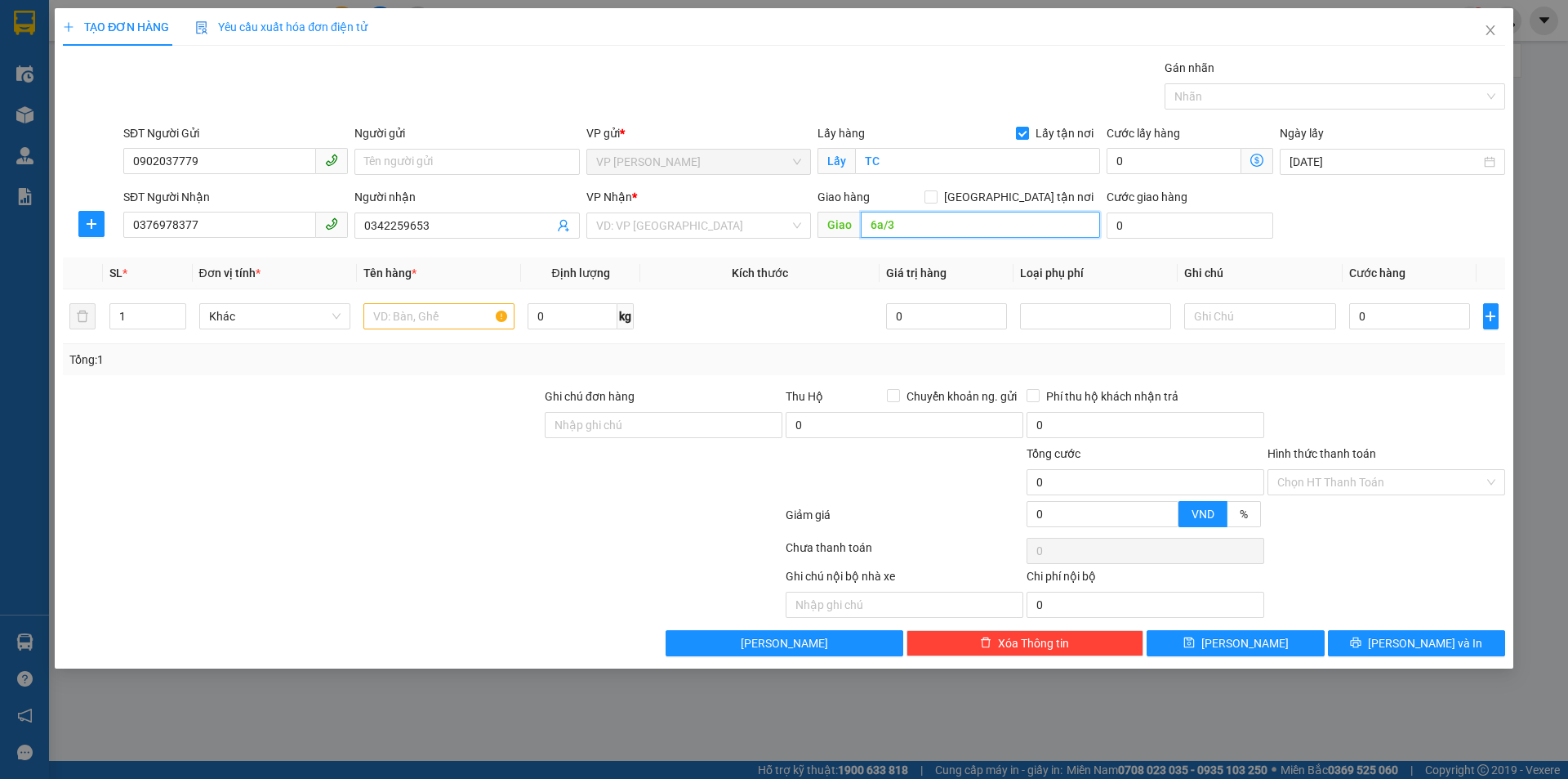
click at [912, 235] on input "6a/3" at bounding box center [980, 224] width 239 height 26
type input "6a/30 109 quan nhân"
click at [936, 199] on input "[GEOGRAPHIC_DATA] tận nơi" at bounding box center [930, 196] width 12 height 12
checkbox input "true"
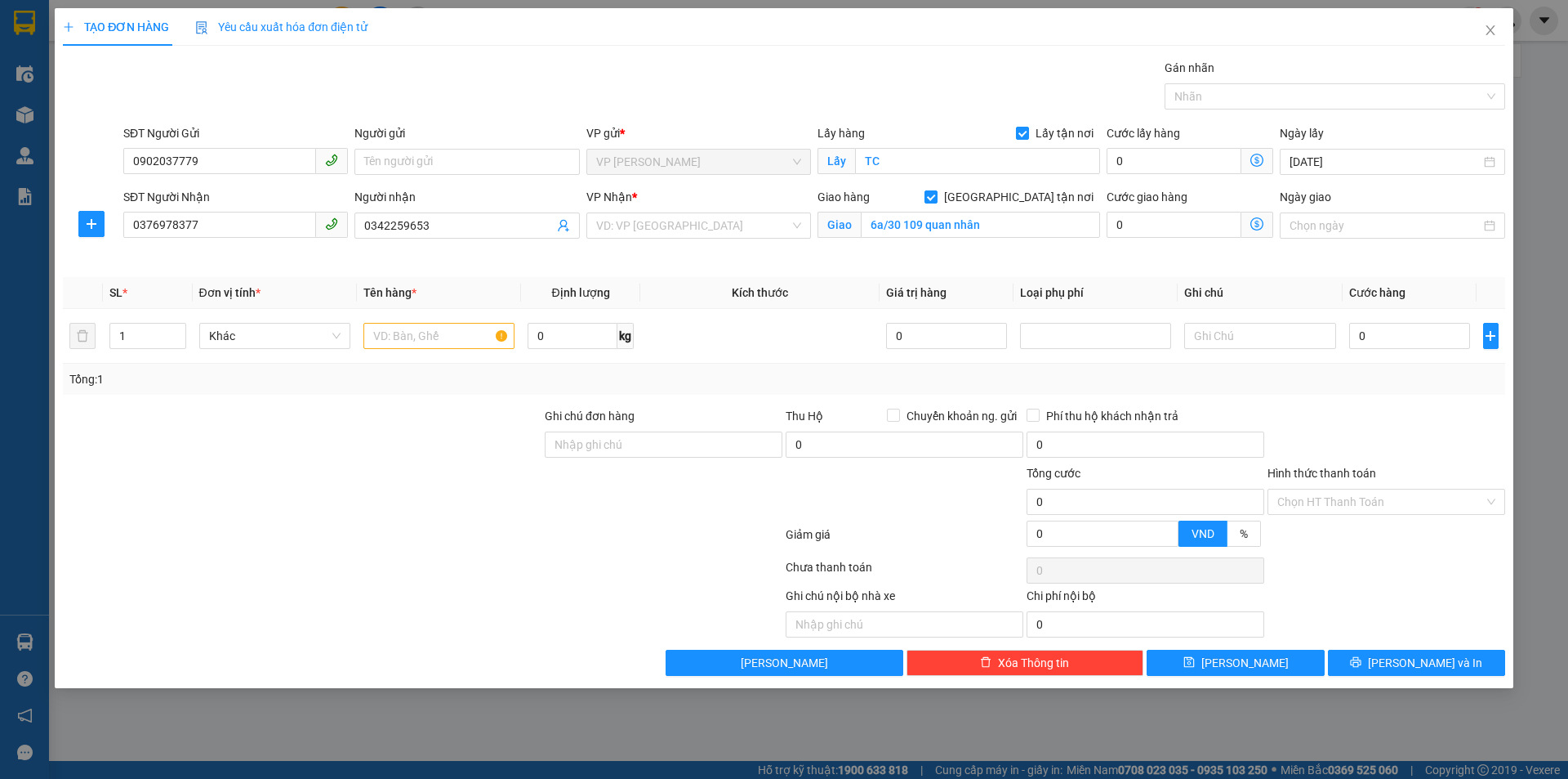
click at [385, 493] on div at bounding box center [303, 493] width 482 height 57
drag, startPoint x: 330, startPoint y: 445, endPoint x: 363, endPoint y: 421, distance: 40.8
click at [332, 445] on div at bounding box center [303, 435] width 482 height 57
drag, startPoint x: 663, startPoint y: 223, endPoint x: 689, endPoint y: 224, distance: 26.0
click at [670, 223] on input "search" at bounding box center [693, 225] width 194 height 24
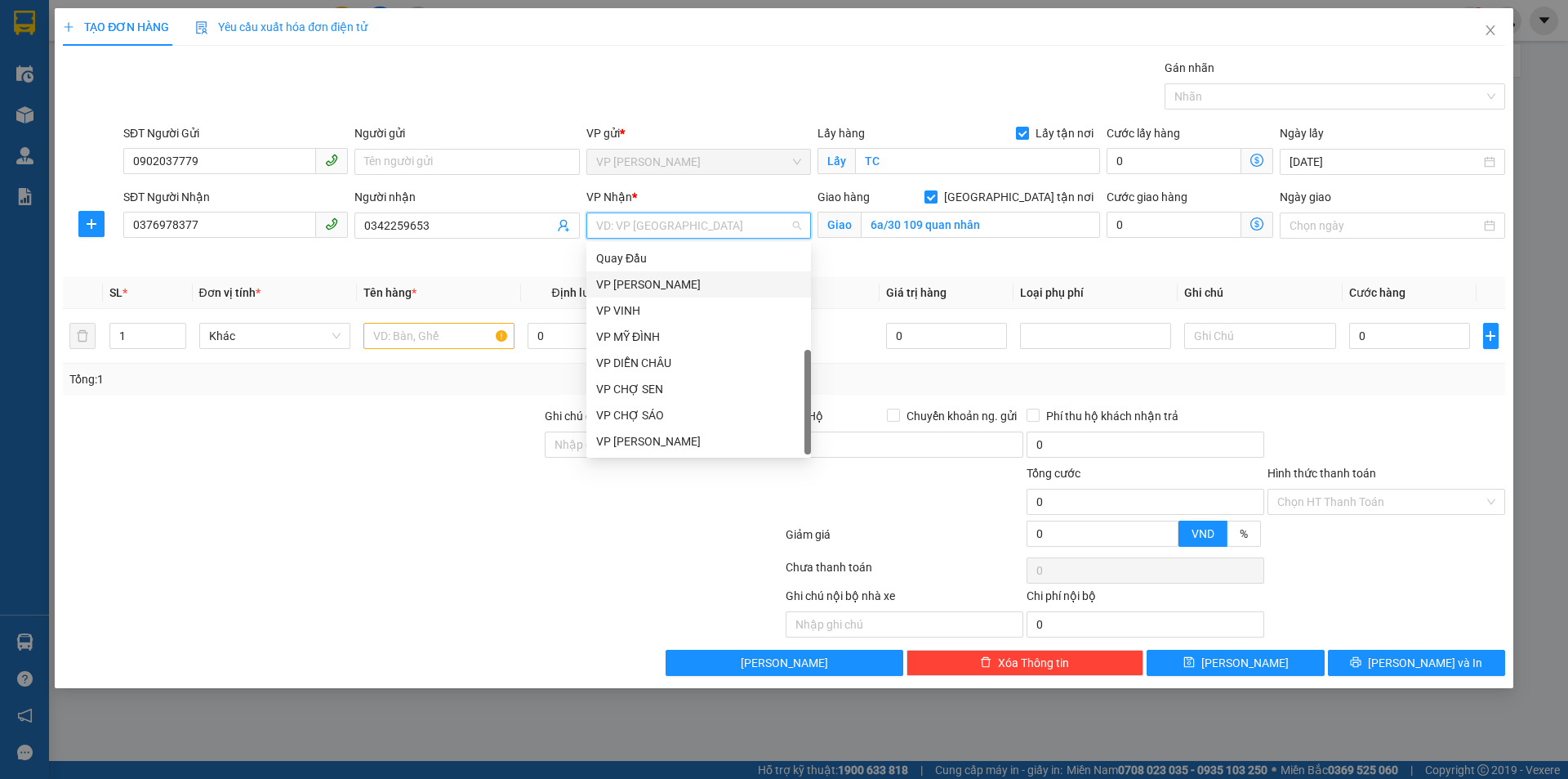
click at [722, 283] on div "VP [PERSON_NAME]" at bounding box center [698, 284] width 205 height 18
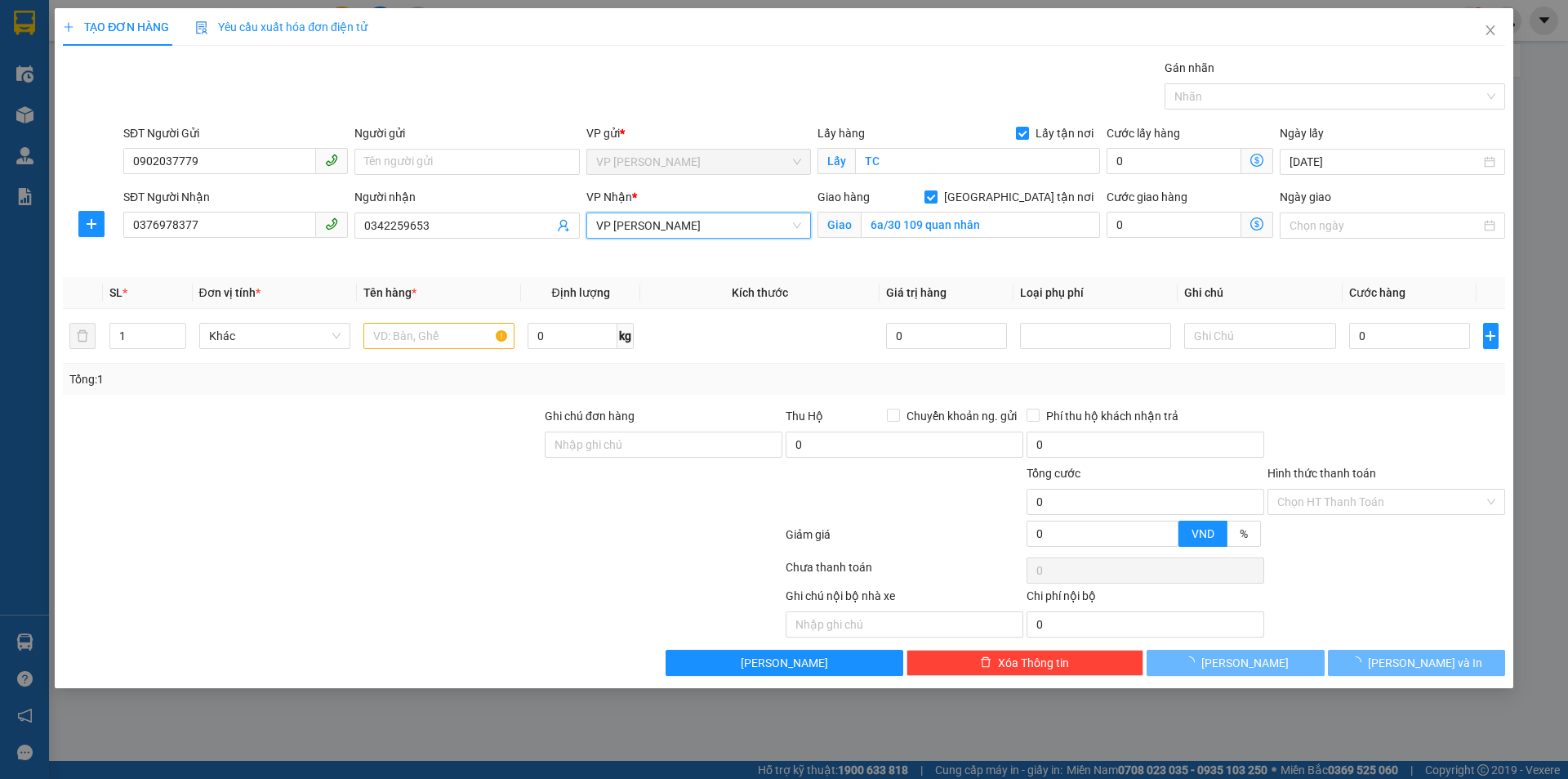
drag, startPoint x: 427, startPoint y: 470, endPoint x: 416, endPoint y: 391, distance: 79.8
click at [427, 466] on div at bounding box center [303, 493] width 482 height 57
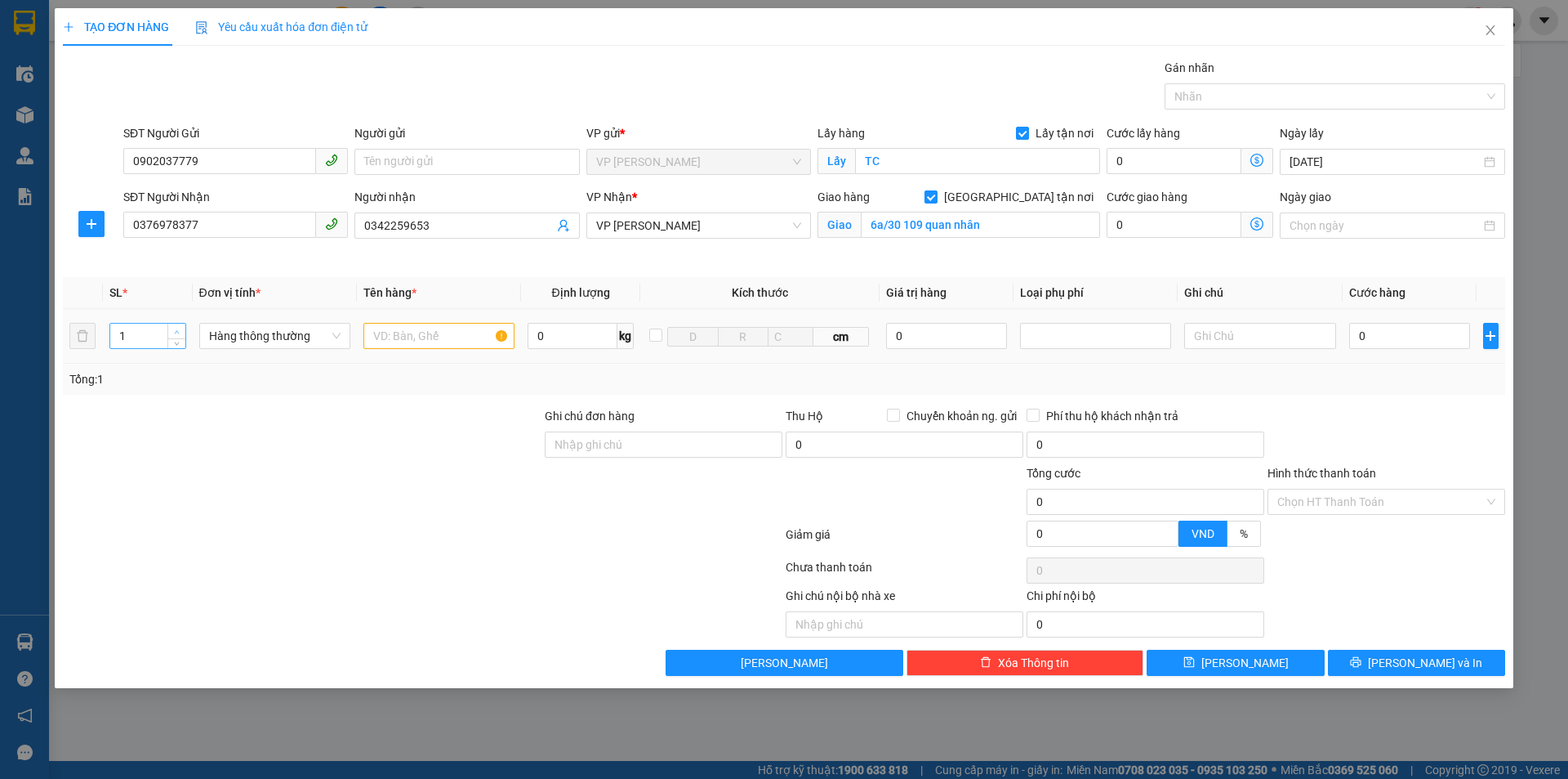
type input "2"
click at [181, 329] on span "up" at bounding box center [177, 332] width 10 height 10
click at [359, 461] on div at bounding box center [303, 435] width 482 height 57
click at [446, 335] on input "text" at bounding box center [439, 335] width 151 height 26
type input "thực phẩm, rau củ"
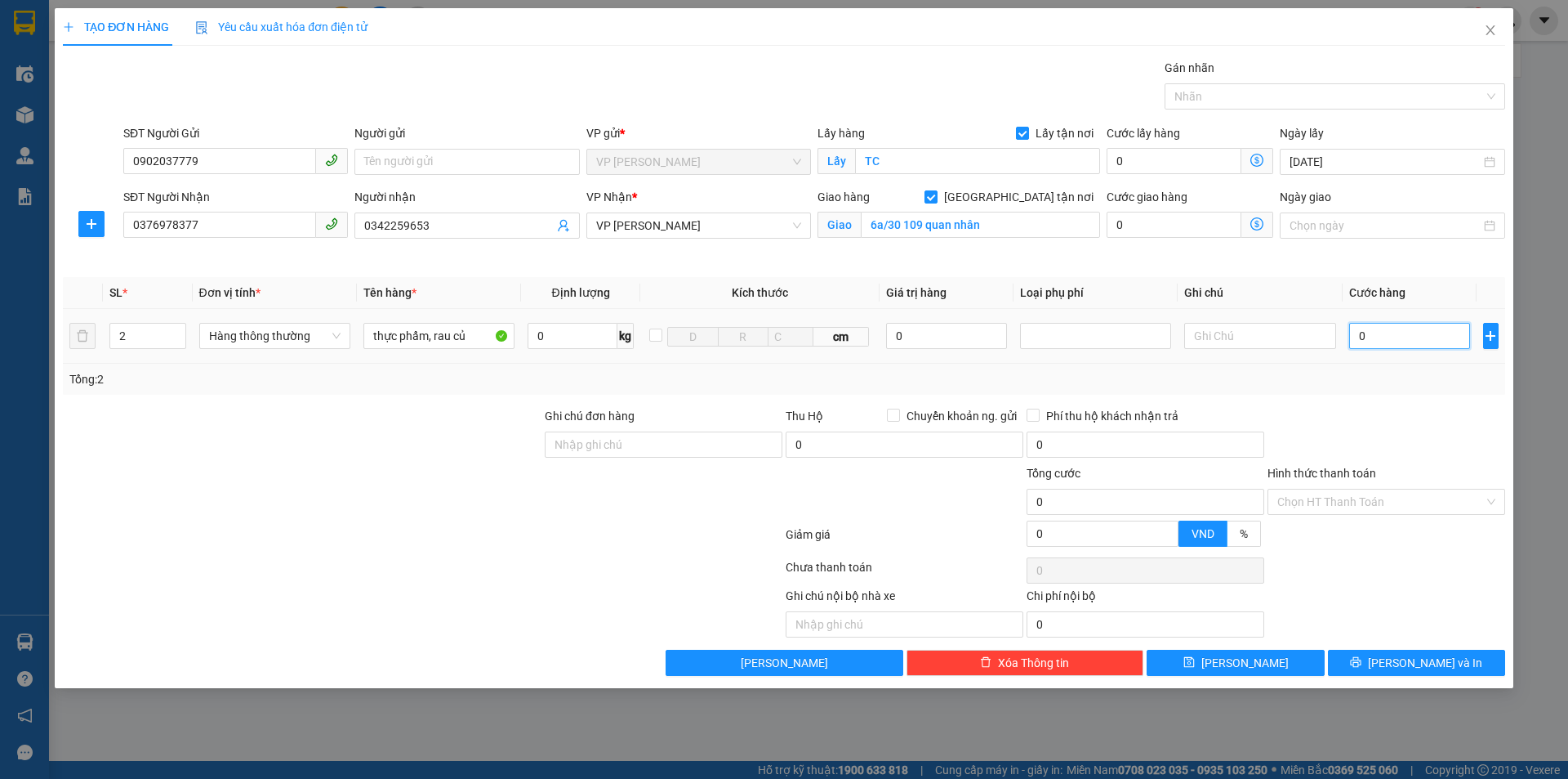
click at [1383, 336] on input "0" at bounding box center [1410, 335] width 121 height 26
type input "8"
type input "80"
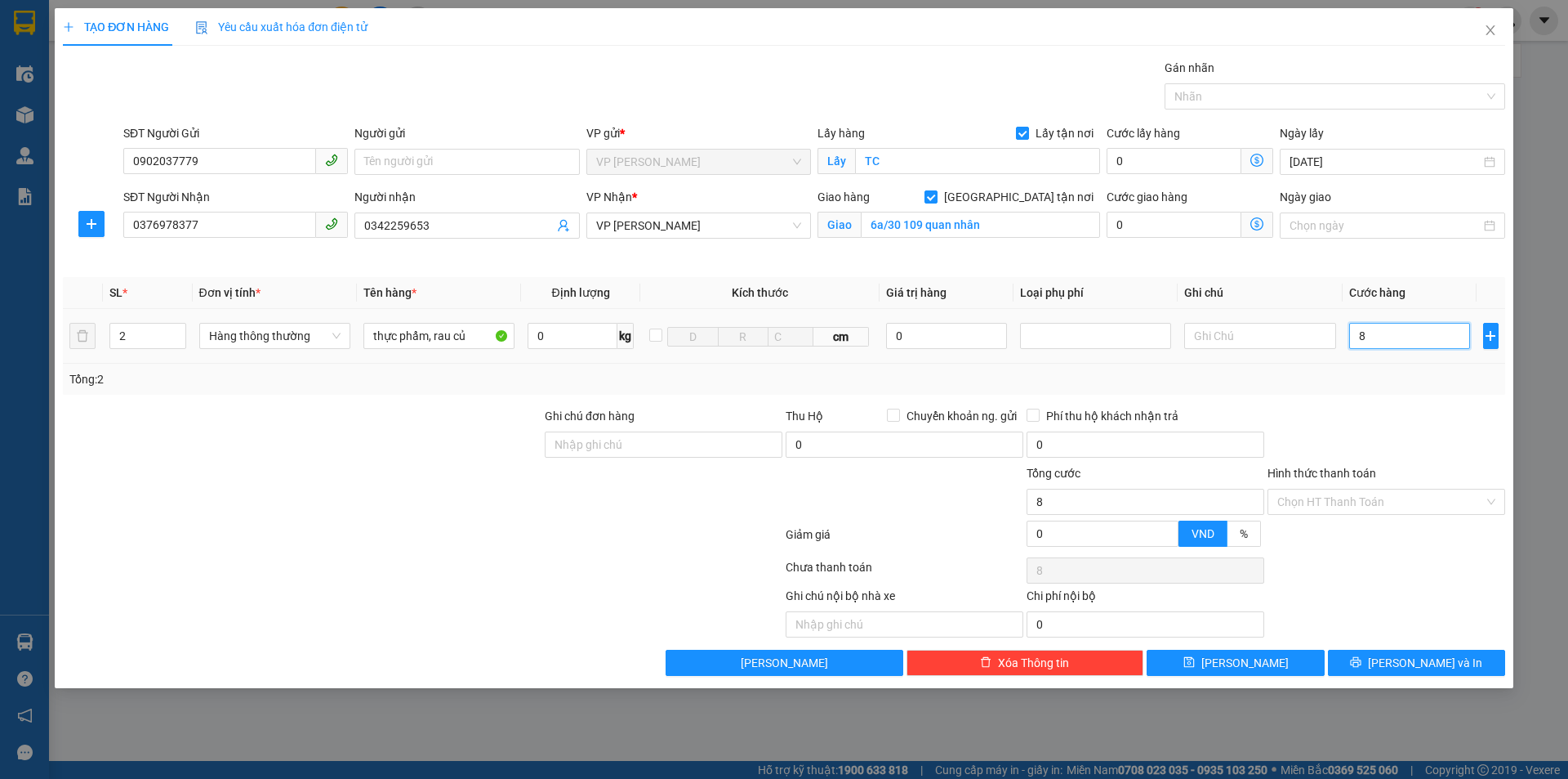
type input "80"
click at [1403, 424] on div at bounding box center [1386, 435] width 241 height 57
click at [1369, 500] on input "Hình thức thanh toán" at bounding box center [1380, 501] width 207 height 24
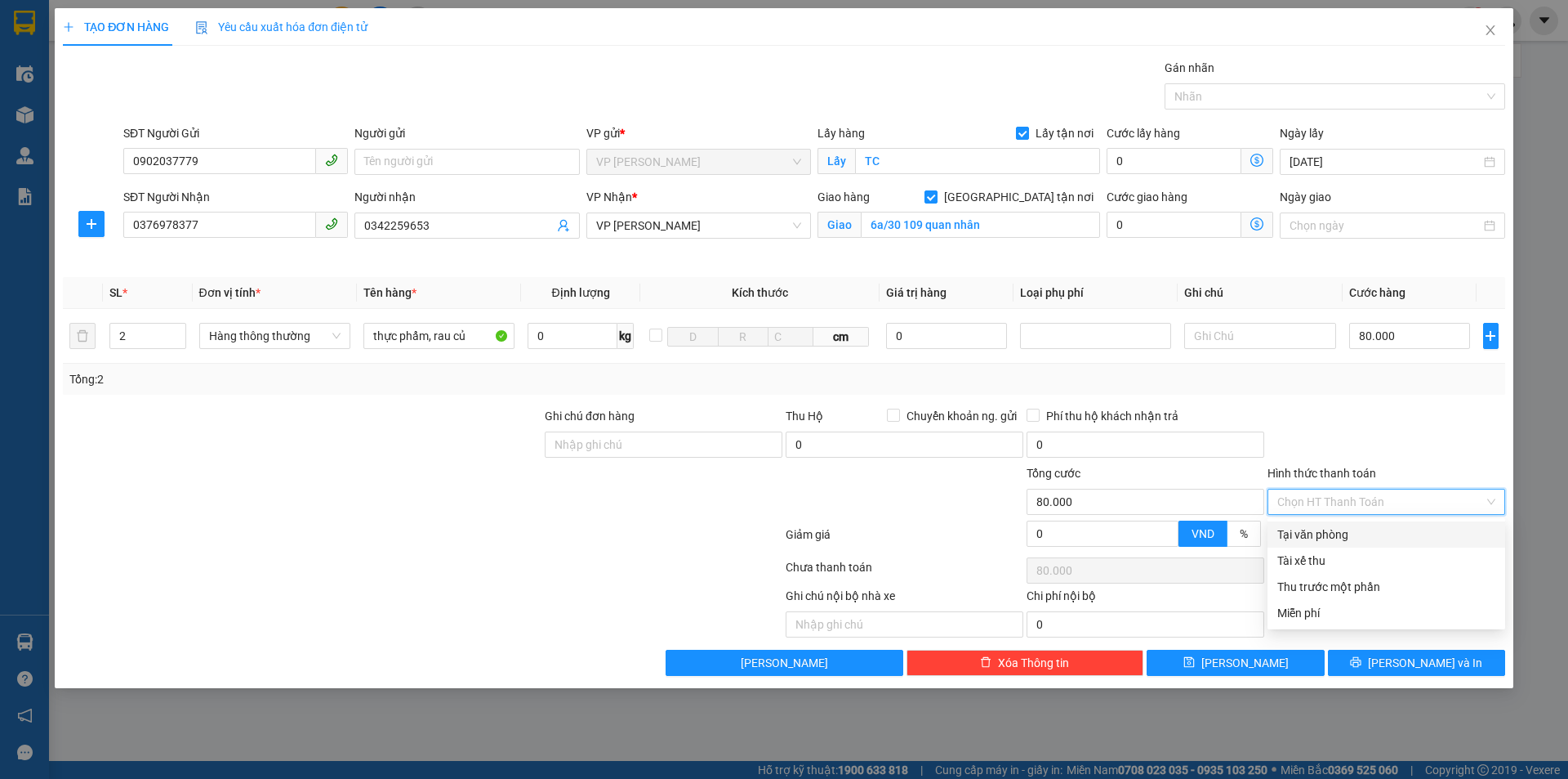
click at [1371, 534] on div "Tại văn phòng" at bounding box center [1386, 534] width 218 height 18
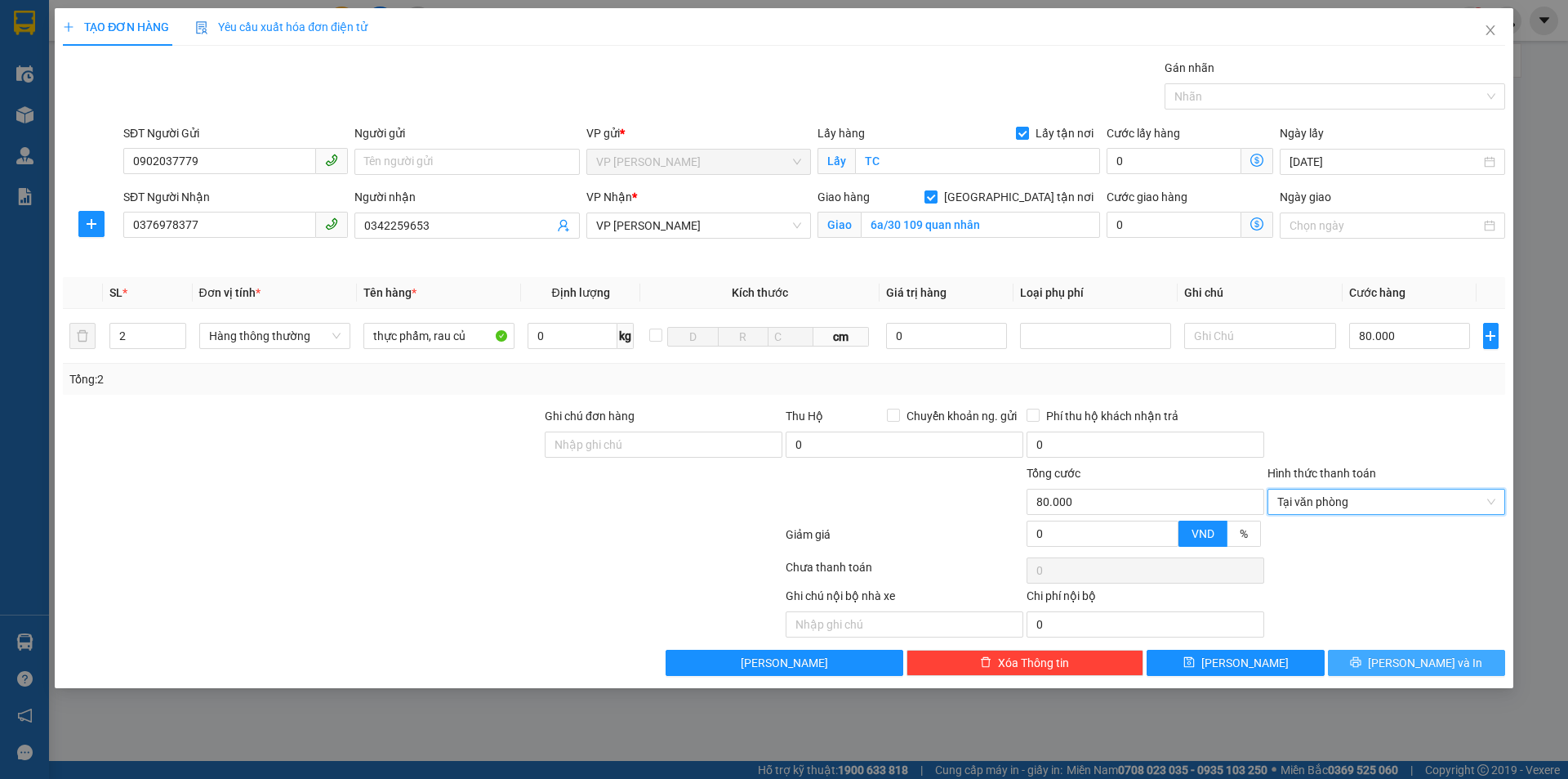
drag, startPoint x: 1500, startPoint y: 636, endPoint x: 1462, endPoint y: 656, distance: 42.9
click at [1493, 641] on div "Transit Pickup Surcharge Ids Transit Deliver Surcharge Ids Transit Deliver Surc…" at bounding box center [784, 367] width 1443 height 617
click at [1462, 656] on button "[PERSON_NAME] và In" at bounding box center [1416, 662] width 177 height 26
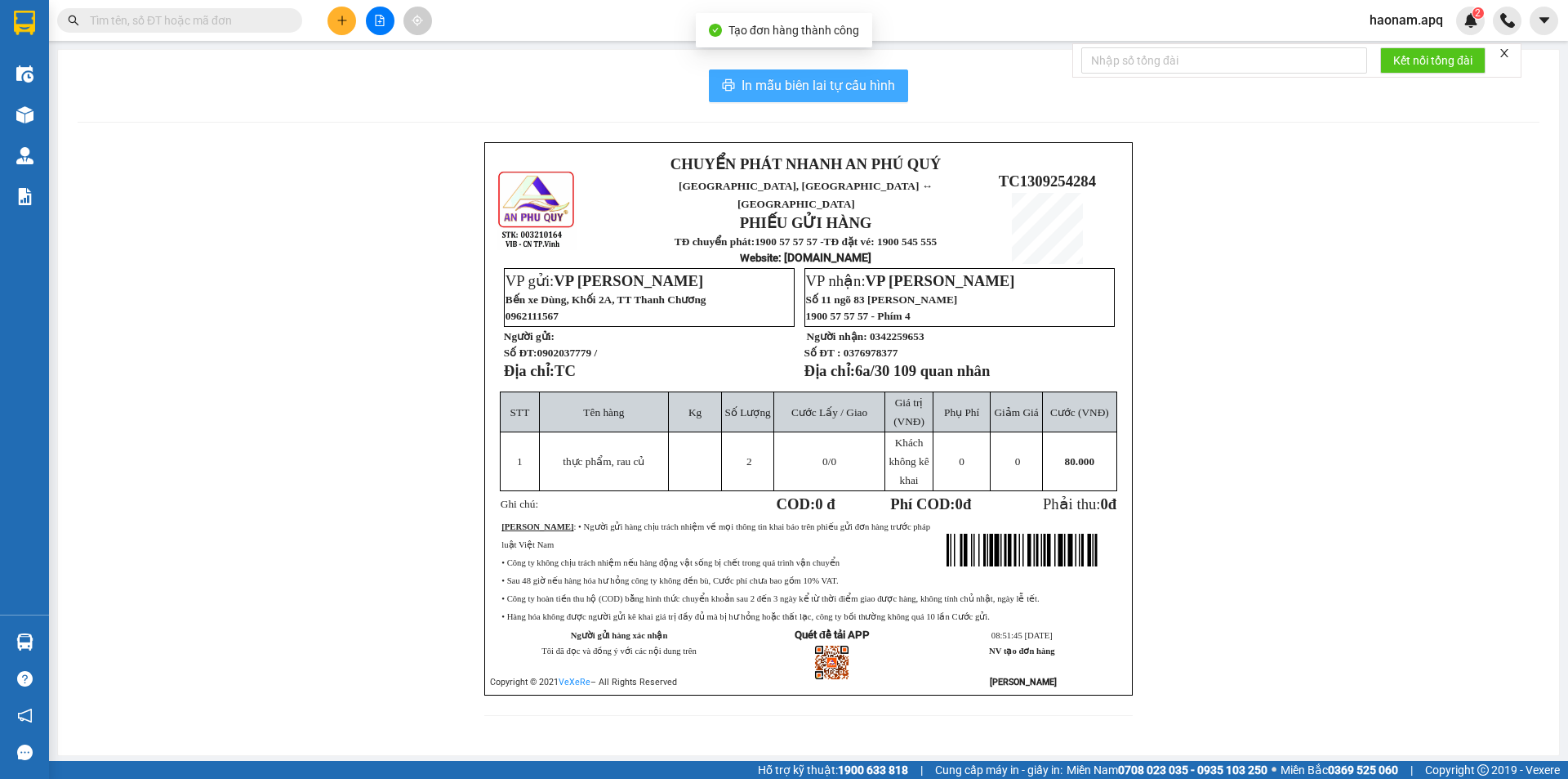
click at [832, 86] on span "In mẫu biên lai tự cấu hình" at bounding box center [818, 85] width 154 height 21
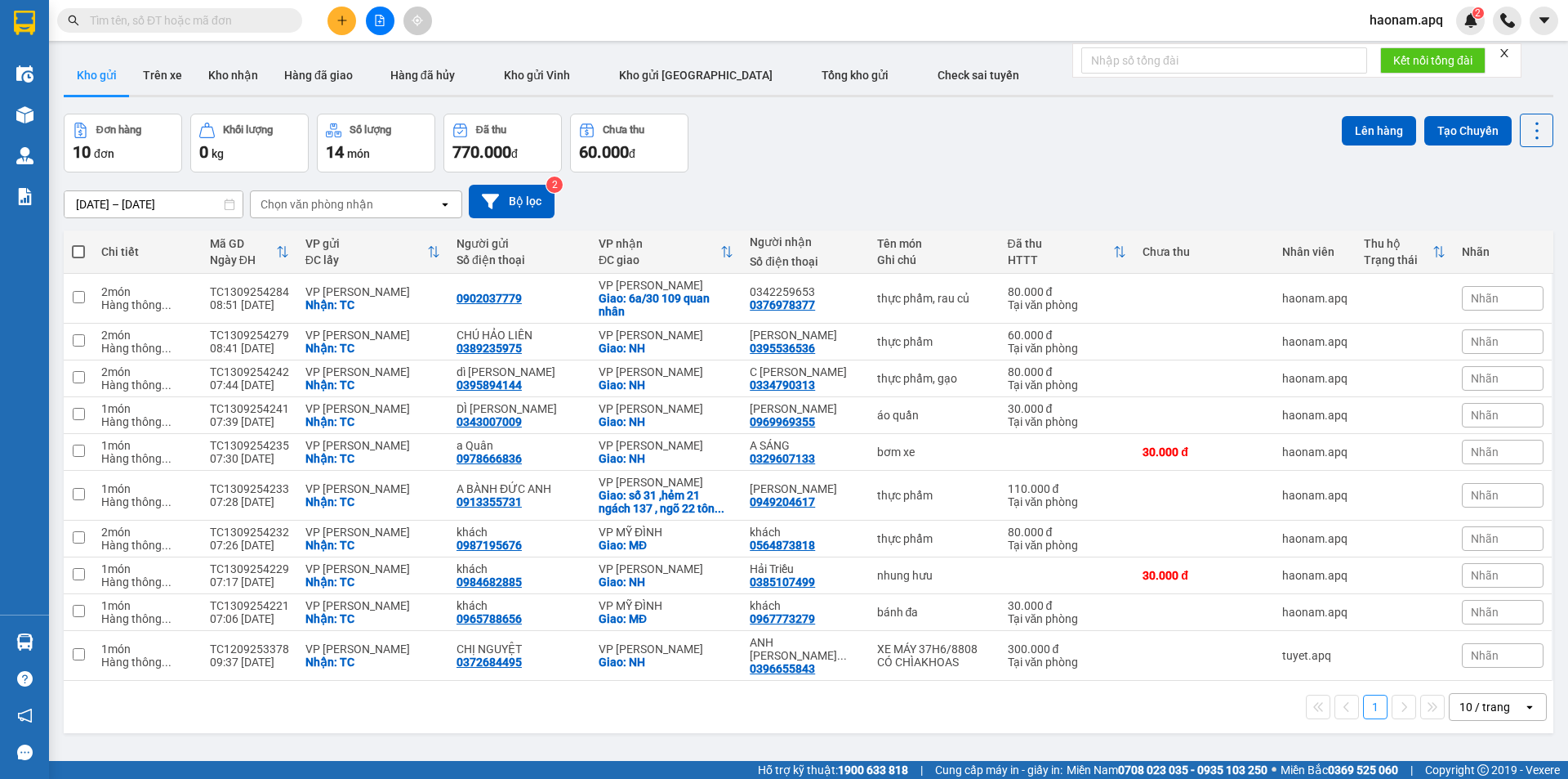
click at [337, 24] on icon "plus" at bounding box center [343, 21] width 12 height 12
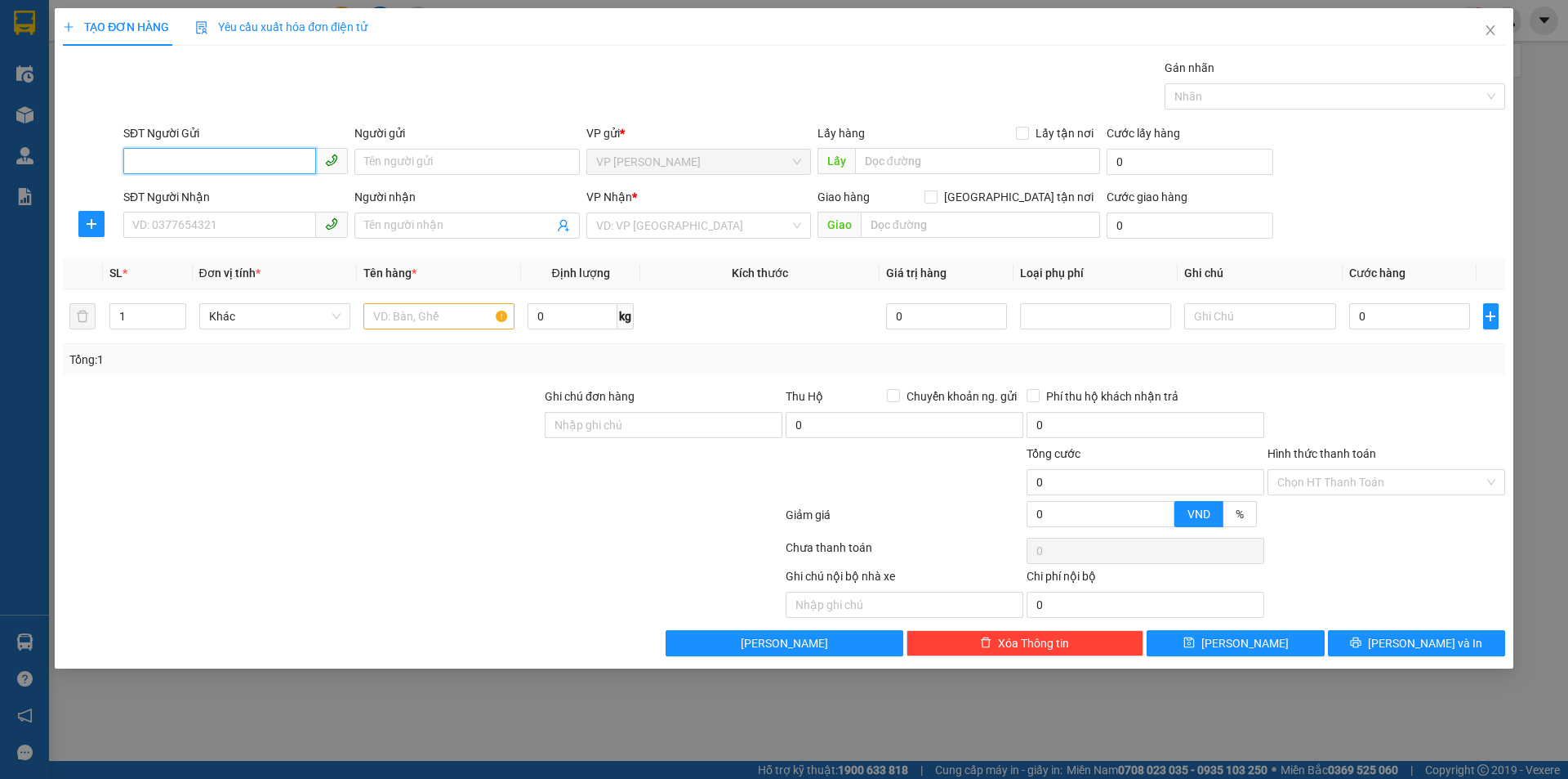
click at [271, 158] on input "SĐT Người Gửi" at bounding box center [219, 161] width 193 height 26
click at [247, 164] on input "SĐT Người Gửi" at bounding box center [219, 161] width 193 height 26
click at [1496, 34] on icon "close" at bounding box center [1490, 29] width 13 height 13
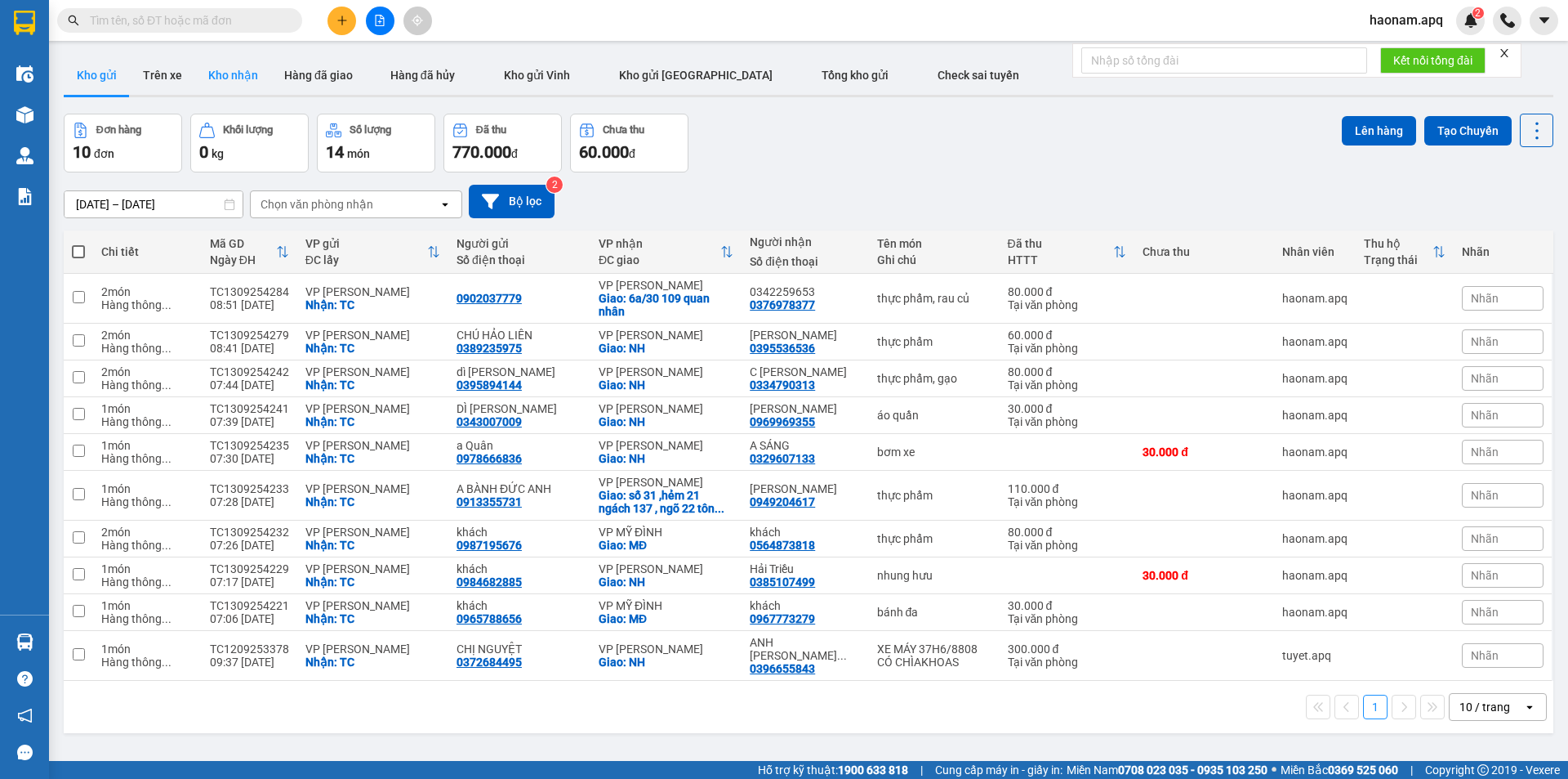
drag, startPoint x: 208, startPoint y: 67, endPoint x: 215, endPoint y: 70, distance: 7.6
click at [209, 67] on button "Kho nhận" at bounding box center [233, 75] width 76 height 39
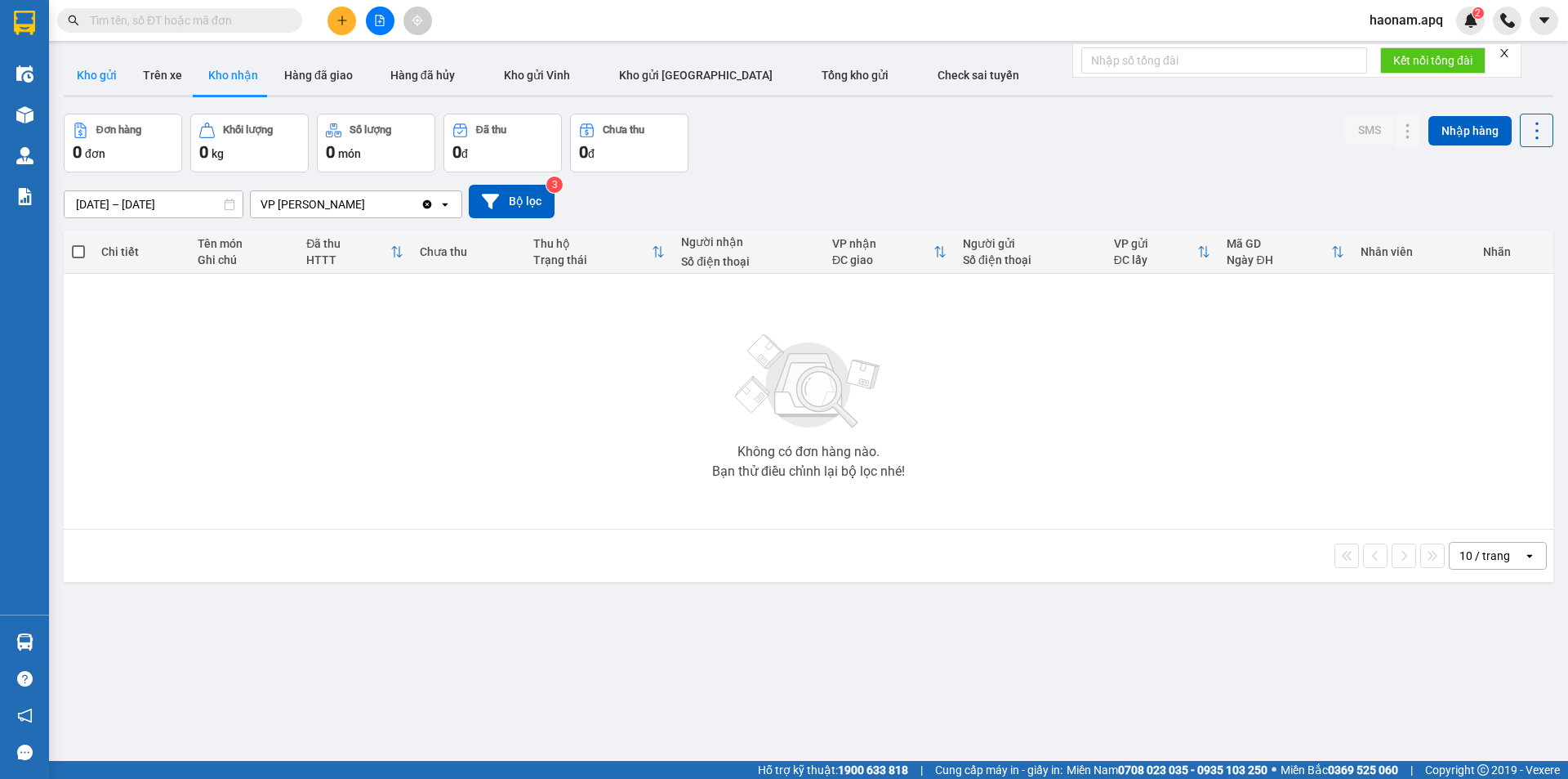
click at [101, 79] on button "Kho gửi" at bounding box center [97, 75] width 67 height 39
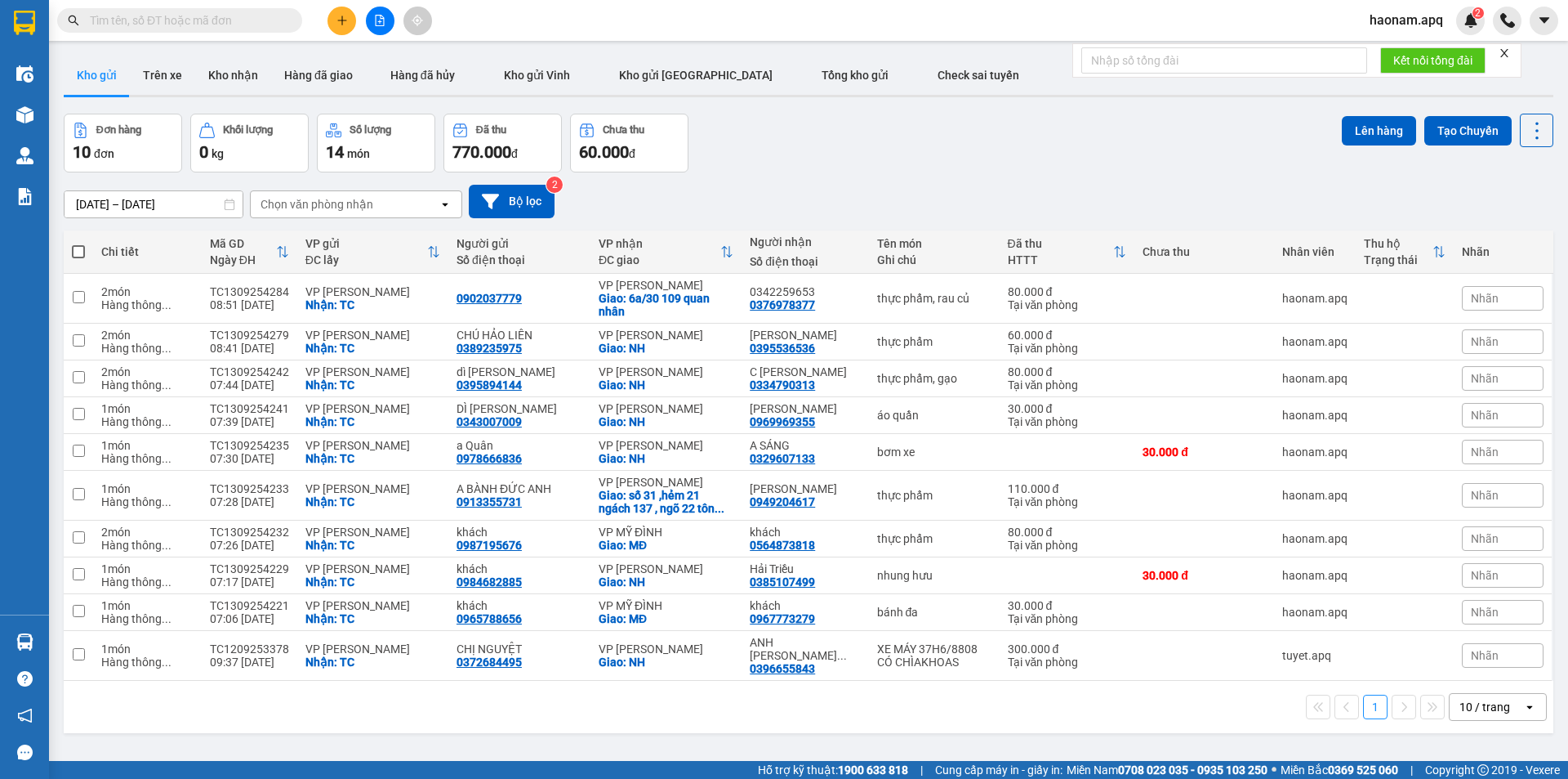
click at [80, 251] on span at bounding box center [77, 251] width 13 height 13
click at [78, 243] on input "checkbox" at bounding box center [78, 243] width 0 height 0
checkbox input "true"
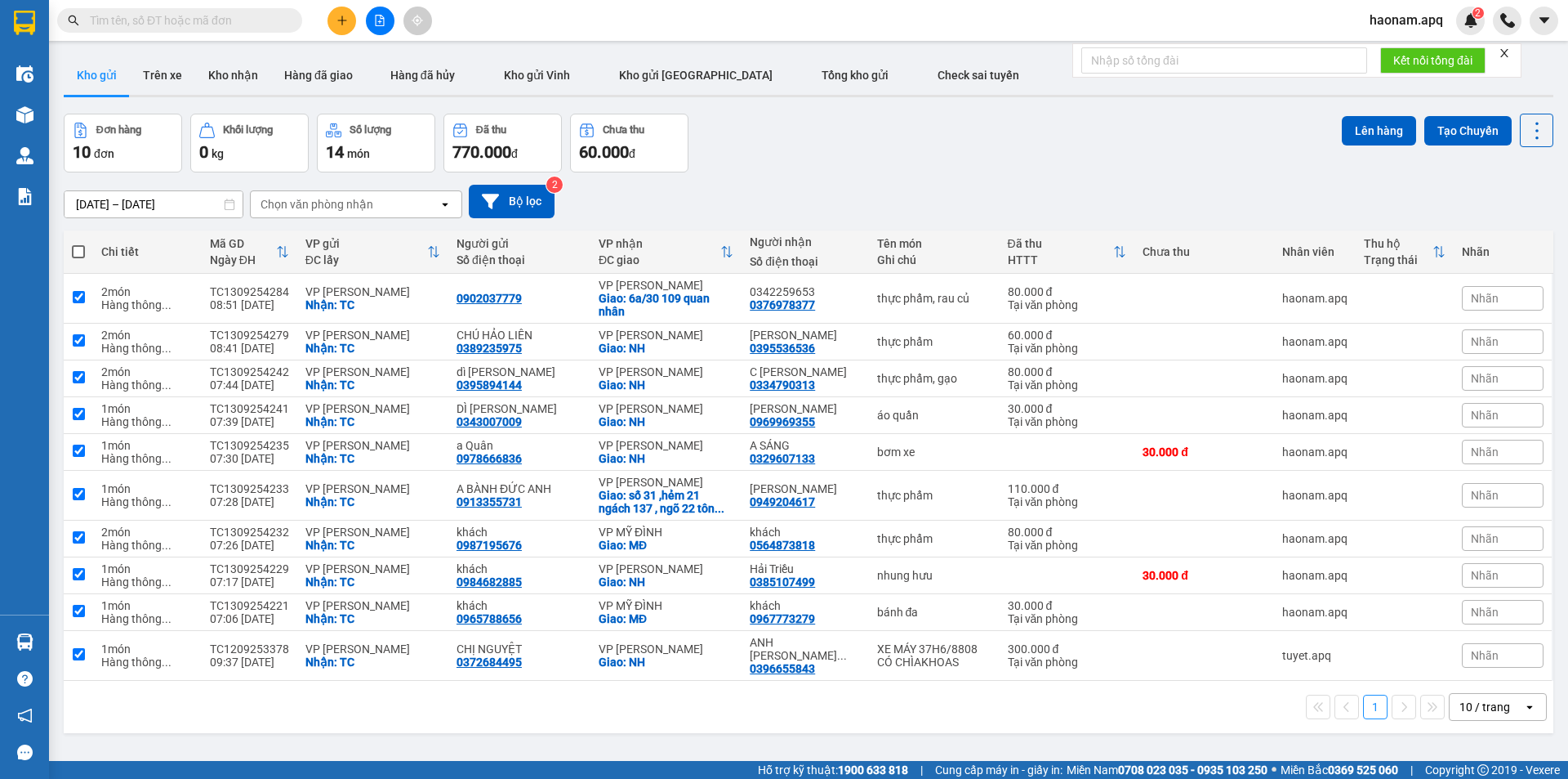
checkbox input "true"
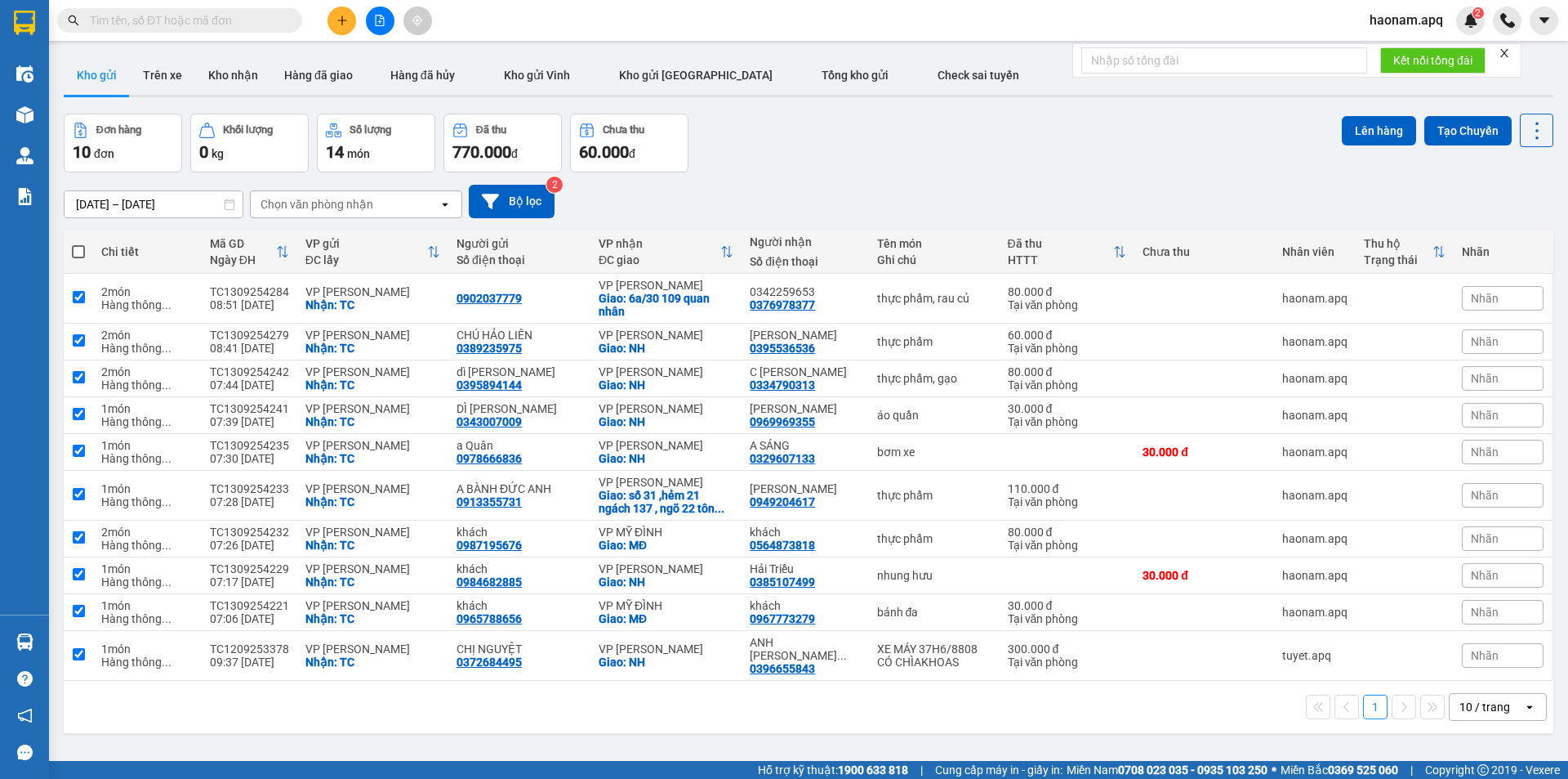
checkbox input "true"
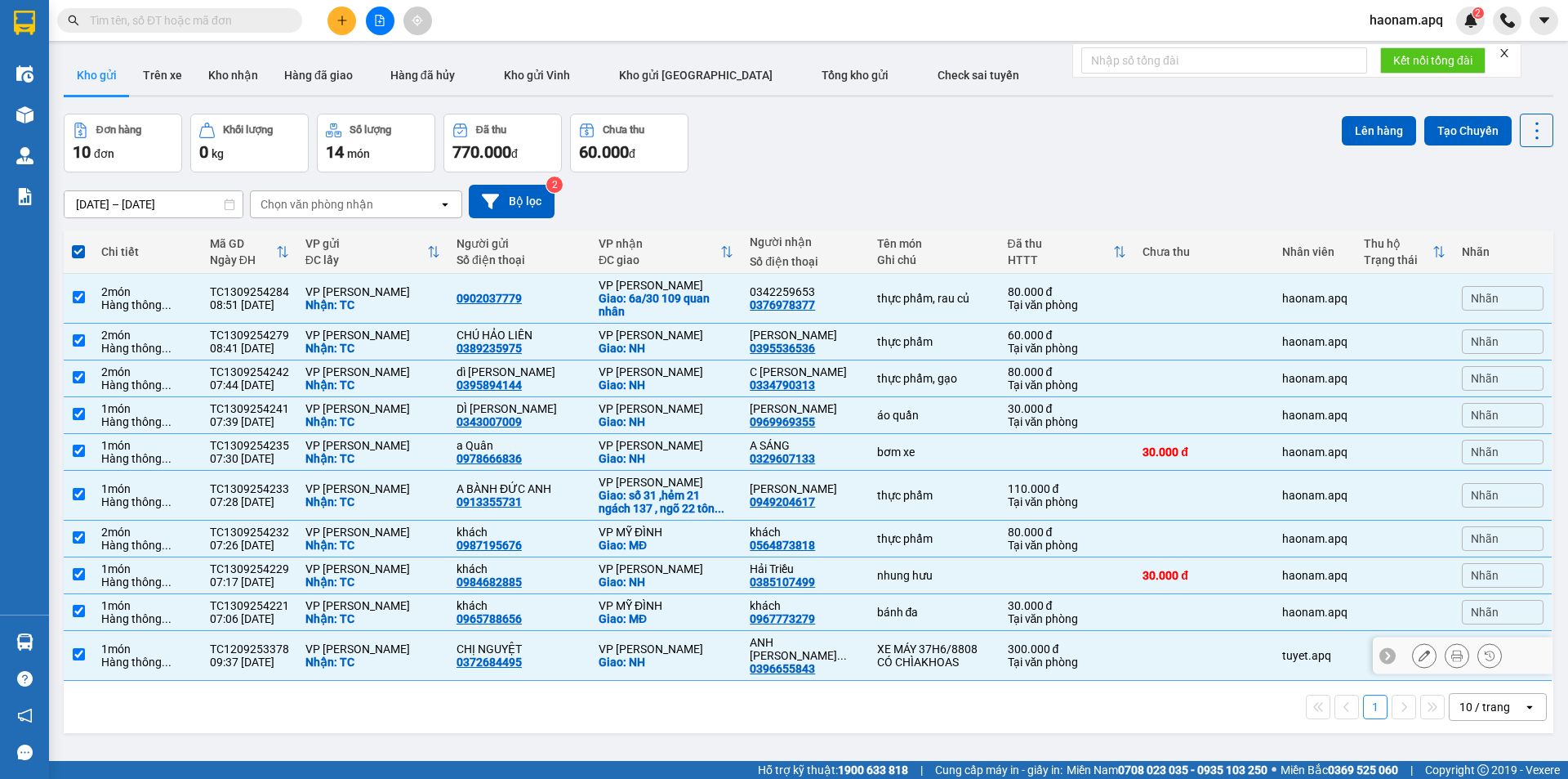
click at [157, 643] on div "1 món" at bounding box center [146, 648] width 91 height 13
checkbox input "false"
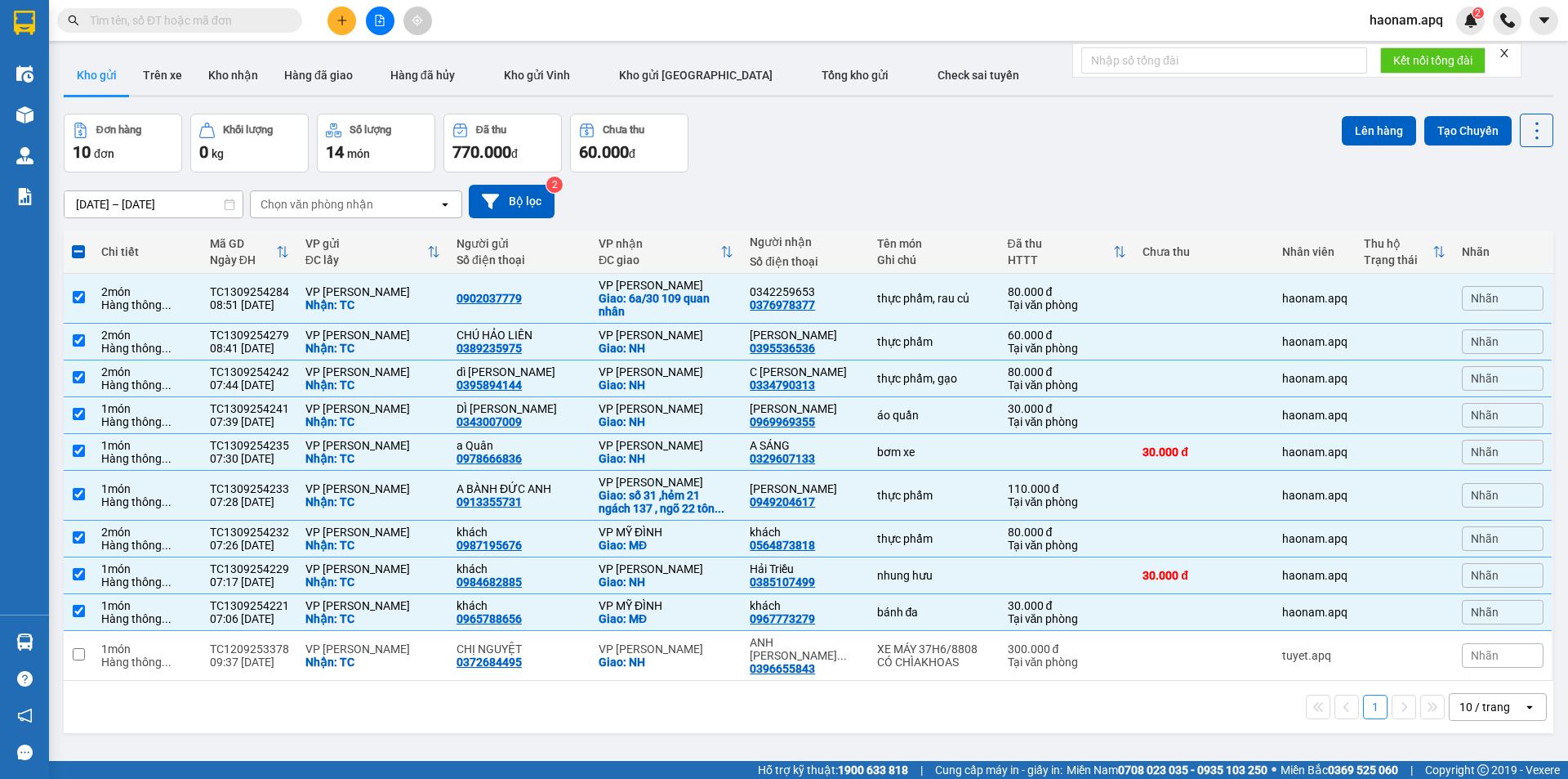
drag, startPoint x: 1342, startPoint y: 129, endPoint x: 1121, endPoint y: 174, distance: 225.5
click at [1342, 130] on button "Lên hàng" at bounding box center [1379, 130] width 74 height 29
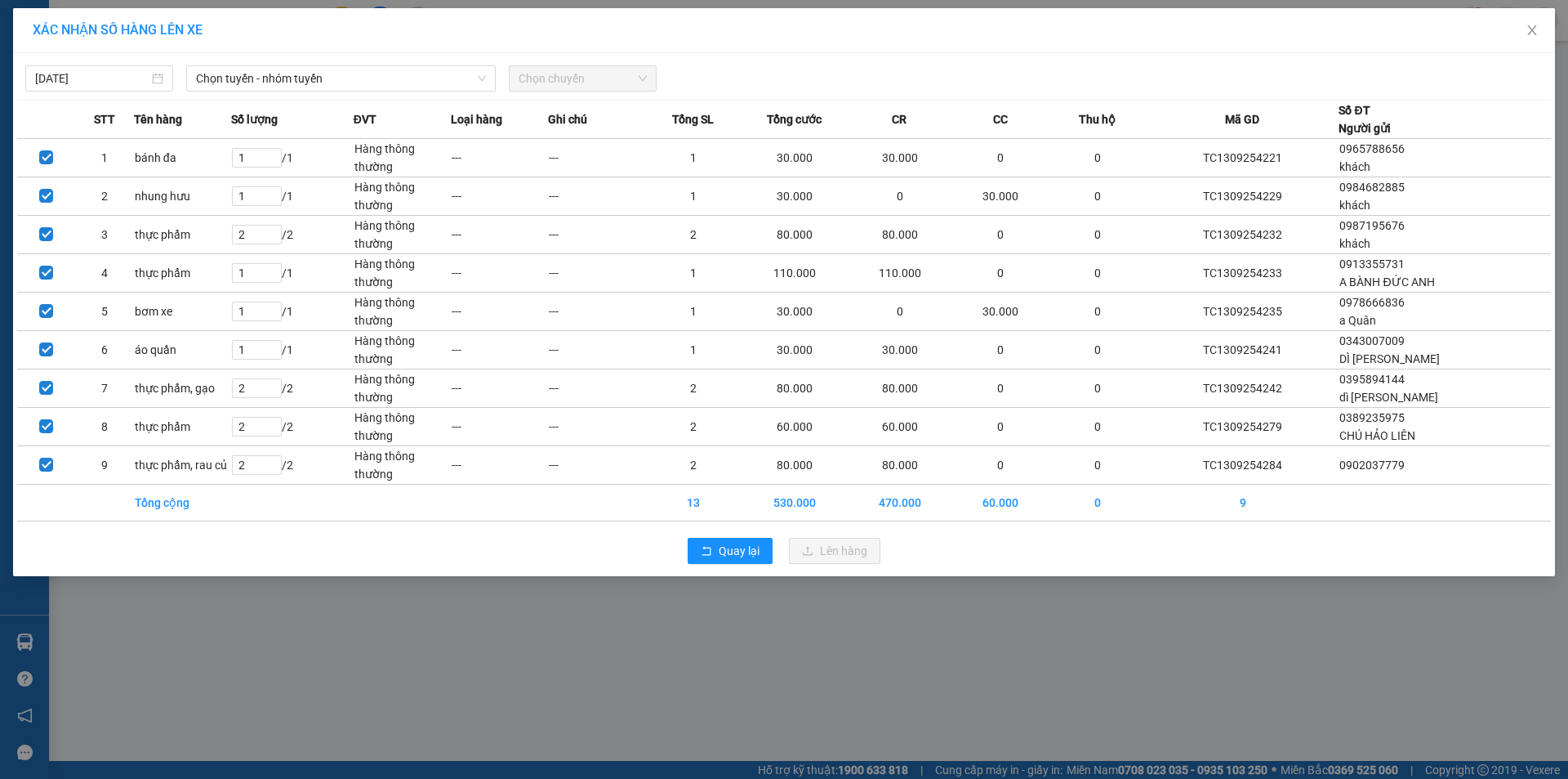
drag, startPoint x: 458, startPoint y: 70, endPoint x: 435, endPoint y: 92, distance: 31.8
click at [456, 70] on span "Chọn tuyến - nhóm tuyến" at bounding box center [341, 78] width 290 height 24
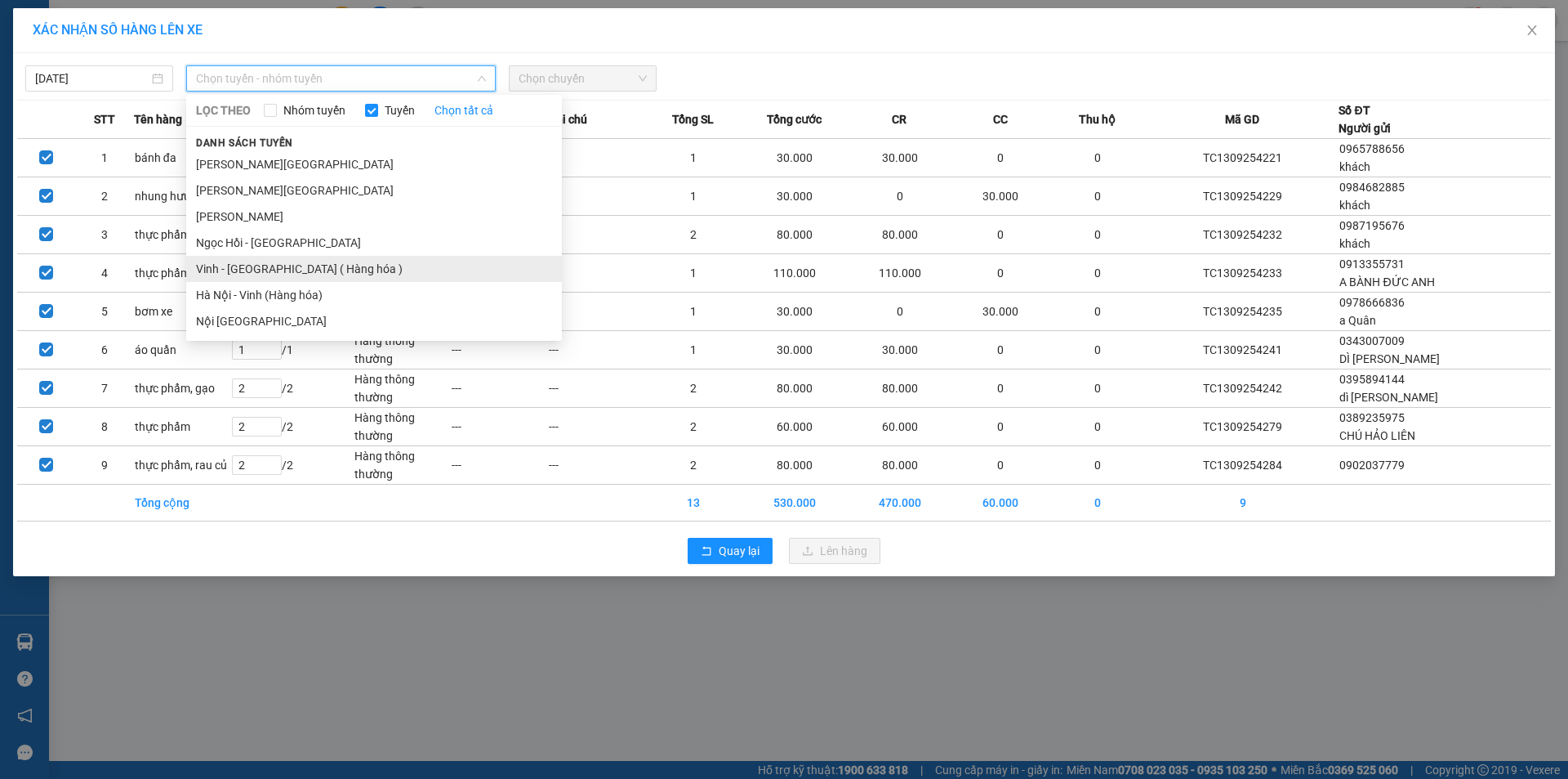
click at [314, 268] on li "Vinh - [GEOGRAPHIC_DATA] ( Hàng hóa )" at bounding box center [374, 268] width 376 height 26
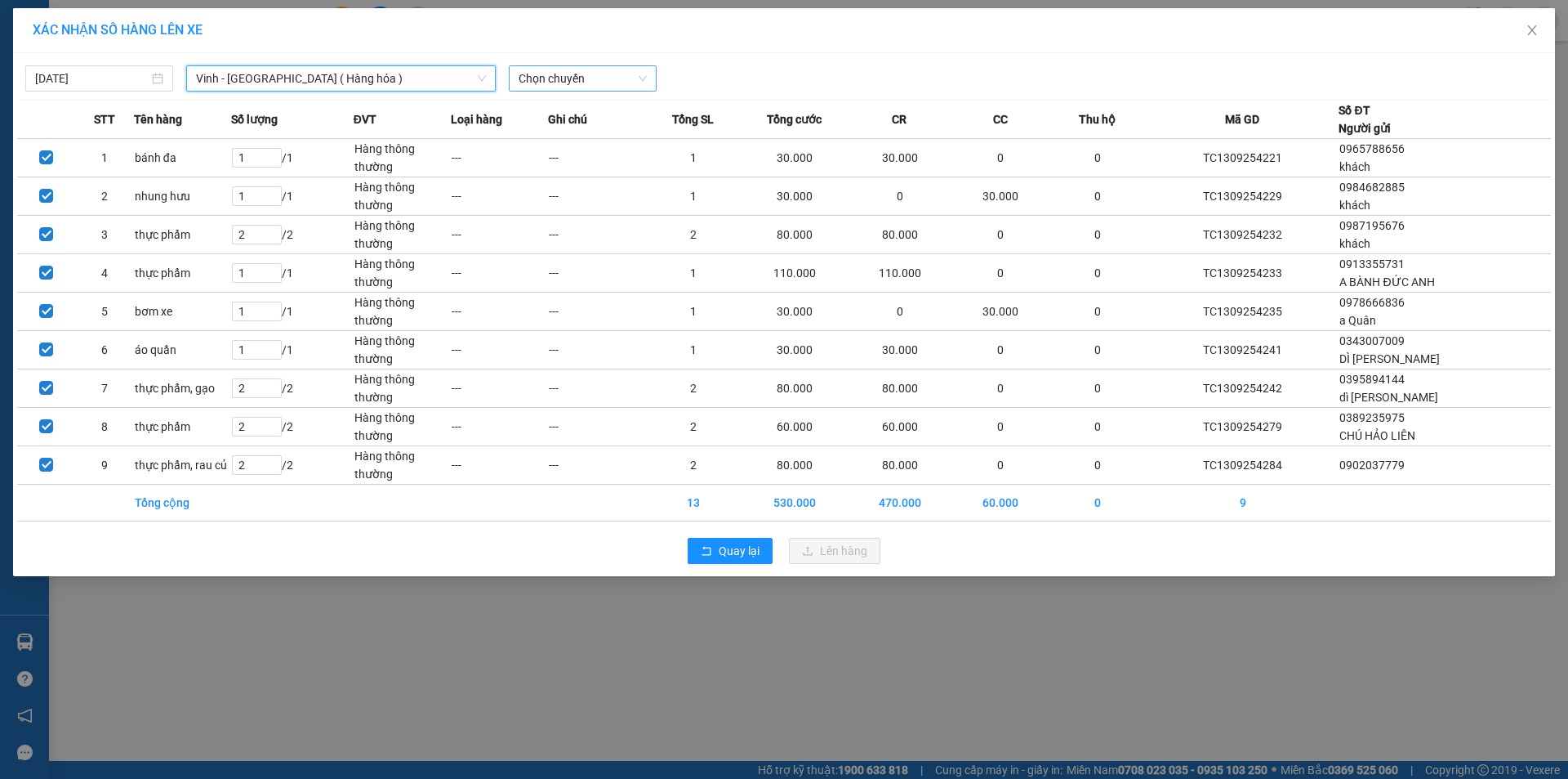
click at [606, 73] on span "Chọn chuyến" at bounding box center [583, 78] width 128 height 24
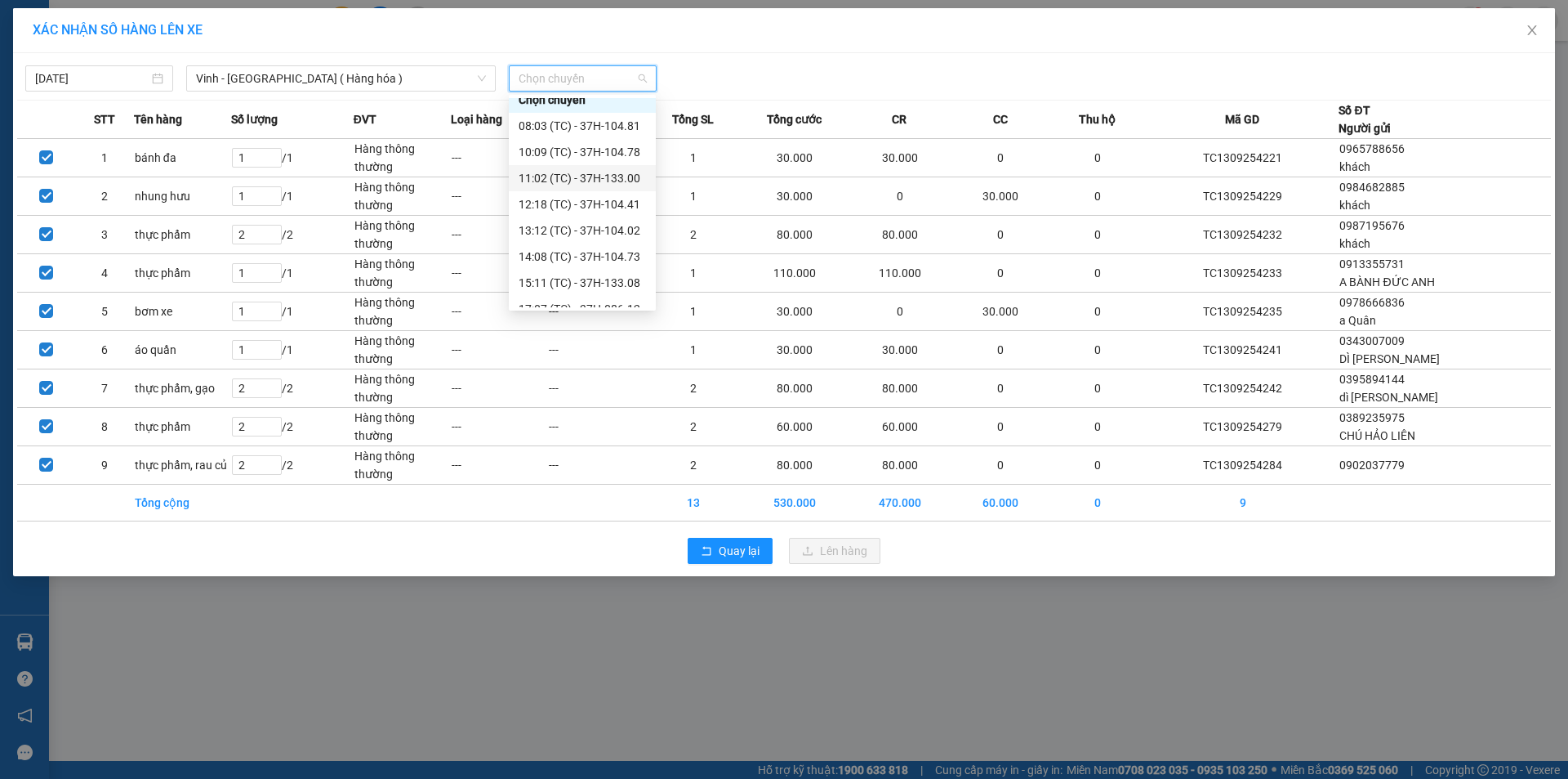
scroll to position [26, 0]
click at [611, 162] on div "11:02 (TC) - 37H-133.00" at bounding box center [583, 164] width 127 height 18
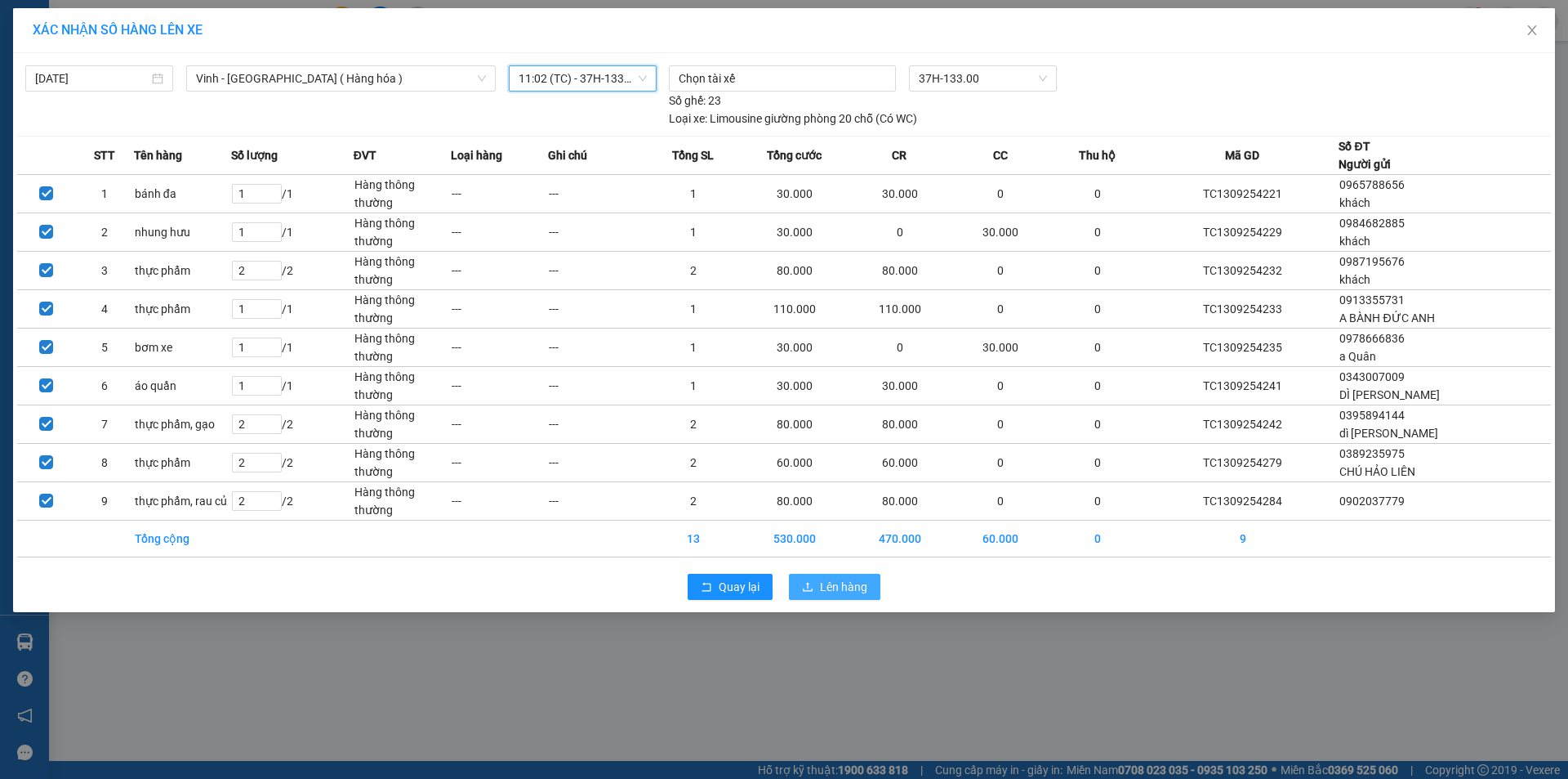
click at [844, 583] on span "Lên hàng" at bounding box center [843, 587] width 47 height 18
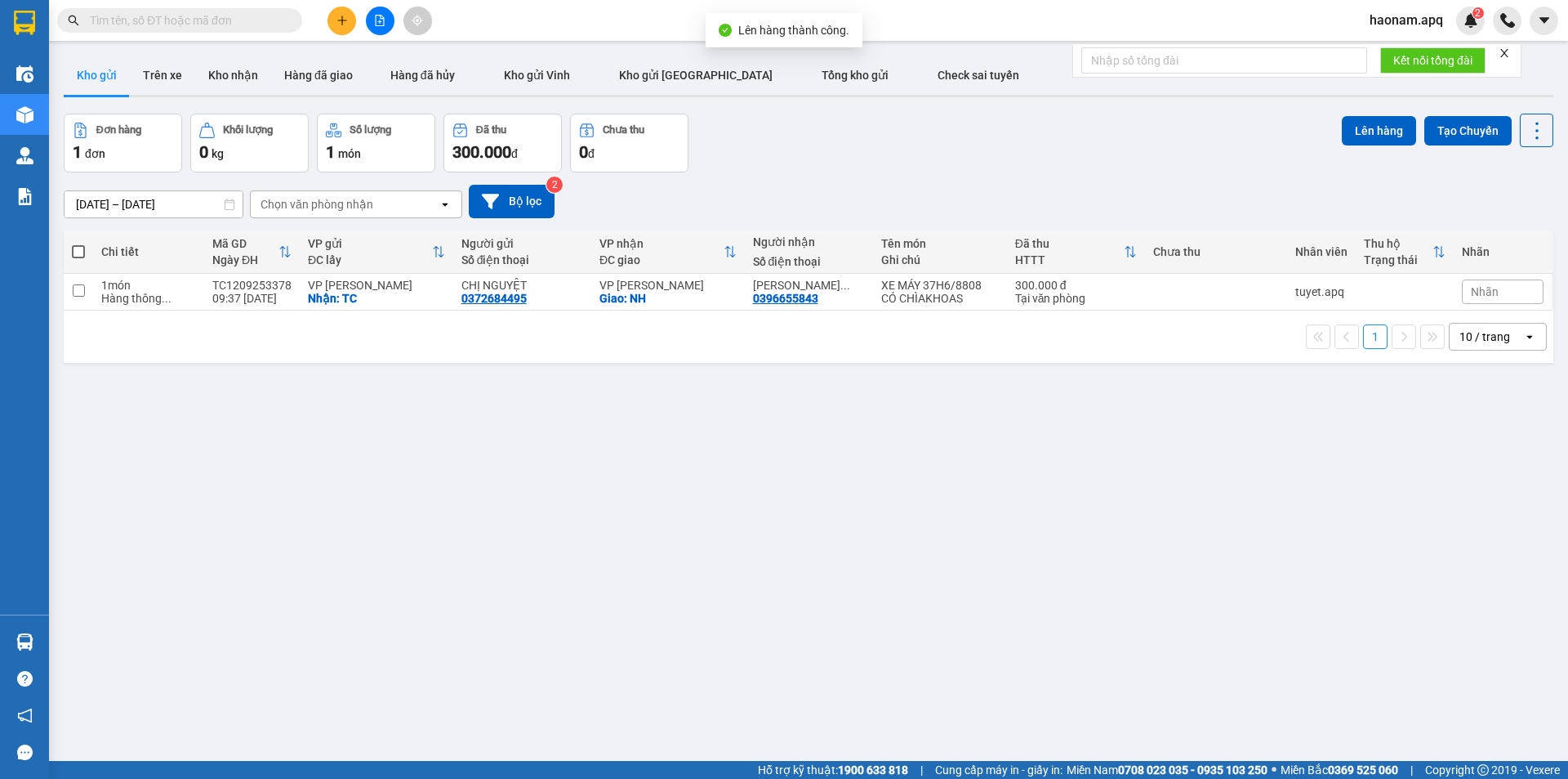
click at [340, 18] on icon "plus" at bounding box center [343, 21] width 12 height 12
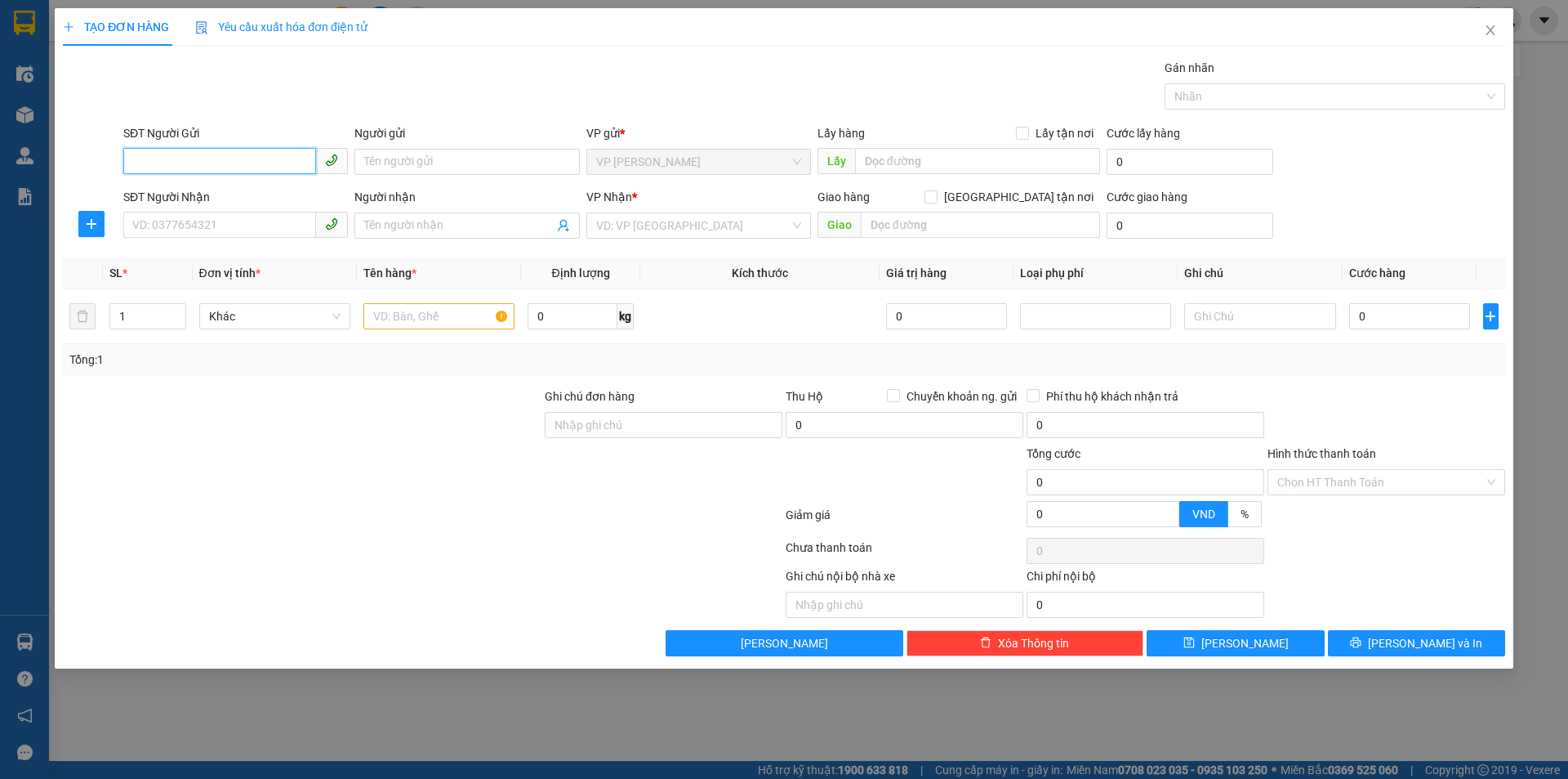
click at [212, 151] on input "SĐT Người Gửi" at bounding box center [219, 161] width 193 height 26
drag, startPoint x: 265, startPoint y: 152, endPoint x: 260, endPoint y: 173, distance: 21.6
click at [264, 154] on input "SĐT Người Gửi" at bounding box center [219, 161] width 193 height 26
type input "0374605935"
click at [410, 158] on input "Người gửi" at bounding box center [466, 162] width 224 height 26
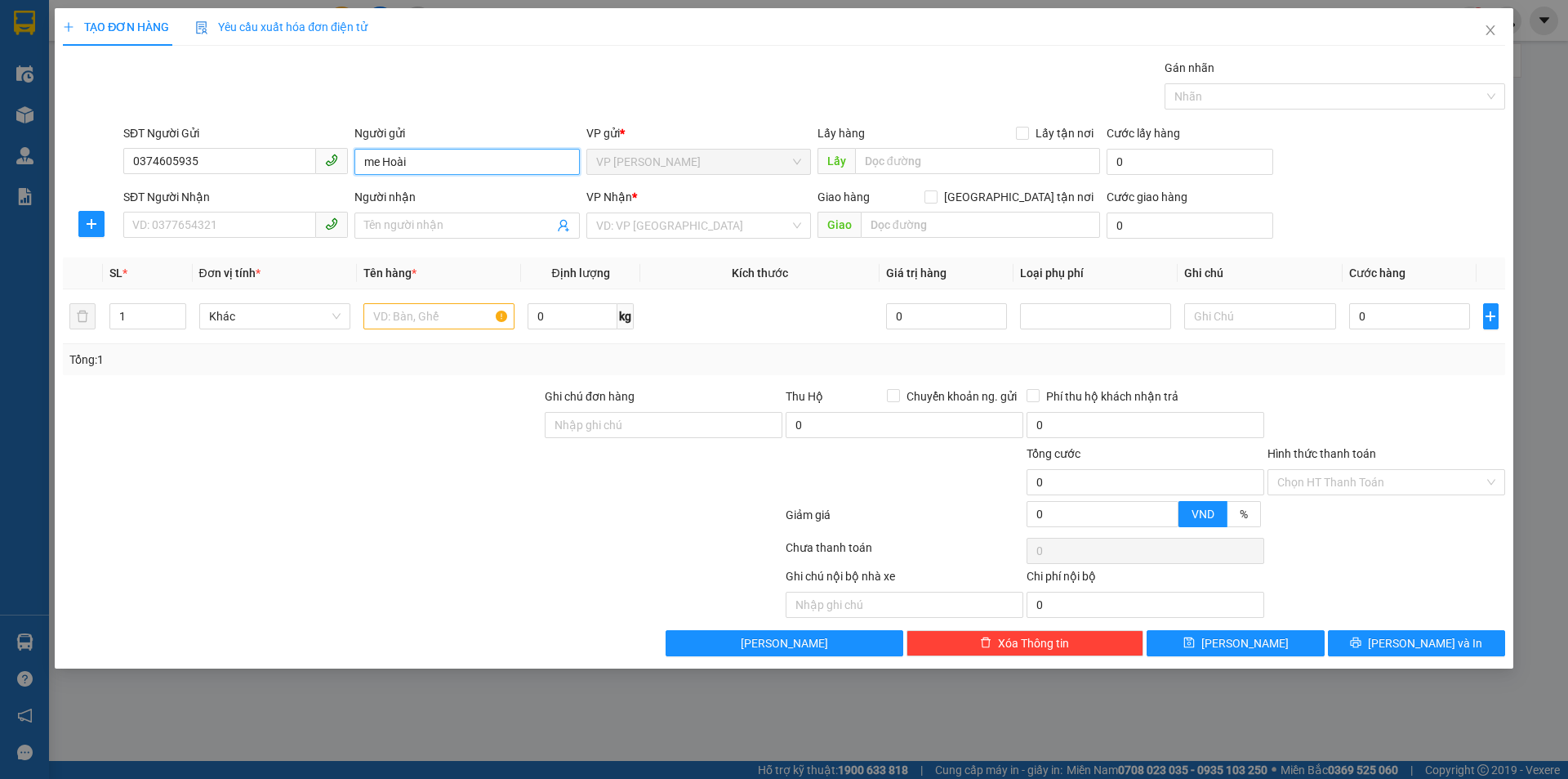
type input "me Hoài"
click at [1016, 131] on div "Lấy hàng Lấy tận nơi" at bounding box center [959, 133] width 283 height 18
click at [1024, 131] on input "Lấy tận nơi" at bounding box center [1022, 132] width 12 height 12
checkbox input "true"
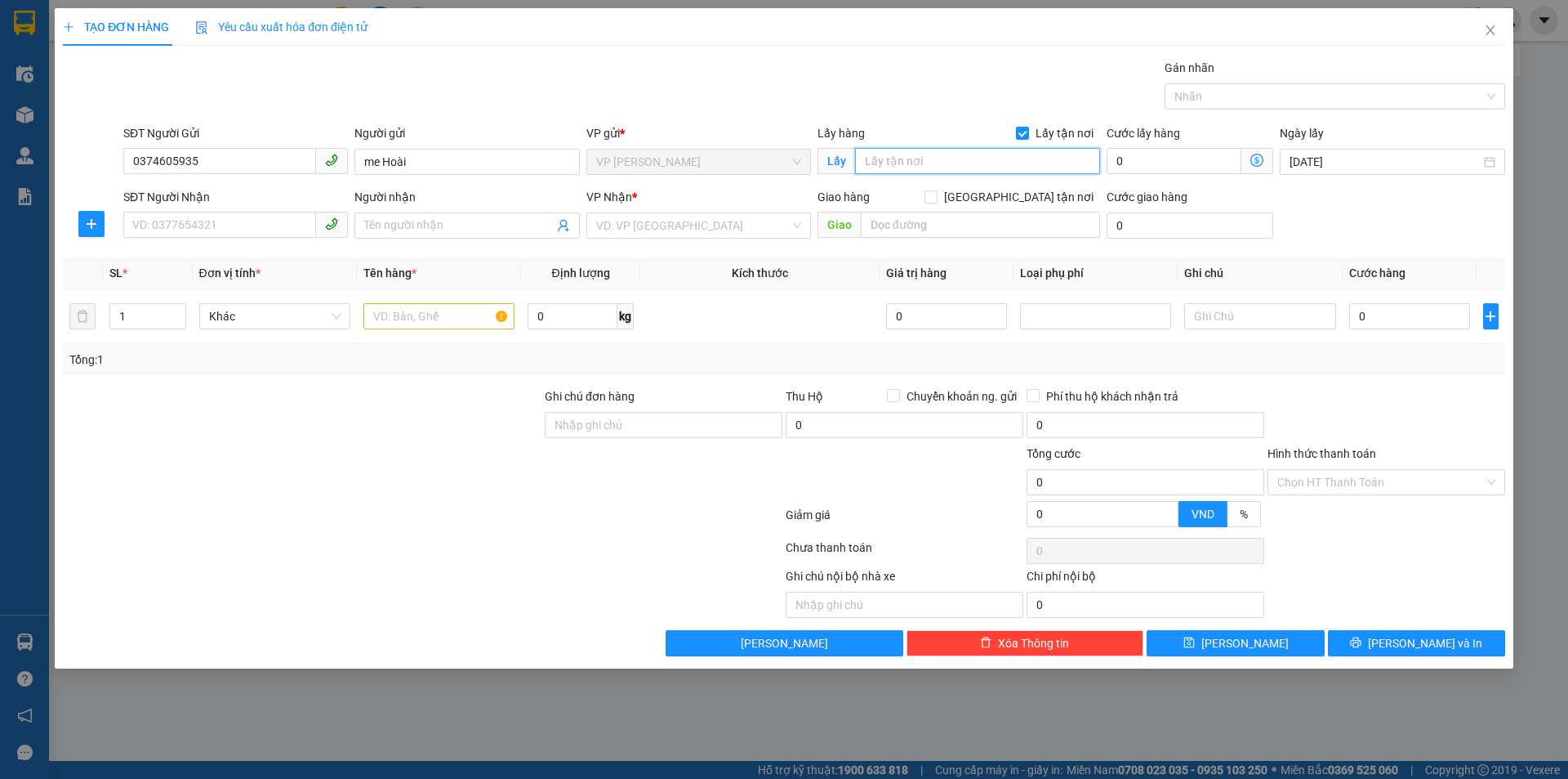
click at [985, 151] on input "text" at bounding box center [977, 161] width 245 height 26
type input "TC"
click at [236, 235] on input "SĐT Người Nhận" at bounding box center [219, 224] width 193 height 26
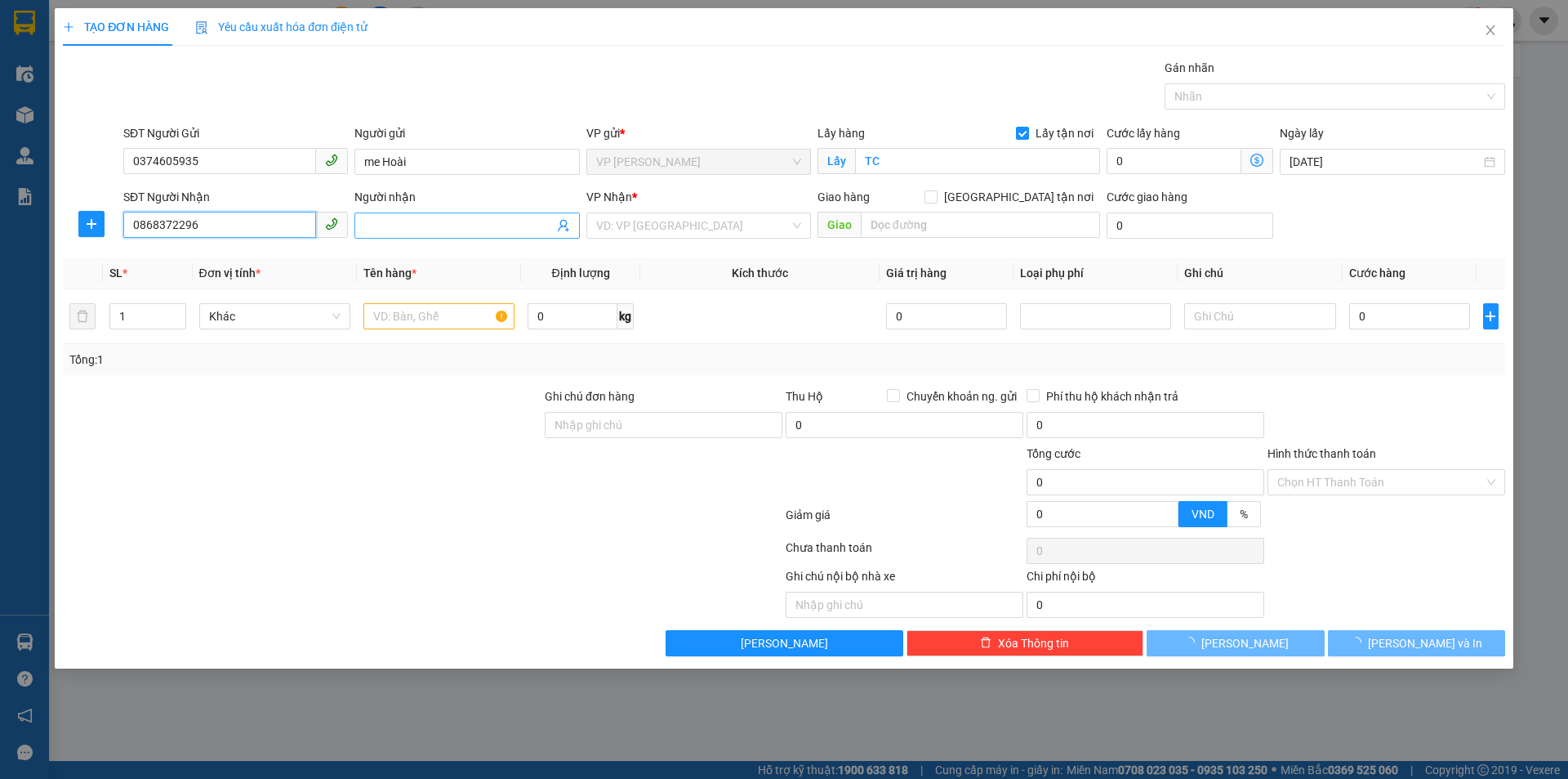
type input "0868372296"
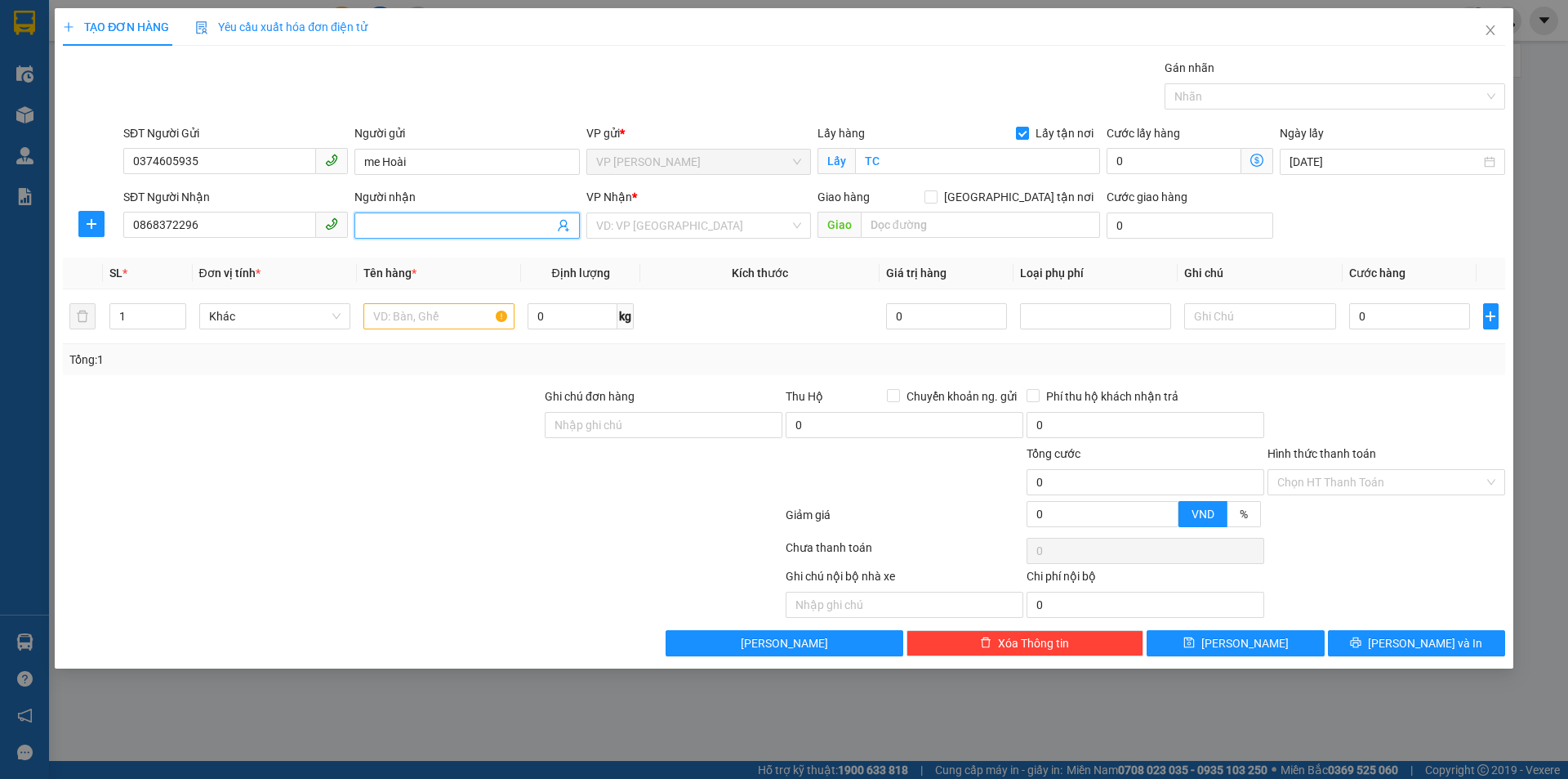
click at [445, 227] on input "Người nhận" at bounding box center [458, 225] width 189 height 18
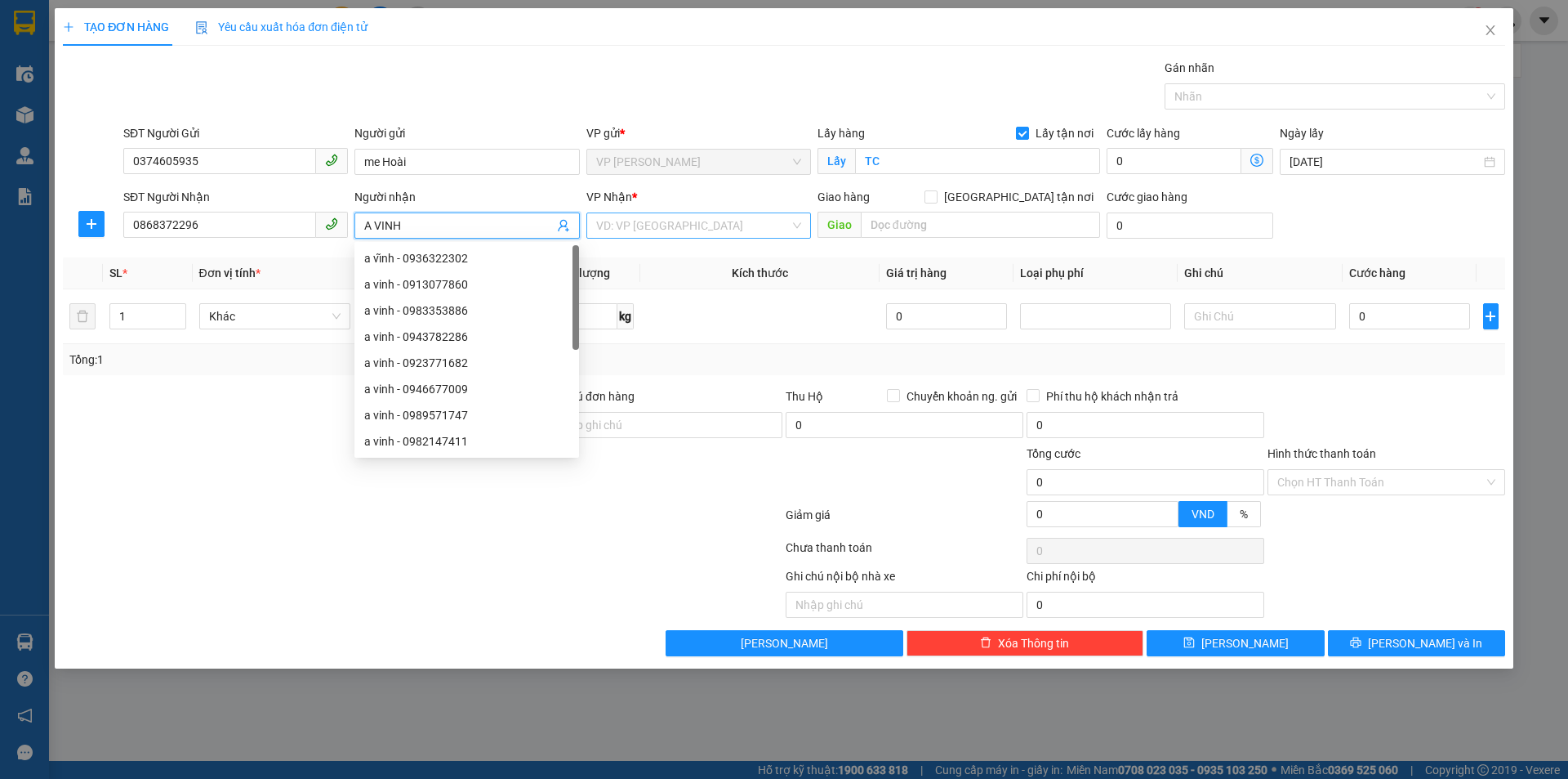
click at [673, 213] on div "VD: VP [GEOGRAPHIC_DATA]" at bounding box center [698, 225] width 224 height 26
type input "A VINH"
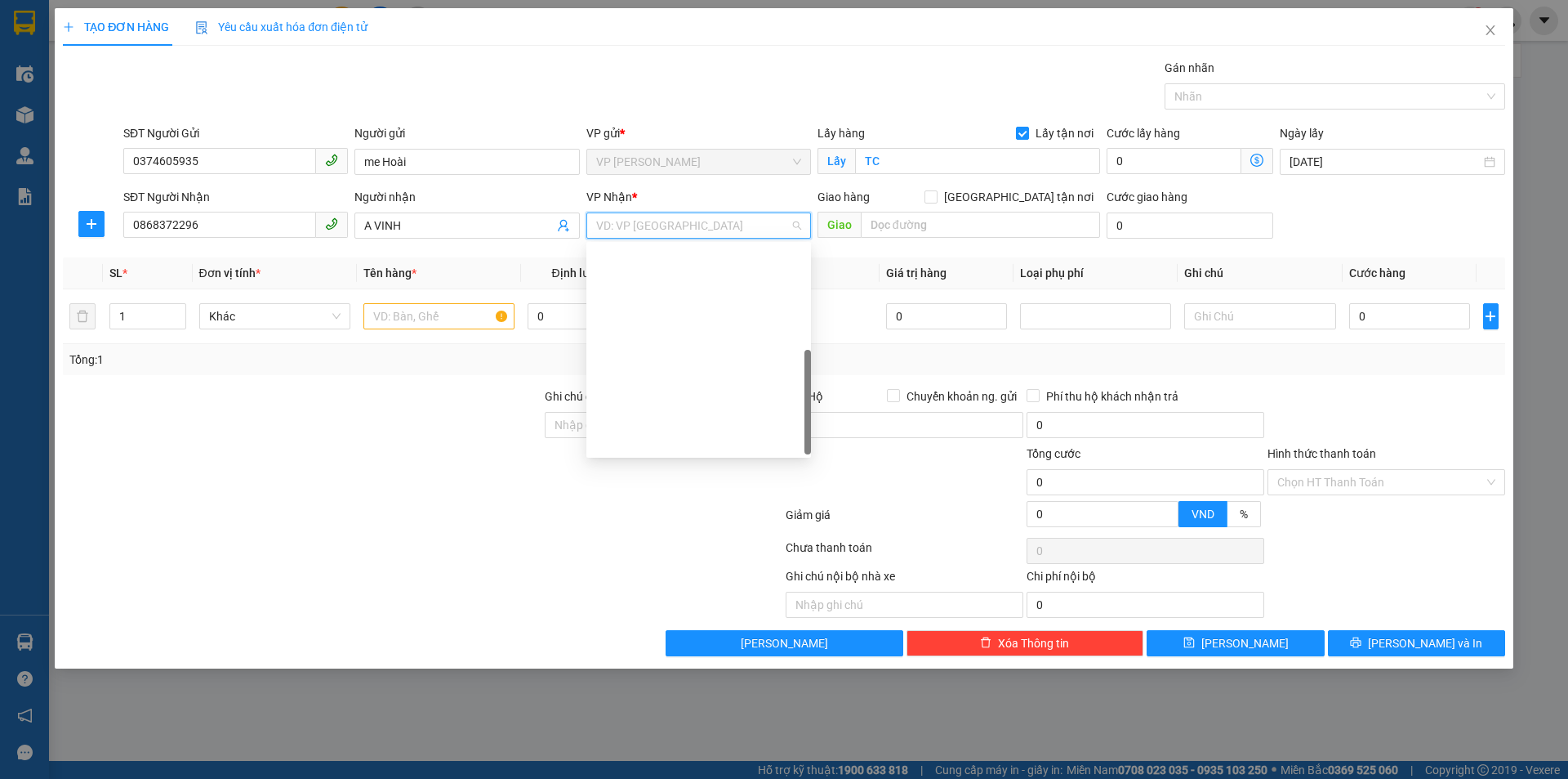
scroll to position [235, 0]
drag, startPoint x: 700, startPoint y: 292, endPoint x: 892, endPoint y: 248, distance: 197.0
click at [701, 291] on div "VP [PERSON_NAME]" at bounding box center [698, 284] width 205 height 18
click at [936, 199] on input "[GEOGRAPHIC_DATA] tận nơi" at bounding box center [930, 196] width 12 height 12
checkbox input "true"
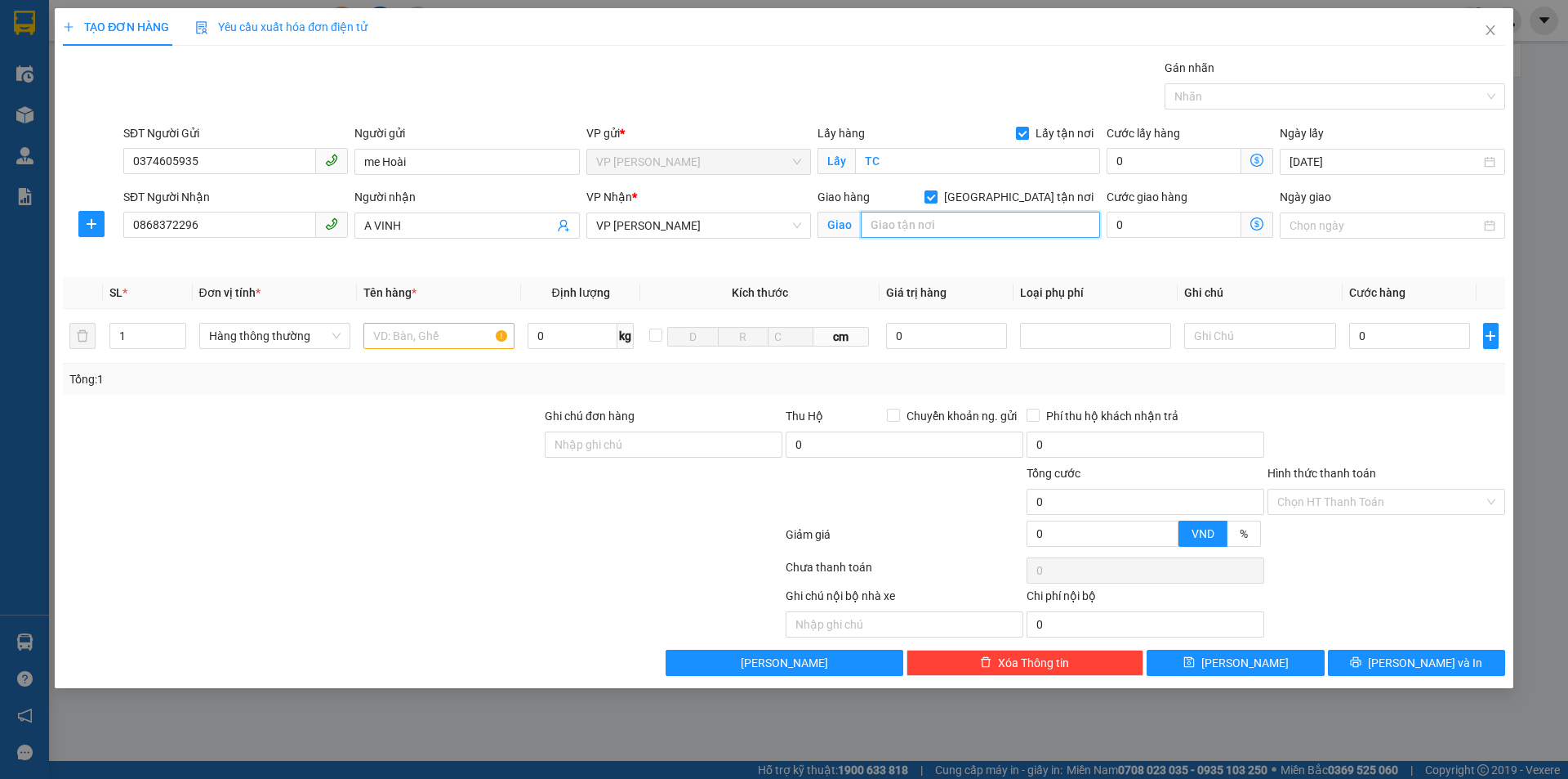
click at [951, 228] on input "text" at bounding box center [980, 224] width 239 height 26
type input "NH"
drag, startPoint x: 396, startPoint y: 428, endPoint x: 397, endPoint y: 381, distance: 47.0
click at [391, 415] on div at bounding box center [303, 435] width 482 height 57
click at [418, 325] on input "text" at bounding box center [439, 335] width 151 height 26
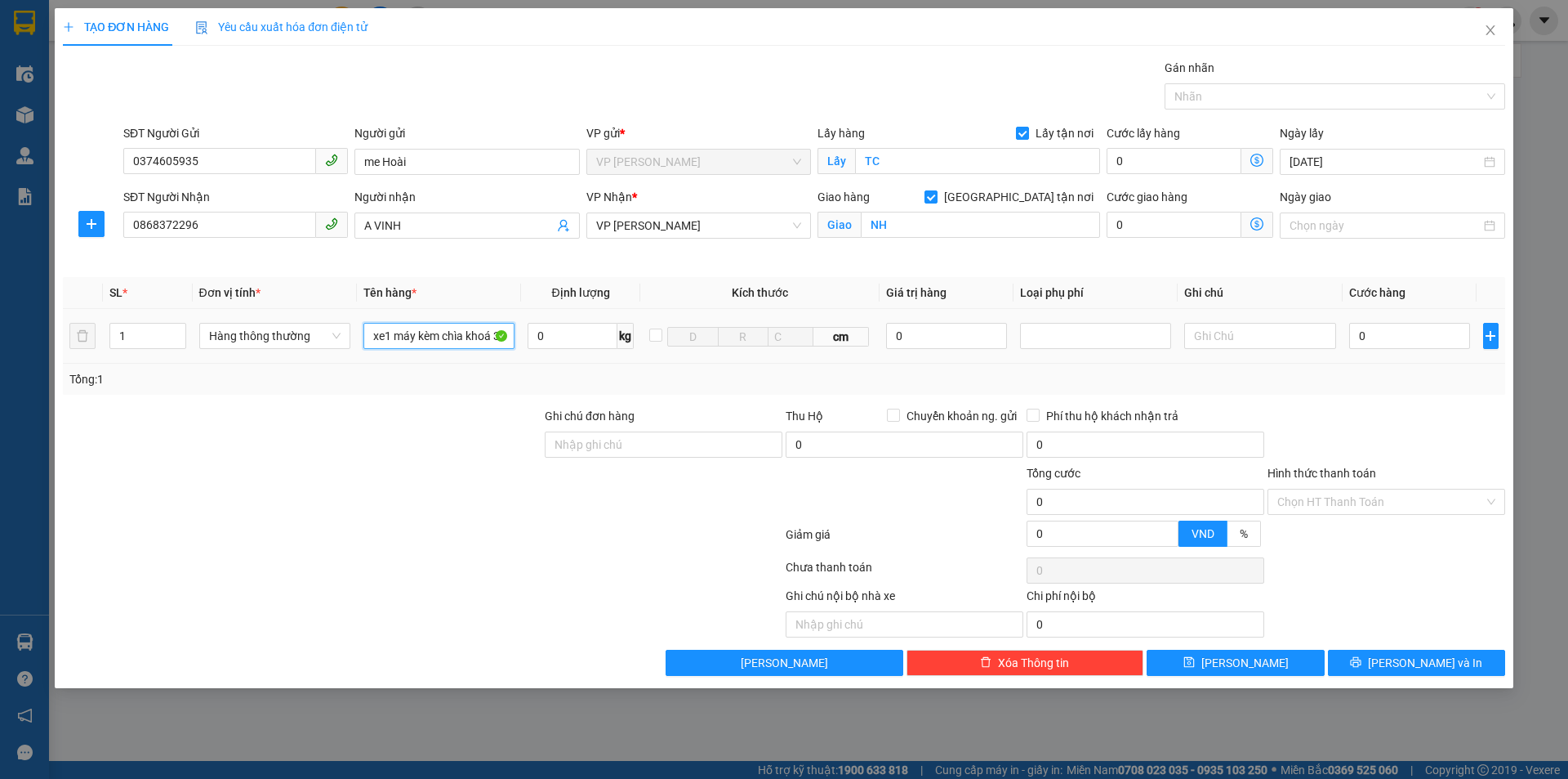
type input "xe1 máy kèm chìa khoá 3"
type input "7"
type input "0"
click at [492, 335] on input "xe1 máy kèm chìa khoá 3" at bounding box center [439, 335] width 151 height 26
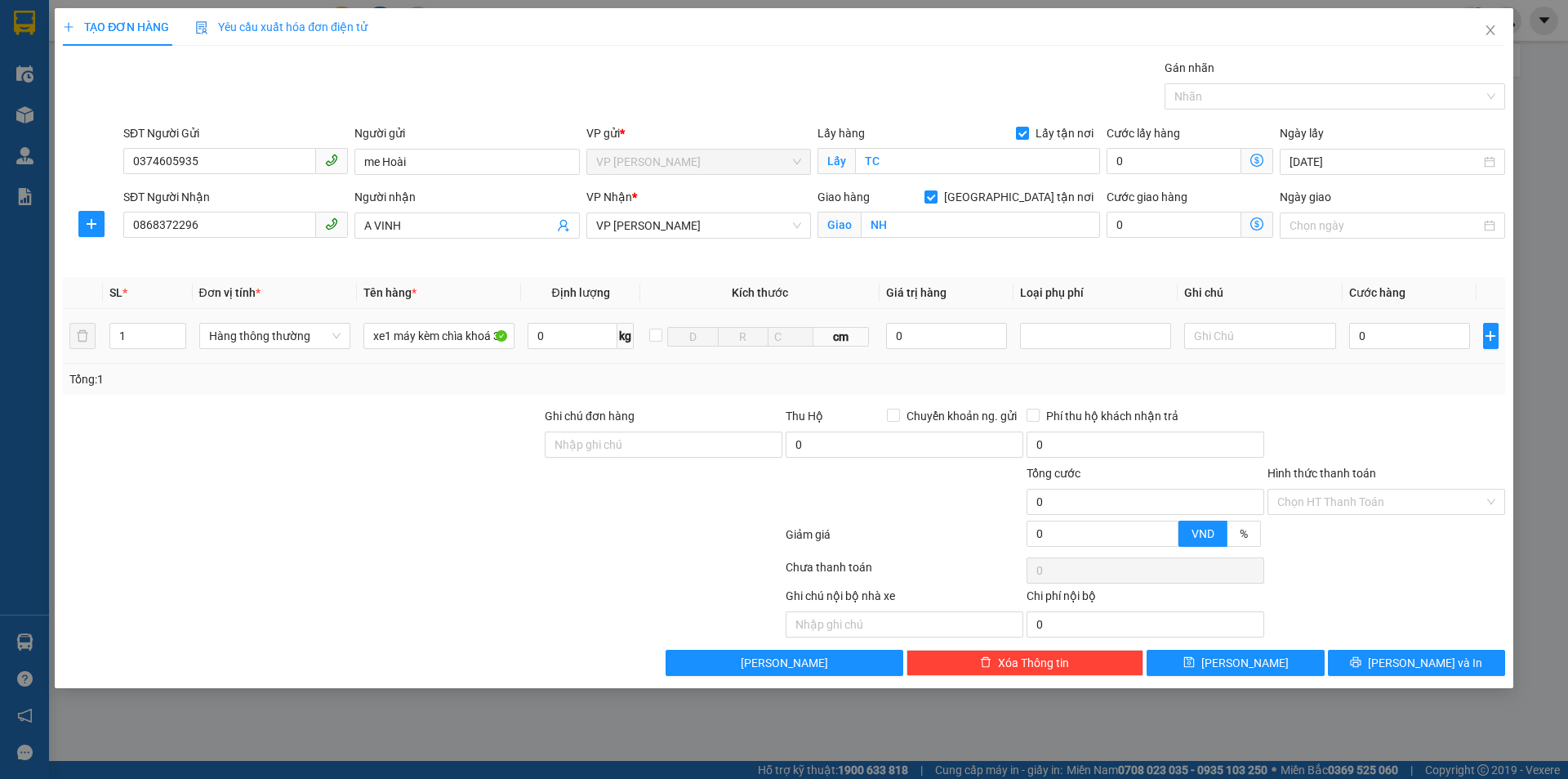
click at [478, 349] on div "xe1 máy kèm chìa khoá 378E!1-13" at bounding box center [439, 335] width 151 height 32
click at [482, 341] on input "xe1 máy kèm chìa khoá 378E!1-13" at bounding box center [439, 335] width 151 height 26
type input "xe1 máy kèm chìa khoá 378E!1-13046"
click at [1370, 330] on input "0" at bounding box center [1410, 335] width 121 height 26
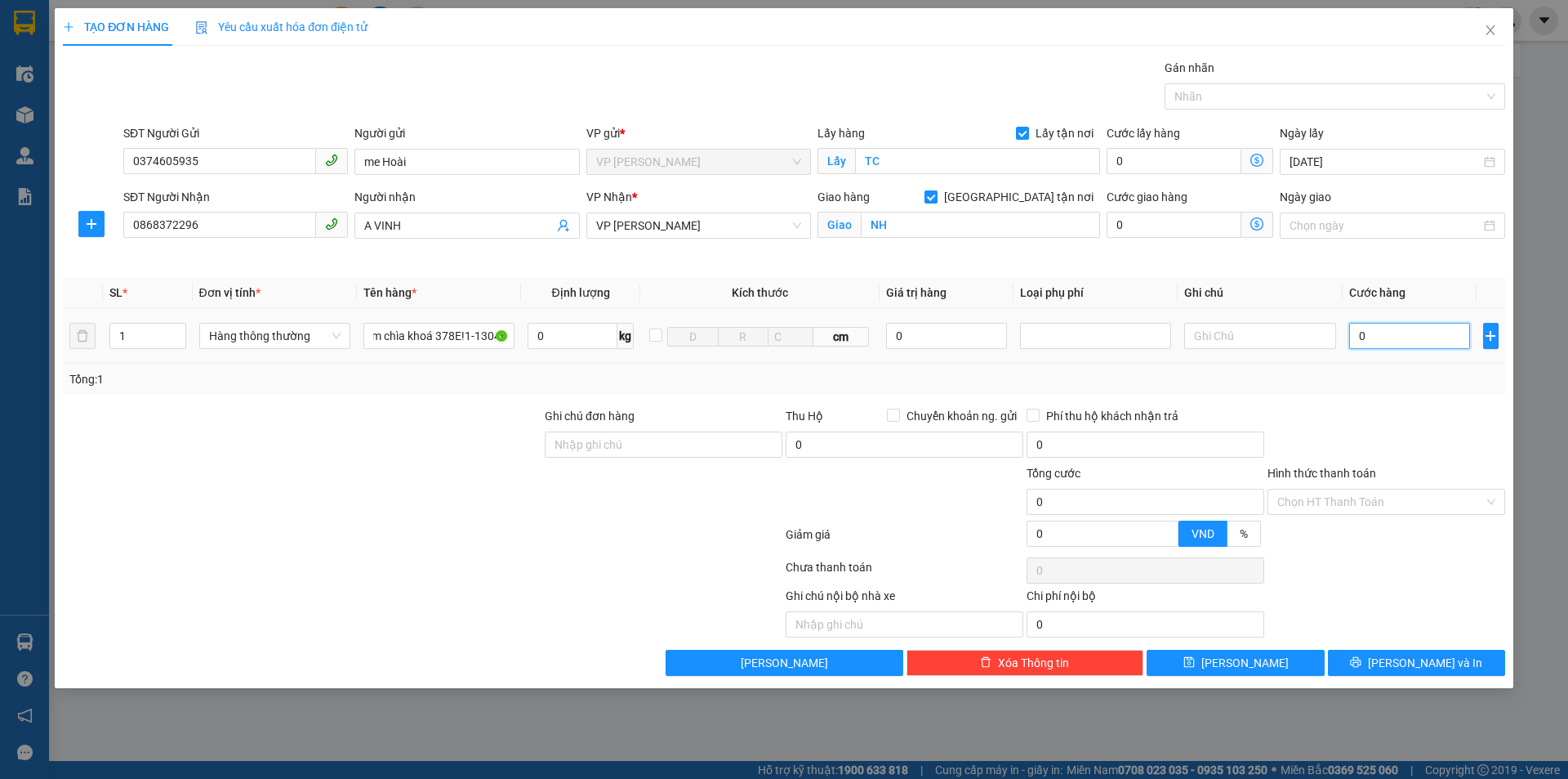
scroll to position [0, 0]
type input "3.000"
click at [1409, 337] on input "3.000" at bounding box center [1410, 335] width 121 height 26
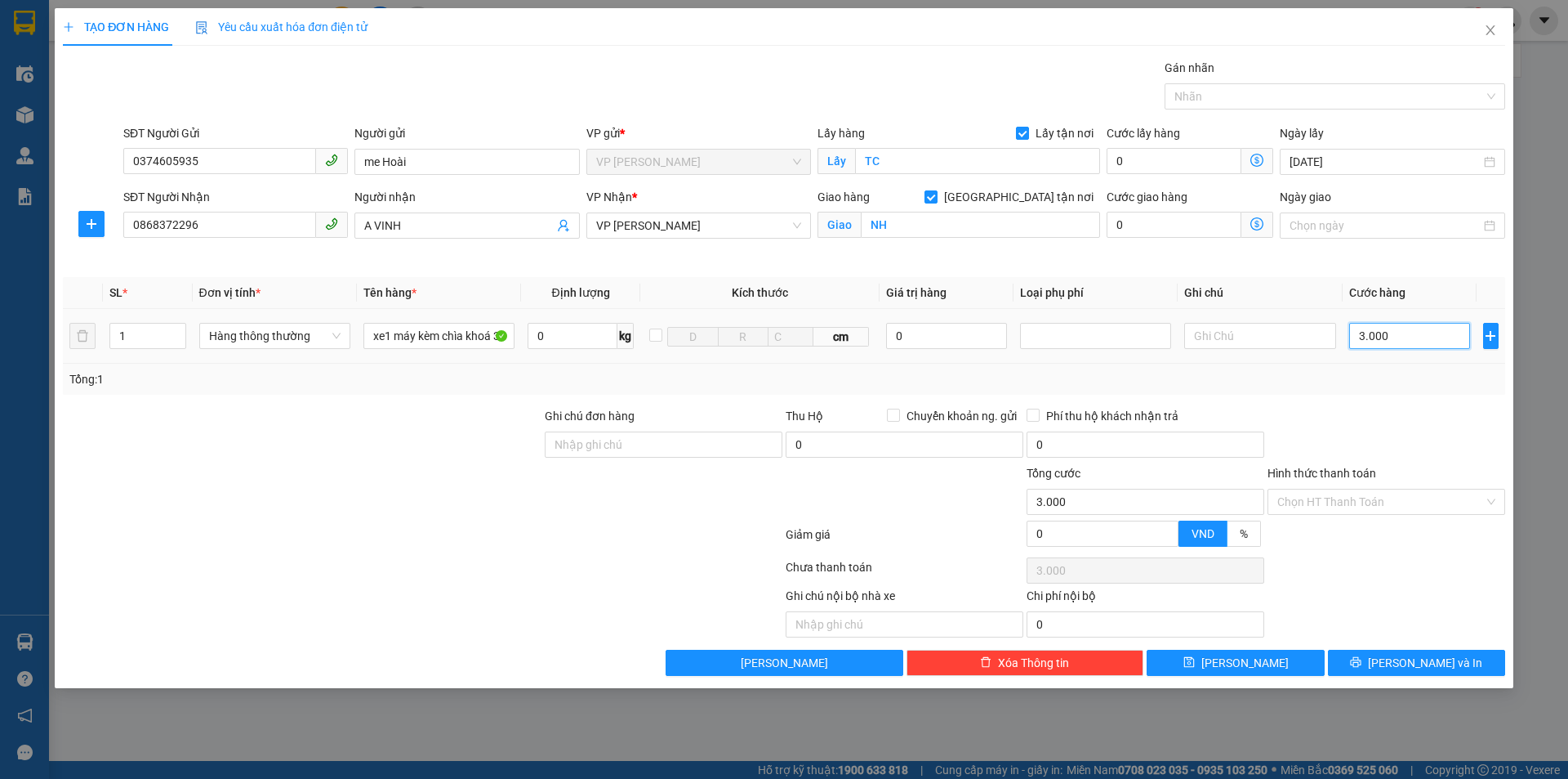
type input "30.000"
type input "300.000"
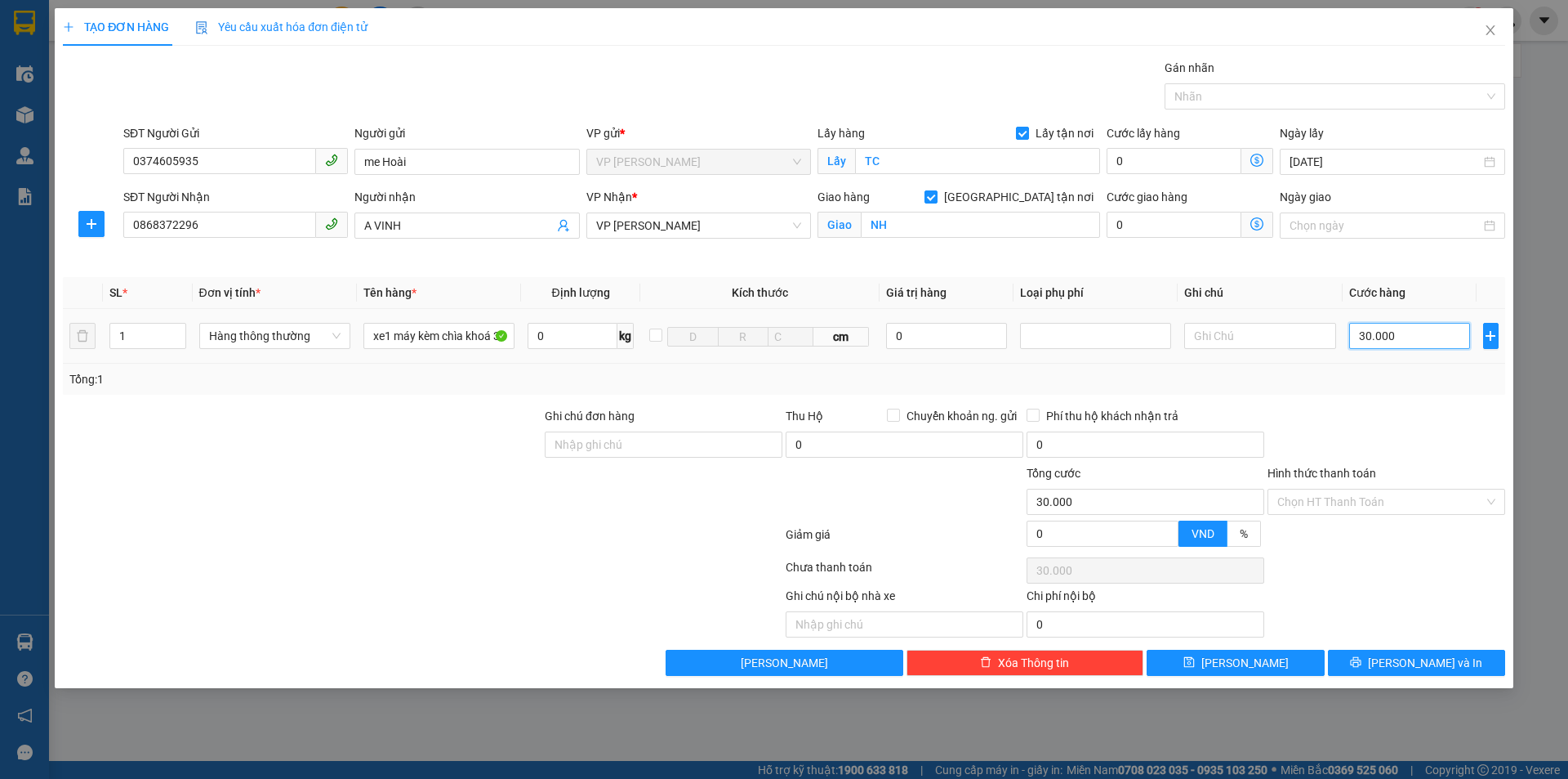
type input "300.000"
click at [1403, 414] on div at bounding box center [1386, 435] width 241 height 57
drag, startPoint x: 1443, startPoint y: 445, endPoint x: 1429, endPoint y: 487, distance: 44.3
click at [1444, 445] on div at bounding box center [1386, 435] width 241 height 57
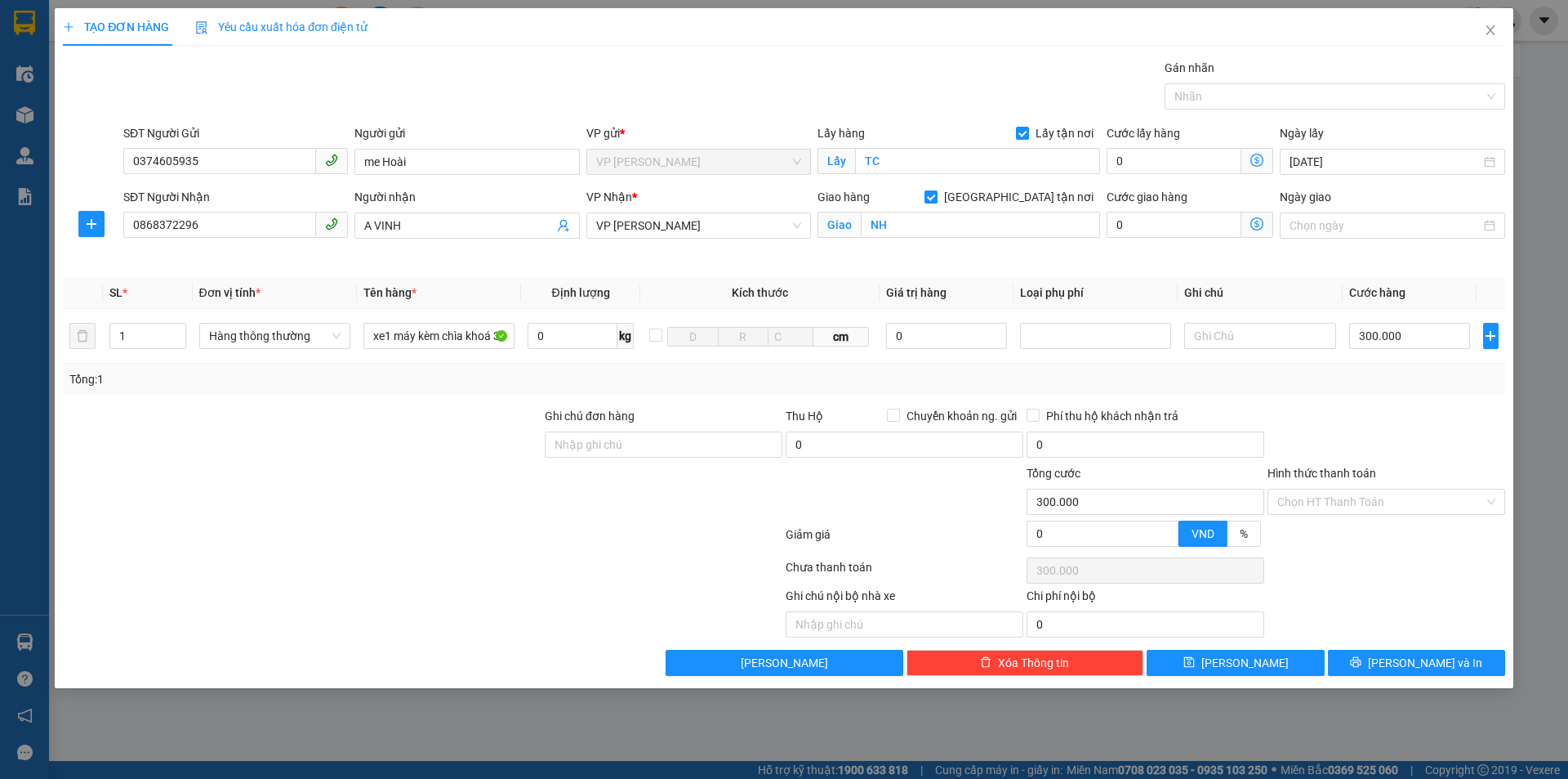
click at [1410, 452] on div at bounding box center [1386, 435] width 241 height 57
click at [1411, 506] on input "Hình thức thanh toán" at bounding box center [1380, 501] width 207 height 24
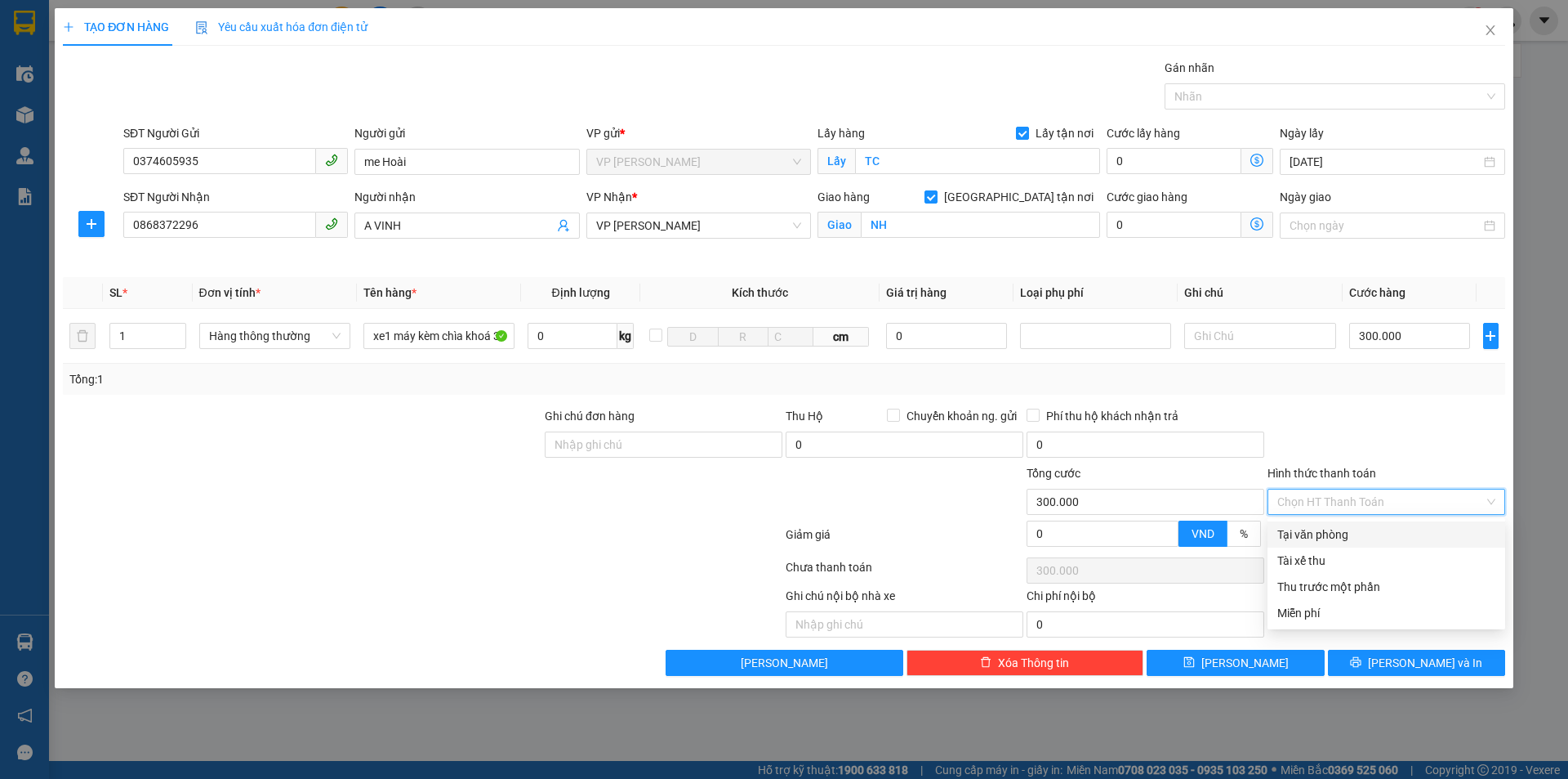
click at [1391, 541] on div "Tại văn phòng" at bounding box center [1386, 534] width 218 height 18
type input "0"
click at [1412, 437] on div at bounding box center [1386, 435] width 241 height 57
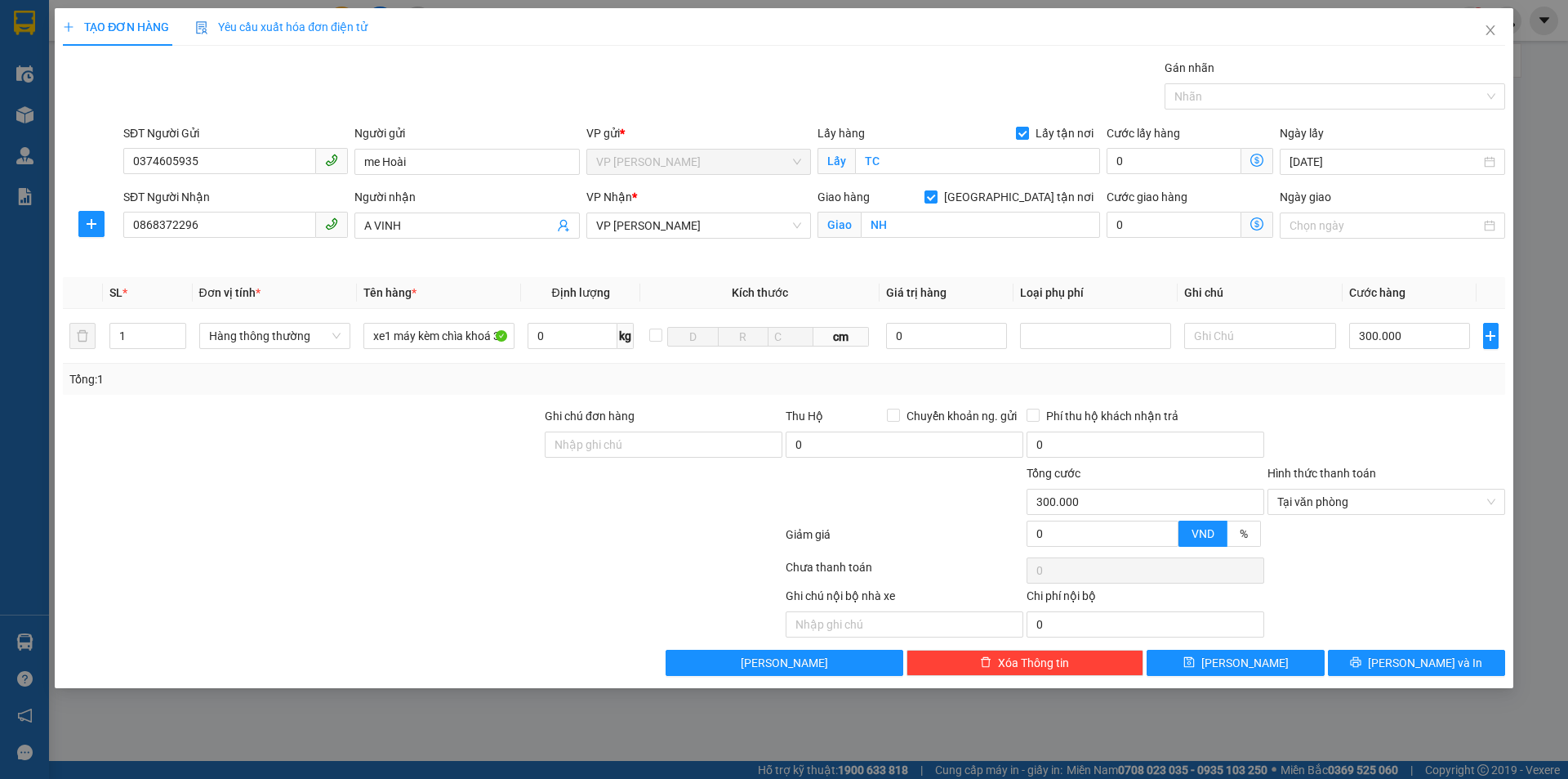
drag, startPoint x: 1400, startPoint y: 582, endPoint x: 1406, endPoint y: 614, distance: 32.6
click at [1401, 584] on div at bounding box center [1386, 569] width 241 height 32
drag, startPoint x: 1408, startPoint y: 668, endPoint x: 1413, endPoint y: 638, distance: 30.4
click at [1413, 659] on span "[PERSON_NAME] và In" at bounding box center [1425, 662] width 115 height 18
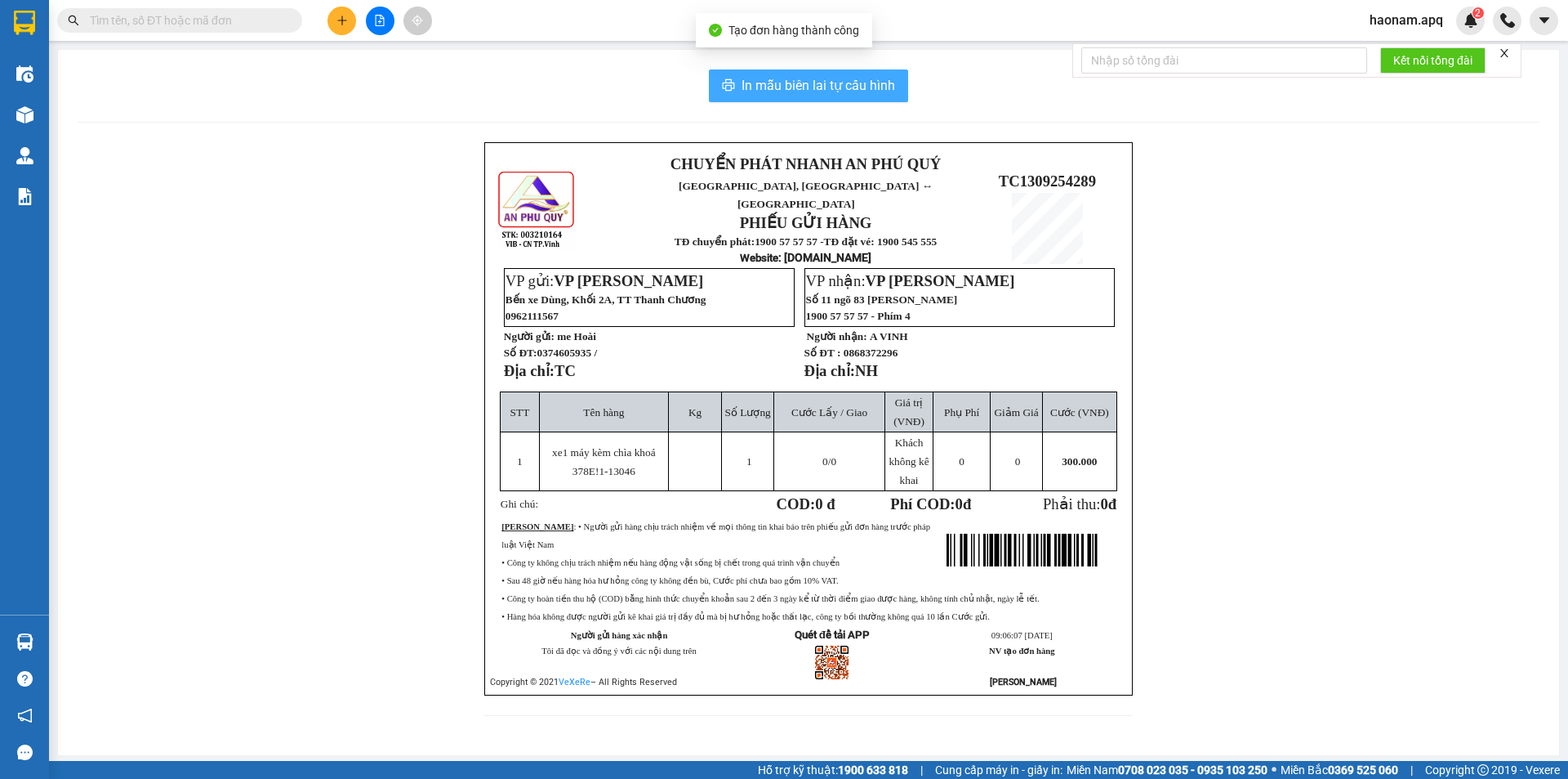
click at [841, 83] on span "In mẫu biên lai tự cấu hình" at bounding box center [818, 85] width 154 height 21
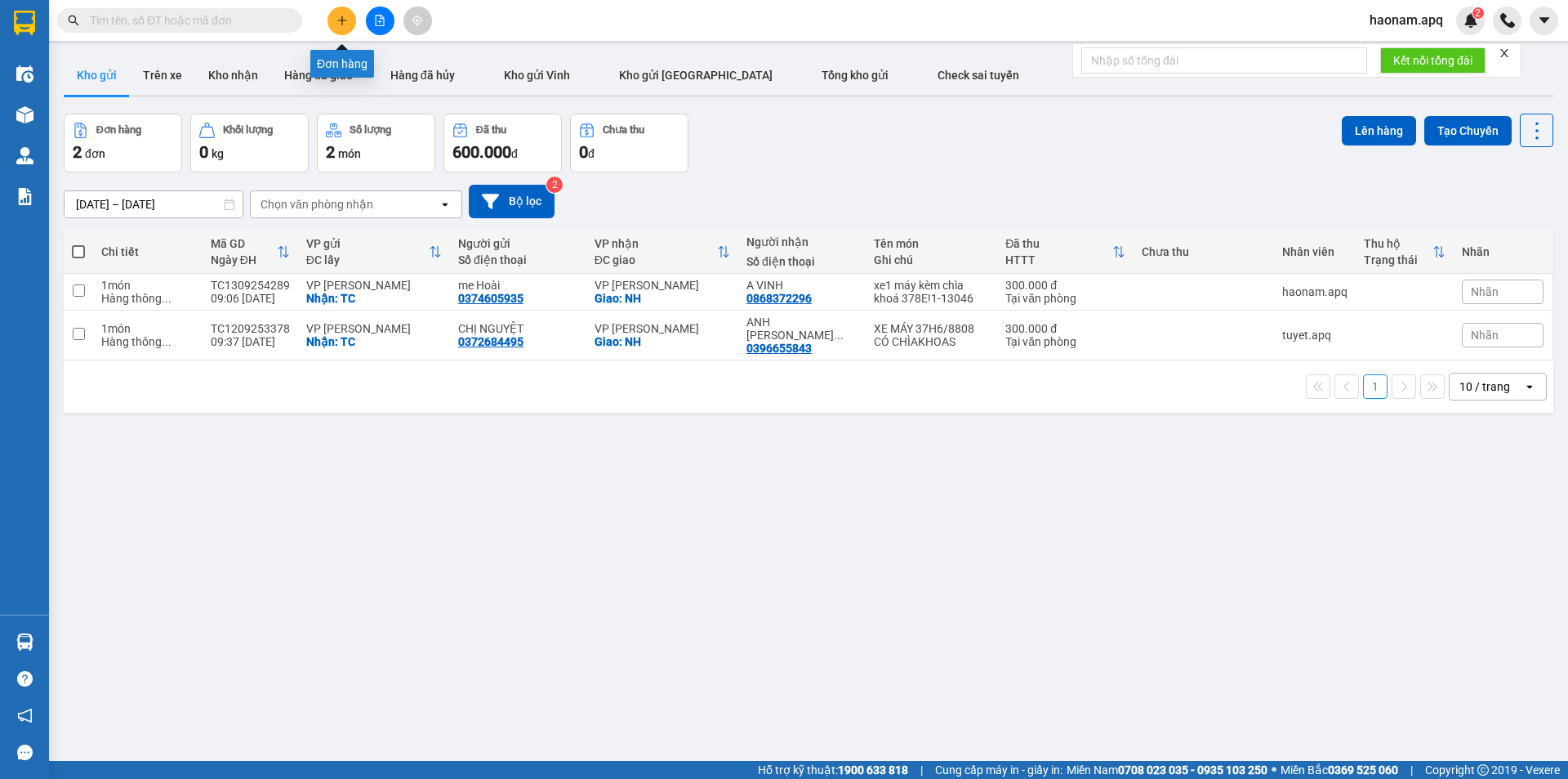
click at [332, 14] on button at bounding box center [341, 21] width 28 height 28
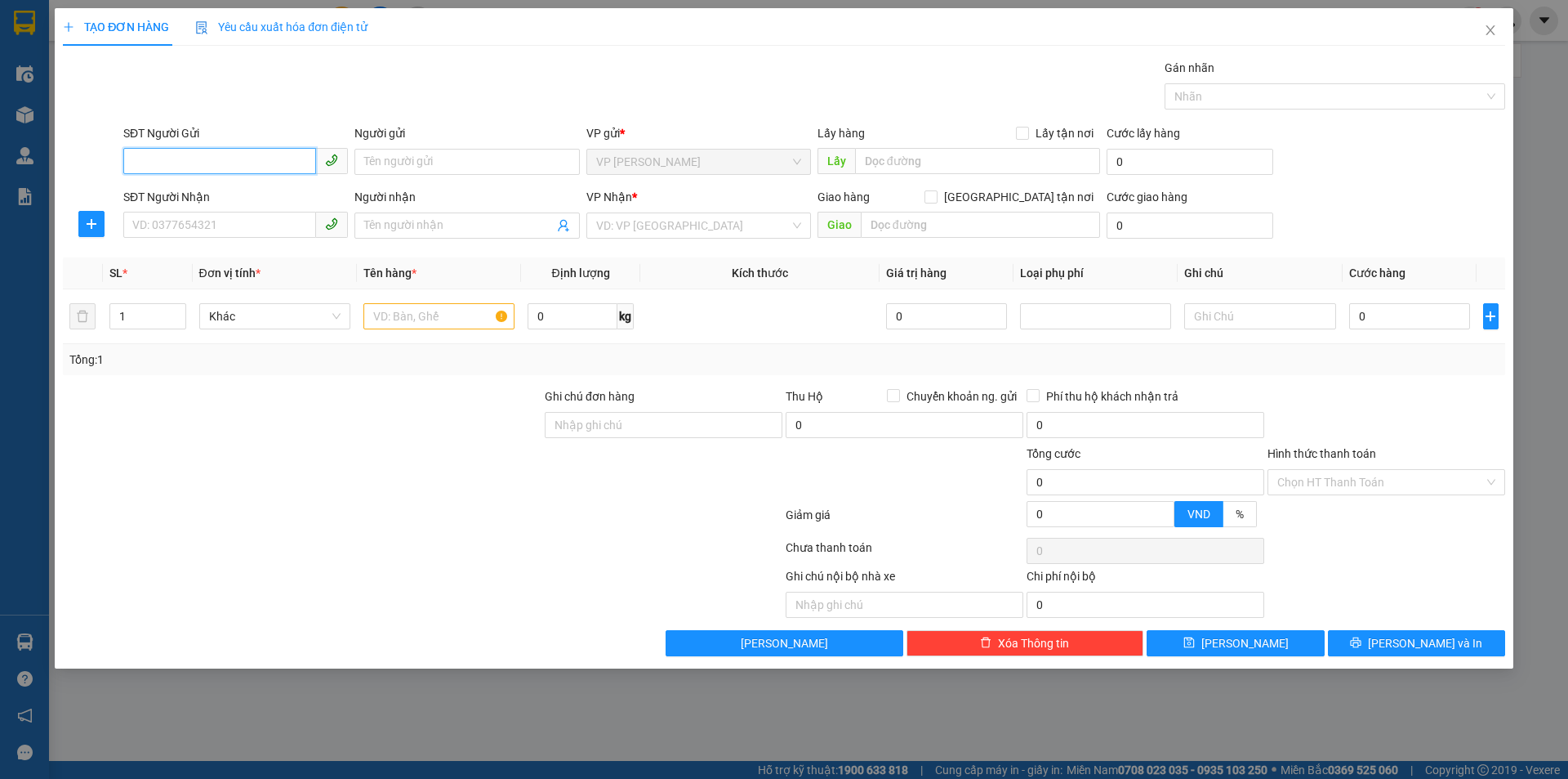
click at [251, 172] on input "SĐT Người Gửi" at bounding box center [219, 161] width 193 height 26
click at [267, 162] on input "SĐT Người Gửi" at bounding box center [219, 161] width 193 height 26
type input "0983327414"
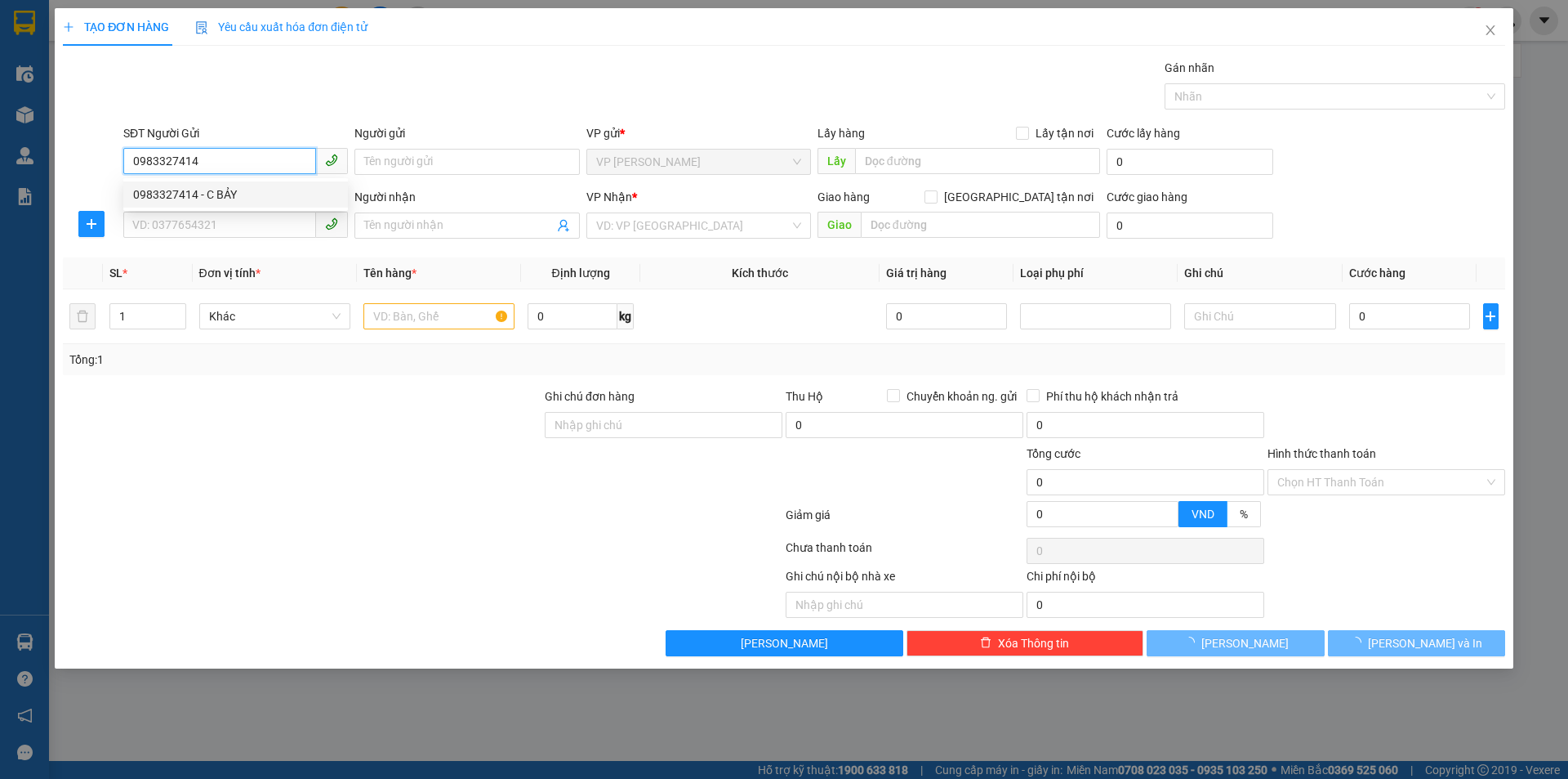
drag, startPoint x: 287, startPoint y: 186, endPoint x: 267, endPoint y: 212, distance: 32.8
click at [286, 186] on div "0983327414 - C BẢY" at bounding box center [235, 194] width 205 height 18
type input "C BẢY"
checkbox input "true"
type input "TC"
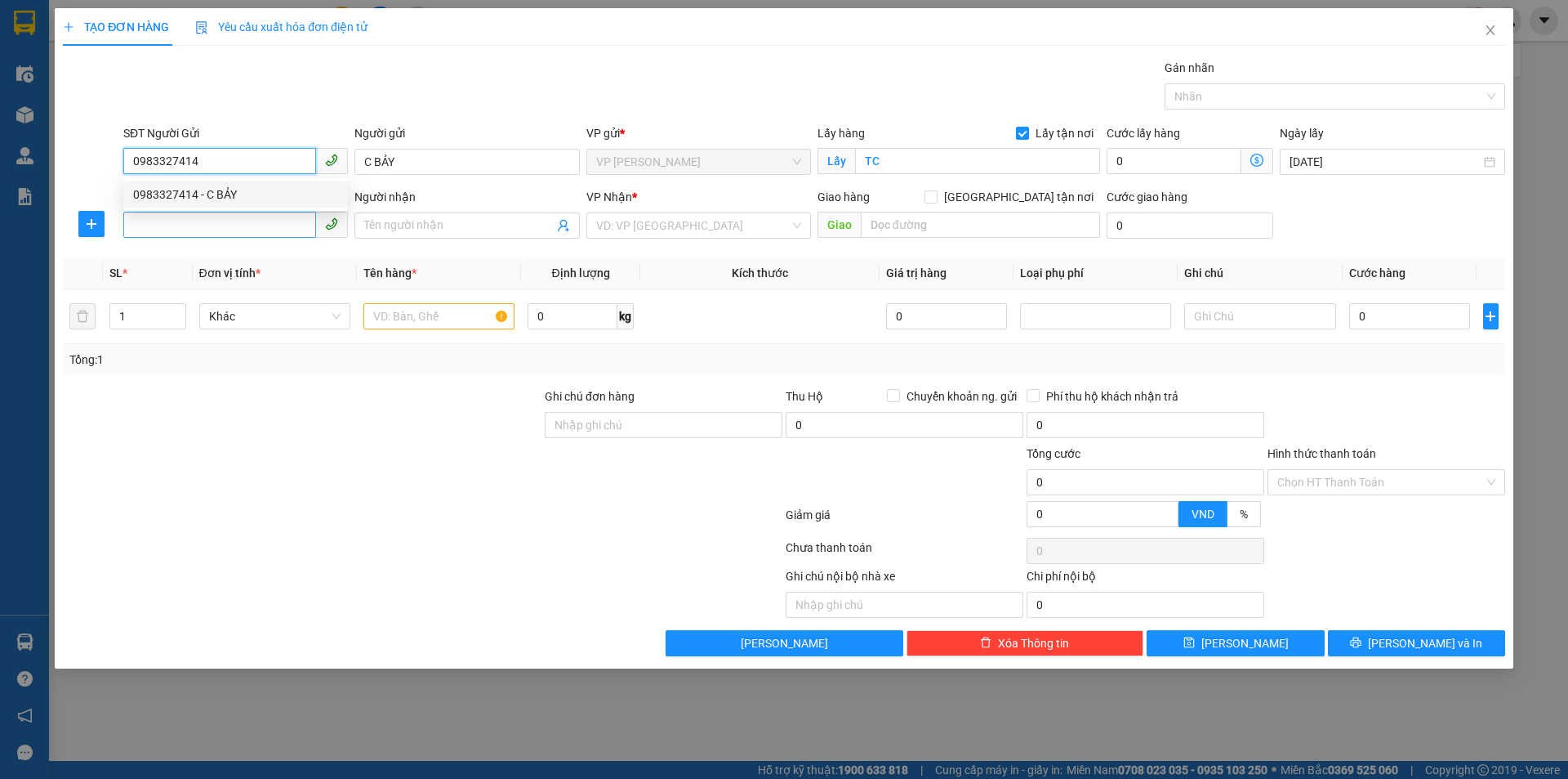
type input "0983327414"
click at [265, 215] on input "SĐT Người Nhận" at bounding box center [219, 224] width 193 height 26
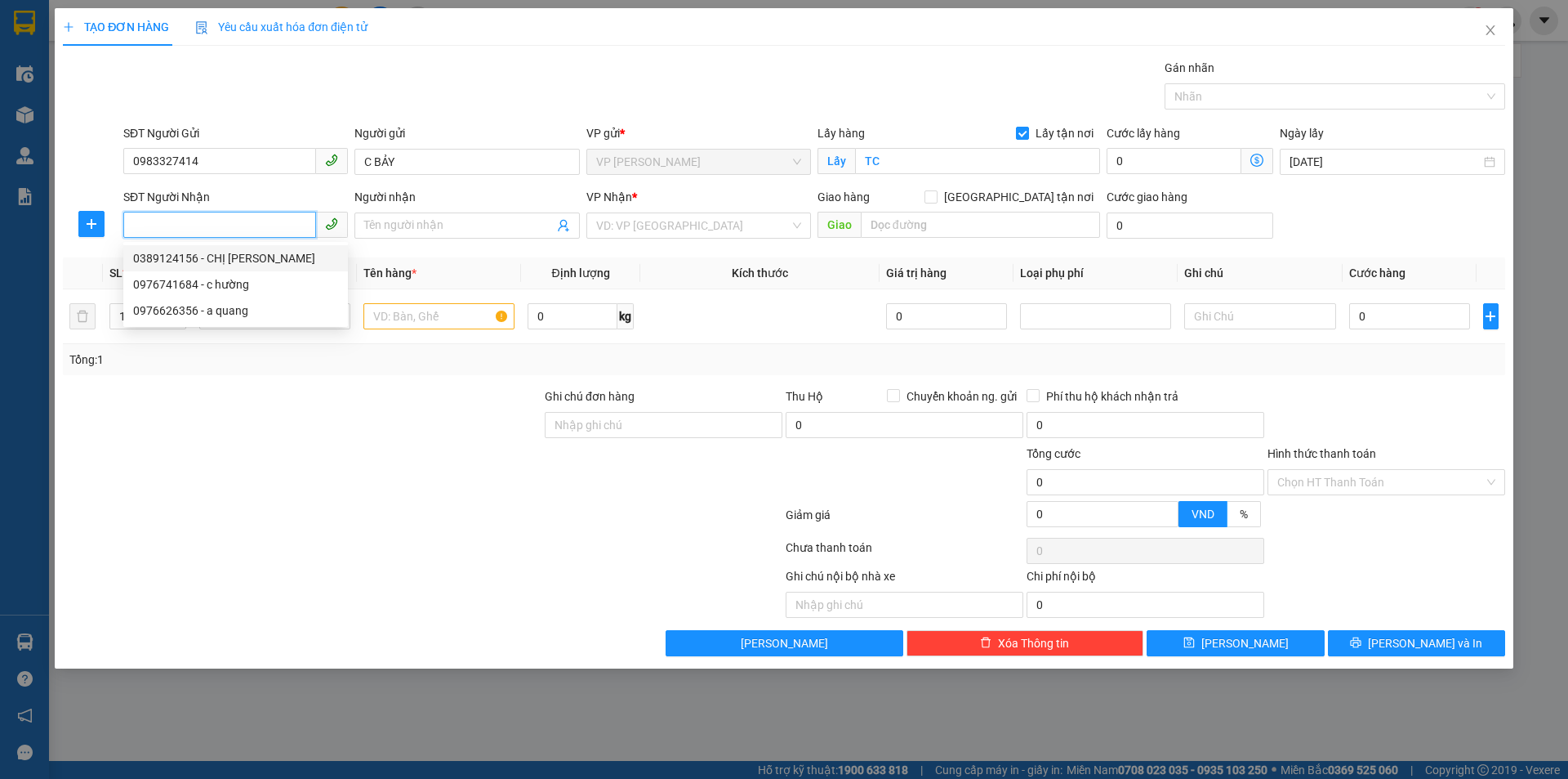
drag, startPoint x: 288, startPoint y: 254, endPoint x: 364, endPoint y: 253, distance: 76.0
click at [288, 253] on div "0389124156 - CHỊ [PERSON_NAME]" at bounding box center [235, 258] width 205 height 18
type input "0389124156"
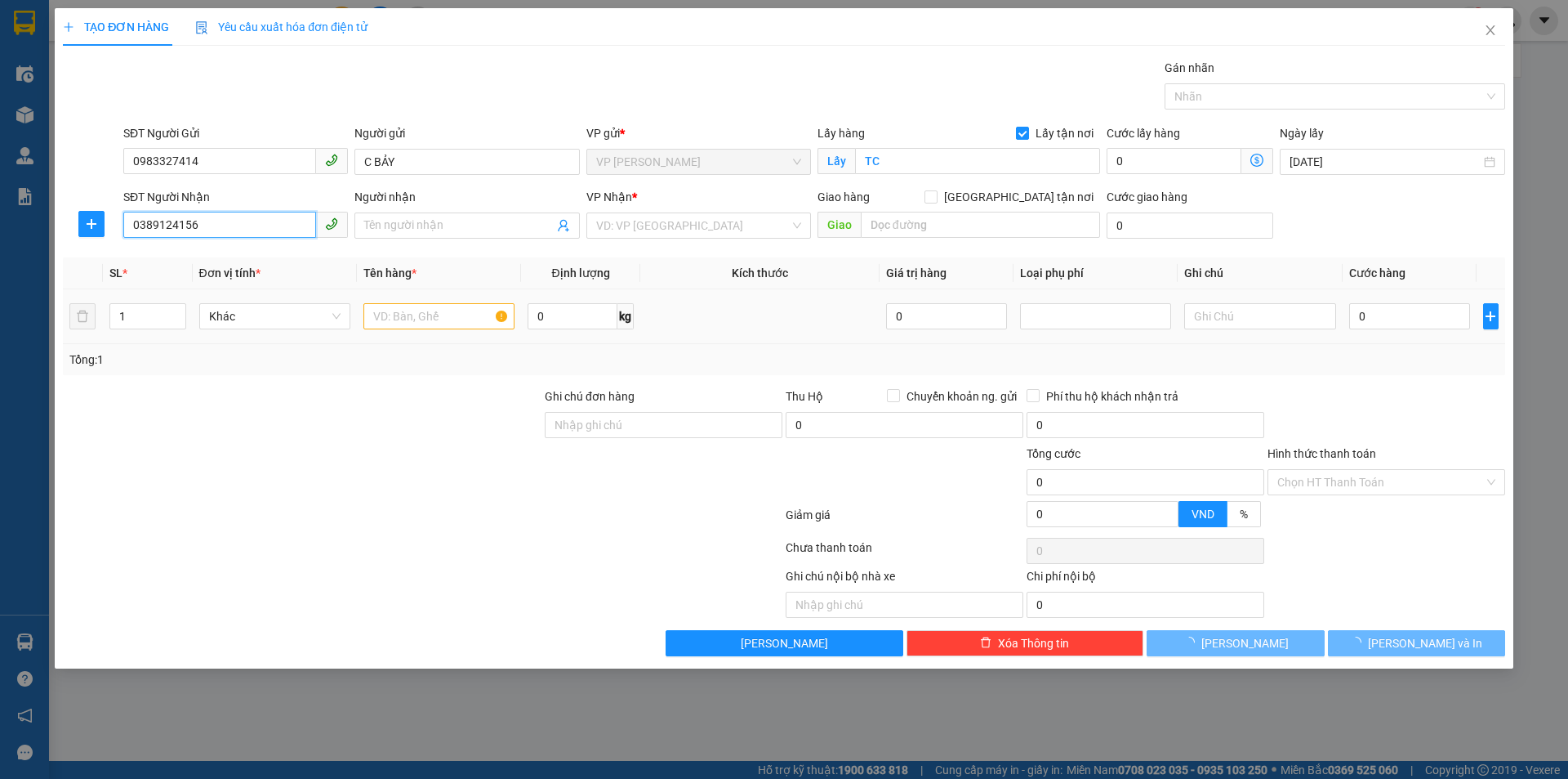
type input "CHỊ [PERSON_NAME]"
checkbox input "true"
type input "MĐ"
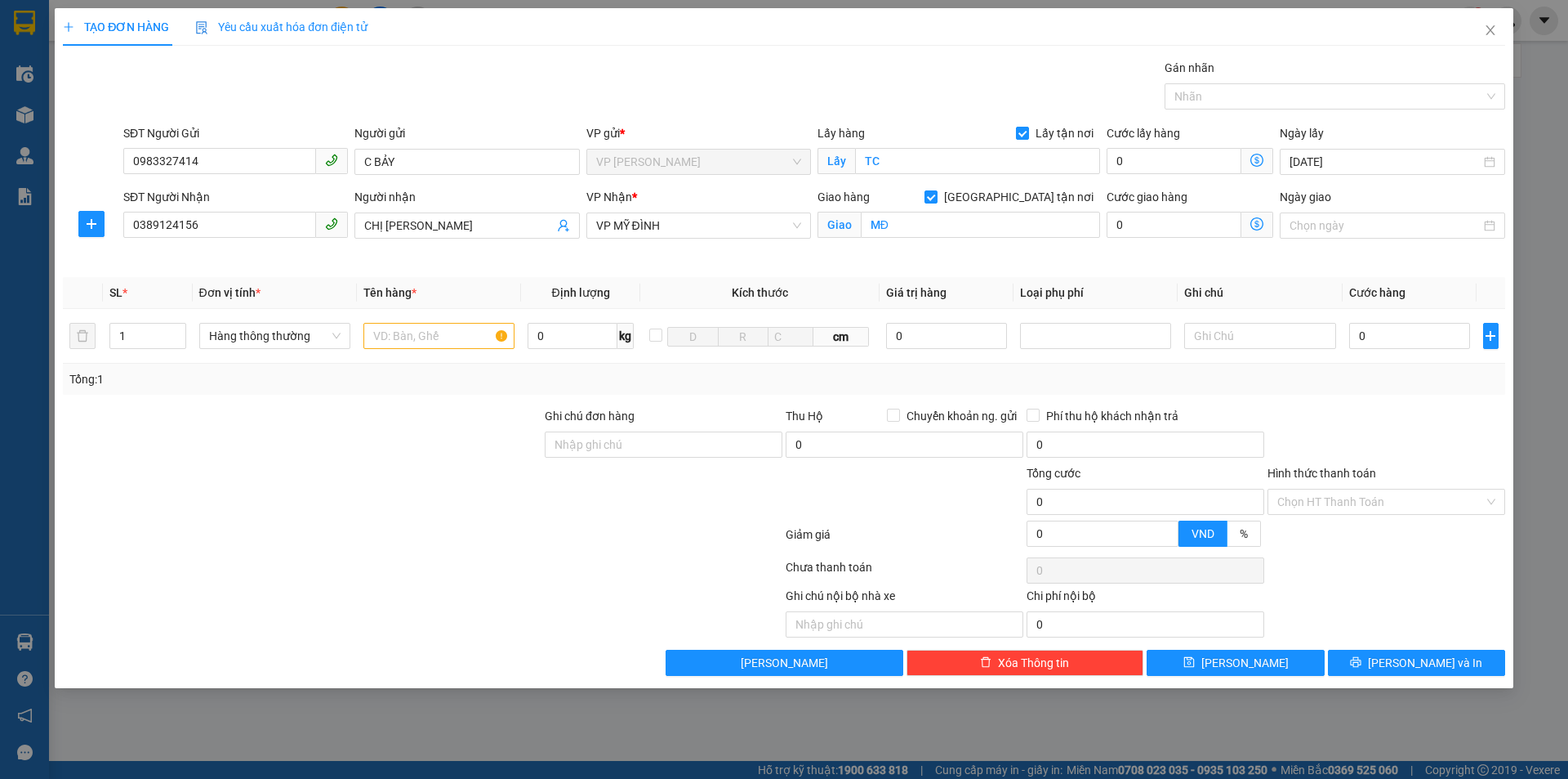
drag, startPoint x: 454, startPoint y: 467, endPoint x: 435, endPoint y: 395, distance: 74.5
click at [454, 464] on div at bounding box center [303, 493] width 482 height 57
click at [436, 342] on input "text" at bounding box center [439, 335] width 151 height 26
type input "thực phẩm"
click at [1371, 333] on input "0" at bounding box center [1410, 335] width 121 height 26
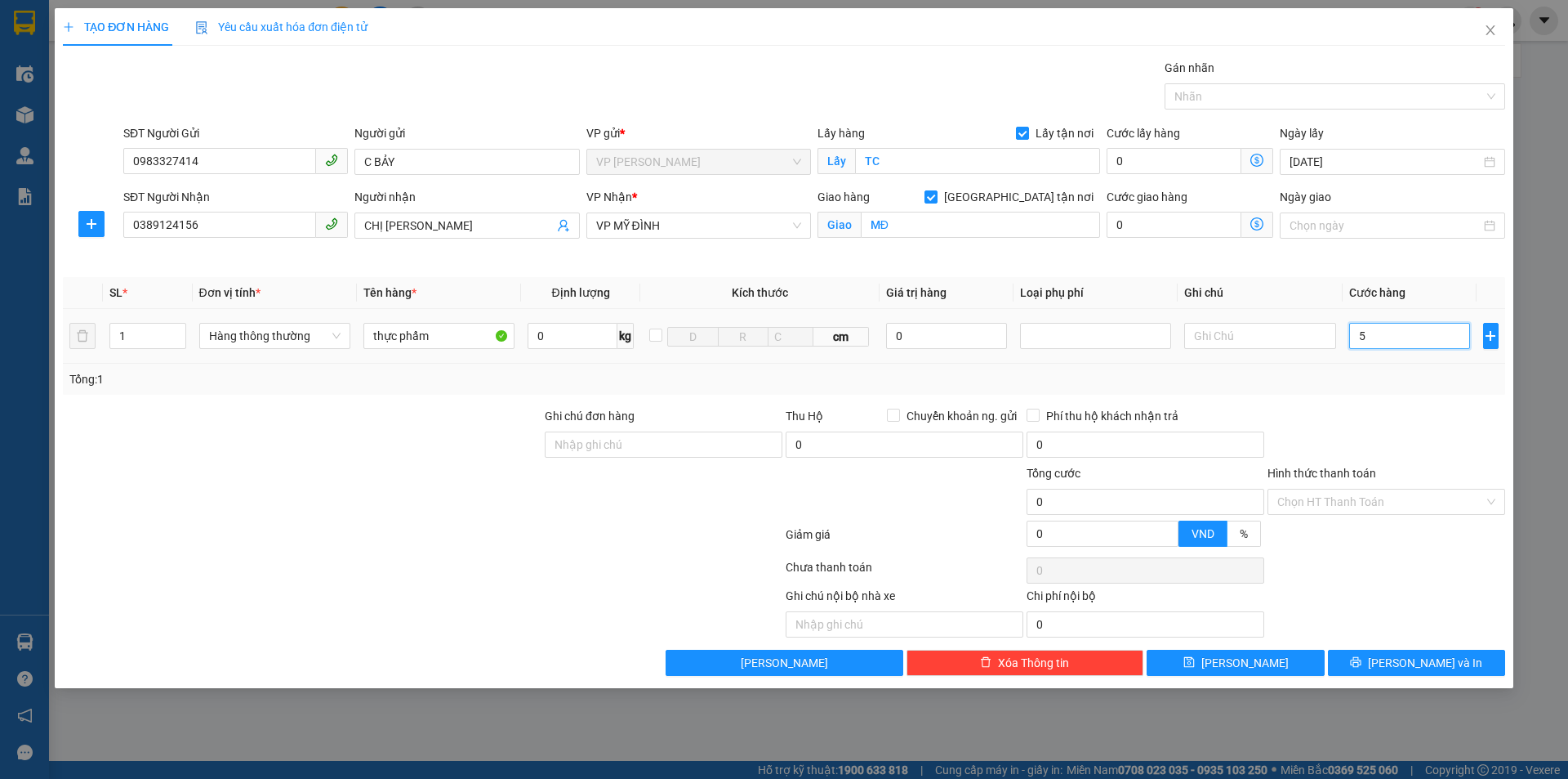
type input "5d"
type input "0"
click at [1380, 336] on input "5d" at bounding box center [1410, 335] width 121 height 26
type input "5"
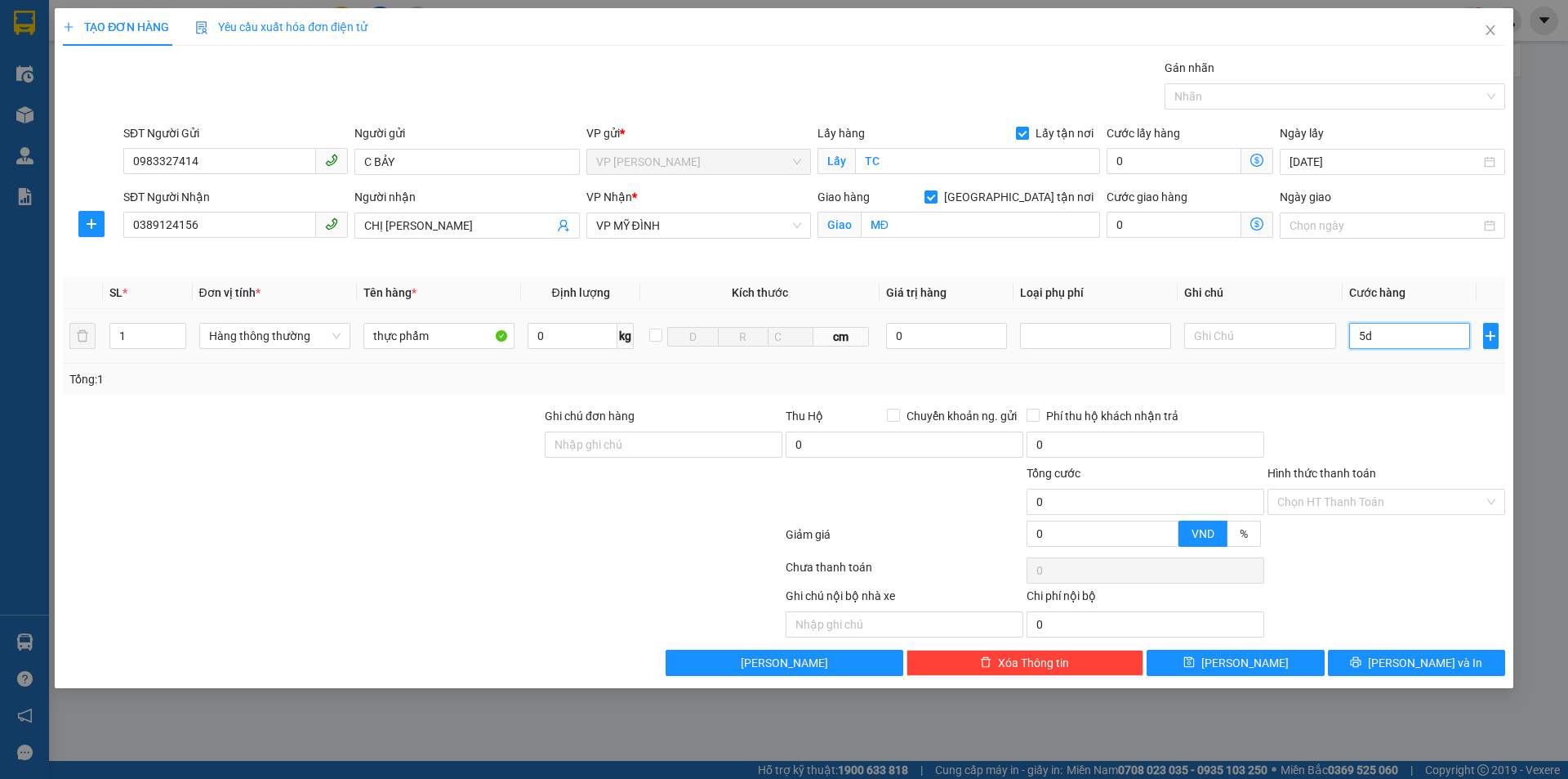
type input "5"
type input "50"
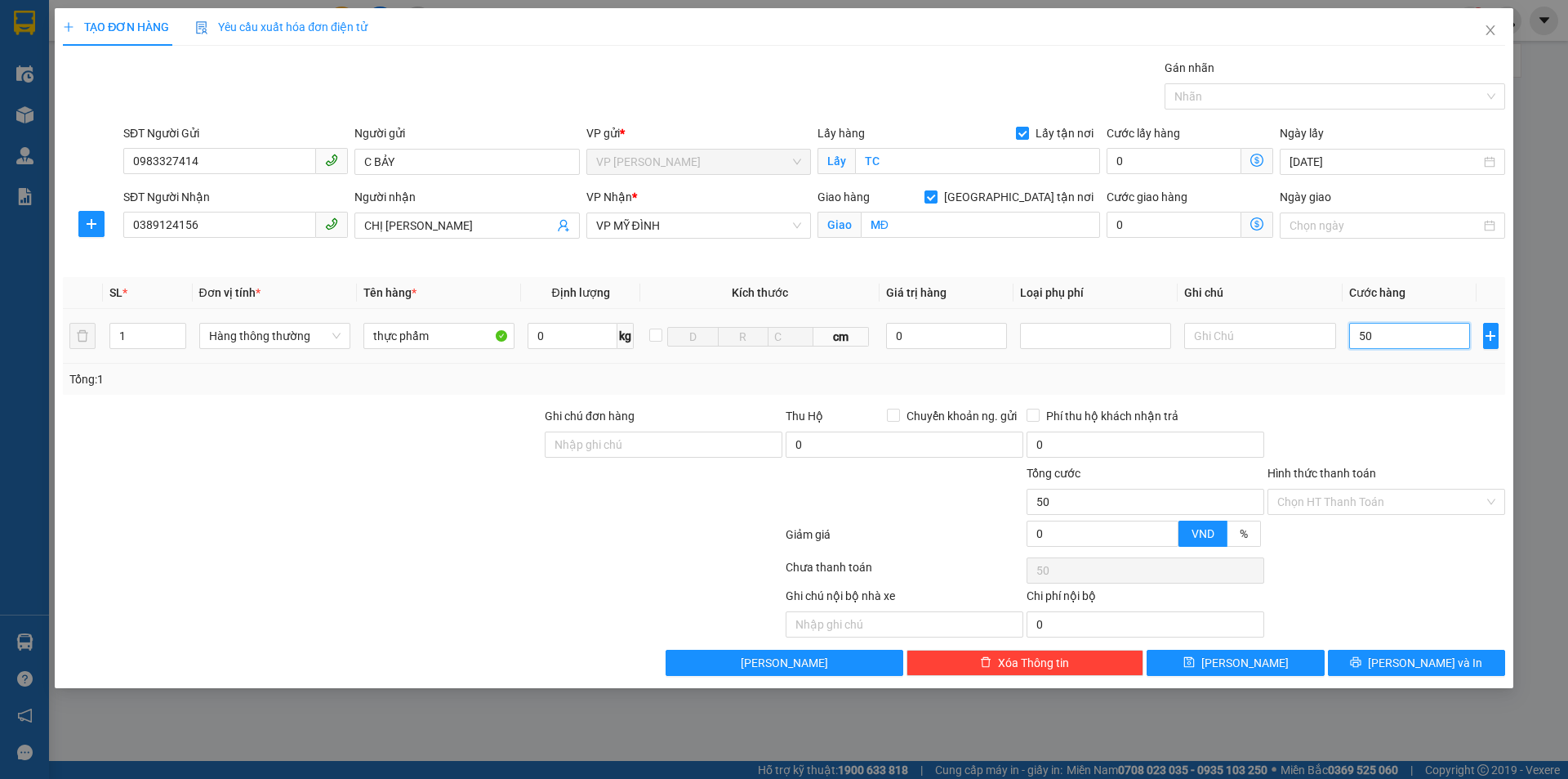
type input "500"
type input "5.000"
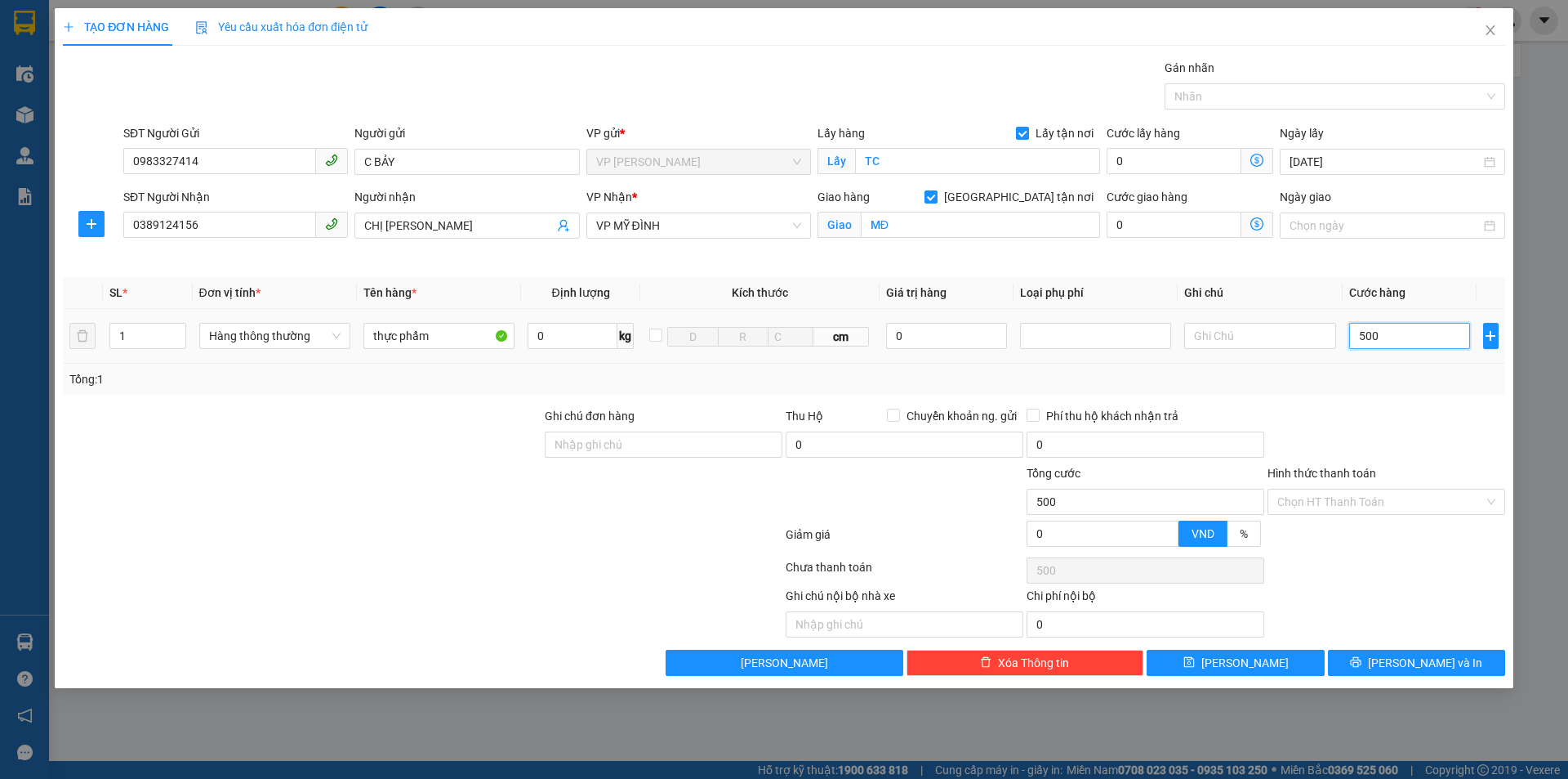
type input "5.000"
type input "50.000"
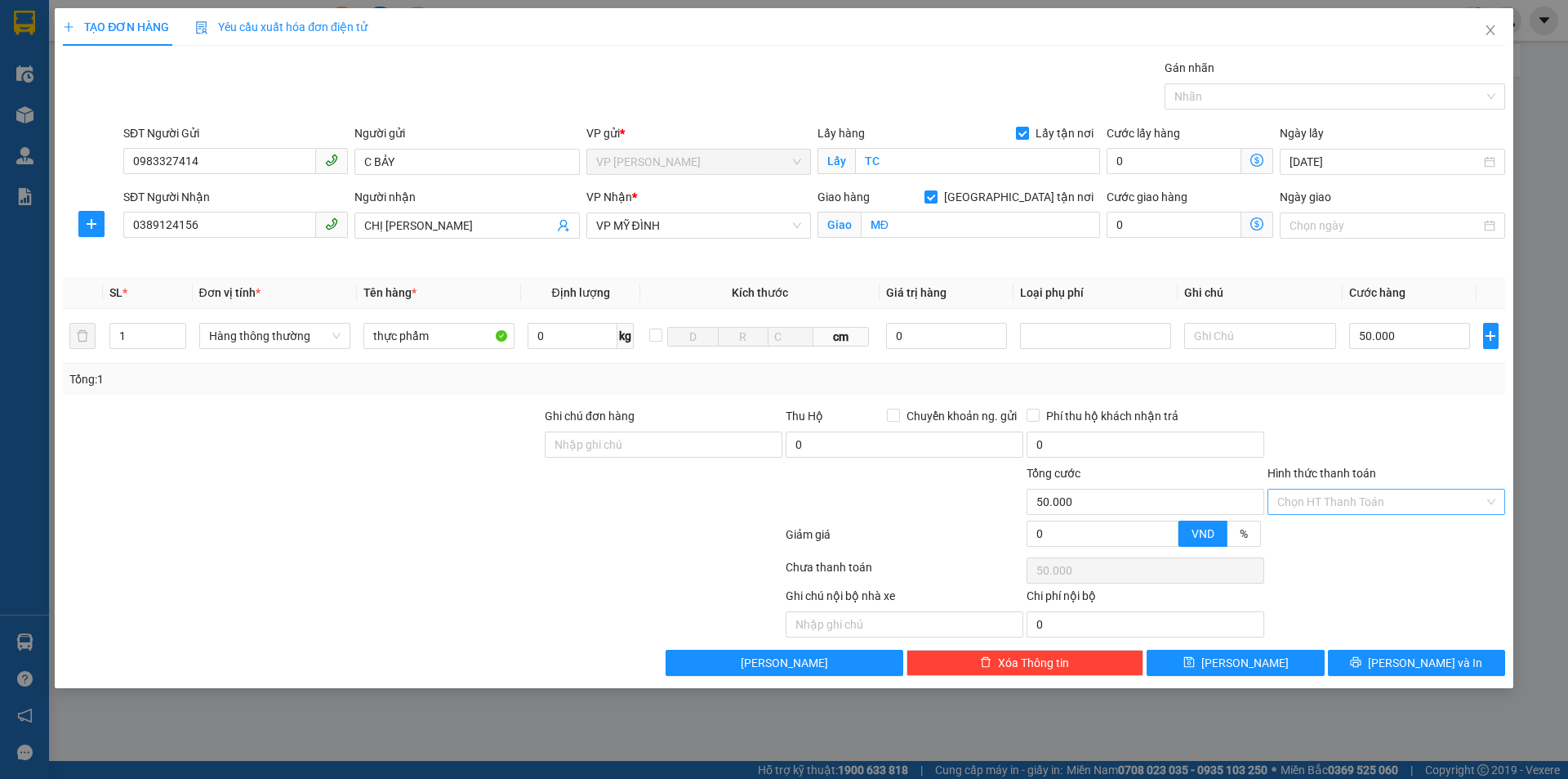
drag, startPoint x: 1433, startPoint y: 414, endPoint x: 1401, endPoint y: 494, distance: 86.2
click at [1433, 420] on div at bounding box center [1386, 435] width 241 height 57
click at [1387, 504] on input "Hình thức thanh toán" at bounding box center [1380, 501] width 207 height 24
click at [1380, 523] on div "Tại văn phòng" at bounding box center [1386, 534] width 238 height 26
type input "0"
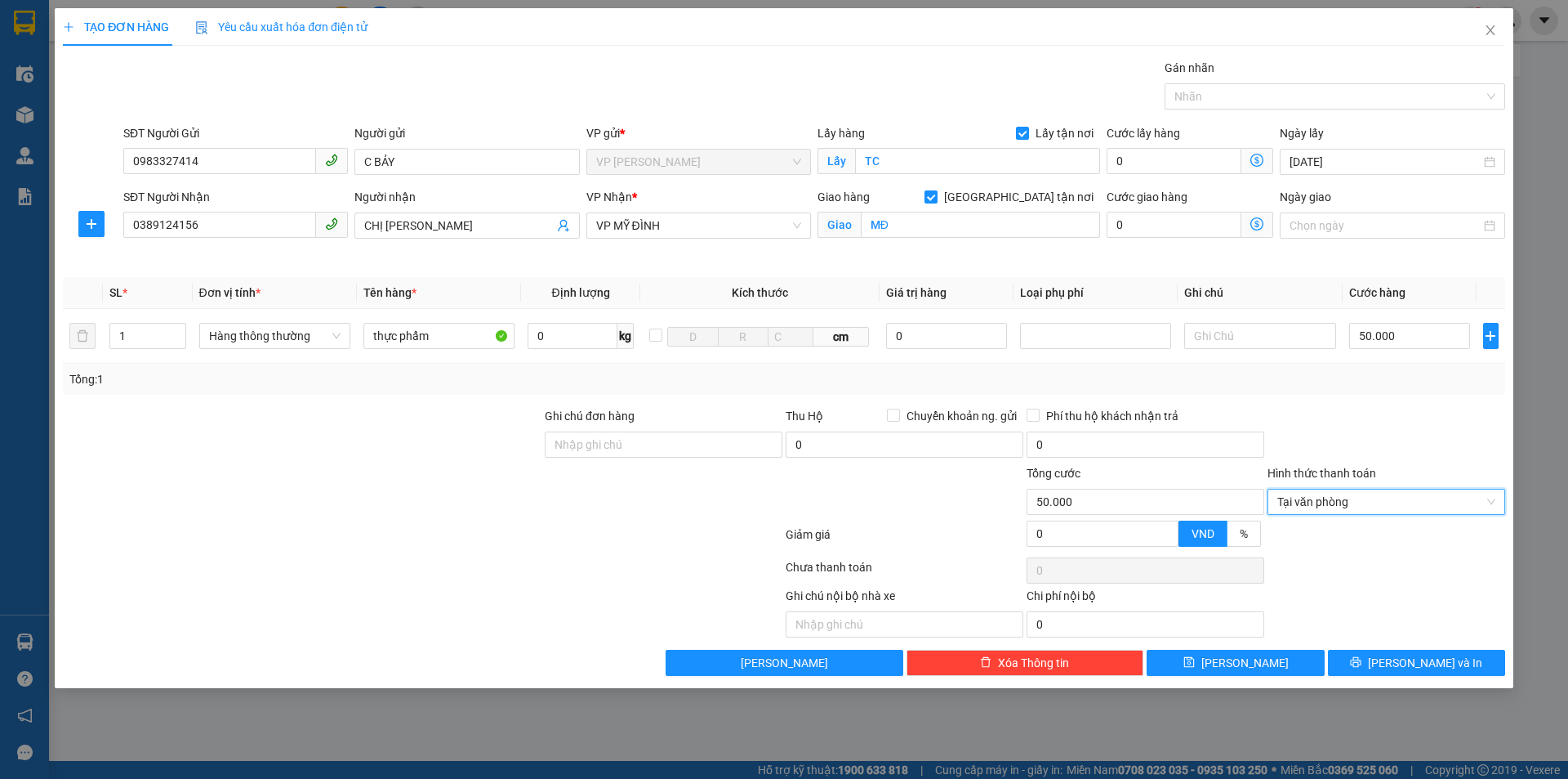
click at [1405, 425] on div at bounding box center [1386, 435] width 241 height 57
click at [1392, 560] on div at bounding box center [1386, 569] width 241 height 32
click at [1361, 666] on icon "printer" at bounding box center [1355, 662] width 12 height 12
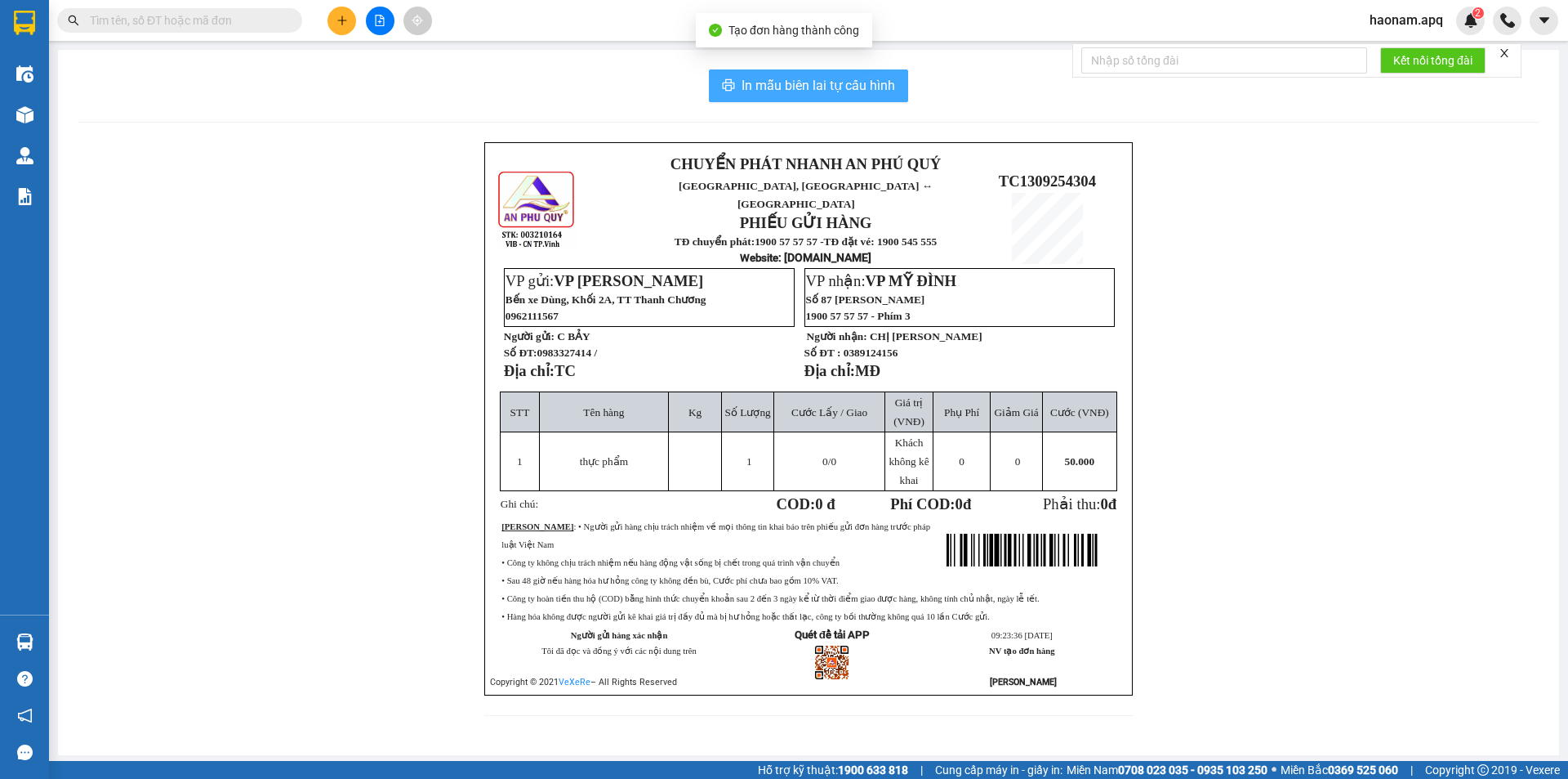
click at [847, 88] on span "In mẫu biên lai tự cấu hình" at bounding box center [818, 85] width 154 height 21
